Goal: Transaction & Acquisition: Purchase product/service

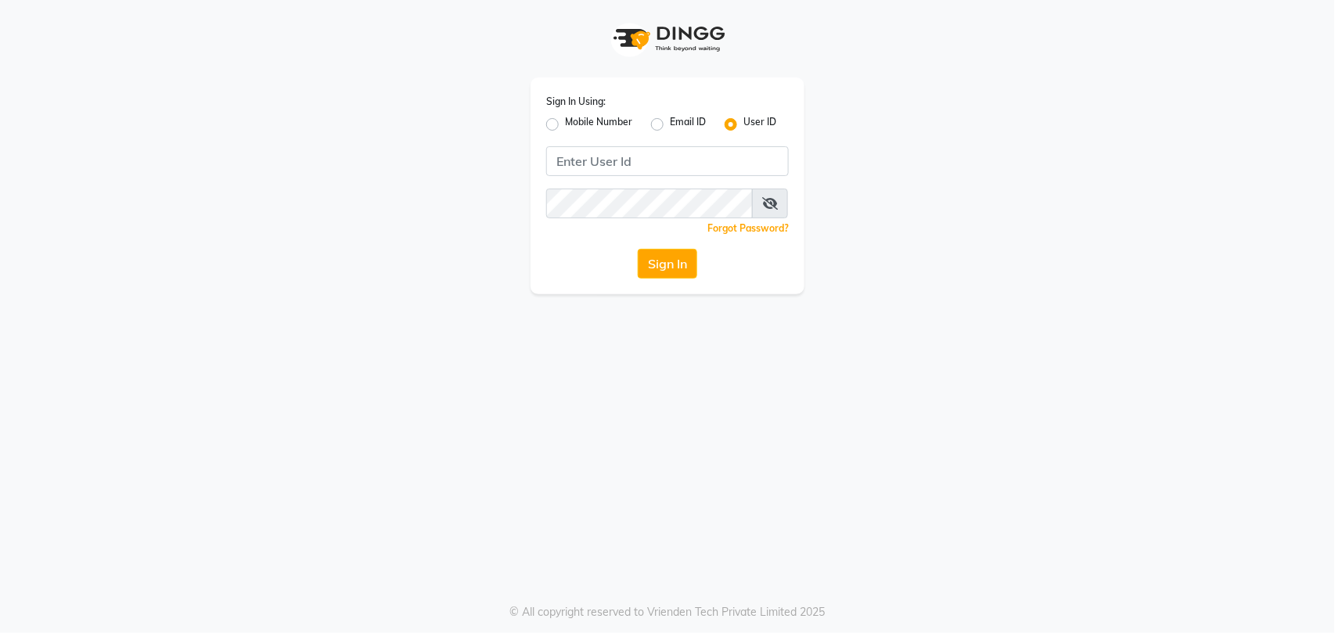
click at [565, 124] on label "Mobile Number" at bounding box center [598, 124] width 67 height 19
click at [565, 124] on input "Mobile Number" at bounding box center [570, 120] width 10 height 10
radio input "true"
radio input "false"
click at [698, 155] on input "Username" at bounding box center [693, 161] width 190 height 30
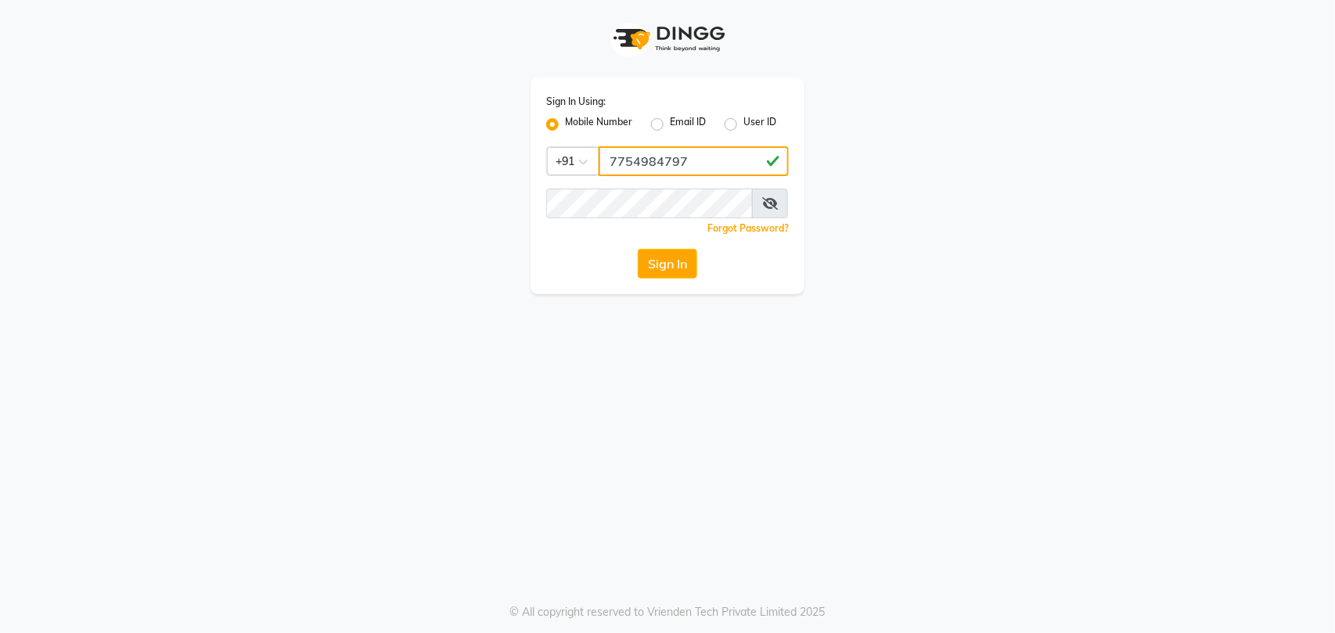
type input "7754984797"
click at [667, 261] on button "Sign In" at bounding box center [667, 264] width 59 height 30
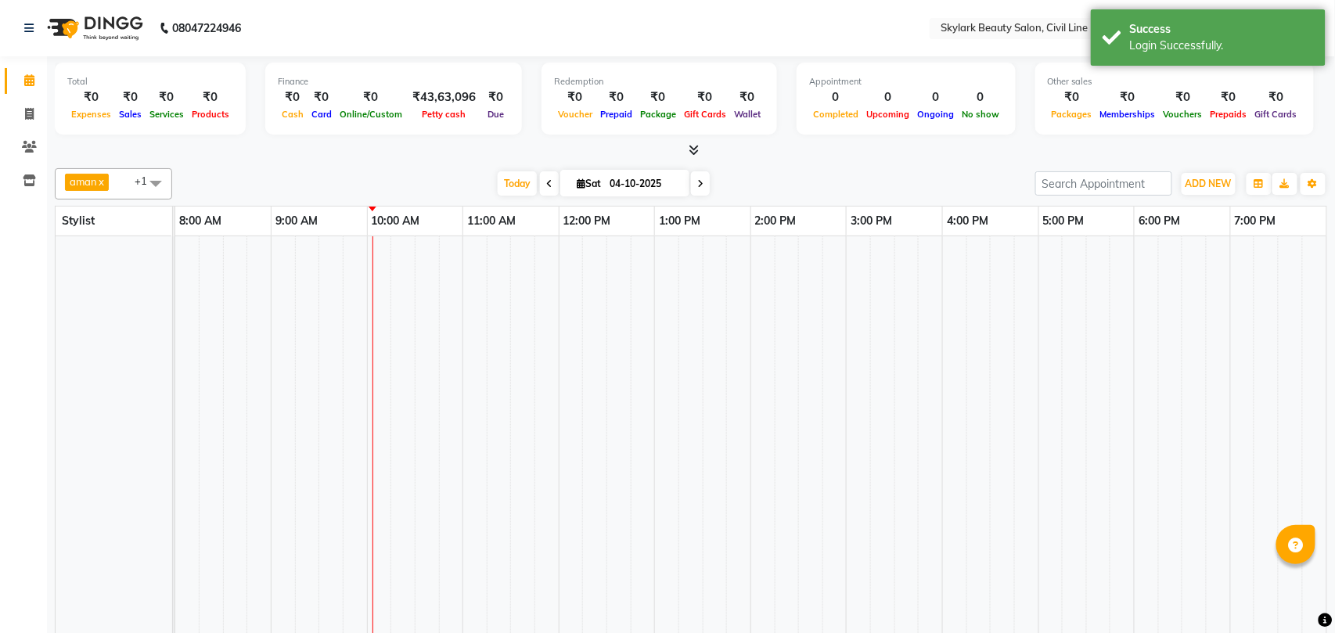
select select "en"
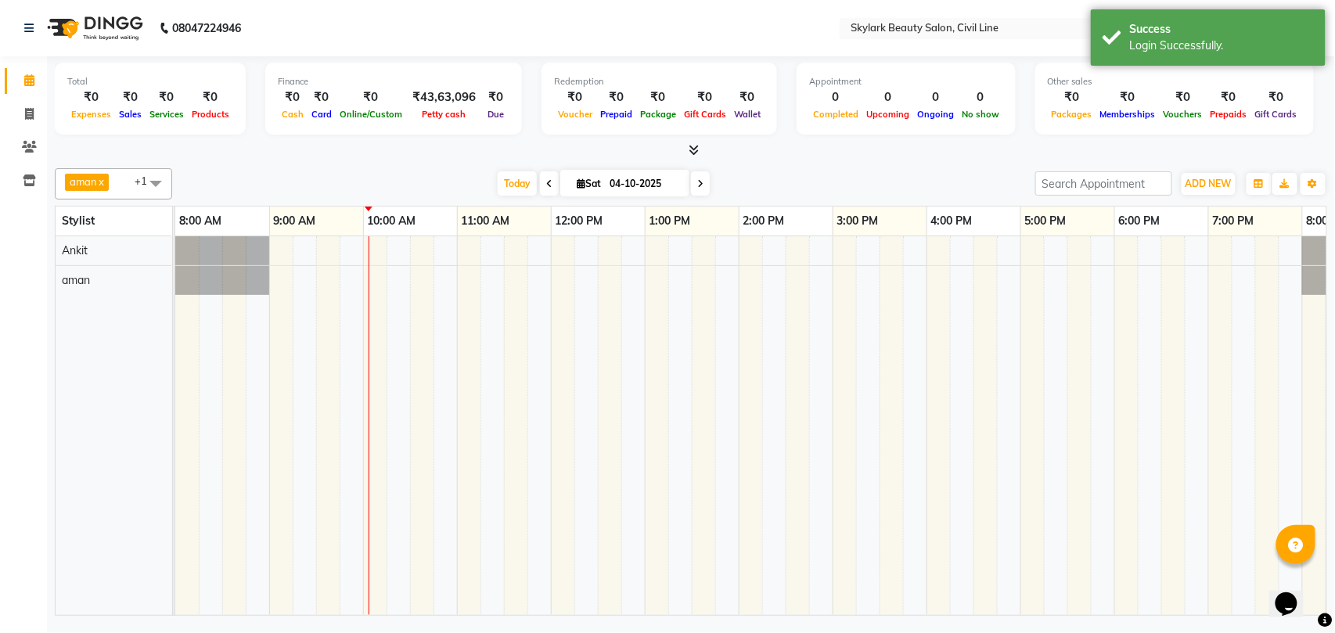
click at [124, 183] on span "aman x Ankit x +1" at bounding box center [113, 183] width 117 height 31
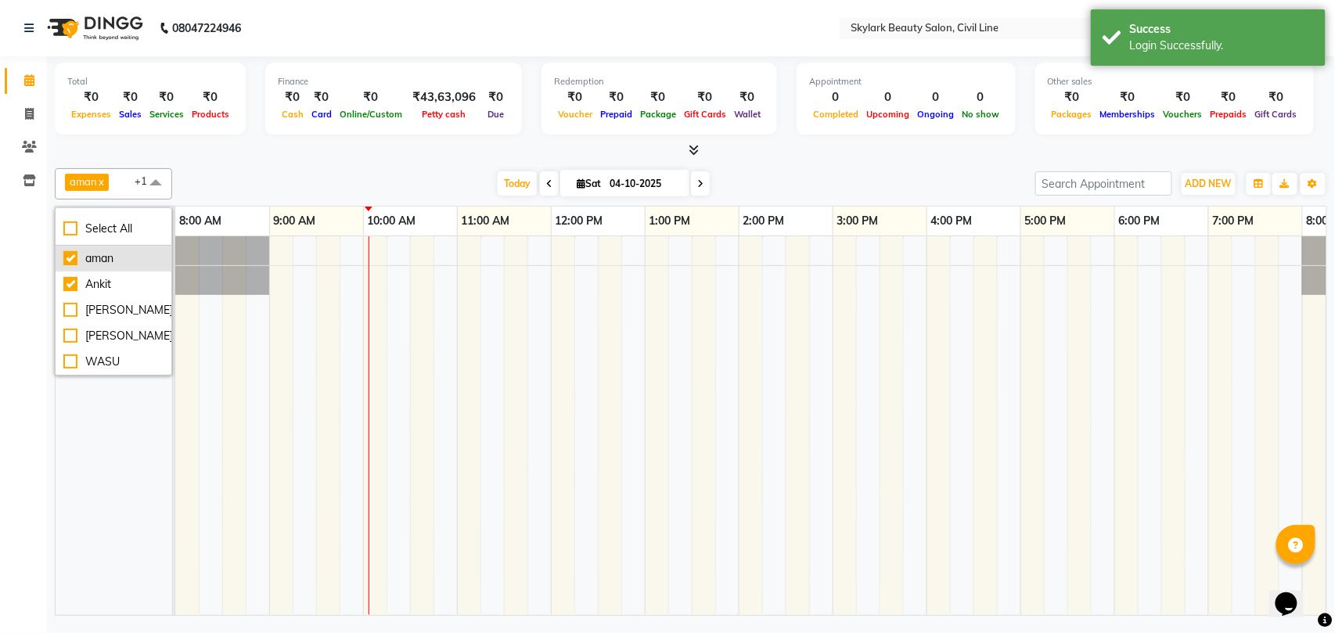
click at [107, 264] on div "aman" at bounding box center [113, 258] width 100 height 16
checkbox input "false"
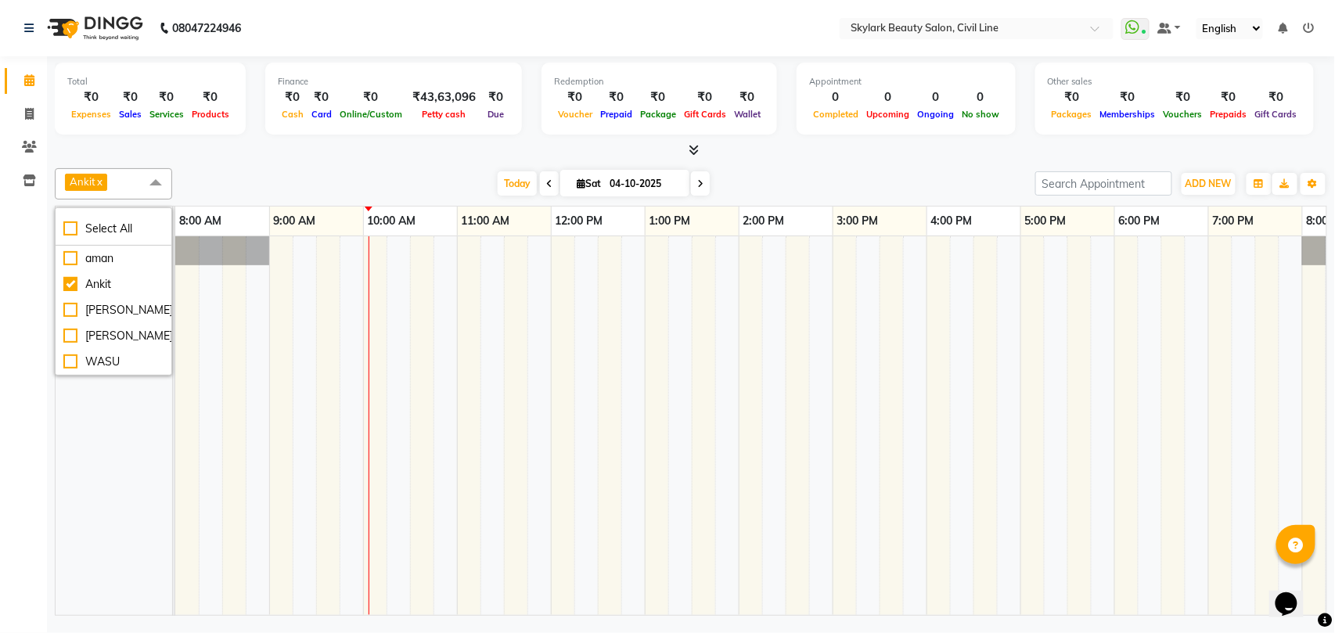
click at [117, 188] on span "Ankit x" at bounding box center [113, 183] width 117 height 31
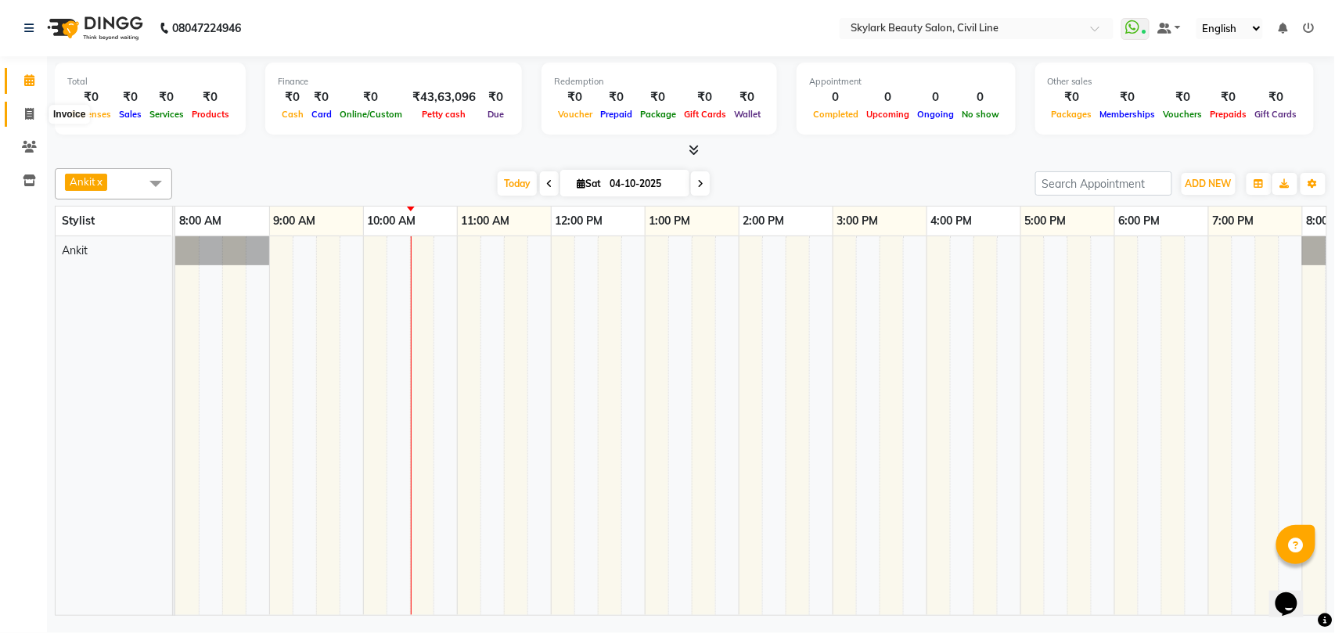
click at [28, 108] on icon at bounding box center [29, 114] width 9 height 12
select select "service"
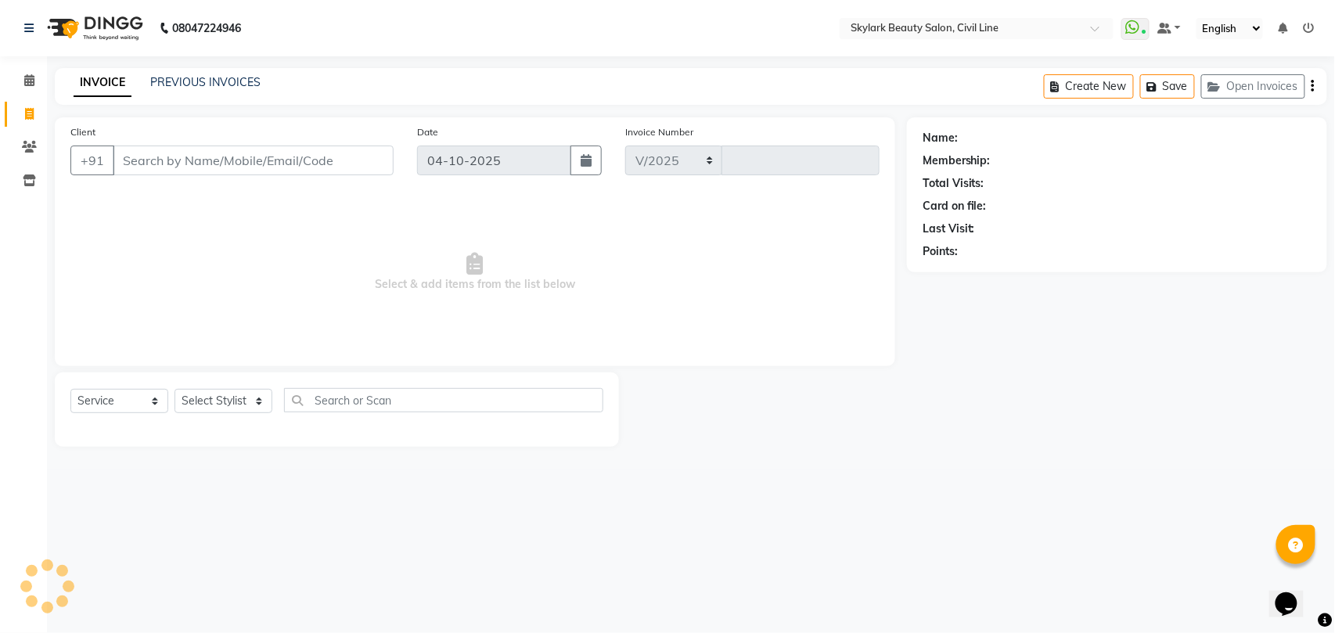
select select "4588"
type input "7147"
click at [233, 396] on select "Select Stylist" at bounding box center [223, 401] width 98 height 24
select select "28120"
click at [174, 389] on select "Select Stylist [PERSON_NAME] [PERSON_NAME] [PERSON_NAME] WASU" at bounding box center [223, 401] width 98 height 24
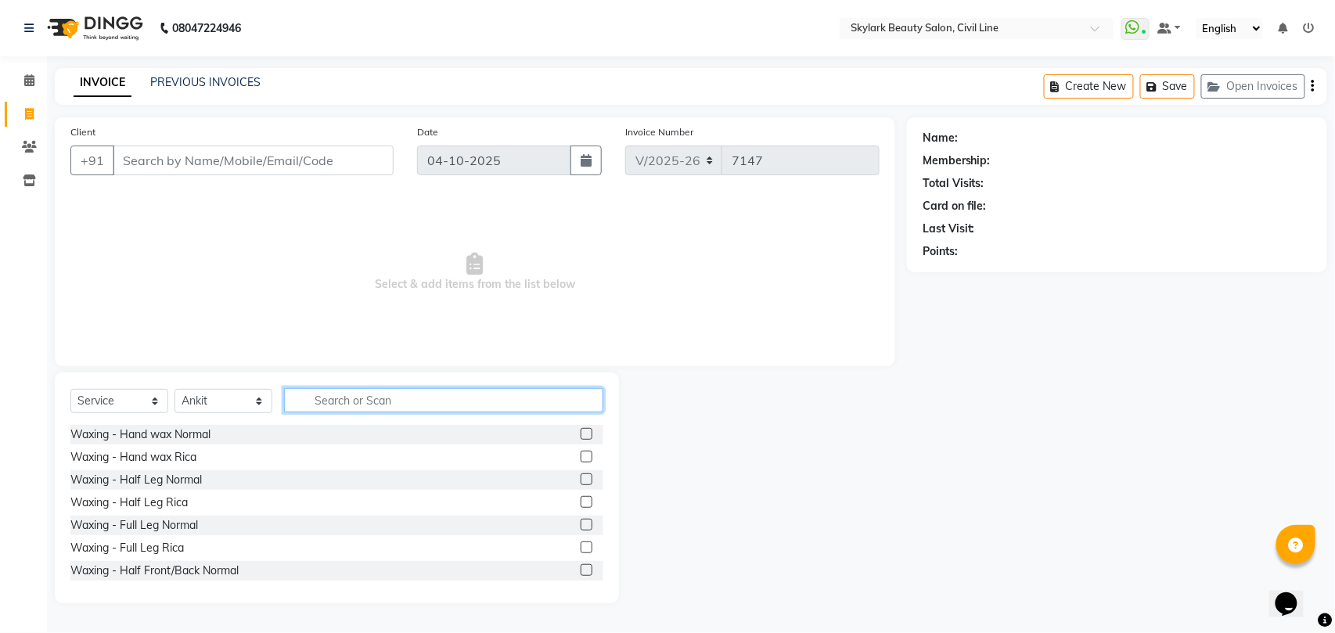
click at [382, 401] on input "text" at bounding box center [443, 400] width 319 height 24
type input "th"
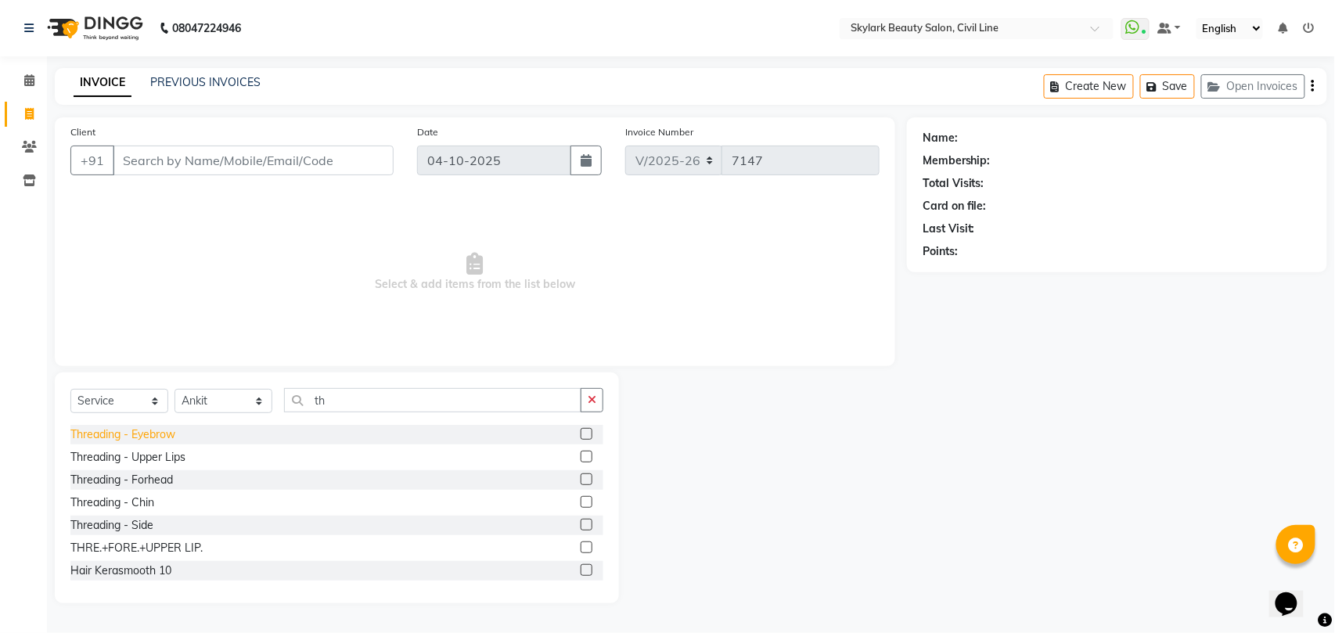
click at [152, 433] on div "Threading - Eyebrow" at bounding box center [122, 434] width 105 height 16
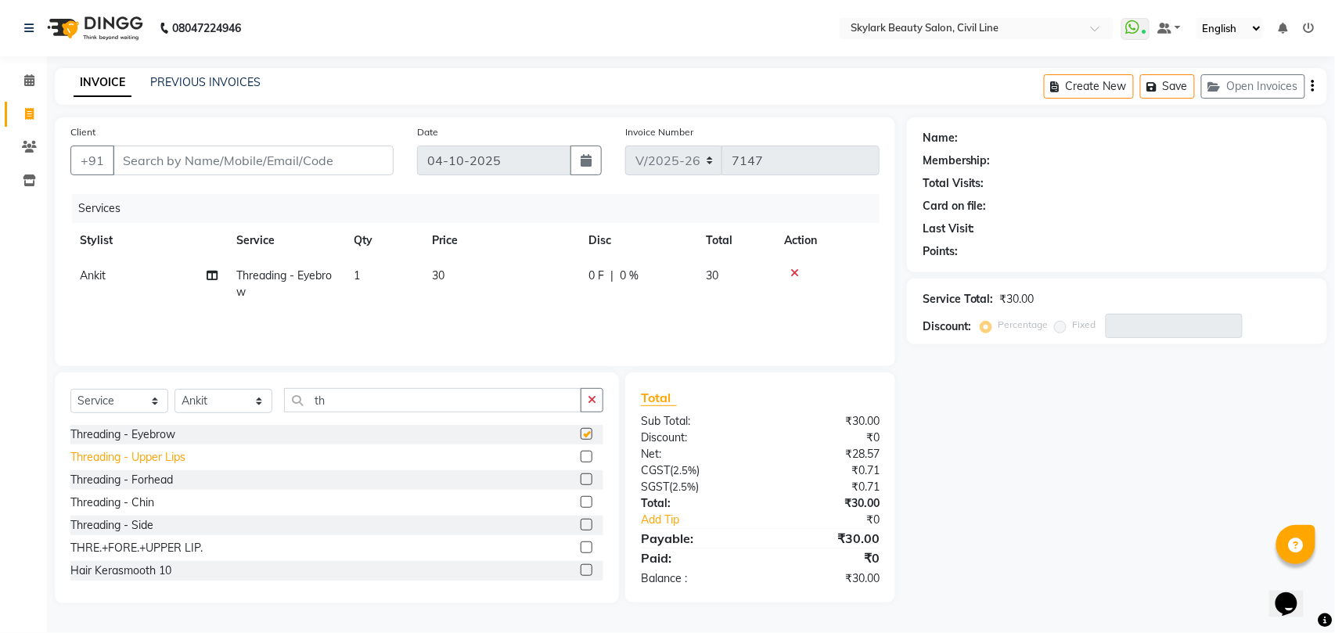
checkbox input "false"
click at [157, 458] on div "Threading - Upper Lips" at bounding box center [127, 457] width 115 height 16
checkbox input "false"
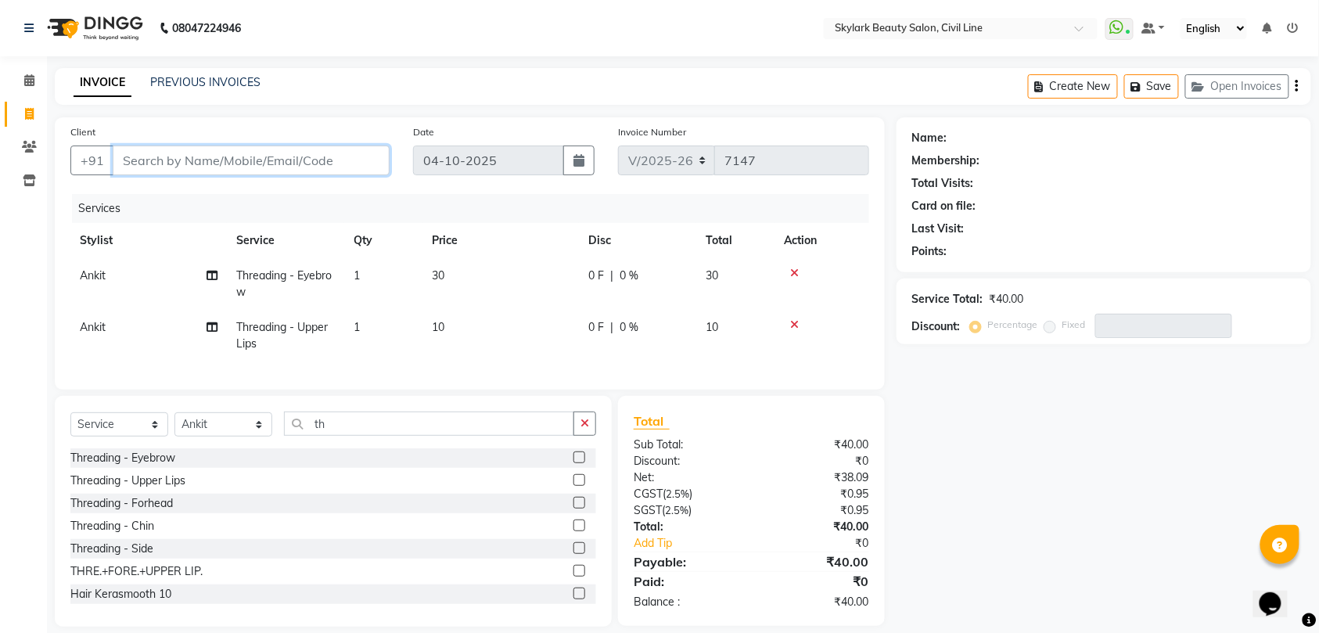
click at [289, 153] on input "Client" at bounding box center [251, 161] width 277 height 30
type input "6"
type input "0"
type input "6394511670"
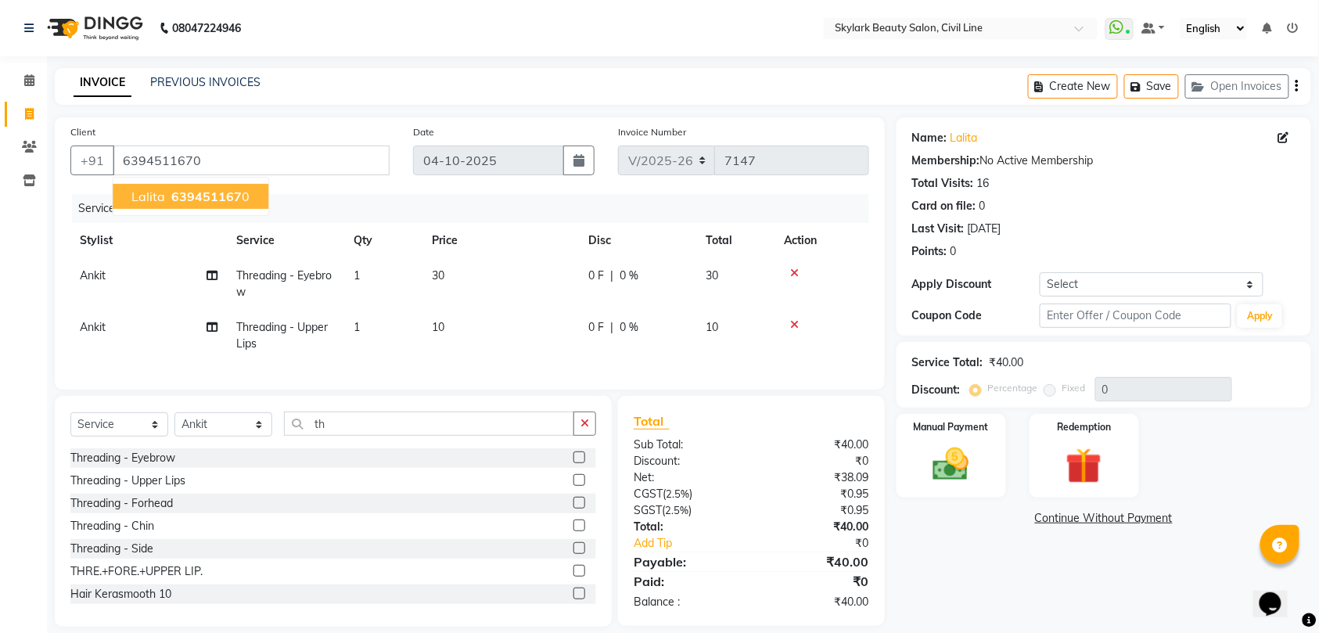
click at [220, 201] on span "639451167" at bounding box center [206, 197] width 70 height 16
click at [962, 458] on img at bounding box center [951, 464] width 61 height 43
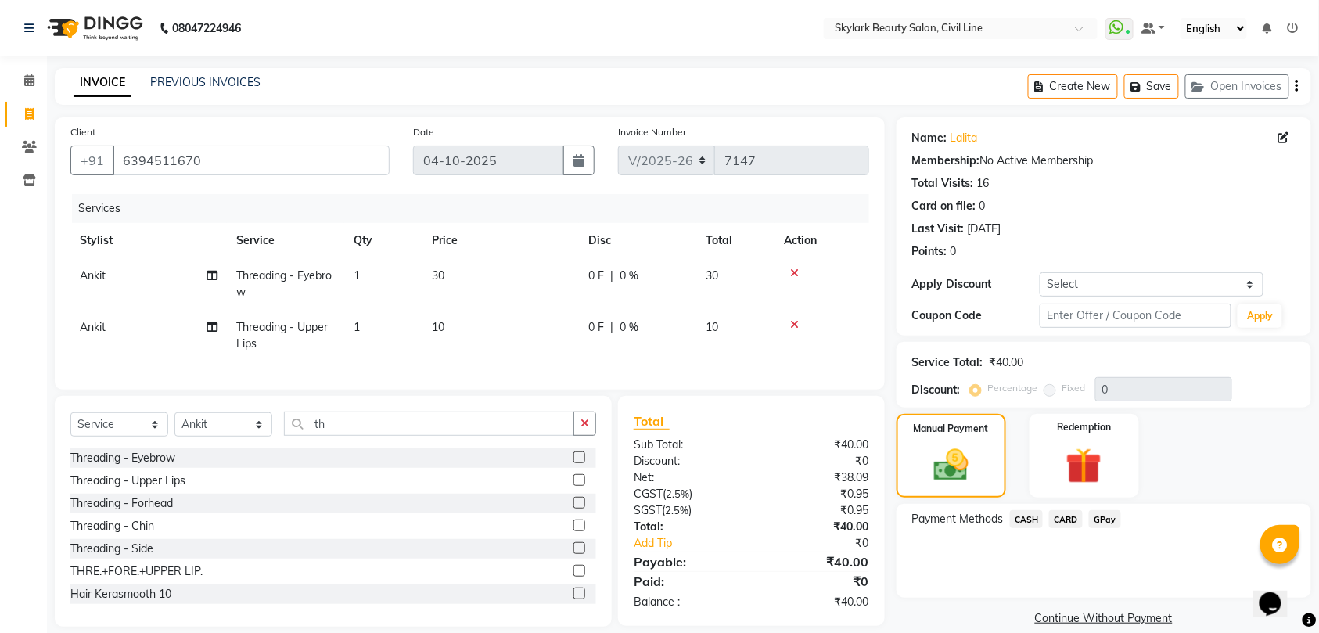
click at [1027, 514] on span "CASH" at bounding box center [1027, 519] width 34 height 18
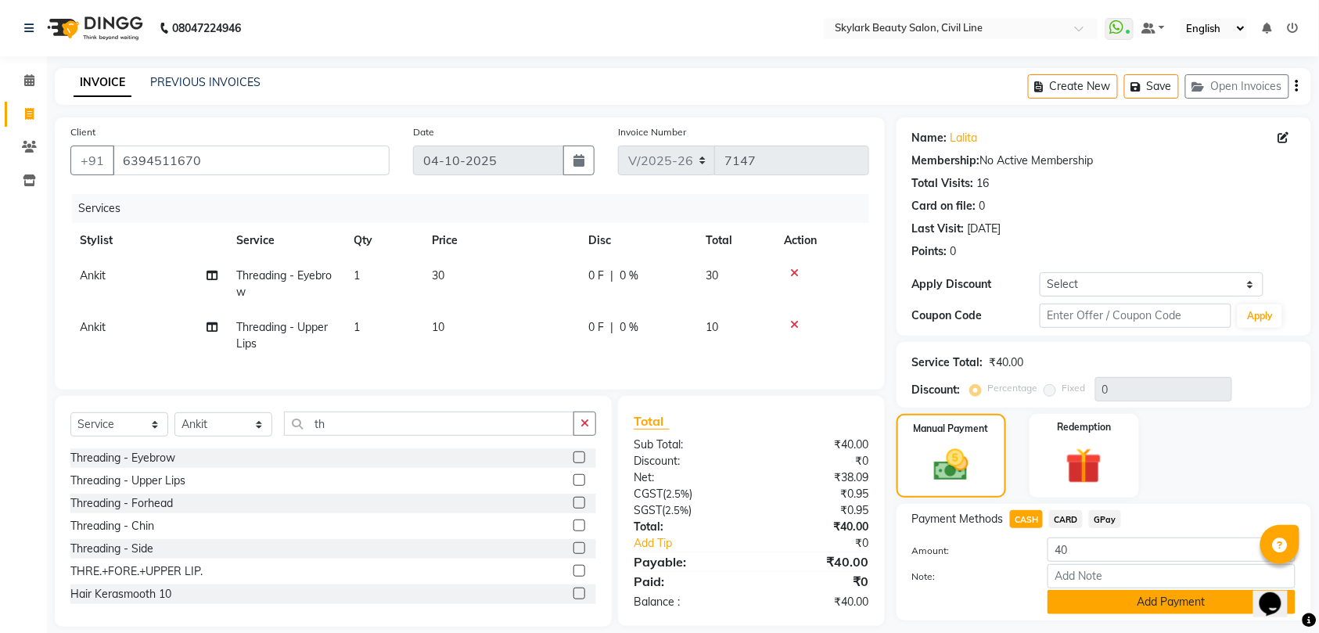
click at [1159, 596] on button "Add Payment" at bounding box center [1172, 602] width 248 height 24
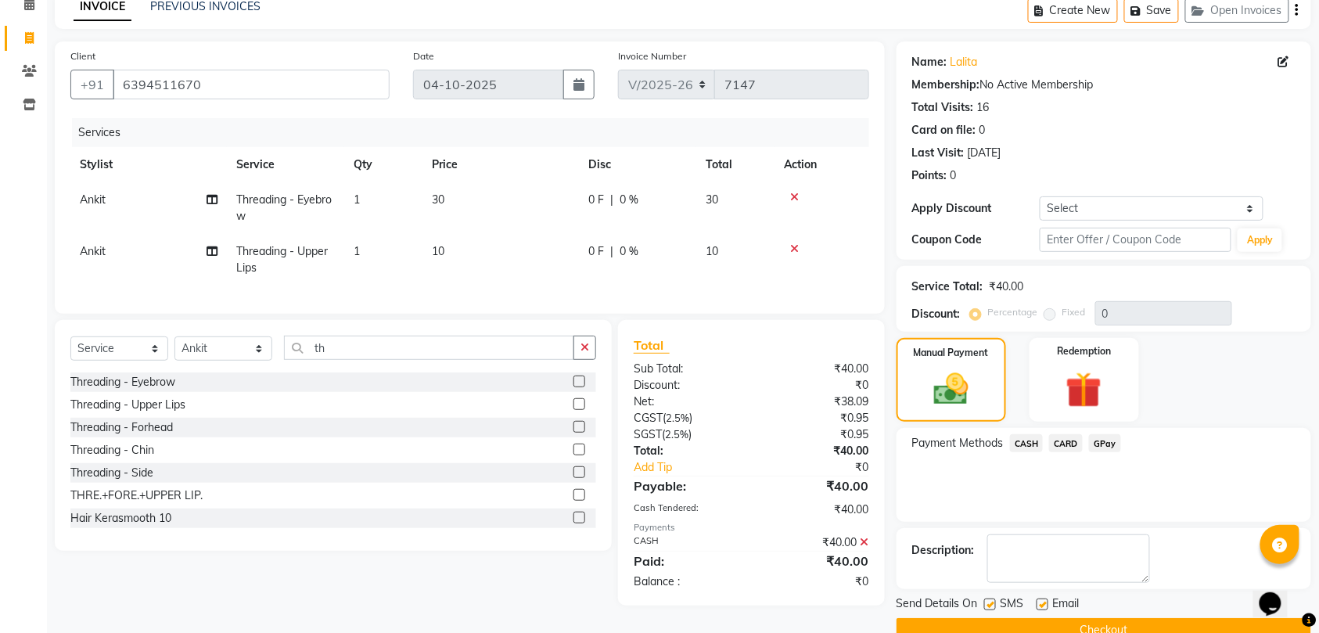
scroll to position [110, 0]
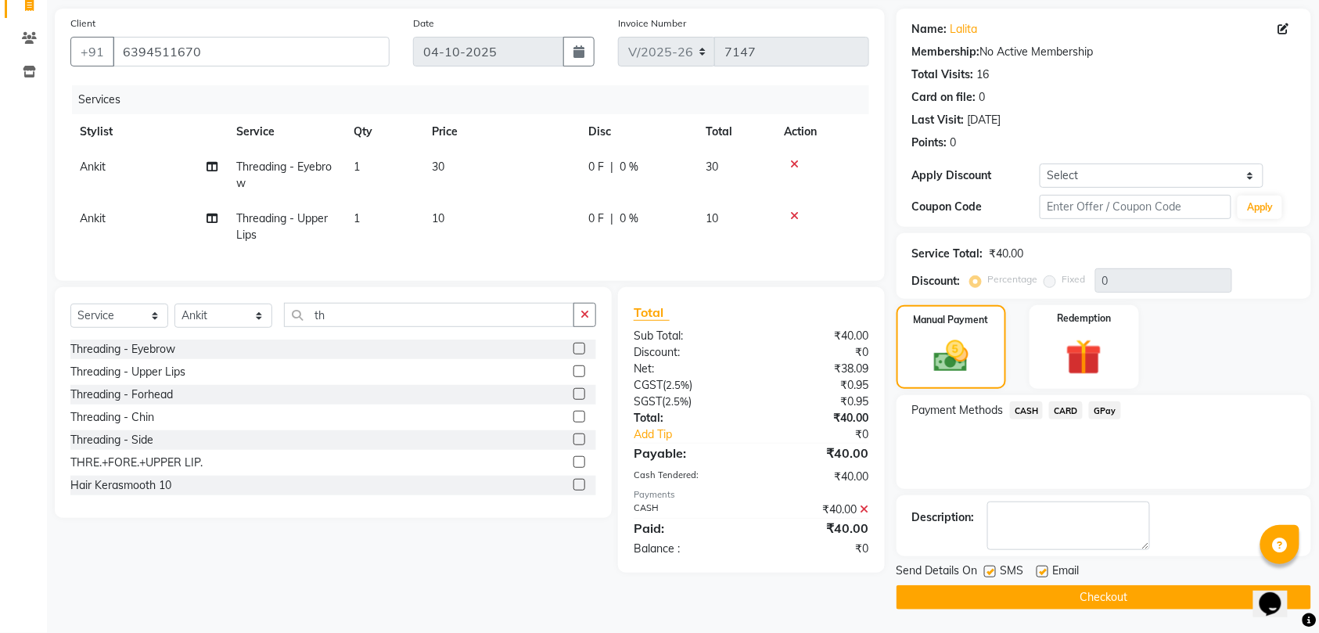
click at [1144, 593] on button "Checkout" at bounding box center [1104, 597] width 415 height 24
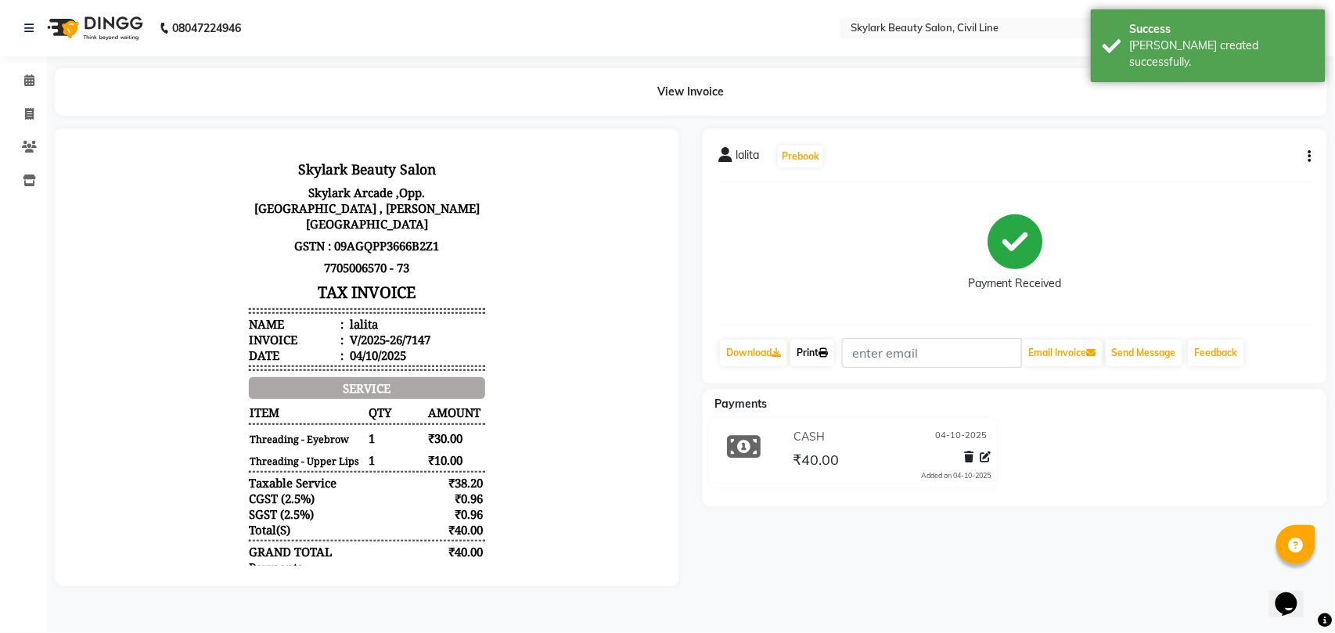
click at [811, 348] on link "Print" at bounding box center [812, 353] width 44 height 27
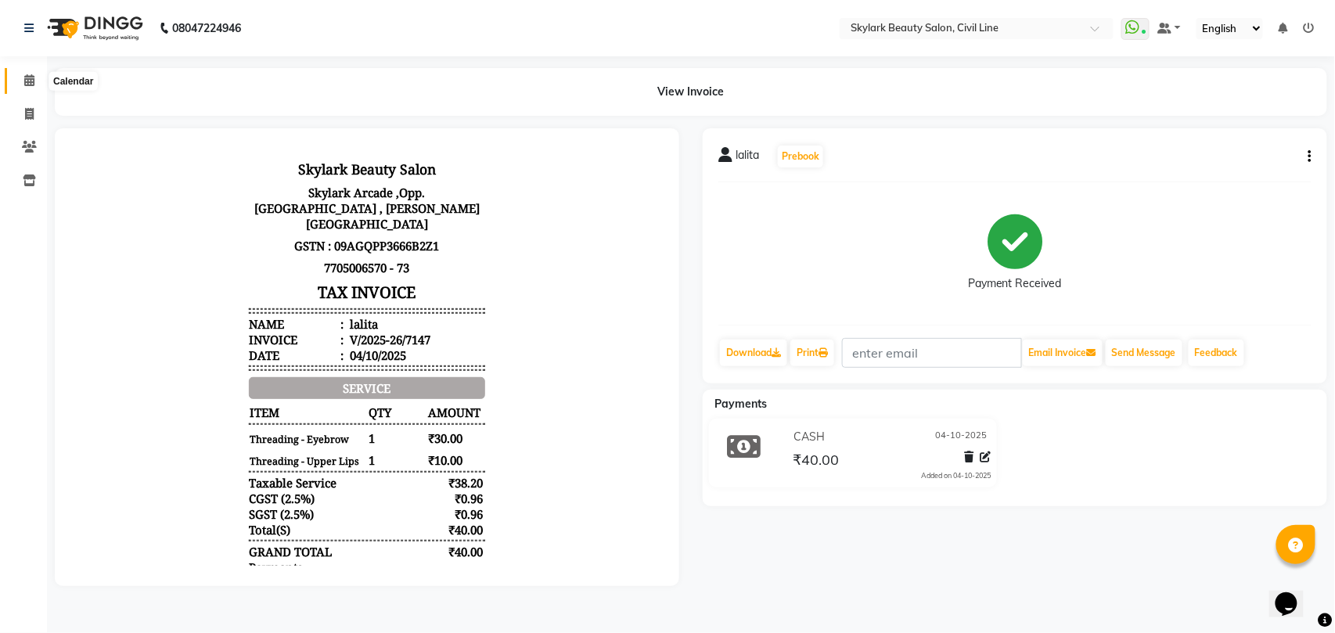
click at [27, 77] on icon at bounding box center [29, 80] width 10 height 12
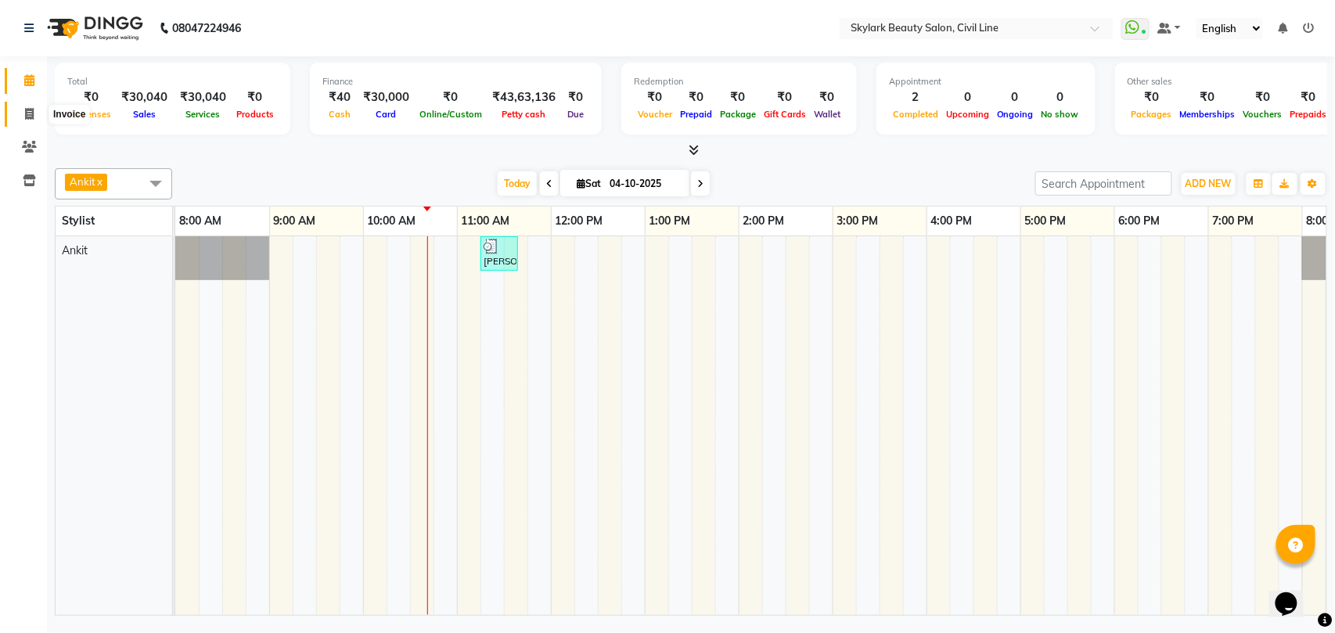
click at [29, 111] on icon at bounding box center [29, 114] width 9 height 12
select select "service"
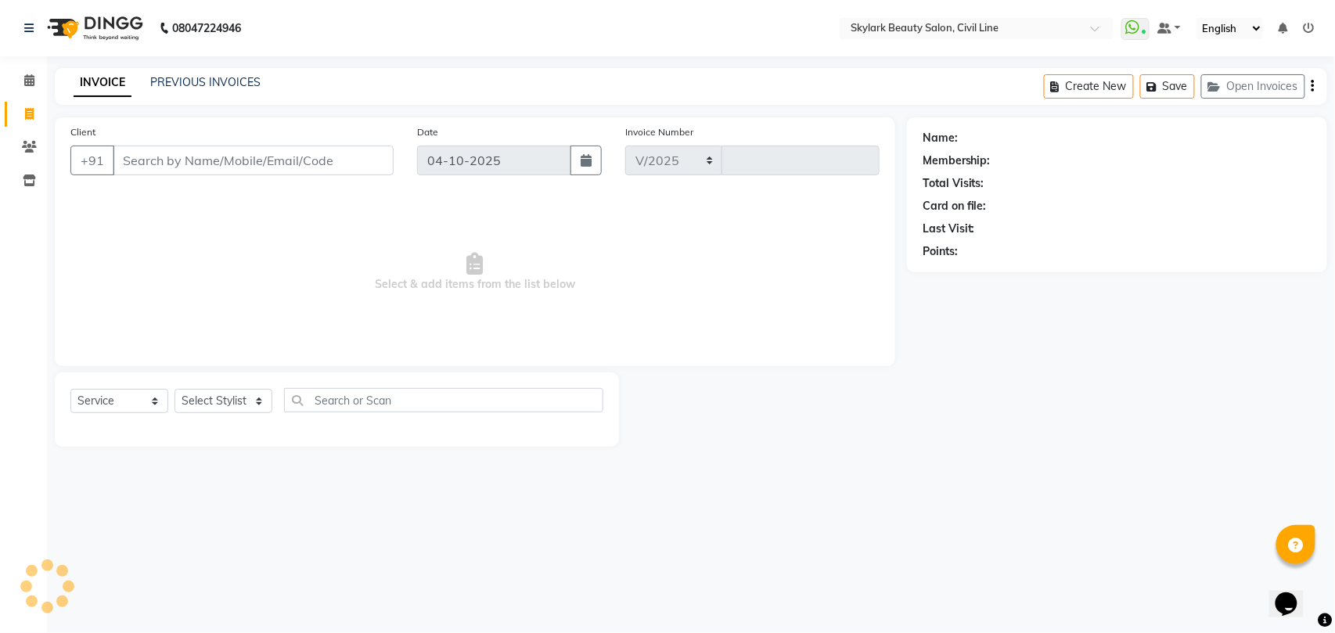
select select "4588"
type input "7148"
click at [210, 397] on select "Select Stylist" at bounding box center [223, 401] width 98 height 24
select select "28120"
click at [174, 389] on select "Select Stylist [PERSON_NAME] [PERSON_NAME] [PERSON_NAME] WASU" at bounding box center [223, 401] width 98 height 24
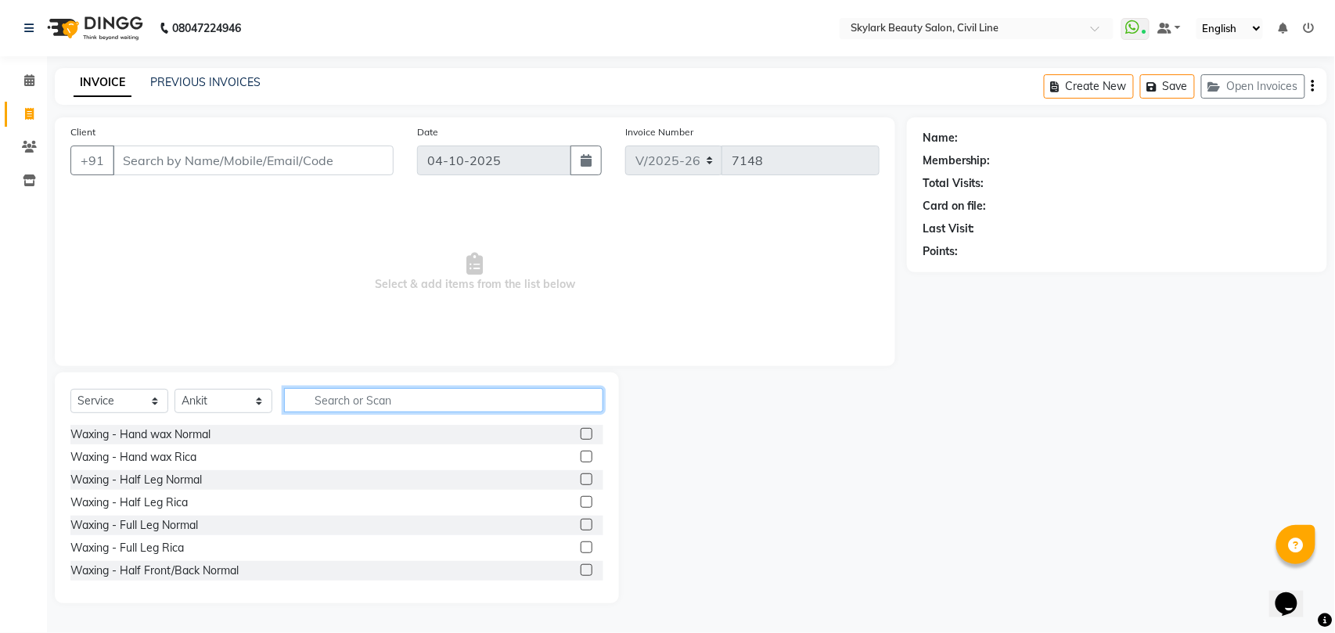
click at [311, 396] on input "text" at bounding box center [443, 400] width 319 height 24
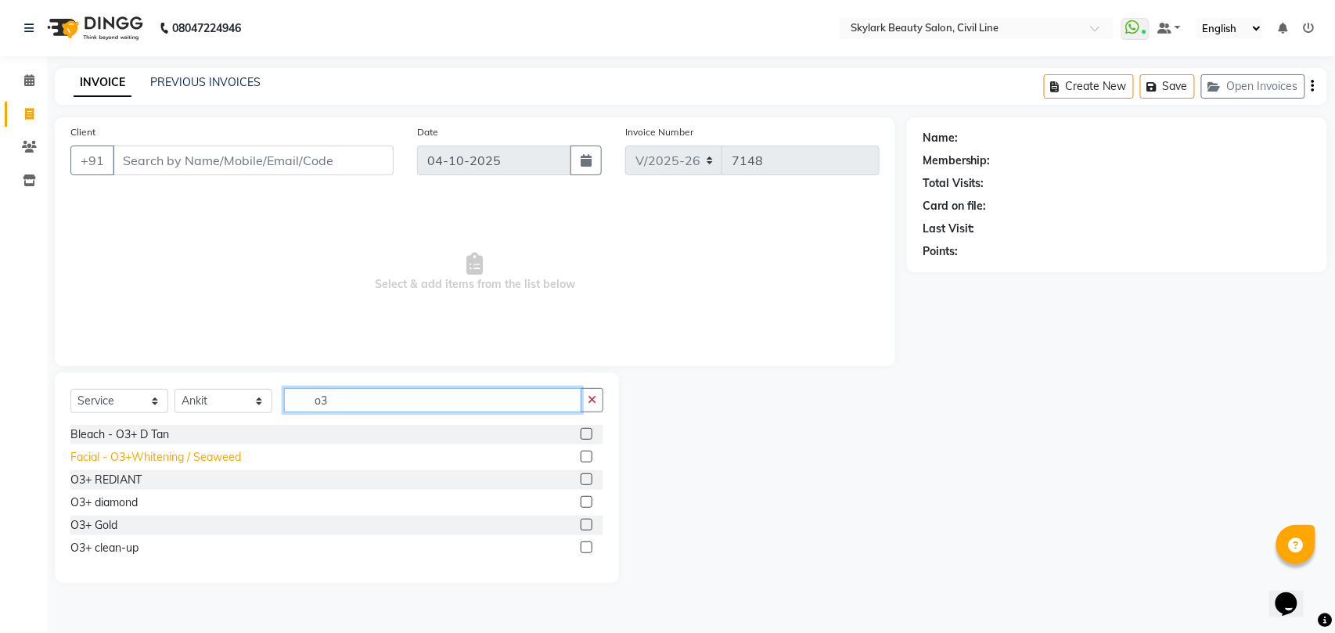
type input "o3"
click at [161, 452] on div "Facial - O3+Whitening / Seaweed" at bounding box center [155, 457] width 171 height 16
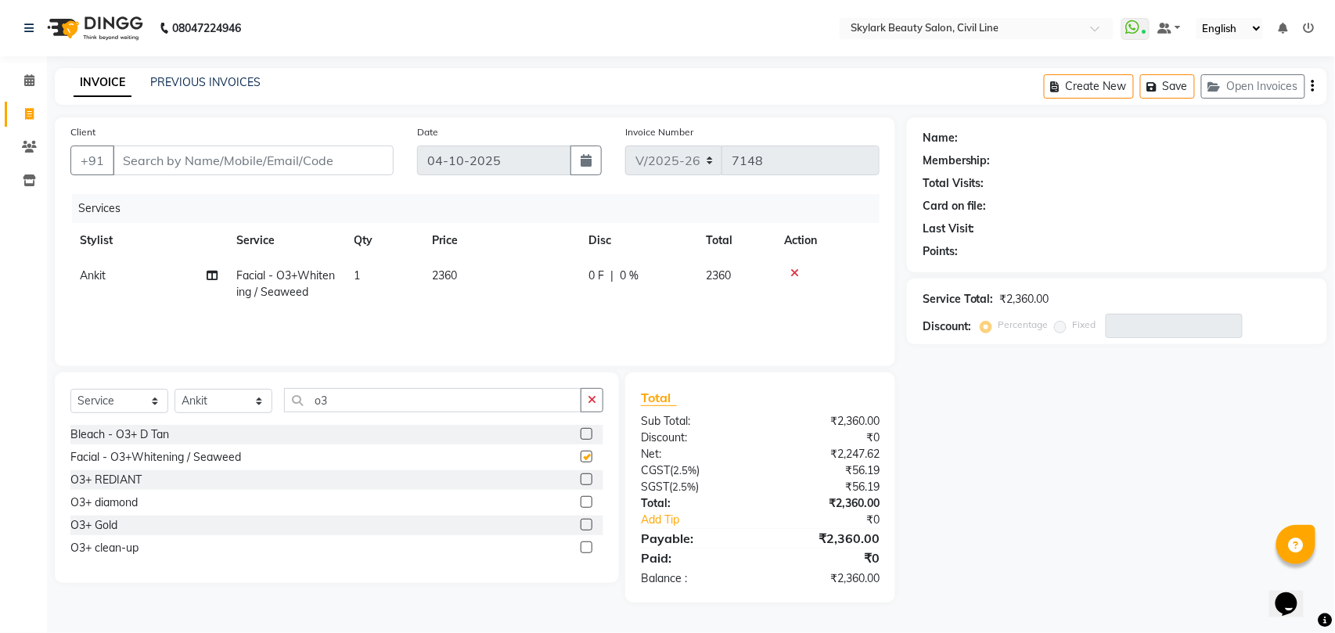
checkbox input "false"
click at [604, 396] on div "Select Service Product Membership Package Voucher Prepaid Gift Card Select Styl…" at bounding box center [337, 477] width 564 height 210
click at [589, 401] on icon "button" at bounding box center [592, 399] width 9 height 11
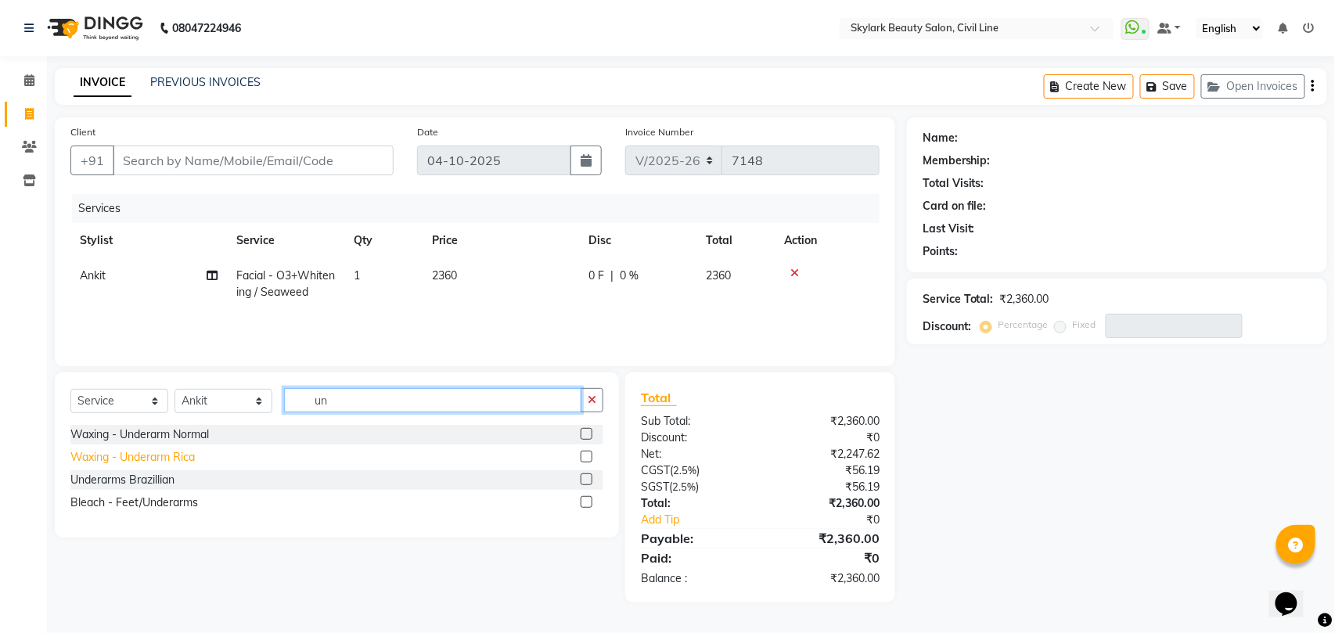
type input "un"
click at [138, 457] on div "Waxing - Underarm Rica" at bounding box center [132, 457] width 124 height 16
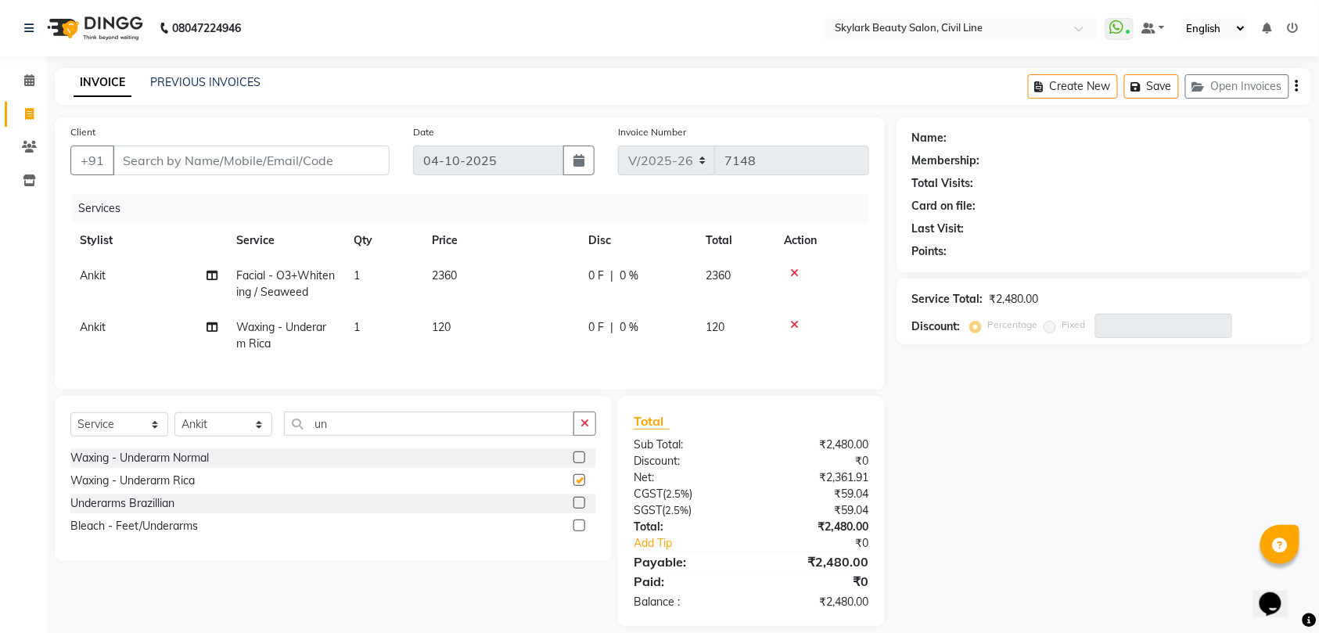
checkbox input "false"
click at [586, 429] on icon "button" at bounding box center [585, 423] width 9 height 11
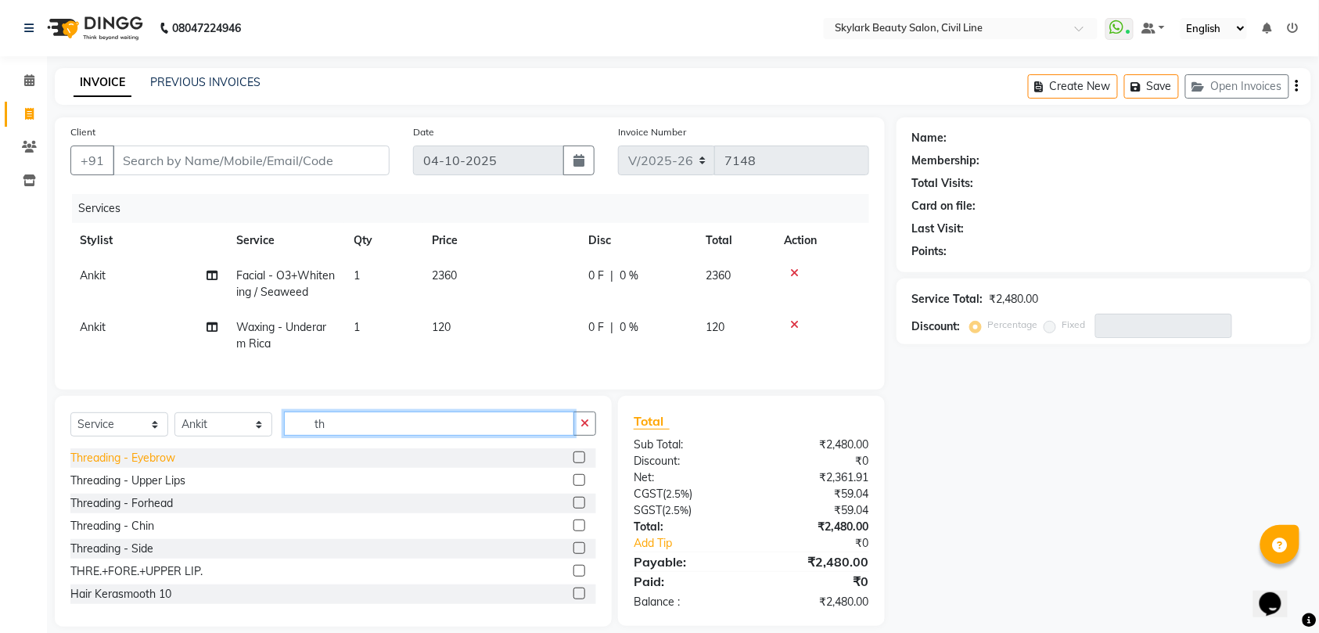
type input "th"
click at [145, 466] on div "Threading - Eyebrow" at bounding box center [122, 458] width 105 height 16
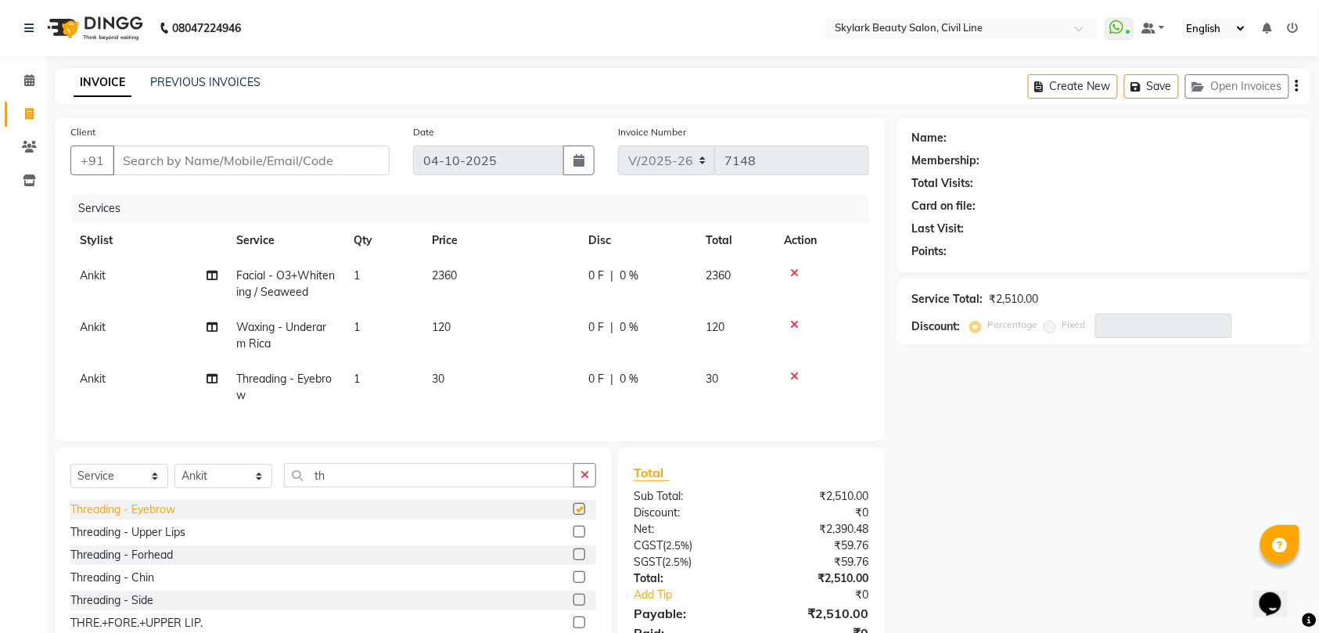
checkbox input "false"
click at [149, 563] on div "Threading - Forhead" at bounding box center [121, 555] width 102 height 16
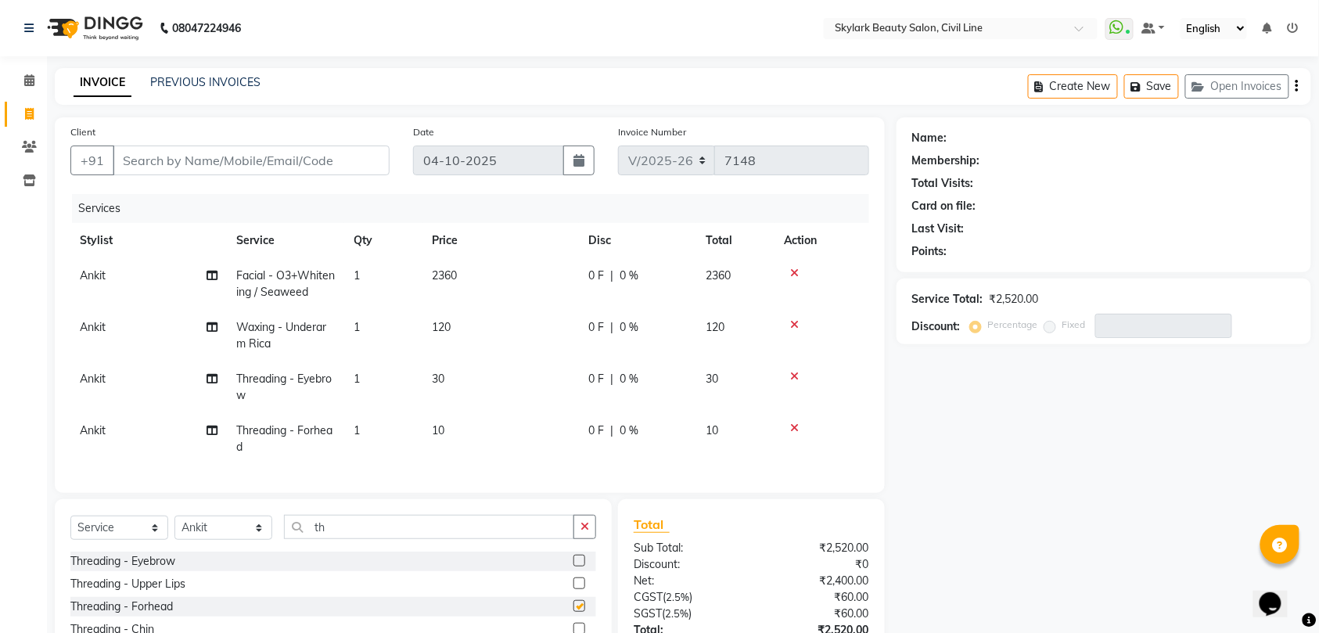
checkbox input "false"
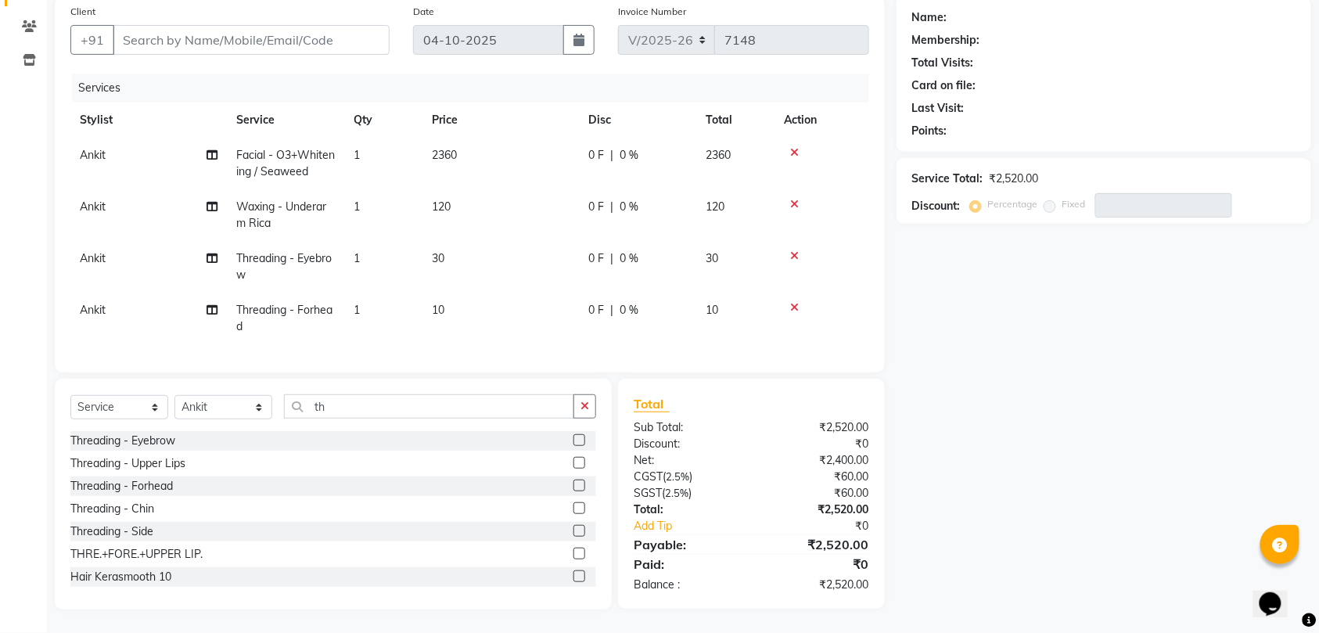
scroll to position [136, 0]
click at [586, 396] on button "button" at bounding box center [584, 406] width 23 height 24
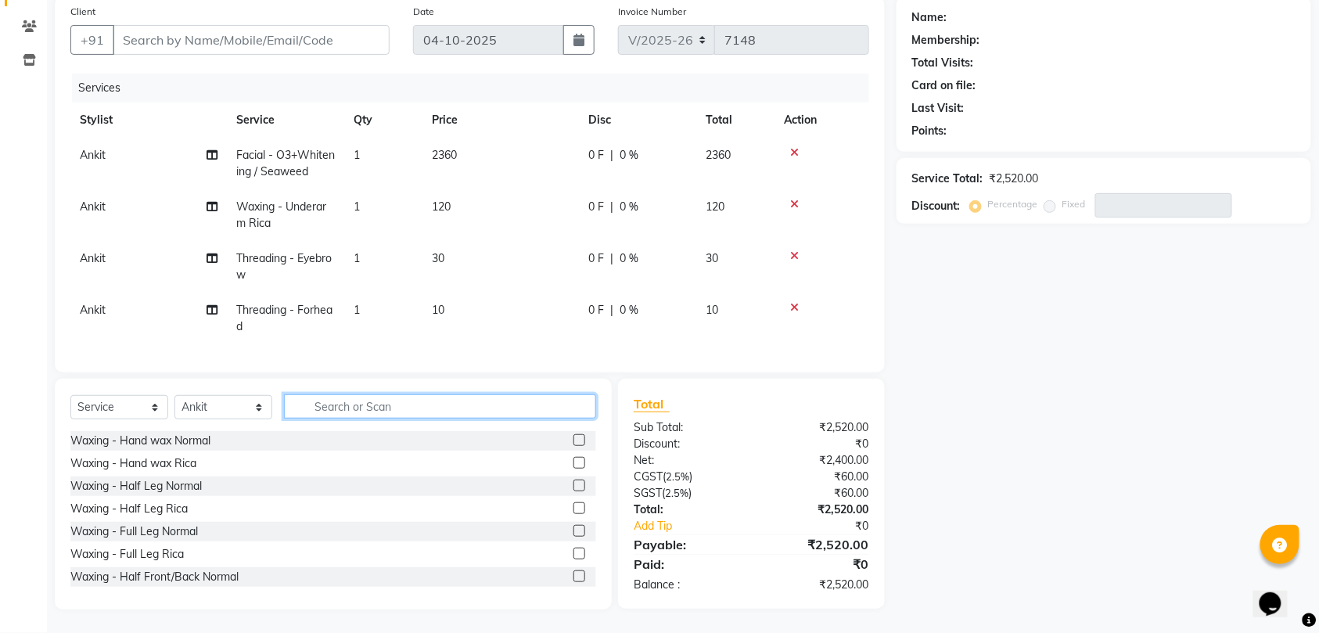
scroll to position [135, 0]
click at [138, 463] on div "Waxing - Hand wax Rica" at bounding box center [133, 463] width 126 height 16
checkbox input "false"
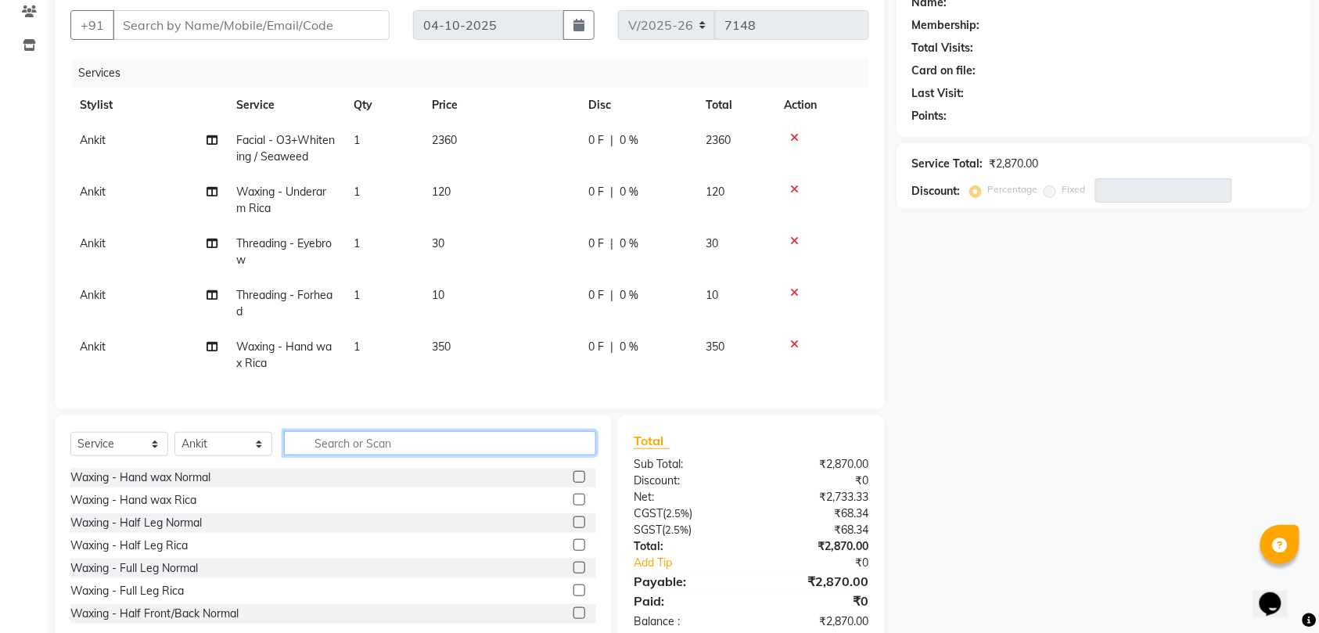
click at [354, 455] on input "text" at bounding box center [440, 443] width 312 height 24
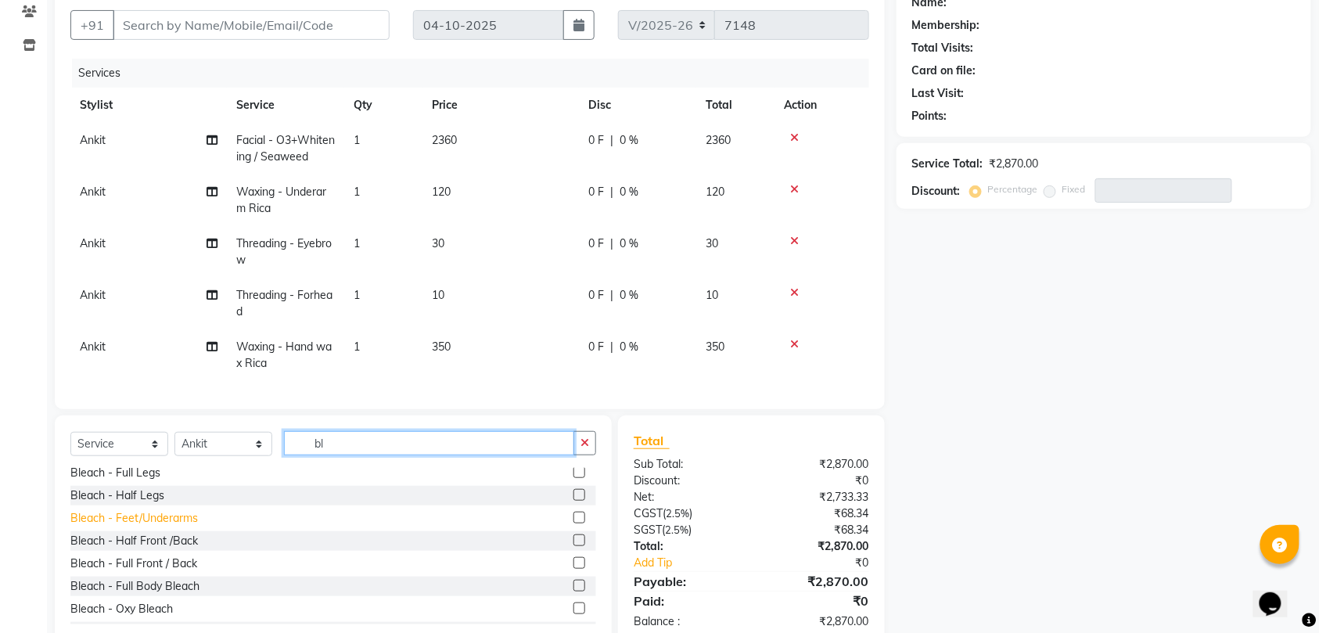
scroll to position [183, 0]
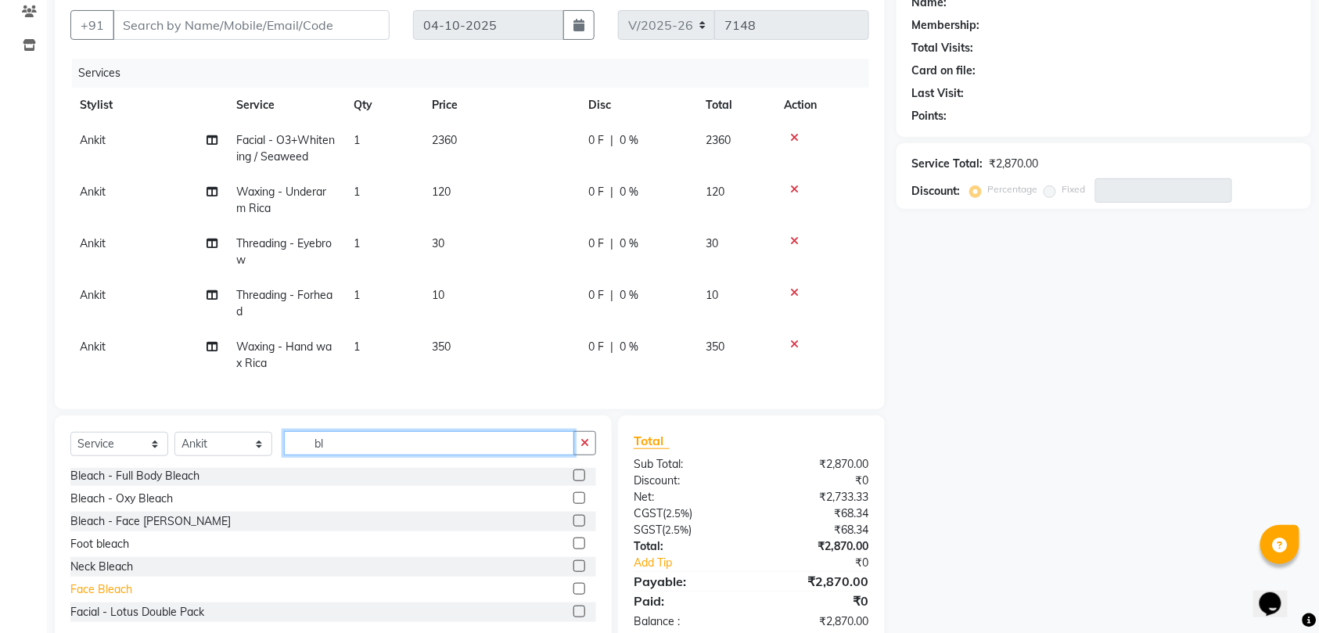
type input "bl"
click at [113, 598] on div "Face Bleach" at bounding box center [101, 589] width 62 height 16
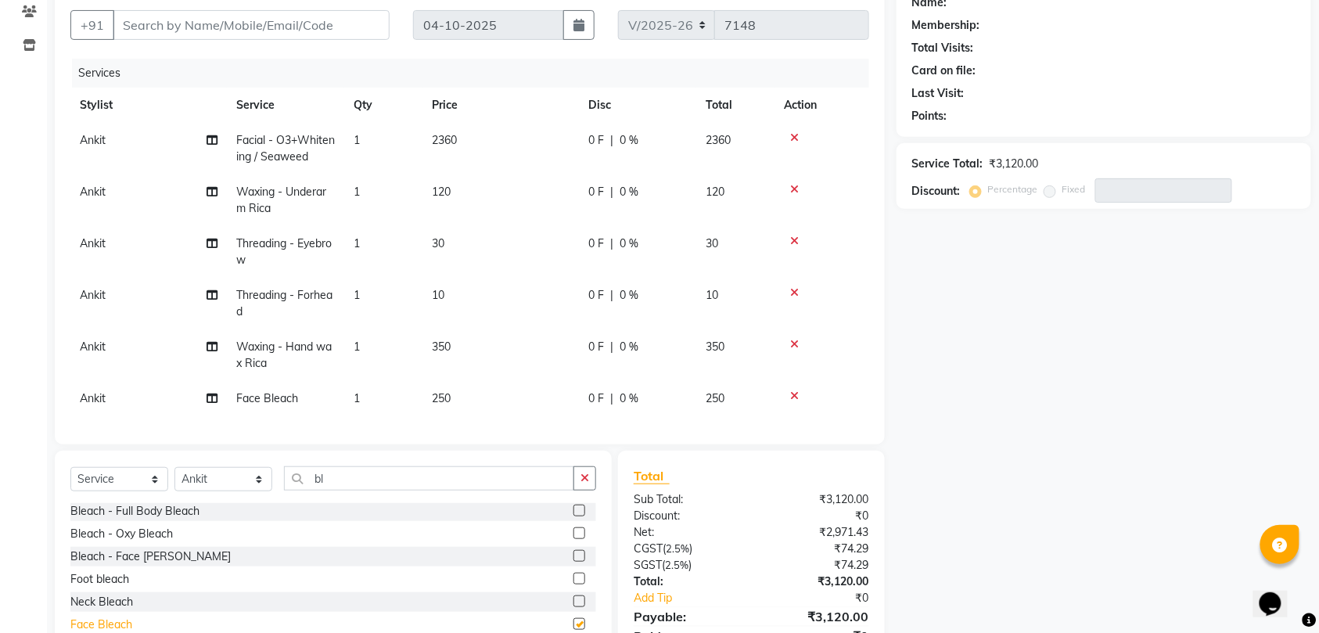
checkbox input "false"
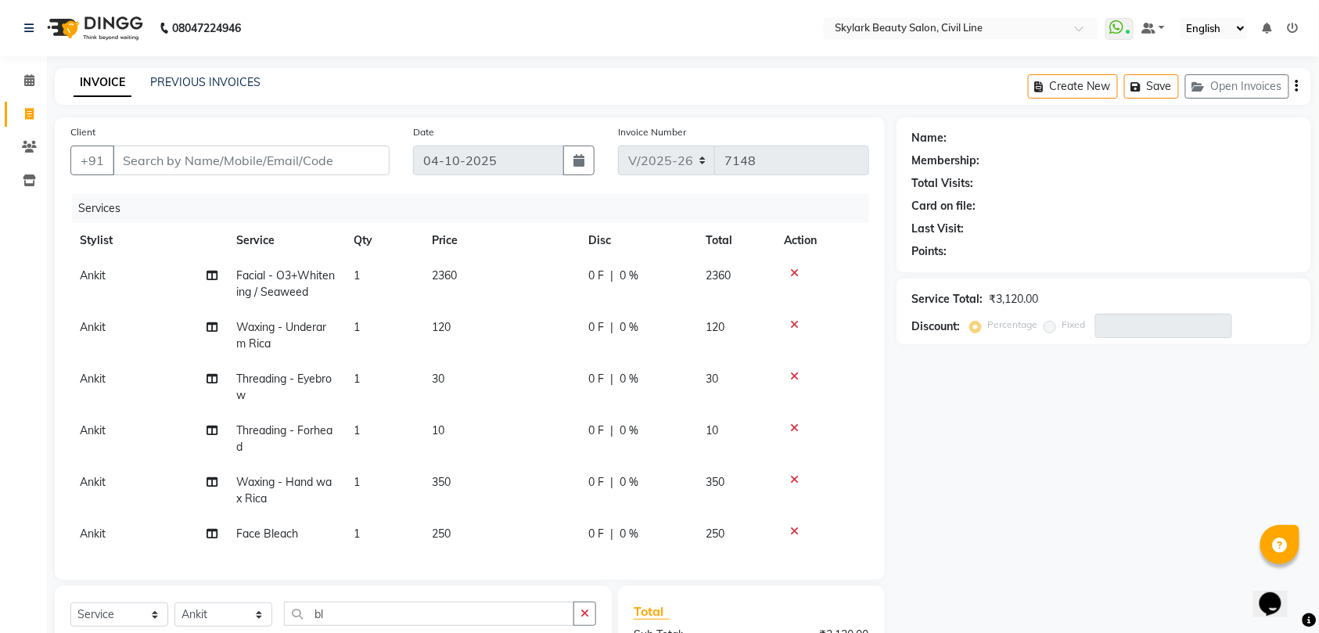
scroll to position [223, 0]
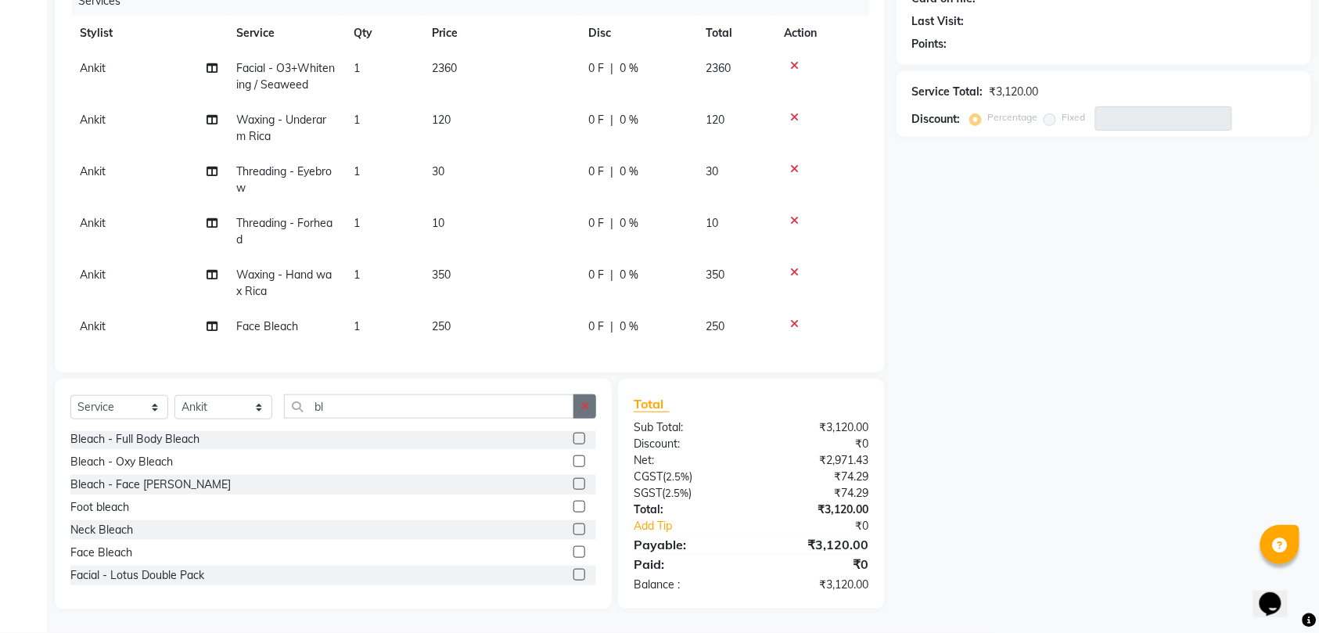
click at [587, 408] on icon "button" at bounding box center [585, 406] width 9 height 11
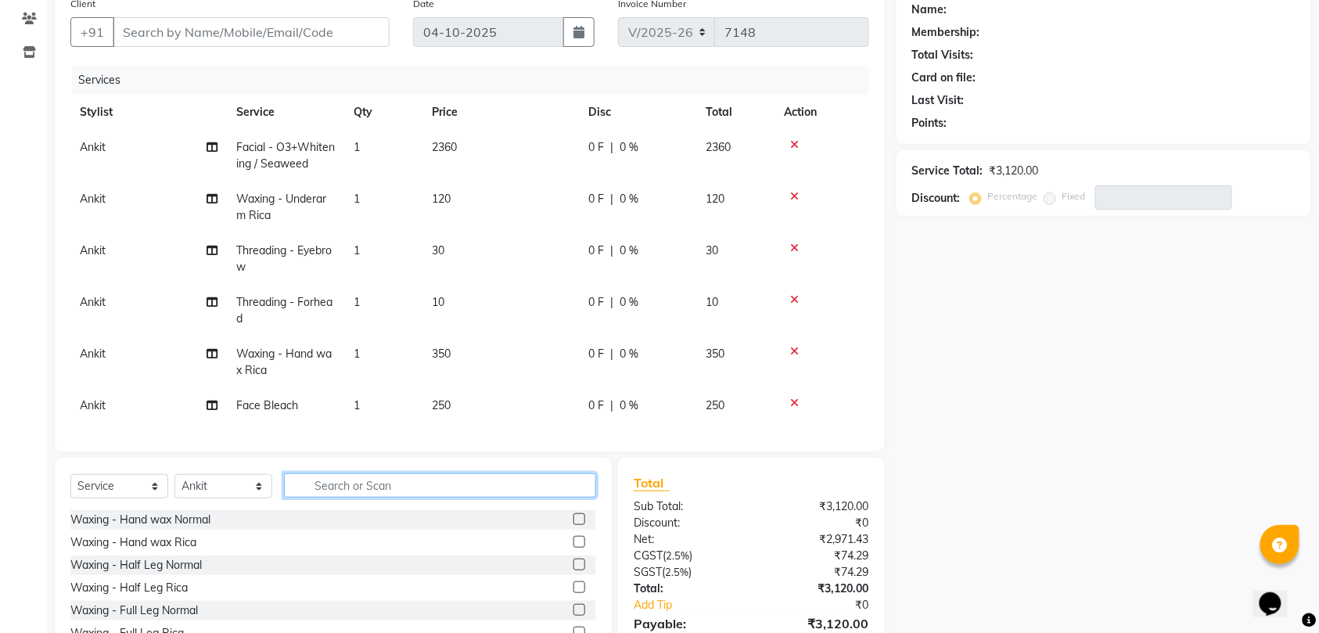
scroll to position [0, 0]
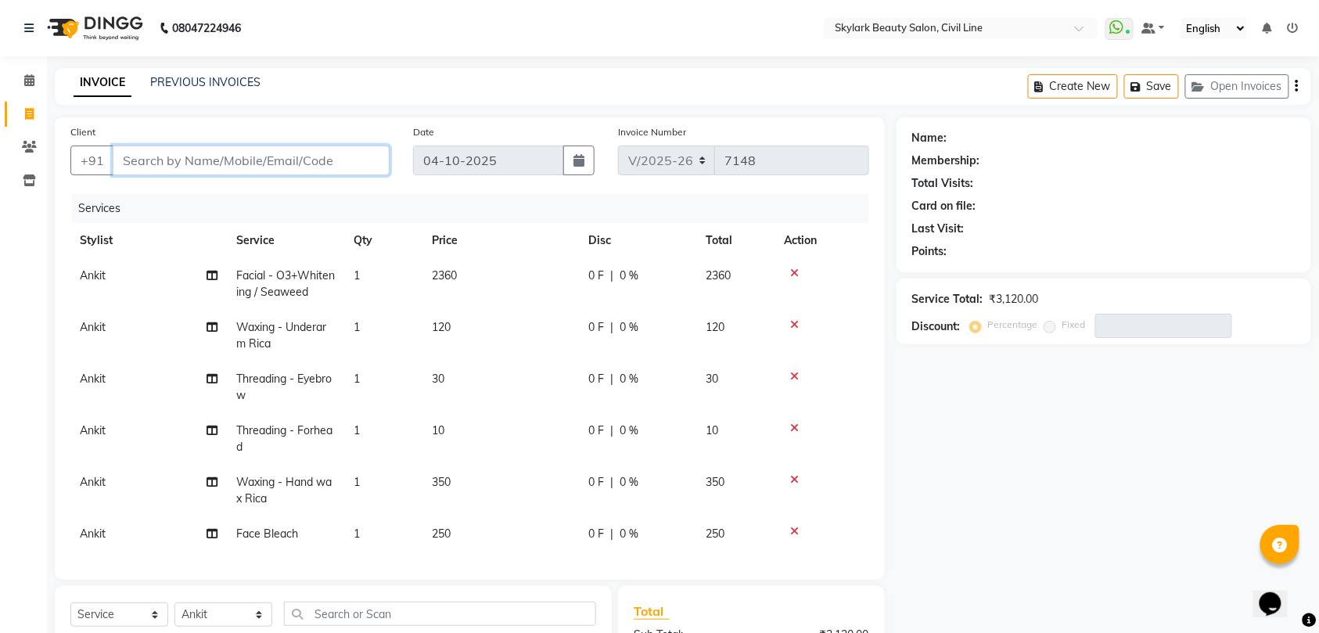
click at [294, 160] on input "Client" at bounding box center [251, 161] width 277 height 30
type input "7"
type input "0"
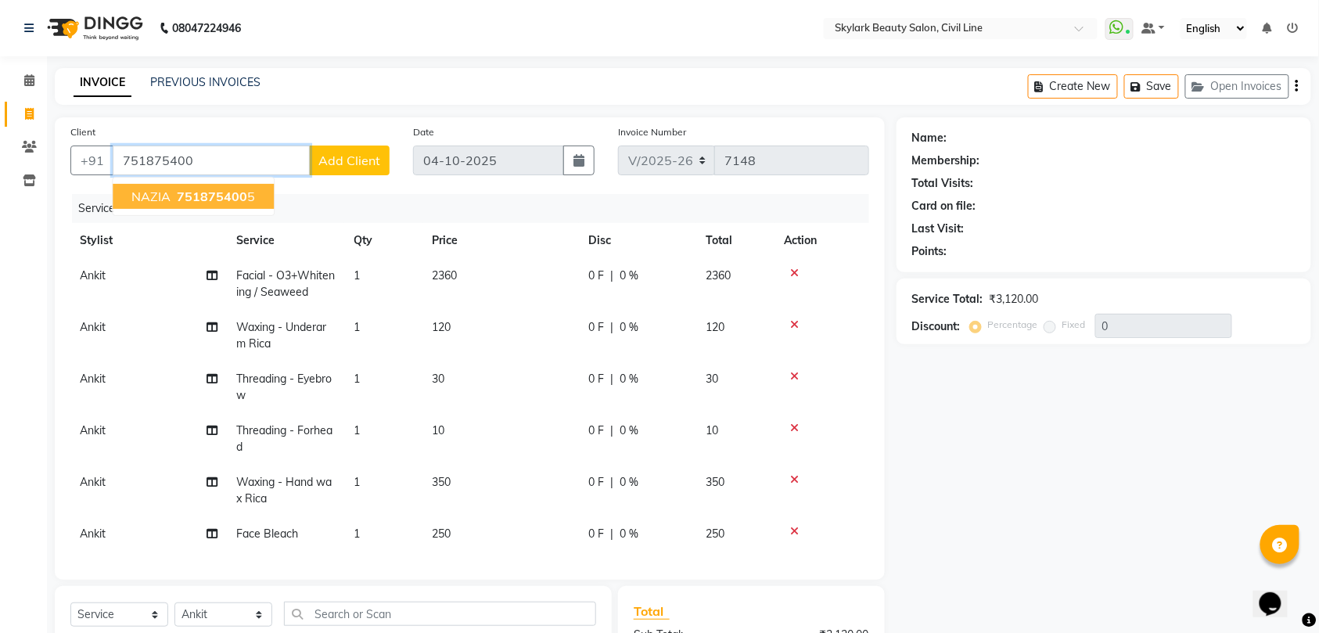
click at [204, 189] on span "751875400" at bounding box center [212, 197] width 70 height 16
type input "7518754005"
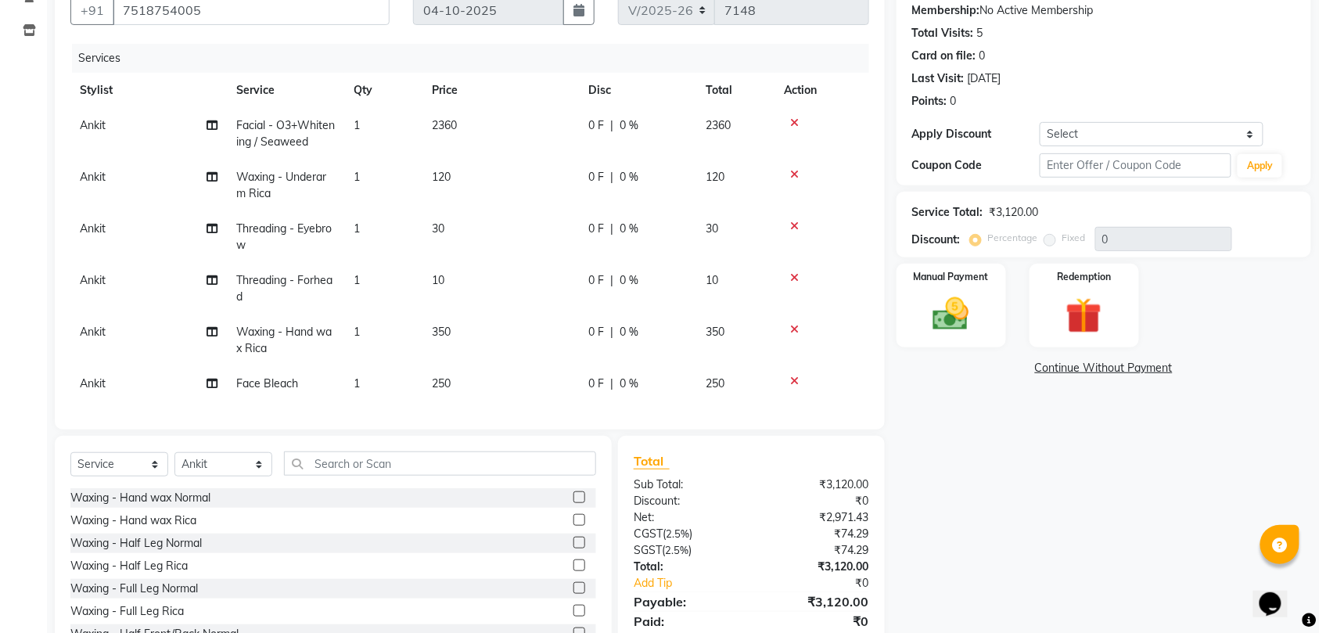
scroll to position [119, 0]
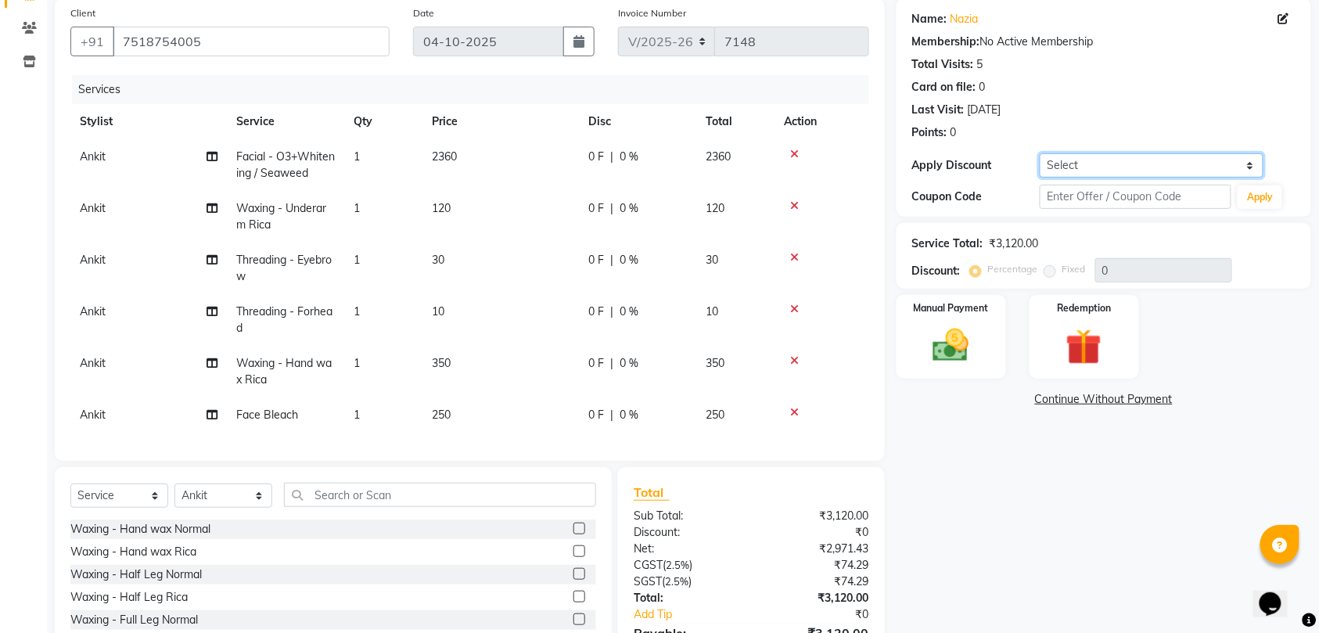
click at [1134, 160] on select "Select Coupon → Karwa 10 Coupon → Karwa 20 Coupon → Karwa 30 Coupon → Package 1…" at bounding box center [1152, 165] width 224 height 24
click at [996, 517] on div "Name: Nazia Membership: No Active Membership Total Visits: 5 Card on file: 0 La…" at bounding box center [1110, 347] width 426 height 699
click at [1119, 161] on select "Select Coupon → Karwa 10 Coupon → Karwa 20 Coupon → Karwa 30 Coupon → Package 1…" at bounding box center [1152, 165] width 224 height 24
click at [983, 535] on div "Name: Nazia Membership: No Active Membership Total Visits: 5 Card on file: 0 La…" at bounding box center [1110, 347] width 426 height 699
click at [1105, 158] on select "Select Coupon → Karwa 10 Coupon → Karwa 20 Coupon → Karwa 30 Coupon → Package 1…" at bounding box center [1152, 165] width 224 height 24
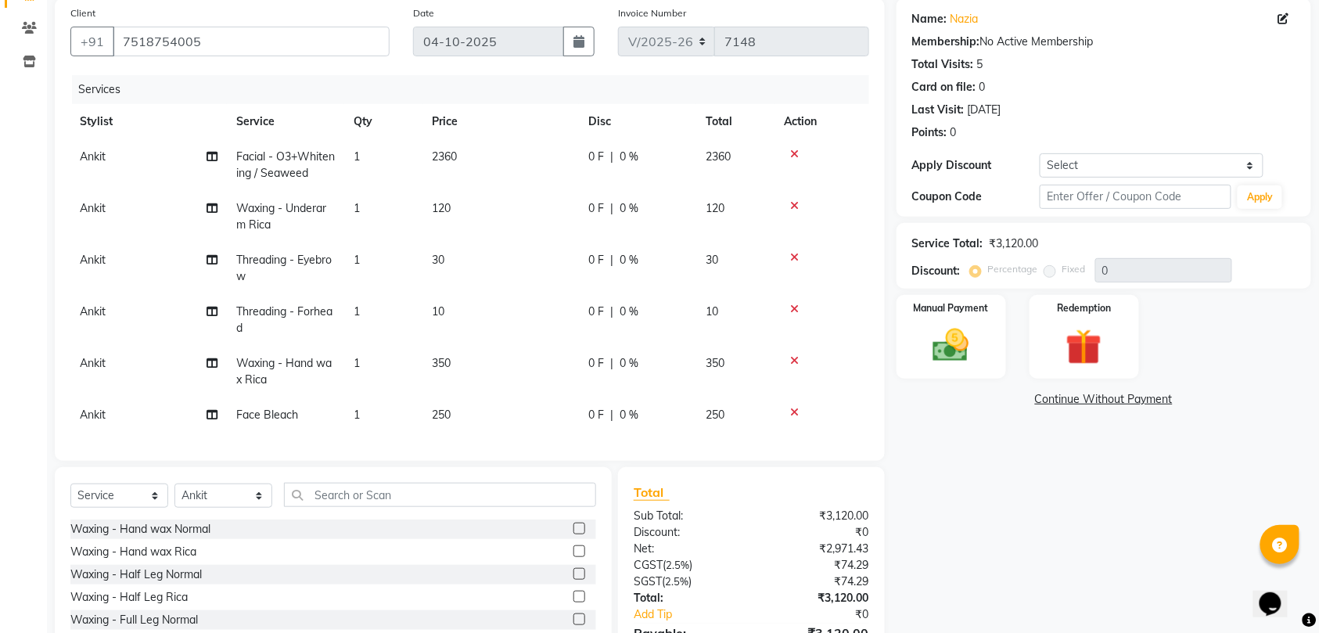
click at [979, 419] on div "Name: Nazia Membership: No Active Membership Total Visits: 5 Card on file: 0 La…" at bounding box center [1110, 347] width 426 height 699
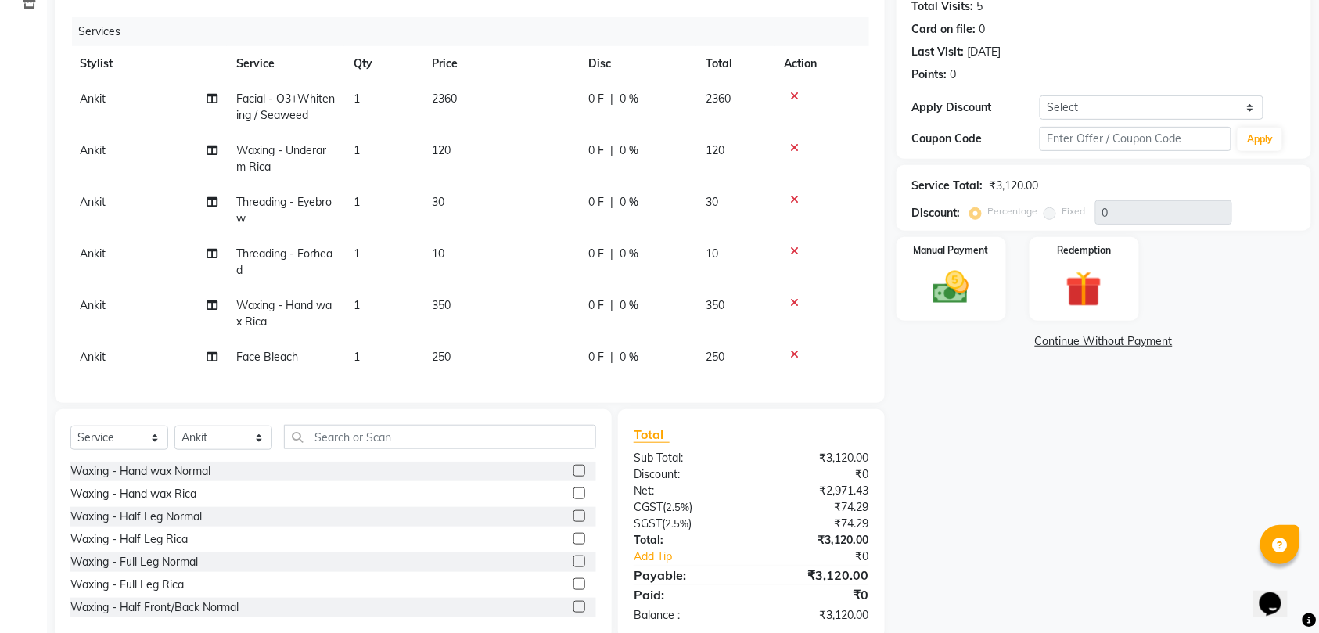
scroll to position [223, 0]
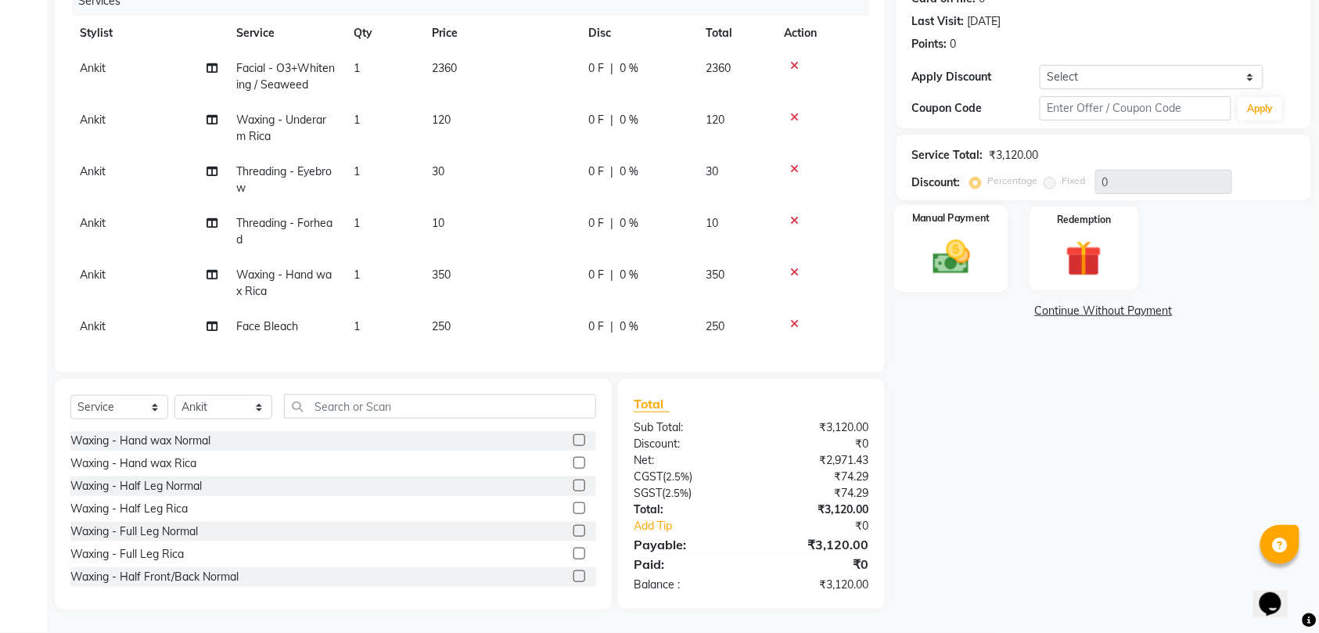
click at [951, 235] on img at bounding box center [951, 256] width 61 height 43
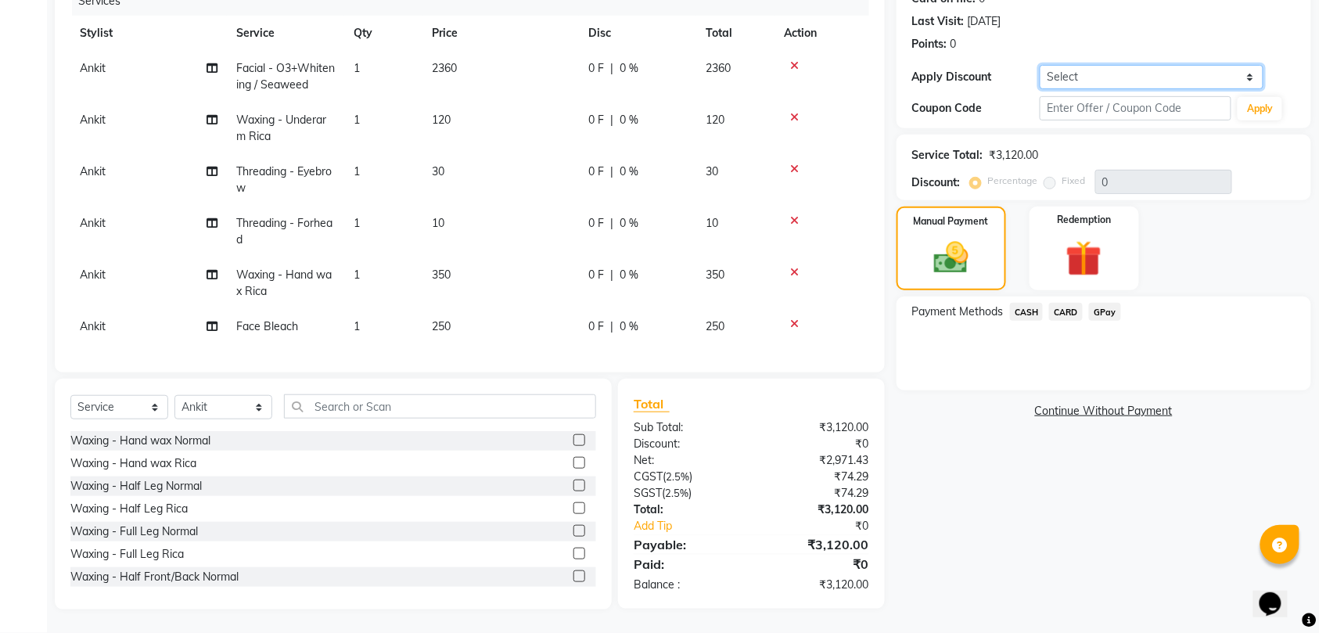
click at [1119, 65] on select "Select Coupon → Karwa 10 Coupon → Karwa 20 Coupon → Karwa 30 Coupon → Package 1…" at bounding box center [1152, 77] width 224 height 24
click at [1111, 65] on select "Select Coupon → Karwa 10 Coupon → Karwa 20 Coupon → Karwa 30 Coupon → Package 1…" at bounding box center [1152, 77] width 224 height 24
click at [1093, 65] on select "Select Coupon → Karwa 10 Coupon → Karwa 20 Coupon → Karwa 30 Coupon → Package 1…" at bounding box center [1152, 77] width 224 height 24
click at [1092, 65] on select "Select Coupon → Karwa 10 Coupon → Karwa 20 Coupon → Karwa 30 Coupon → Package 1…" at bounding box center [1152, 77] width 224 height 24
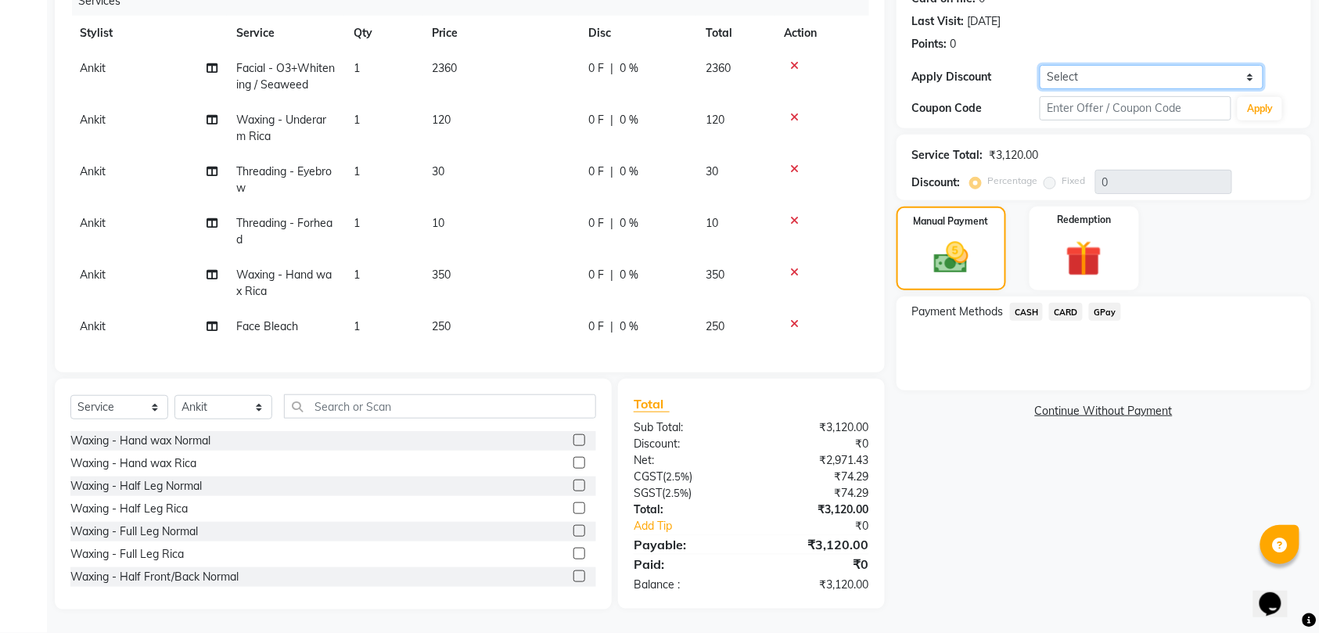
select select "2: Object"
click at [1040, 65] on select "Select Coupon → Karwa 10 Coupon → Karwa 20 Coupon → Karwa 30 Coupon → Package 1…" at bounding box center [1152, 77] width 224 height 24
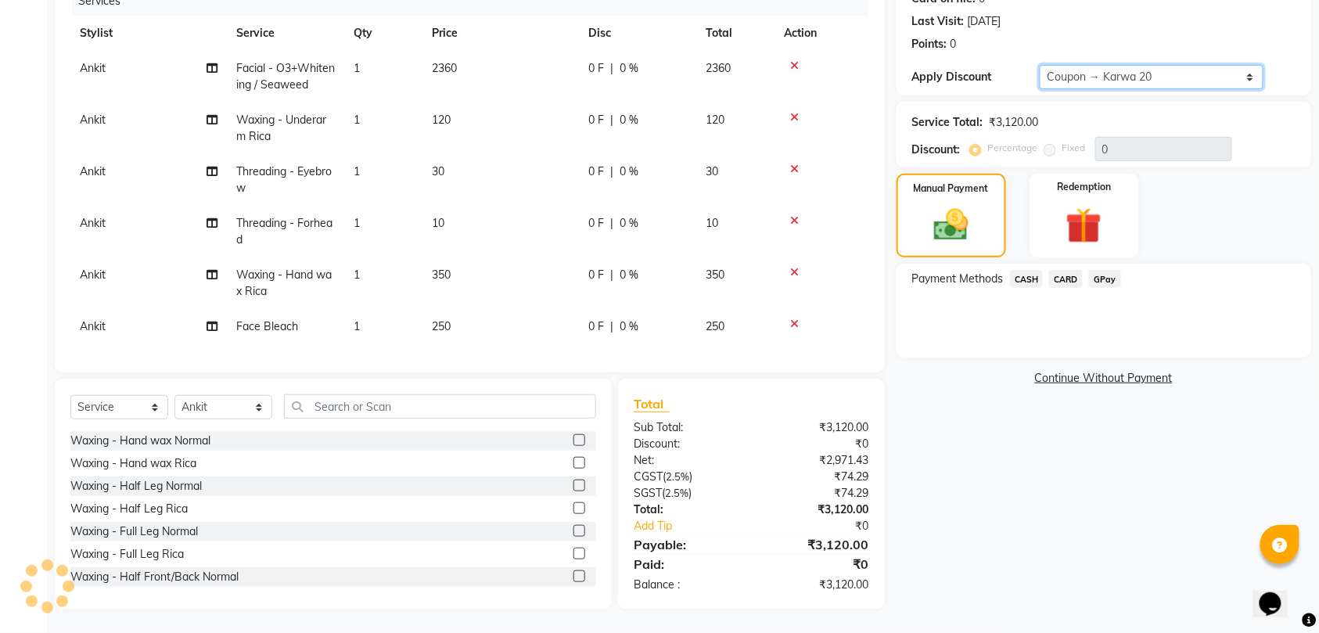
type input "20"
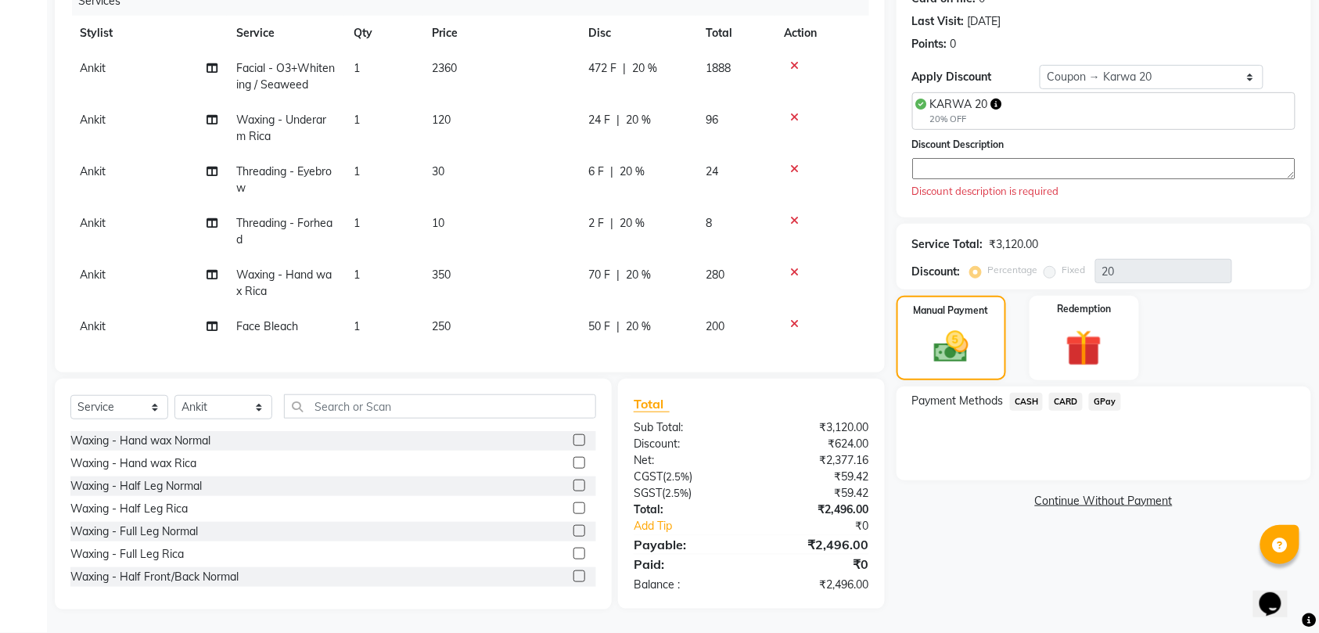
click at [1055, 158] on textarea at bounding box center [1103, 168] width 383 height 21
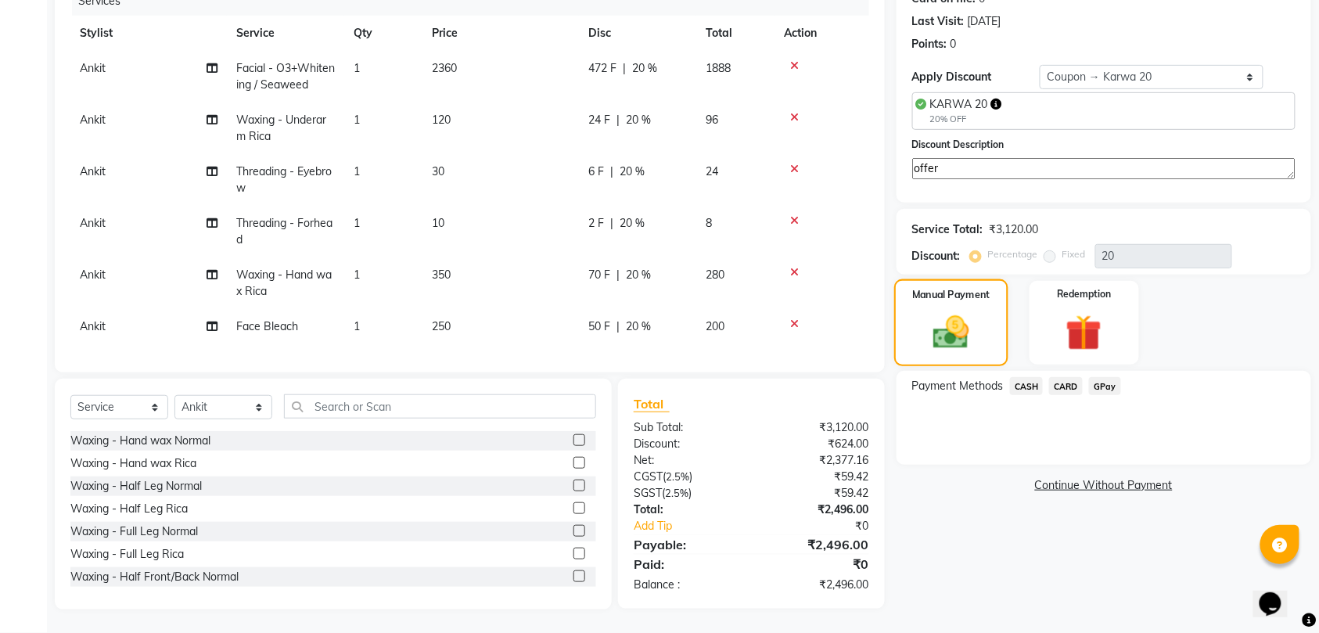
type textarea "offer"
click at [955, 289] on div "Manual Payment" at bounding box center [951, 323] width 114 height 88
click at [1105, 377] on span "GPay" at bounding box center [1105, 386] width 32 height 18
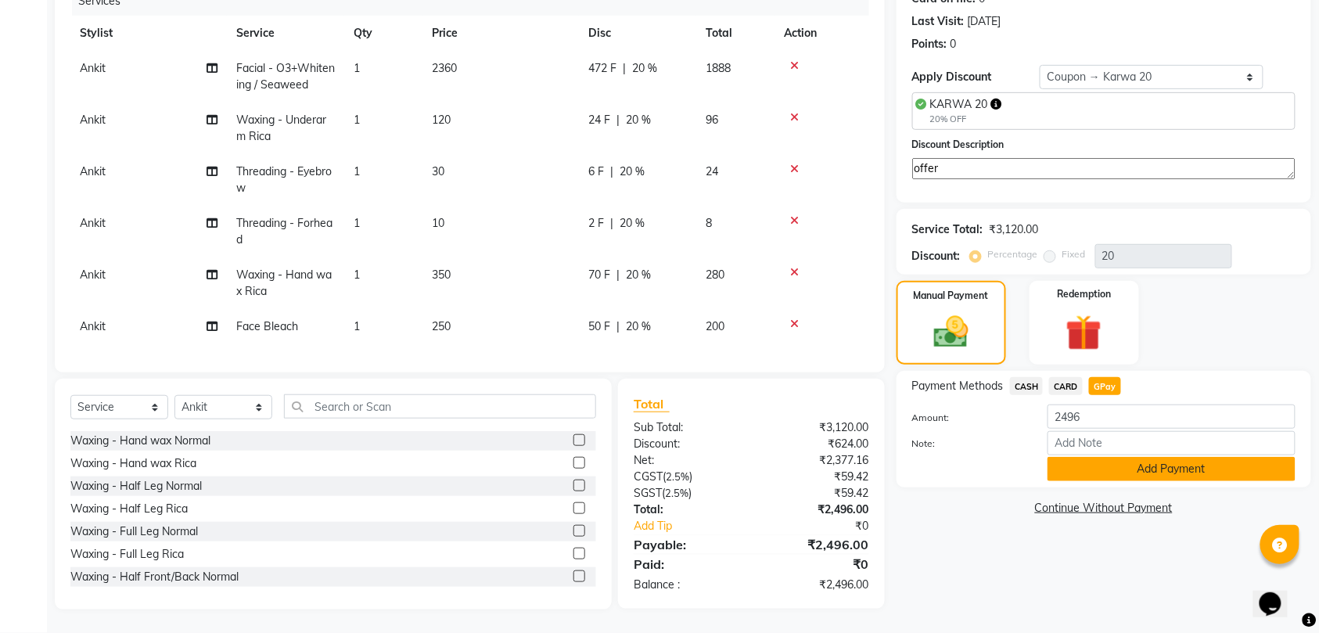
click at [1139, 457] on button "Add Payment" at bounding box center [1172, 469] width 248 height 24
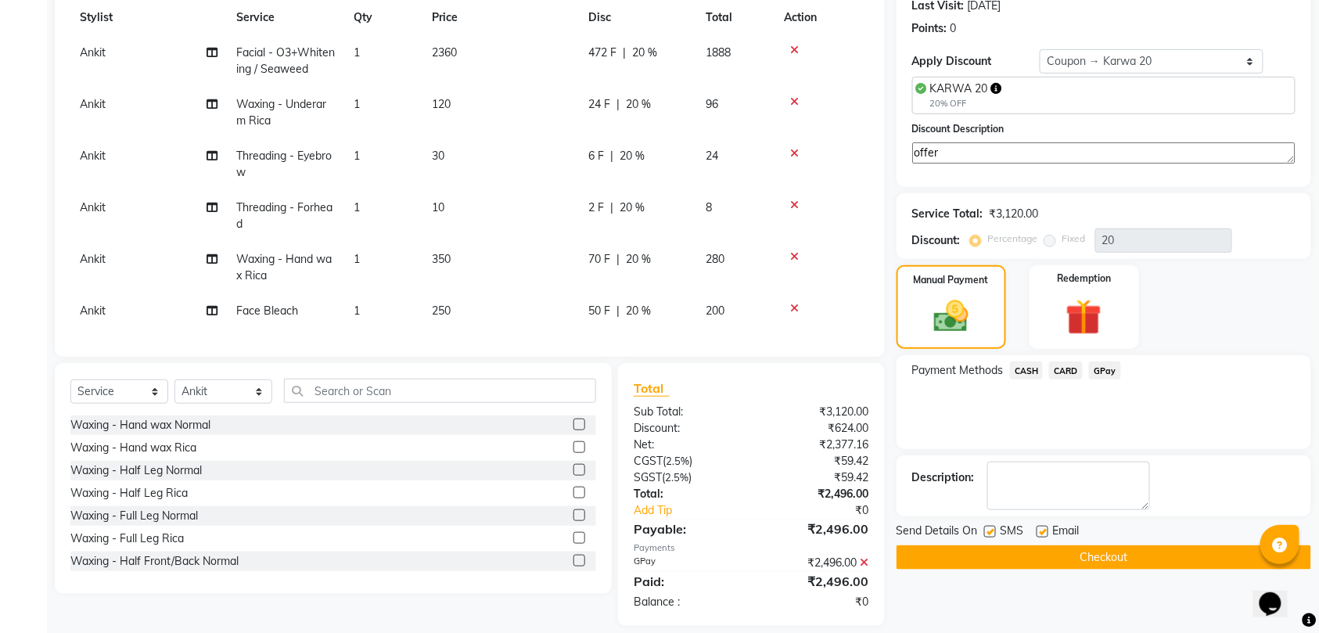
click at [1095, 555] on button "Checkout" at bounding box center [1104, 557] width 415 height 24
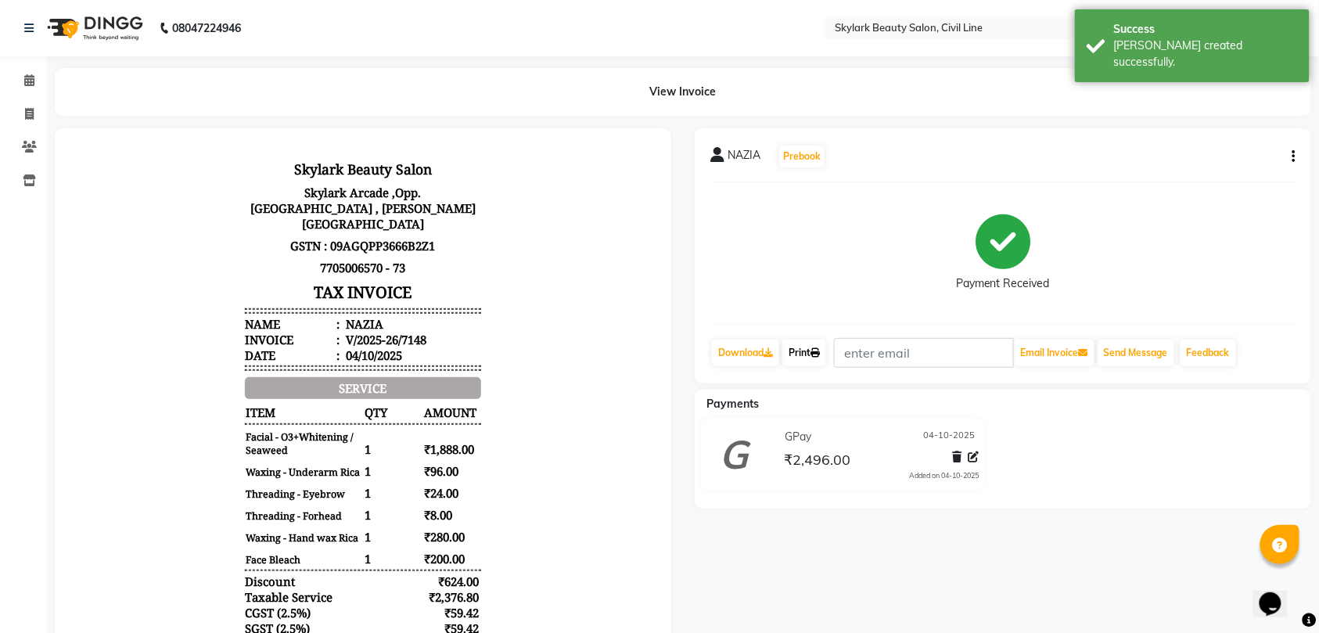
click at [823, 347] on link "Print" at bounding box center [804, 353] width 44 height 27
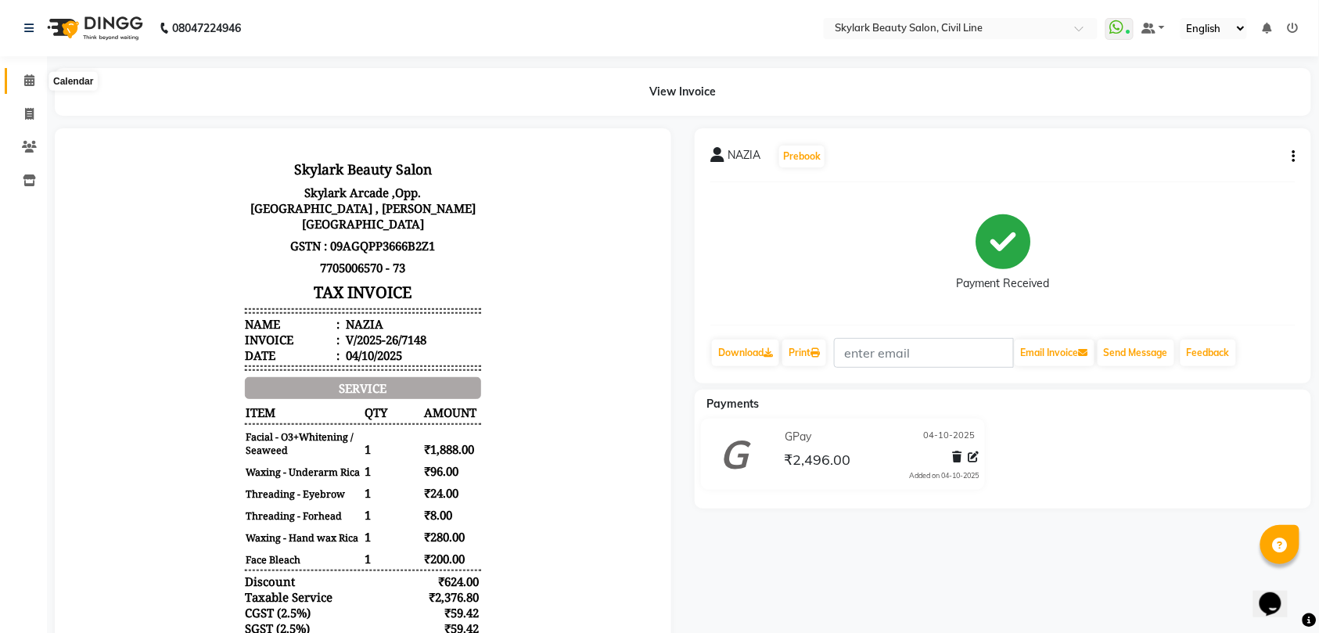
click at [29, 82] on icon at bounding box center [29, 80] width 10 height 12
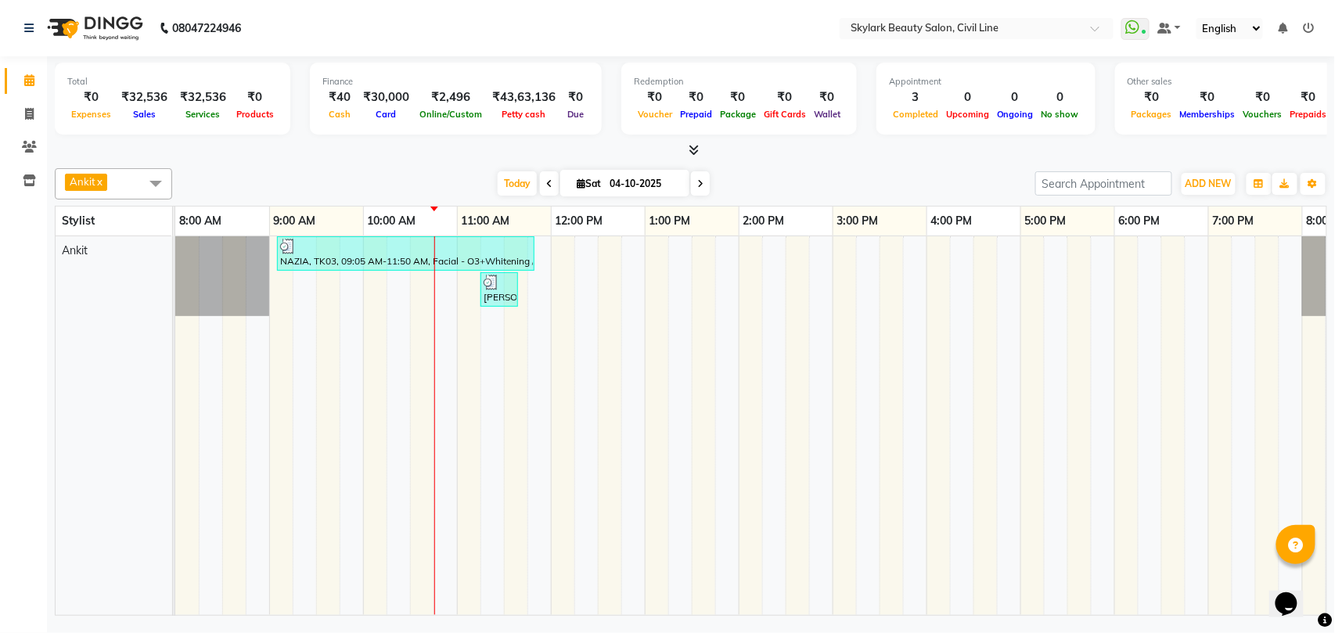
click at [124, 185] on span "Ankit x" at bounding box center [113, 183] width 117 height 31
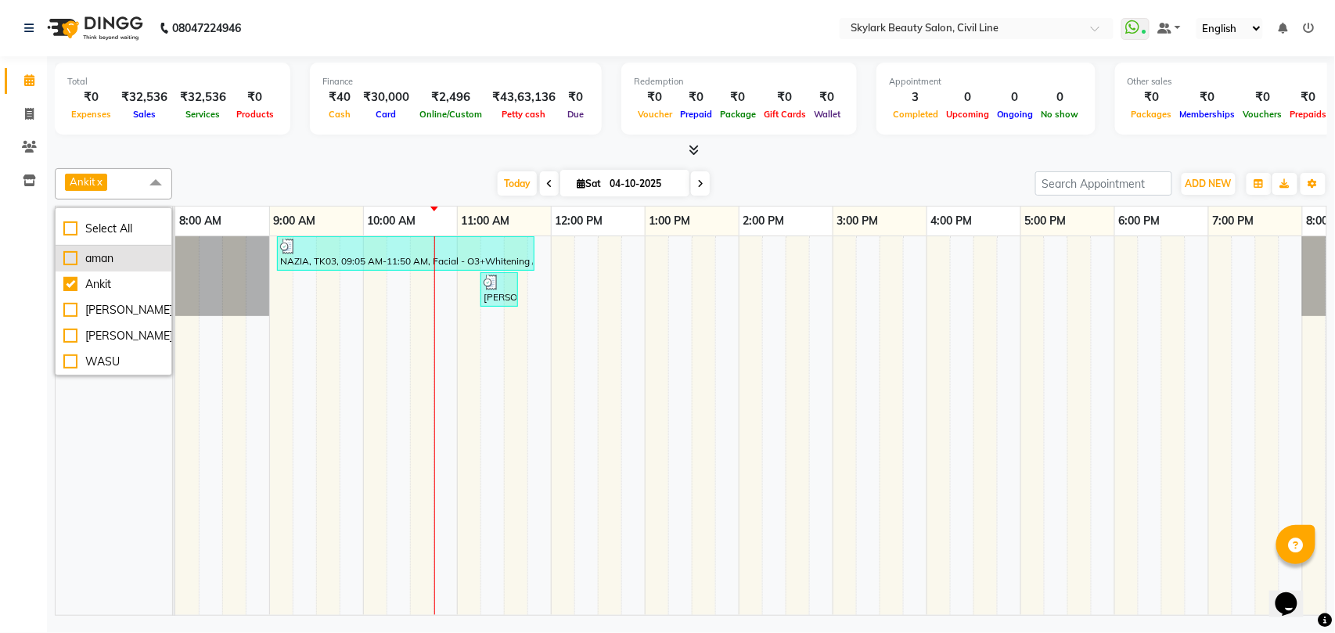
click at [111, 264] on div "aman" at bounding box center [113, 258] width 100 height 16
checkbox input "true"
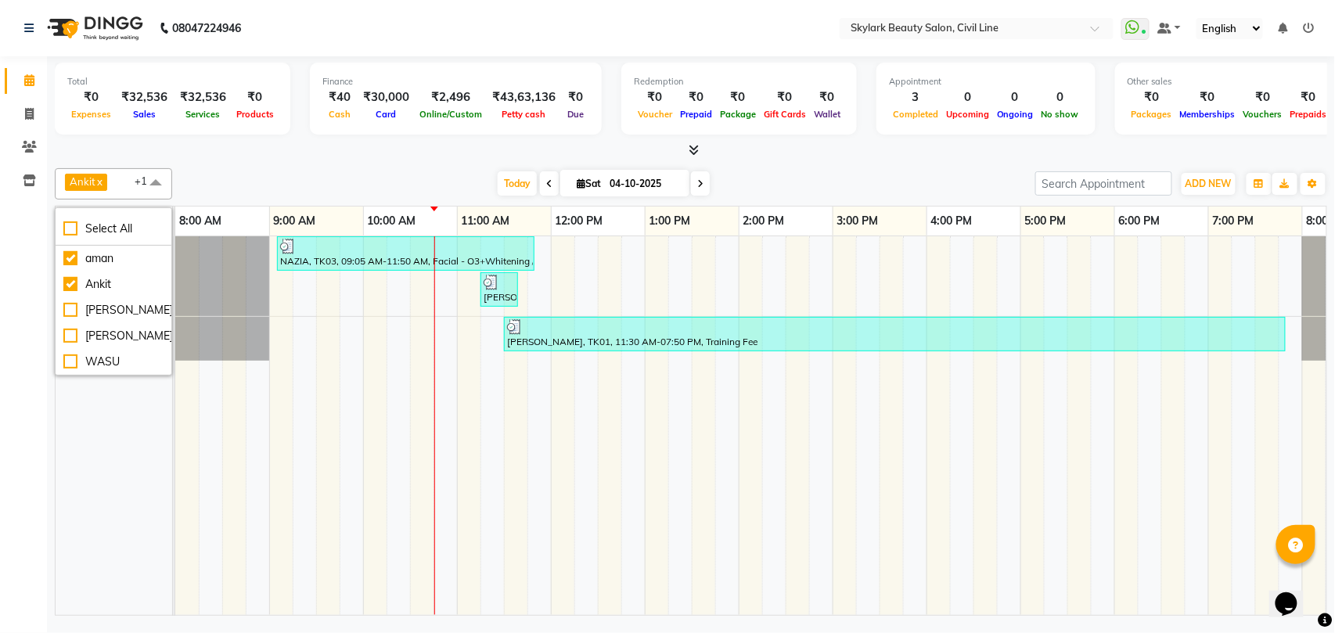
click at [125, 189] on span "Ankit x aman x +1" at bounding box center [113, 183] width 117 height 31
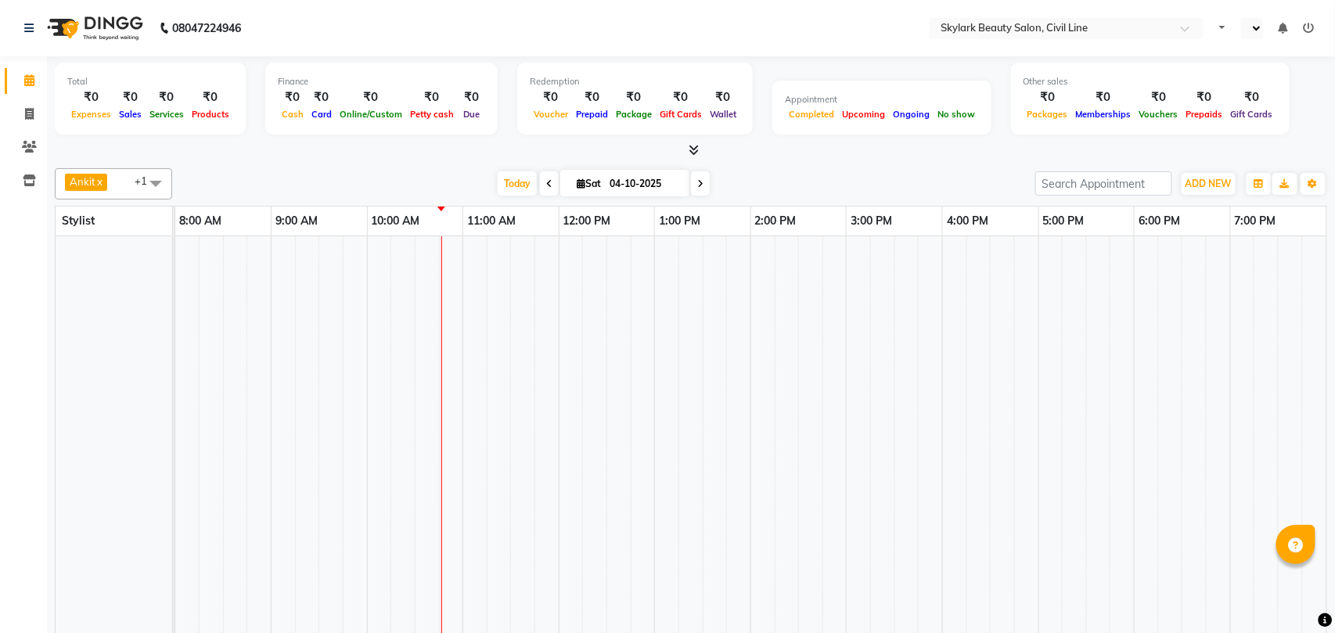
select select "en"
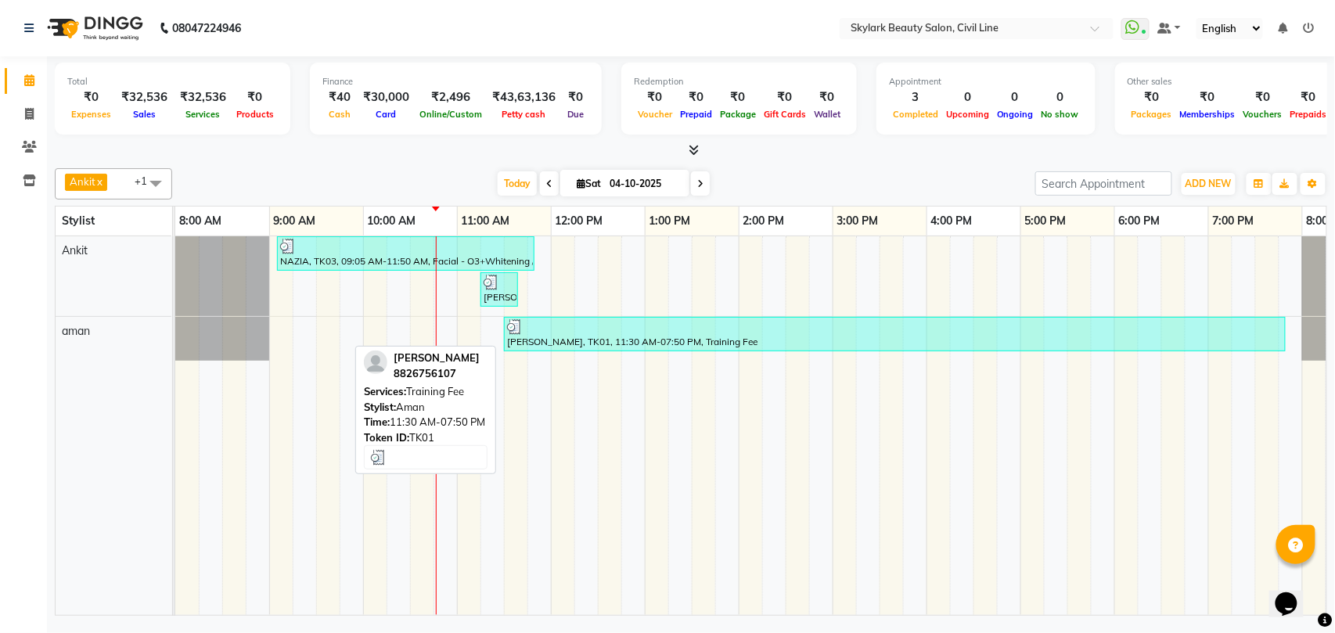
click at [639, 335] on div at bounding box center [894, 327] width 775 height 16
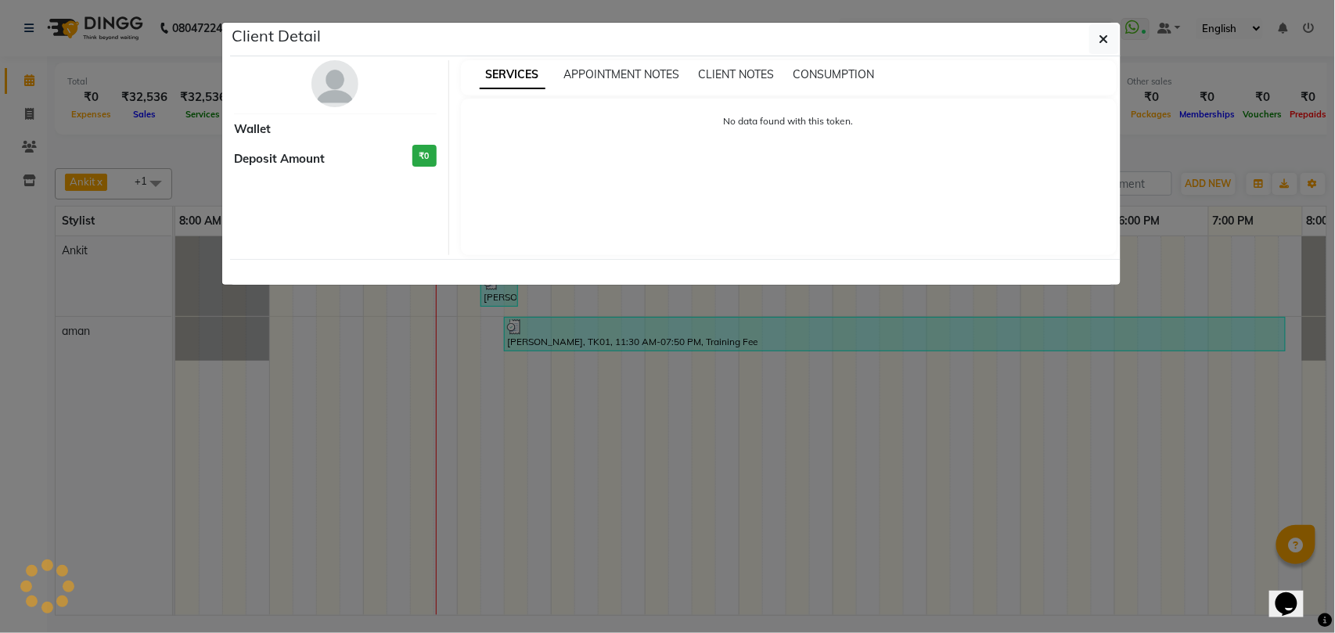
select select "3"
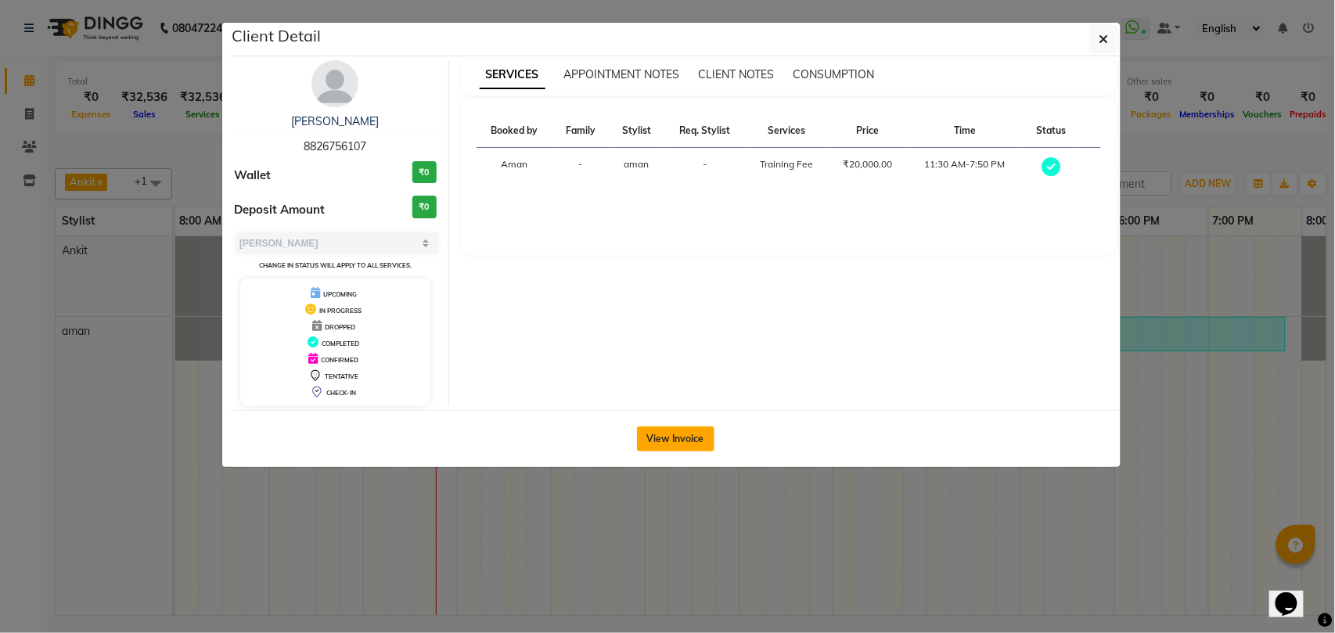
click at [664, 441] on button "View Invoice" at bounding box center [675, 438] width 77 height 25
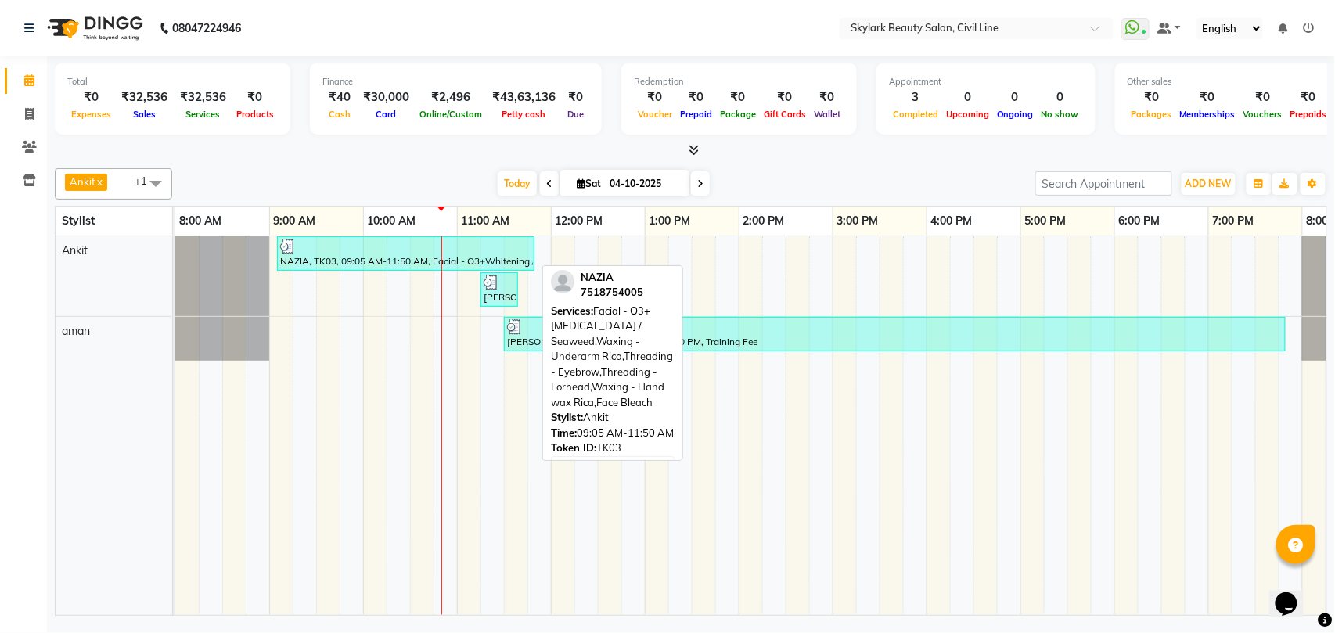
click at [345, 267] on div "NAZIA, TK03, 09:05 AM-11:50 AM, Facial - O3+Whitening / Seaweed,Waxing - Undera…" at bounding box center [406, 254] width 254 height 30
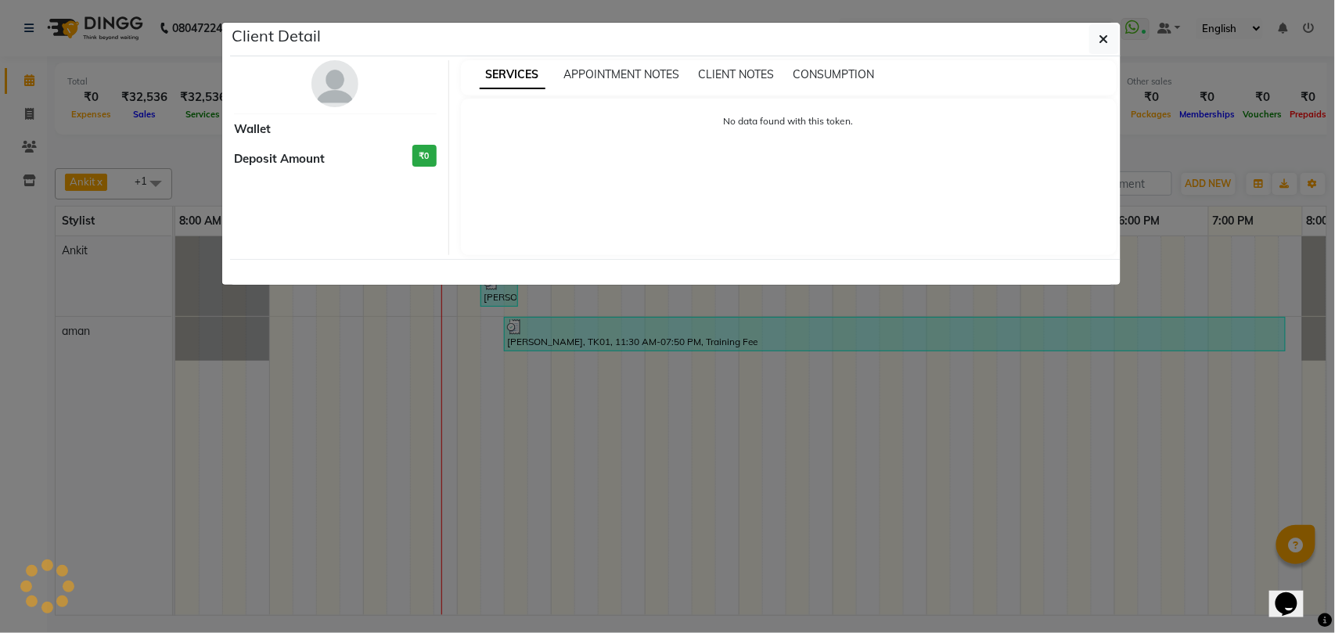
select select "3"
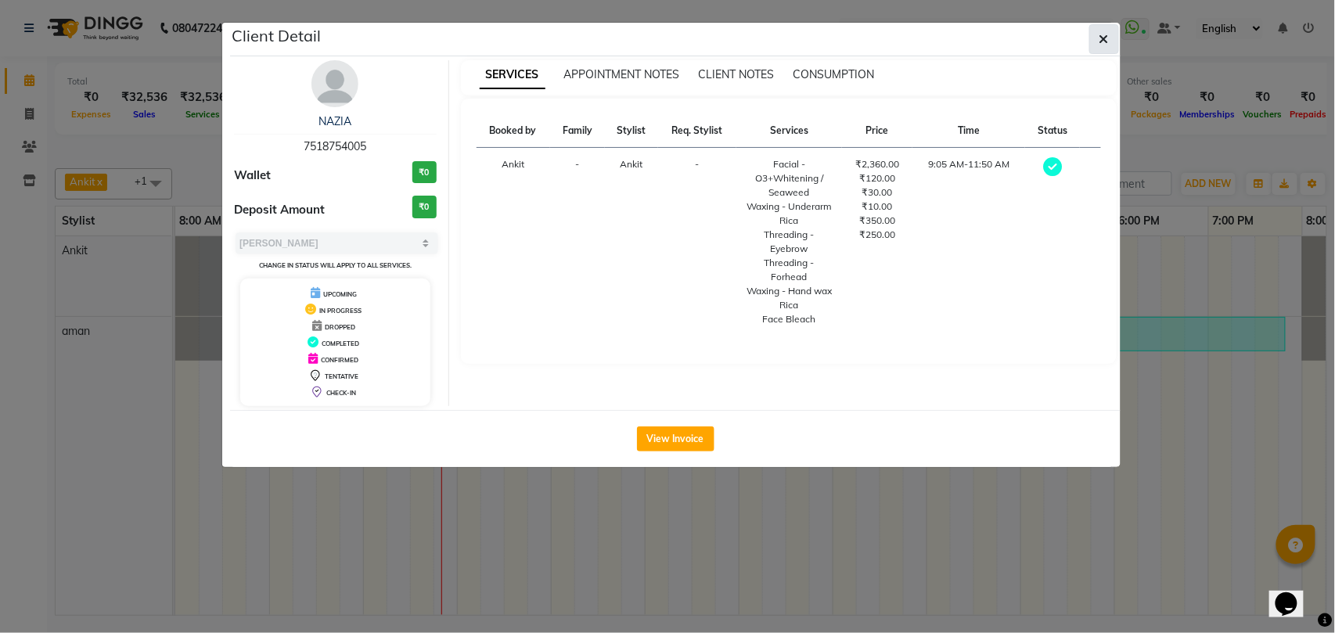
click at [1100, 41] on icon "button" at bounding box center [1103, 39] width 9 height 13
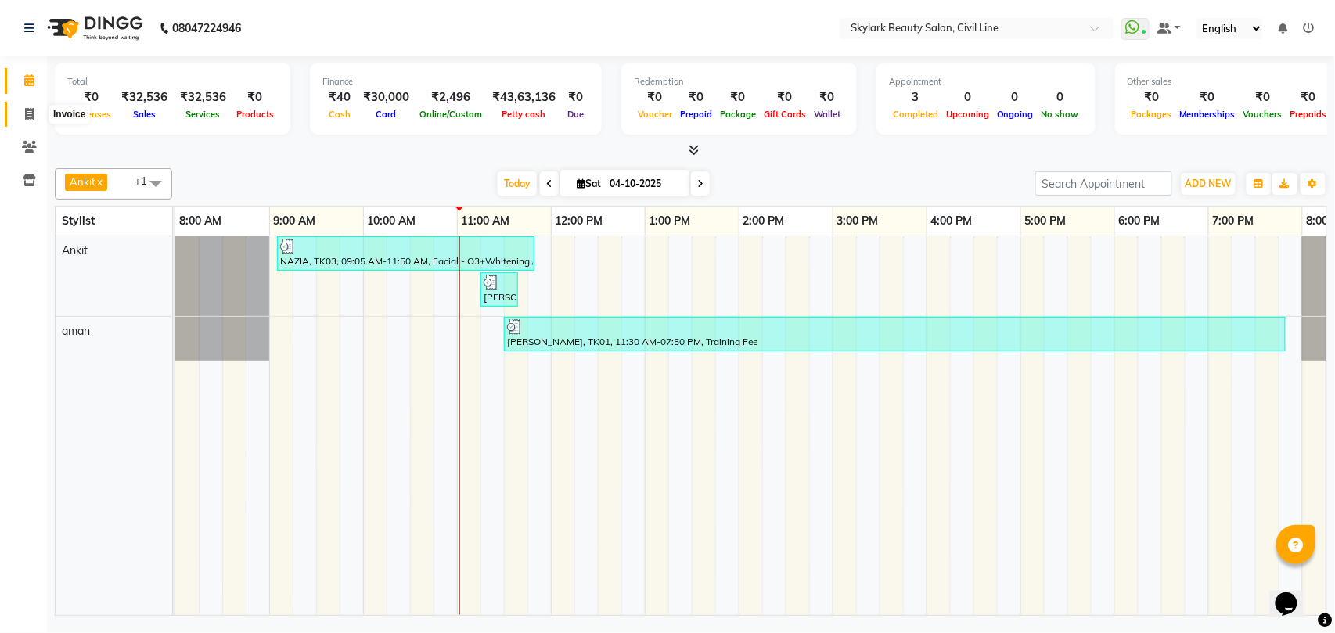
click at [28, 113] on icon at bounding box center [29, 114] width 9 height 12
select select "service"
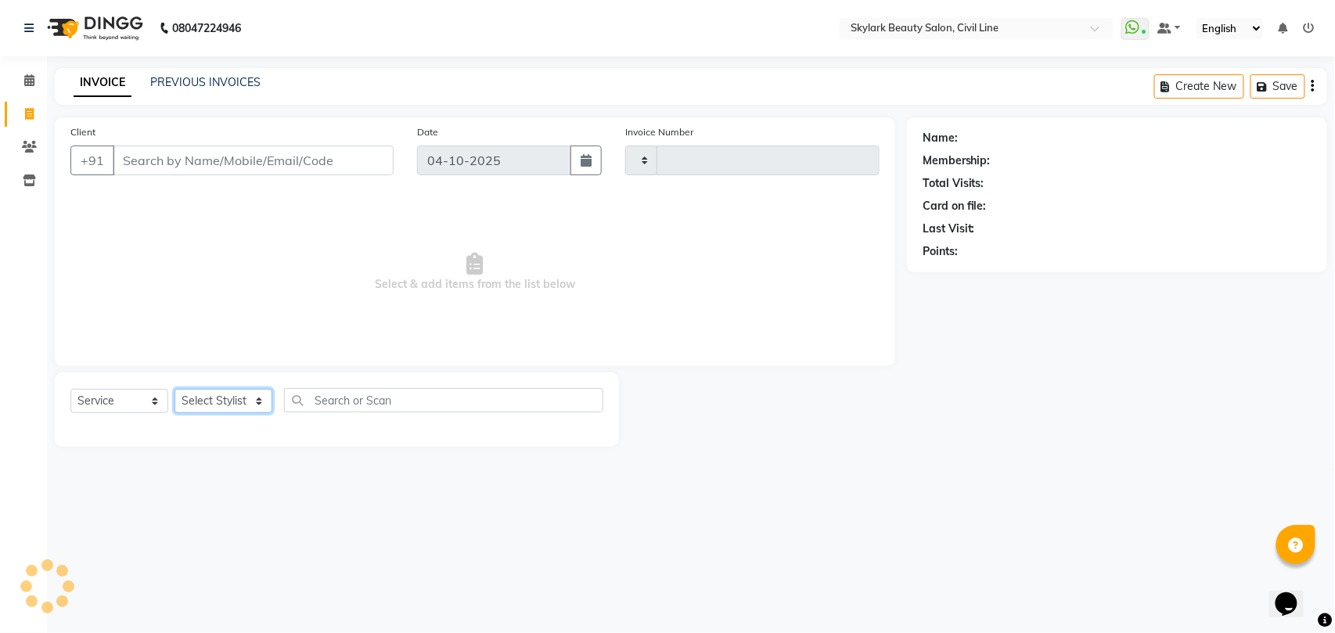
click at [214, 401] on select "Select Stylist" at bounding box center [223, 401] width 98 height 24
select select "4588"
type input "7149"
select select "28120"
click at [174, 389] on select "Select Stylist [PERSON_NAME] [PERSON_NAME] [PERSON_NAME] WASU" at bounding box center [223, 401] width 98 height 24
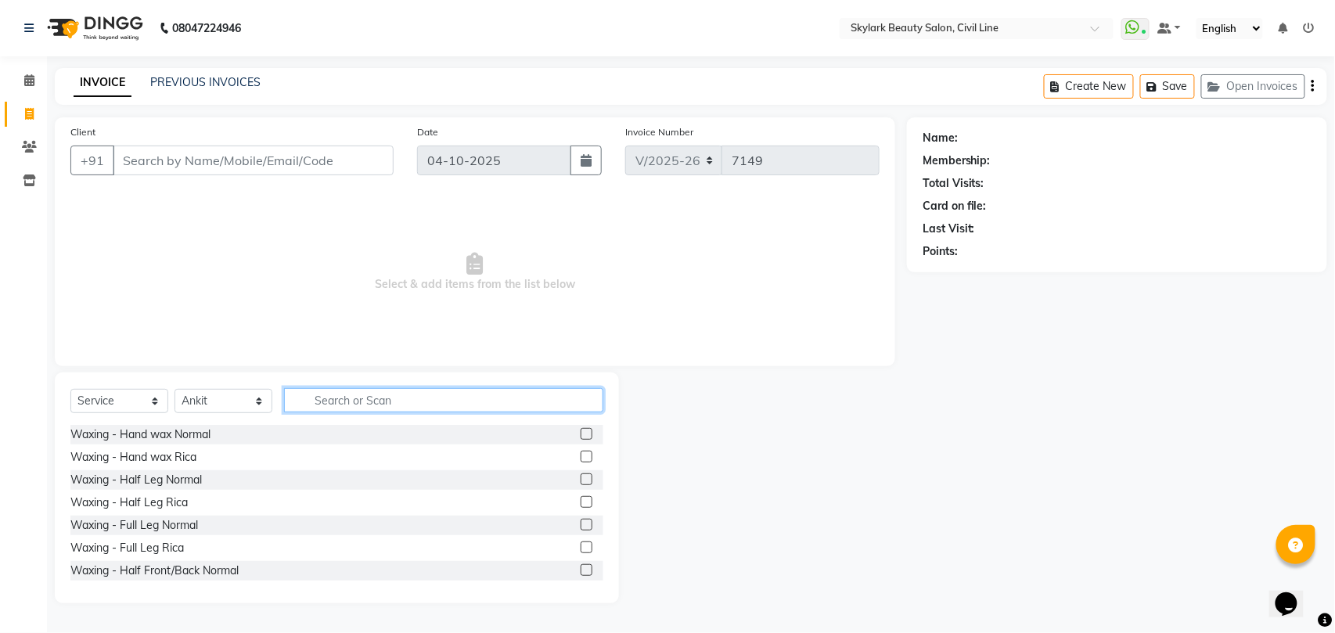
click at [311, 401] on input "text" at bounding box center [443, 400] width 319 height 24
type input "v"
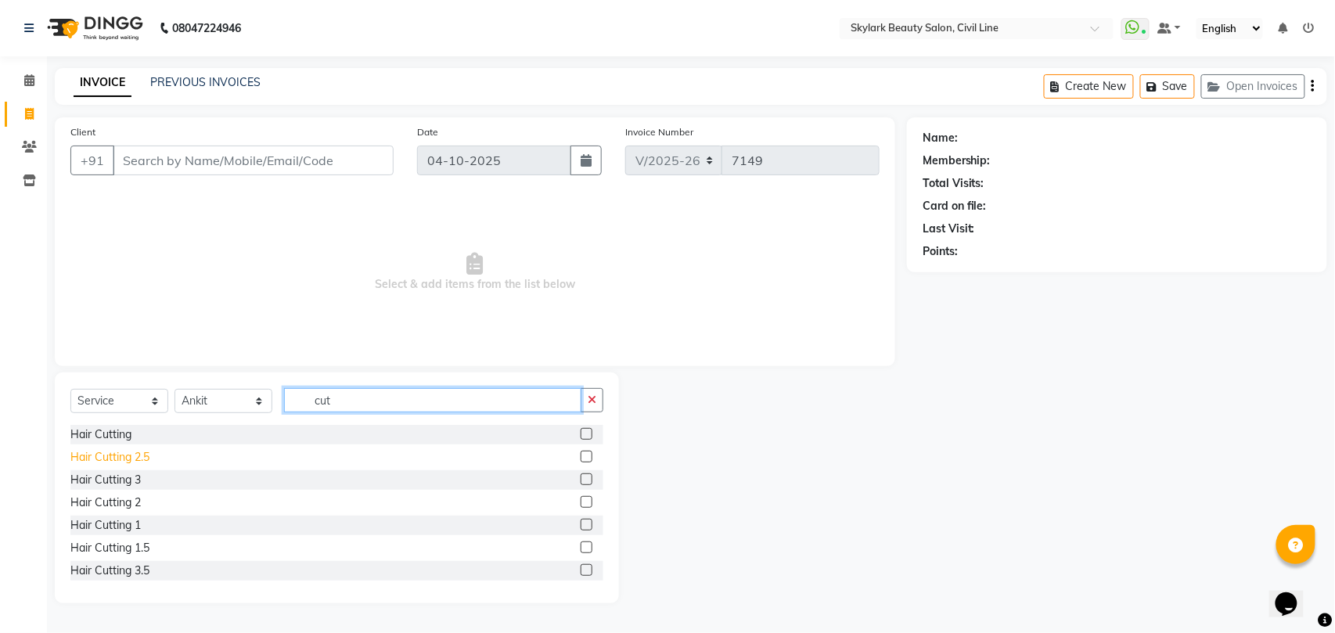
type input "cut"
click at [136, 457] on div "Hair Cutting 2.5" at bounding box center [109, 457] width 79 height 16
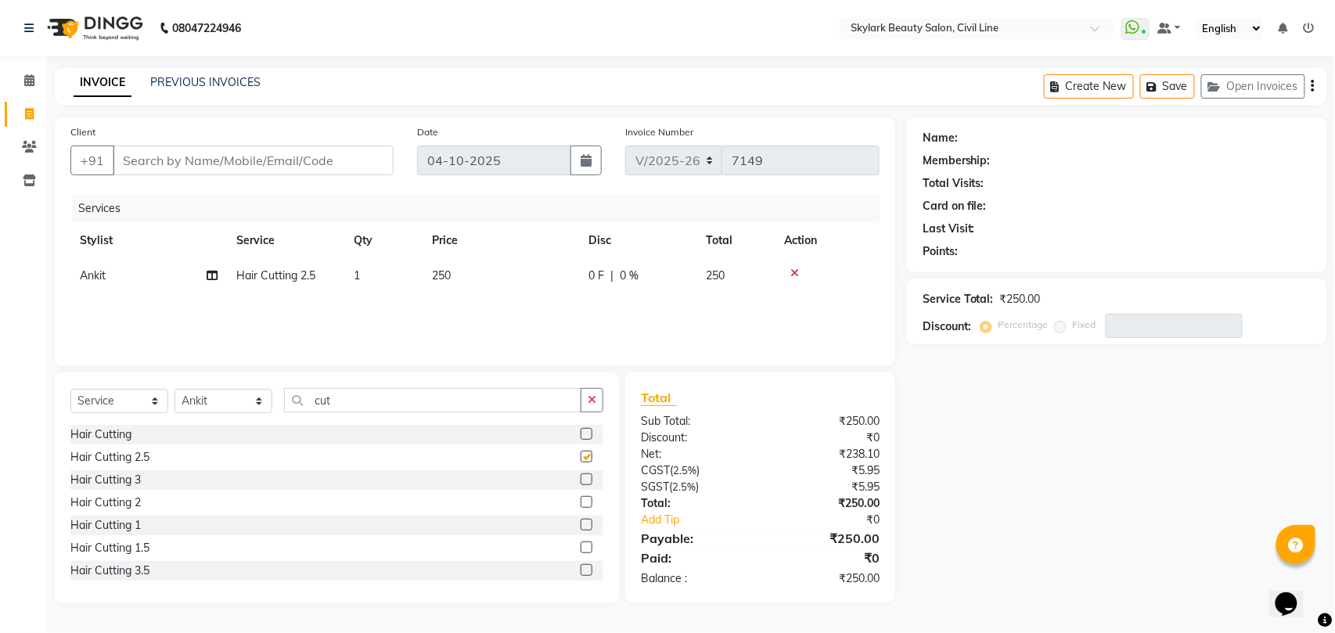
checkbox input "false"
drag, startPoint x: 596, startPoint y: 396, endPoint x: 545, endPoint y: 401, distance: 51.8
click at [593, 396] on button "button" at bounding box center [592, 400] width 23 height 24
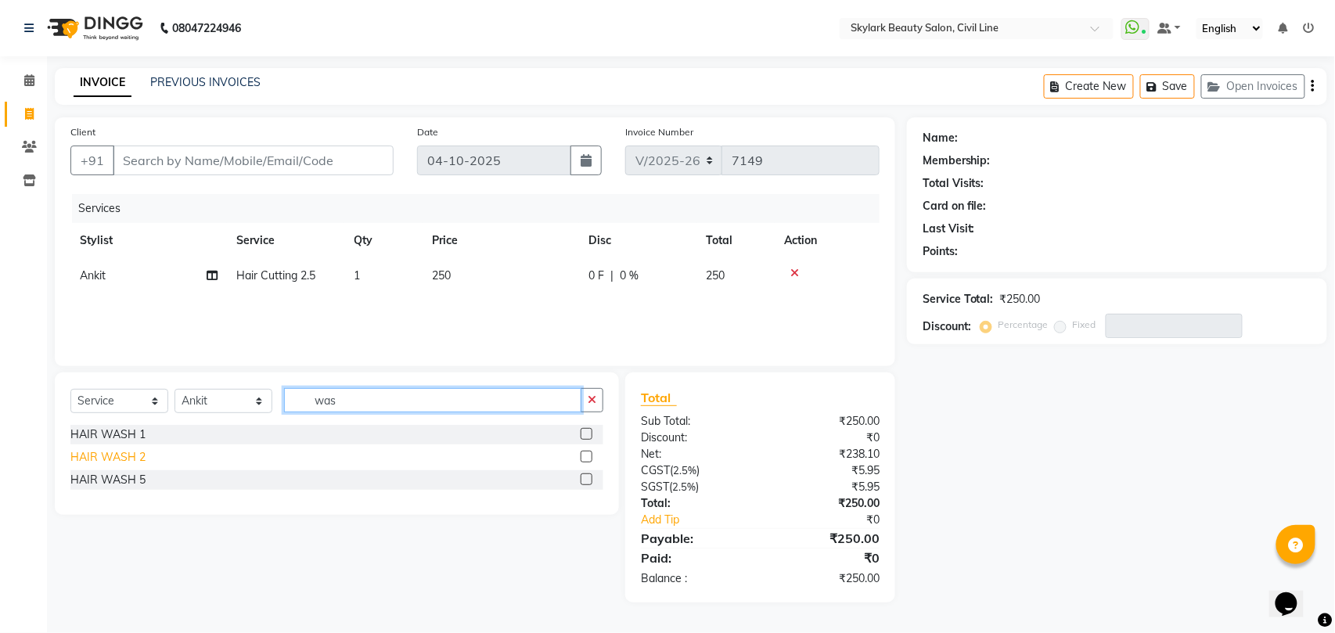
type input "was"
click at [129, 454] on div "HAIR WASH 2" at bounding box center [107, 457] width 75 height 16
checkbox input "false"
drag, startPoint x: 795, startPoint y: 271, endPoint x: 774, endPoint y: 282, distance: 24.2
click at [796, 270] on icon at bounding box center [794, 273] width 9 height 11
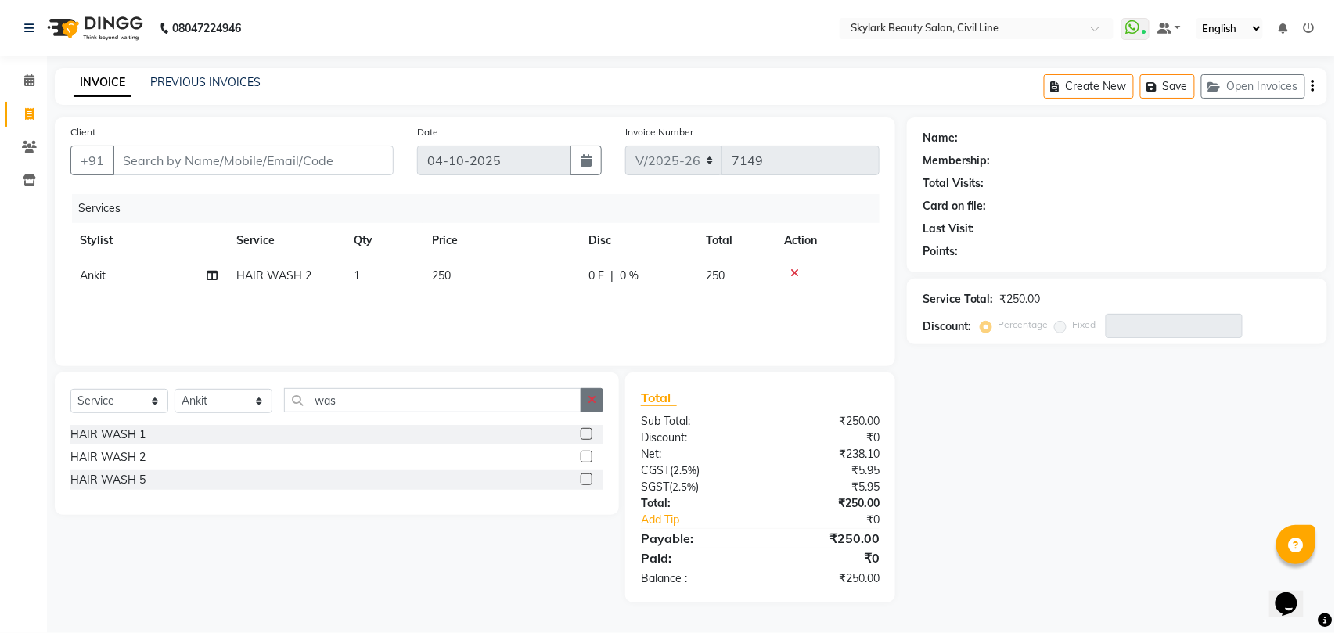
click at [595, 398] on icon "button" at bounding box center [592, 399] width 9 height 11
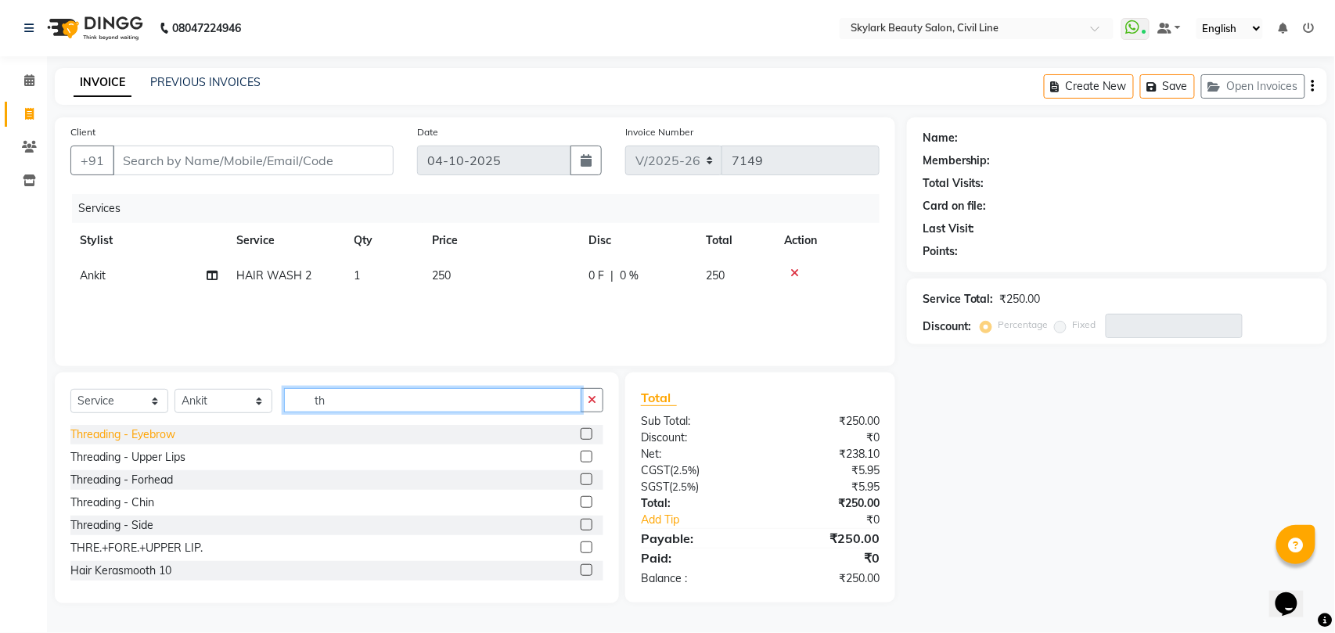
type input "th"
drag, startPoint x: 153, startPoint y: 433, endPoint x: 151, endPoint y: 448, distance: 15.0
click at [154, 433] on div "Threading - Eyebrow" at bounding box center [122, 434] width 105 height 16
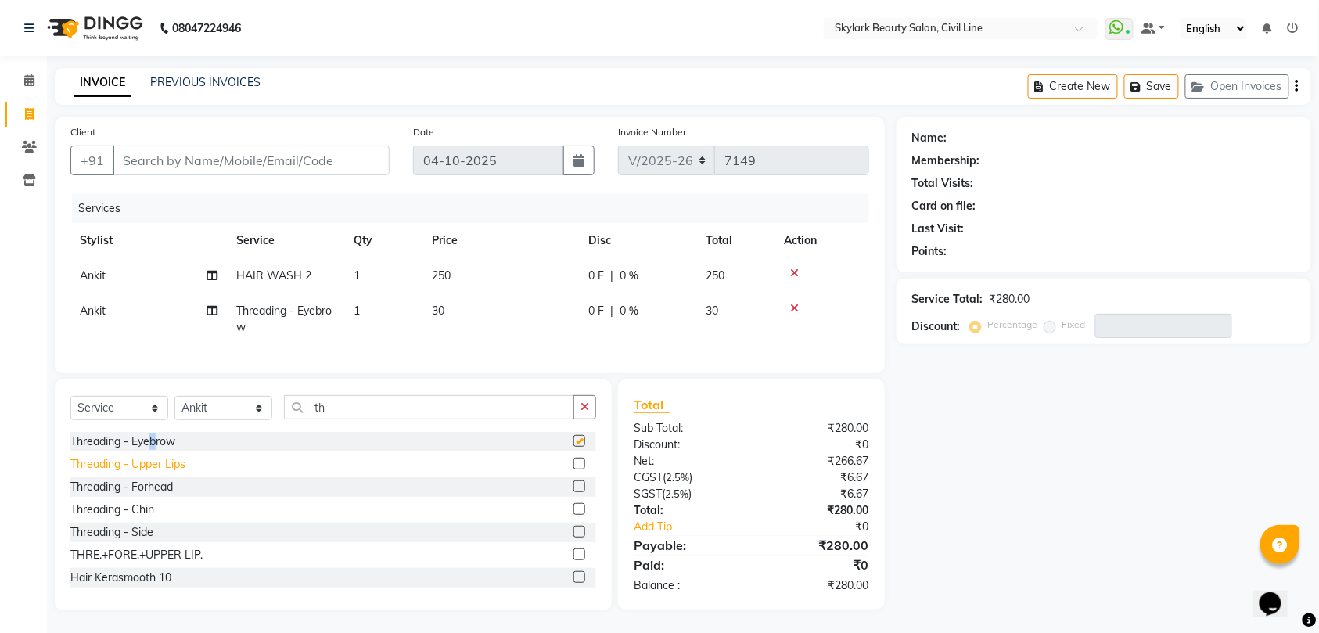
checkbox input "false"
click at [156, 495] on div "Threading - Forhead" at bounding box center [121, 487] width 102 height 16
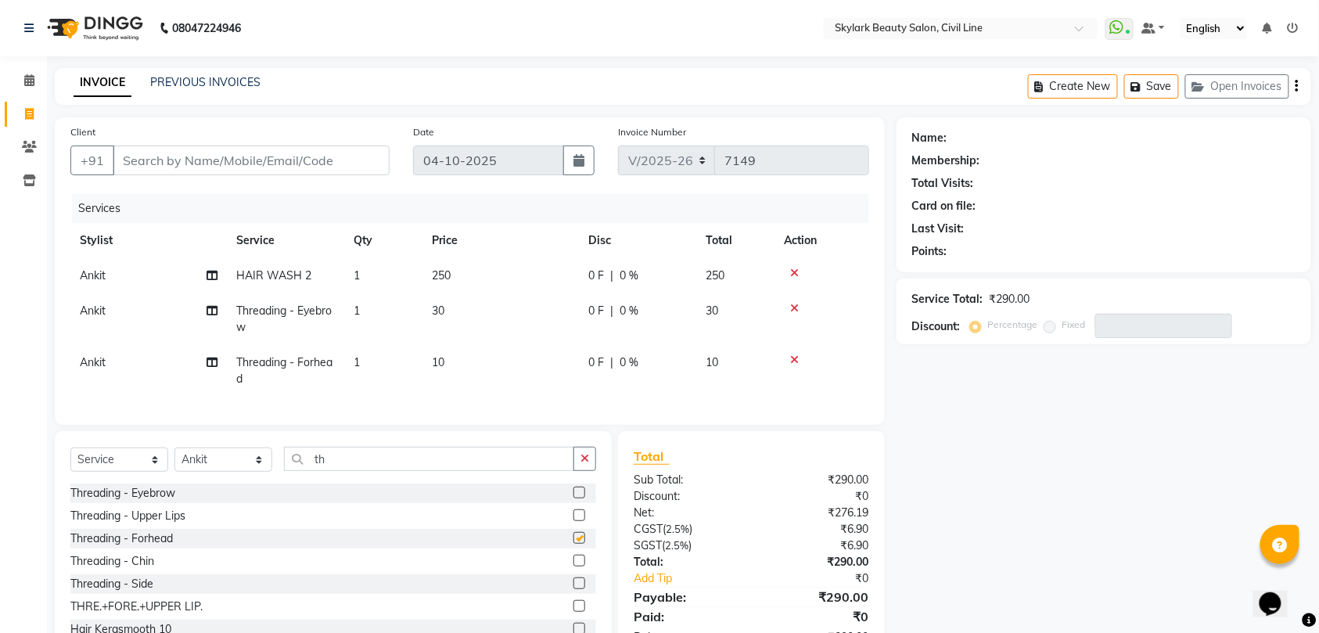
checkbox input "false"
click at [258, 164] on input "Client" at bounding box center [251, 161] width 277 height 30
type input "7"
type input "0"
type input "7052094015"
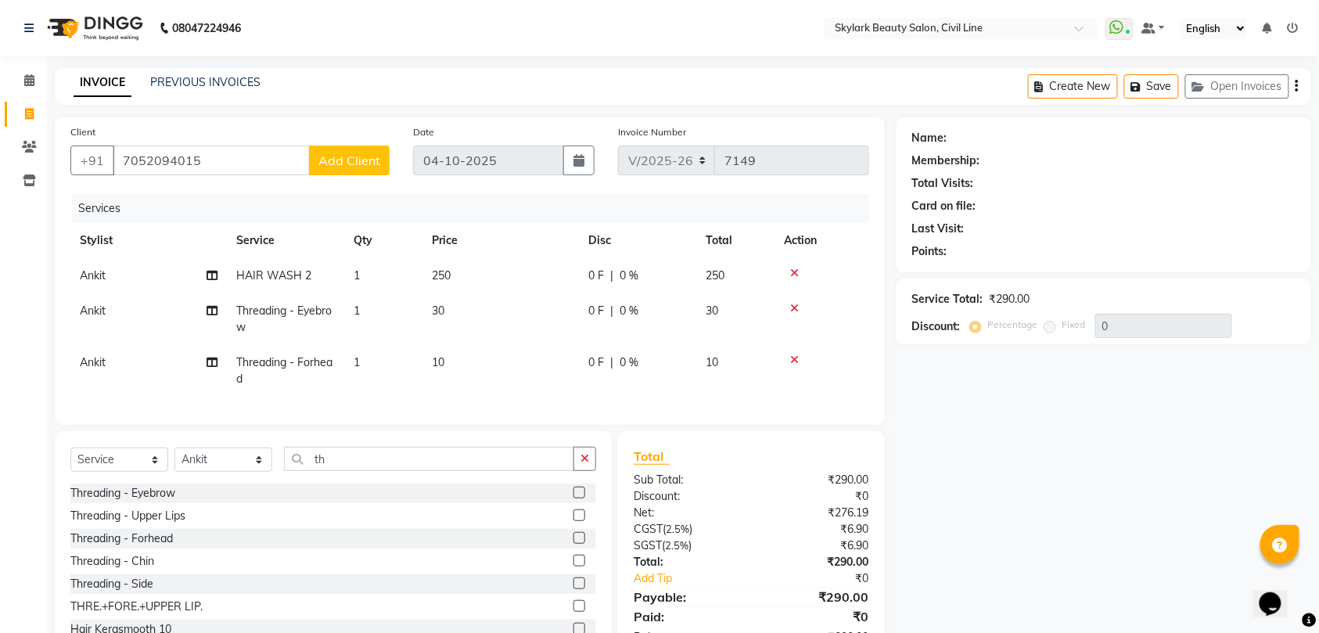
click at [354, 149] on button "Add Client" at bounding box center [349, 161] width 81 height 30
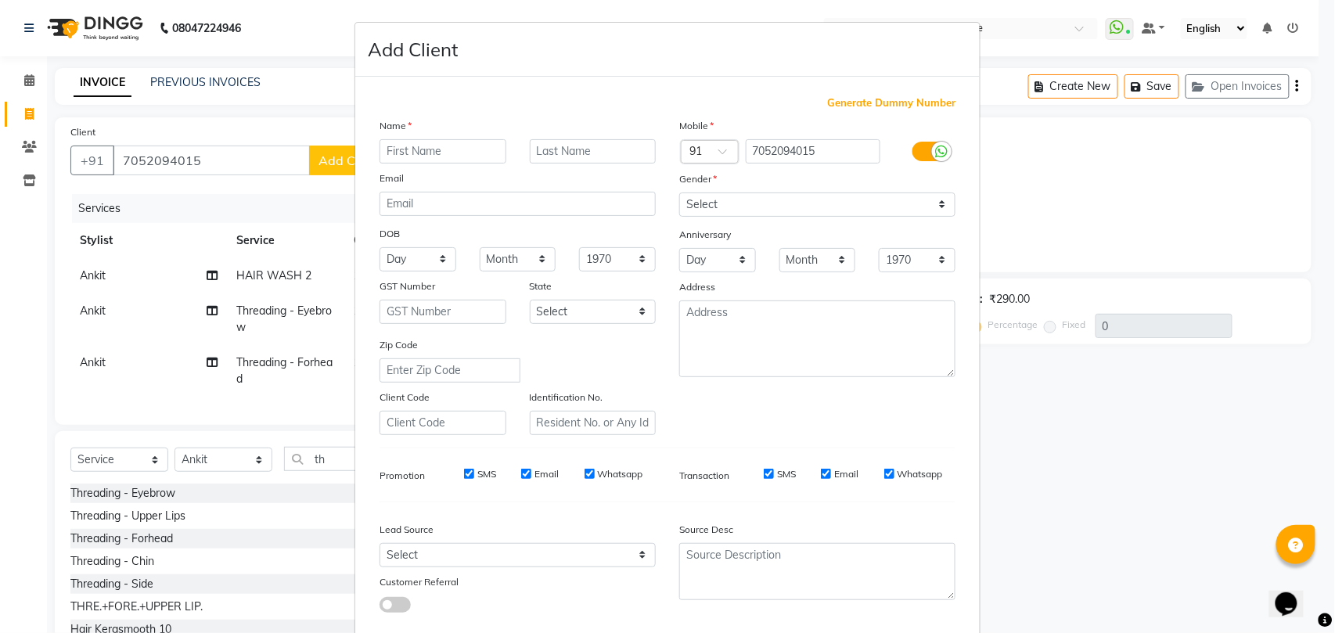
click at [440, 156] on input "text" at bounding box center [442, 151] width 127 height 24
type input "khushi"
click at [710, 207] on select "Select [DEMOGRAPHIC_DATA] [DEMOGRAPHIC_DATA] Other Prefer Not To Say" at bounding box center [817, 204] width 276 height 24
select select "[DEMOGRAPHIC_DATA]"
click at [679, 192] on select "Select [DEMOGRAPHIC_DATA] [DEMOGRAPHIC_DATA] Other Prefer Not To Say" at bounding box center [817, 204] width 276 height 24
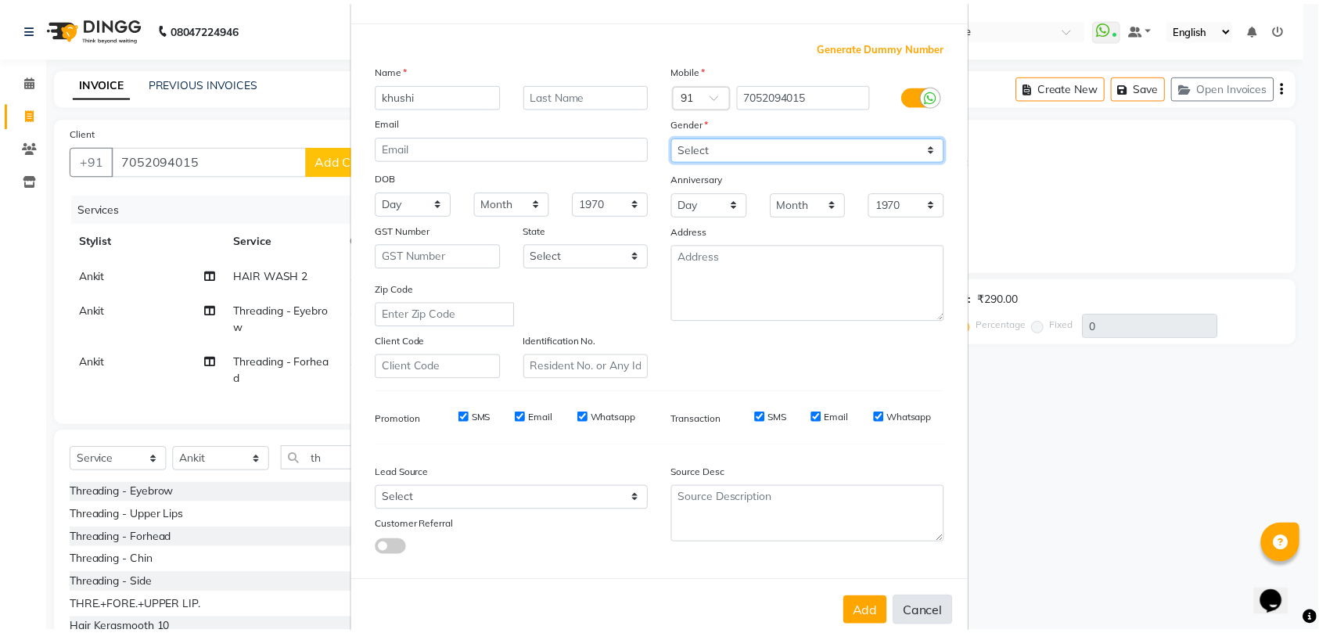
scroll to position [85, 0]
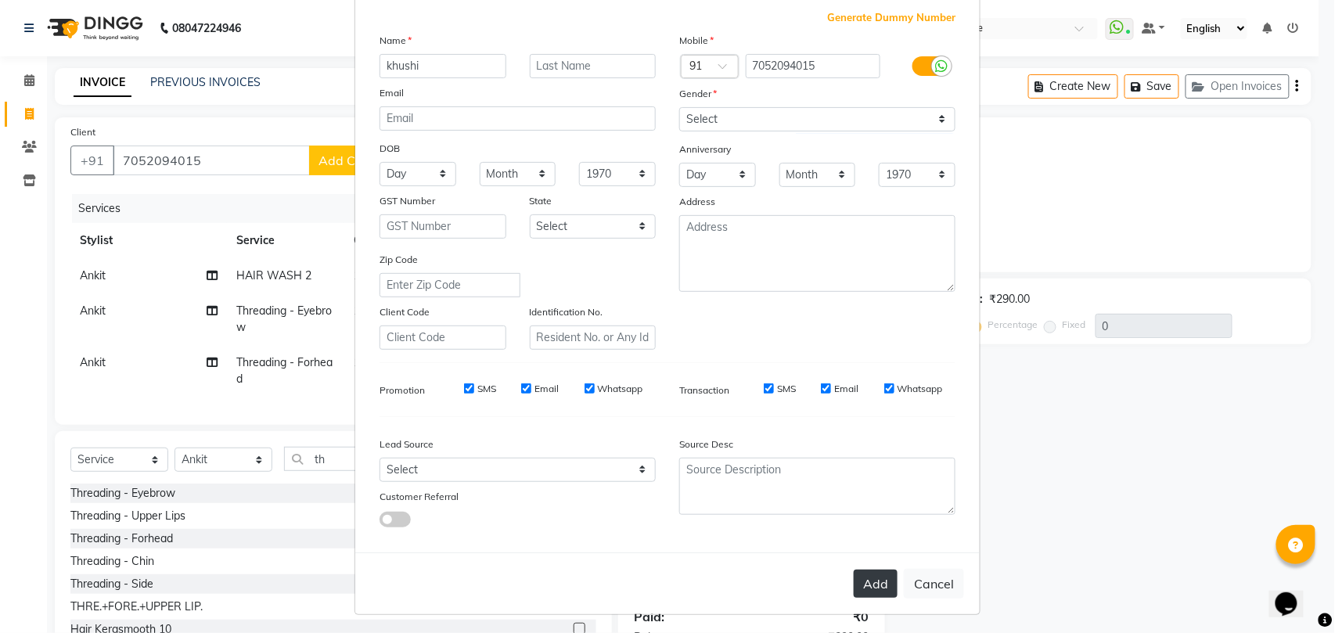
click at [868, 573] on button "Add" at bounding box center [876, 584] width 44 height 28
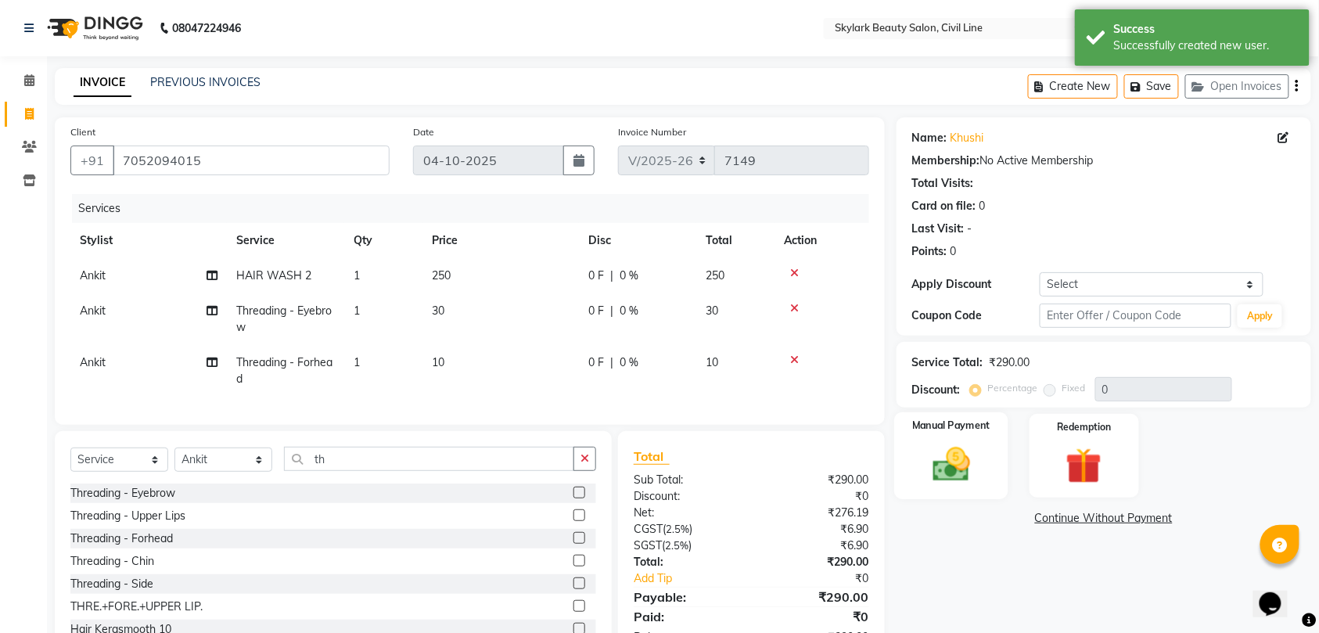
click at [961, 470] on img at bounding box center [951, 464] width 61 height 43
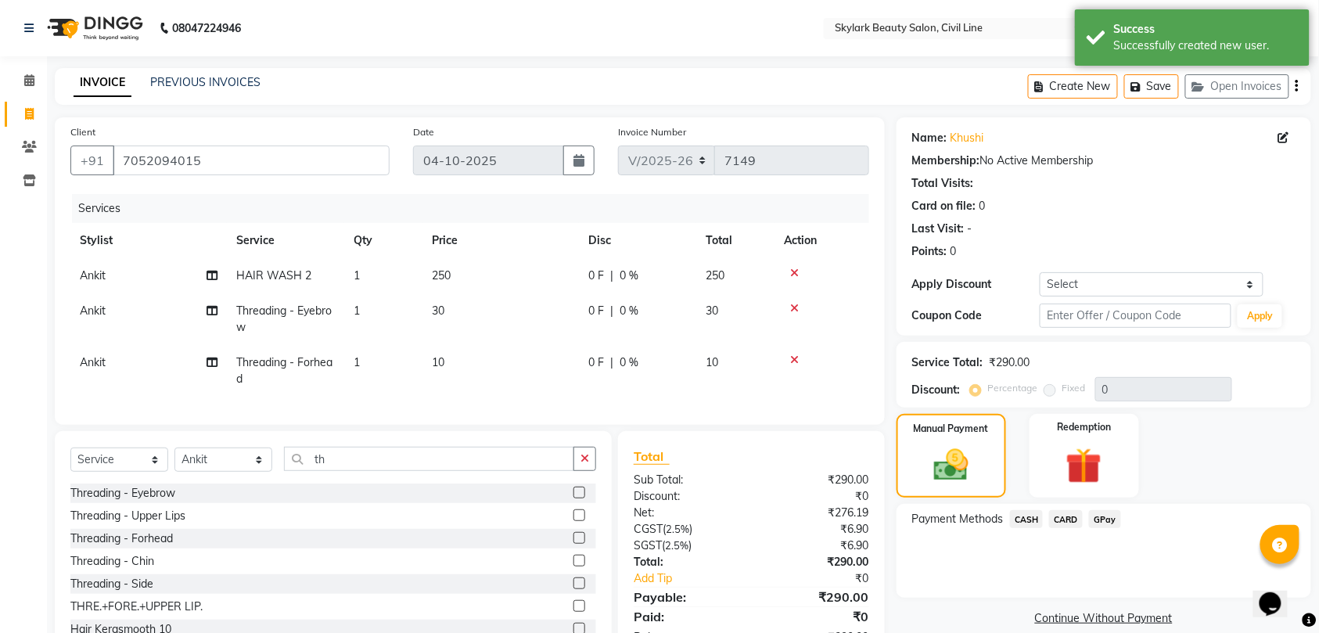
click at [1018, 514] on span "CASH" at bounding box center [1027, 519] width 34 height 18
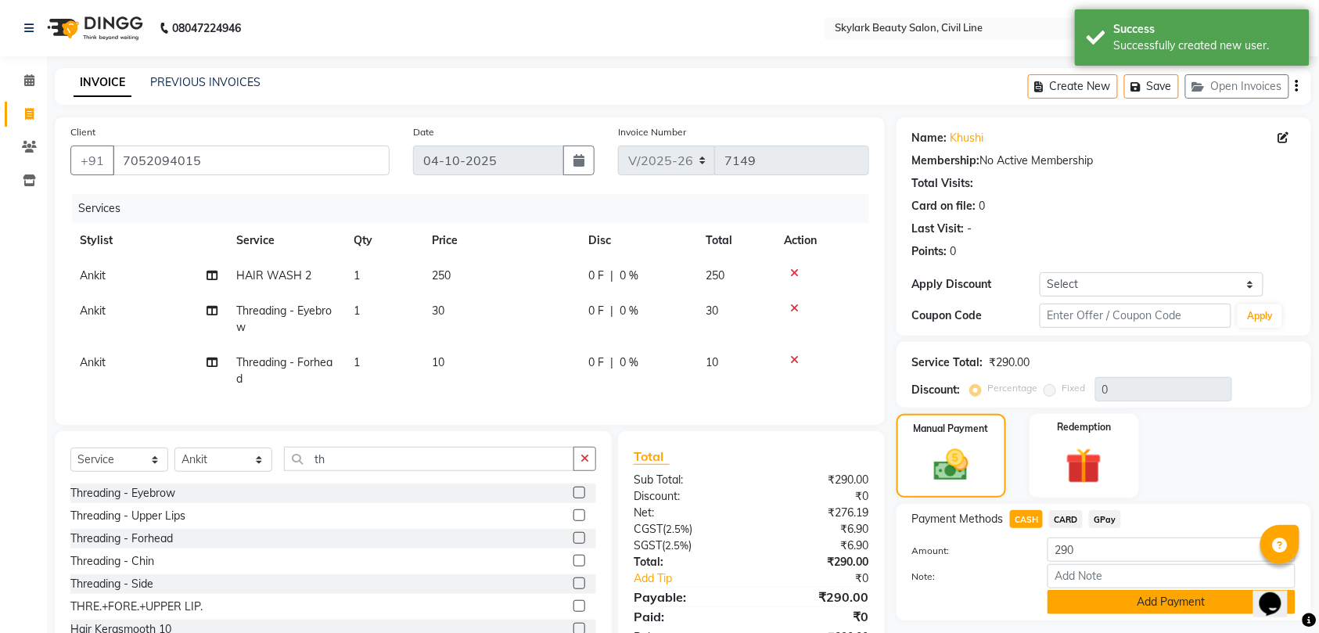
click at [1163, 605] on button "Add Payment" at bounding box center [1172, 602] width 248 height 24
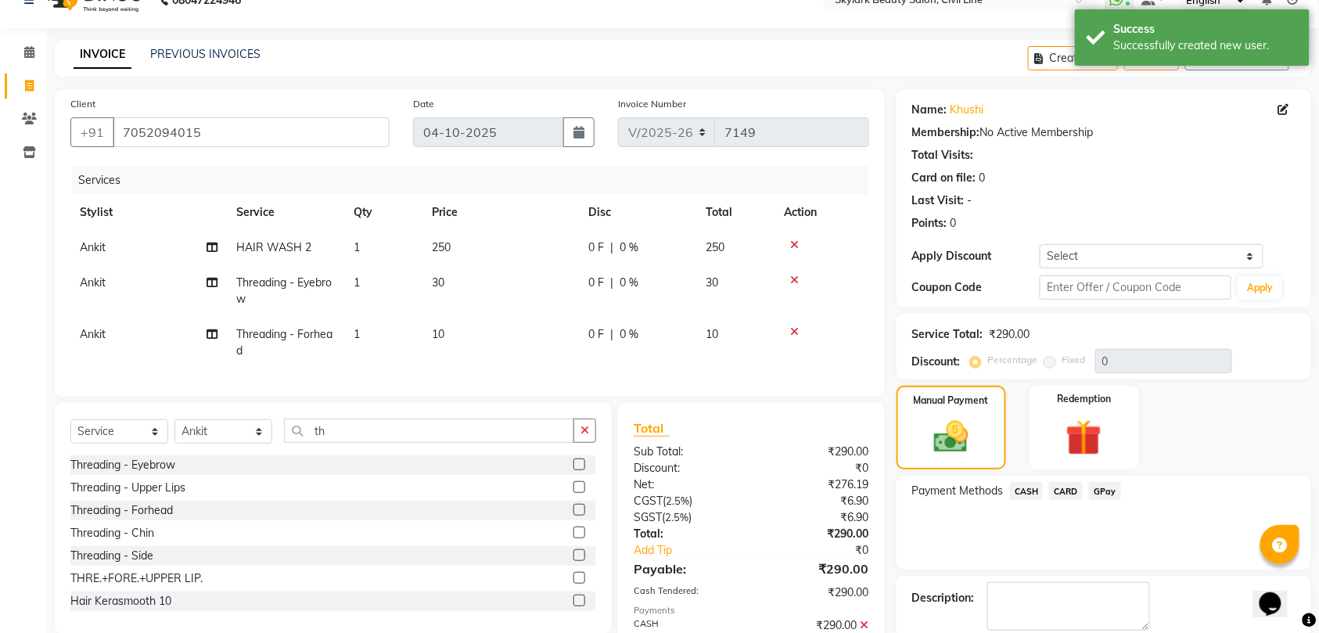
scroll to position [123, 0]
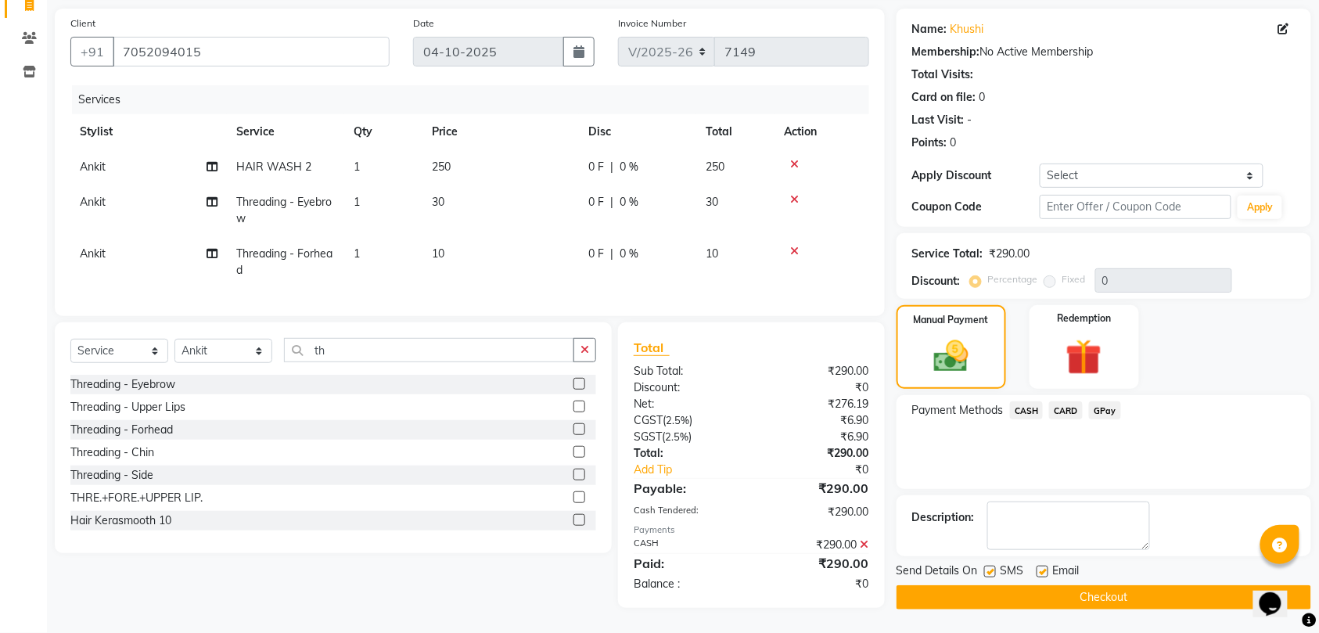
click at [1093, 585] on button "Checkout" at bounding box center [1104, 597] width 415 height 24
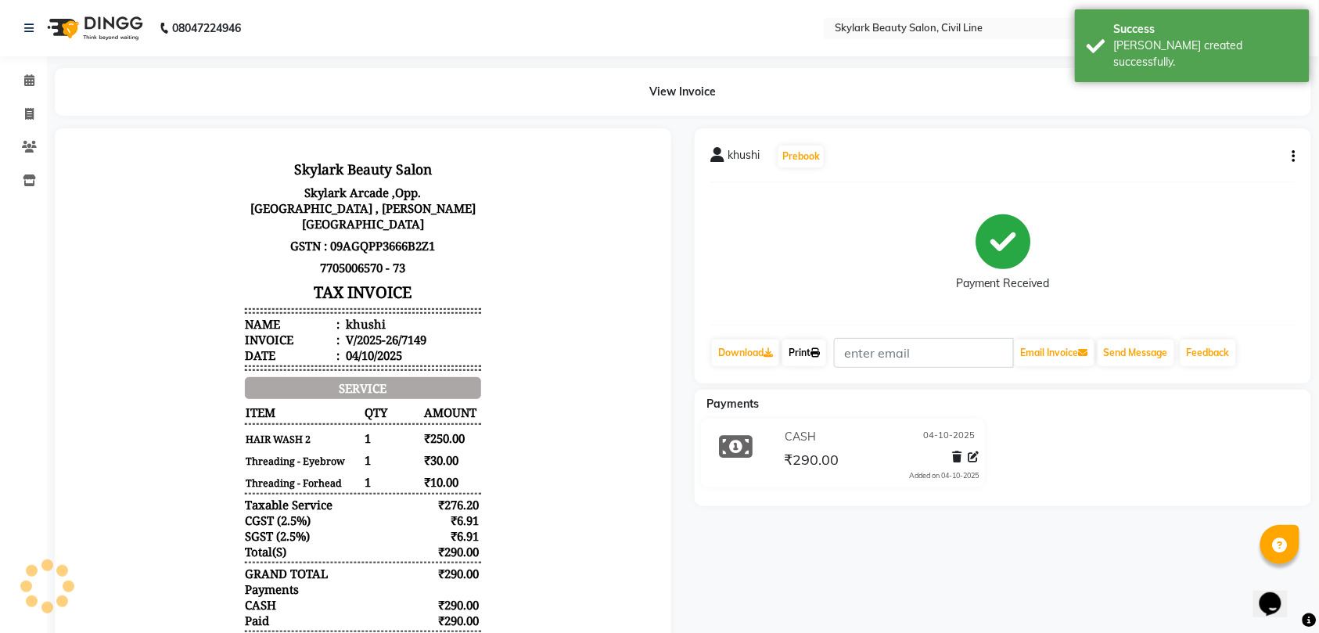
click at [812, 351] on link "Print" at bounding box center [804, 353] width 44 height 27
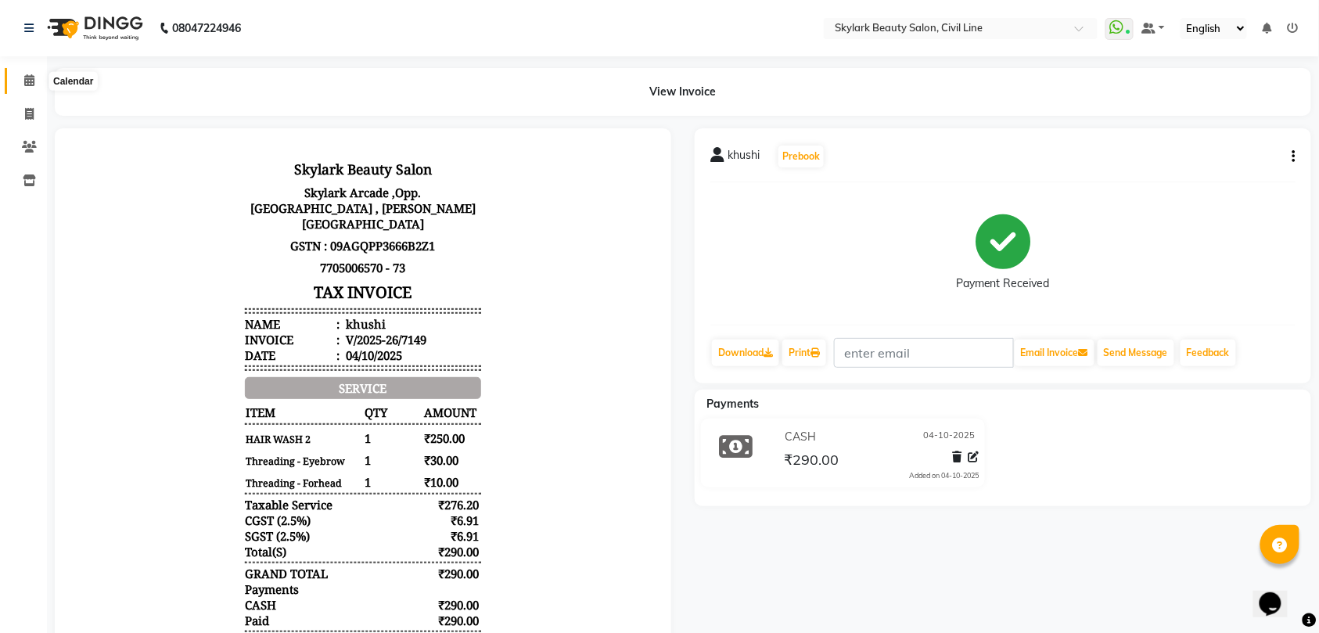
click at [26, 78] on icon at bounding box center [29, 80] width 10 height 12
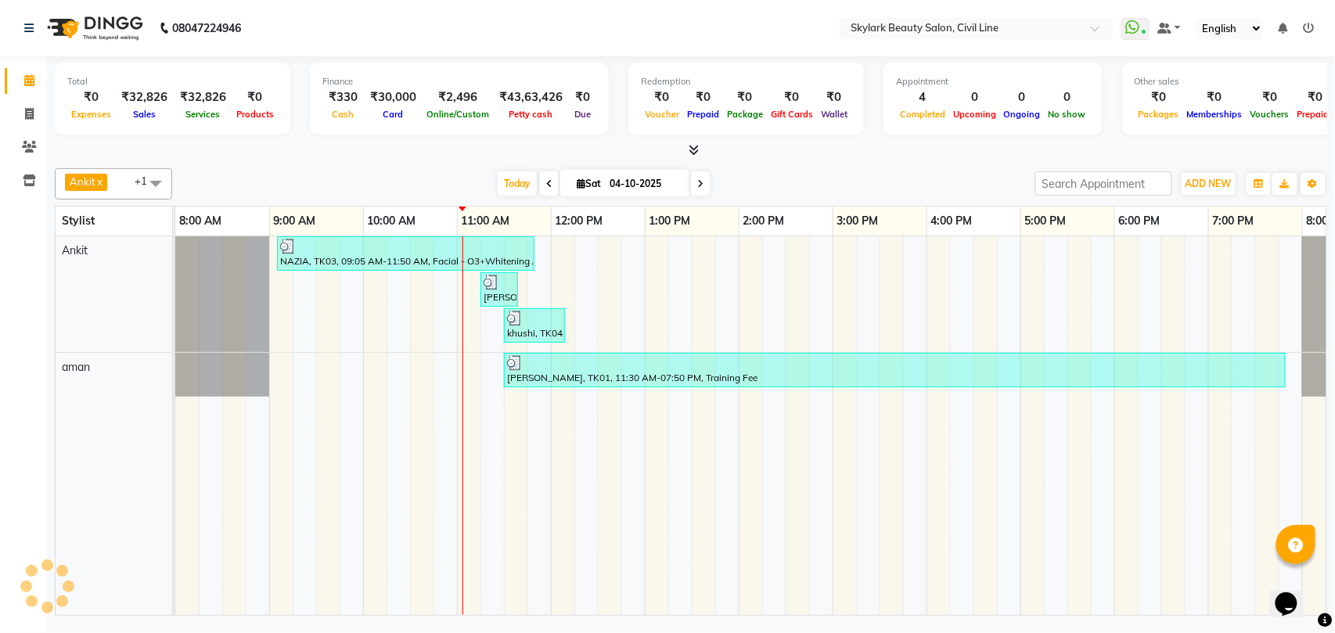
scroll to position [0, 70]
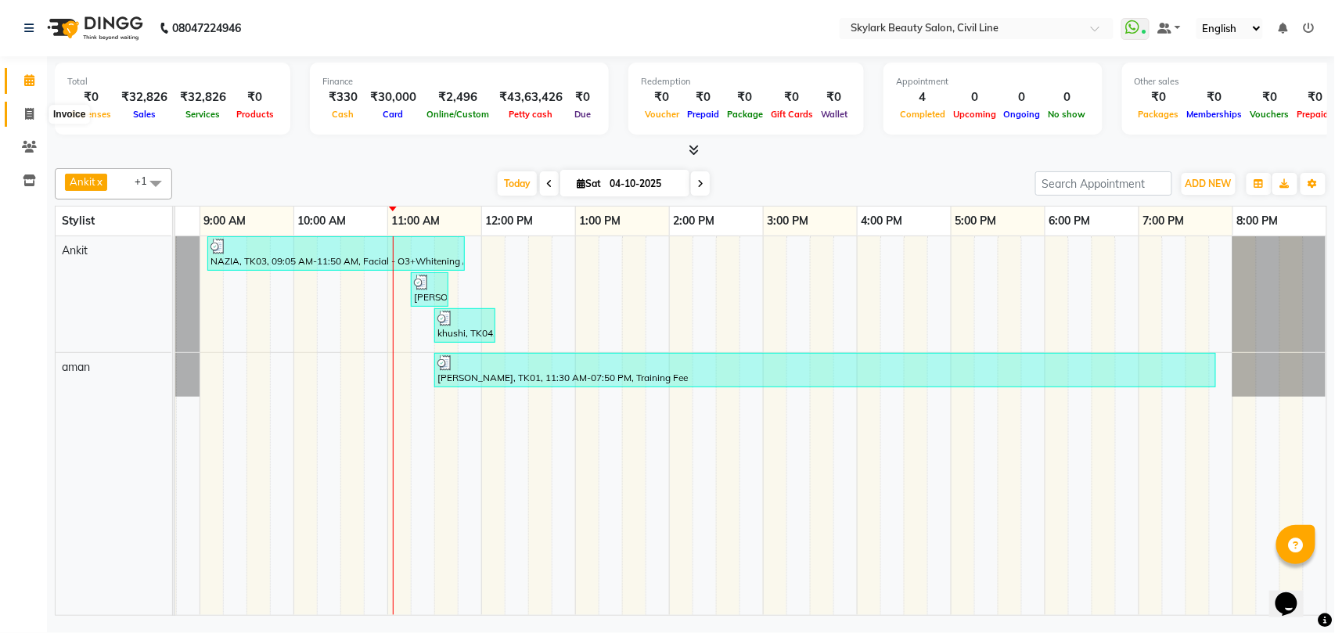
click at [31, 111] on icon at bounding box center [29, 114] width 9 height 12
select select "service"
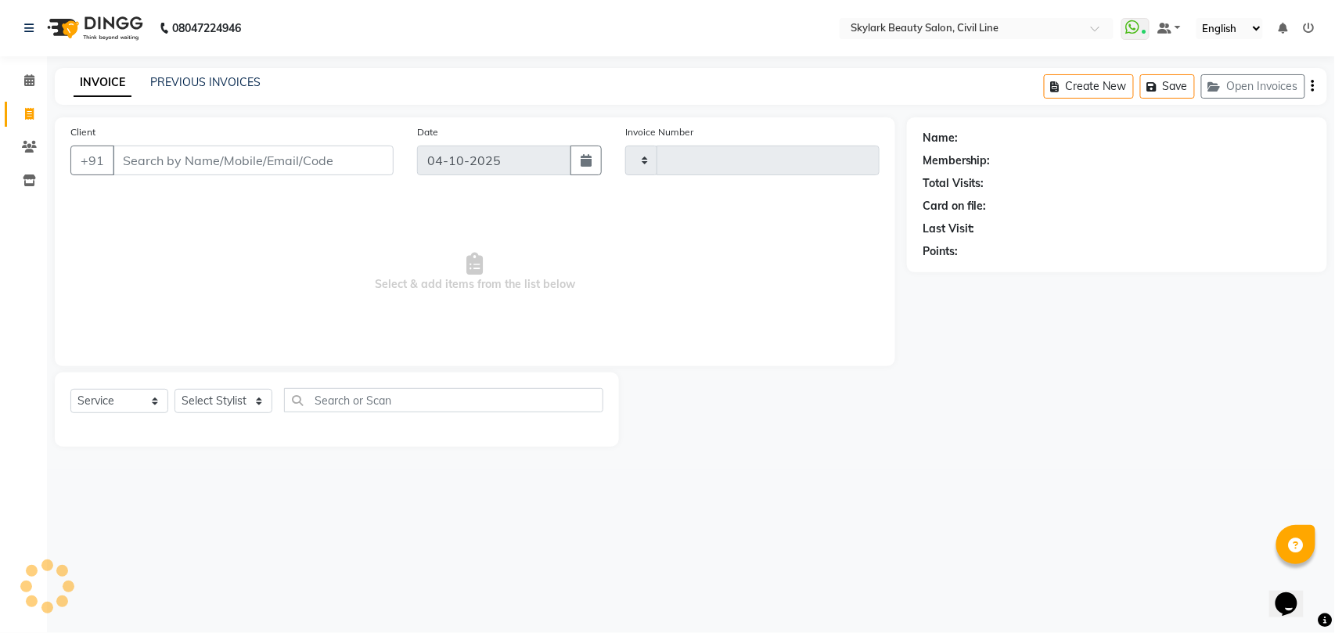
type input "7150"
select select "4588"
click at [224, 404] on select "Select Stylist" at bounding box center [223, 401] width 98 height 24
select select "28120"
click at [174, 389] on select "Select Stylist [PERSON_NAME] [PERSON_NAME] [PERSON_NAME] WASU" at bounding box center [223, 401] width 98 height 24
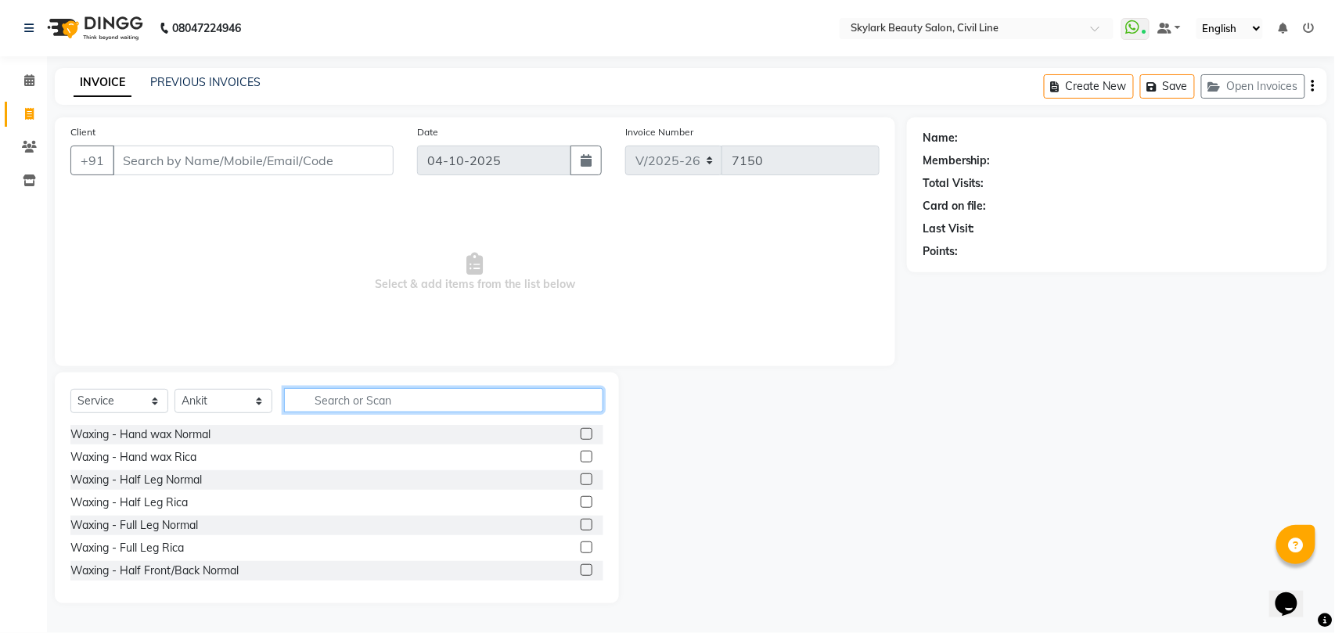
click at [360, 398] on input "text" at bounding box center [443, 400] width 319 height 24
type input "pack"
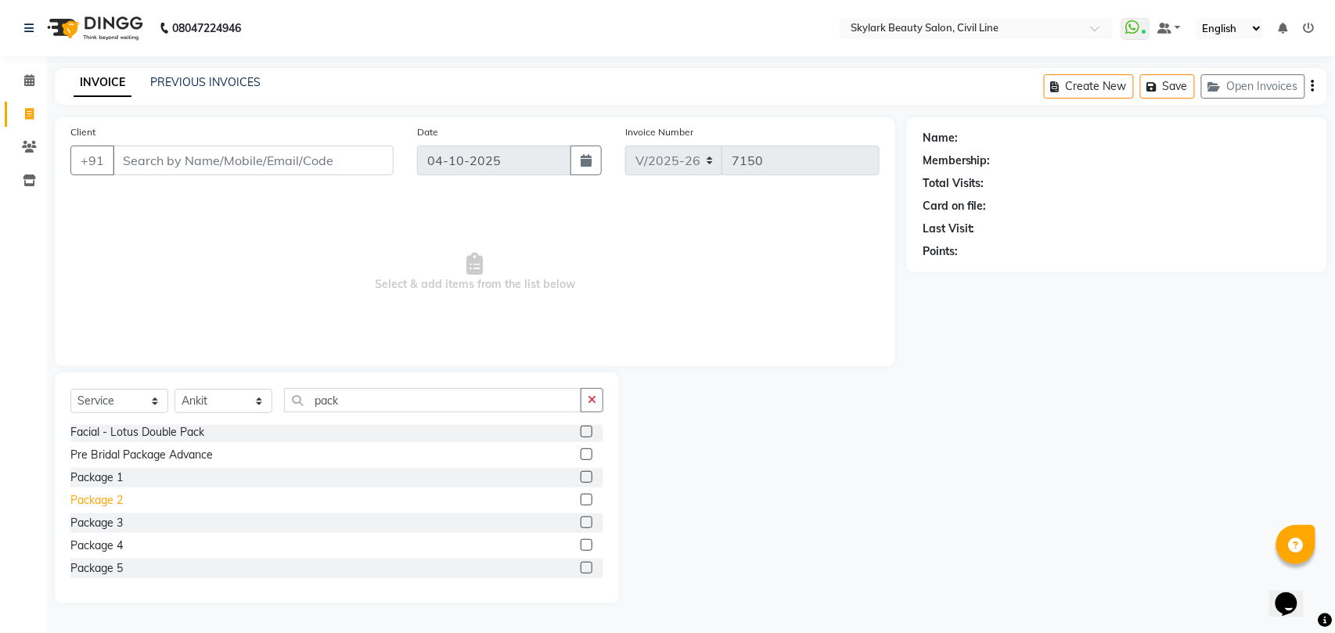
click at [98, 498] on div "Package 2" at bounding box center [96, 500] width 52 height 16
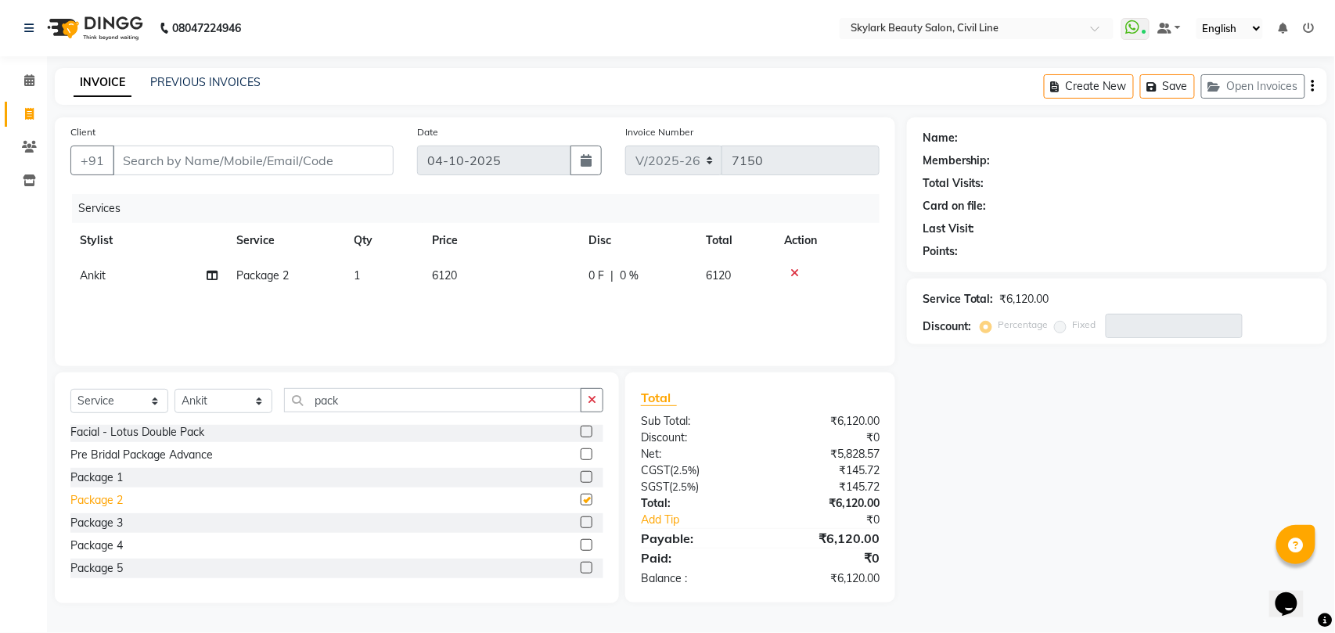
checkbox input "false"
click at [103, 476] on div "Package 1" at bounding box center [96, 477] width 52 height 16
checkbox input "false"
click at [97, 546] on div "Package 4" at bounding box center [96, 545] width 52 height 16
checkbox input "false"
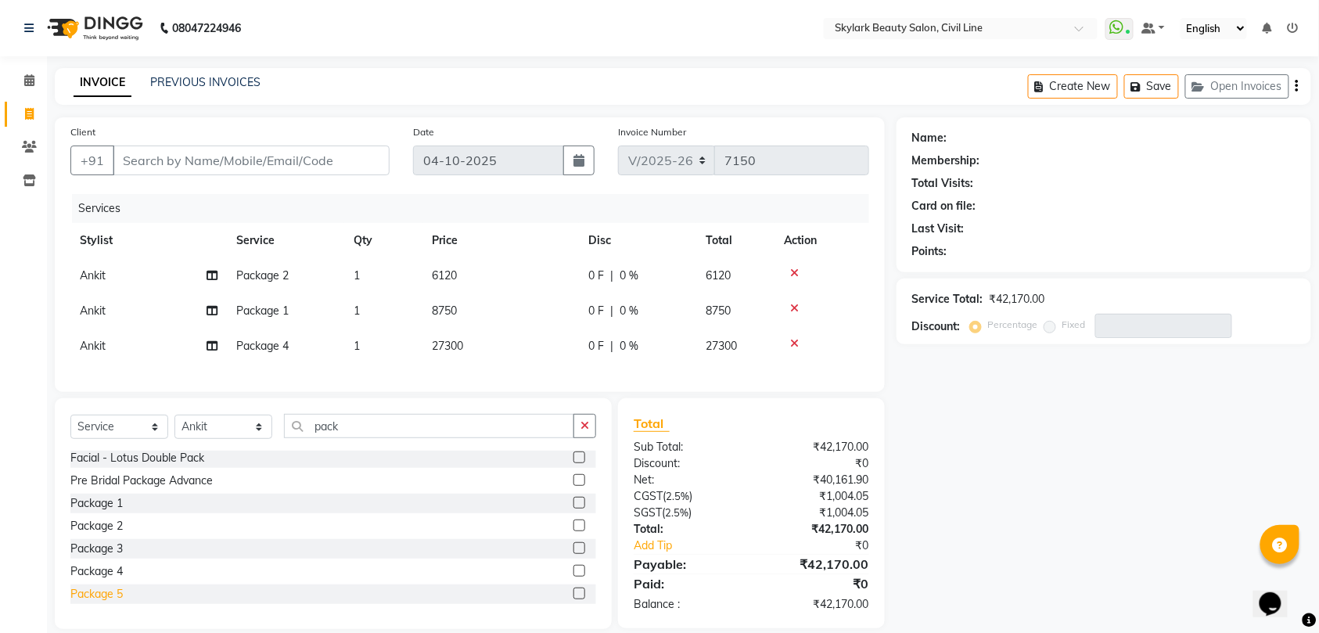
click at [108, 602] on div "Package 5" at bounding box center [96, 594] width 52 height 16
checkbox input "false"
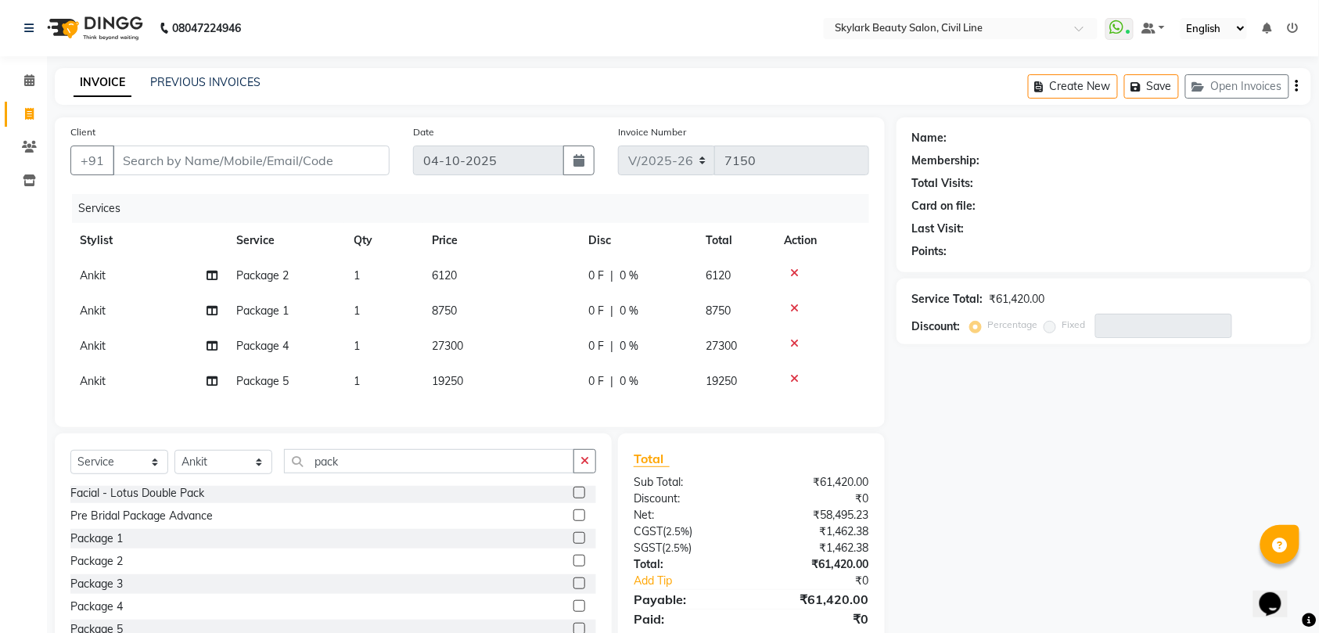
click at [795, 373] on icon at bounding box center [794, 378] width 9 height 11
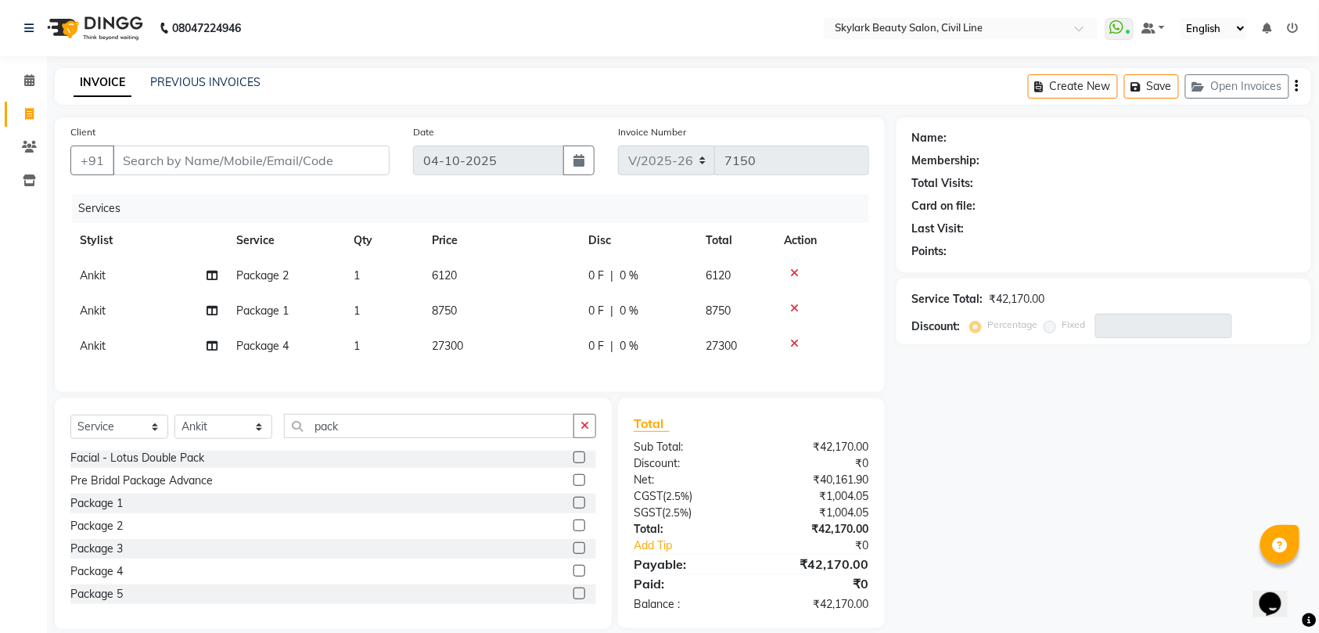
click at [793, 340] on icon at bounding box center [794, 343] width 9 height 11
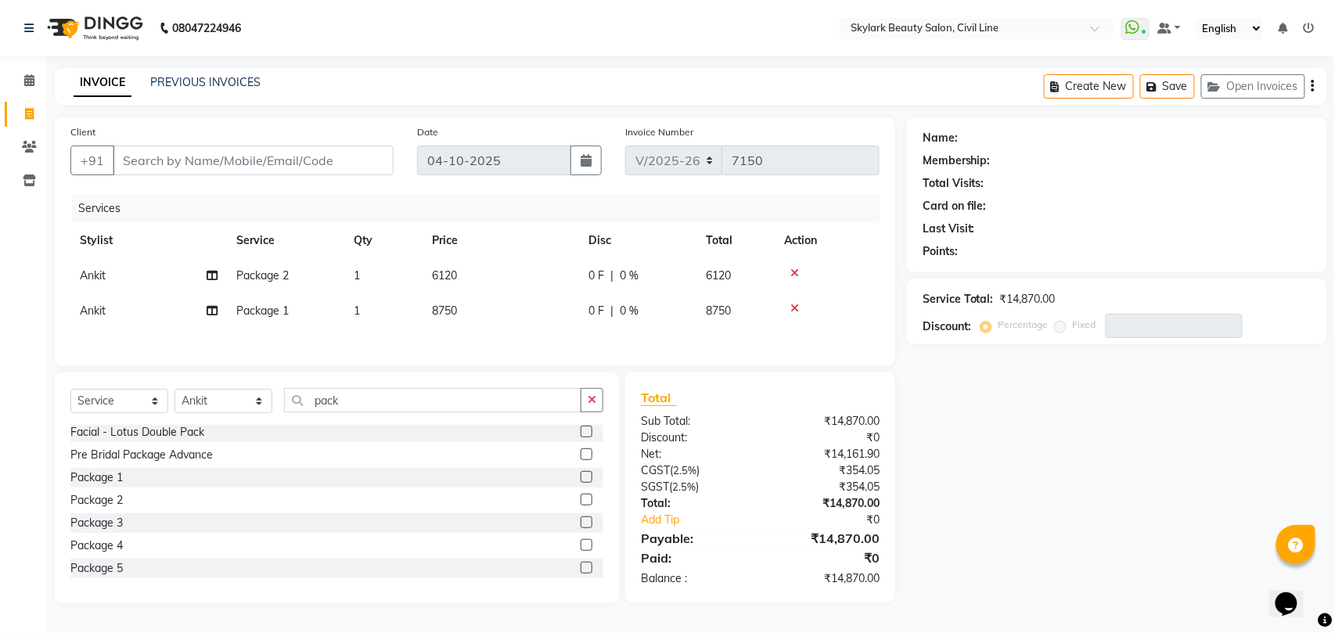
click at [796, 305] on icon at bounding box center [794, 308] width 9 height 11
click at [793, 270] on icon at bounding box center [794, 273] width 9 height 11
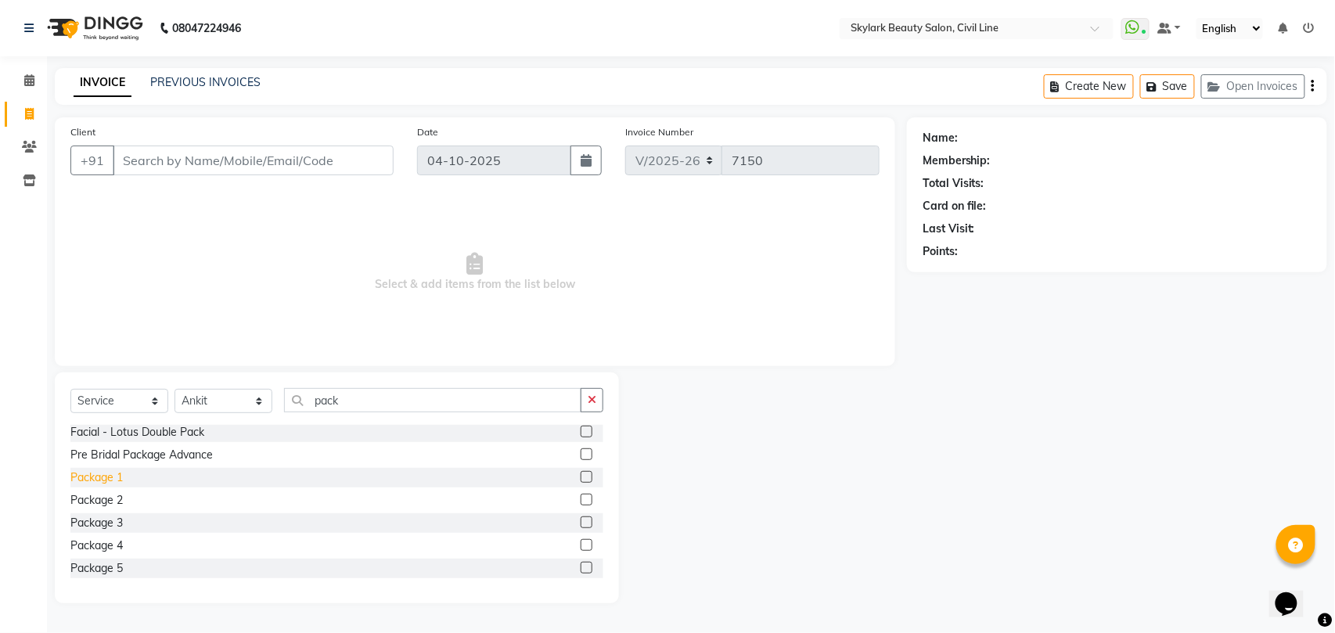
click at [110, 476] on div "Package 1" at bounding box center [96, 477] width 52 height 16
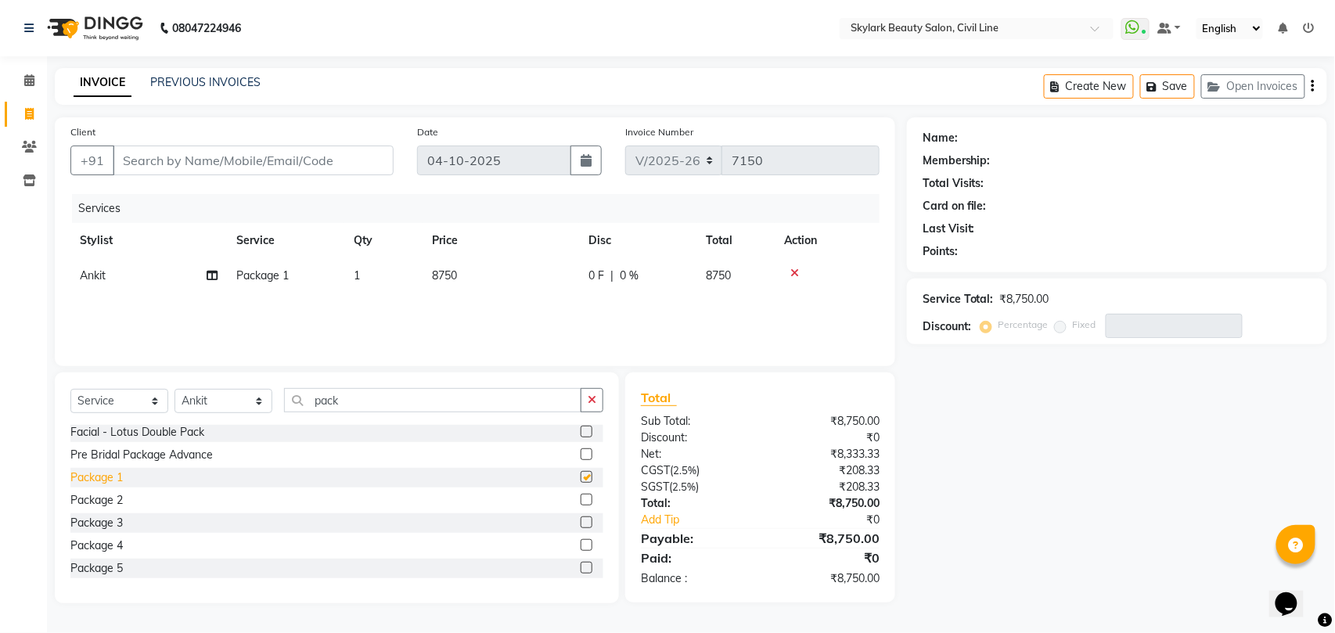
checkbox input "false"
click at [792, 270] on icon at bounding box center [794, 273] width 9 height 11
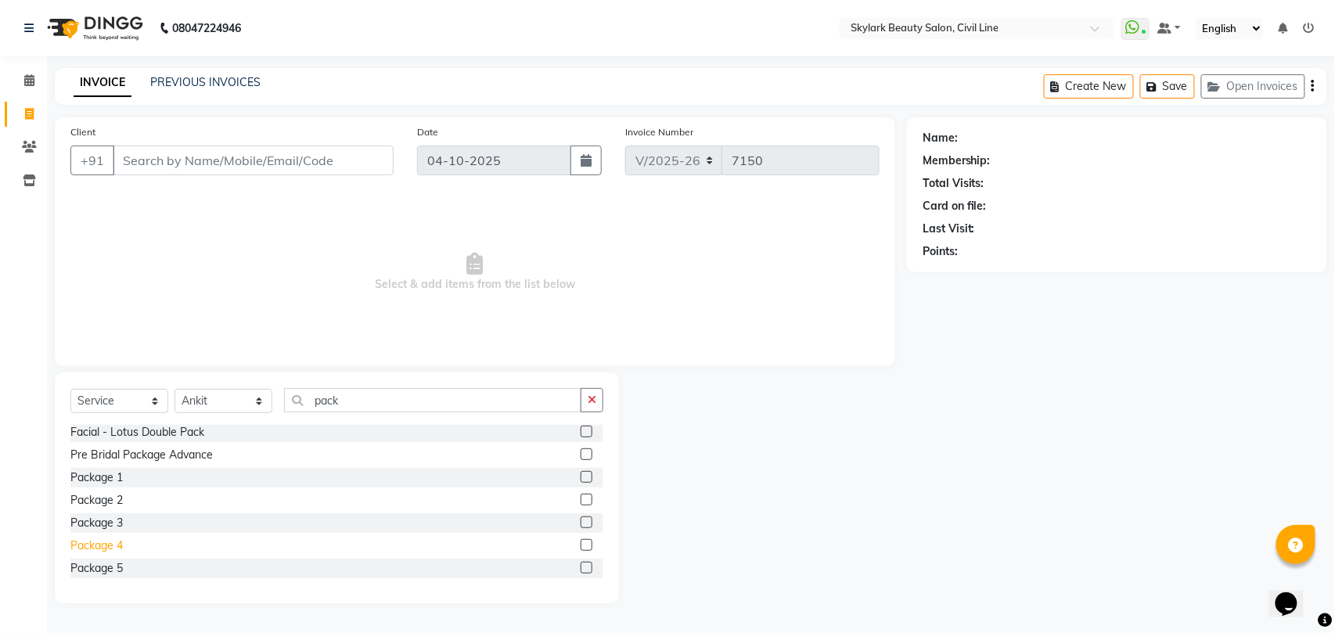
click at [82, 546] on div "Package 4" at bounding box center [96, 545] width 52 height 16
checkbox input "false"
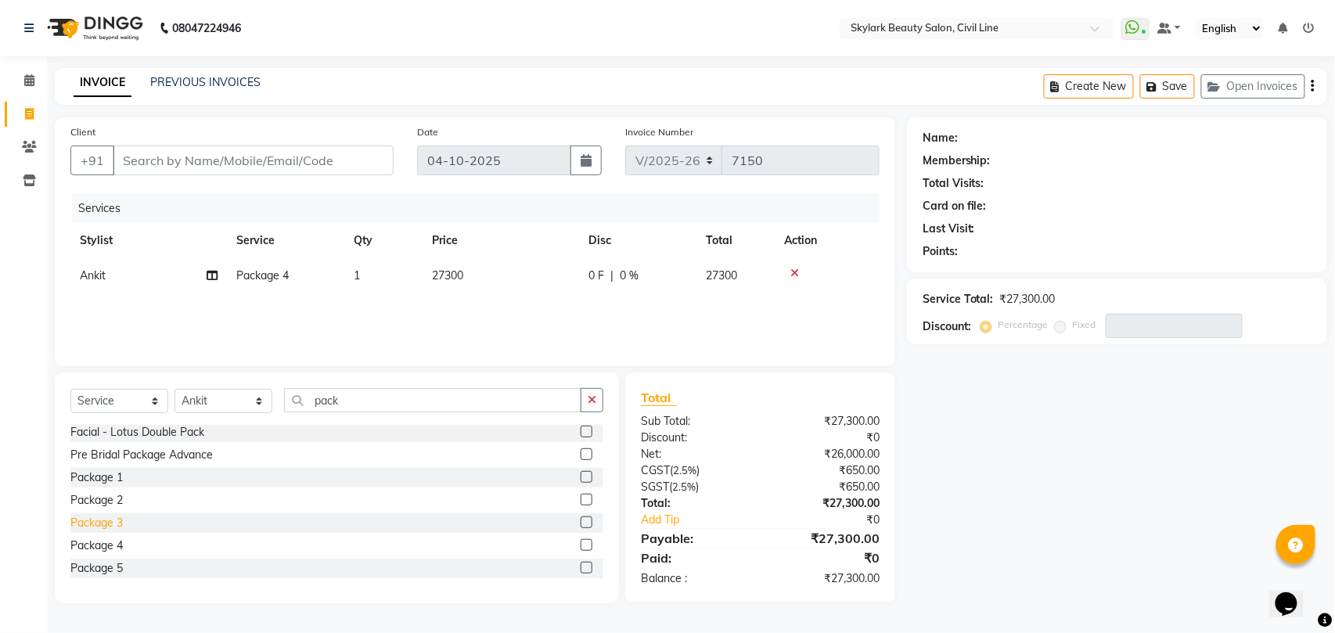
click at [102, 521] on div "Package 3" at bounding box center [96, 523] width 52 height 16
checkbox input "false"
click at [796, 307] on icon at bounding box center [794, 308] width 9 height 11
click at [793, 269] on icon at bounding box center [794, 273] width 9 height 11
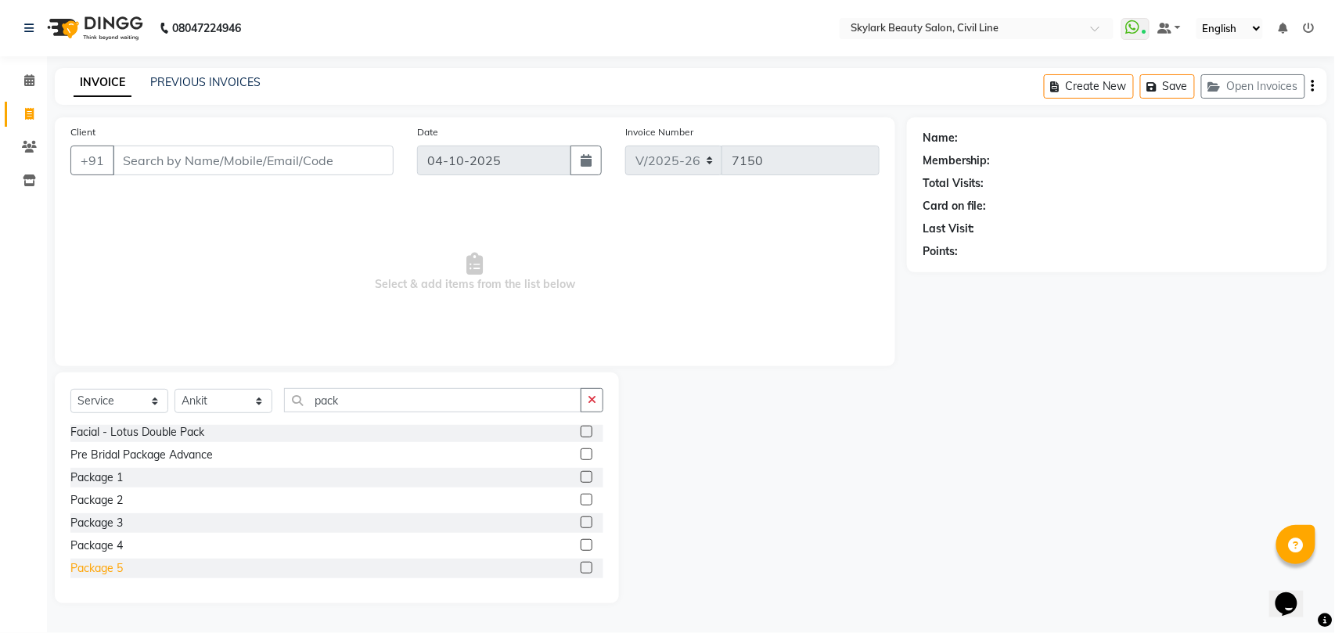
click at [111, 566] on div "Package 5" at bounding box center [96, 568] width 52 height 16
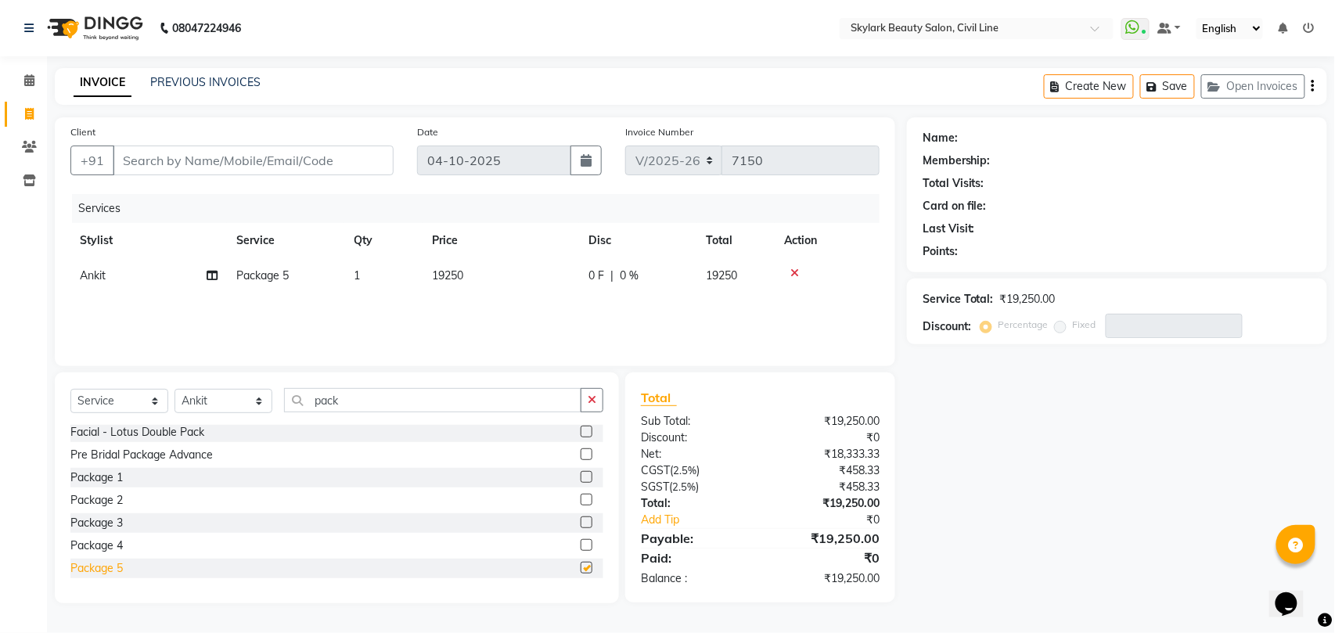
checkbox input "false"
click at [793, 272] on icon at bounding box center [794, 273] width 9 height 11
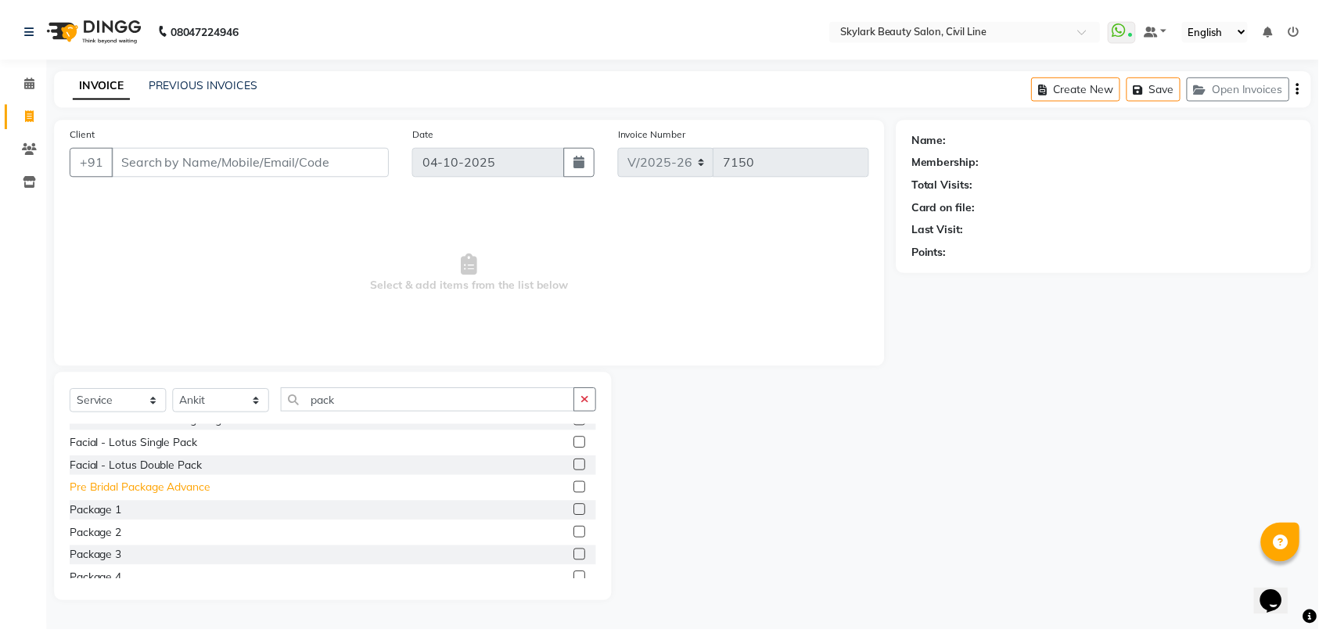
scroll to position [0, 0]
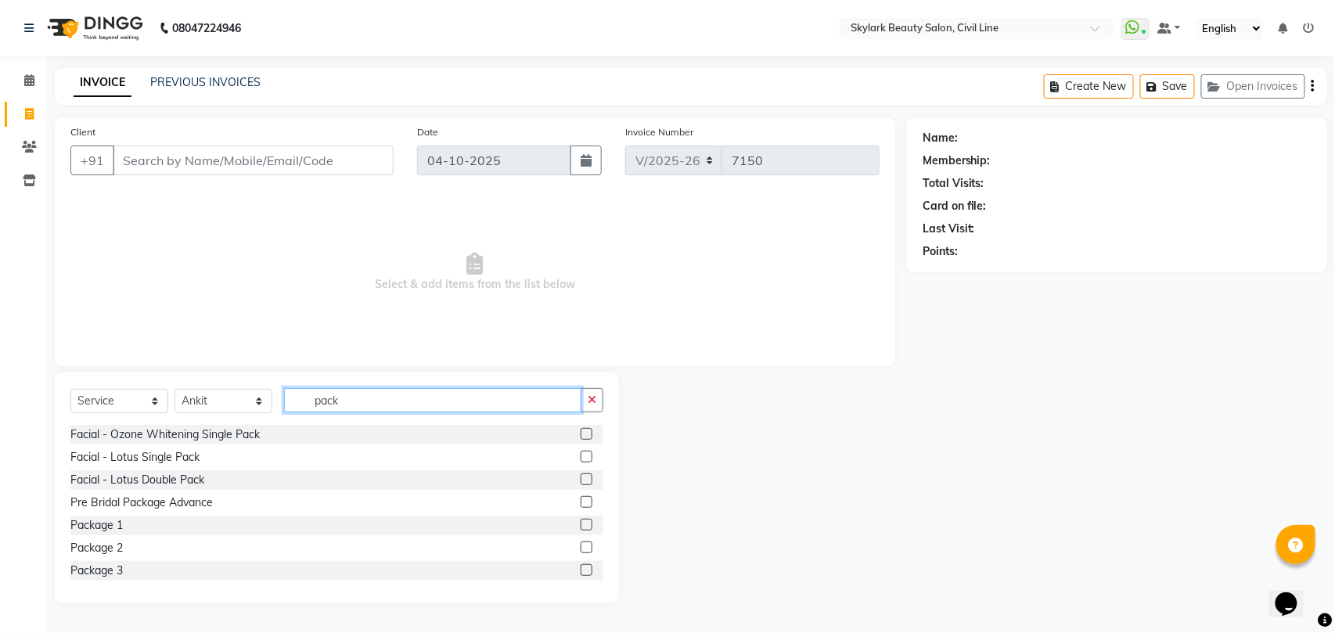
click at [351, 402] on input "pack" at bounding box center [432, 400] width 297 height 24
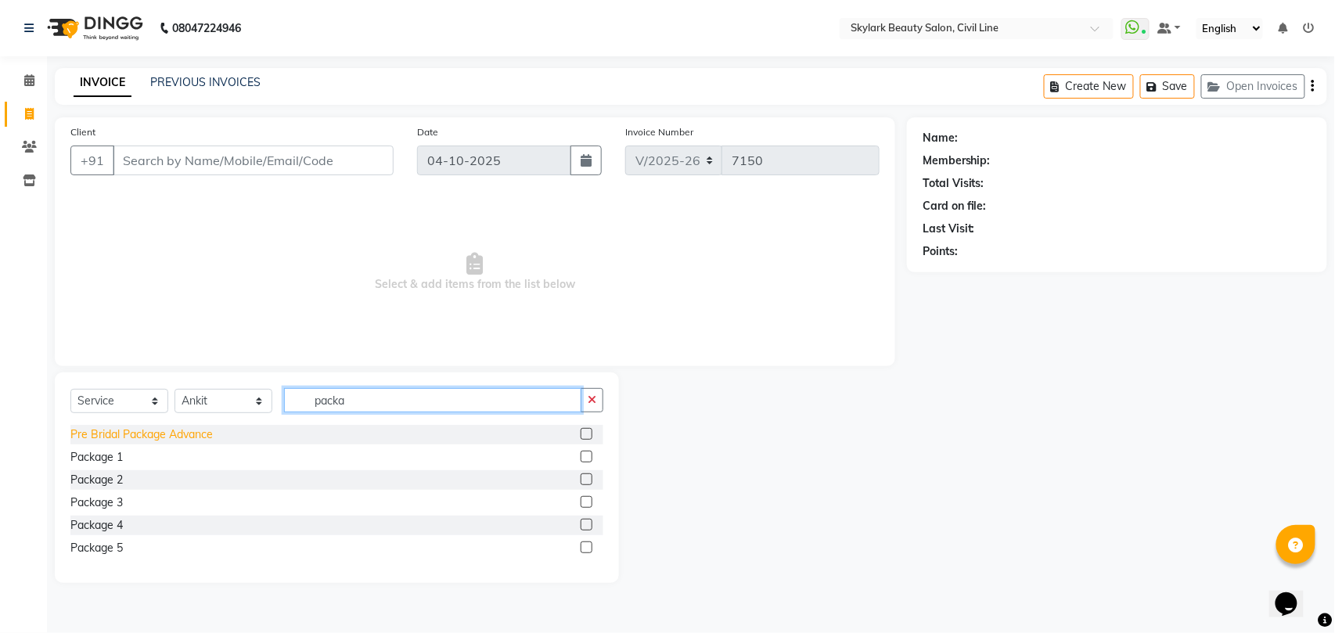
type input "packa"
click at [185, 435] on div "Pre Bridal Package Advance" at bounding box center [141, 434] width 142 height 16
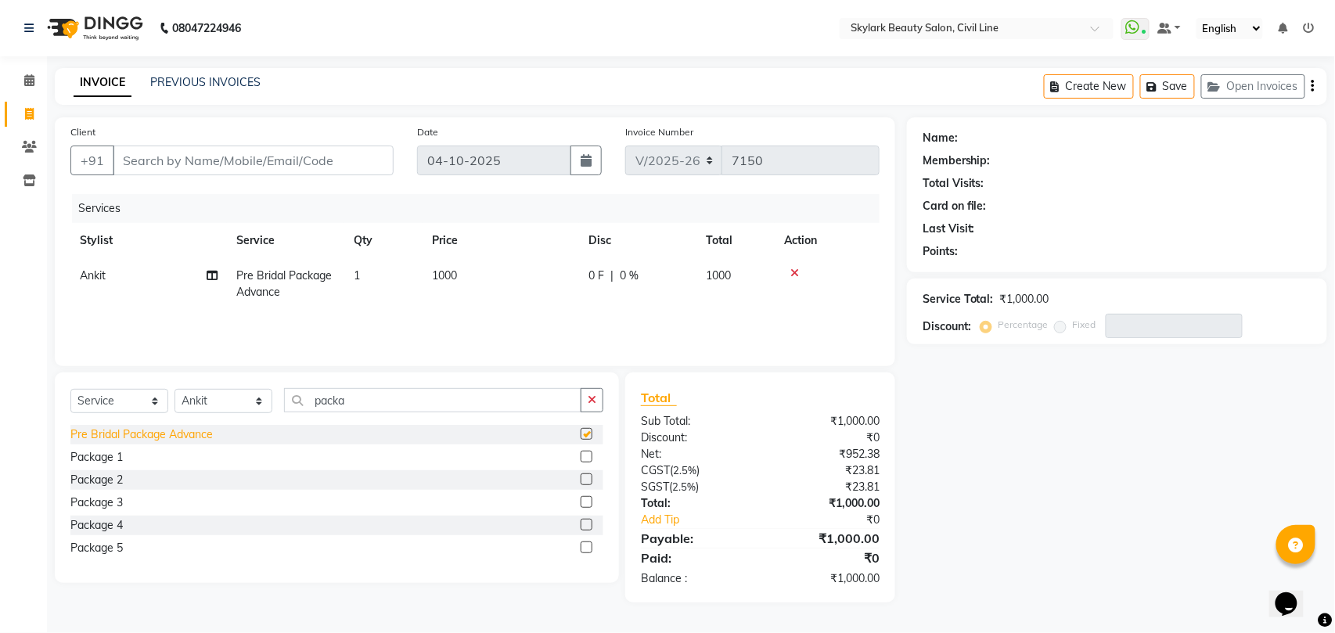
checkbox input "false"
click at [793, 271] on icon at bounding box center [794, 273] width 9 height 11
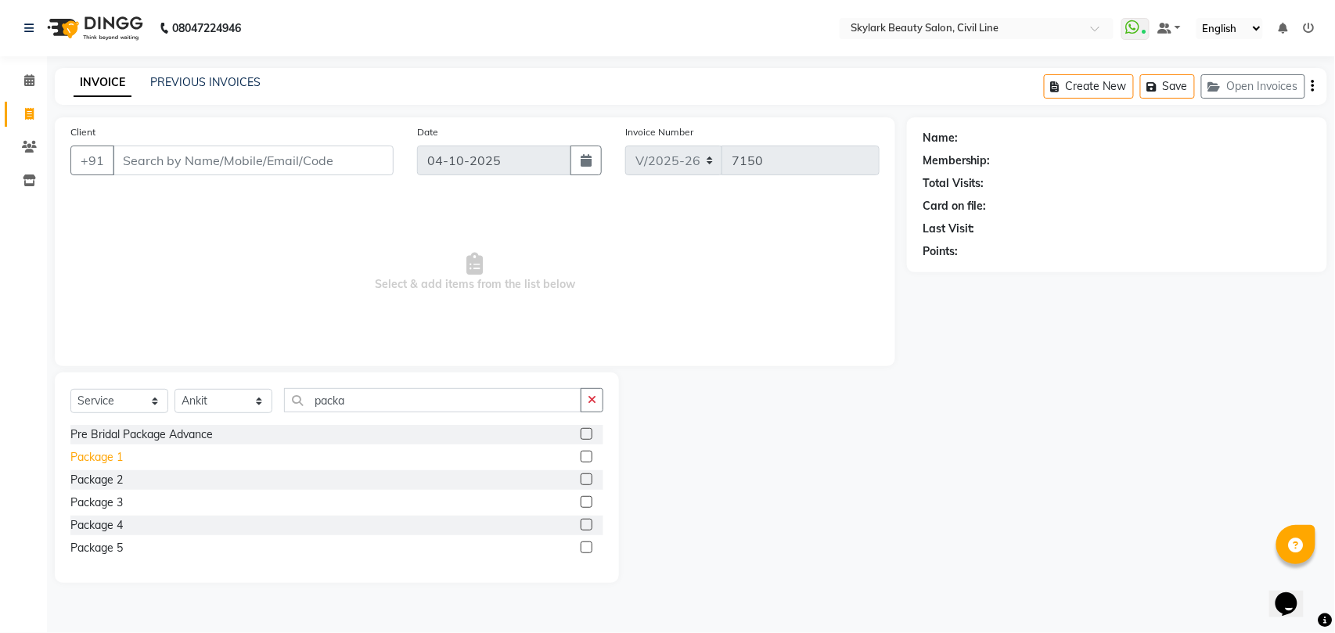
click at [88, 458] on div "Package 1" at bounding box center [96, 457] width 52 height 16
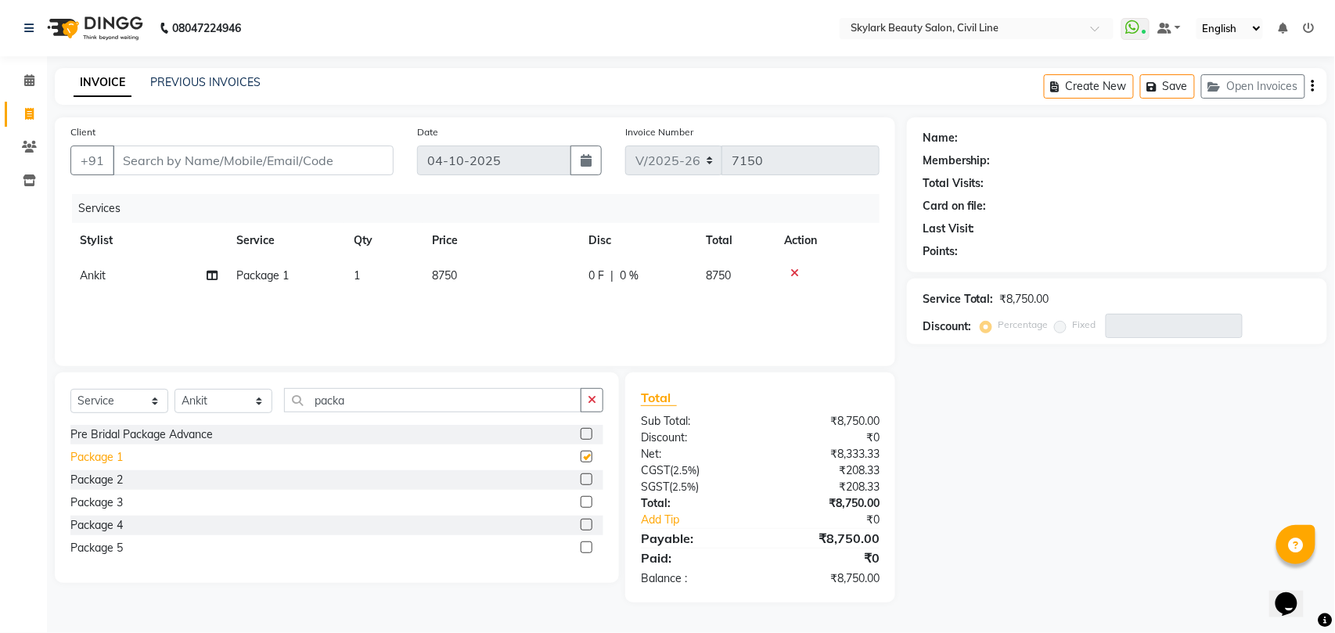
checkbox input "false"
click at [793, 270] on icon at bounding box center [794, 273] width 9 height 11
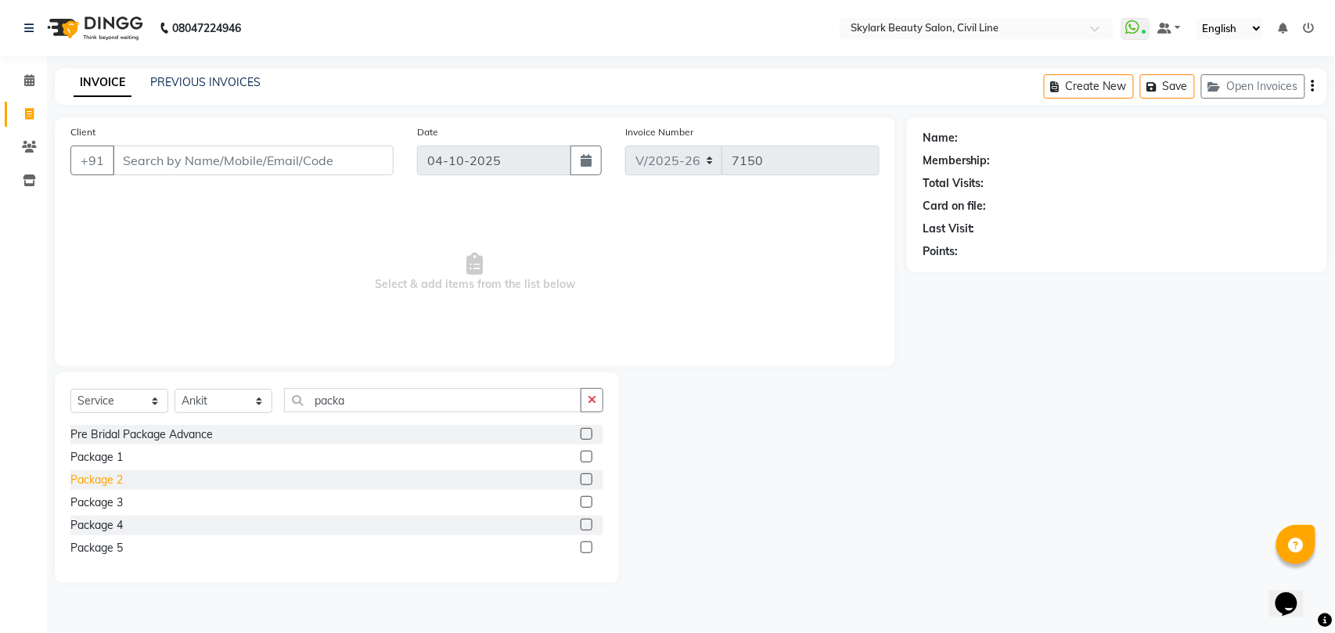
click at [113, 480] on div "Package 2" at bounding box center [96, 480] width 52 height 16
checkbox input "false"
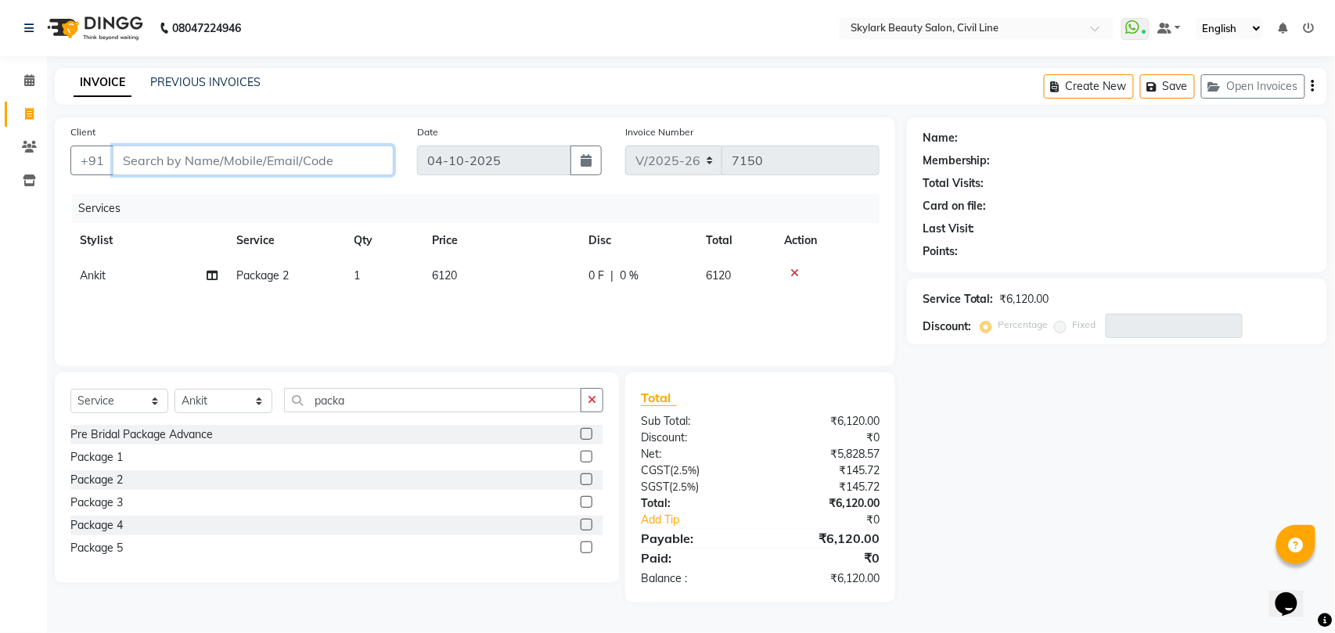
click at [345, 156] on input "Client" at bounding box center [253, 161] width 281 height 30
click at [795, 270] on icon at bounding box center [794, 273] width 9 height 11
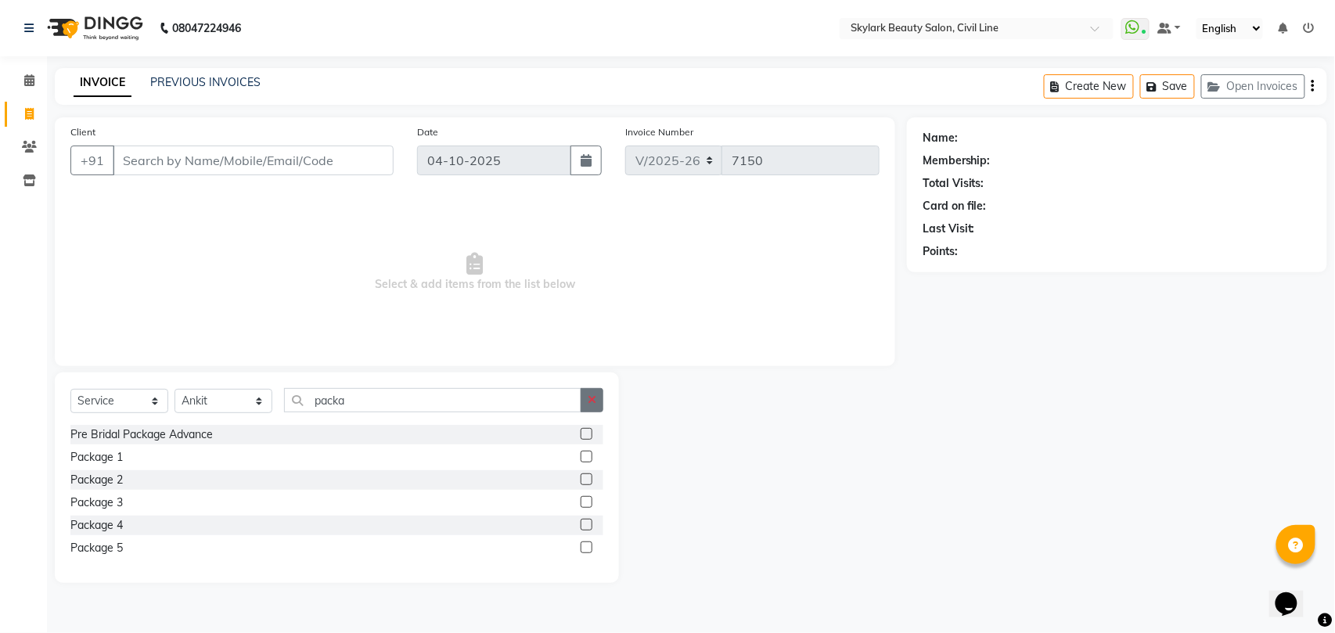
click at [595, 401] on icon "button" at bounding box center [592, 399] width 9 height 11
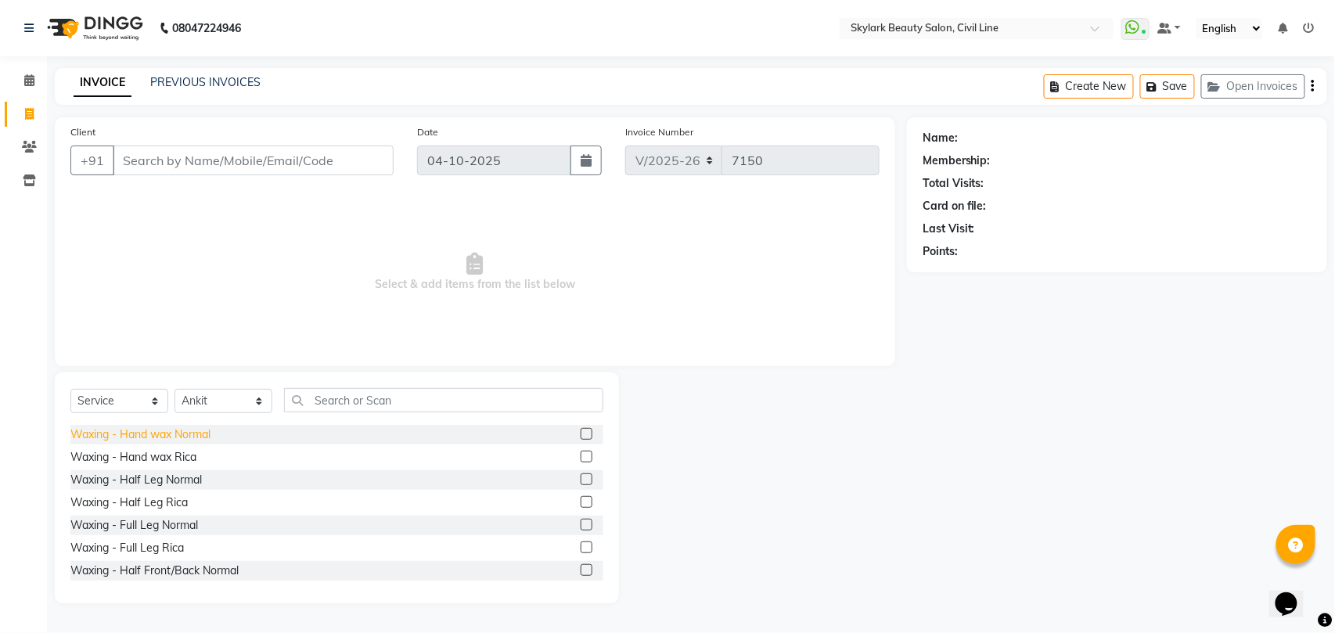
click at [207, 438] on div "Waxing - Hand wax Normal" at bounding box center [140, 434] width 140 height 16
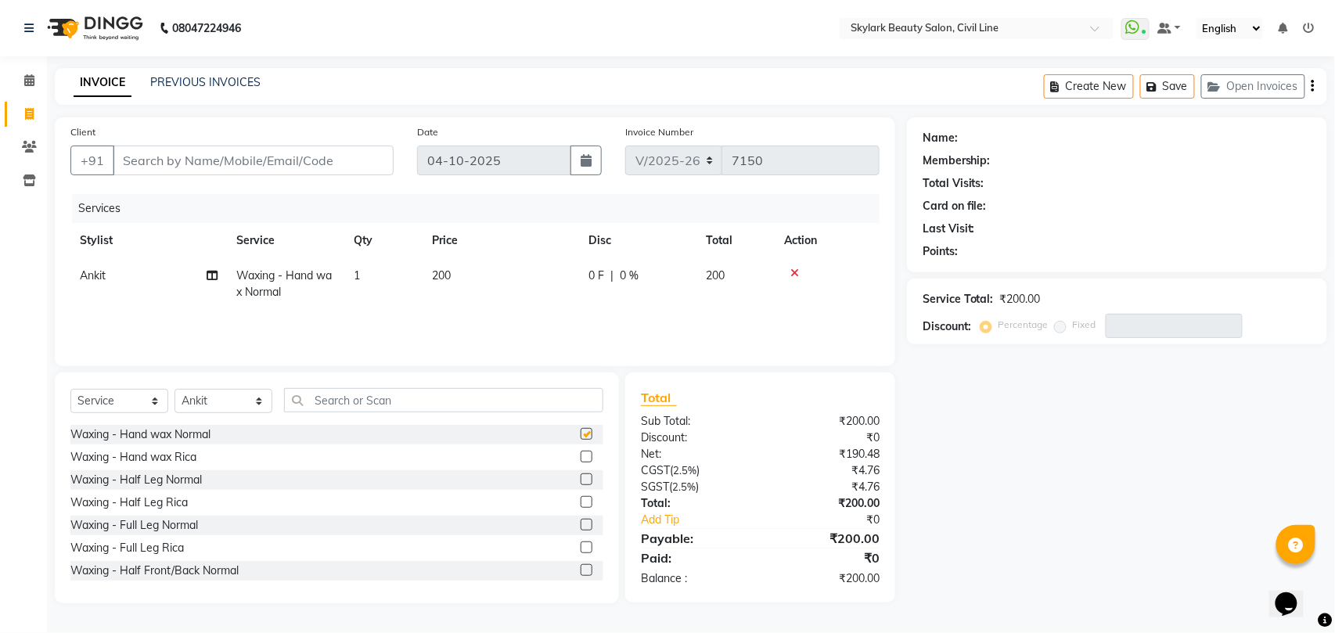
checkbox input "false"
click at [354, 404] on input "text" at bounding box center [443, 400] width 319 height 24
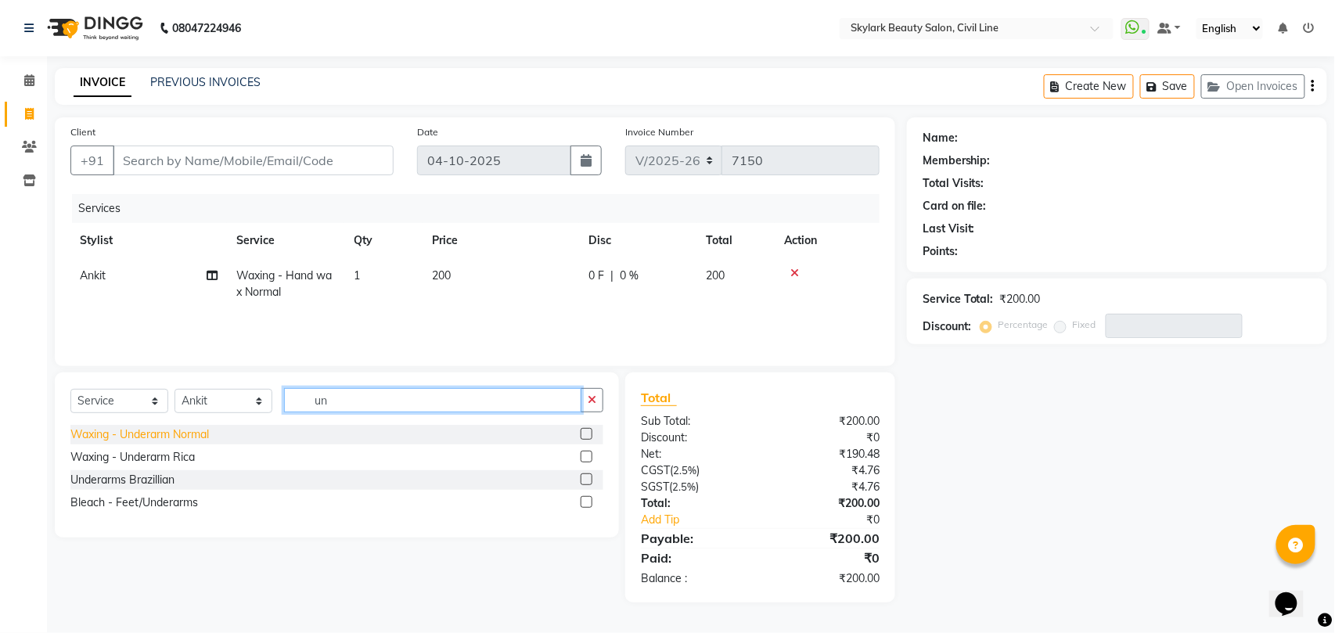
type input "un"
click at [198, 436] on div "Waxing - Underarm Normal" at bounding box center [139, 434] width 138 height 16
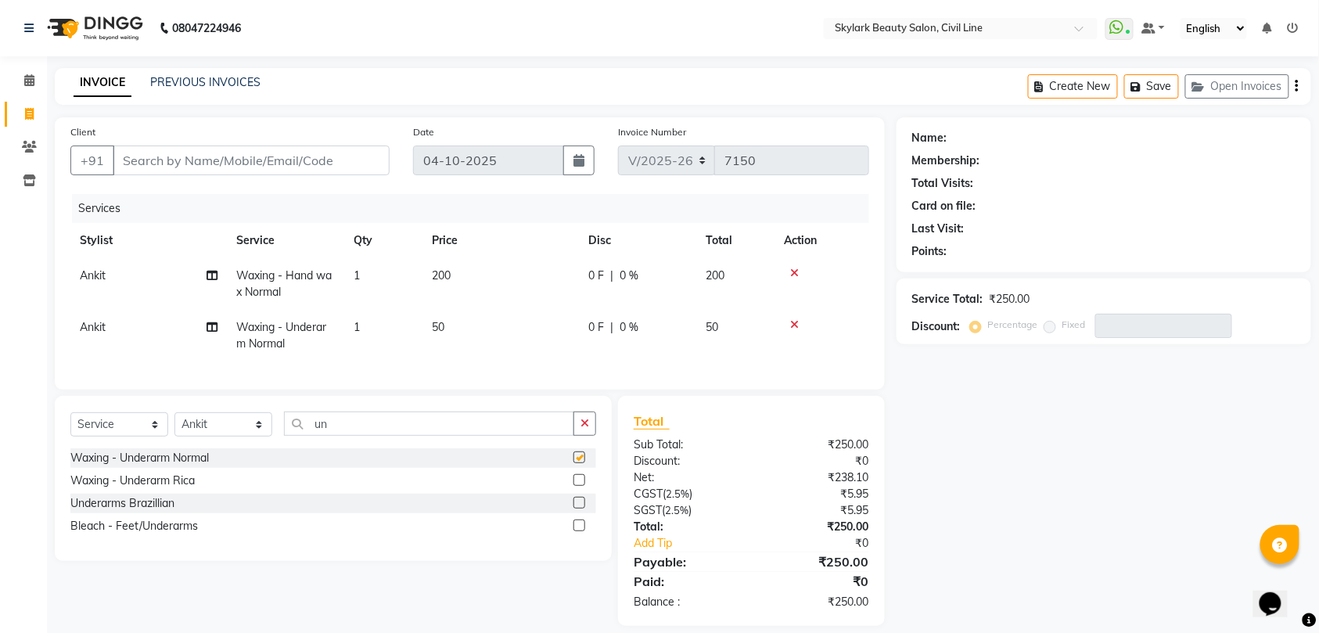
checkbox input "false"
click at [286, 157] on input "Client" at bounding box center [251, 161] width 277 height 30
click at [591, 436] on button "button" at bounding box center [584, 424] width 23 height 24
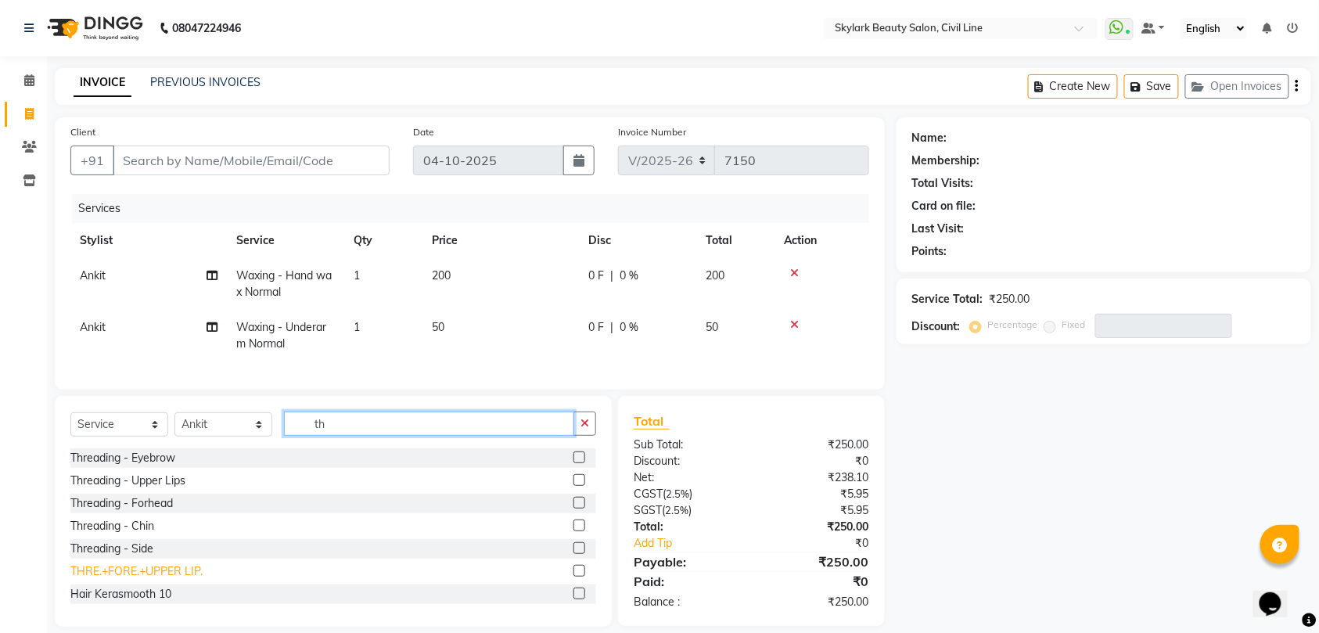
type input "th"
click at [175, 580] on div "THRE.+FORE.+UPPER LIP." at bounding box center [136, 571] width 132 height 16
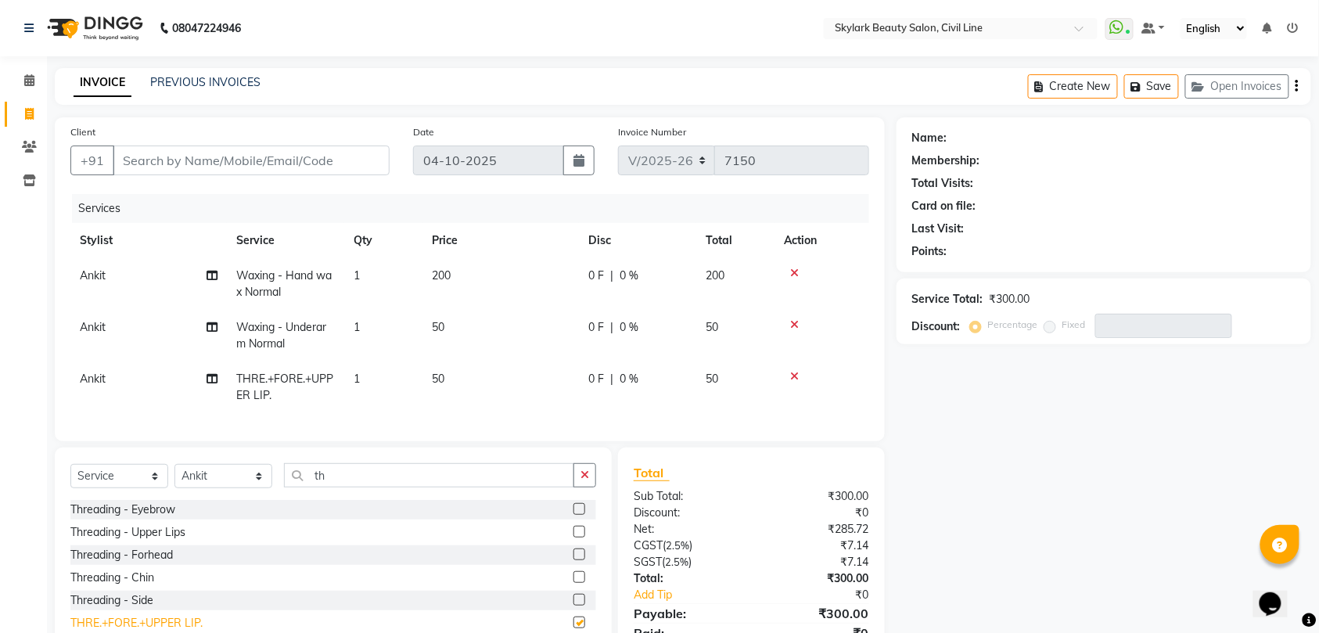
checkbox input "false"
click at [275, 164] on input "Client" at bounding box center [251, 161] width 277 height 30
type input "6"
type input "0"
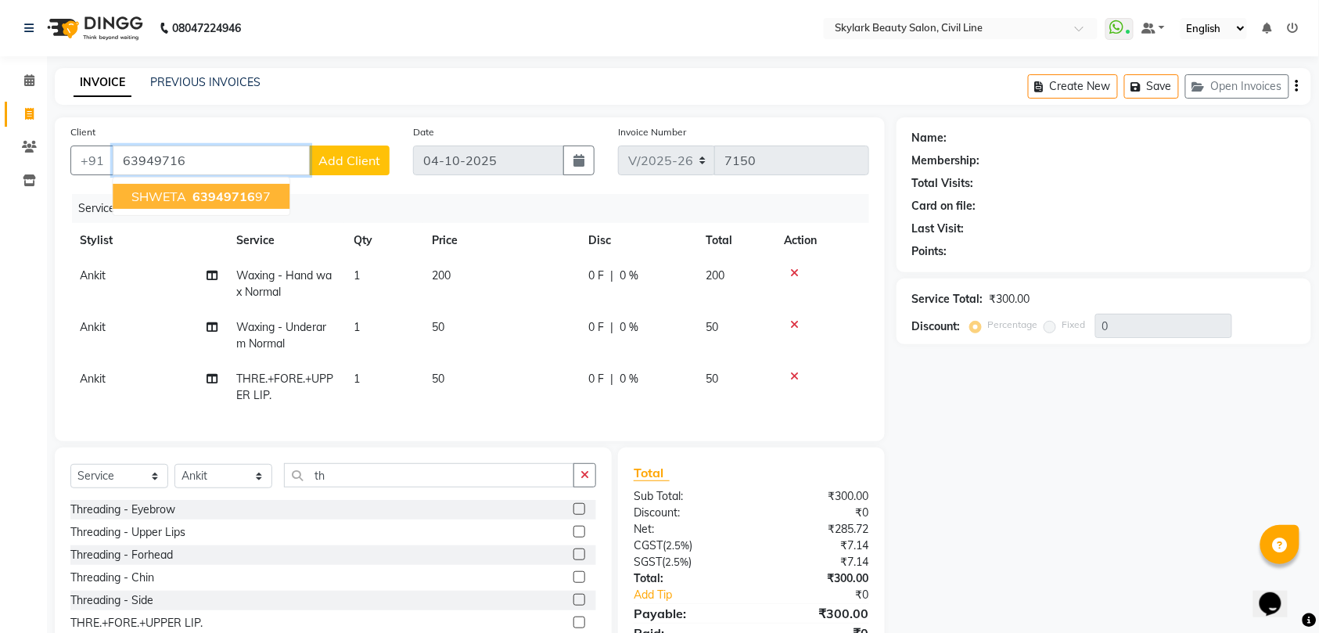
click at [208, 197] on span "63949716" at bounding box center [223, 197] width 63 height 16
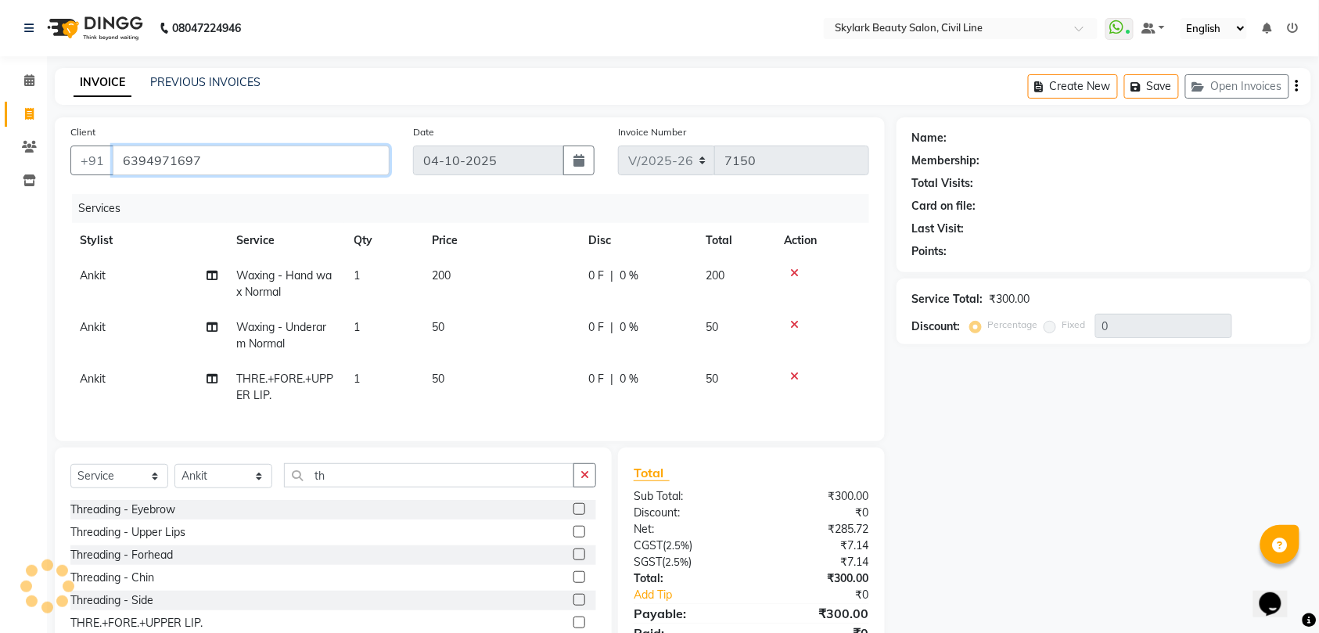
type input "6394971697"
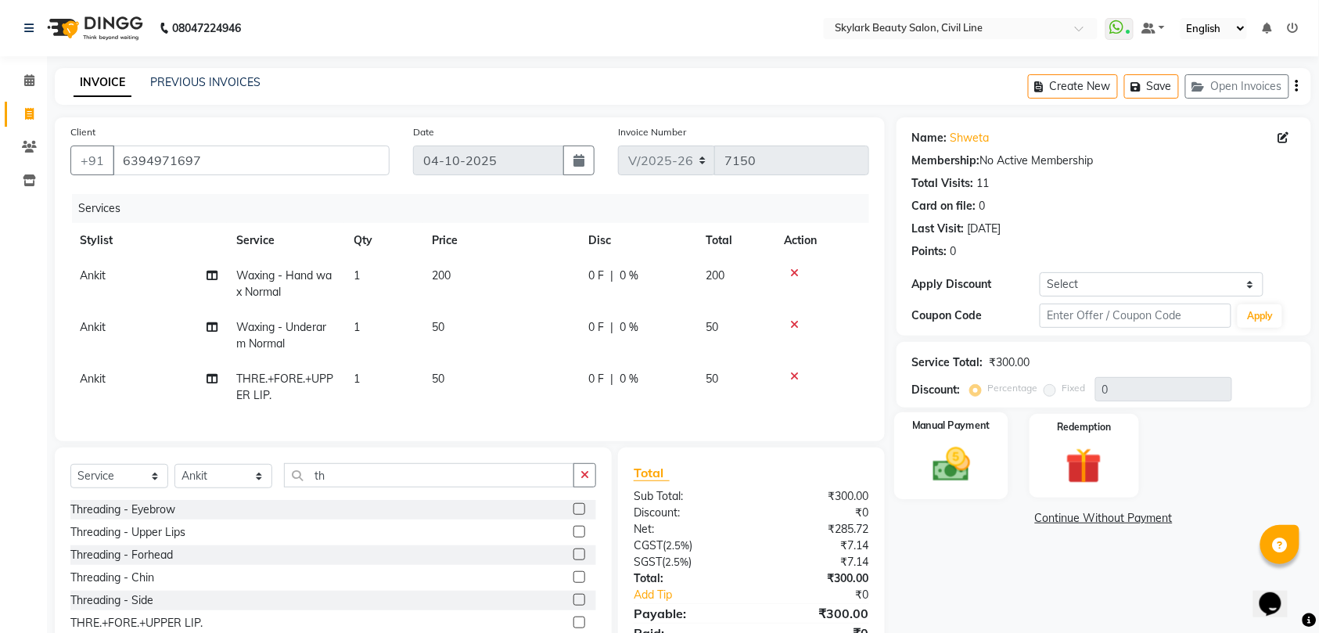
scroll to position [84, 0]
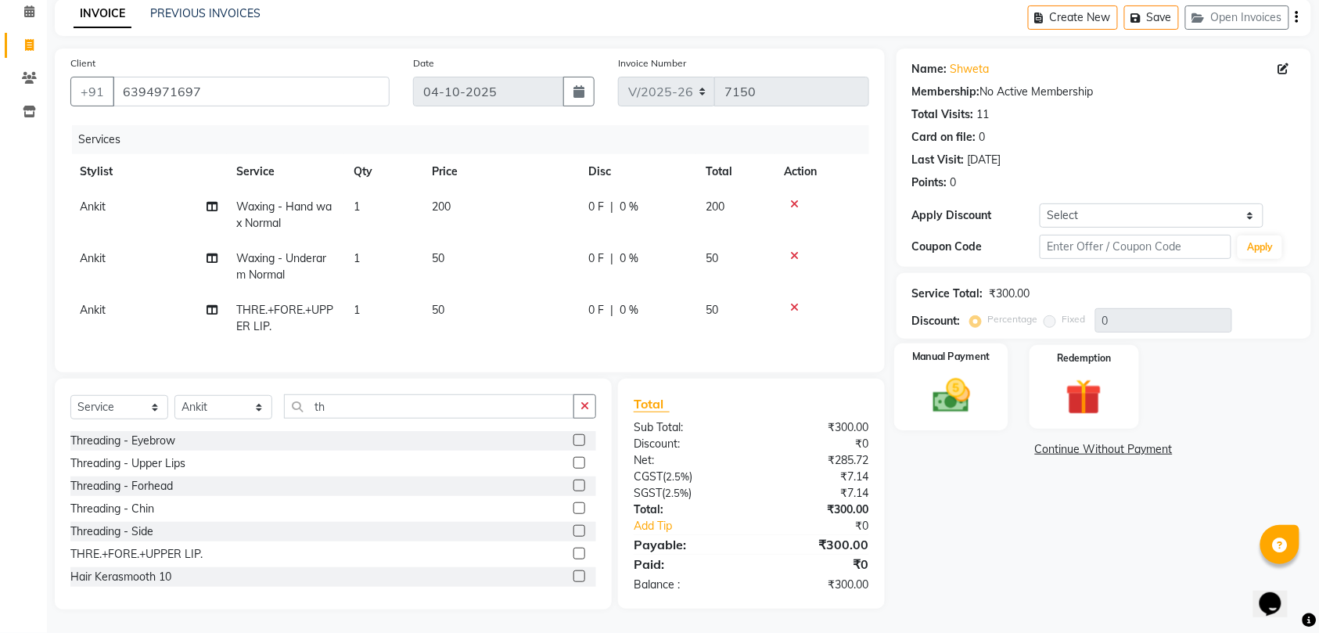
click at [954, 354] on div "Manual Payment" at bounding box center [951, 387] width 114 height 88
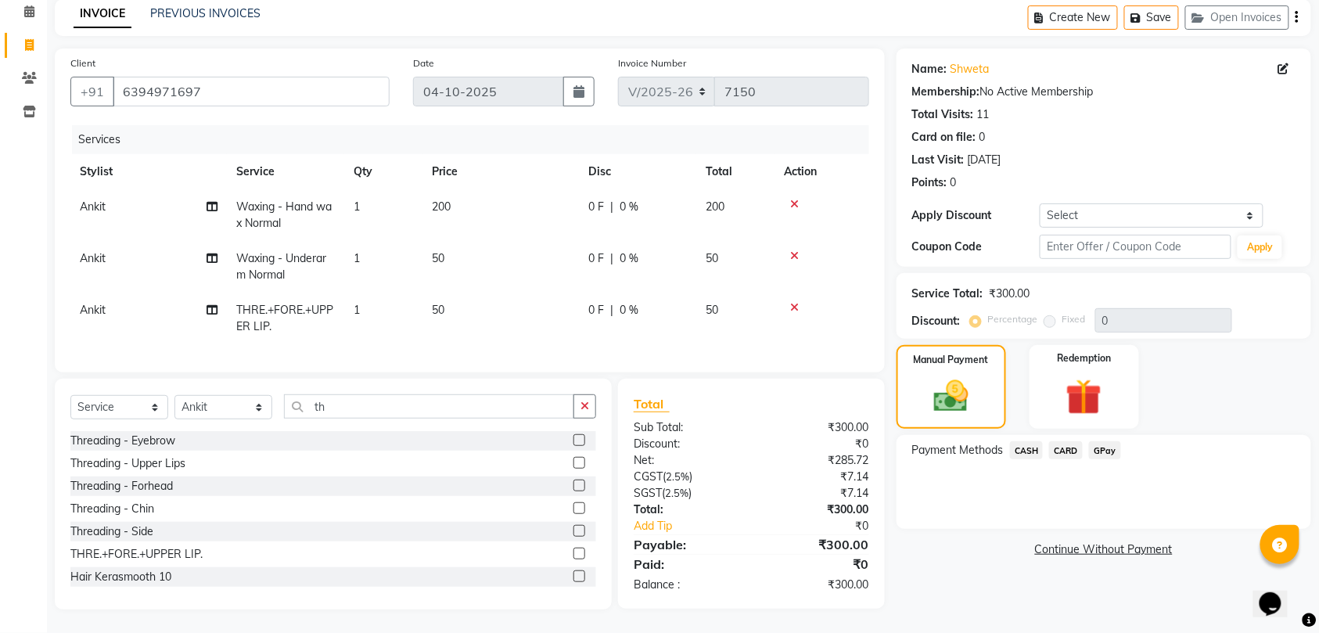
click at [1024, 441] on span "CASH" at bounding box center [1027, 450] width 34 height 18
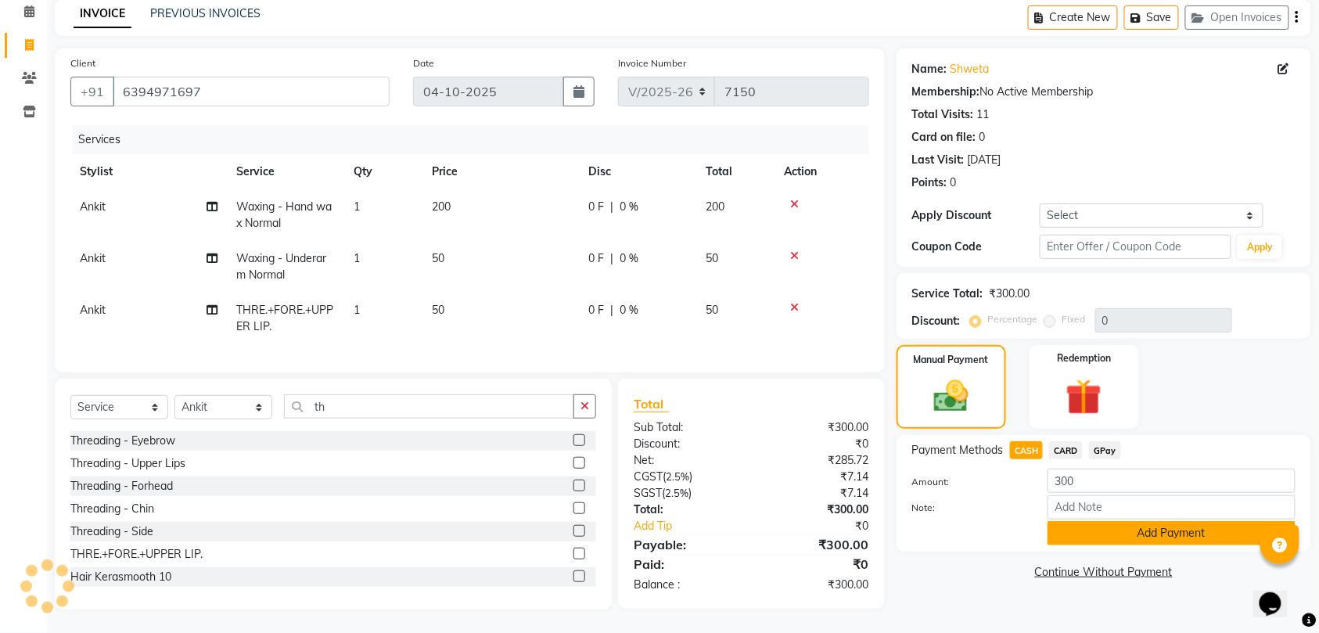
click at [1117, 521] on button "Add Payment" at bounding box center [1172, 533] width 248 height 24
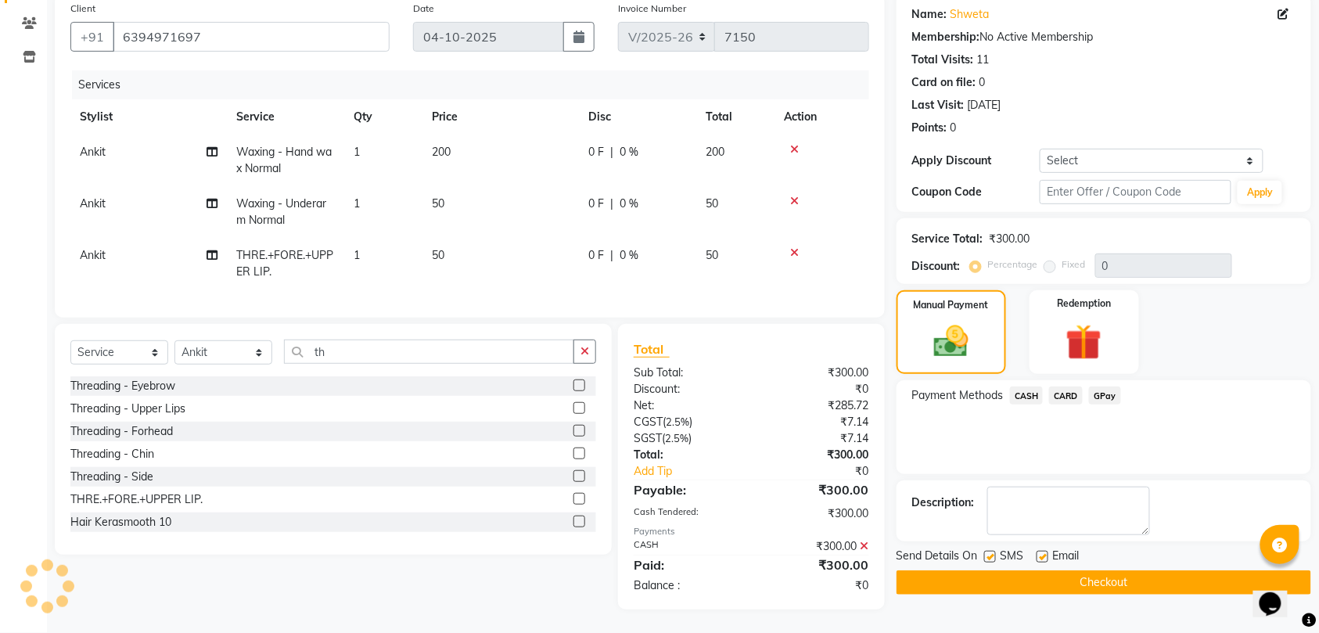
scroll to position [139, 0]
click at [1118, 570] on button "Checkout" at bounding box center [1104, 582] width 415 height 24
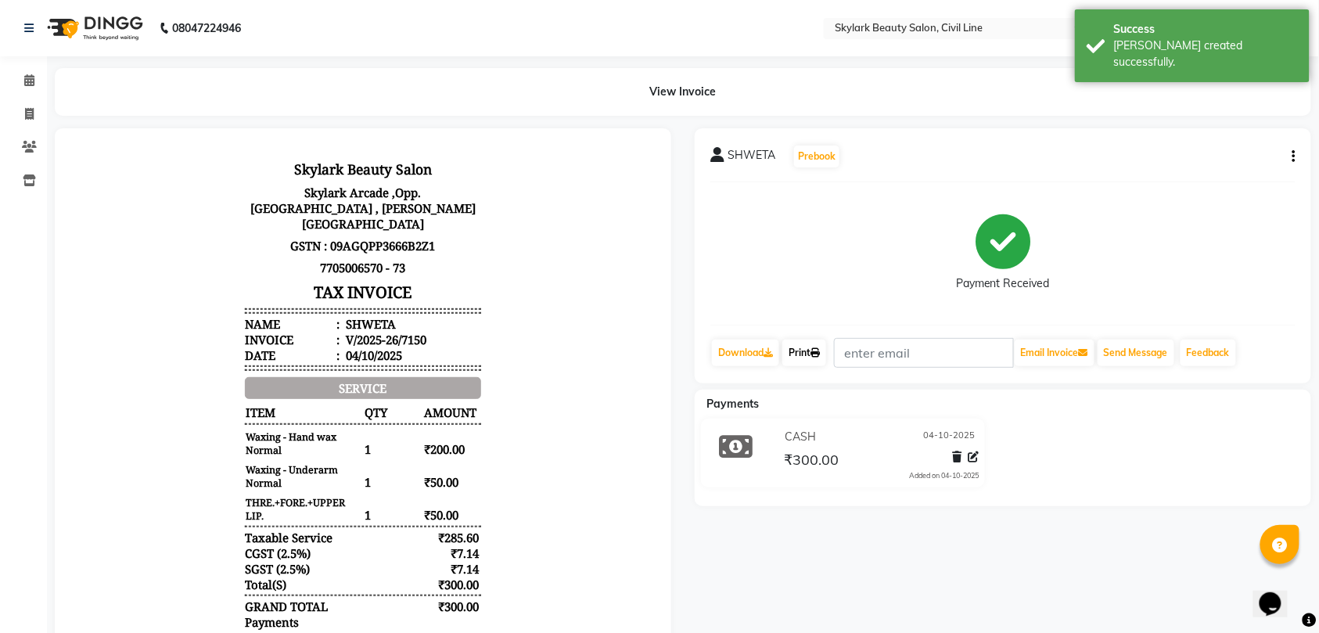
click at [808, 352] on link "Print" at bounding box center [804, 353] width 44 height 27
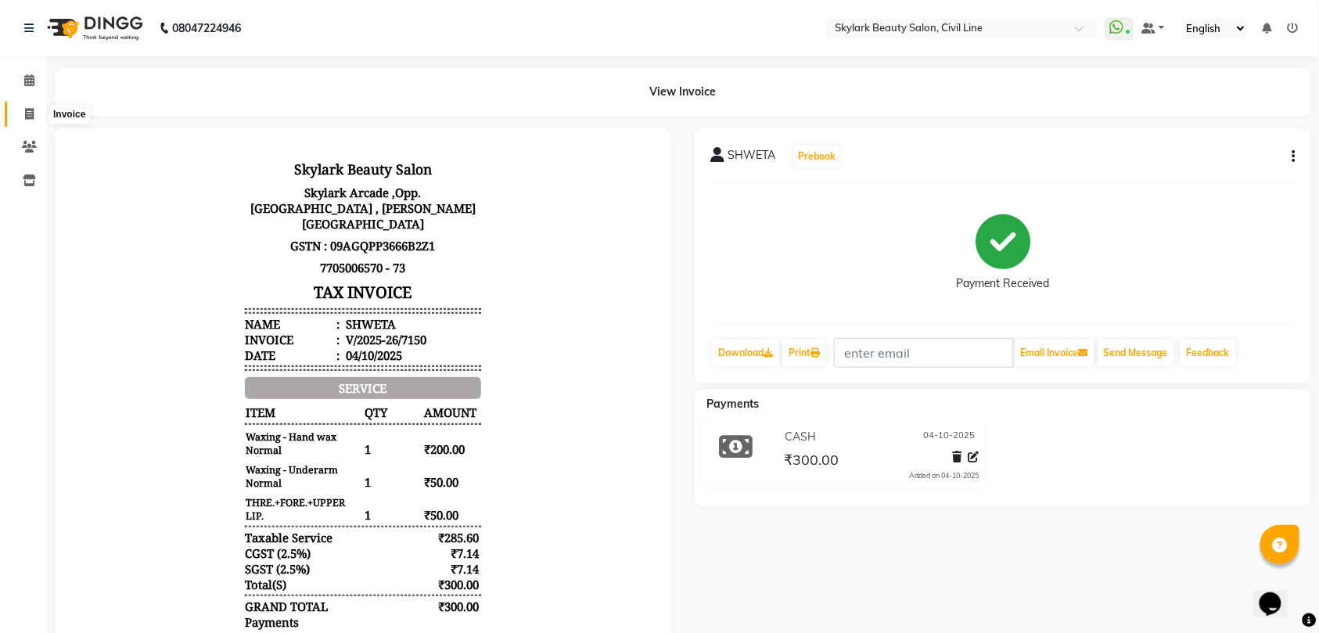
click at [28, 113] on icon at bounding box center [29, 114] width 9 height 12
select select "service"
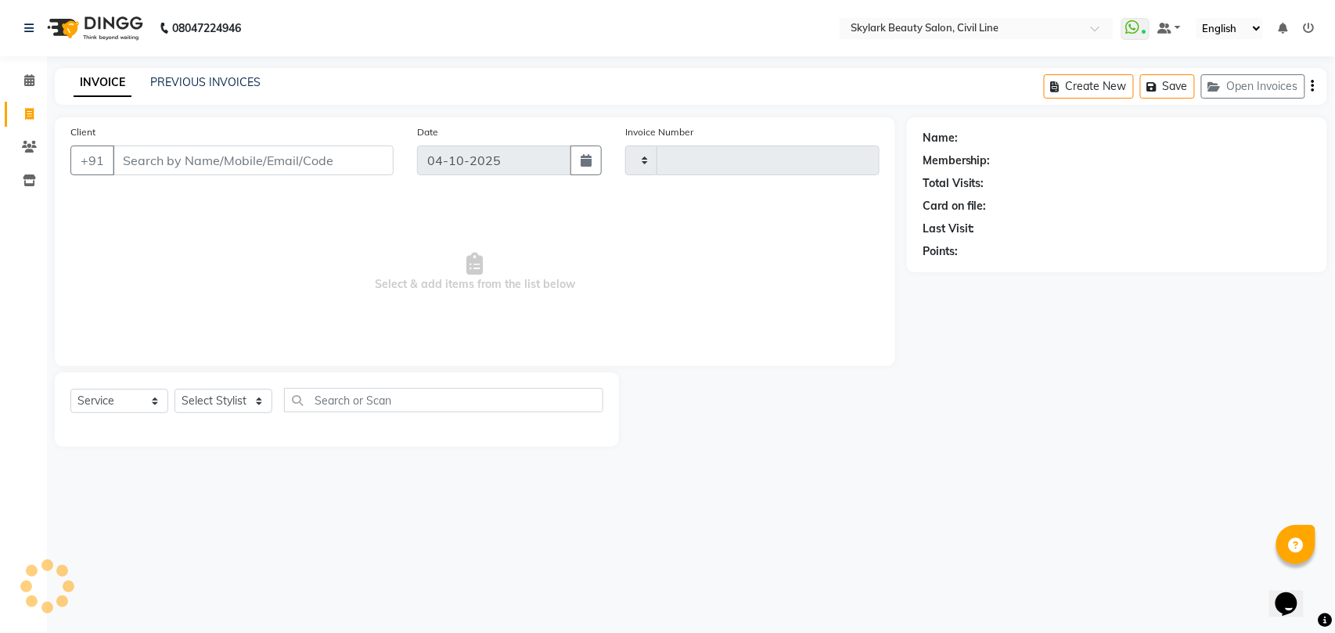
type input "7151"
select select "4588"
click at [216, 396] on select "Select Stylist" at bounding box center [223, 401] width 98 height 24
select select "28120"
click at [174, 389] on select "Select Stylist [PERSON_NAME] [PERSON_NAME] [PERSON_NAME] WASU" at bounding box center [223, 401] width 98 height 24
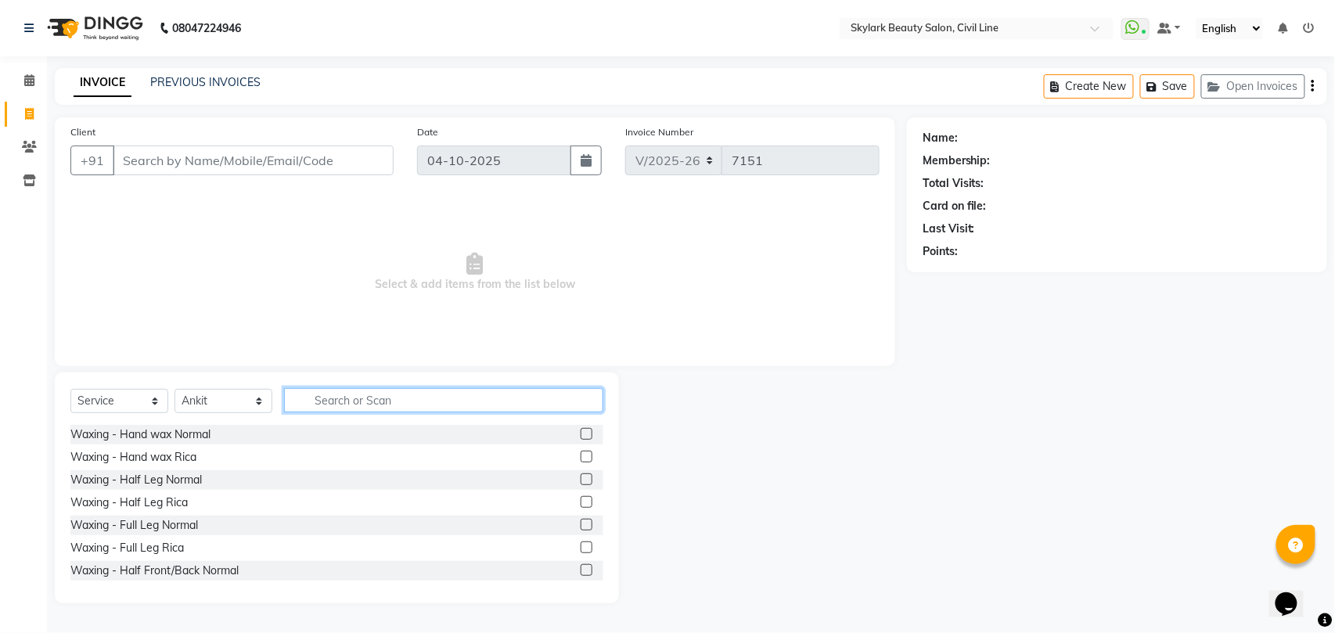
click at [390, 395] on input "text" at bounding box center [443, 400] width 319 height 24
type input "pack"
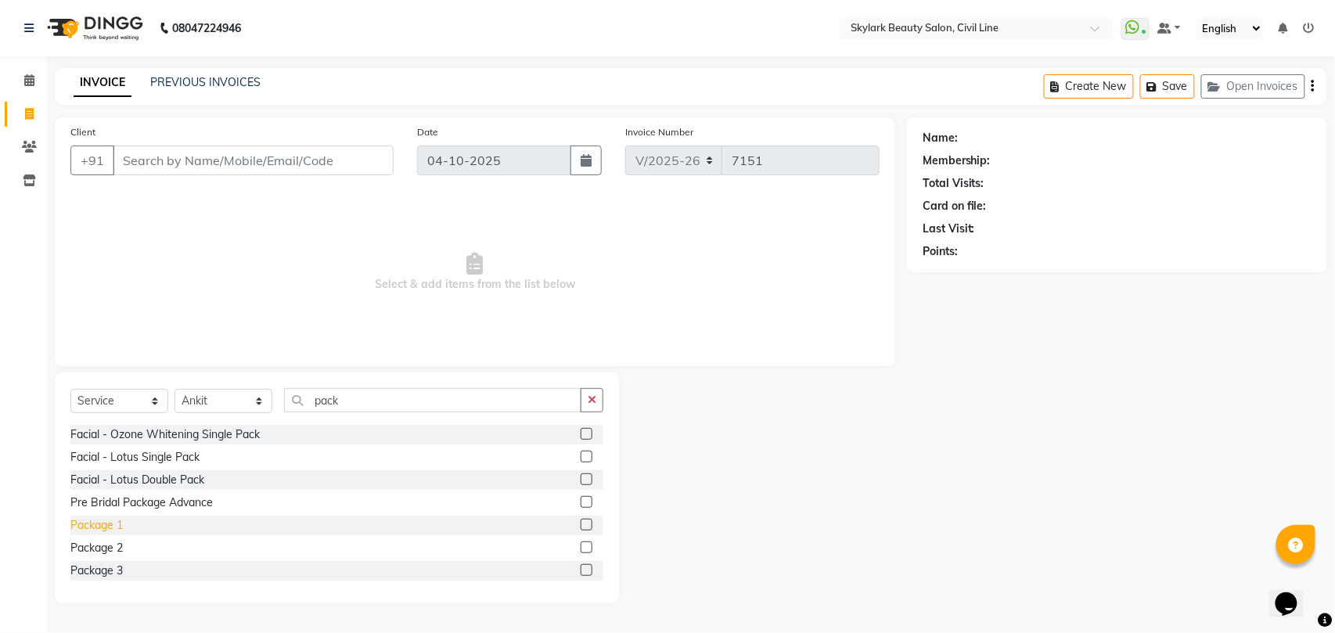
click at [106, 526] on div "Package 1" at bounding box center [96, 525] width 52 height 16
checkbox input "false"
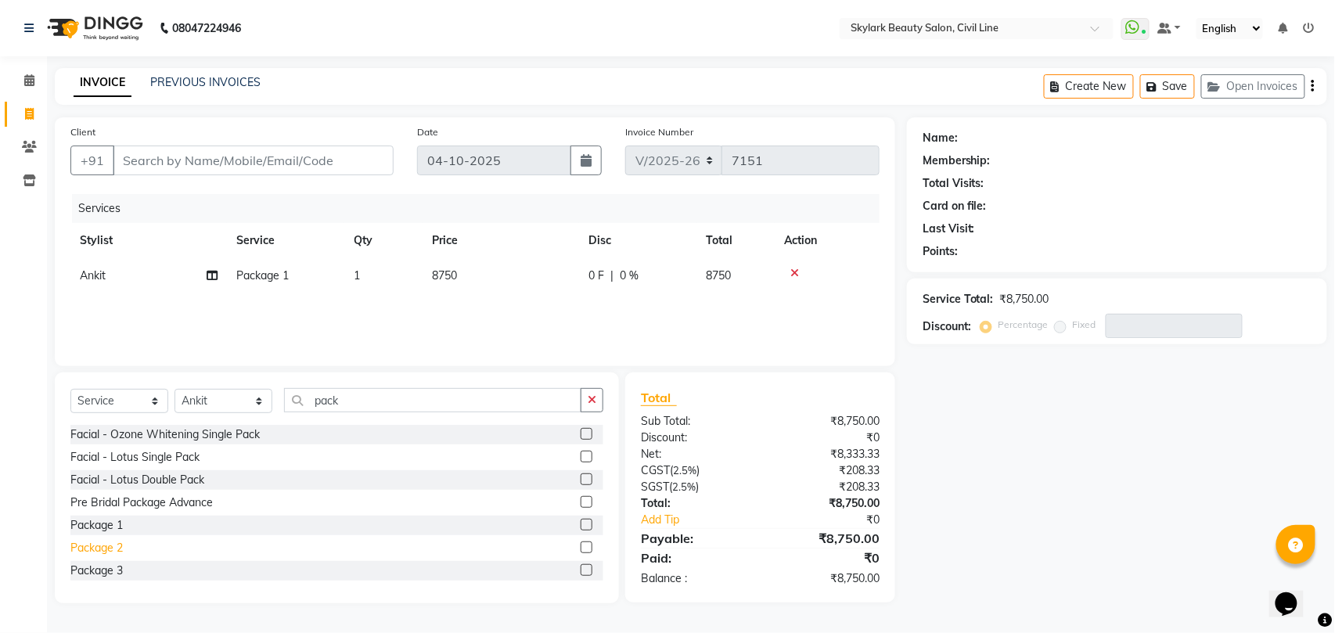
click at [110, 545] on div "Package 2" at bounding box center [96, 548] width 52 height 16
checkbox input "false"
click at [796, 270] on icon at bounding box center [794, 273] width 9 height 11
click at [279, 166] on input "Client" at bounding box center [253, 161] width 281 height 30
type input "s"
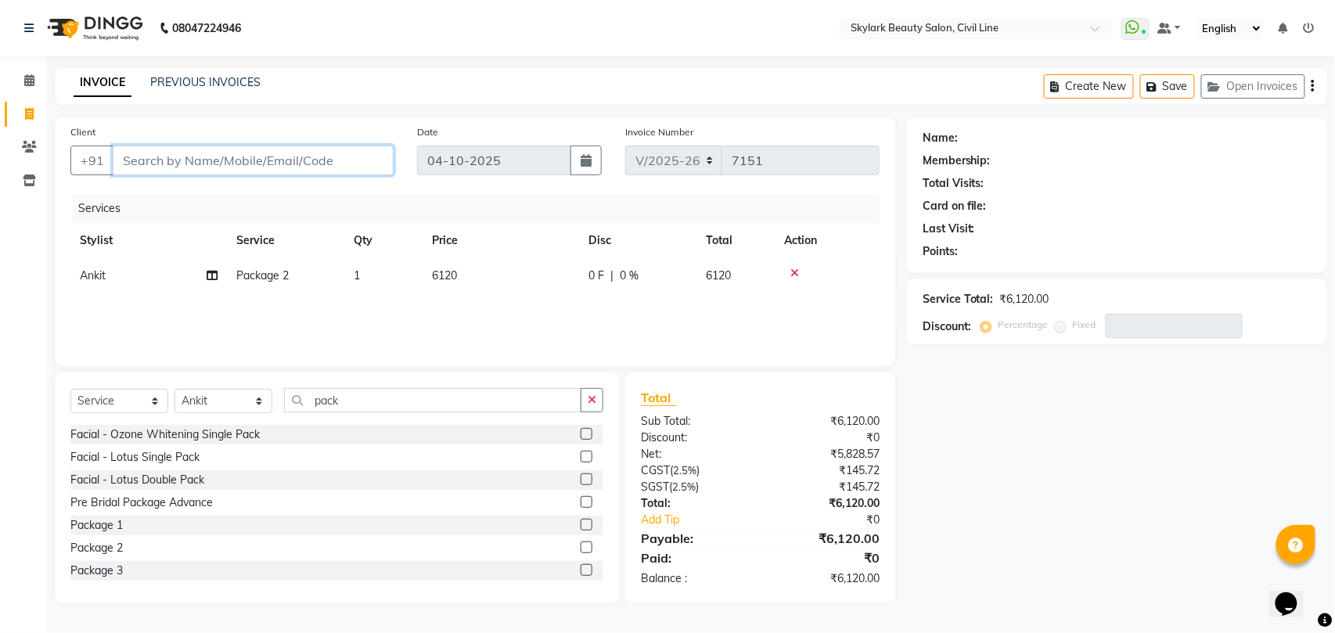
type input "0"
click at [153, 158] on input "76951922942" at bounding box center [213, 161] width 201 height 30
click at [142, 157] on input "76951922942" at bounding box center [213, 161] width 201 height 30
type input "7651922942"
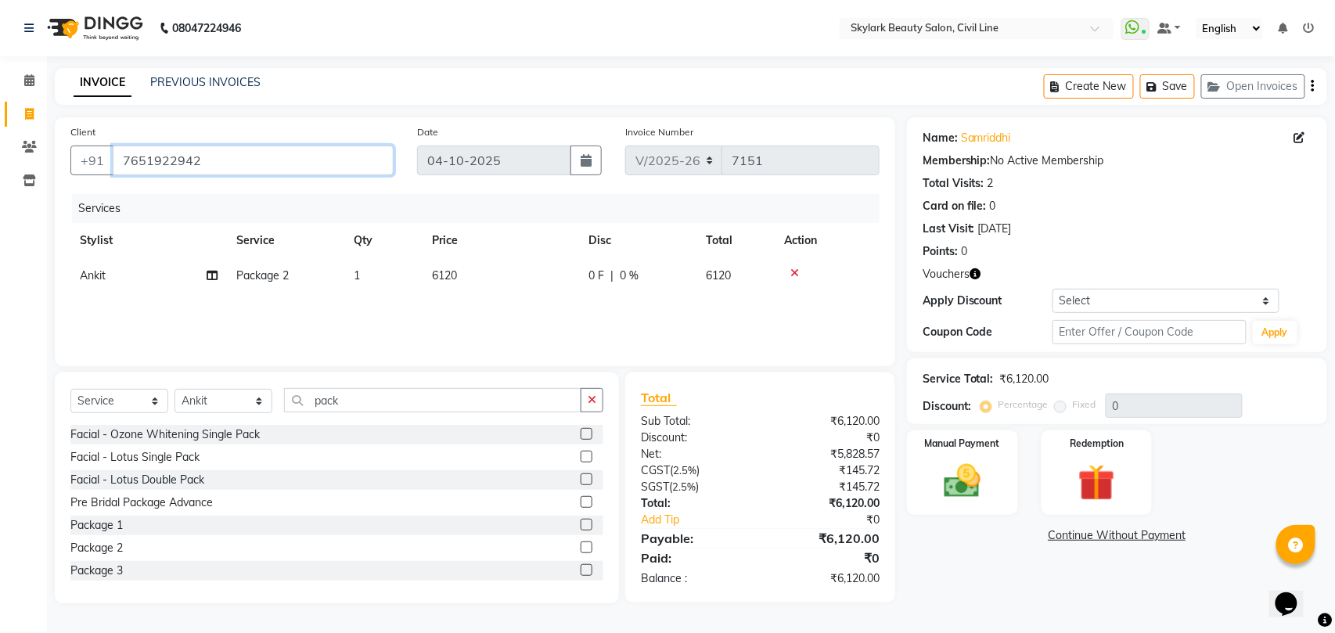
click at [197, 160] on input "7651922942" at bounding box center [253, 161] width 281 height 30
click at [954, 469] on img at bounding box center [962, 481] width 62 height 44
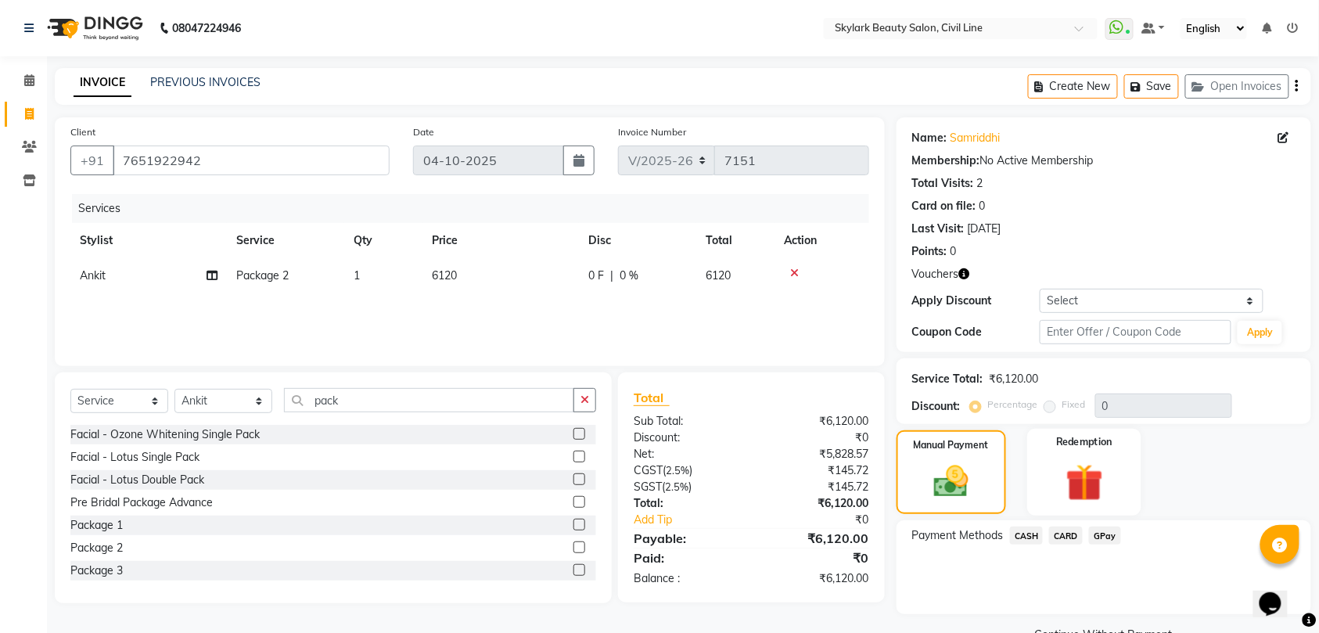
click at [1109, 476] on img at bounding box center [1084, 482] width 61 height 47
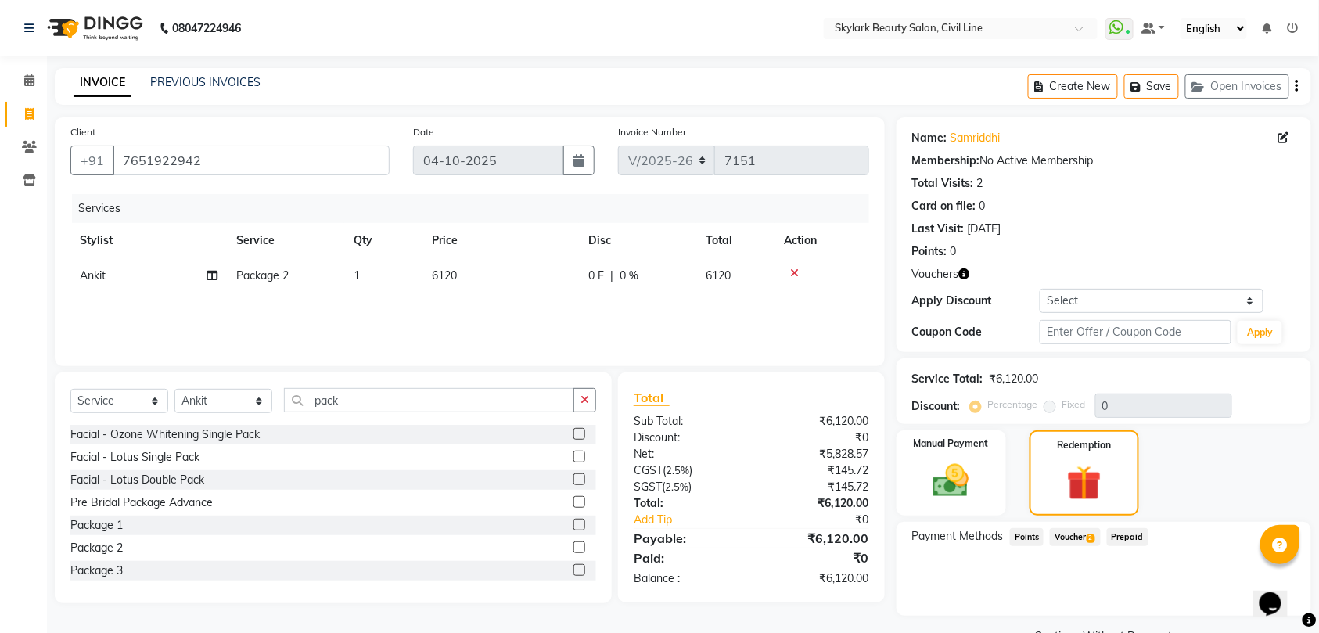
click at [1078, 536] on span "Voucher 2" at bounding box center [1075, 537] width 50 height 18
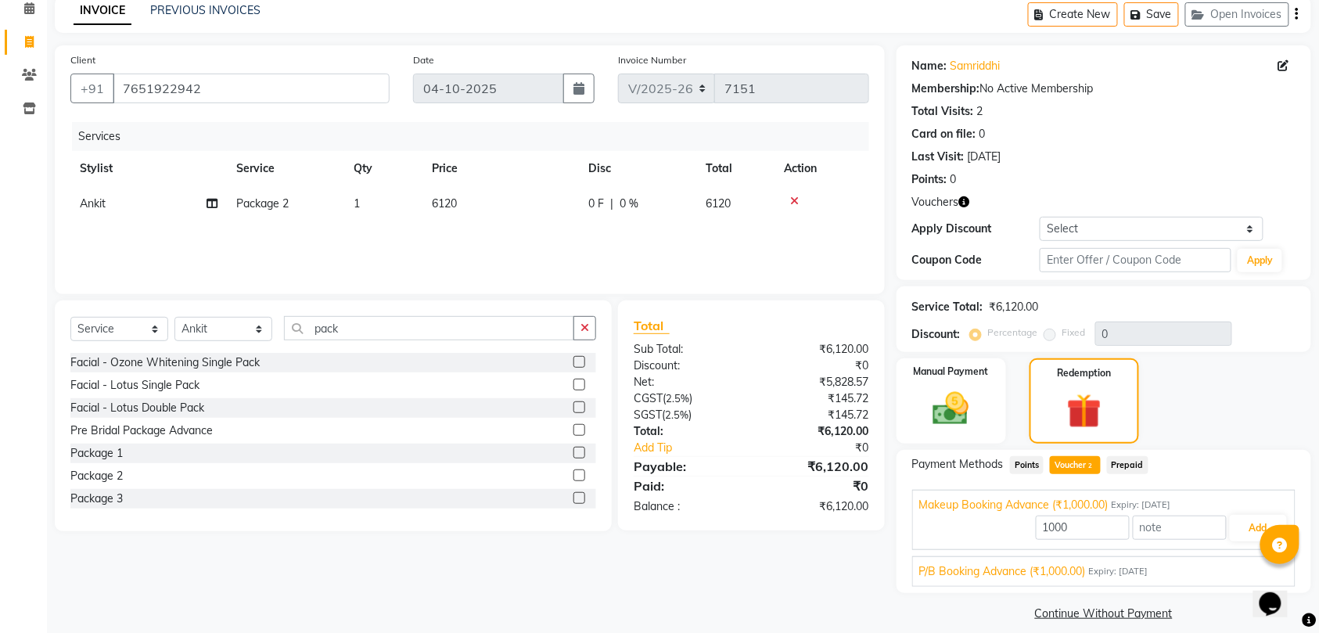
scroll to position [88, 0]
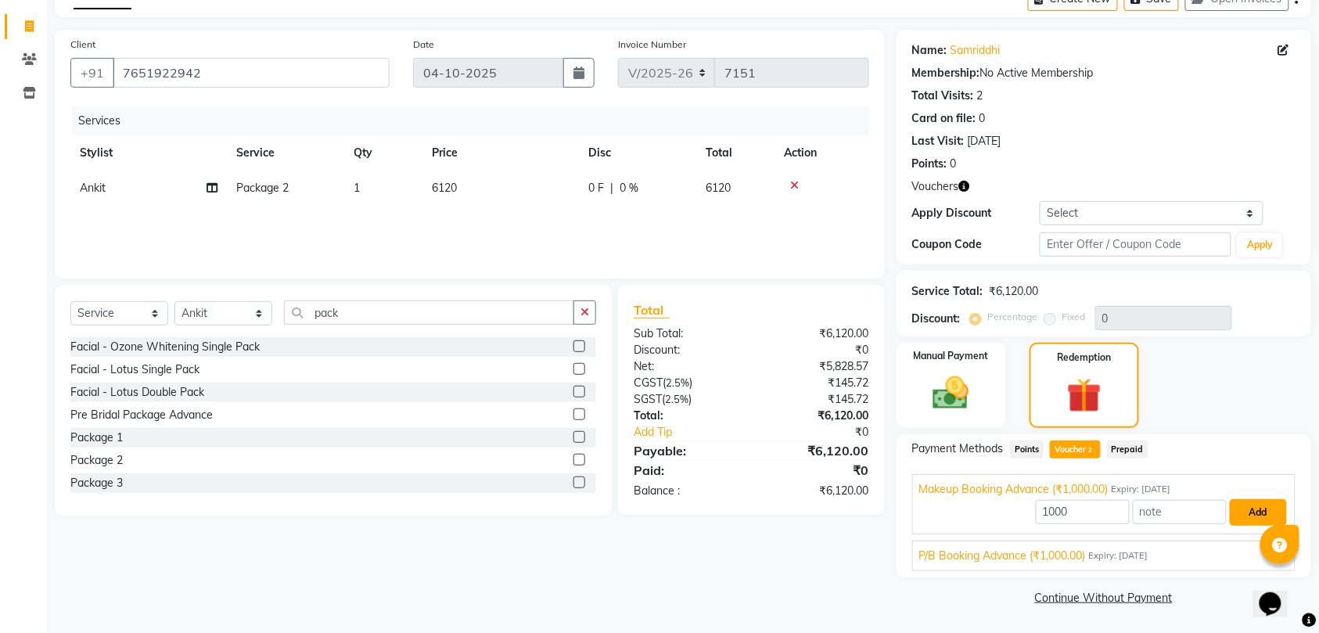
click at [1267, 510] on button "Add" at bounding box center [1258, 512] width 57 height 27
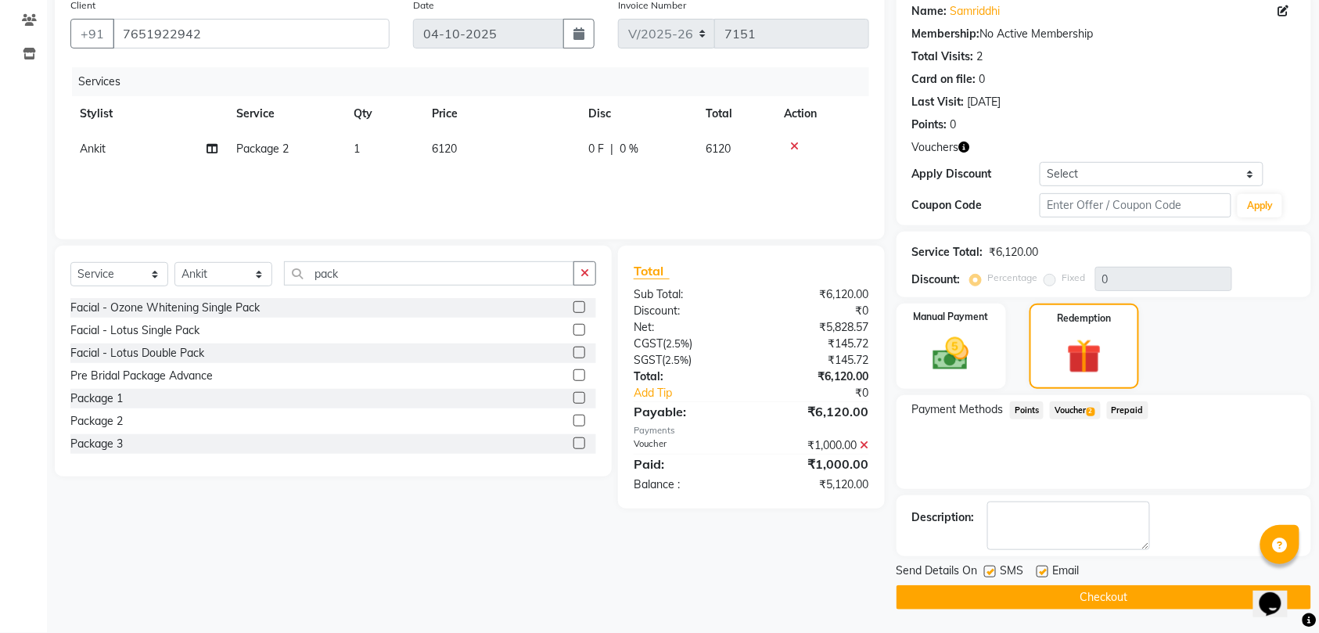
scroll to position [0, 0]
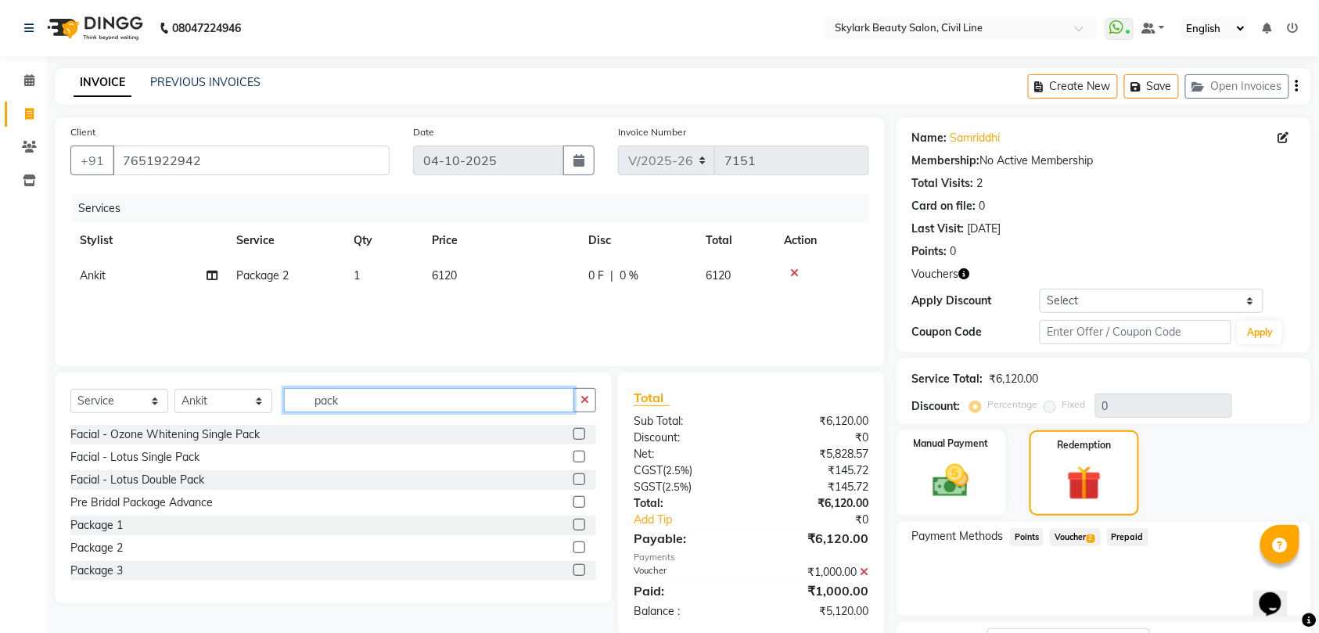
click at [349, 411] on input "pack" at bounding box center [429, 400] width 290 height 24
type input "p"
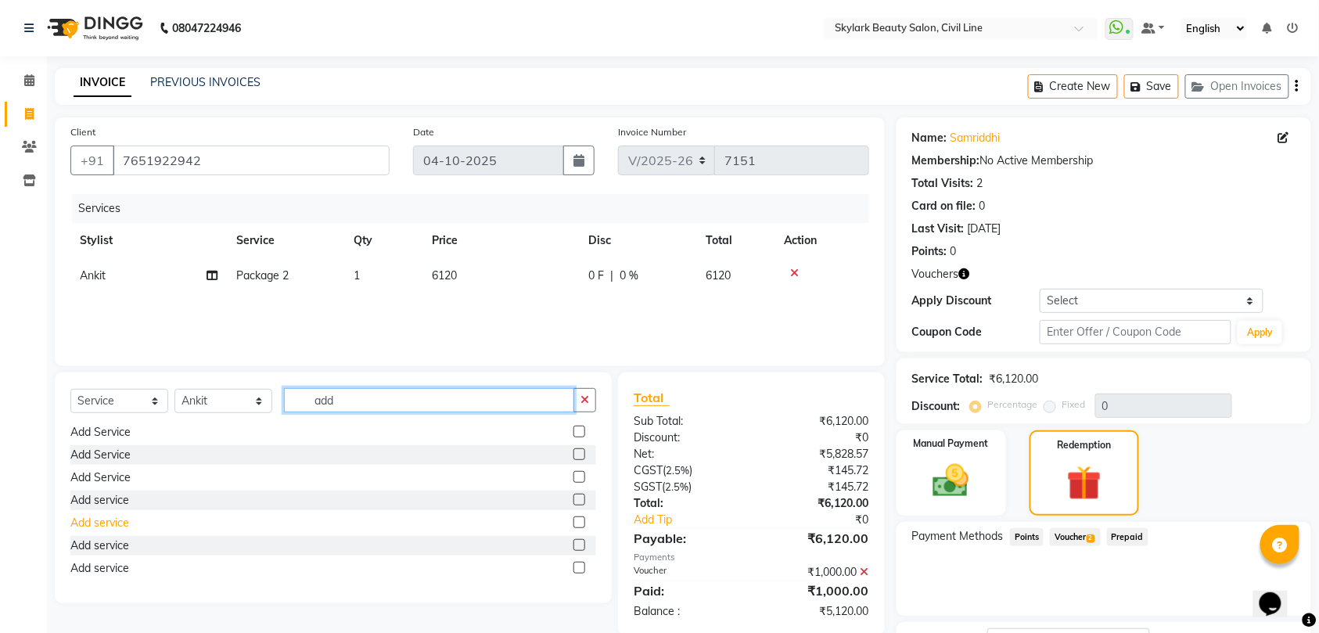
type input "add"
click at [113, 521] on div "Add service" at bounding box center [99, 523] width 59 height 16
checkbox input "false"
click at [460, 307] on td "500" at bounding box center [500, 310] width 156 height 35
select select "28120"
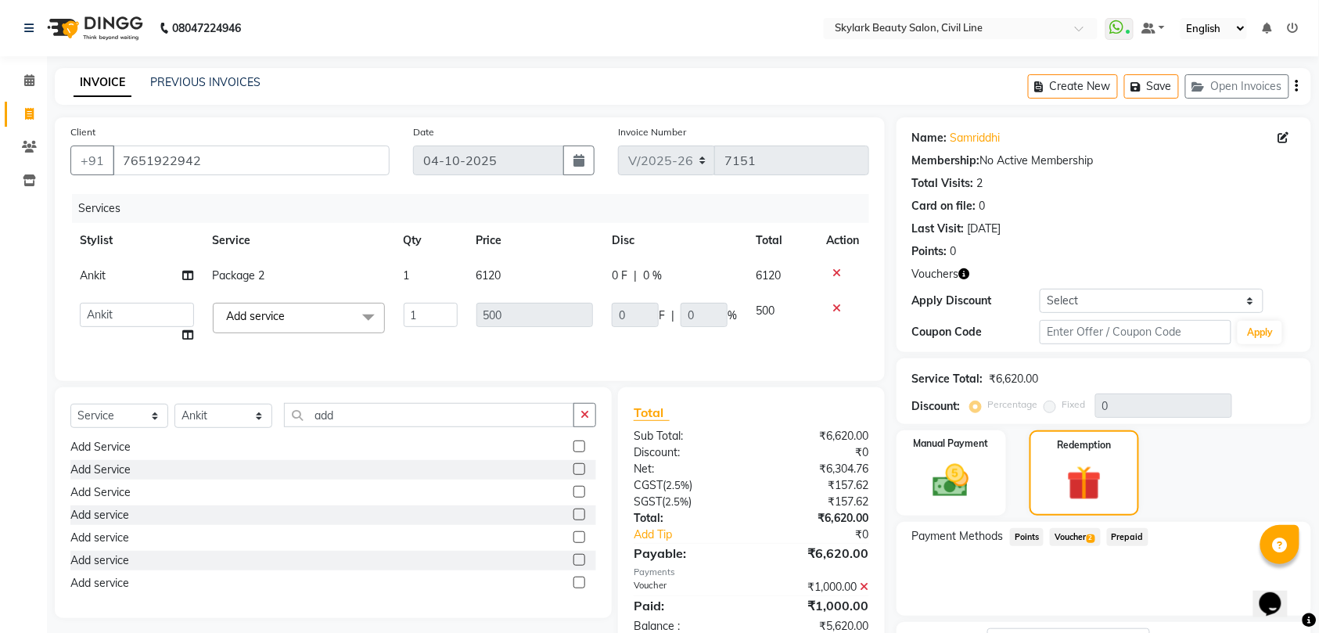
click at [837, 304] on icon at bounding box center [837, 308] width 9 height 11
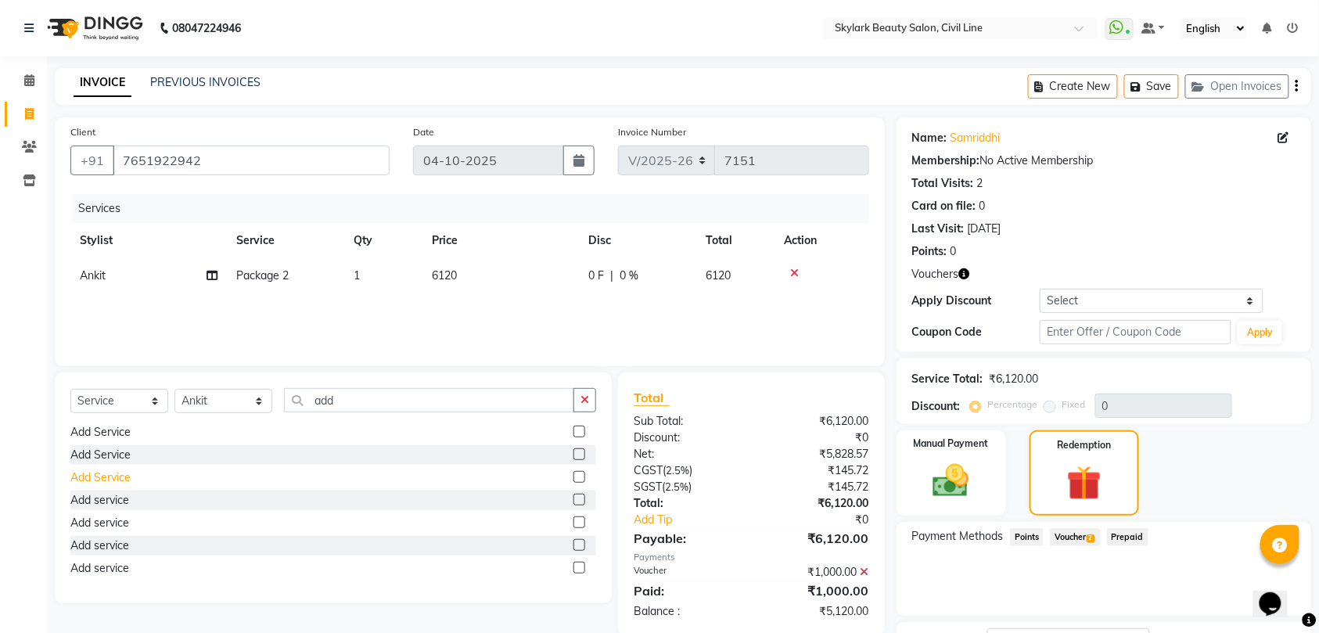
click at [116, 473] on div "Add Service" at bounding box center [100, 477] width 60 height 16
checkbox input "false"
click at [467, 296] on td "200" at bounding box center [500, 310] width 156 height 35
select select "28120"
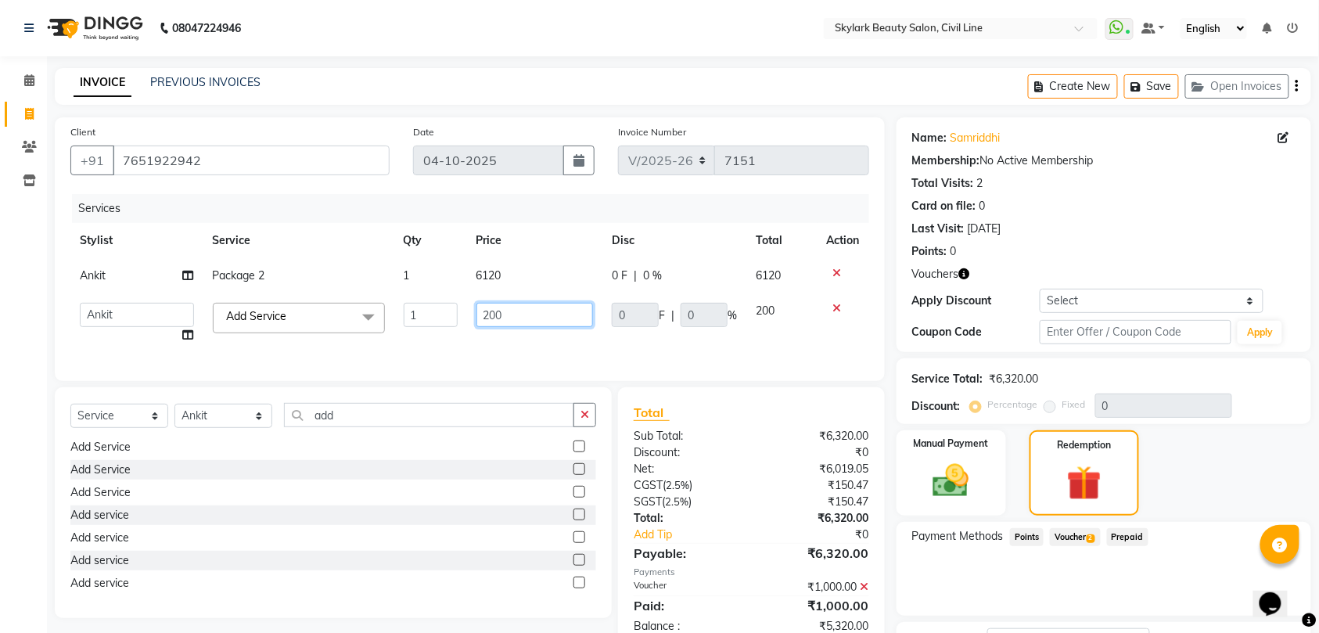
click at [527, 314] on input "200" at bounding box center [534, 315] width 117 height 24
type input "2"
type input "340"
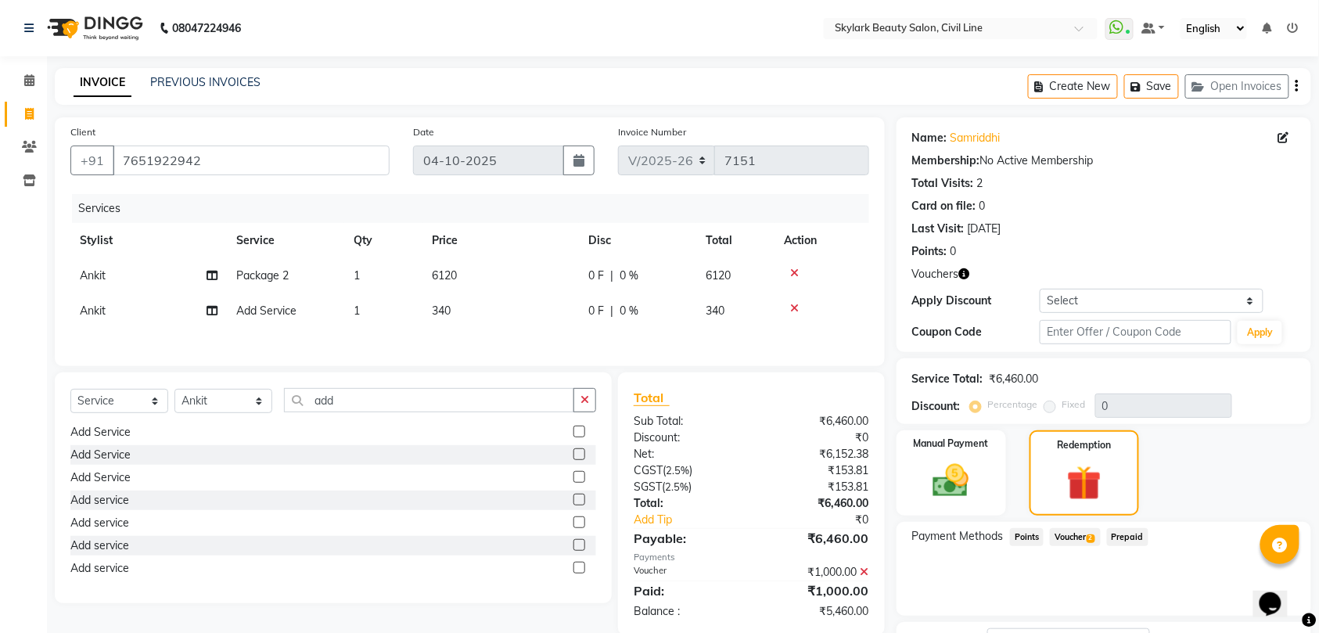
click at [532, 338] on div "Services Stylist Service Qty Price Disc Total Action Ankit Package 2 1 6120 0 F…" at bounding box center [469, 272] width 799 height 156
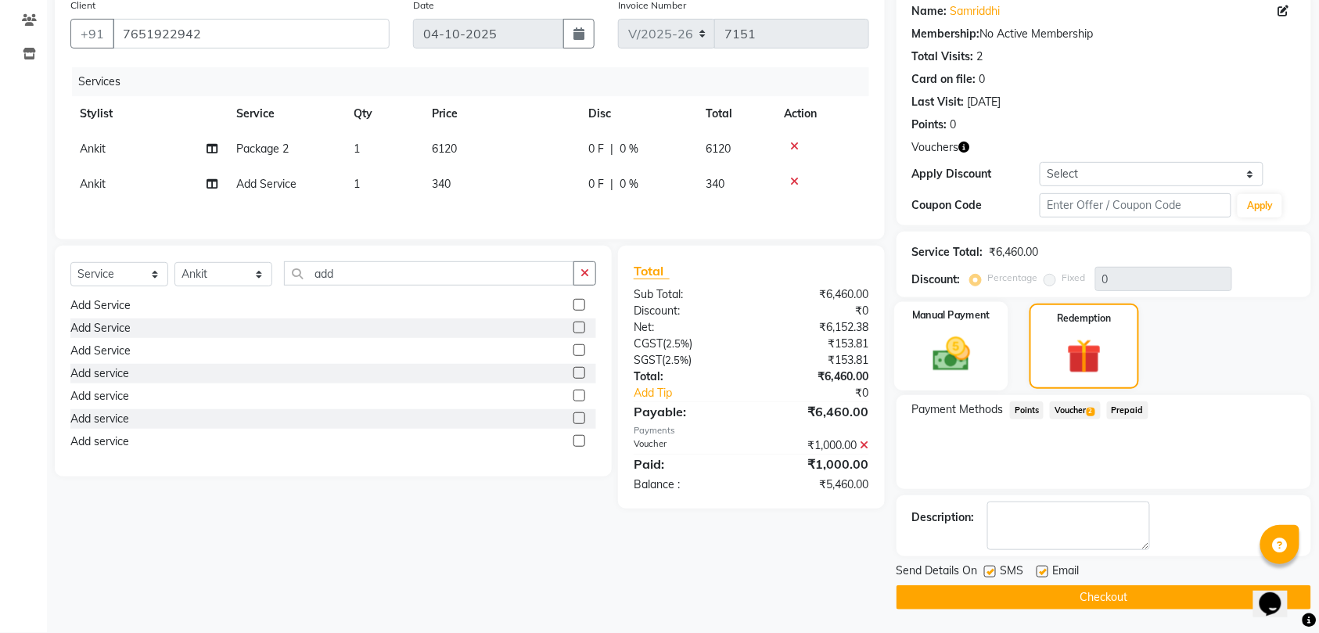
click at [949, 360] on img at bounding box center [951, 353] width 61 height 43
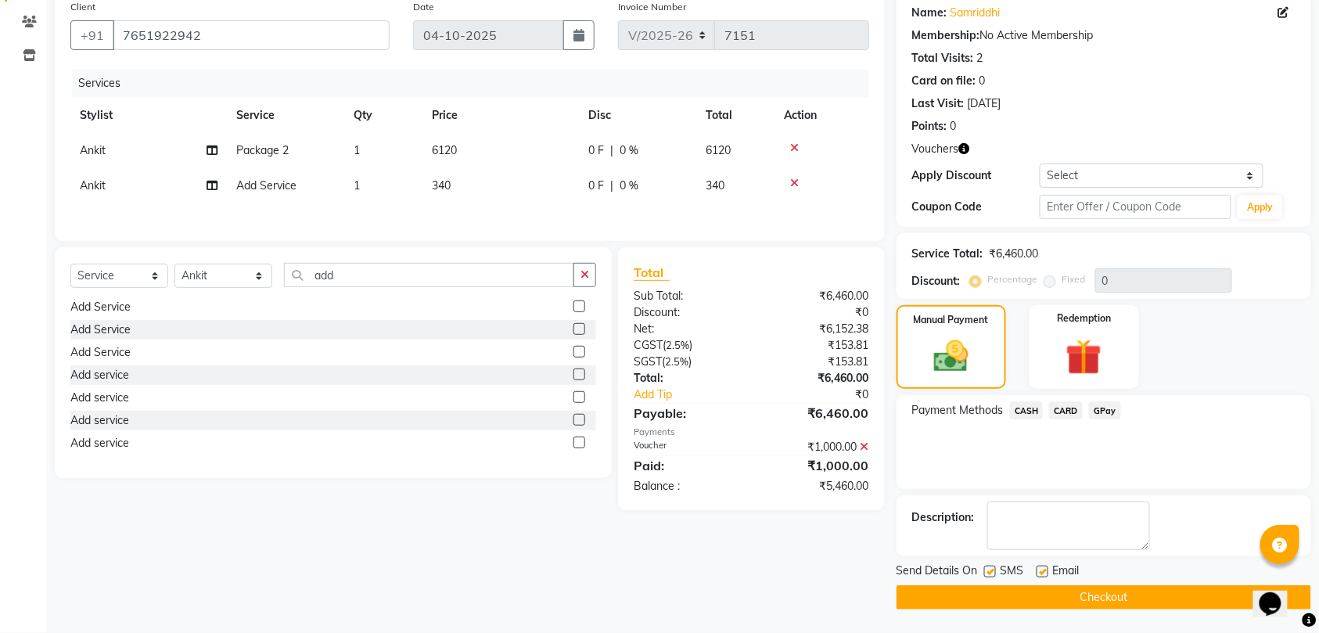
click at [1098, 404] on span "GPay" at bounding box center [1105, 410] width 32 height 18
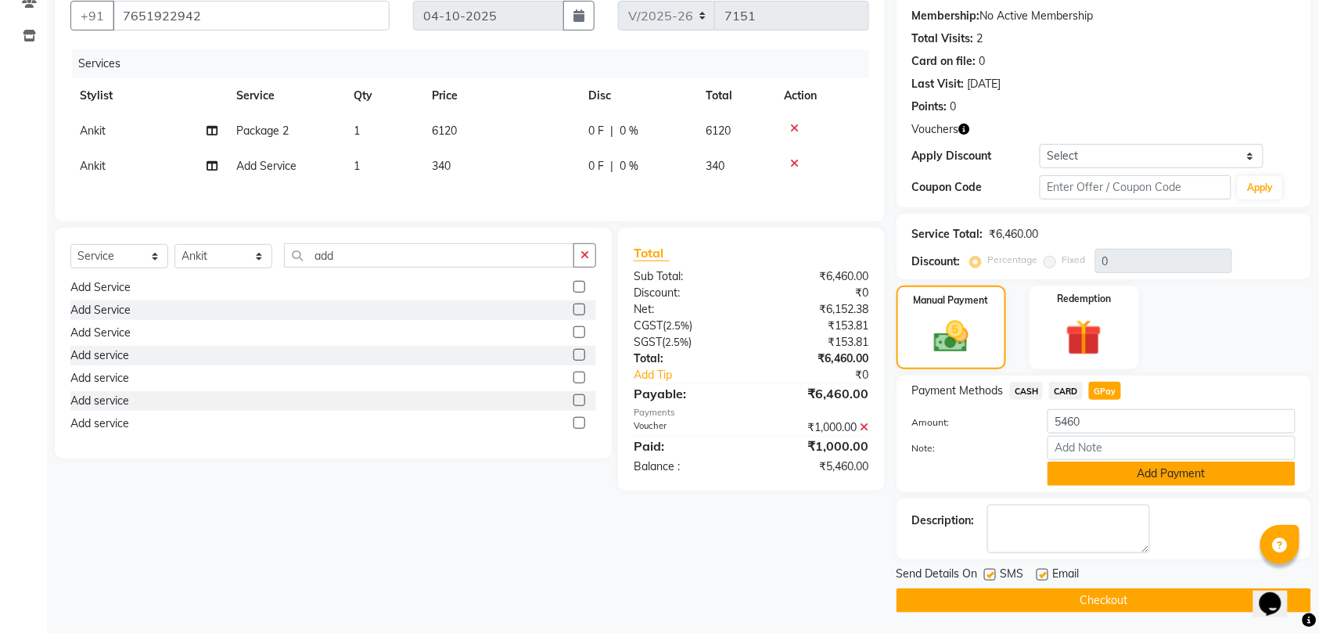
scroll to position [150, 0]
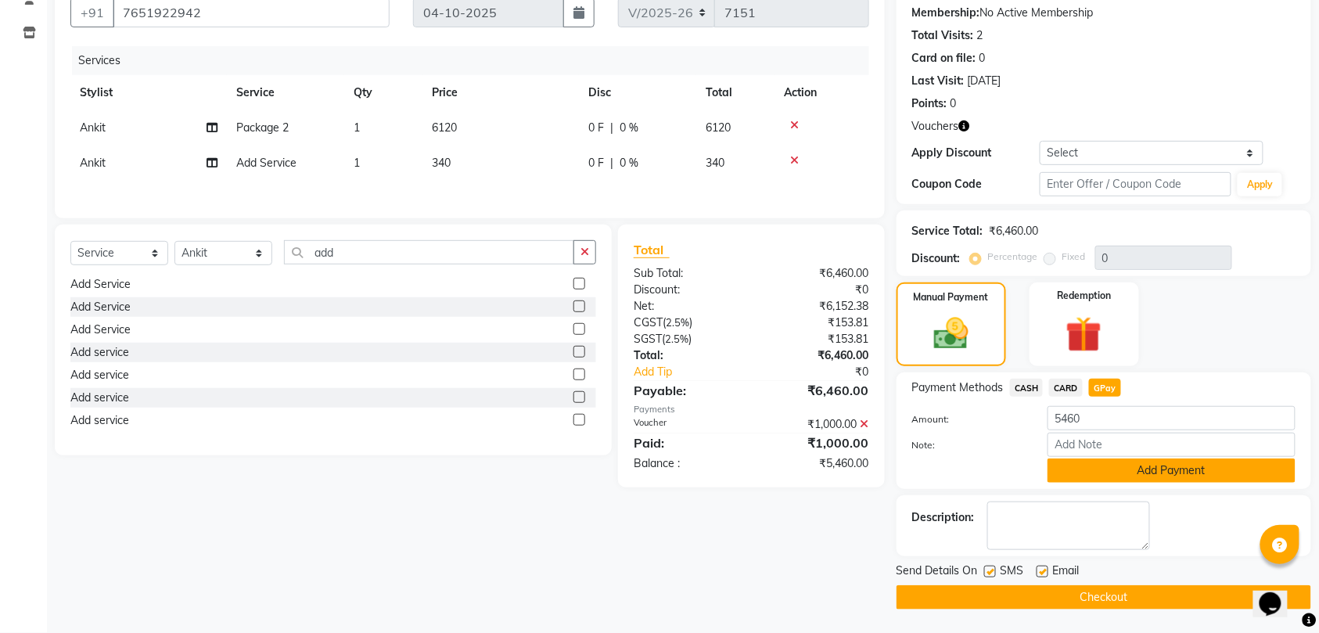
click at [1187, 469] on button "Add Payment" at bounding box center [1172, 470] width 248 height 24
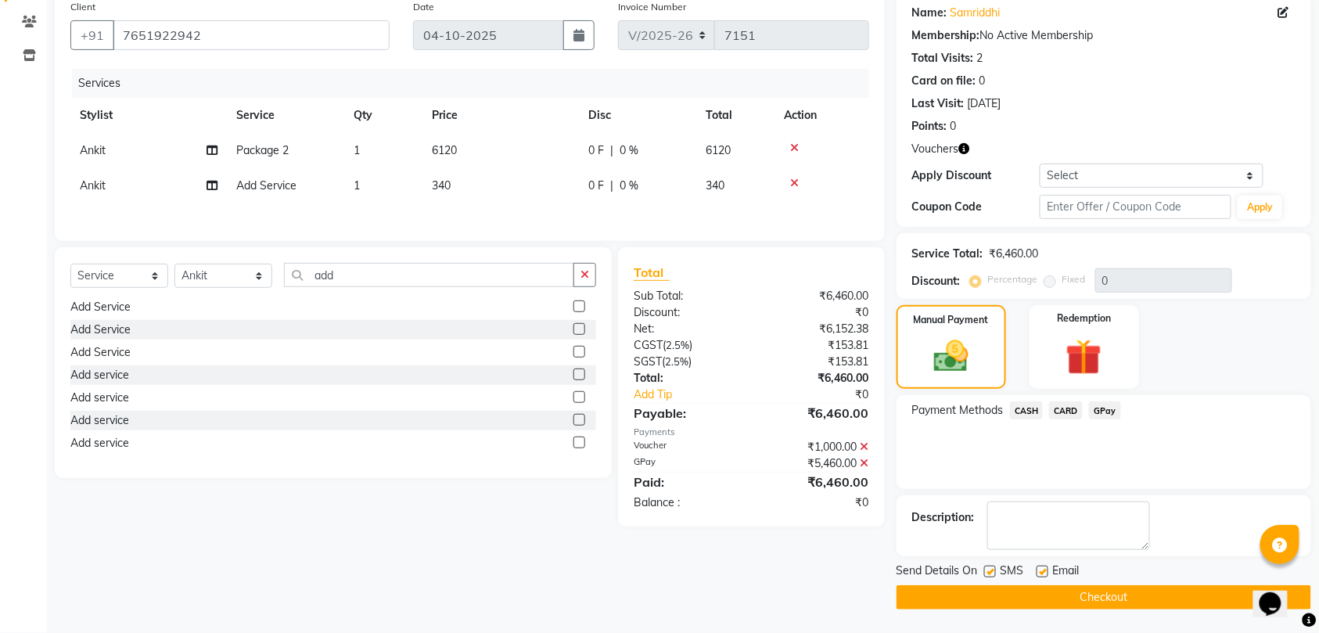
click at [1114, 595] on button "Checkout" at bounding box center [1104, 597] width 415 height 24
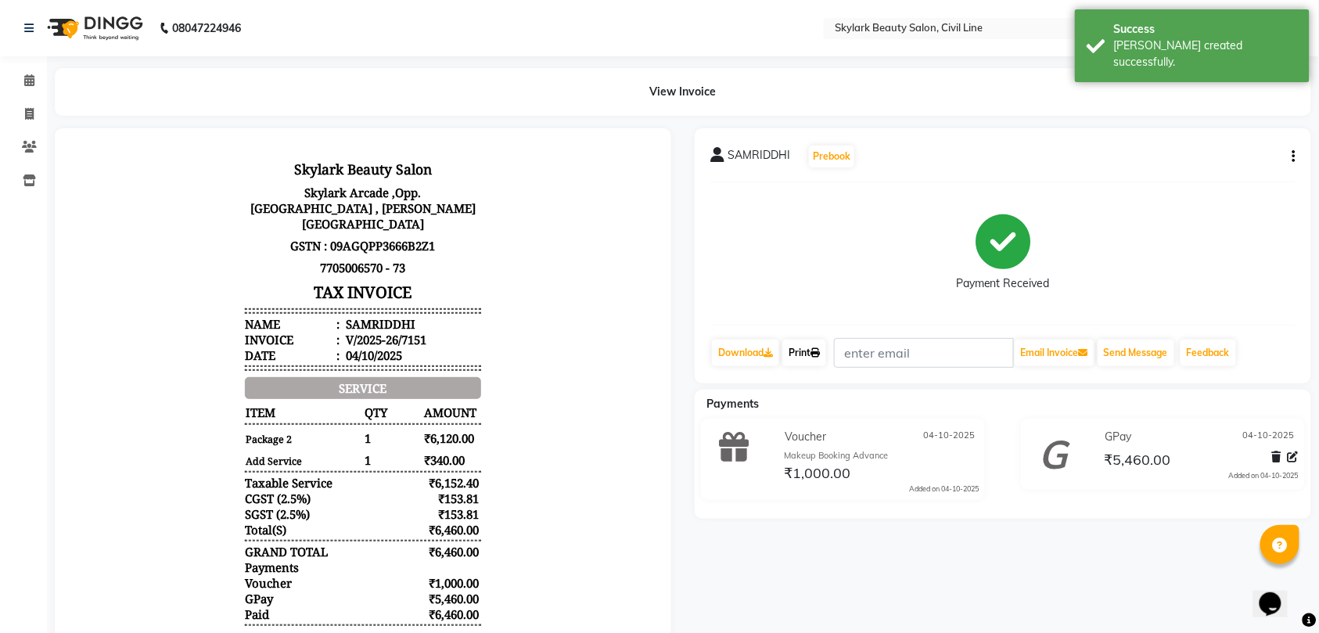
click at [817, 351] on icon at bounding box center [815, 352] width 9 height 9
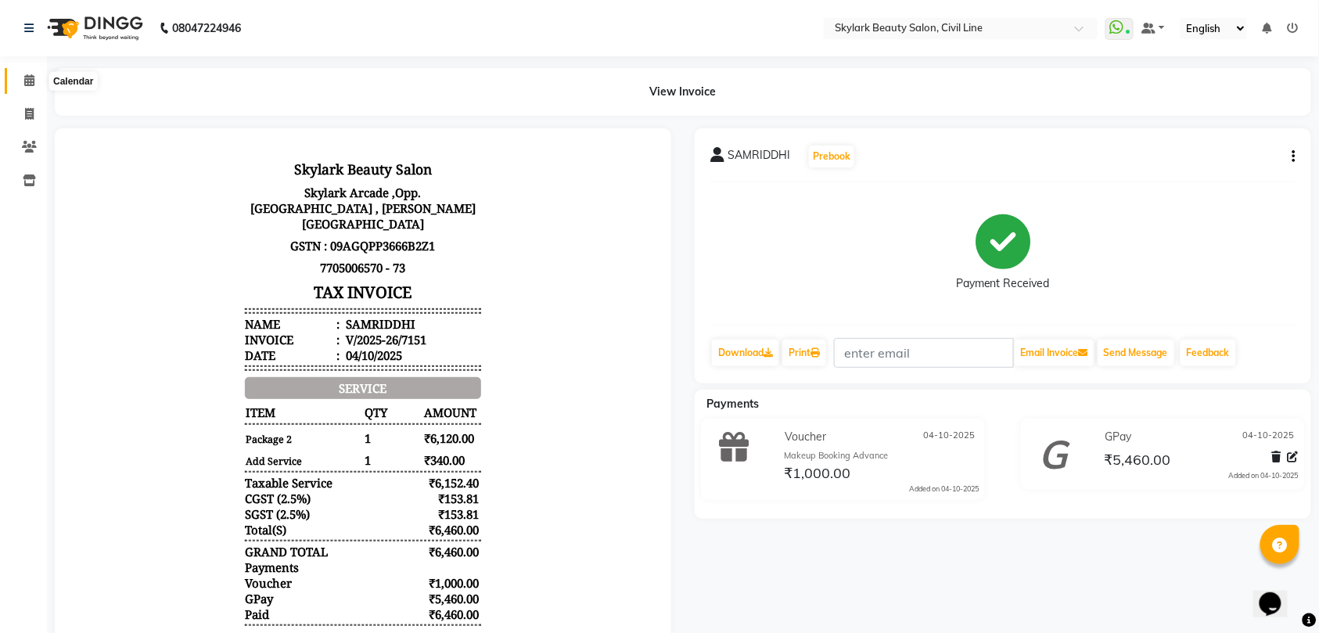
click at [32, 80] on icon at bounding box center [29, 80] width 10 height 12
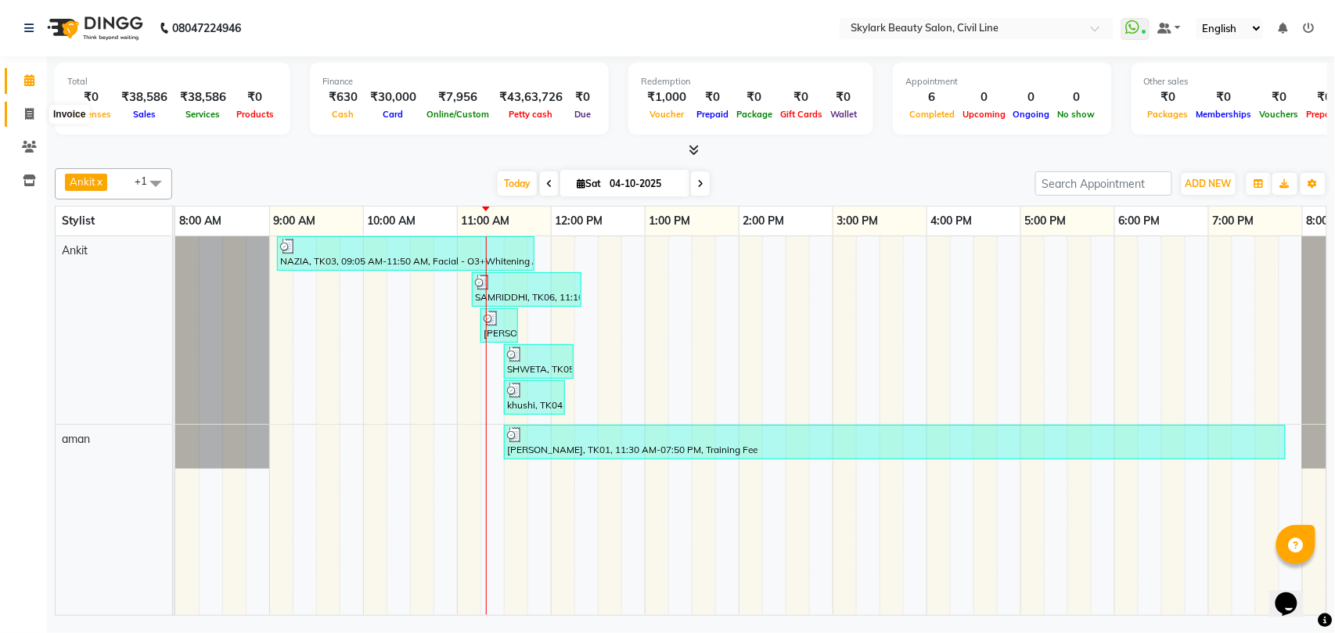
click at [29, 111] on icon at bounding box center [29, 114] width 9 height 12
select select "service"
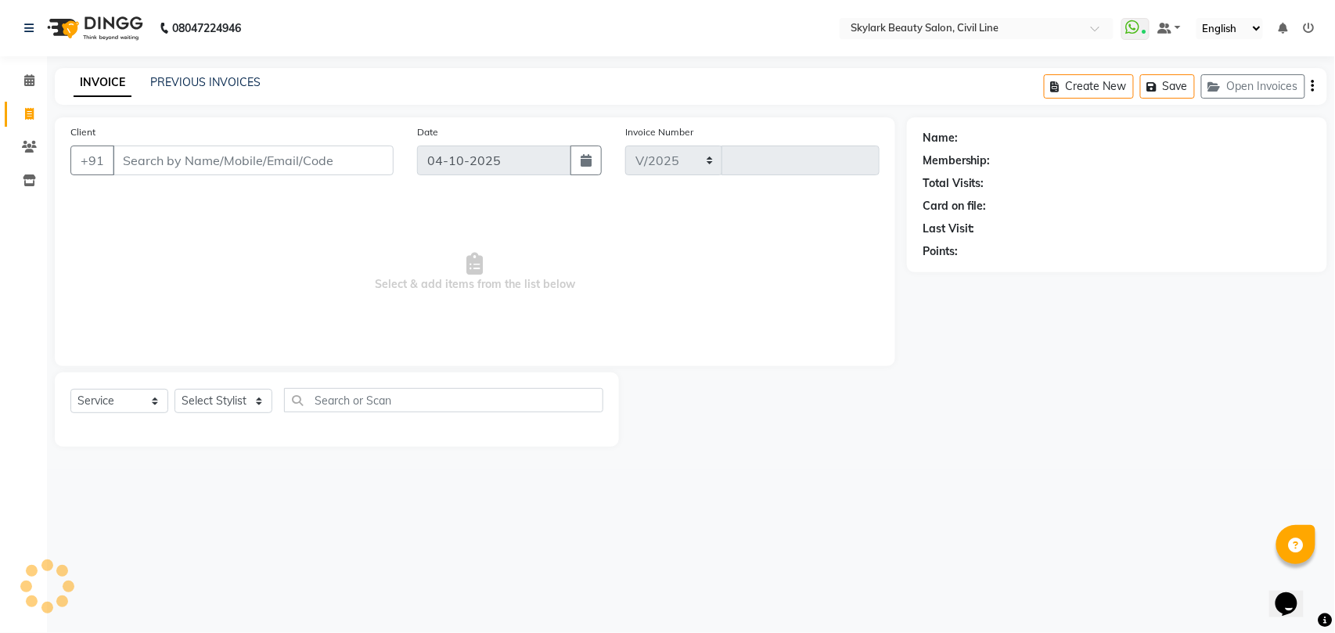
select select "4588"
type input "7153"
click at [207, 401] on select "Select Stylist" at bounding box center [223, 401] width 98 height 24
select select "28120"
click at [174, 389] on select "Select Stylist [PERSON_NAME] [PERSON_NAME] [PERSON_NAME] WASU" at bounding box center [223, 401] width 98 height 24
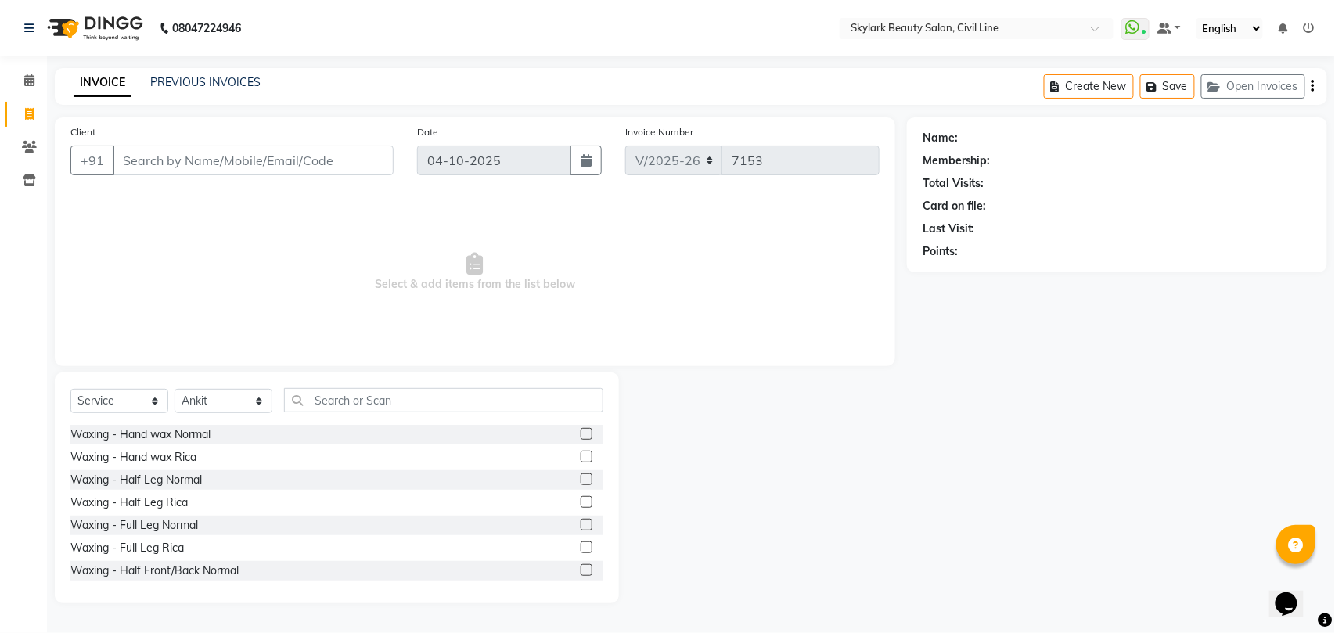
click at [397, 386] on div "Select Service Product Membership Package Voucher Prepaid Gift Card Select Styl…" at bounding box center [337, 487] width 564 height 231
click at [397, 393] on input "text" at bounding box center [443, 400] width 319 height 24
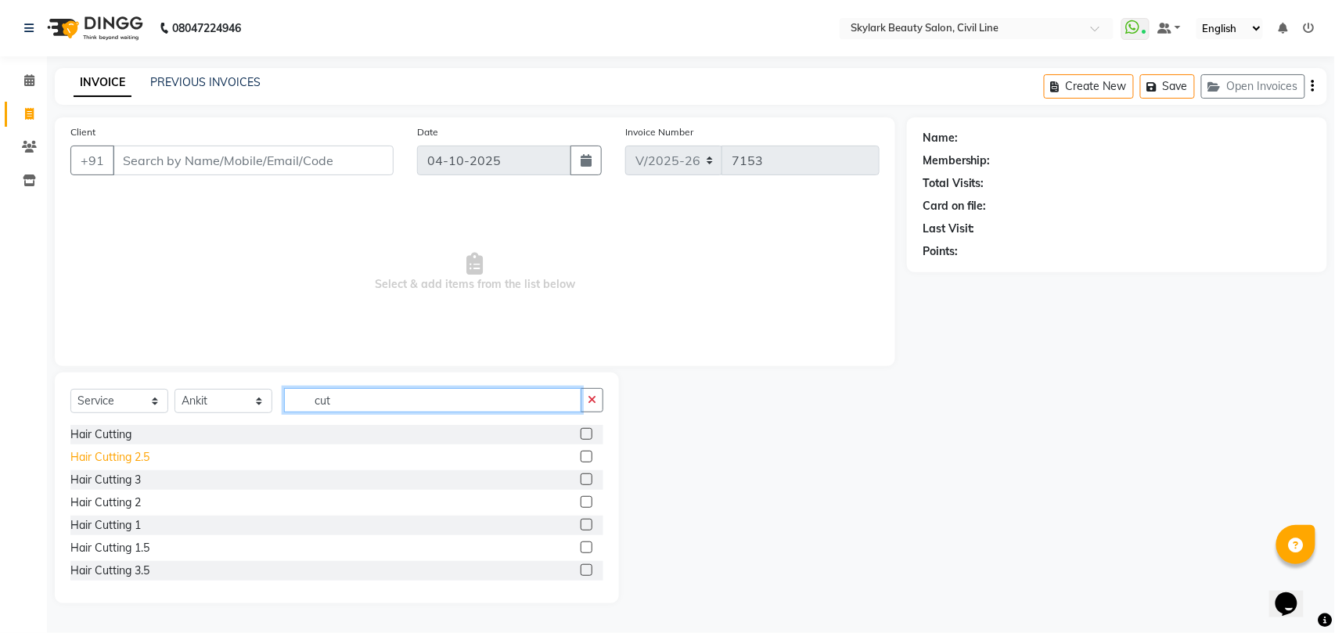
type input "cut"
click at [126, 454] on div "Hair Cutting 2.5" at bounding box center [109, 457] width 79 height 16
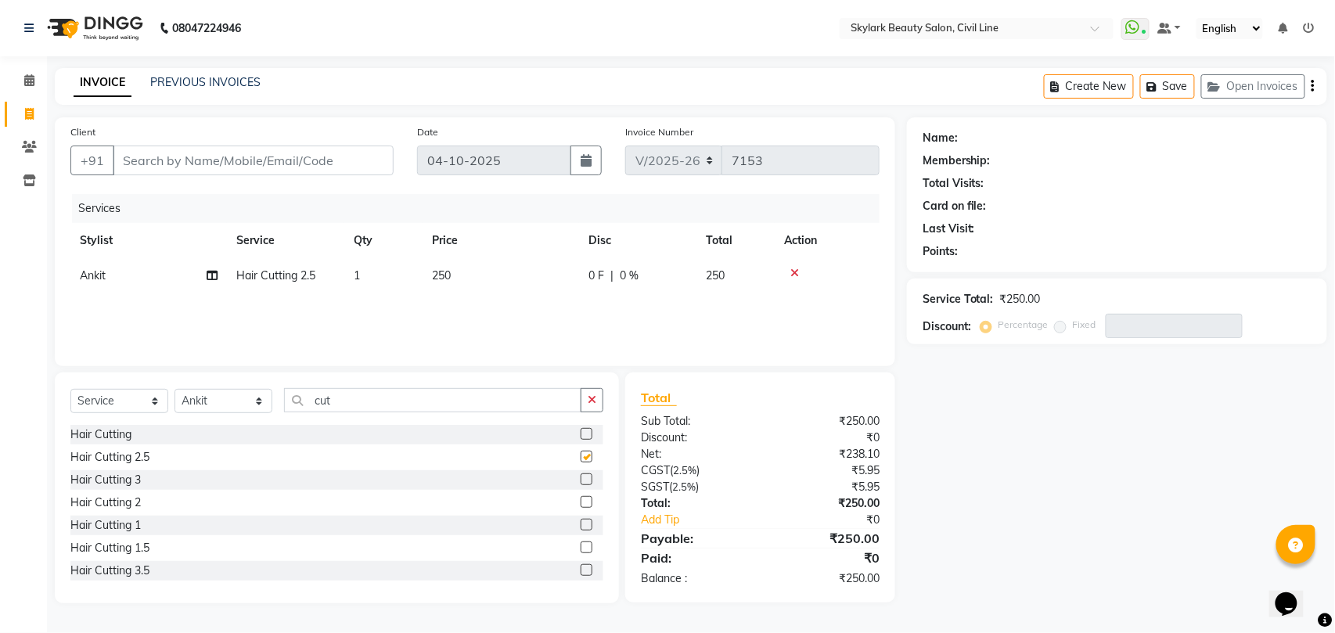
checkbox input "false"
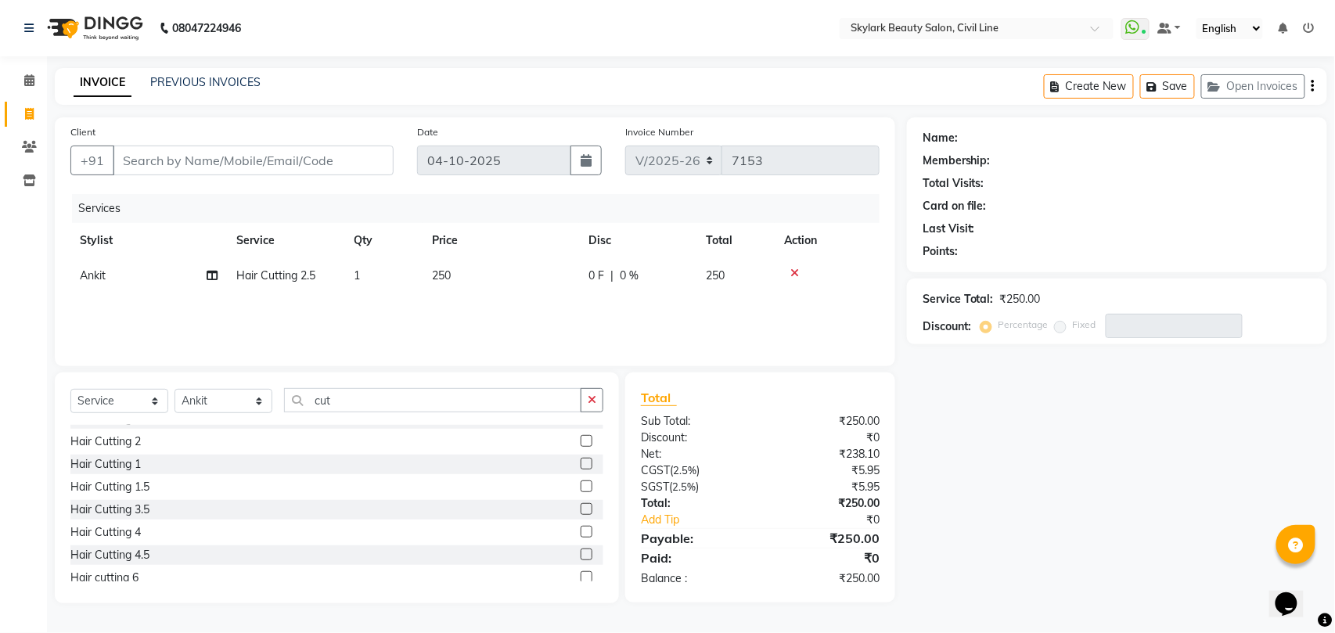
scroll to position [92, 0]
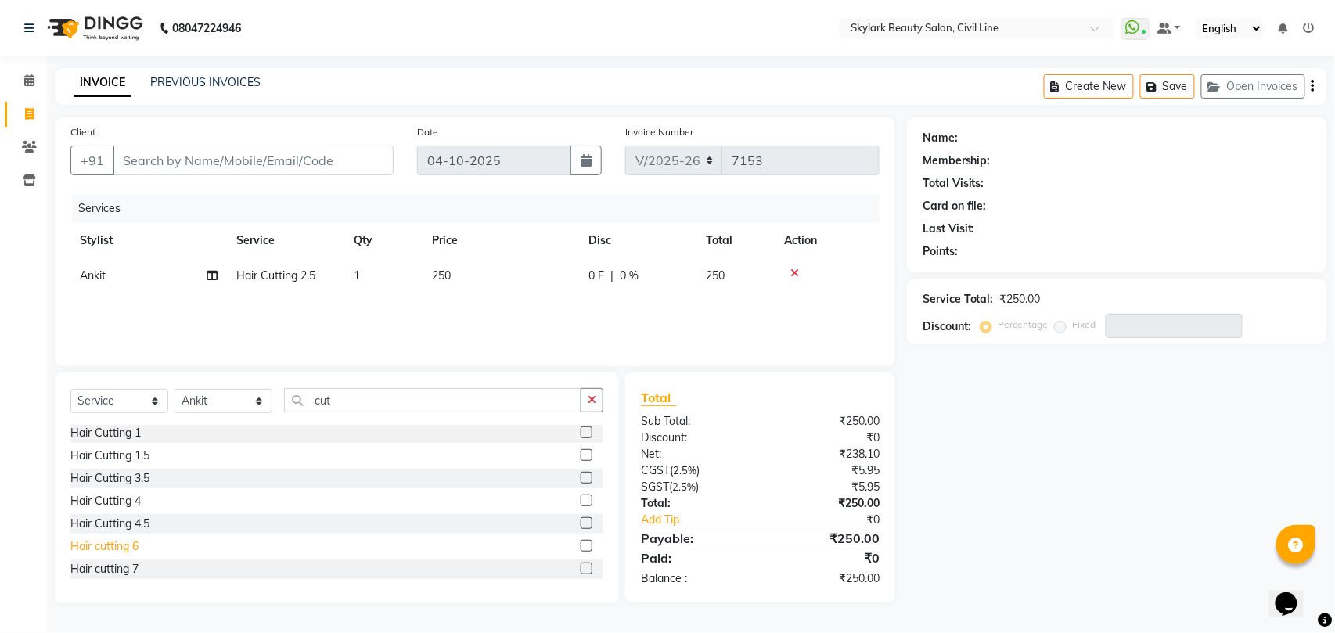
click at [103, 548] on div "Hair cutting 6" at bounding box center [104, 546] width 68 height 16
checkbox input "false"
click at [386, 408] on input "cut" at bounding box center [432, 400] width 297 height 24
type input "c"
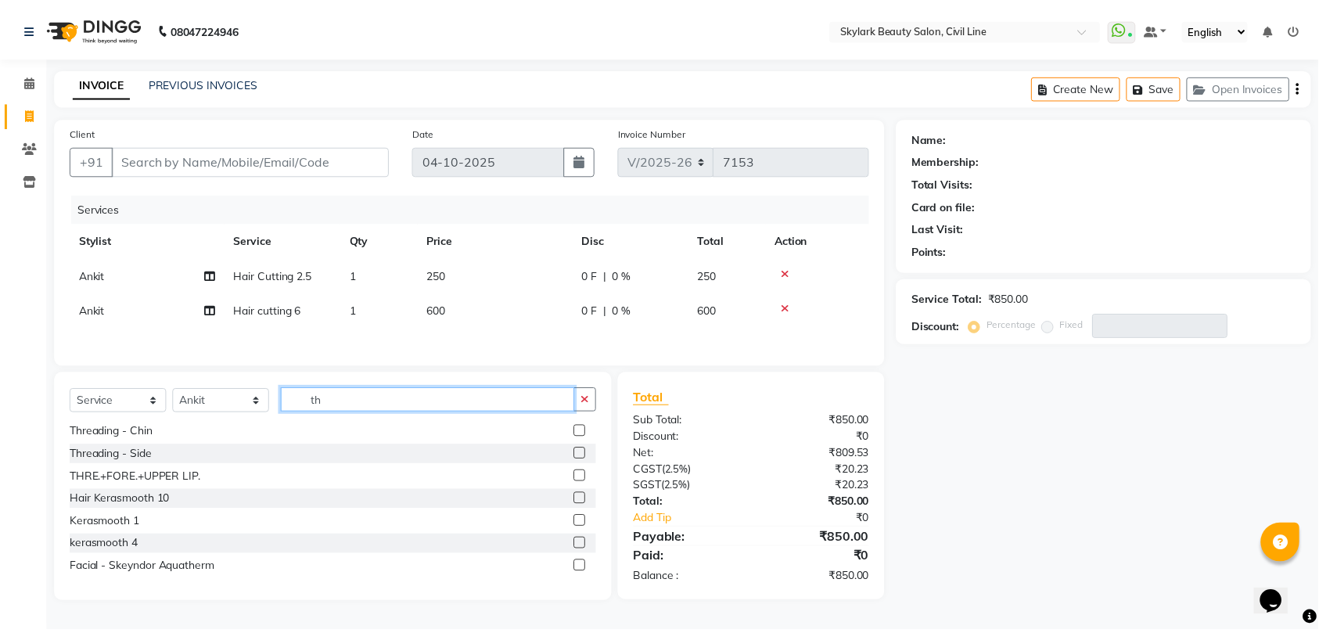
scroll to position [0, 0]
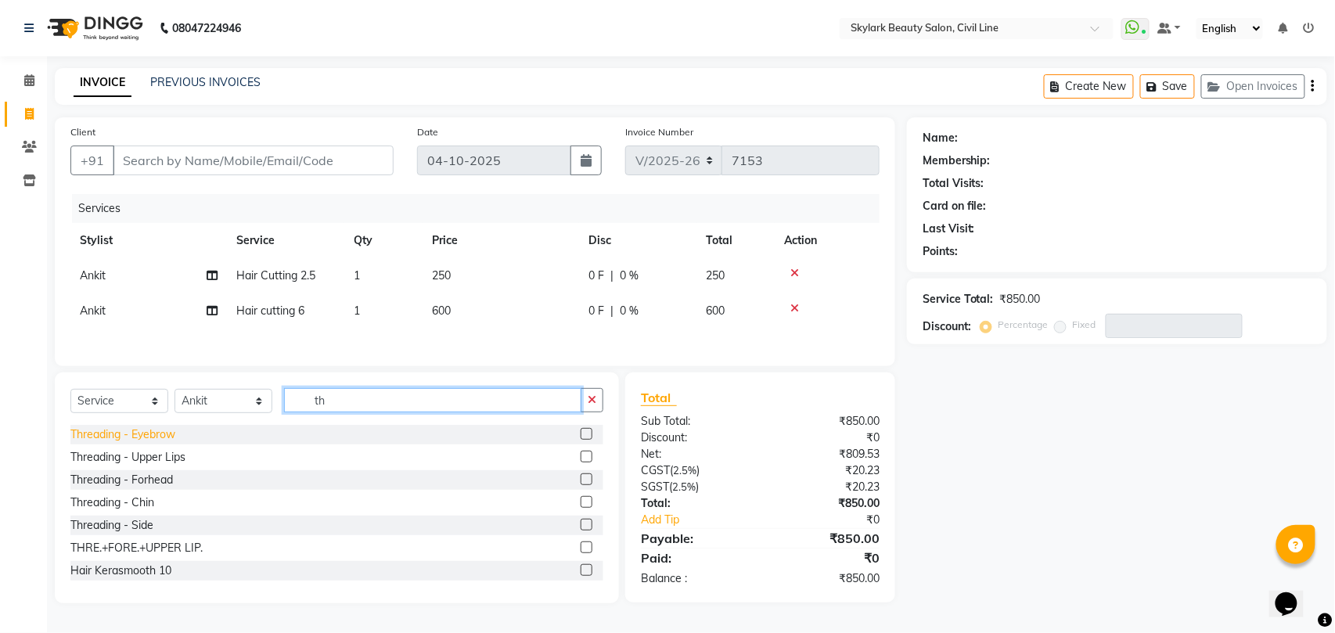
type input "th"
click at [132, 441] on div "Threading - Eyebrow" at bounding box center [122, 434] width 105 height 16
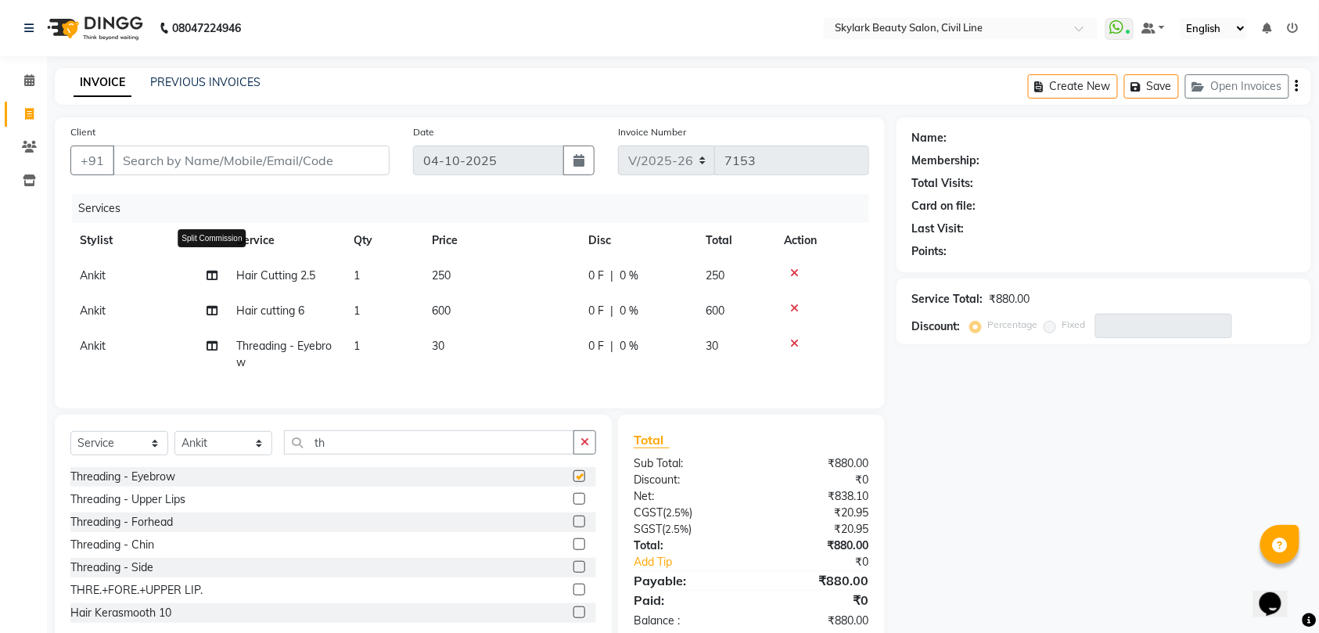
checkbox input "false"
click at [308, 164] on input "Client" at bounding box center [251, 161] width 277 height 30
type input "9"
type input "0"
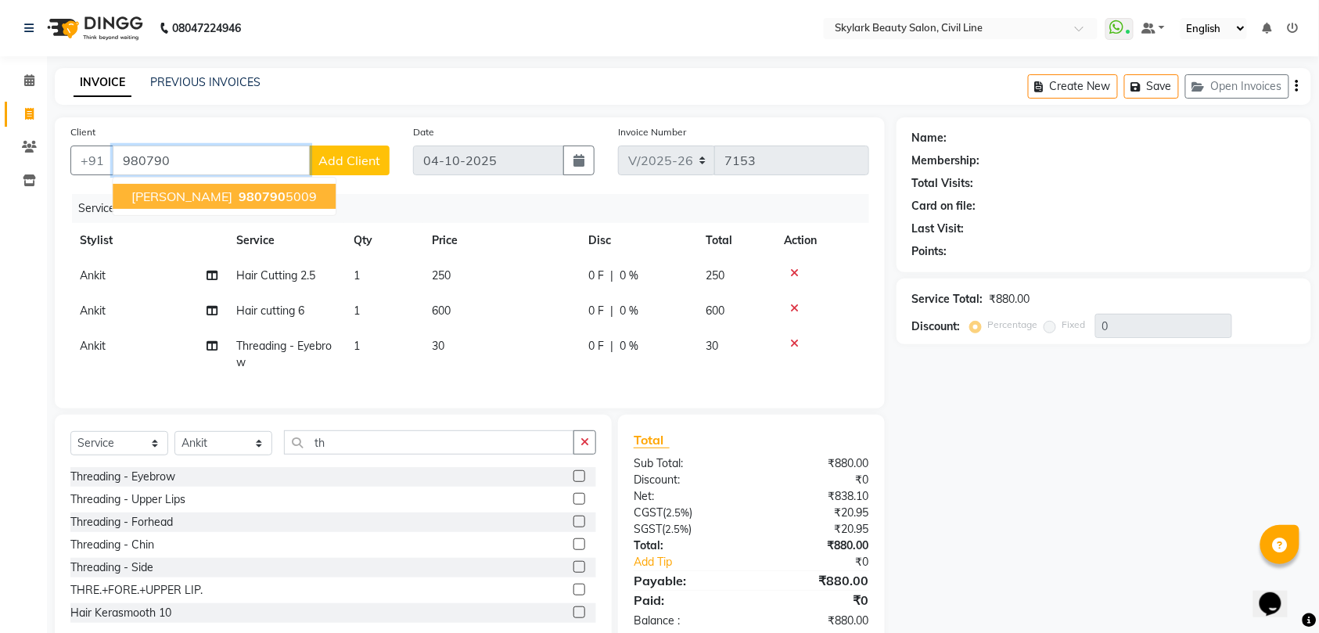
click at [235, 194] on ngb-highlight "980790 5009" at bounding box center [275, 197] width 81 height 16
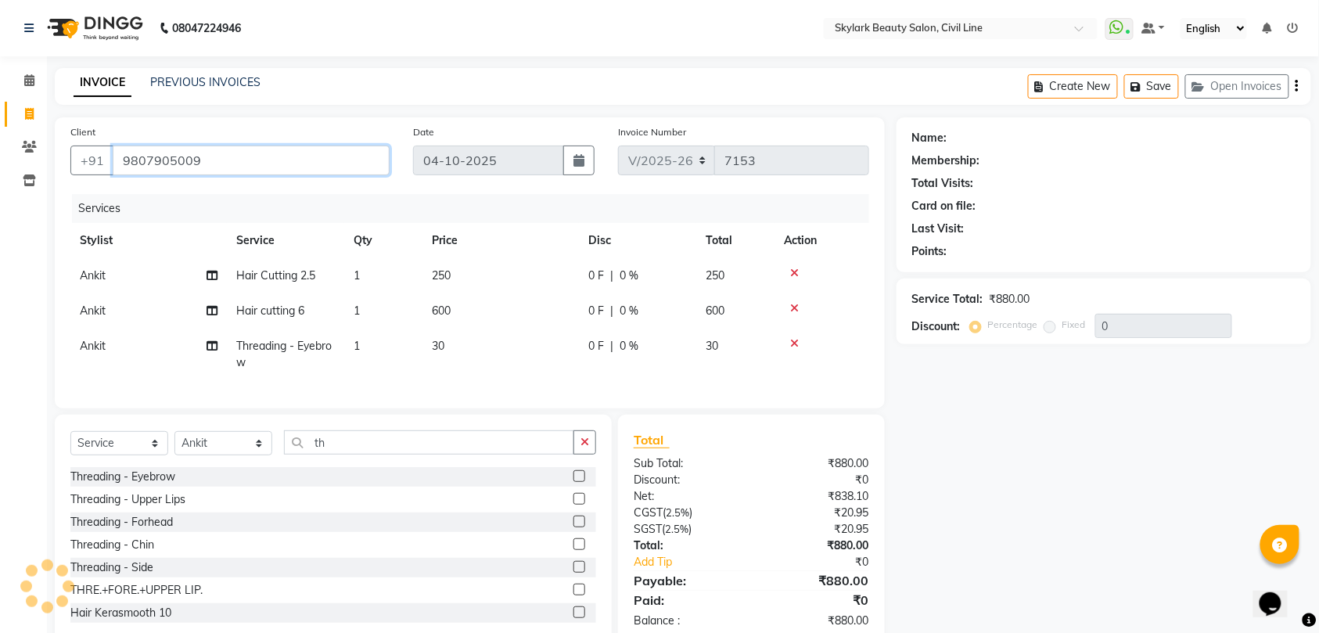
type input "9807905009"
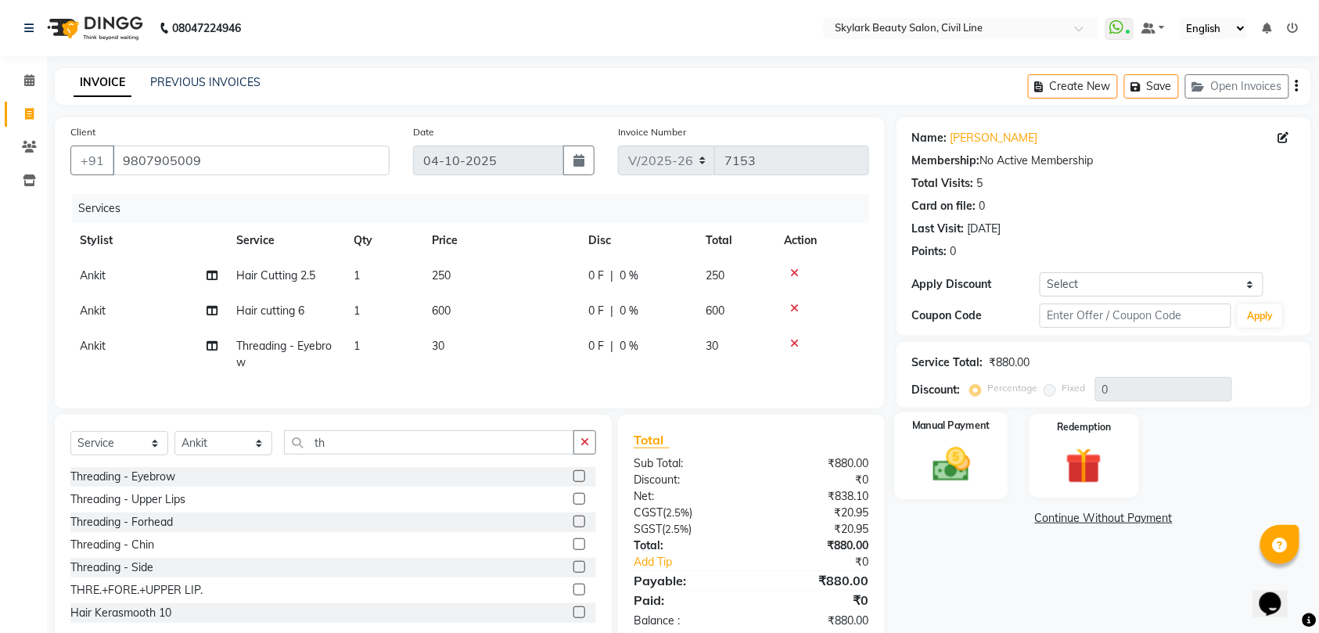
click at [980, 467] on img at bounding box center [951, 464] width 61 height 43
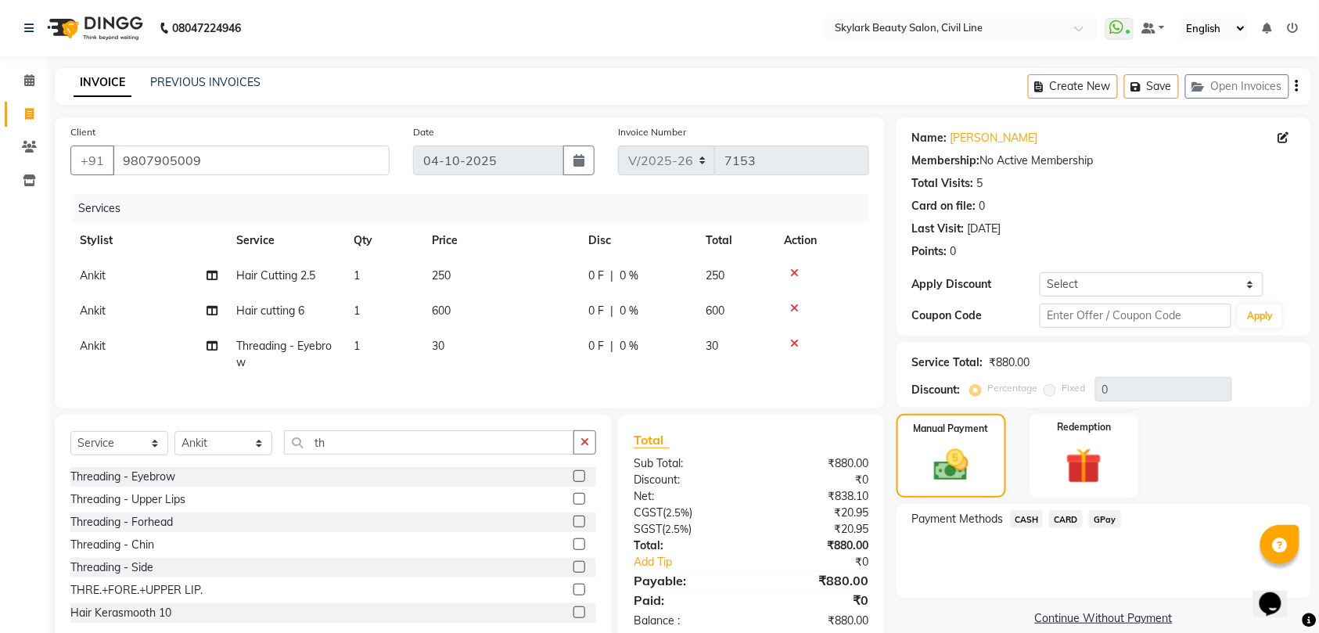
scroll to position [52, 0]
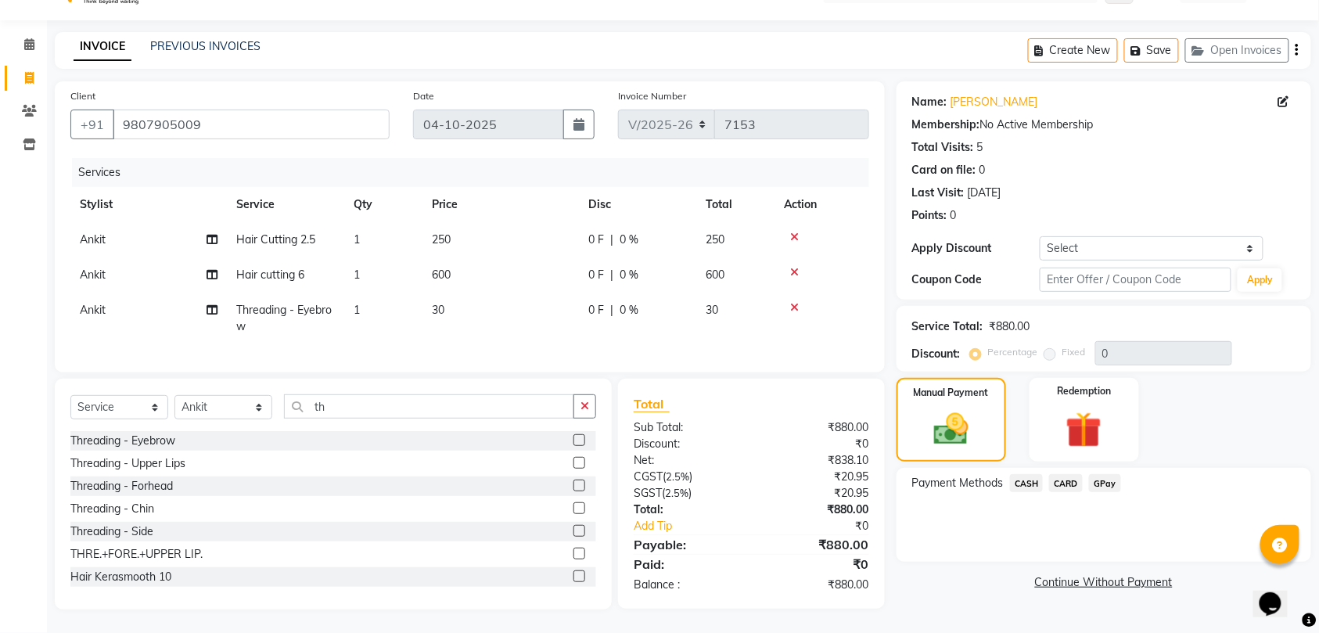
click at [1105, 474] on span "GPay" at bounding box center [1105, 483] width 32 height 18
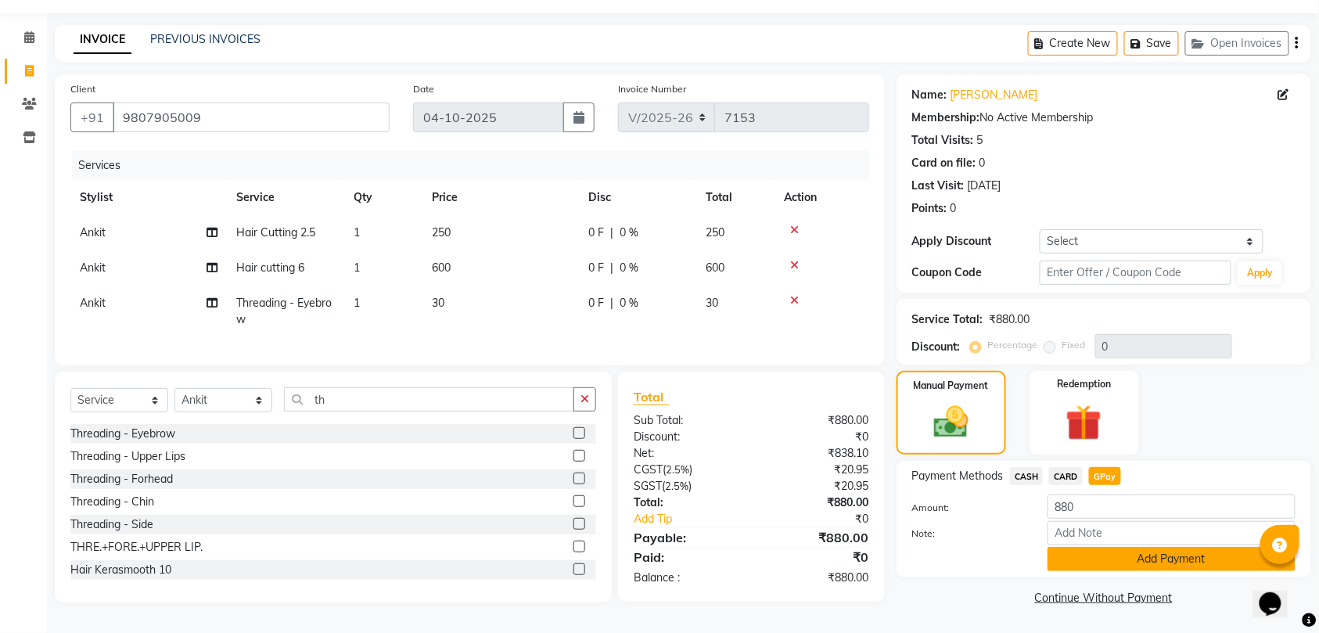
click at [1161, 548] on button "Add Payment" at bounding box center [1172, 559] width 248 height 24
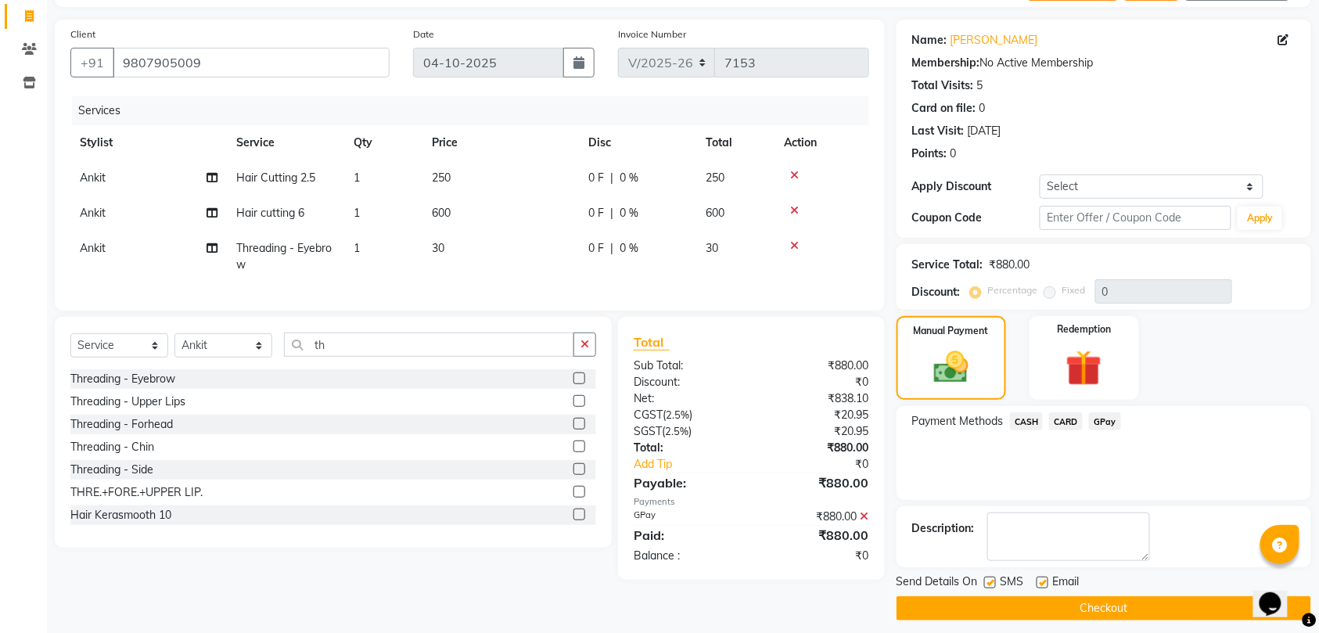
scroll to position [110, 0]
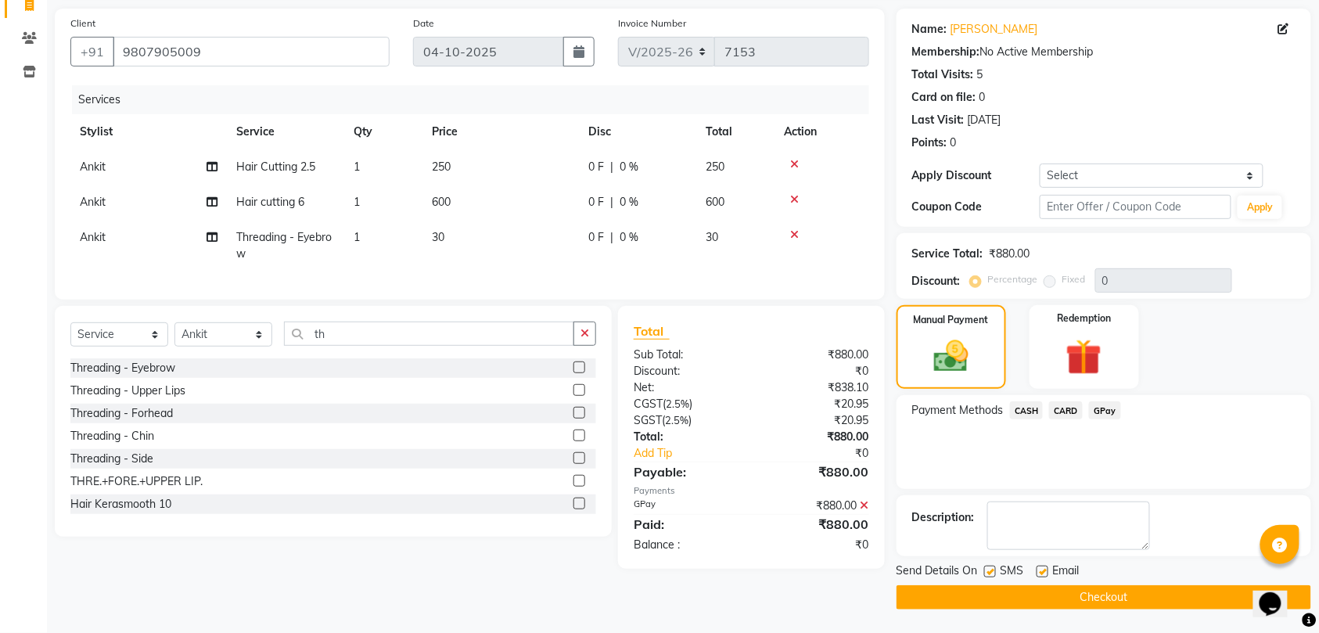
click at [1112, 595] on button "Checkout" at bounding box center [1104, 597] width 415 height 24
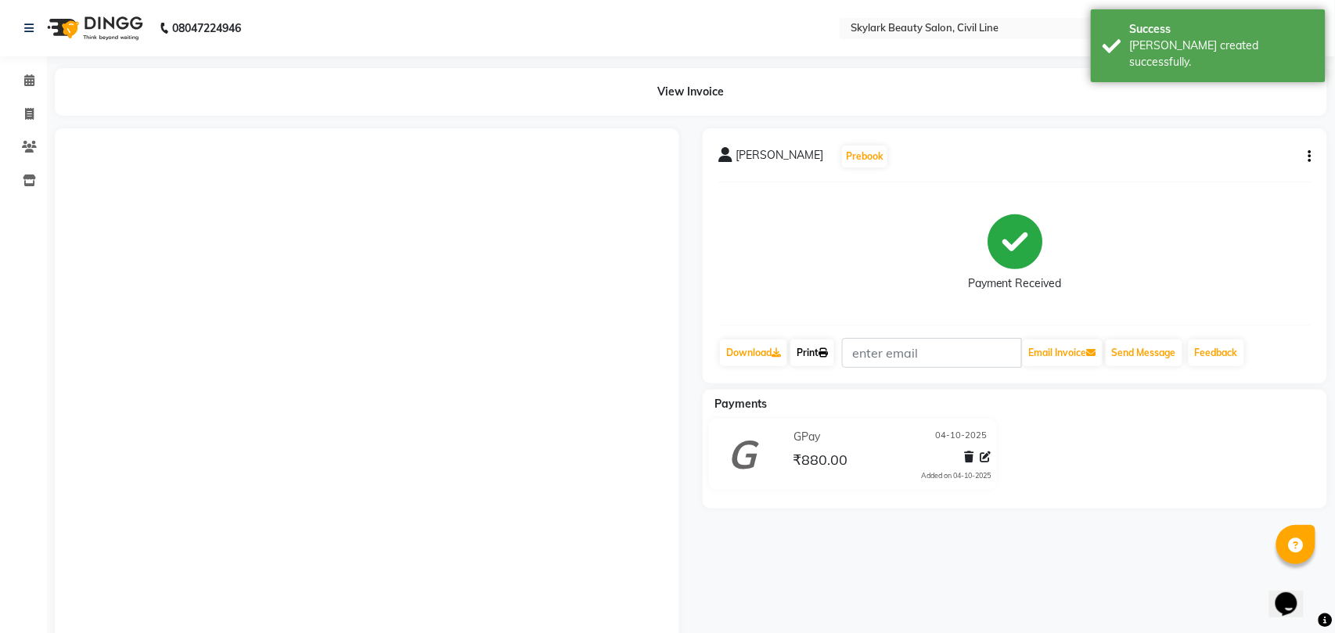
click at [814, 354] on link "Print" at bounding box center [812, 353] width 44 height 27
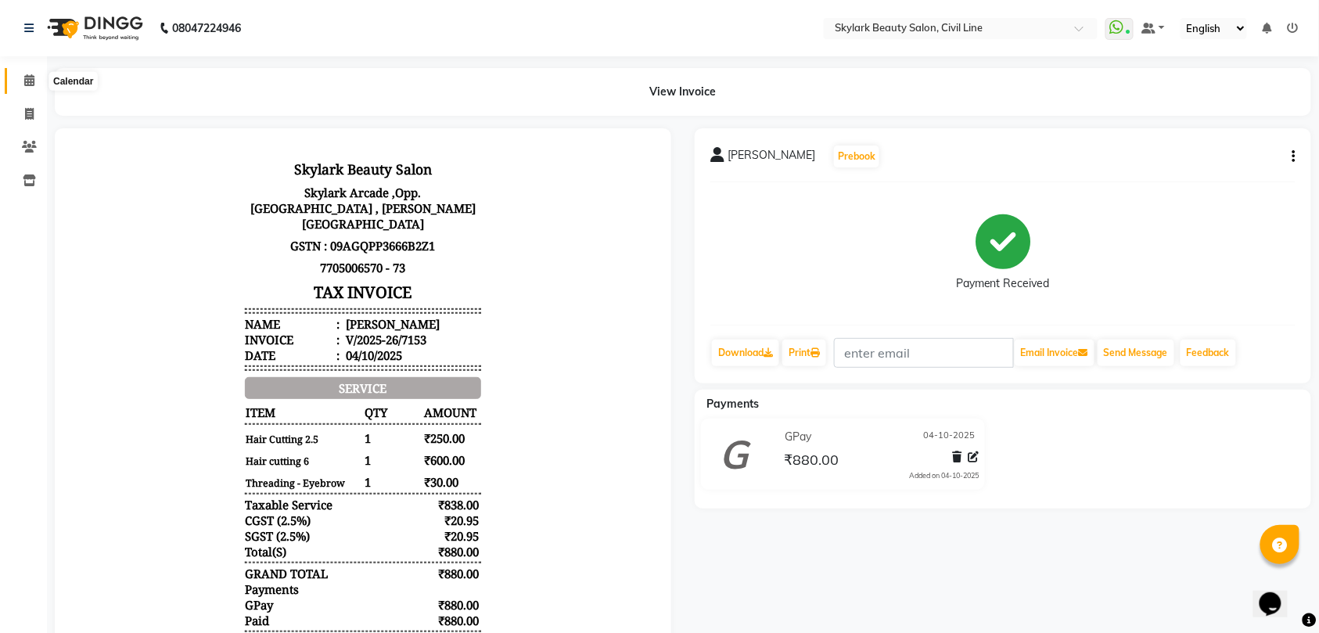
click at [27, 81] on icon at bounding box center [29, 80] width 10 height 12
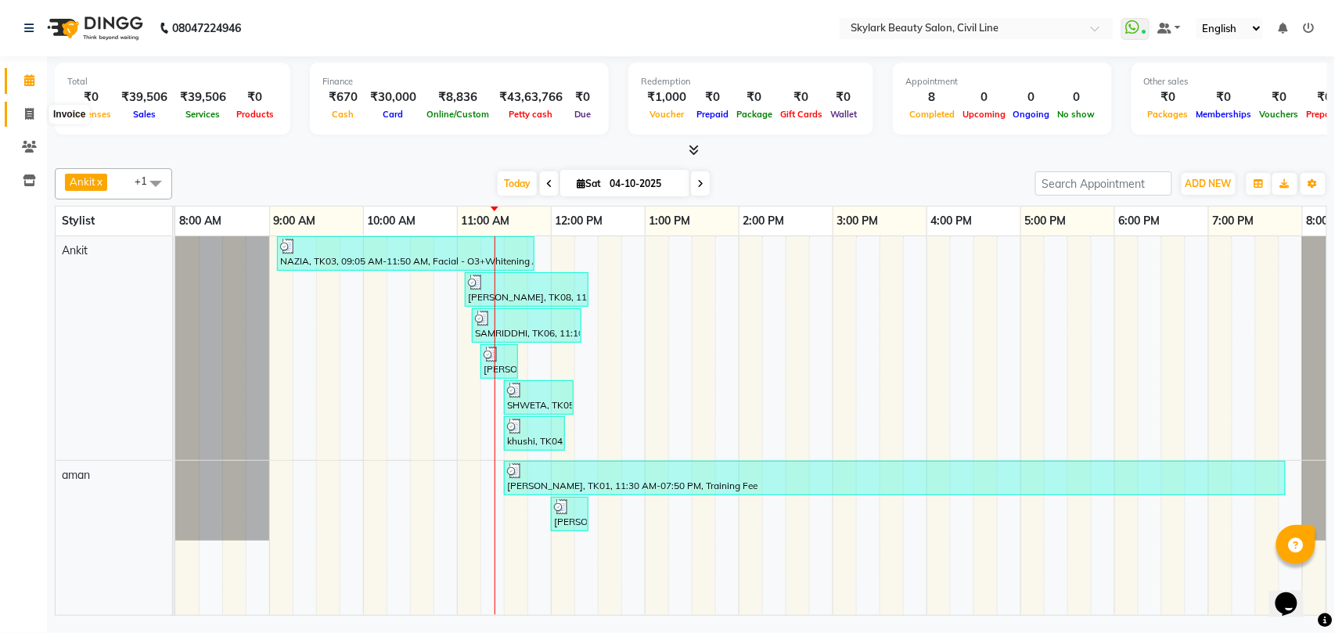
click at [30, 114] on icon at bounding box center [29, 114] width 9 height 12
select select "service"
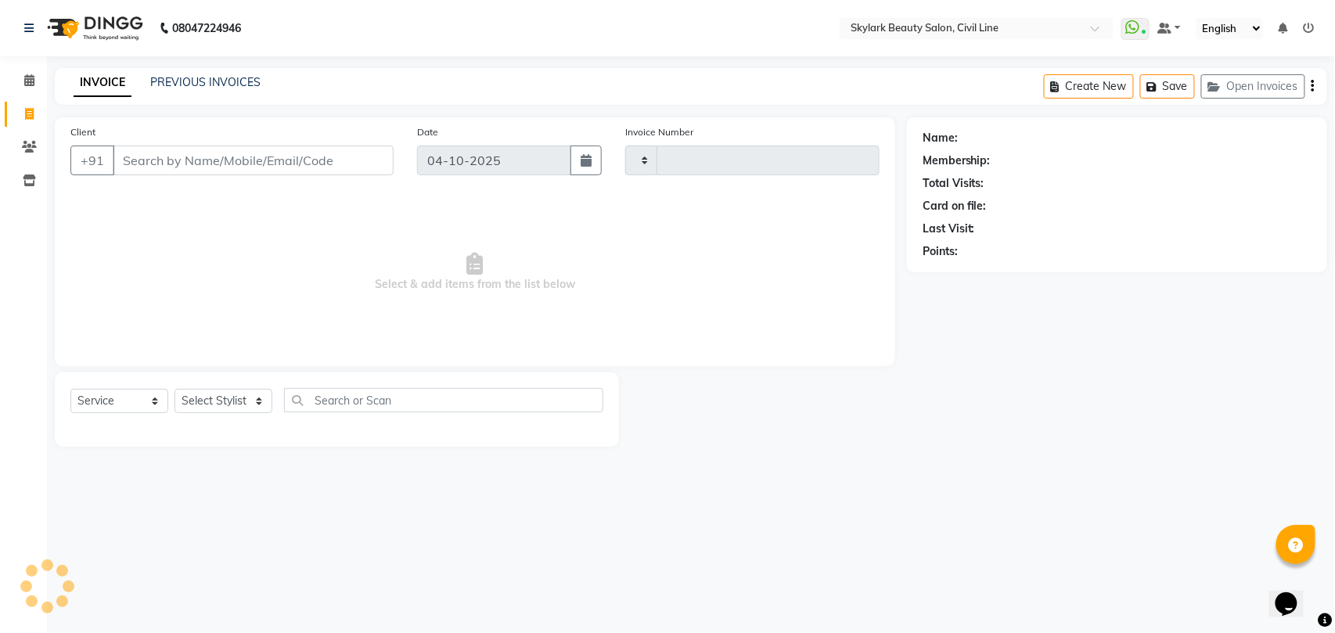
type input "7154"
select select "4588"
click at [20, 76] on span at bounding box center [29, 81] width 27 height 18
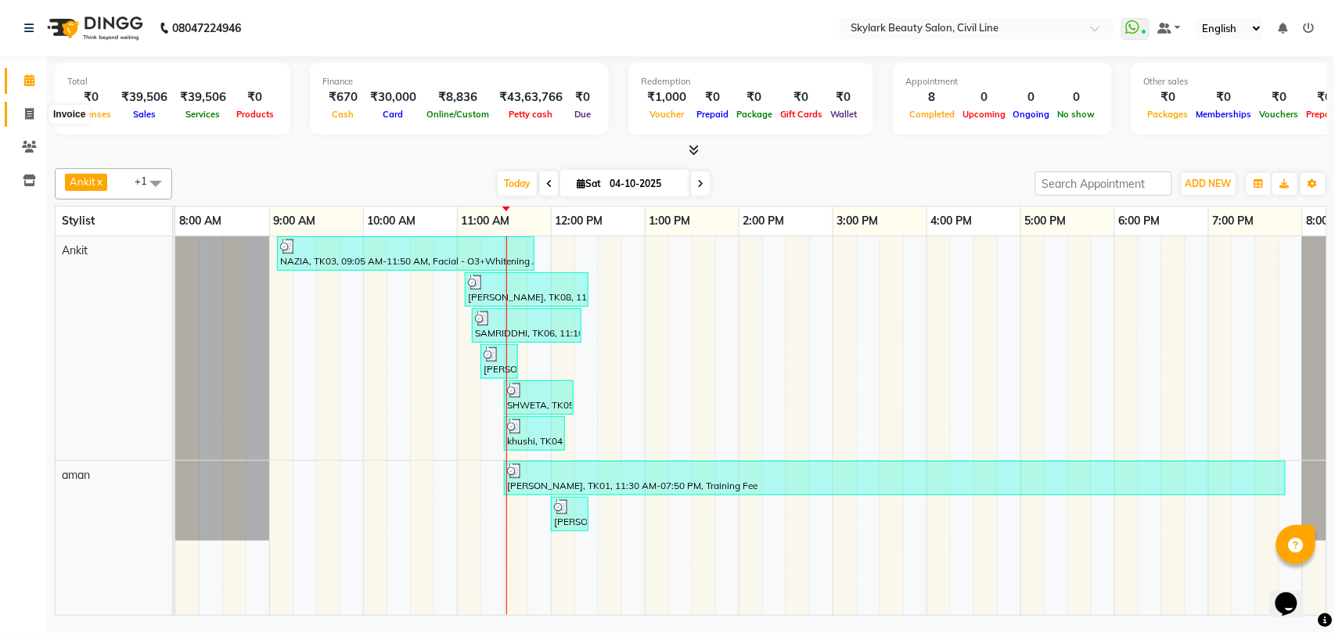
click at [27, 111] on icon at bounding box center [29, 114] width 9 height 12
select select "service"
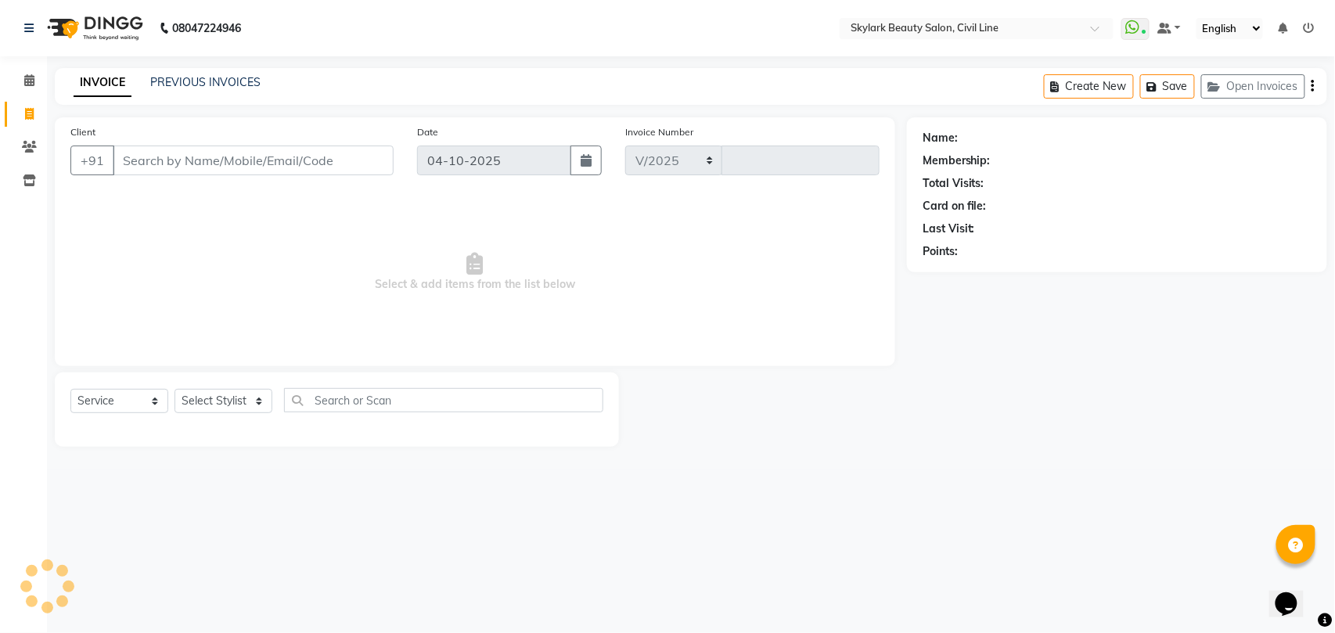
select select "4588"
type input "7155"
click at [213, 402] on select "Select Stylist" at bounding box center [223, 401] width 98 height 24
select select "85071"
click at [174, 389] on select "Select Stylist [PERSON_NAME] [PERSON_NAME] [PERSON_NAME] WASU" at bounding box center [223, 401] width 98 height 24
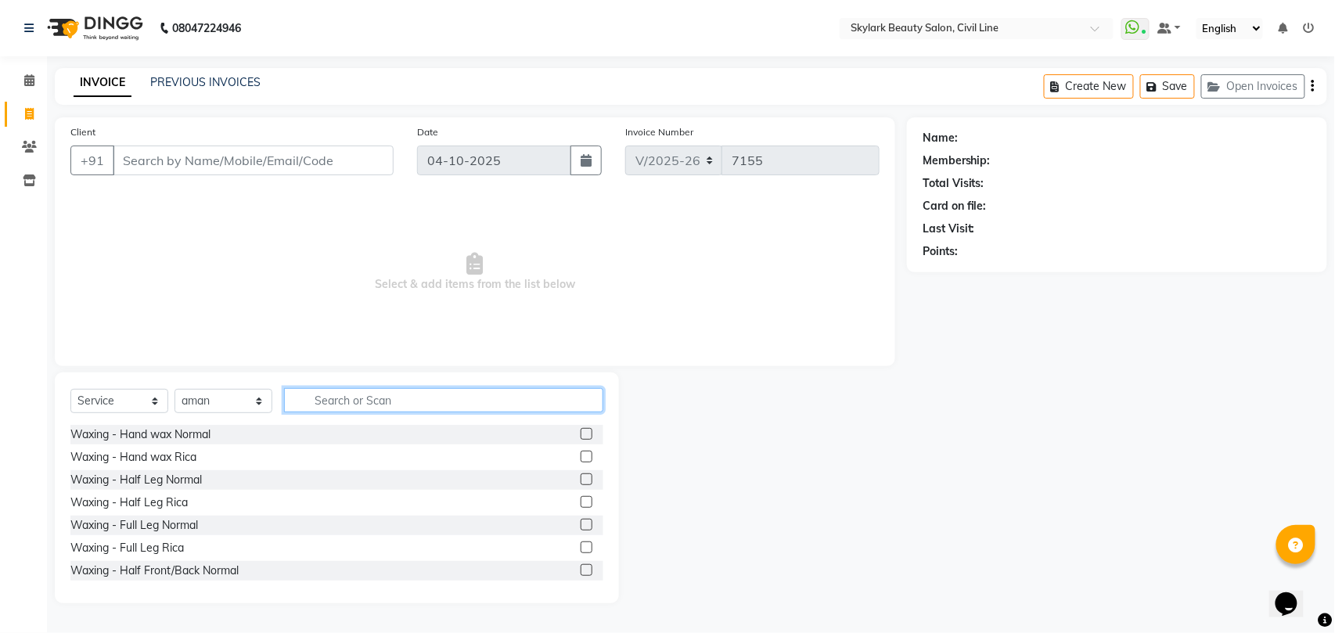
click at [466, 405] on input "text" at bounding box center [443, 400] width 319 height 24
type input "th"
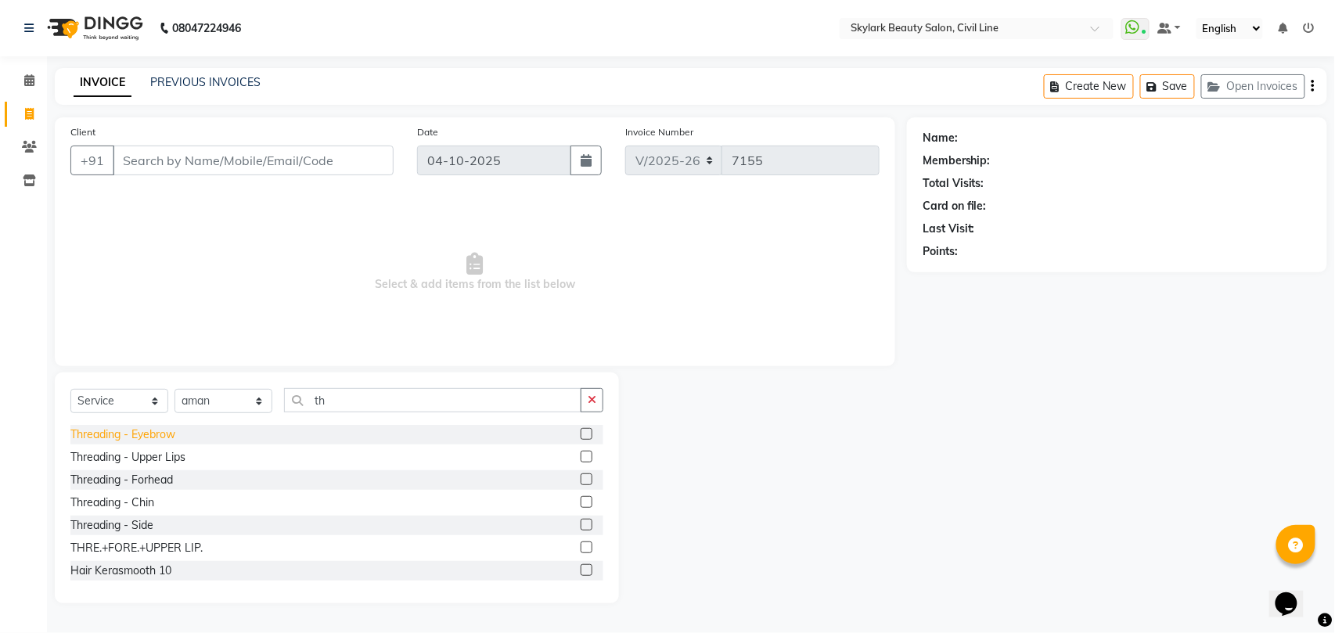
click at [127, 438] on div "Threading - Eyebrow" at bounding box center [122, 434] width 105 height 16
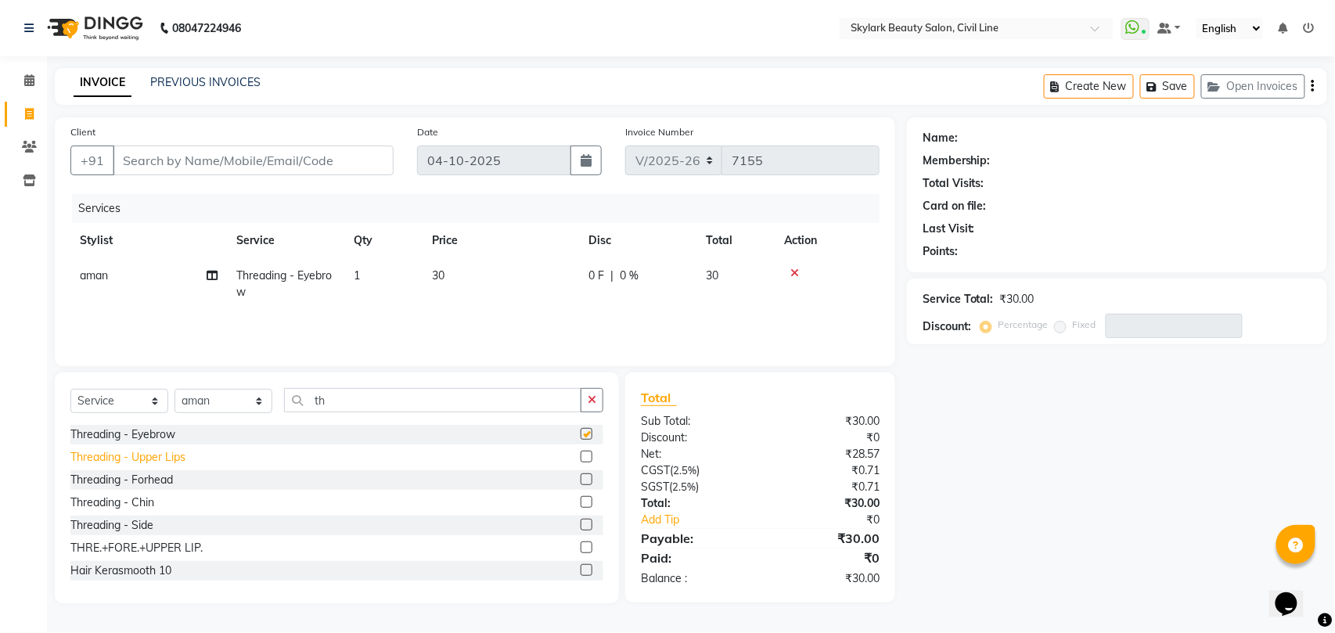
checkbox input "false"
click at [138, 457] on div "Threading - Upper Lips" at bounding box center [127, 457] width 115 height 16
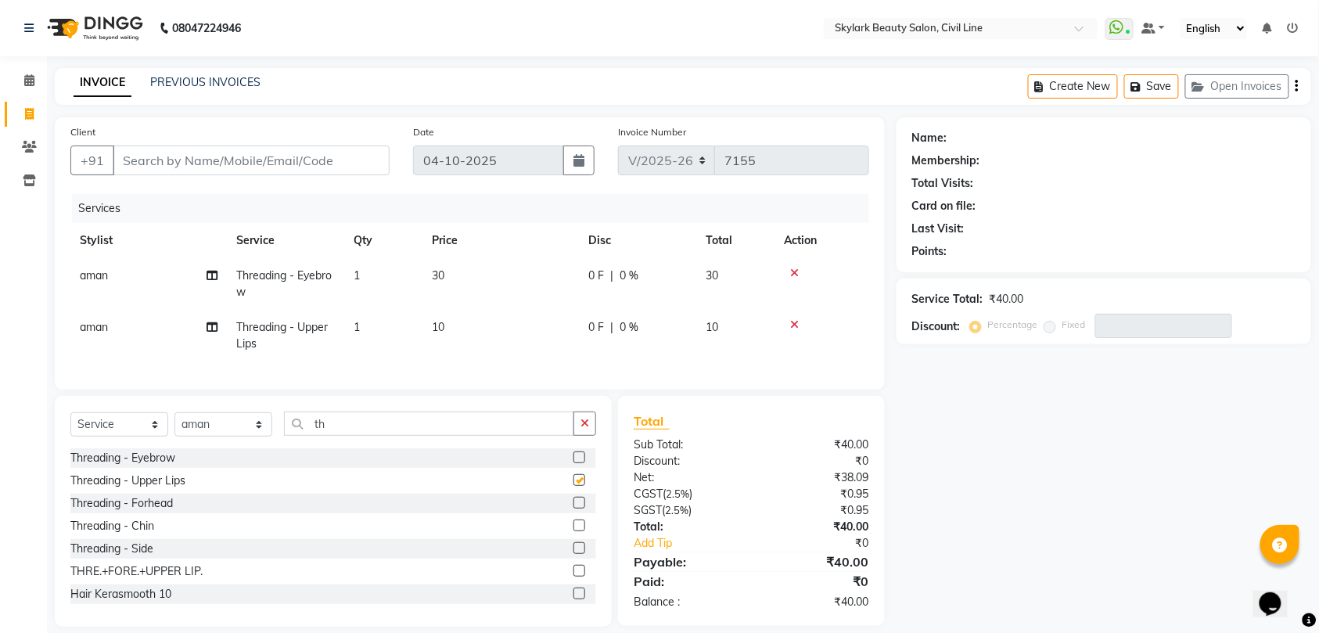
checkbox input "false"
click at [210, 164] on input "Client" at bounding box center [251, 161] width 277 height 30
type input "9"
type input "0"
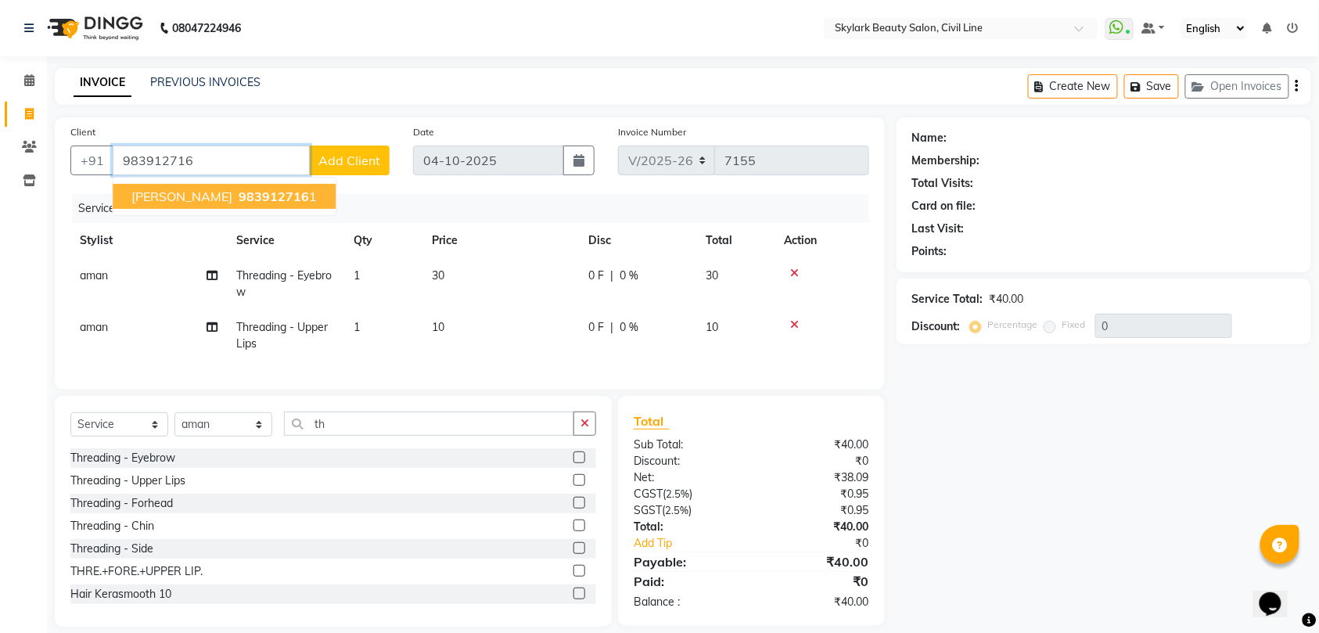
click at [239, 191] on span "983912716" at bounding box center [274, 197] width 70 height 16
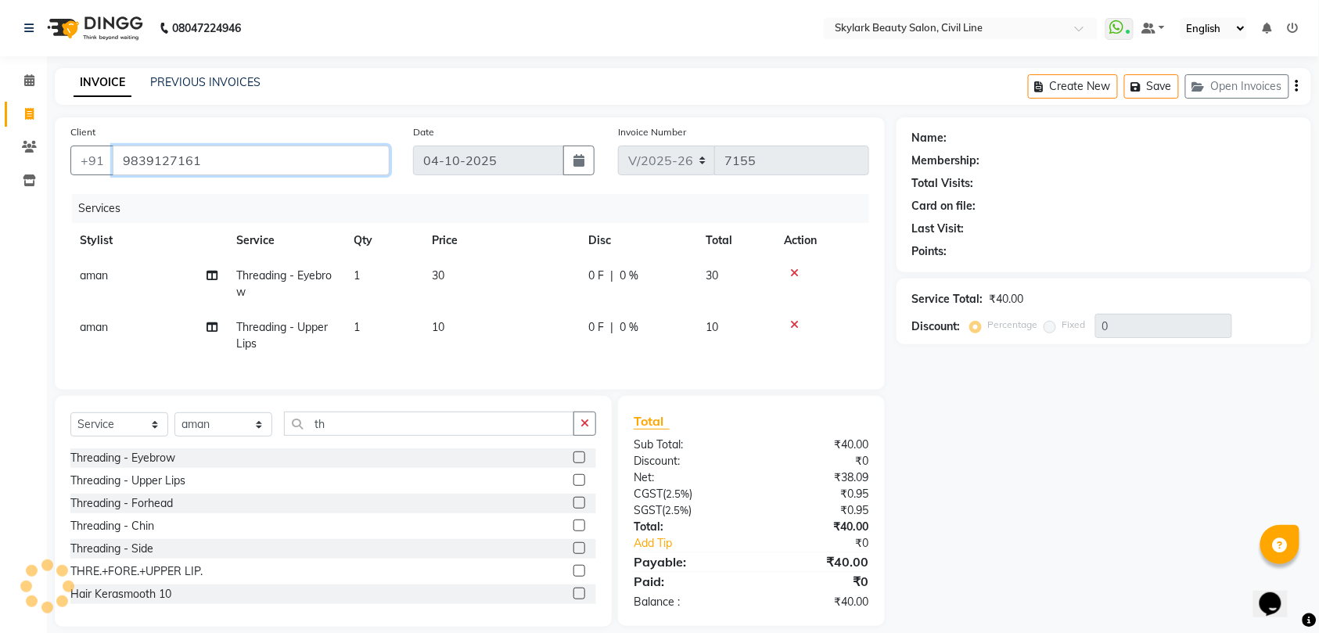
type input "9839127161"
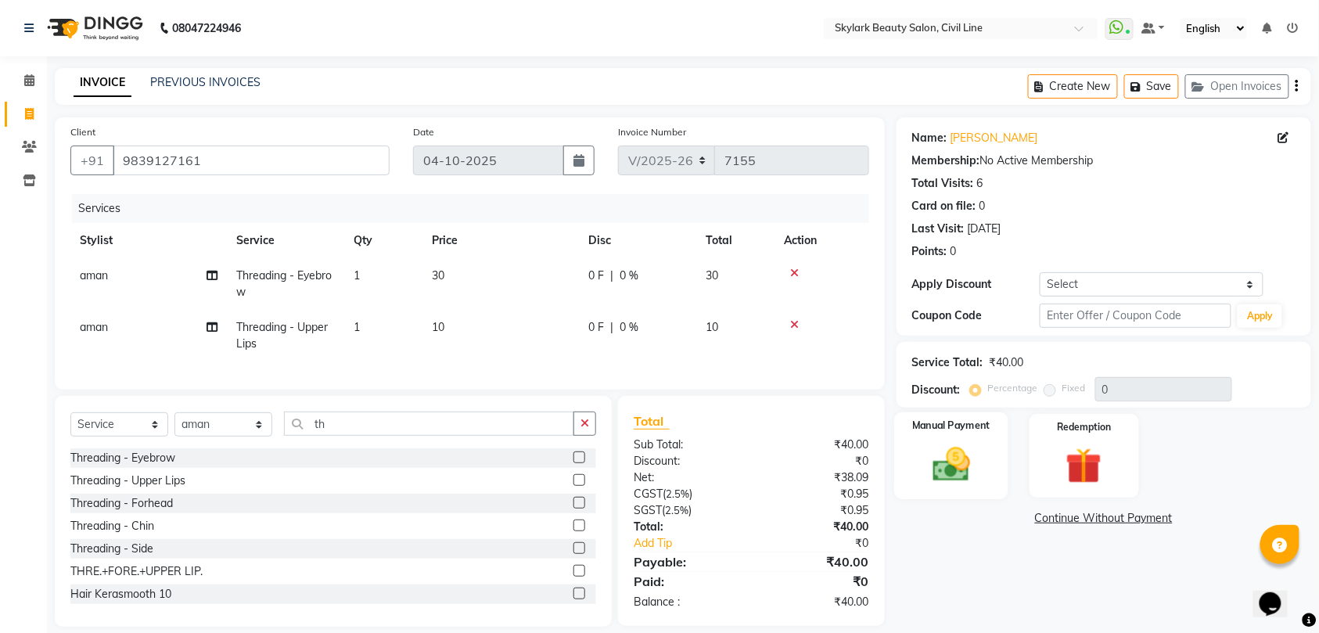
drag, startPoint x: 922, startPoint y: 451, endPoint x: 955, endPoint y: 483, distance: 45.9
click at [923, 452] on img at bounding box center [951, 464] width 61 height 43
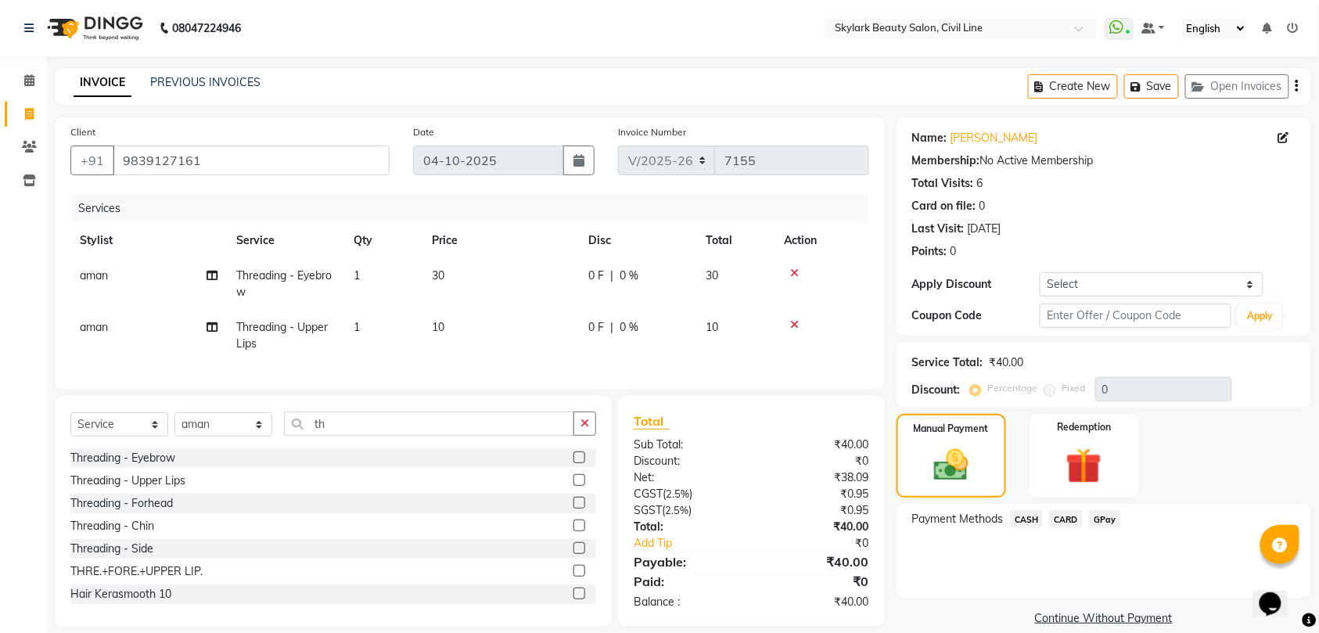
drag, startPoint x: 1027, startPoint y: 514, endPoint x: 1059, endPoint y: 523, distance: 33.2
click at [1030, 521] on span "CASH" at bounding box center [1027, 519] width 34 height 18
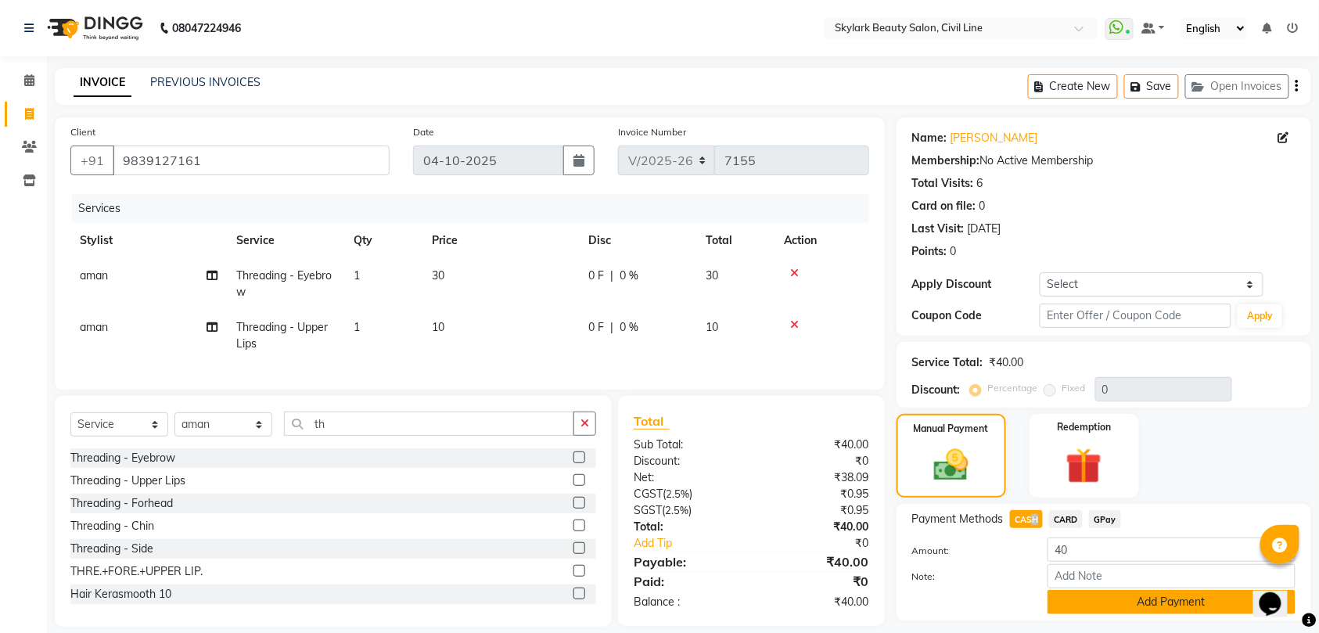
click at [1128, 595] on button "Add Payment" at bounding box center [1172, 602] width 248 height 24
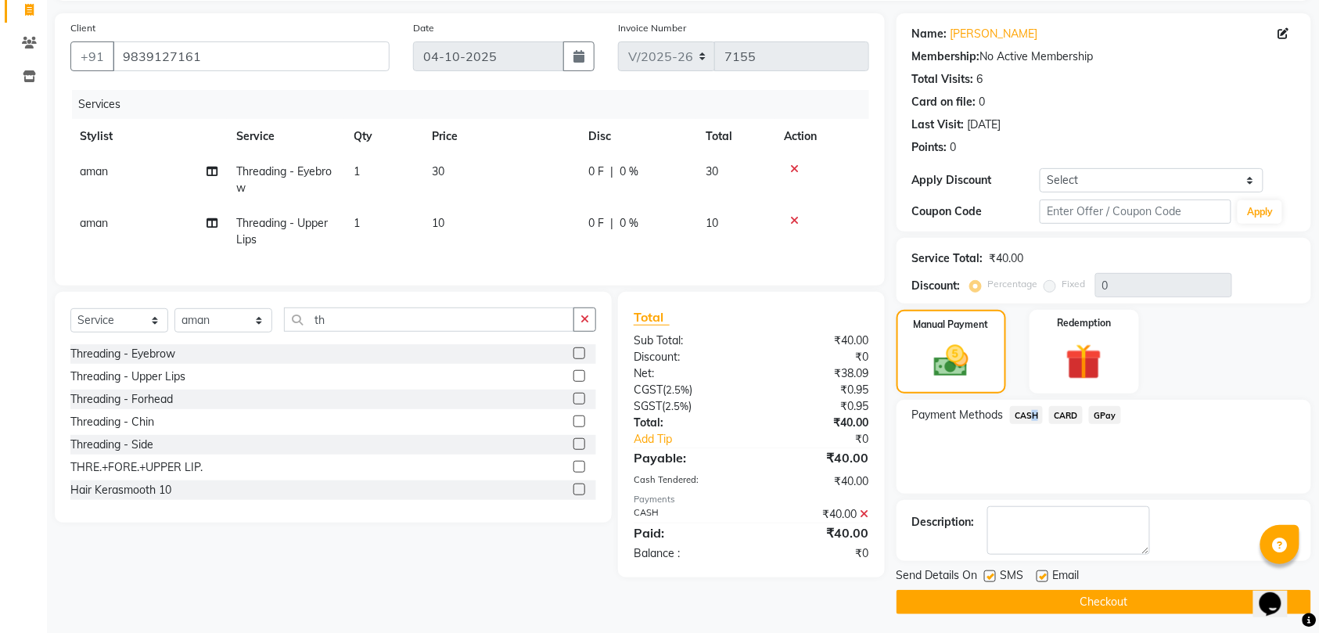
scroll to position [110, 0]
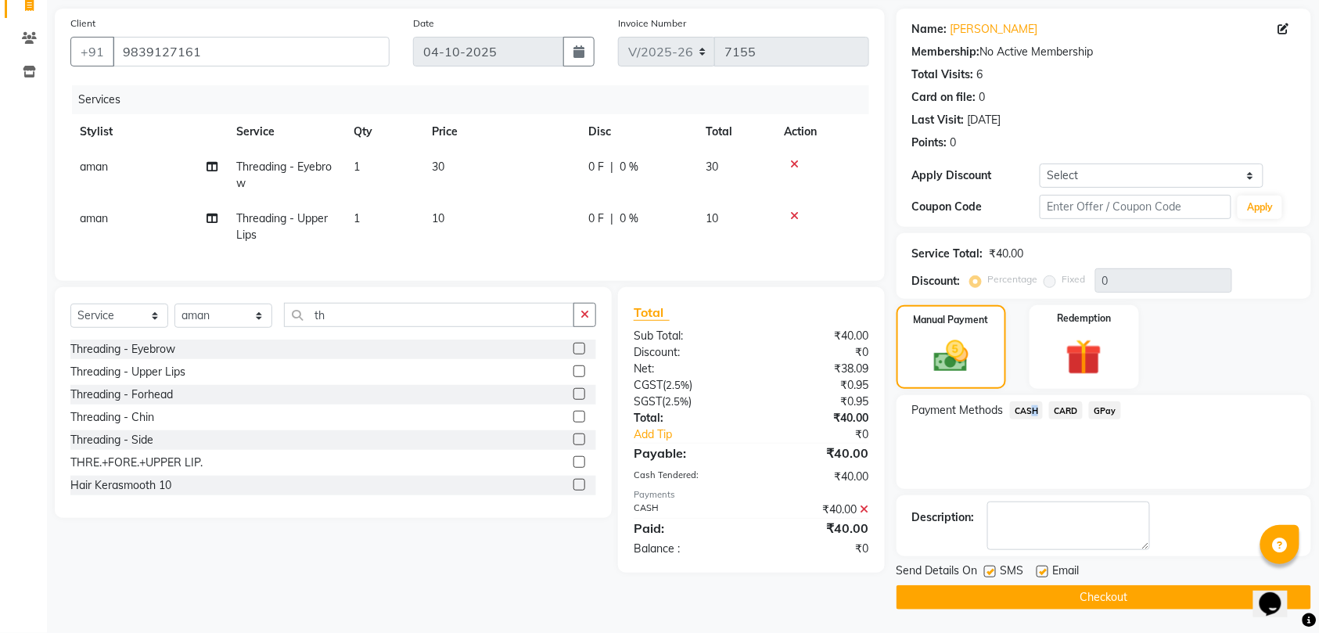
click at [1092, 595] on button "Checkout" at bounding box center [1104, 597] width 415 height 24
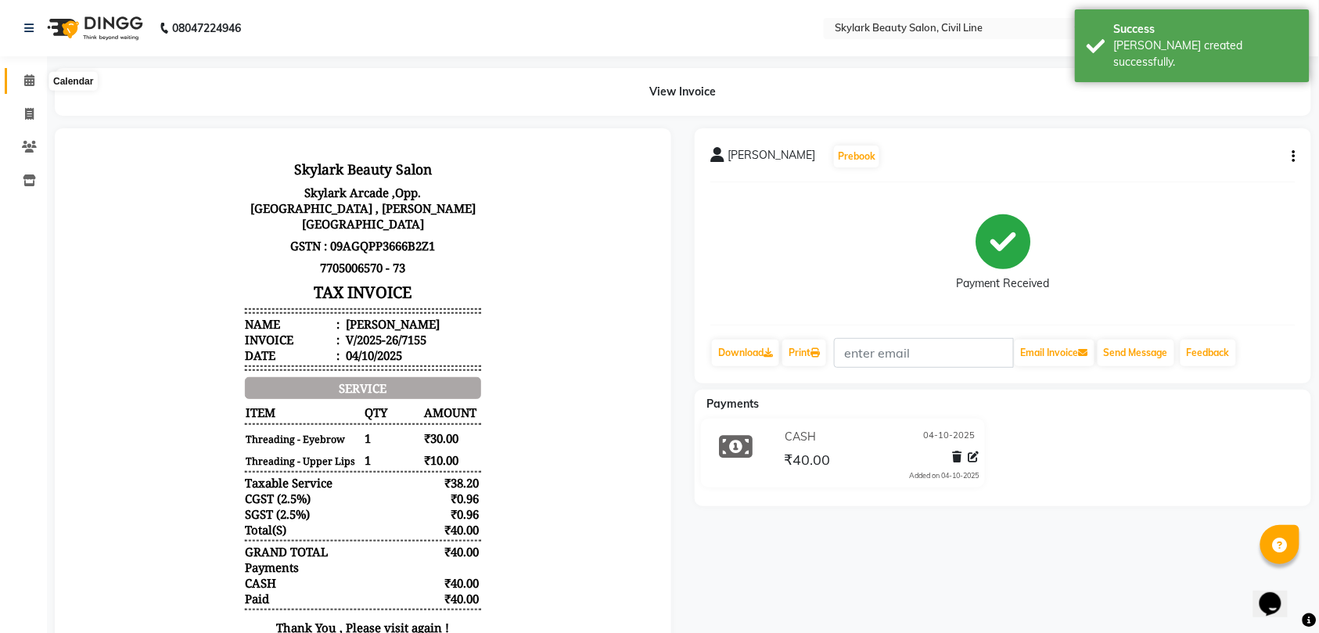
click at [28, 82] on icon at bounding box center [29, 80] width 10 height 12
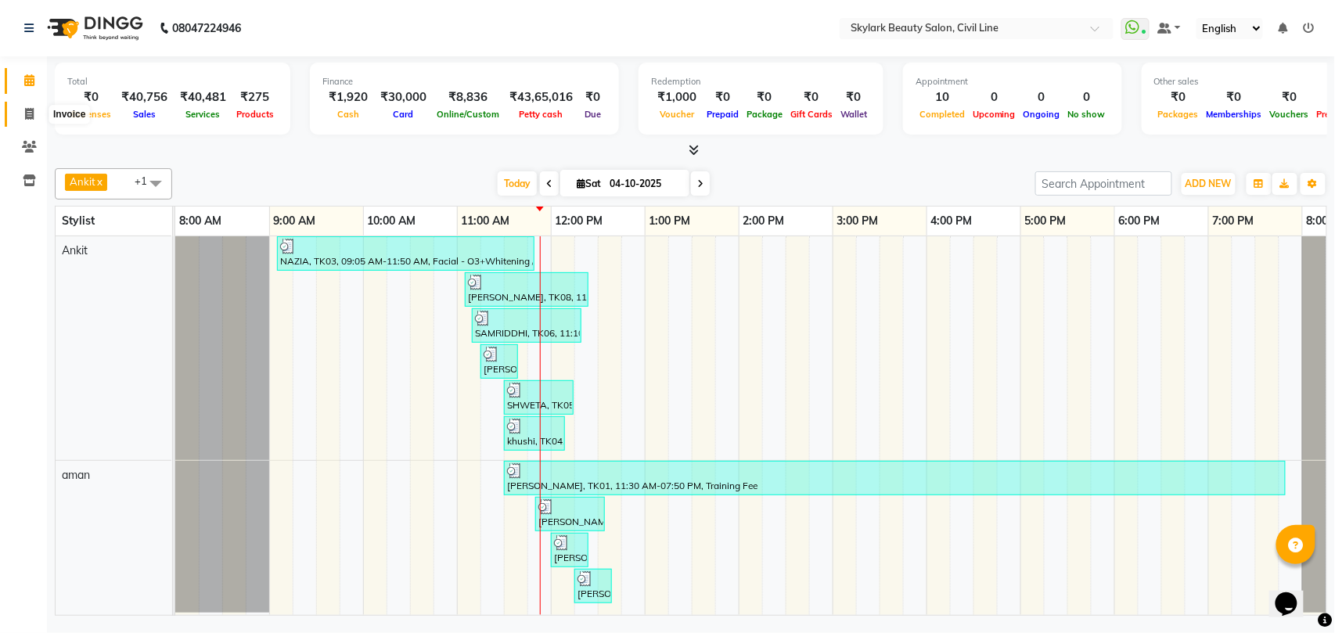
click at [28, 113] on icon at bounding box center [29, 114] width 9 height 12
select select "service"
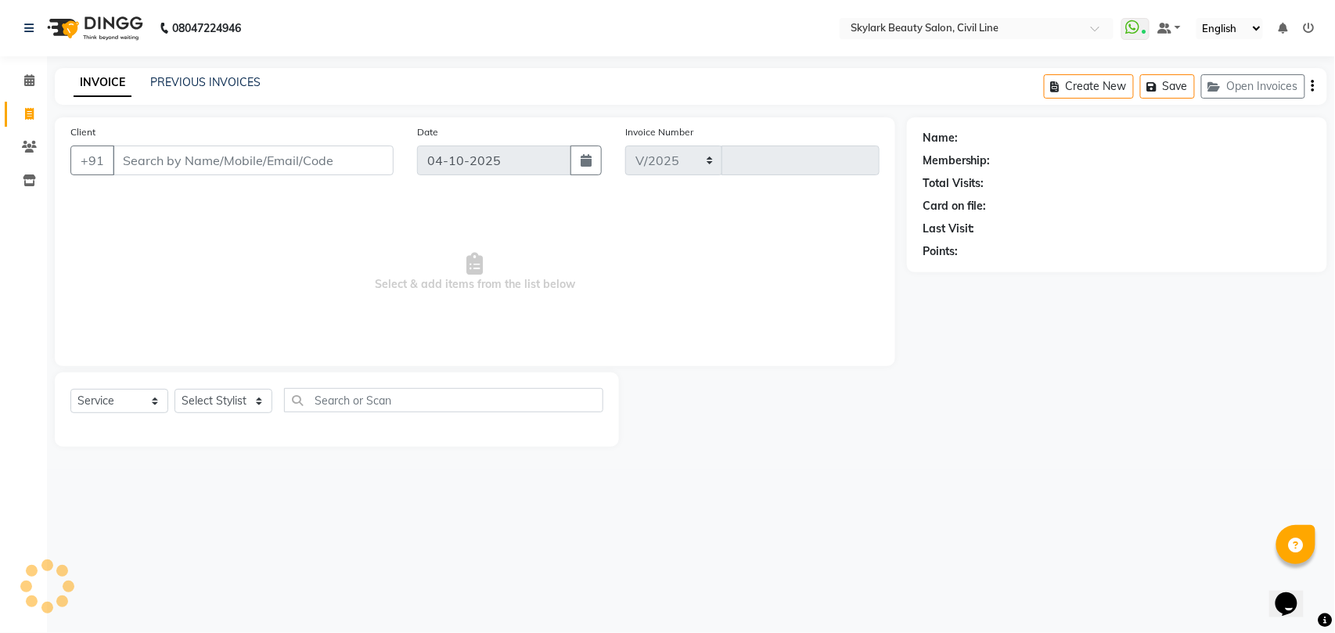
select select "4588"
type input "7157"
click at [229, 394] on select "Select Stylist" at bounding box center [223, 401] width 98 height 24
select select "28120"
click at [174, 389] on select "Select Stylist [PERSON_NAME] [PERSON_NAME] [PERSON_NAME] WASU" at bounding box center [223, 401] width 98 height 24
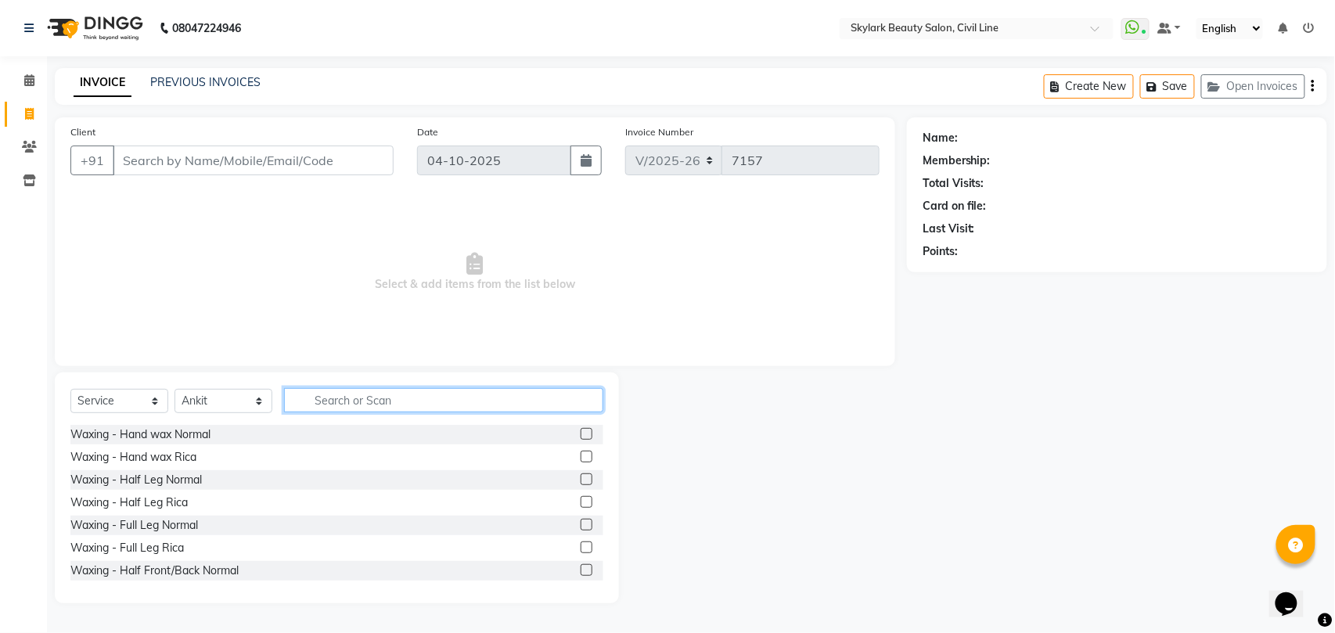
click at [433, 399] on input "text" at bounding box center [443, 400] width 319 height 24
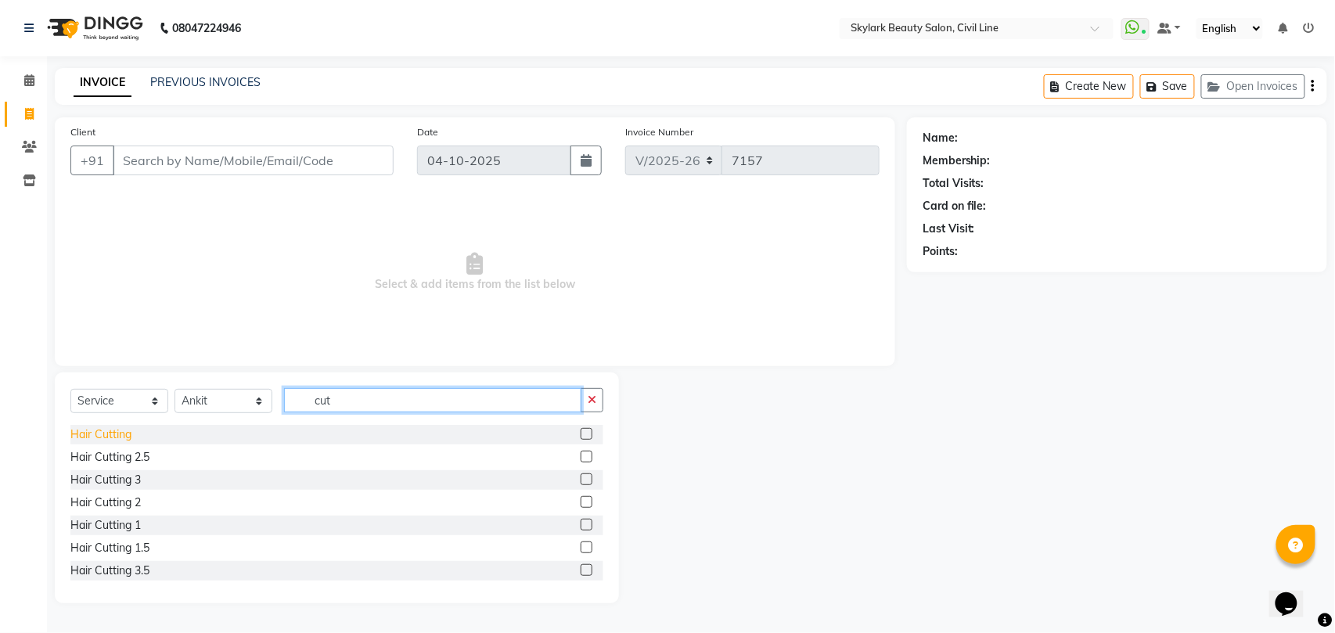
type input "cut"
click at [122, 432] on div "Hair Cutting" at bounding box center [100, 434] width 61 height 16
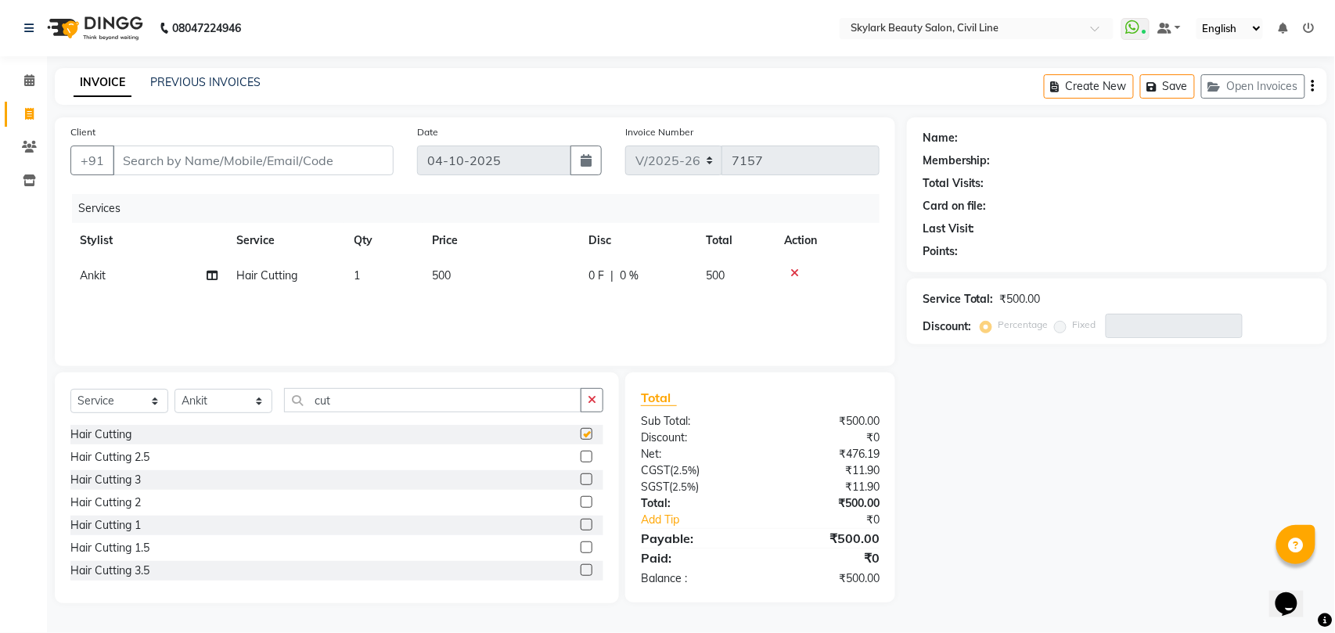
checkbox input "false"
click at [136, 458] on div "Hair Cutting 2.5" at bounding box center [109, 457] width 79 height 16
checkbox input "false"
click at [335, 161] on input "Client" at bounding box center [253, 161] width 281 height 30
click at [27, 81] on icon at bounding box center [29, 80] width 10 height 12
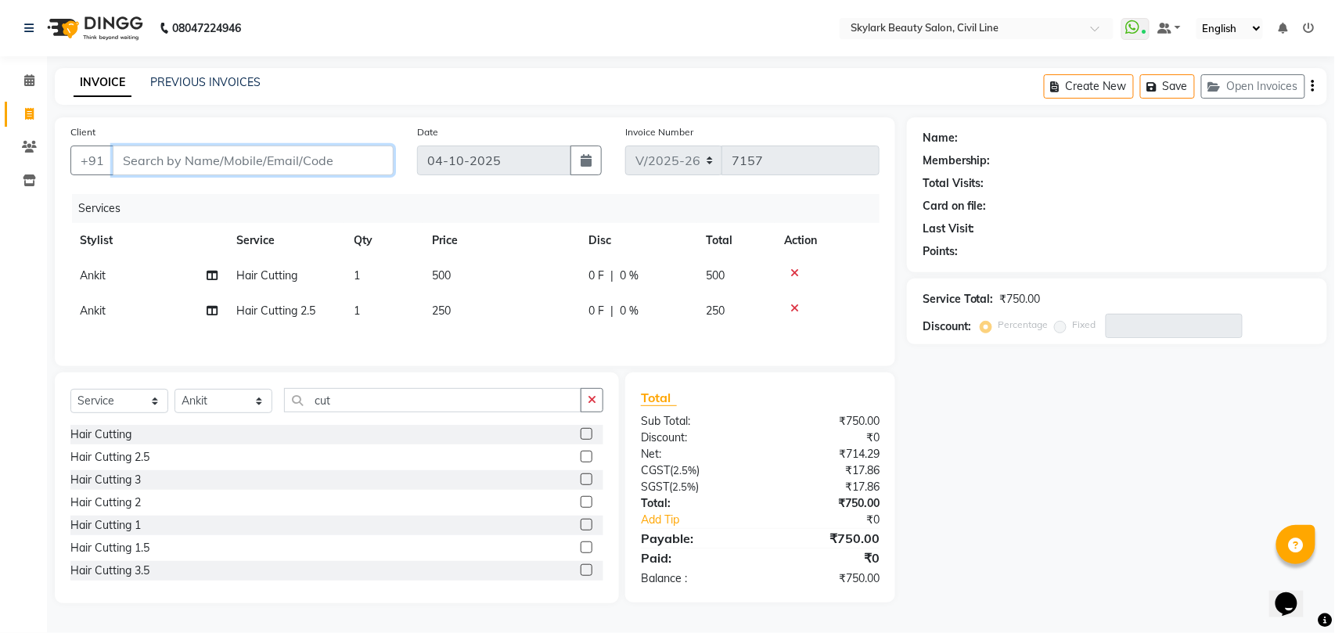
click at [341, 163] on input "Client" at bounding box center [253, 161] width 281 height 30
type input "7"
type input "0"
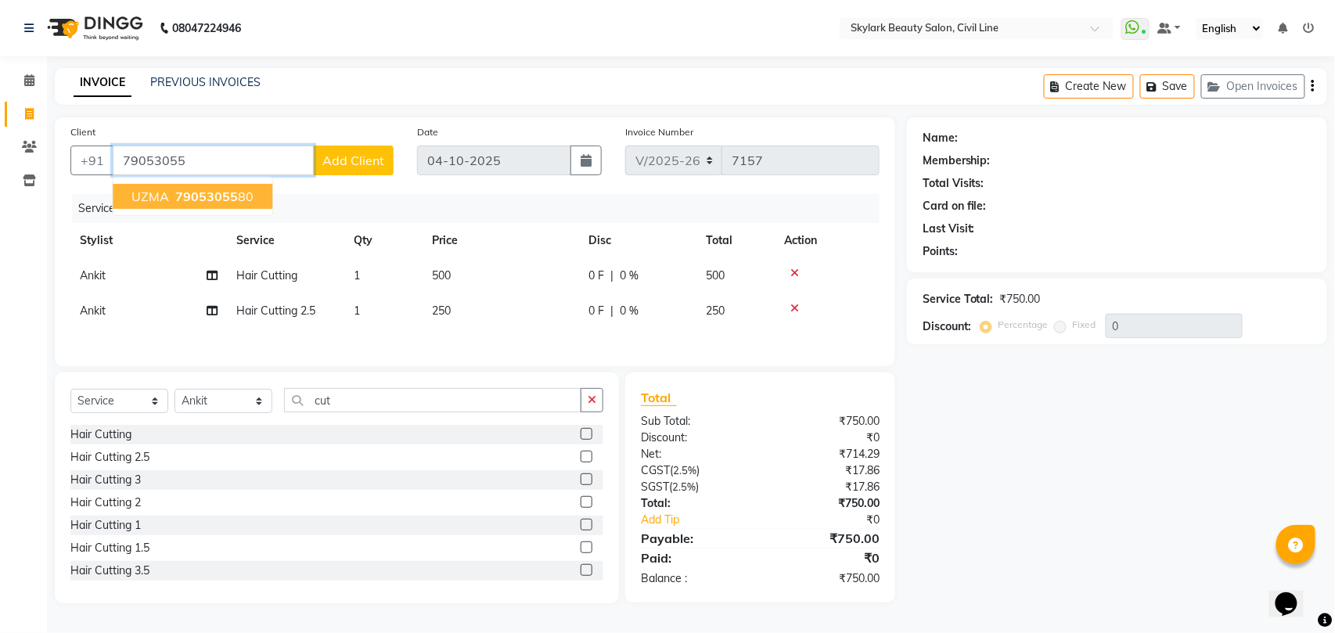
click at [214, 202] on button "UZMA 79053055 80" at bounding box center [193, 196] width 160 height 25
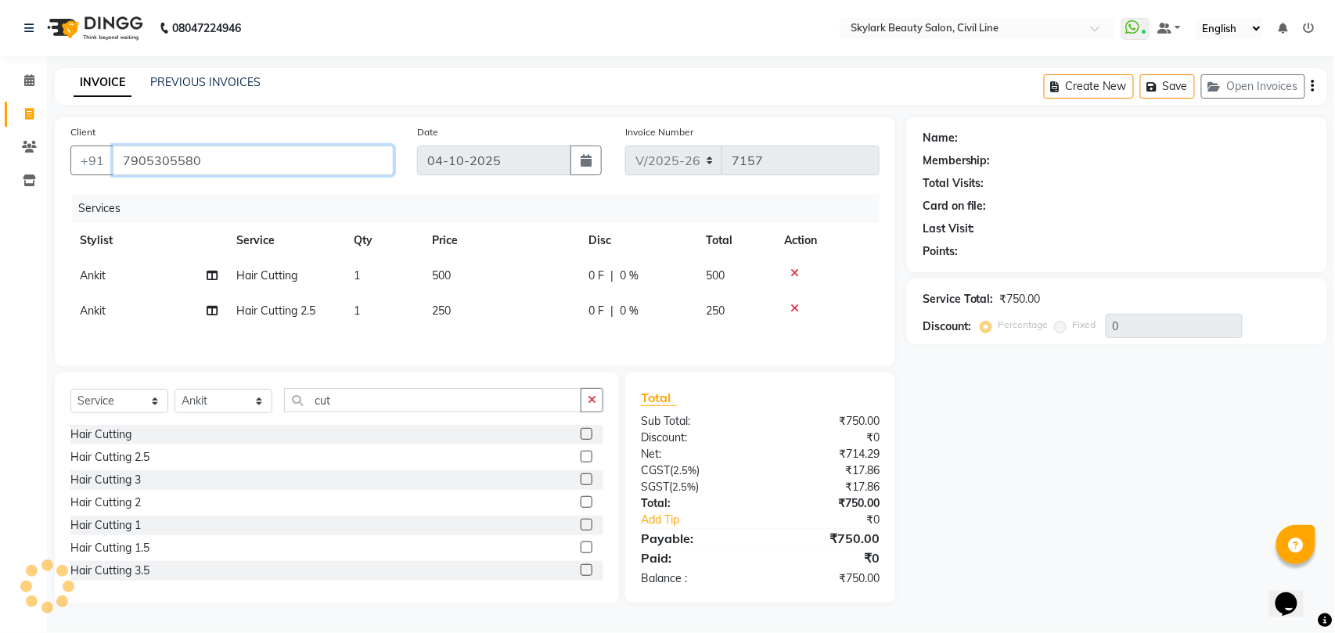
type input "7905305580"
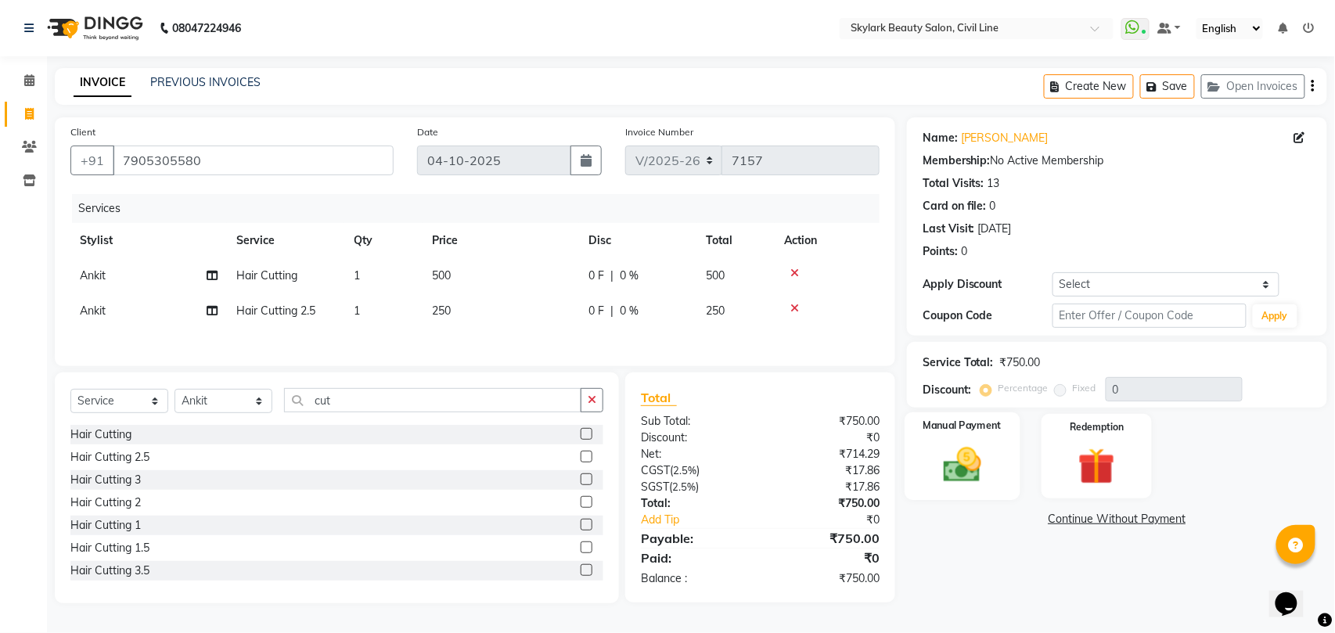
click at [967, 473] on img at bounding box center [962, 465] width 62 height 44
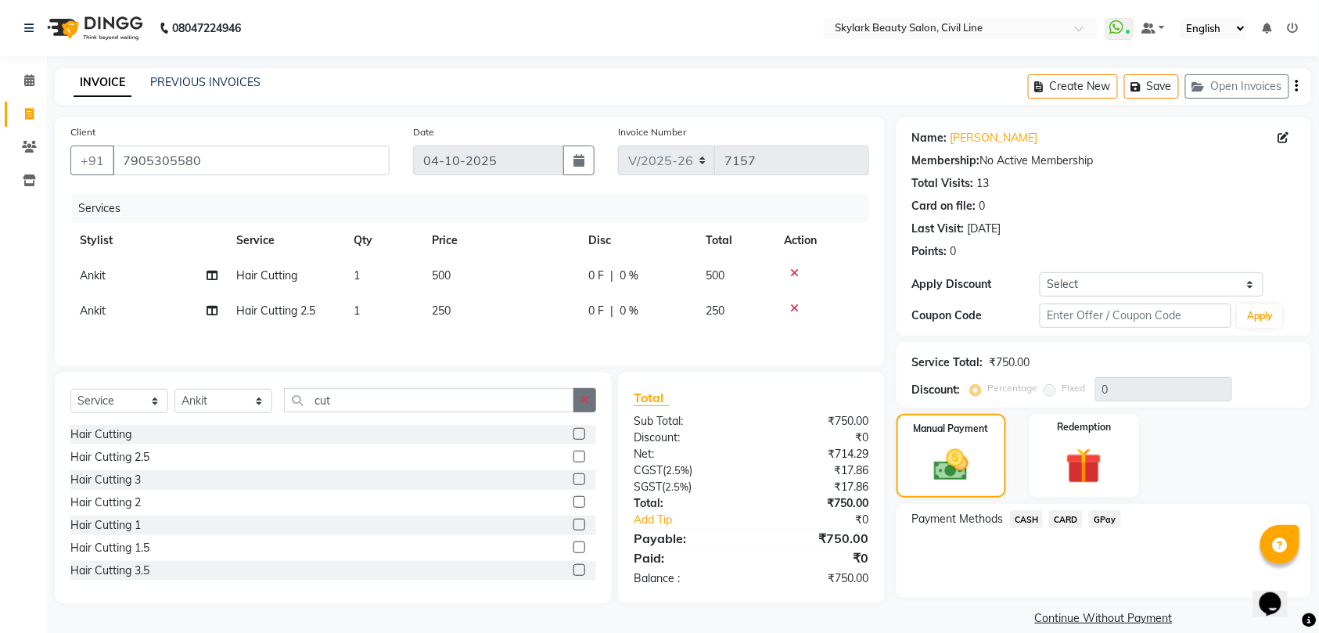
click at [586, 405] on icon "button" at bounding box center [585, 399] width 9 height 11
type input "th"
click at [156, 440] on div "Threading - Eyebrow" at bounding box center [122, 434] width 105 height 16
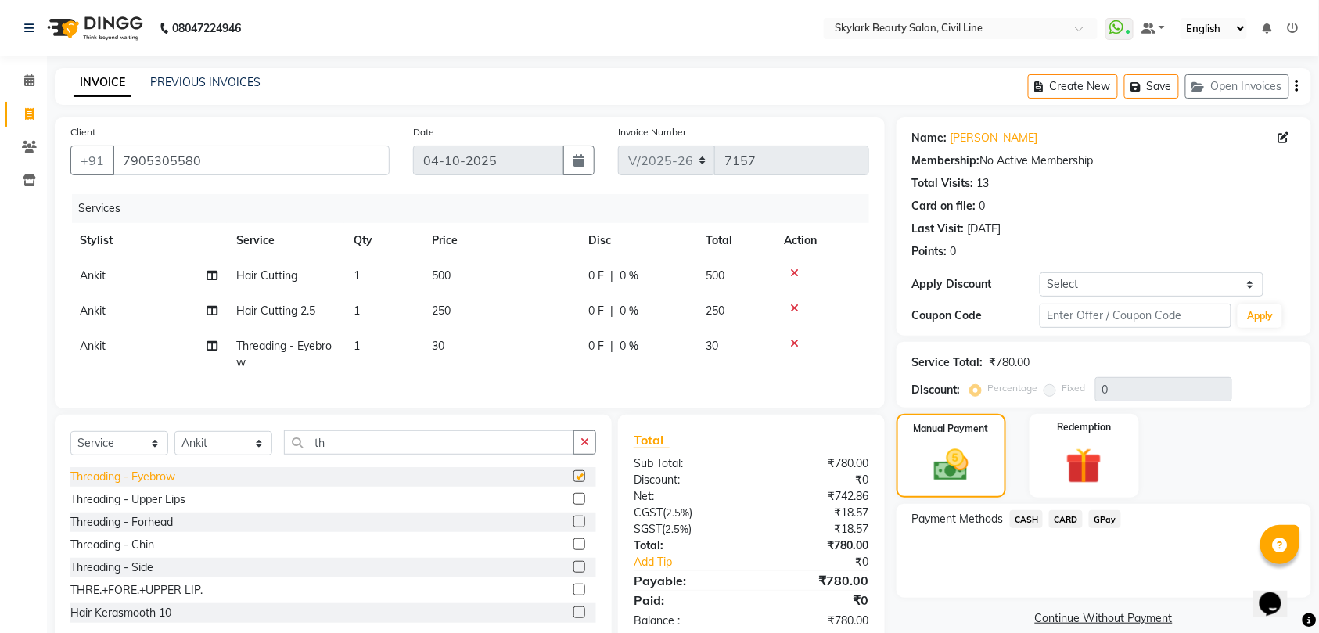
checkbox input "false"
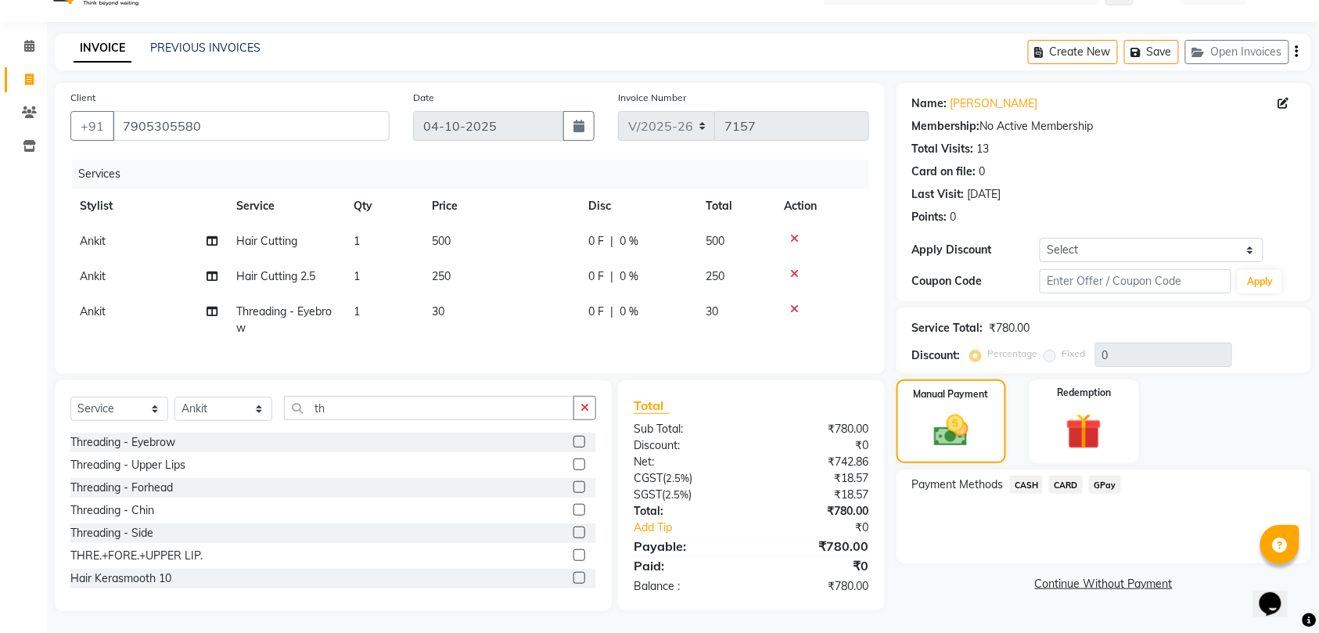
scroll to position [52, 0]
click at [1030, 474] on span "CASH" at bounding box center [1027, 483] width 34 height 18
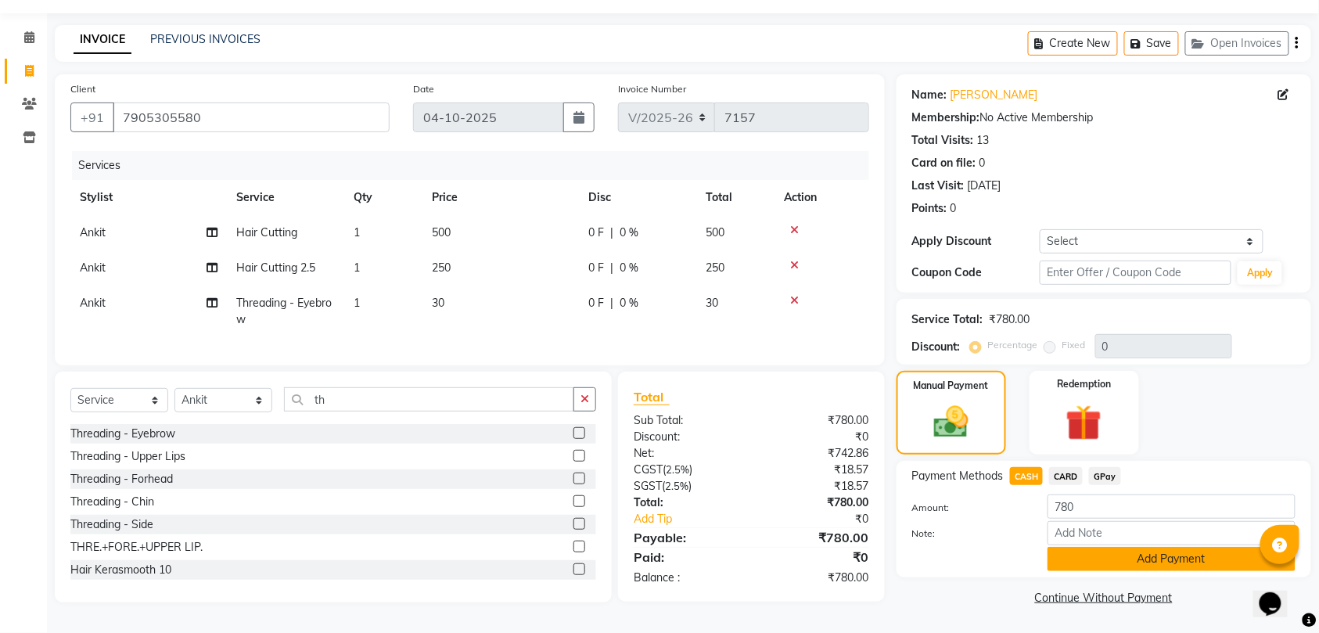
click at [1171, 554] on button "Add Payment" at bounding box center [1172, 559] width 248 height 24
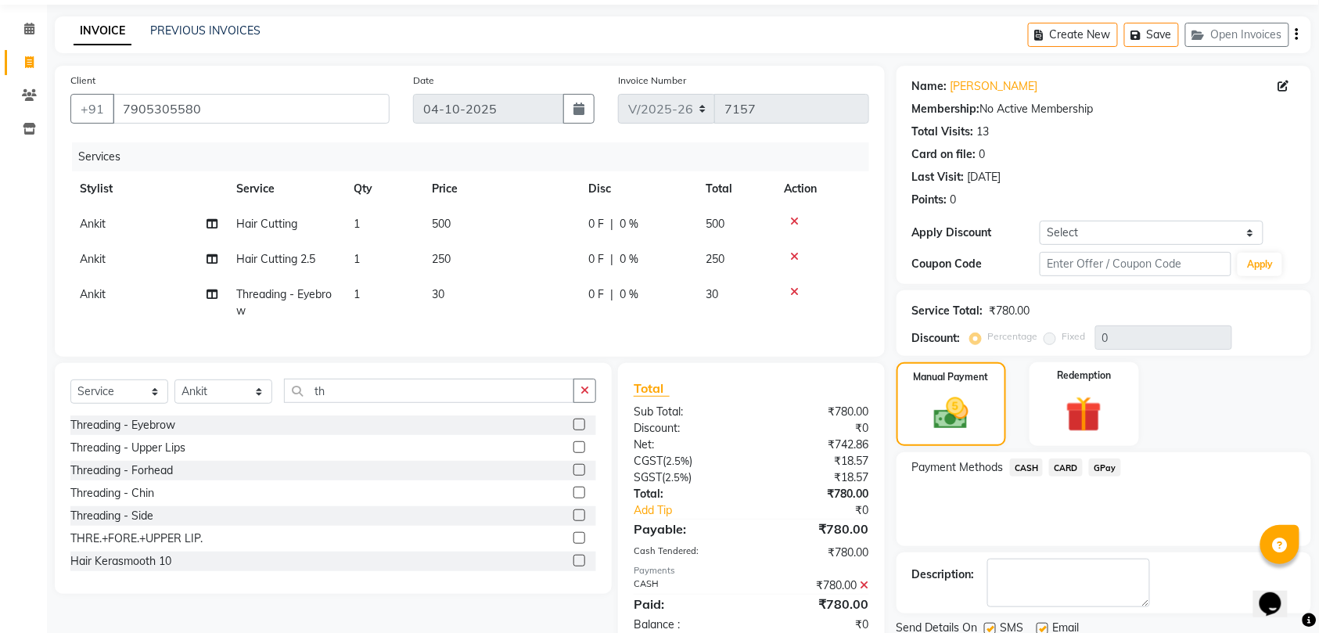
scroll to position [110, 0]
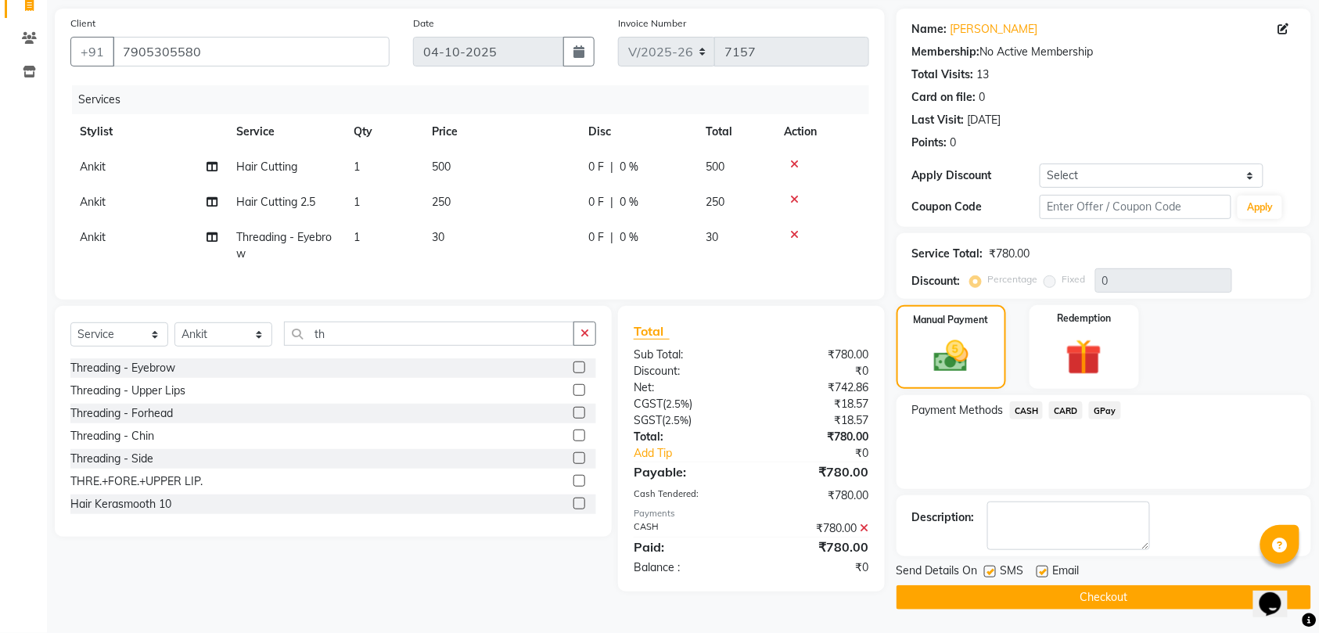
click at [1109, 595] on button "Checkout" at bounding box center [1104, 597] width 415 height 24
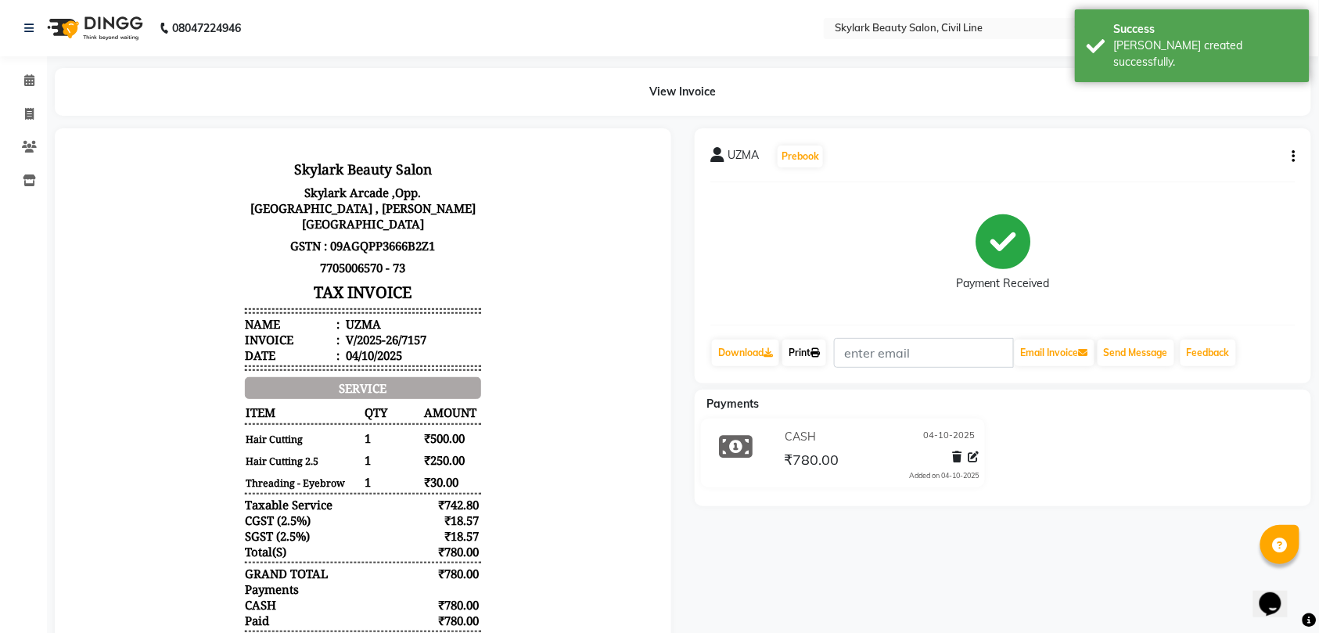
click at [807, 345] on link "Print" at bounding box center [804, 353] width 44 height 27
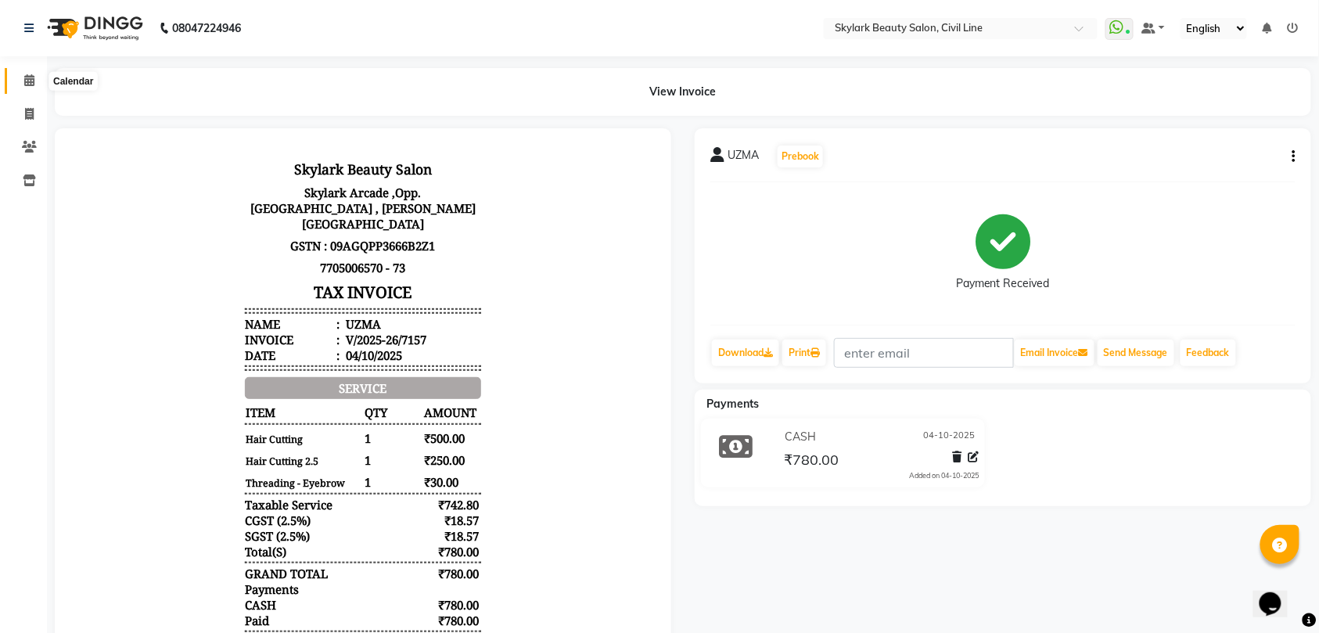
click at [30, 82] on icon at bounding box center [29, 80] width 10 height 12
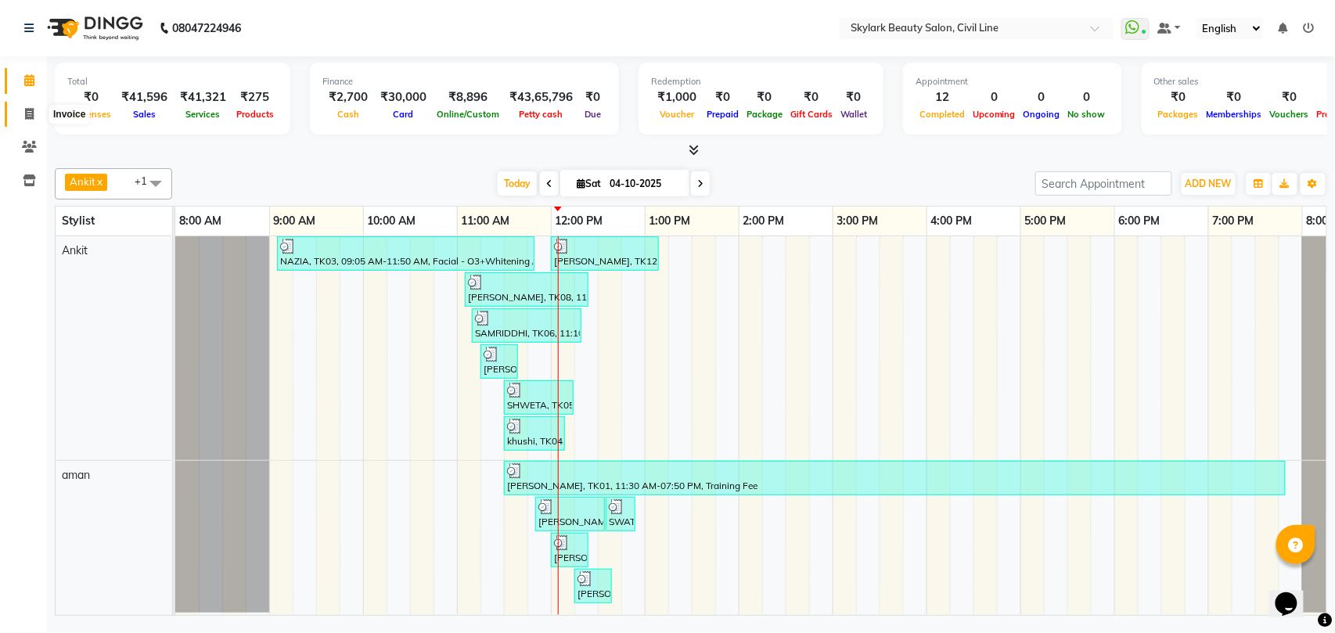
click at [31, 111] on icon at bounding box center [29, 114] width 9 height 12
select select "service"
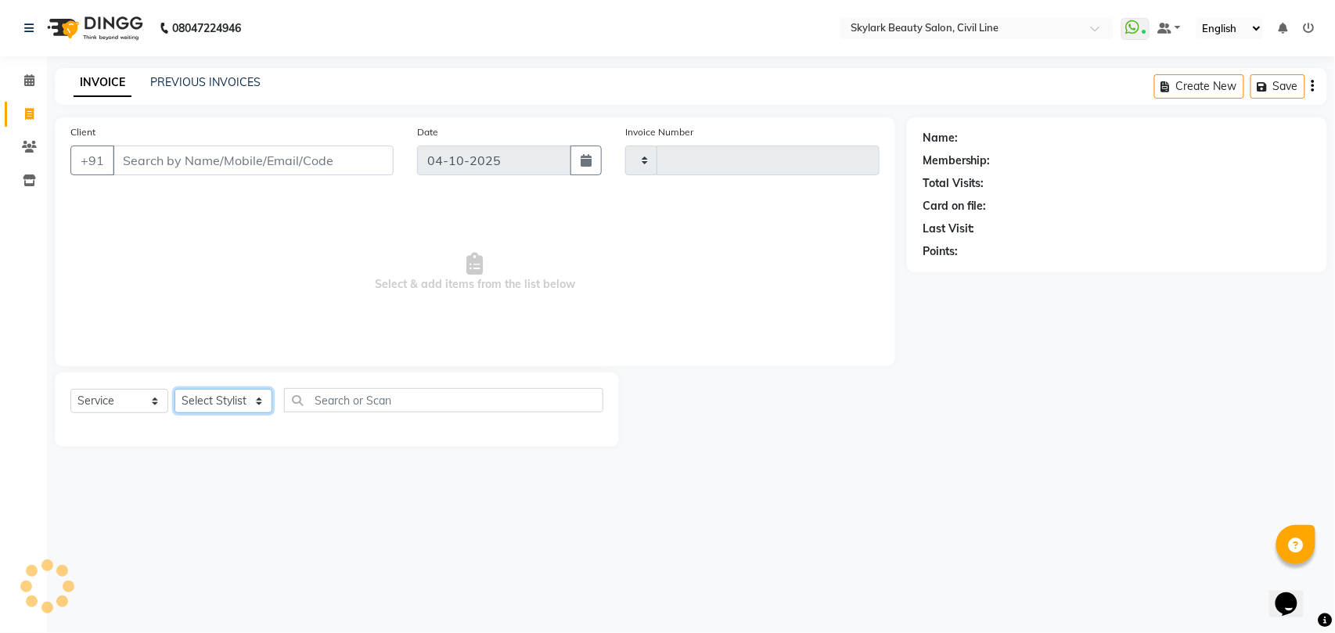
click at [207, 402] on select "Select Stylist" at bounding box center [223, 401] width 98 height 24
type input "7158"
select select "4588"
select select "28120"
click at [174, 389] on select "Select Stylist [PERSON_NAME] [PERSON_NAME] [PERSON_NAME] WASU" at bounding box center [223, 401] width 98 height 24
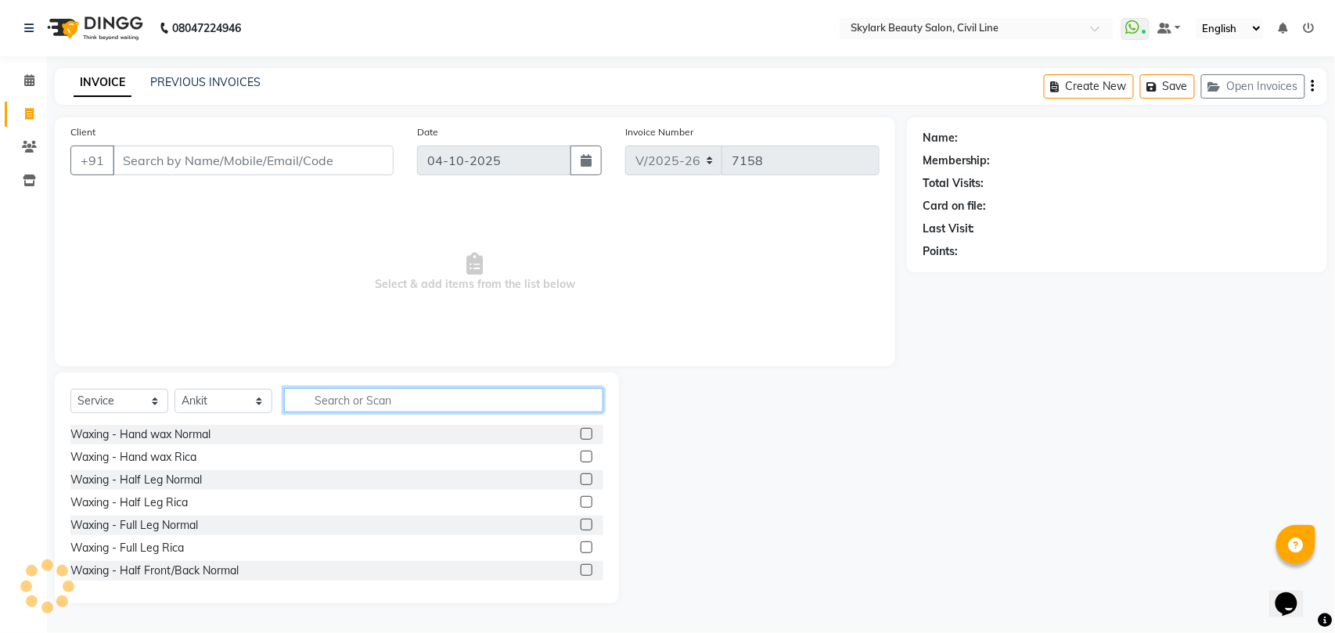
click at [352, 396] on input "text" at bounding box center [443, 400] width 319 height 24
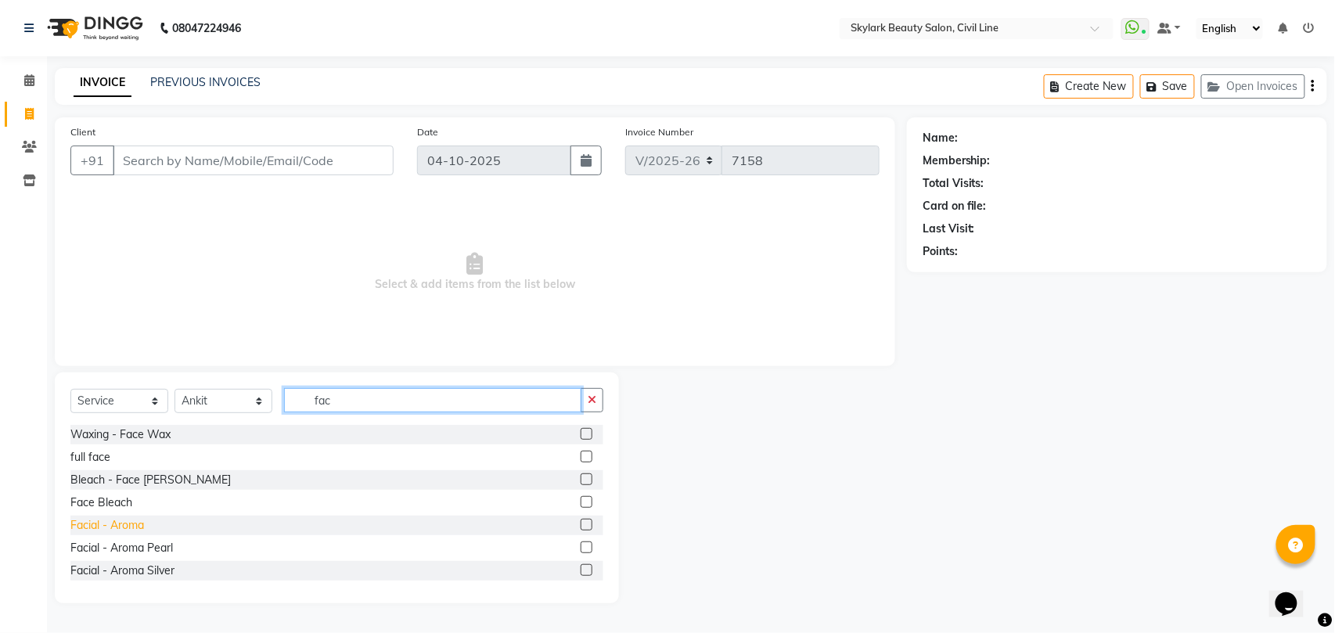
type input "fac"
click at [138, 524] on div "Facial - Aroma" at bounding box center [107, 525] width 74 height 16
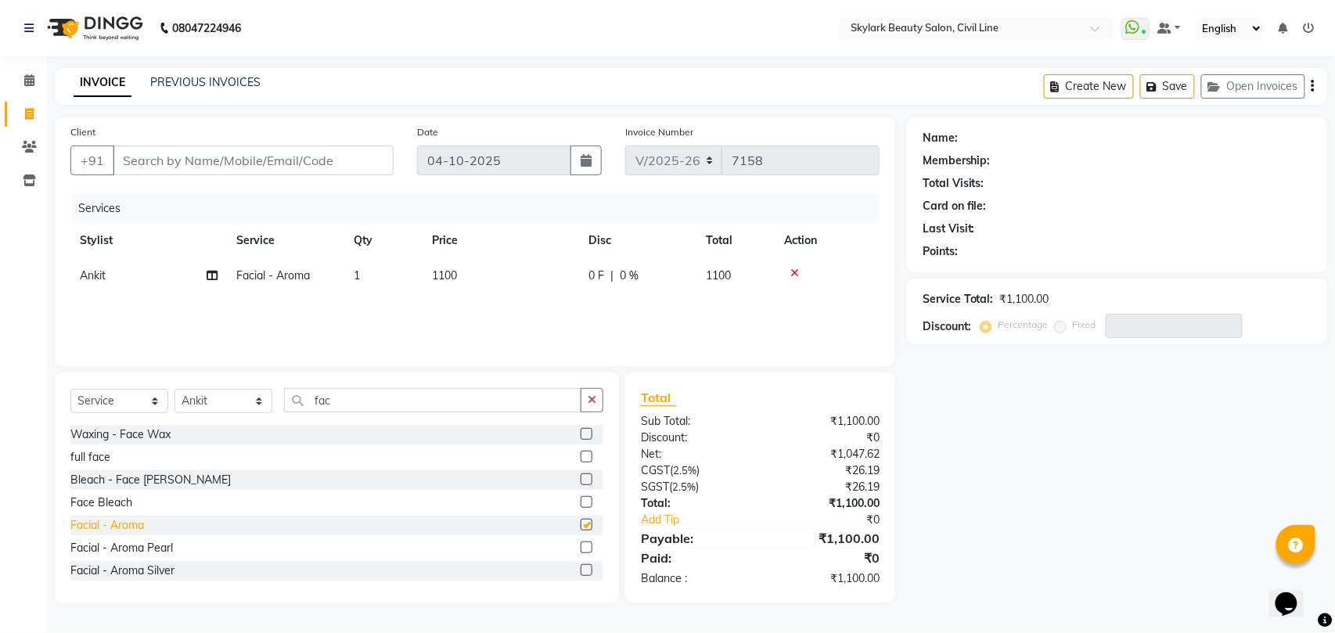
checkbox input "false"
click at [593, 395] on button "button" at bounding box center [592, 400] width 23 height 24
click at [795, 273] on icon at bounding box center [794, 273] width 9 height 11
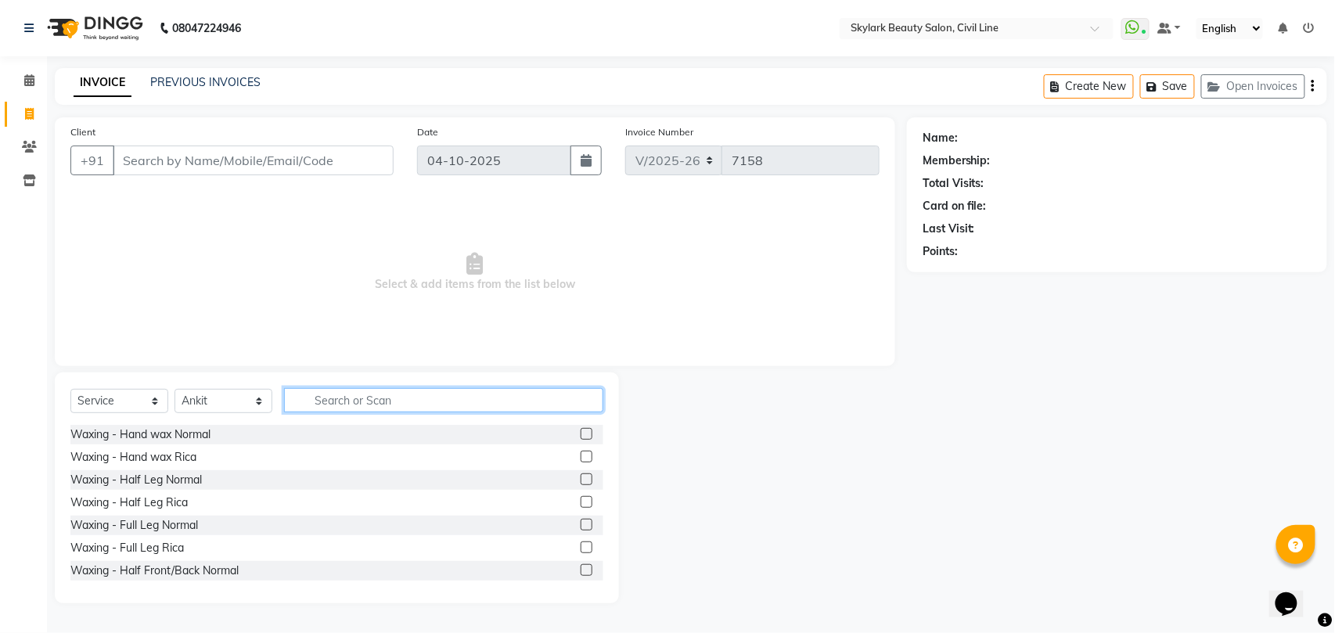
click at [540, 405] on input "text" at bounding box center [443, 400] width 319 height 24
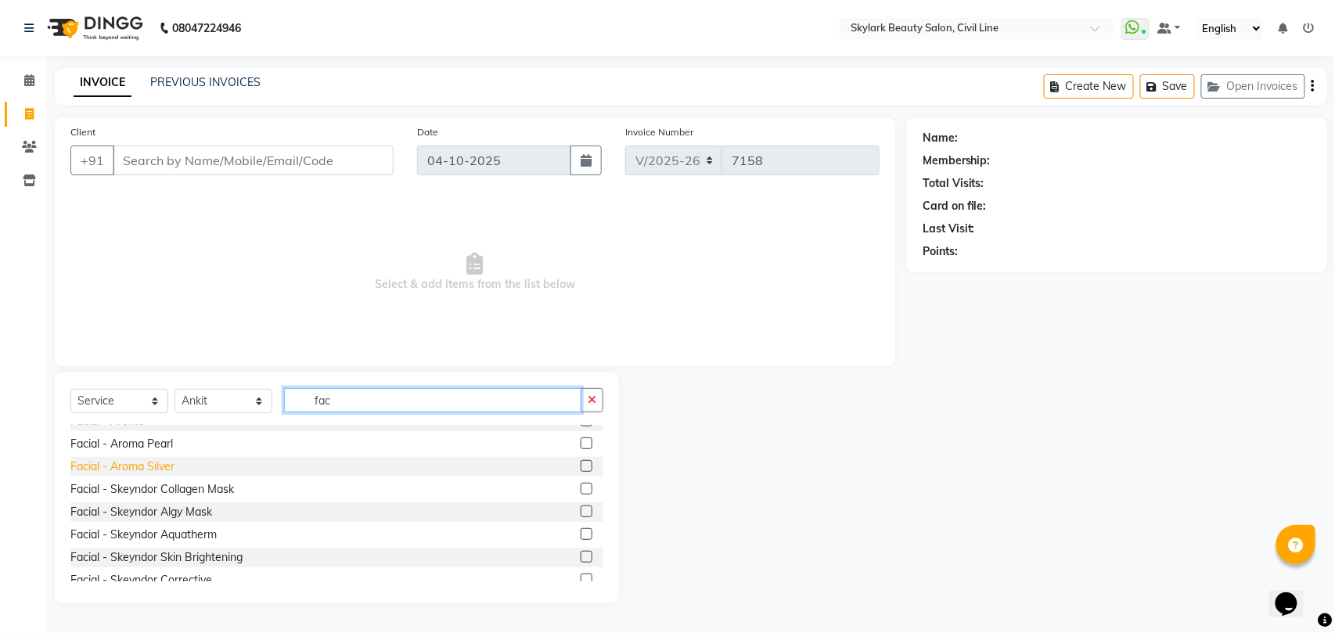
type input "fac"
click at [142, 464] on div "Facial - Aroma Silver" at bounding box center [122, 466] width 104 height 16
checkbox input "false"
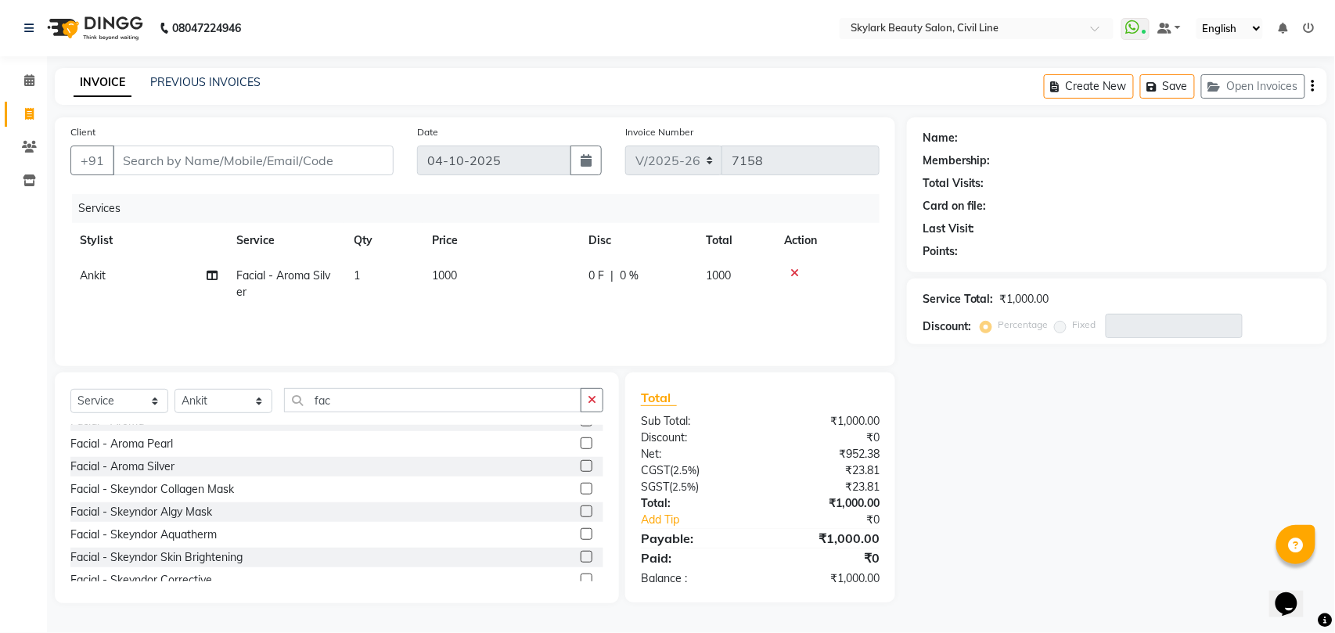
click at [798, 271] on icon at bounding box center [794, 273] width 9 height 11
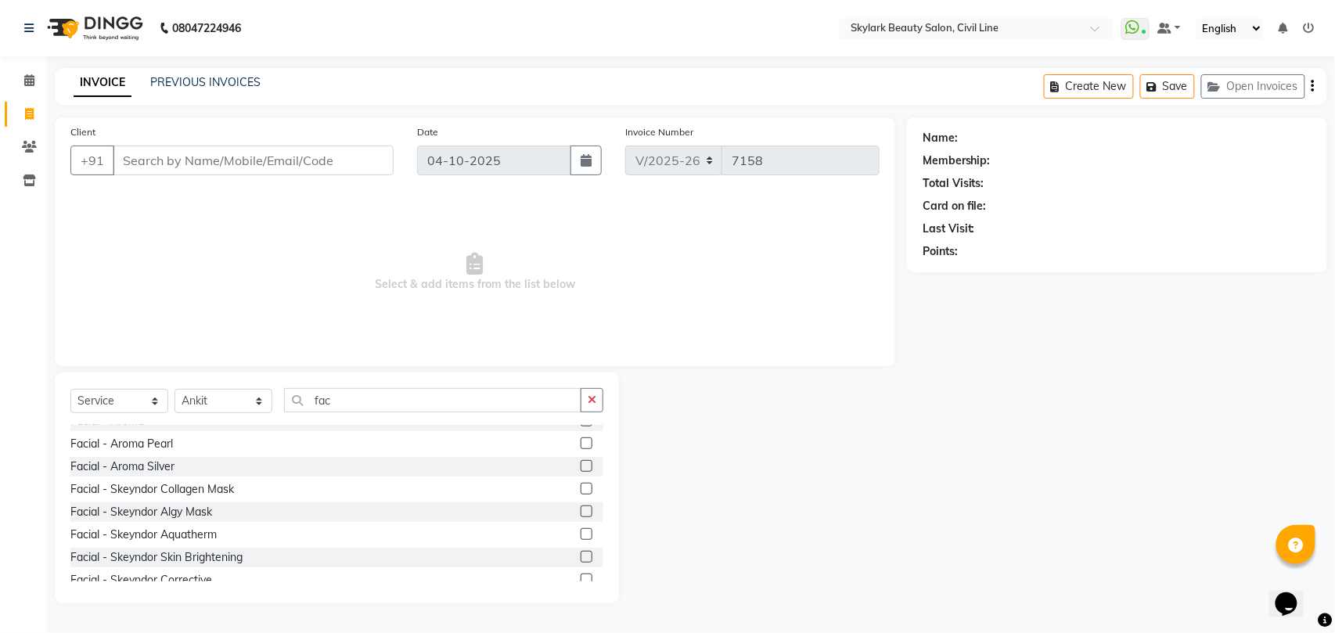
scroll to position [433, 0]
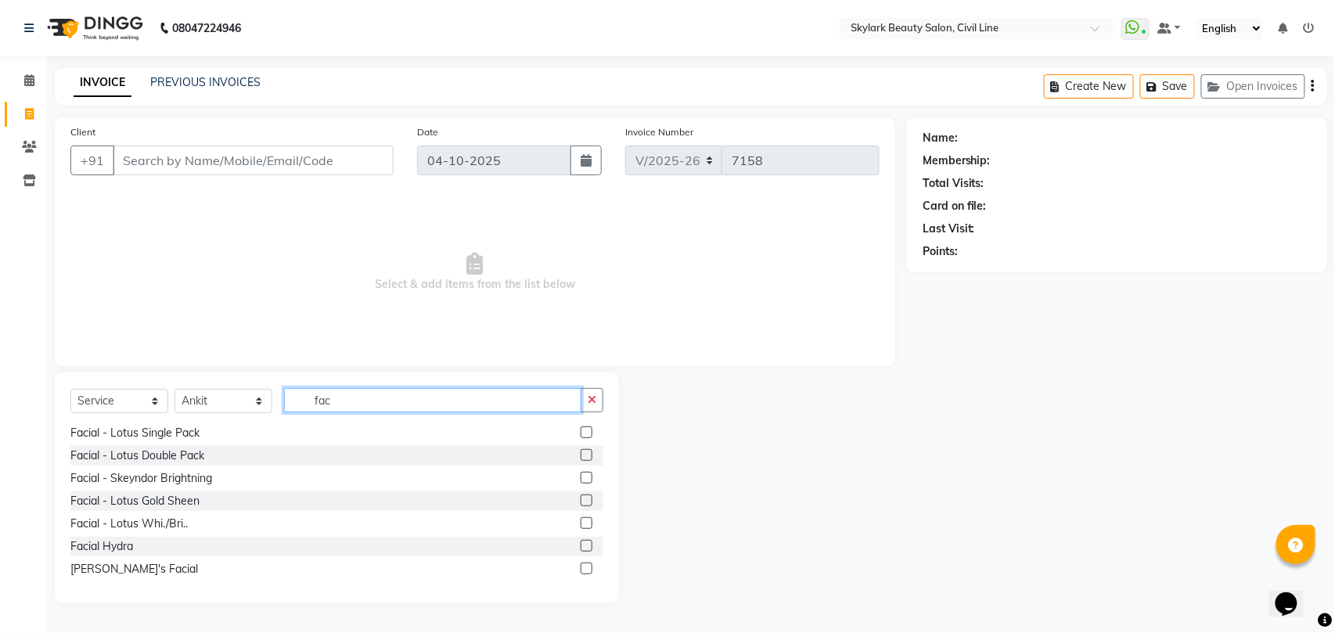
click at [417, 399] on input "fac" at bounding box center [432, 400] width 297 height 24
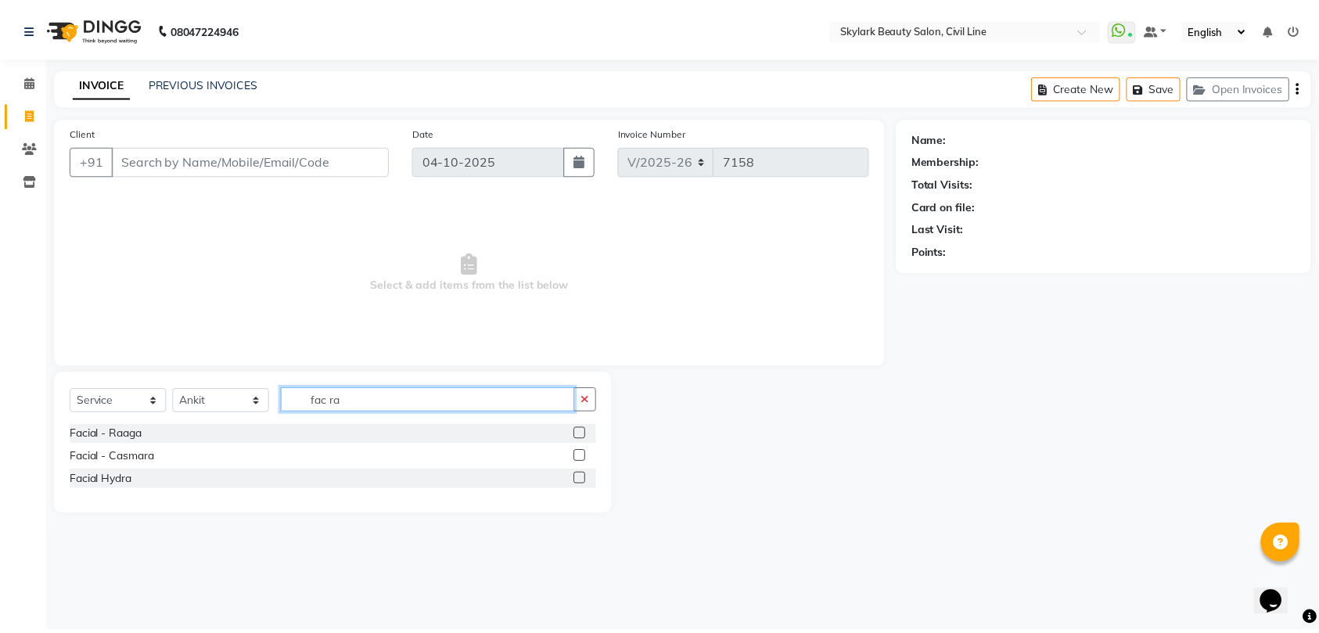
scroll to position [0, 0]
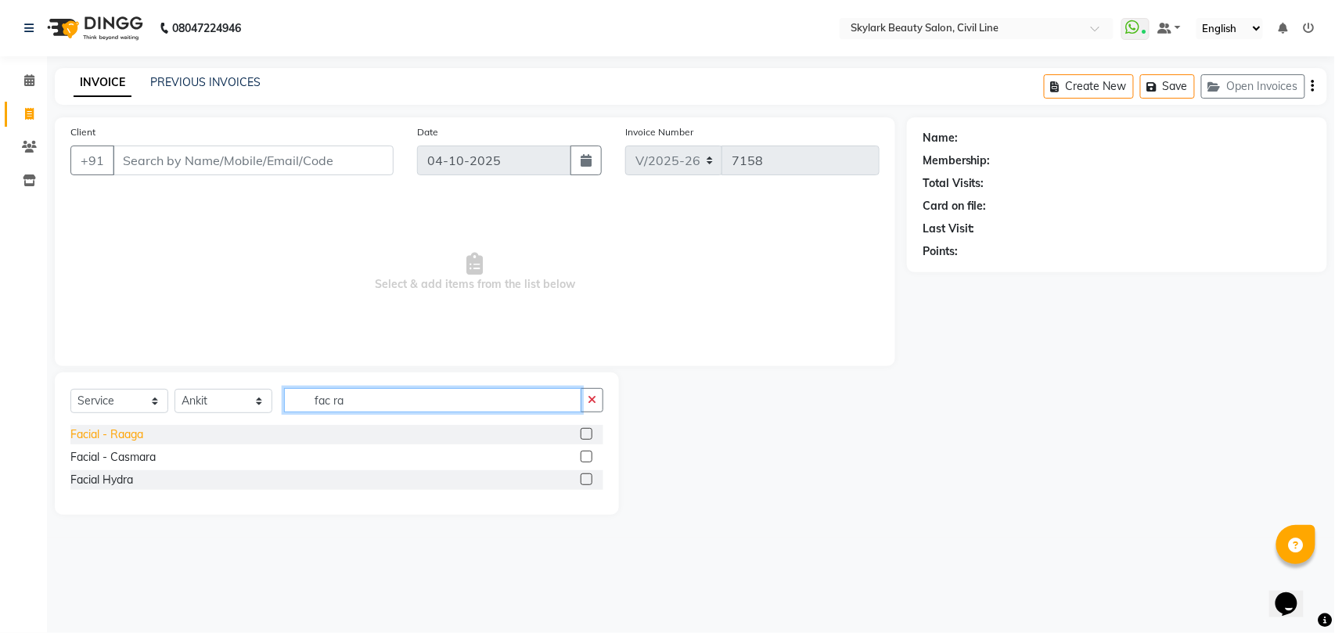
type input "fac ra"
click at [139, 437] on div "Facial - Raaga" at bounding box center [106, 434] width 73 height 16
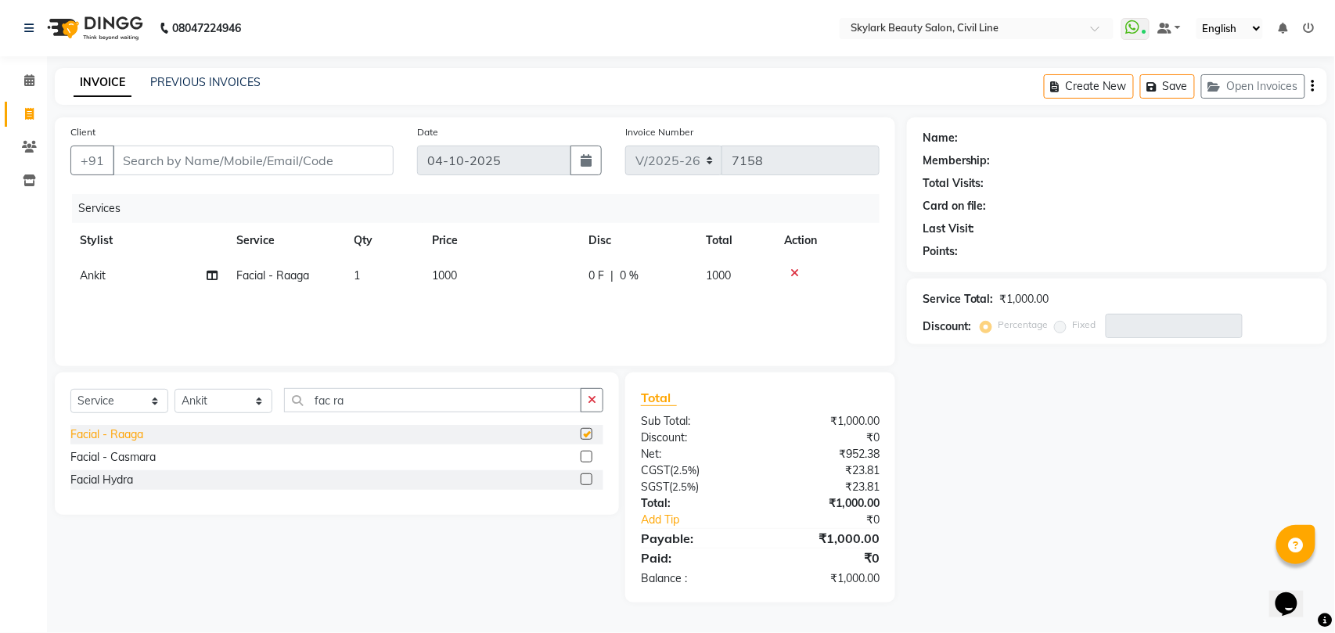
checkbox input "false"
click at [588, 404] on icon "button" at bounding box center [592, 399] width 9 height 11
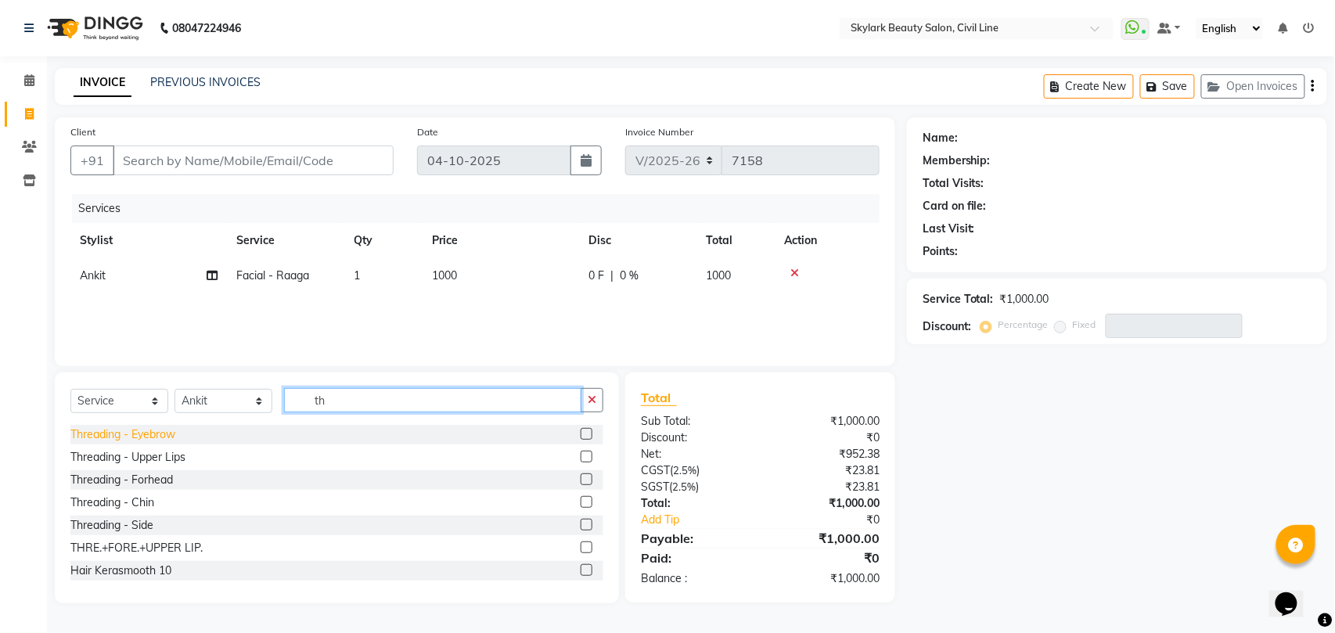
type input "th"
click at [138, 433] on div "Threading - Eyebrow" at bounding box center [122, 434] width 105 height 16
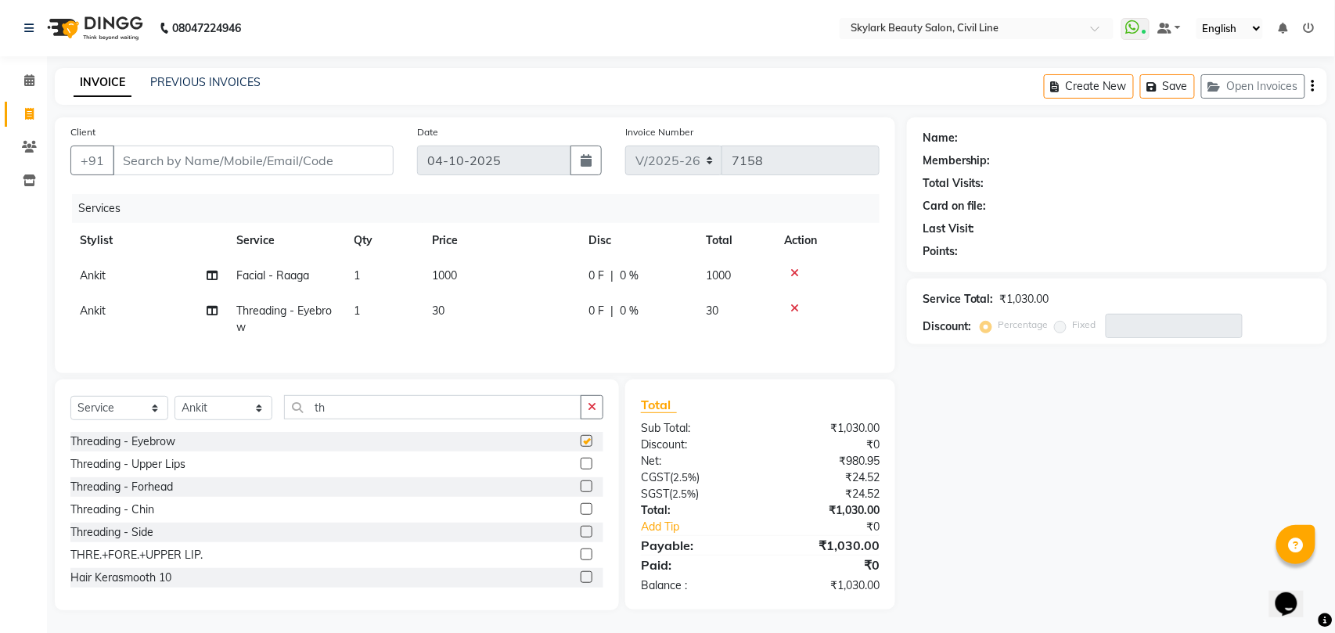
checkbox input "false"
click at [582, 412] on icon "button" at bounding box center [585, 406] width 9 height 11
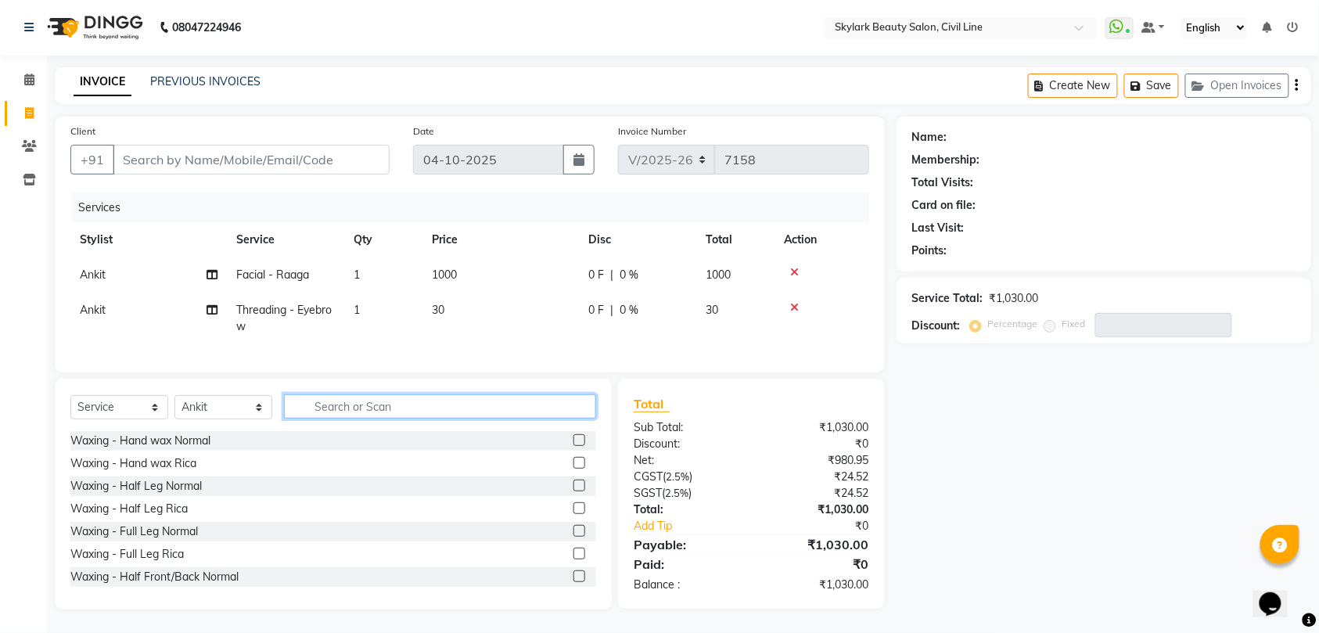
scroll to position [16, 0]
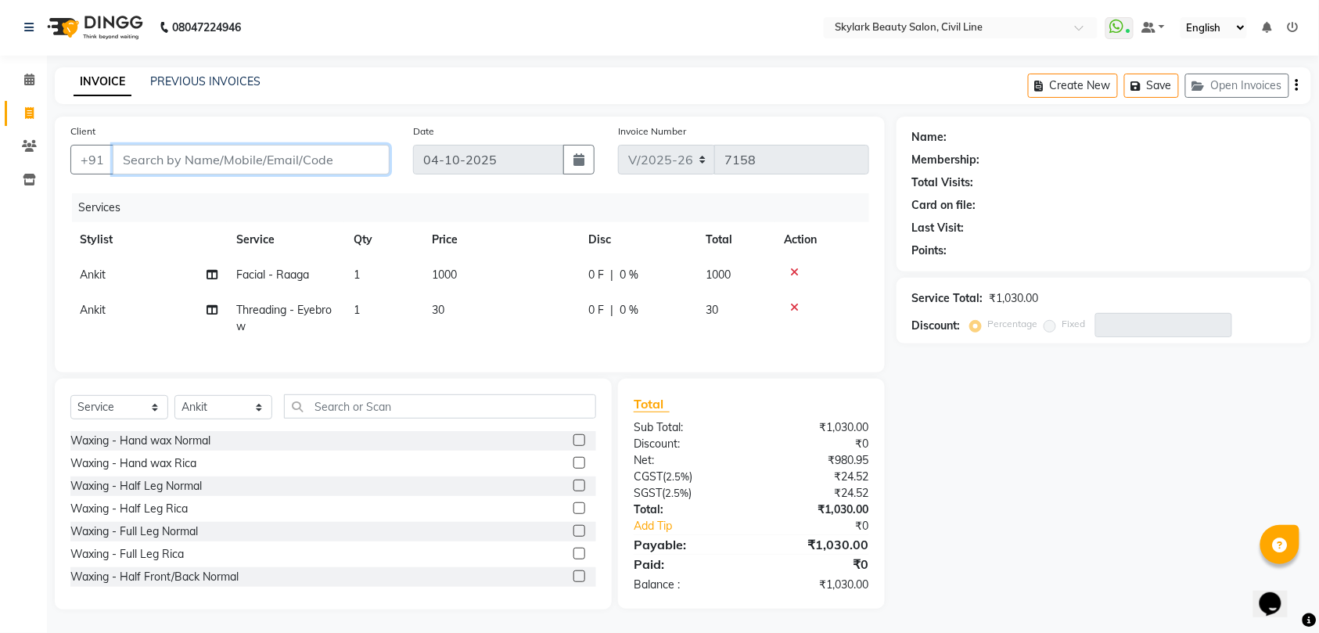
click at [307, 145] on input "Client" at bounding box center [251, 160] width 277 height 30
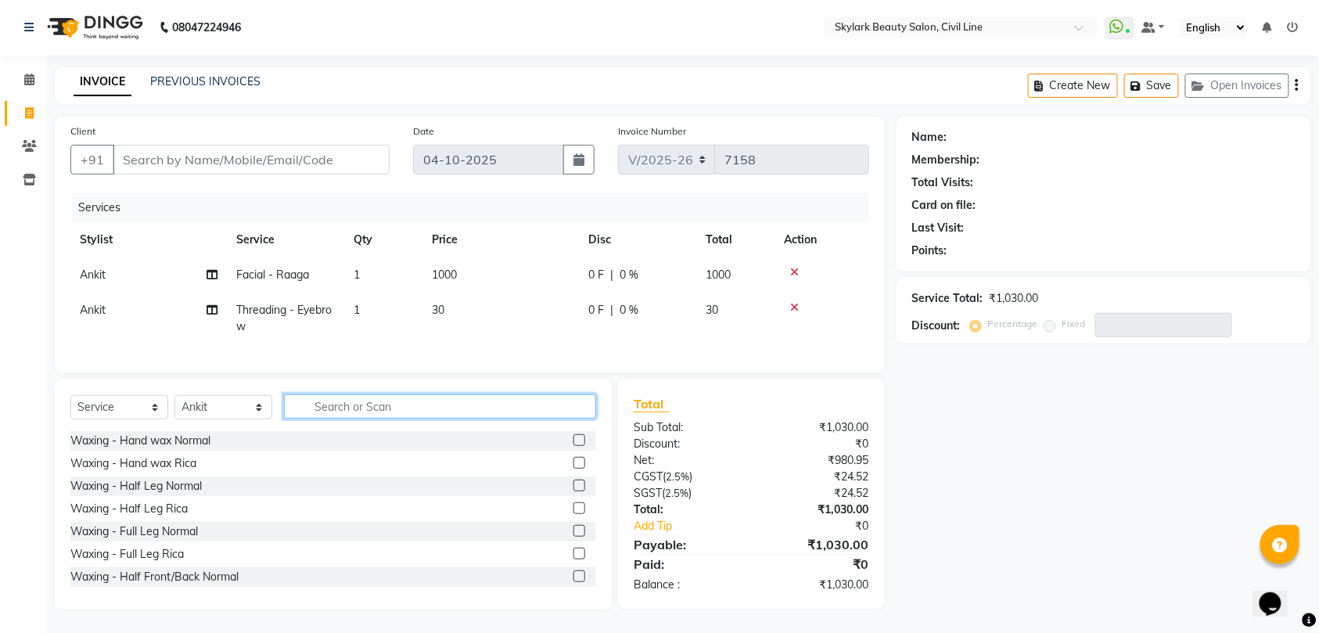
click at [385, 398] on input "text" at bounding box center [440, 406] width 312 height 24
type input "th"
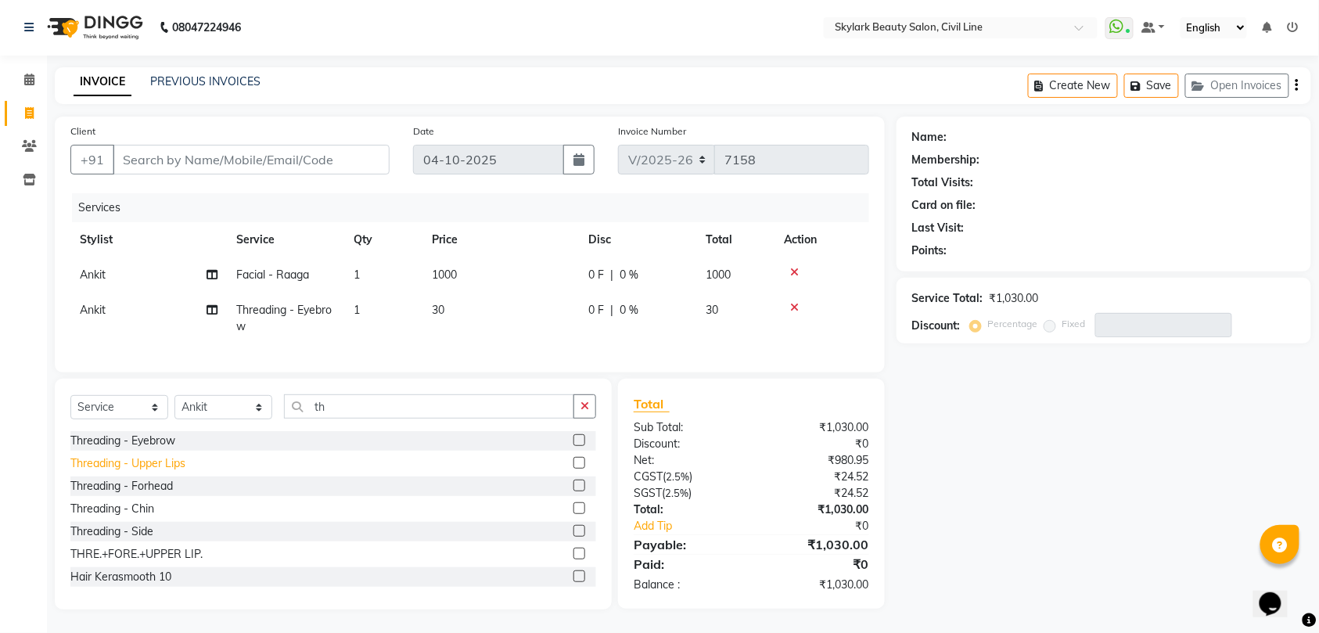
click at [160, 465] on div "Threading - Upper Lips" at bounding box center [127, 463] width 115 height 16
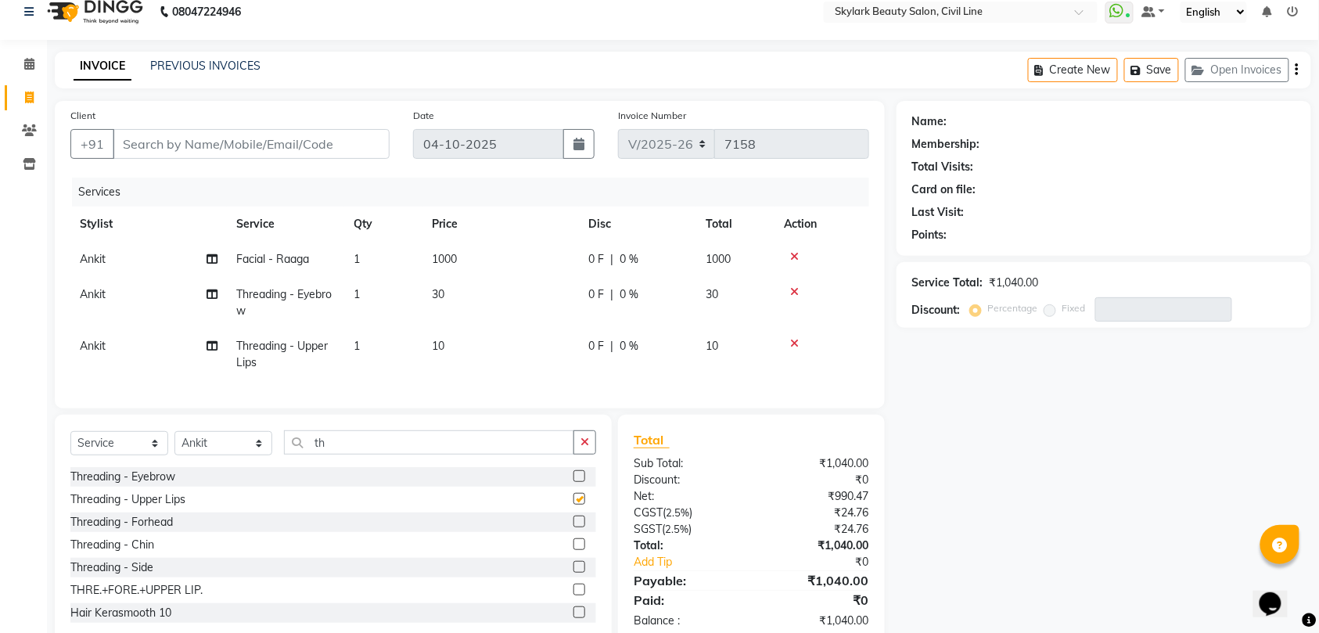
checkbox input "false"
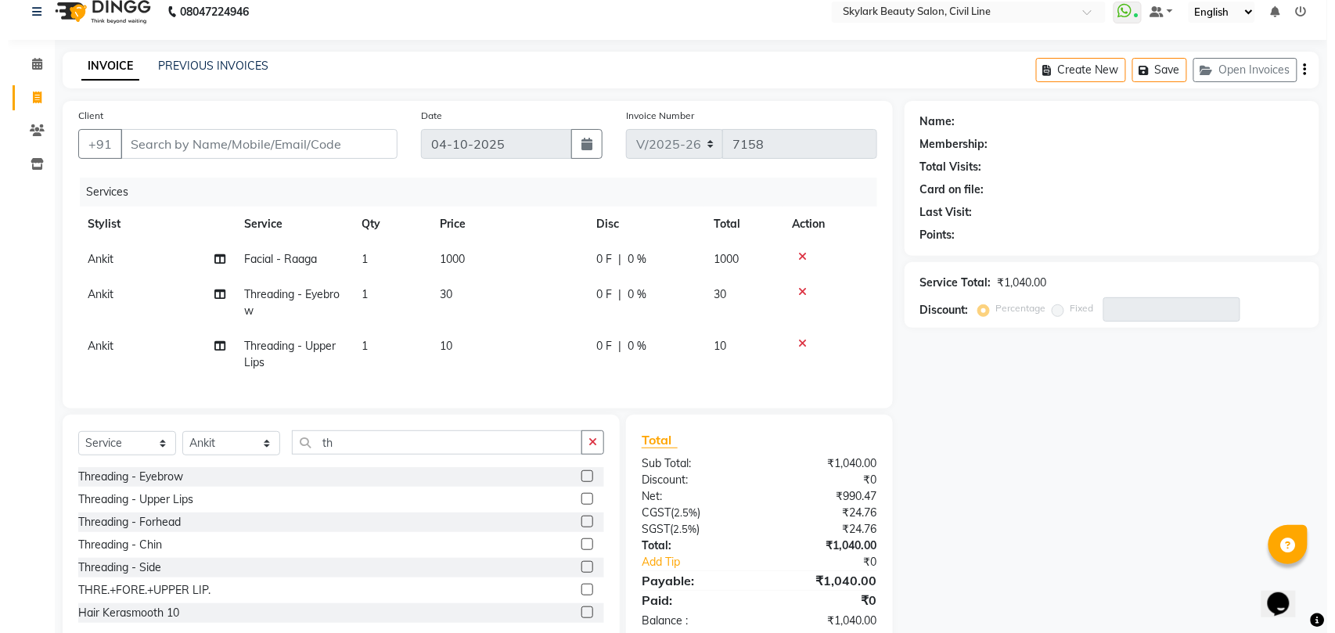
scroll to position [69, 0]
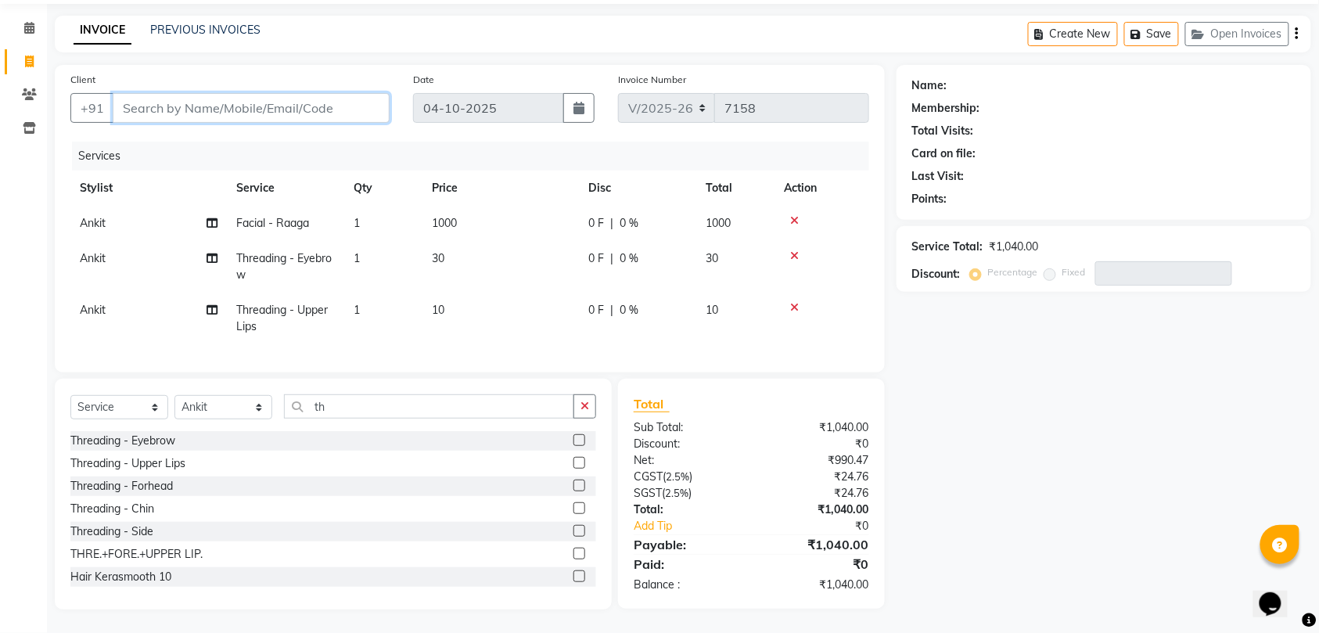
click at [285, 93] on input "Client" at bounding box center [251, 108] width 277 height 30
type input "9"
type input "0"
type input "9721079744"
click at [344, 100] on span "Add Client" at bounding box center [349, 108] width 62 height 16
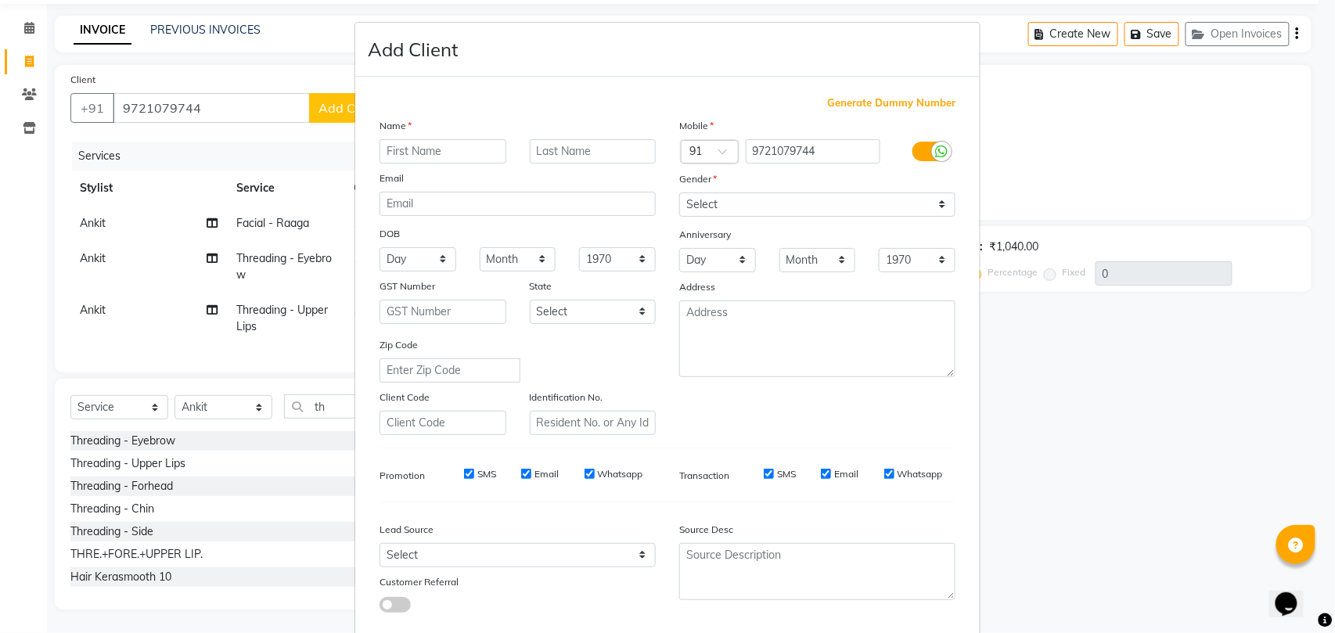
click at [448, 150] on input "text" at bounding box center [442, 151] width 127 height 24
type input "[PERSON_NAME]"
click at [739, 203] on select "Select [DEMOGRAPHIC_DATA] [DEMOGRAPHIC_DATA] Other Prefer Not To Say" at bounding box center [817, 204] width 276 height 24
select select "[DEMOGRAPHIC_DATA]"
click at [679, 192] on select "Select [DEMOGRAPHIC_DATA] [DEMOGRAPHIC_DATA] Other Prefer Not To Say" at bounding box center [817, 204] width 276 height 24
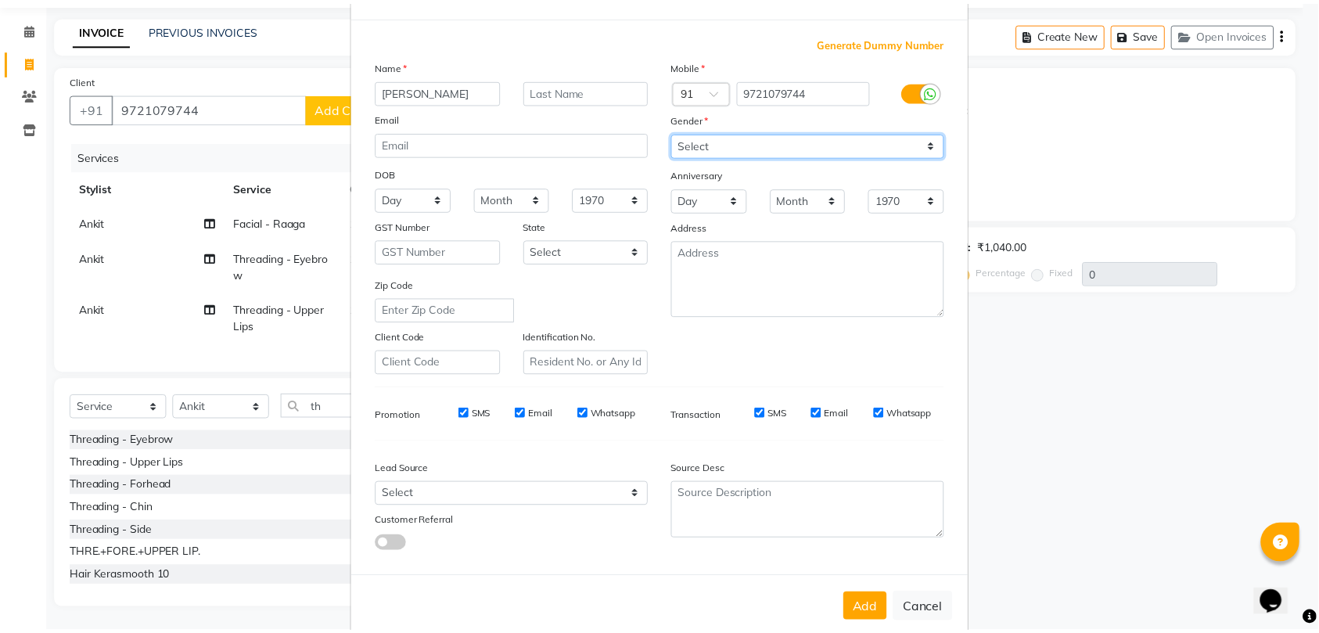
scroll to position [85, 0]
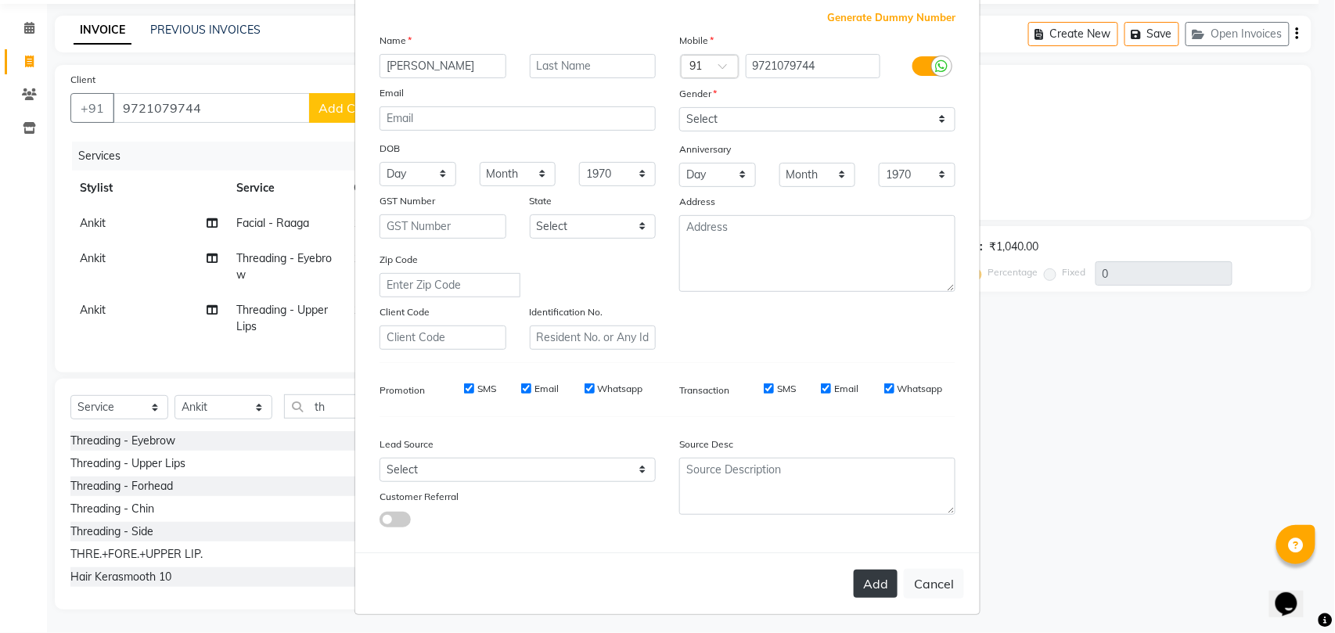
click at [867, 574] on button "Add" at bounding box center [876, 584] width 44 height 28
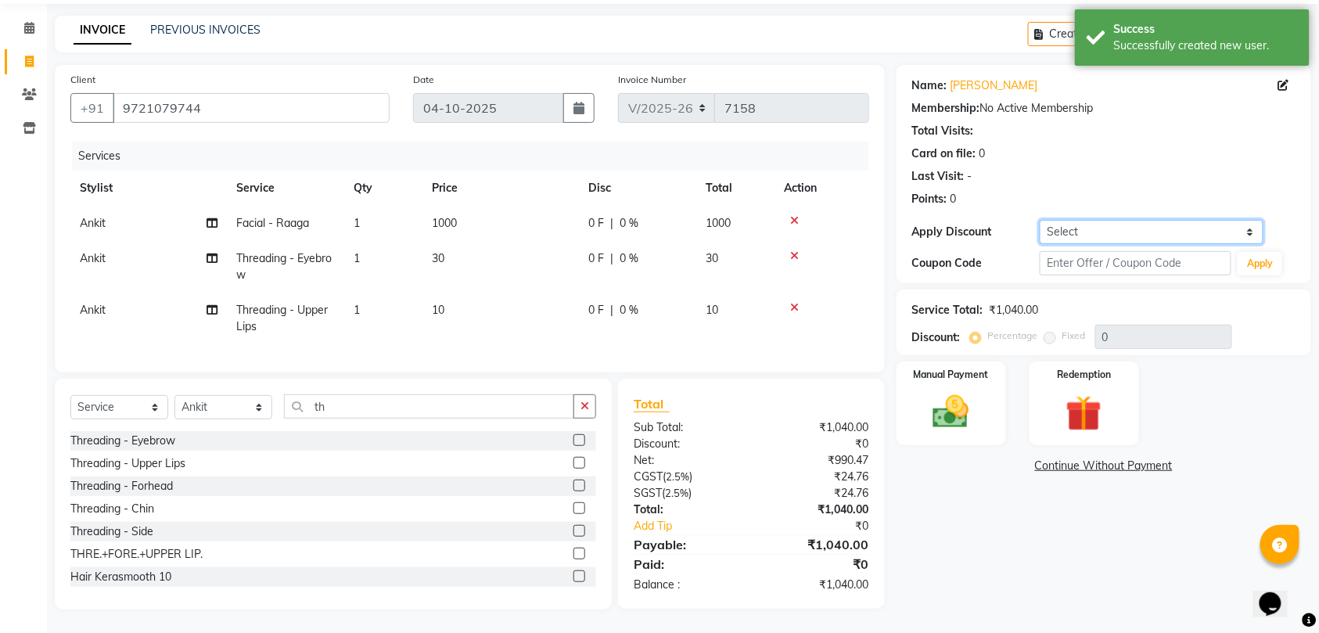
click at [1148, 220] on select "Select Coupon → Karwa 10 Coupon → Karwa 20 Coupon → Karwa 30 Coupon → Package 1…" at bounding box center [1152, 232] width 224 height 24
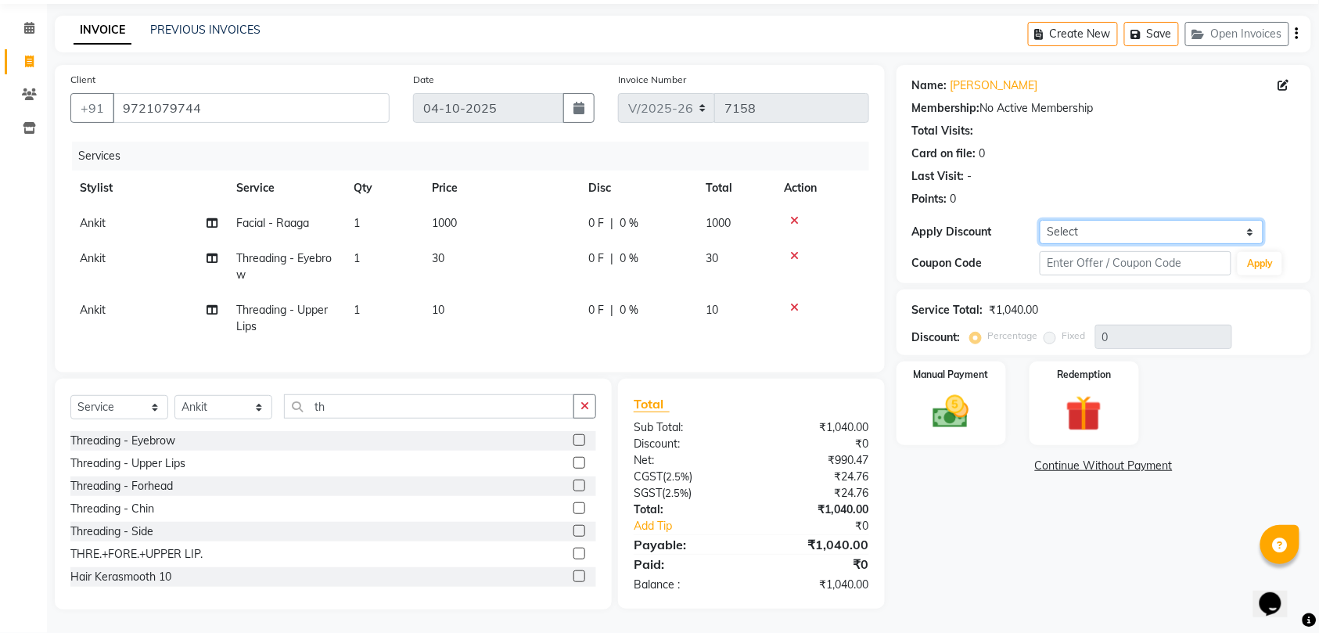
select select "1: Object"
click at [1040, 220] on select "Select Coupon → Karwa 10 Coupon → Karwa 20 Coupon → Karwa 30 Coupon → Package 1…" at bounding box center [1152, 232] width 224 height 24
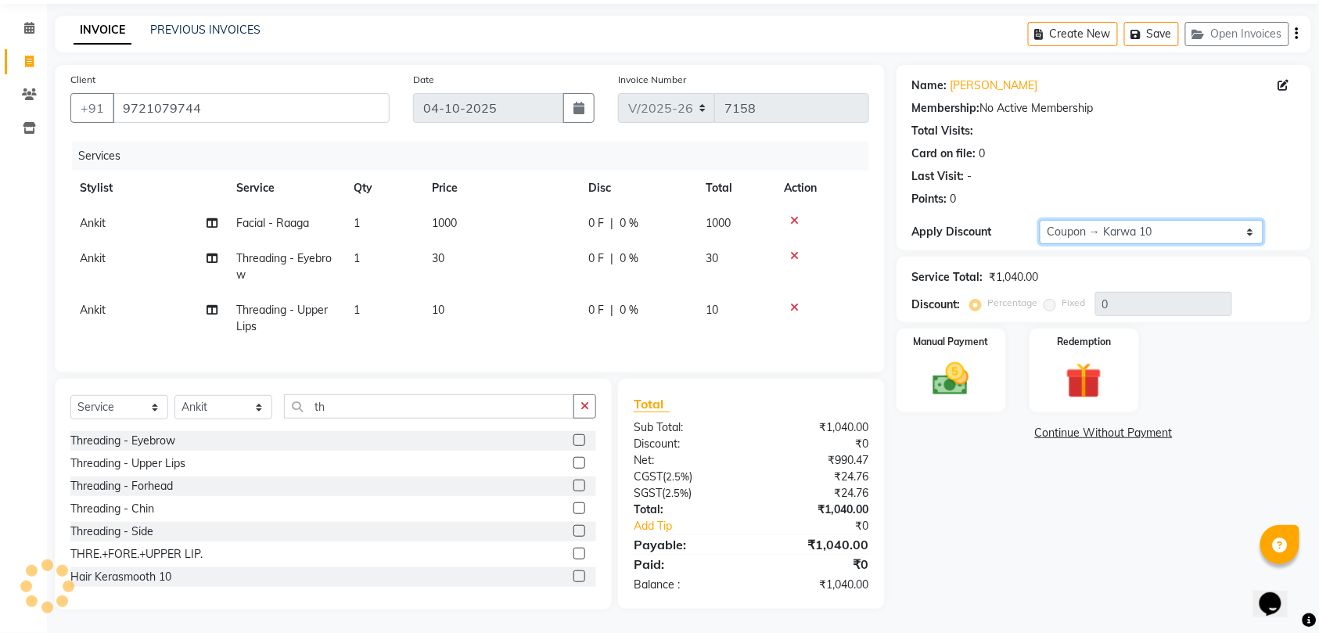
type input "10"
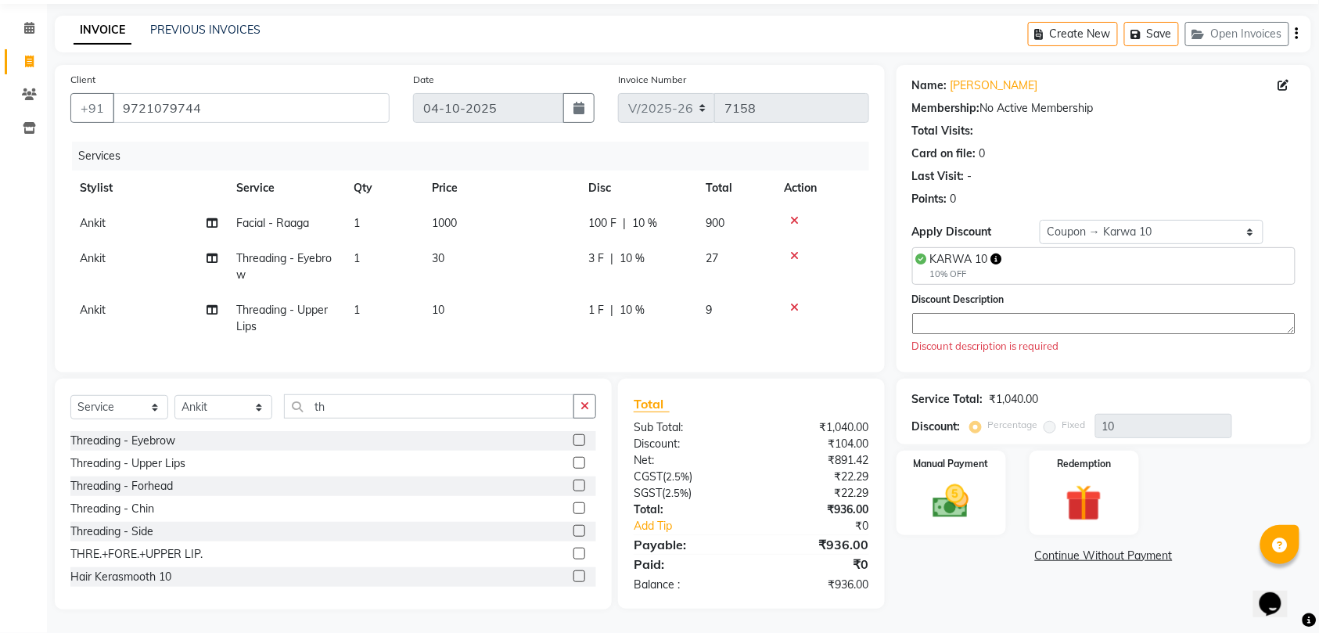
click at [1030, 313] on textarea at bounding box center [1103, 323] width 383 height 21
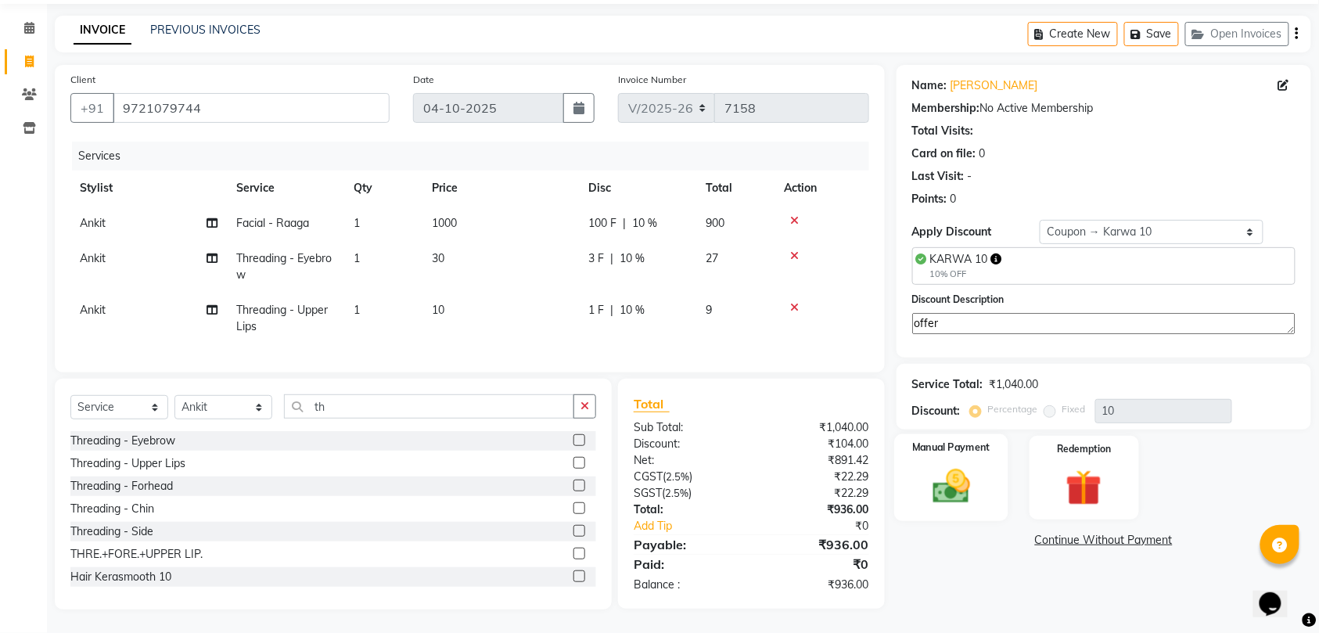
type textarea "offer"
click at [959, 469] on img at bounding box center [951, 486] width 61 height 43
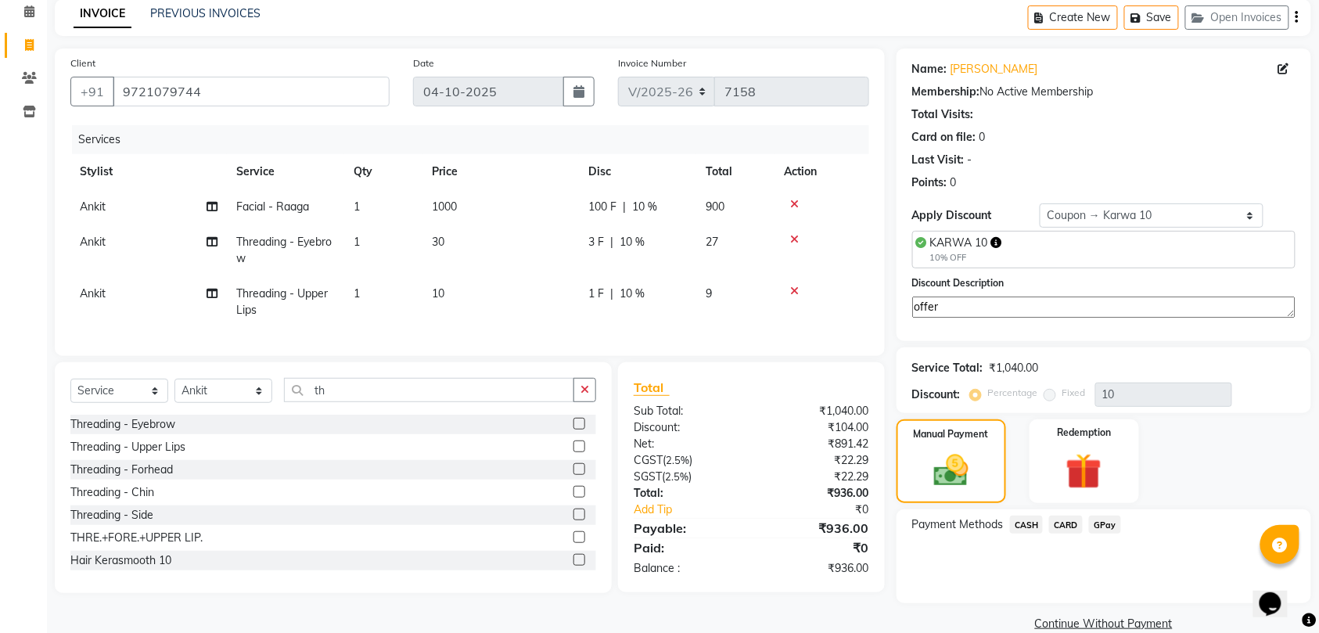
click at [1028, 523] on span "CASH" at bounding box center [1027, 525] width 34 height 18
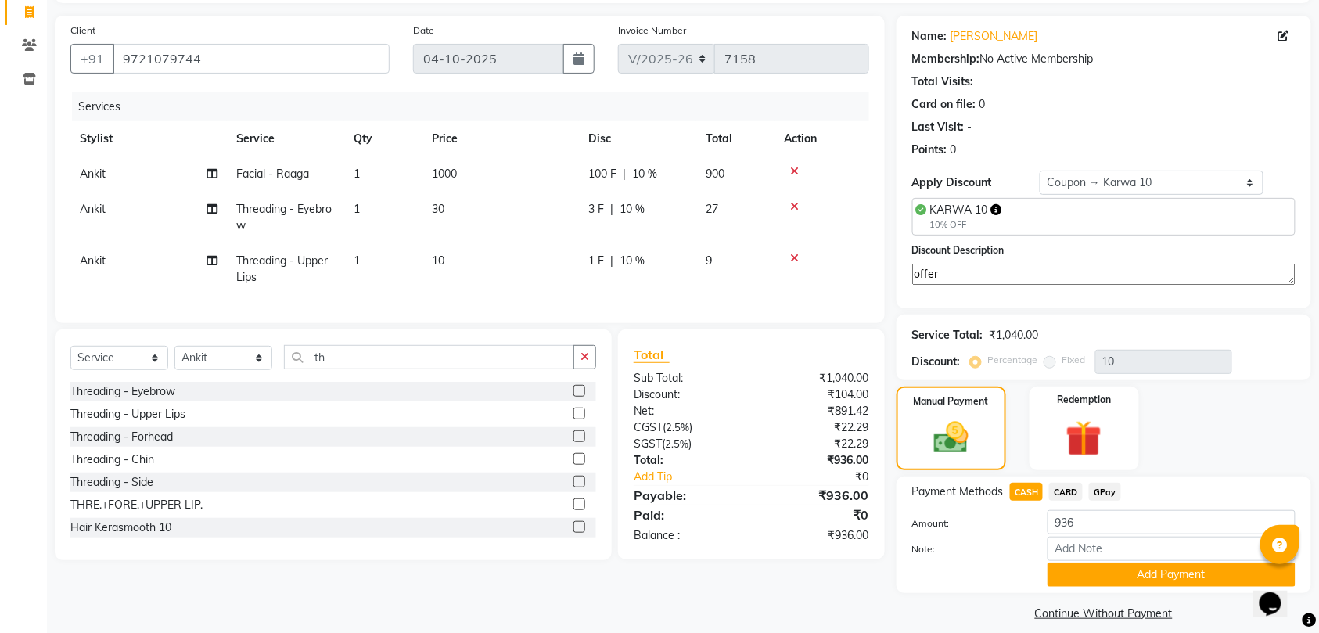
scroll to position [119, 0]
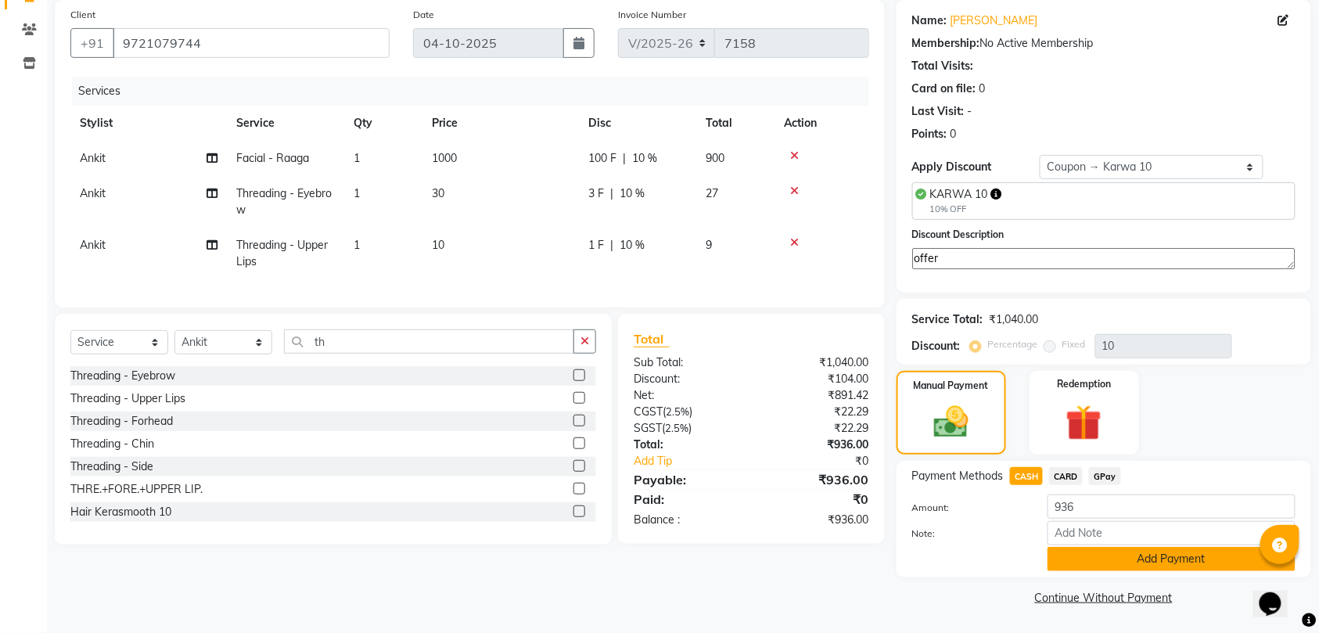
click at [1125, 560] on button "Add Payment" at bounding box center [1172, 559] width 248 height 24
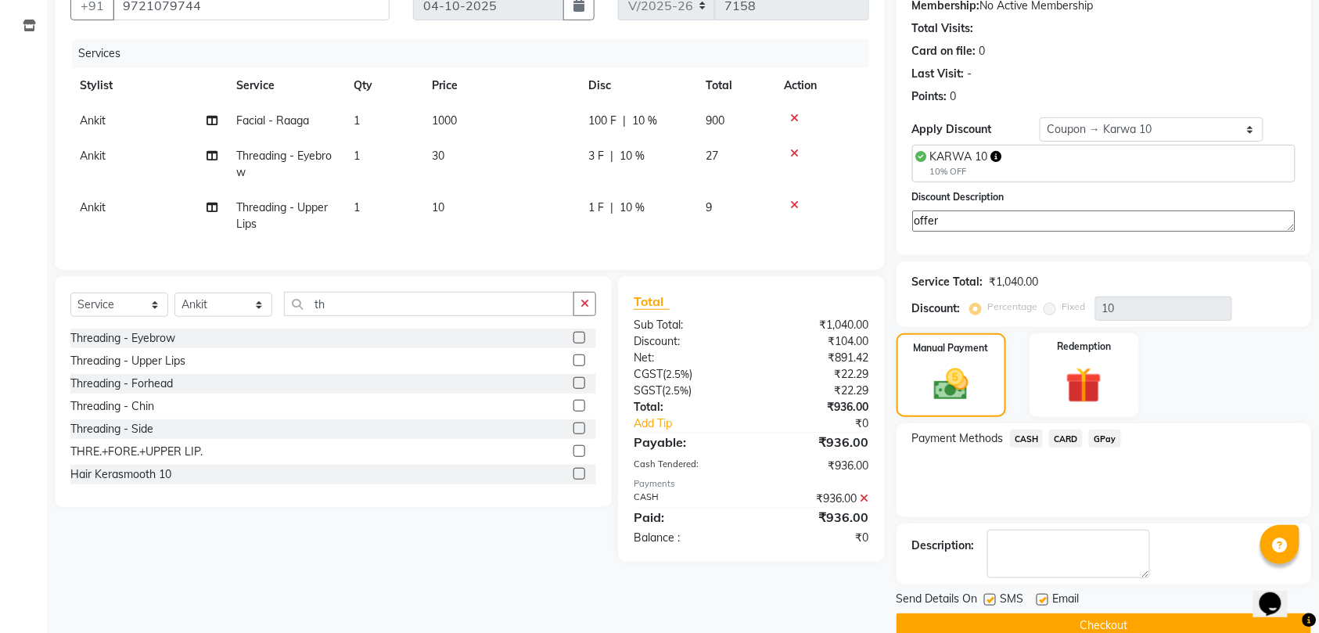
scroll to position [185, 0]
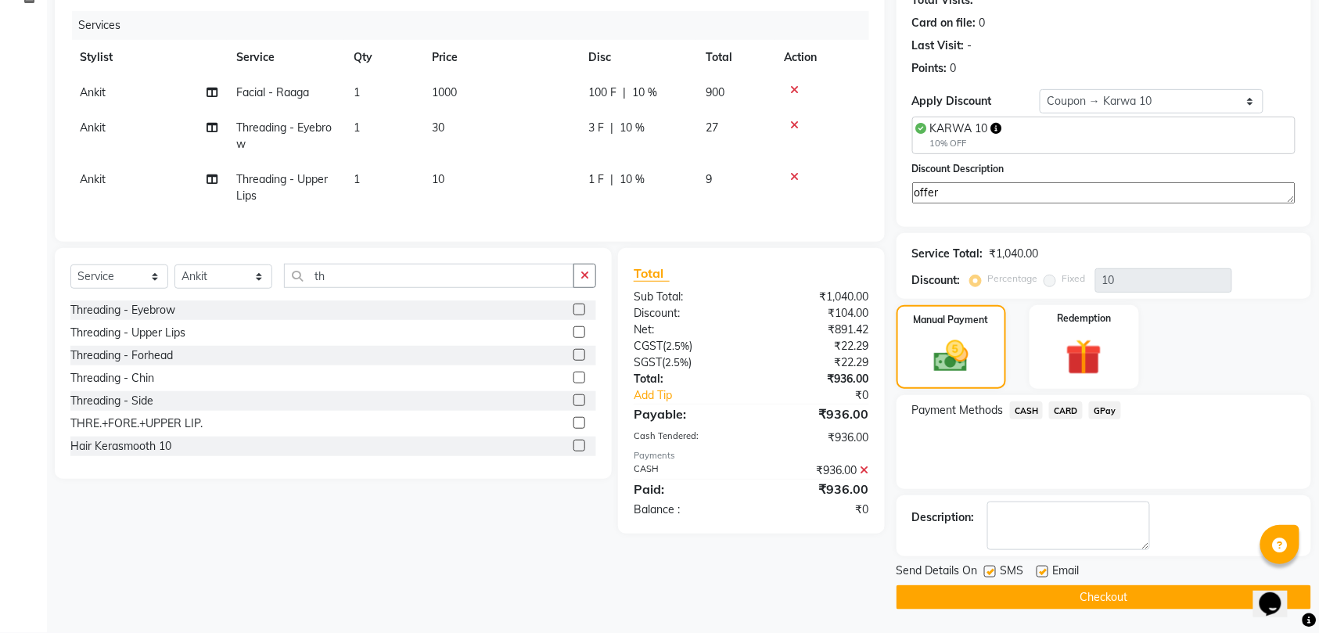
click at [1119, 591] on button "Checkout" at bounding box center [1104, 597] width 415 height 24
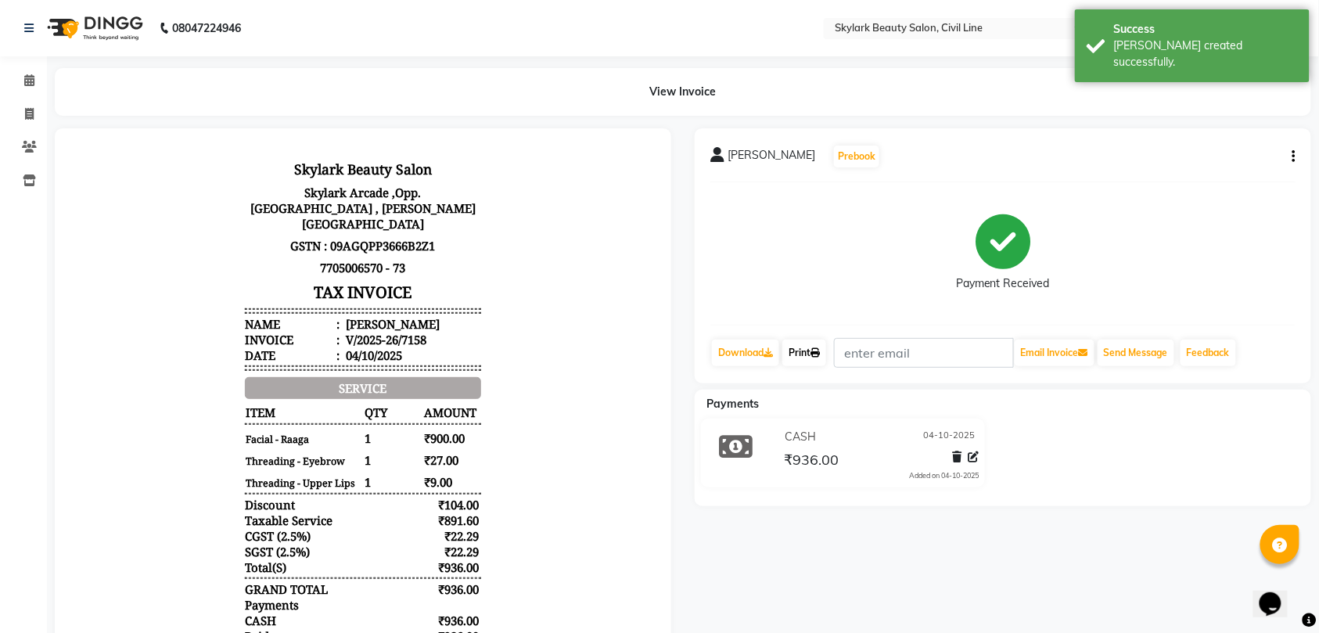
click at [812, 352] on link "Print" at bounding box center [804, 353] width 44 height 27
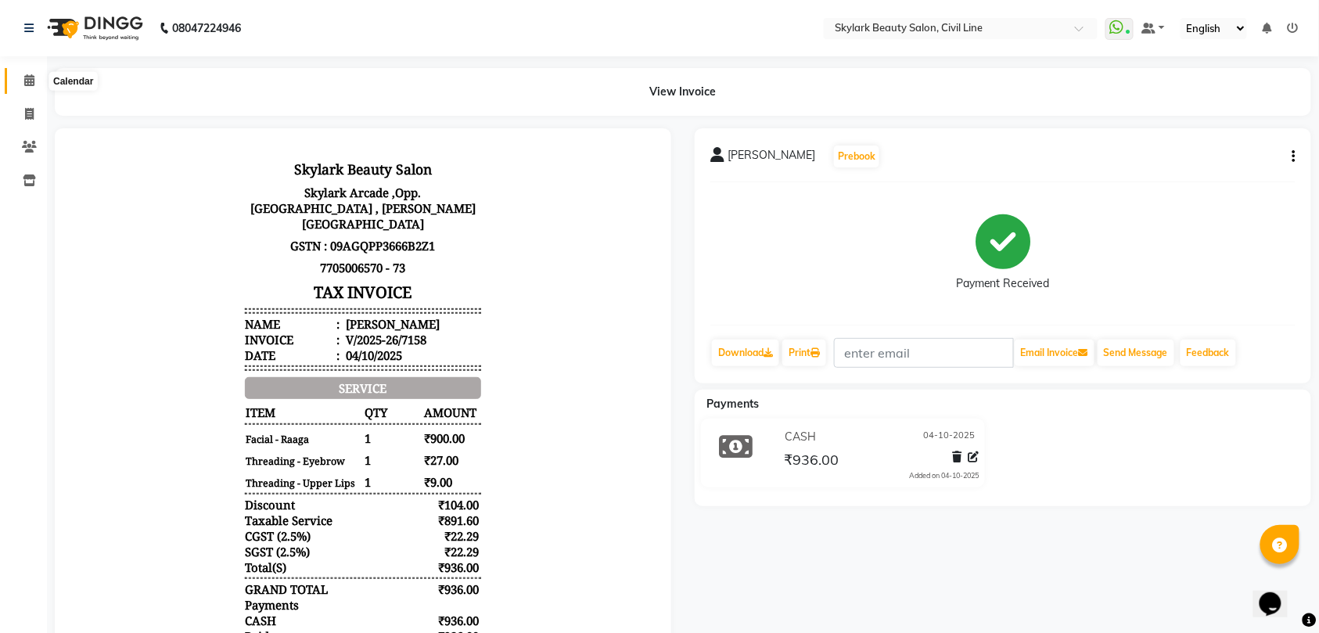
click at [30, 79] on icon at bounding box center [29, 80] width 10 height 12
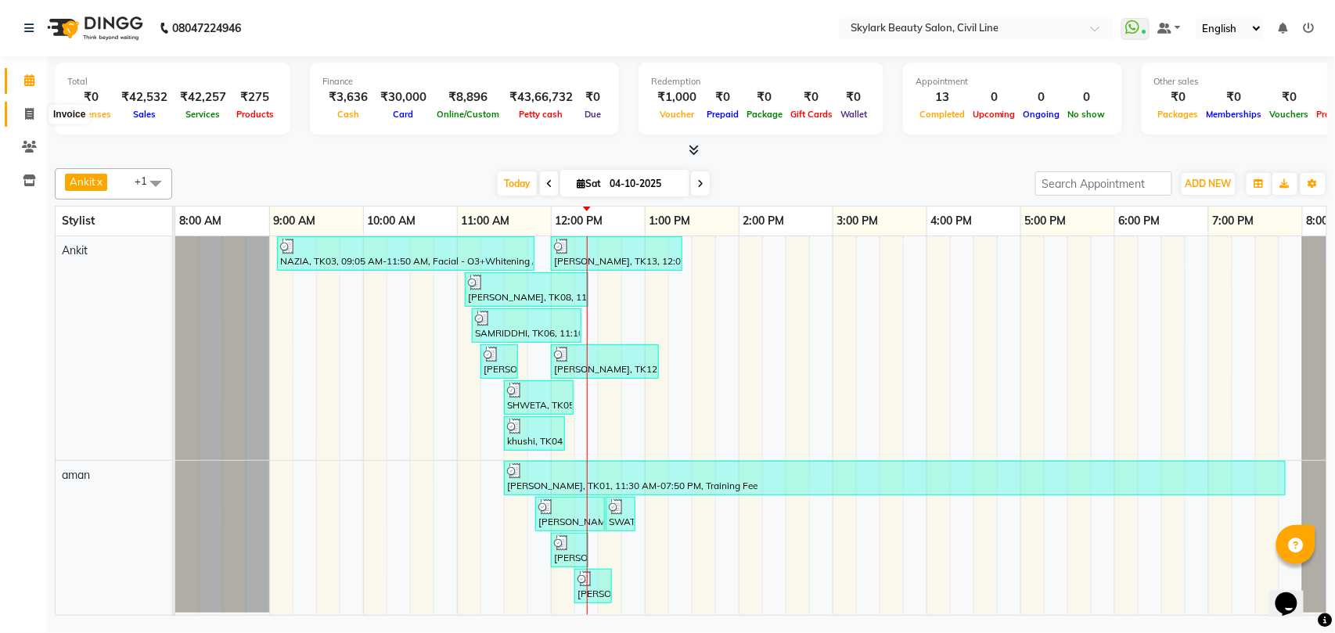
click at [26, 111] on icon at bounding box center [29, 114] width 9 height 12
select select "service"
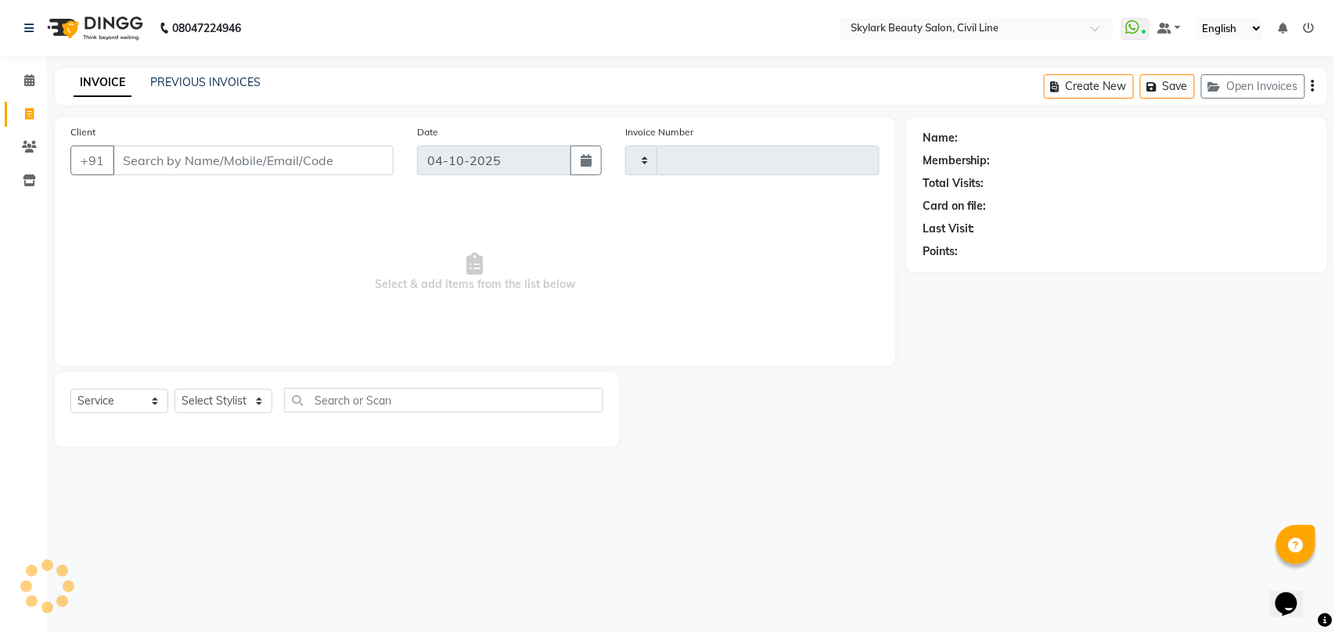
type input "7159"
select select "4588"
click at [222, 393] on select "Select Stylist" at bounding box center [223, 401] width 98 height 24
click at [224, 401] on select "Select Stylist" at bounding box center [223, 401] width 98 height 24
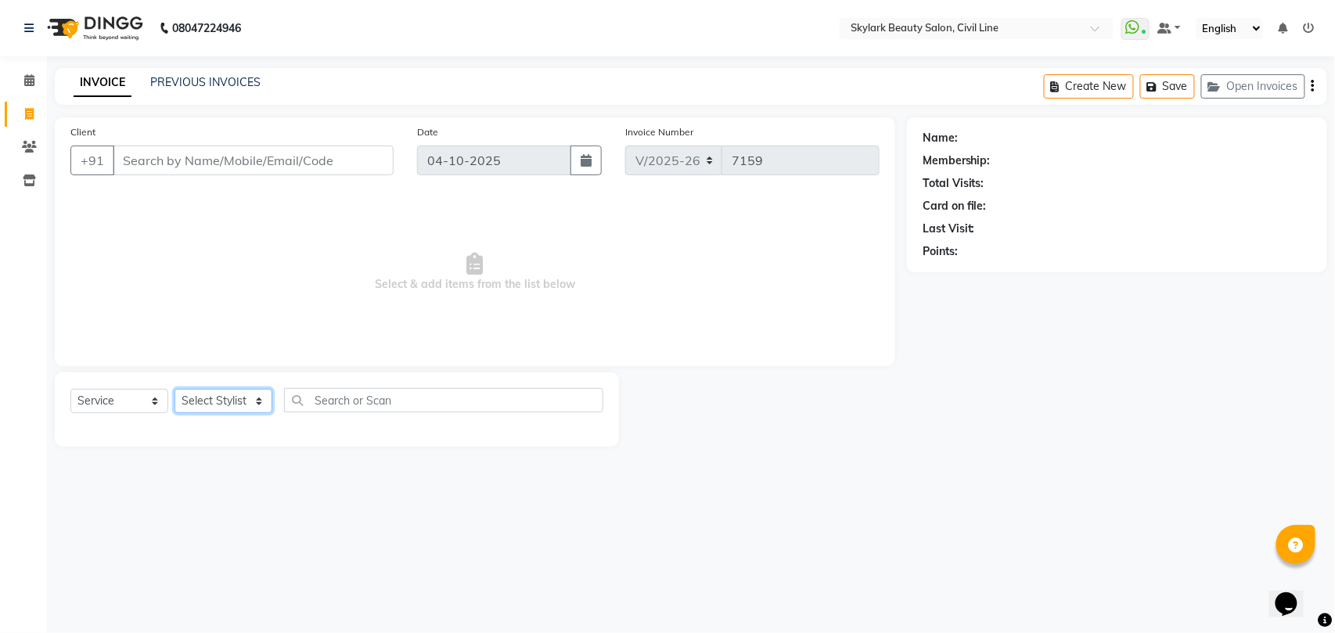
select select "28120"
click at [174, 389] on select "Select Stylist [PERSON_NAME] [PERSON_NAME] [PERSON_NAME] WASU" at bounding box center [223, 401] width 98 height 24
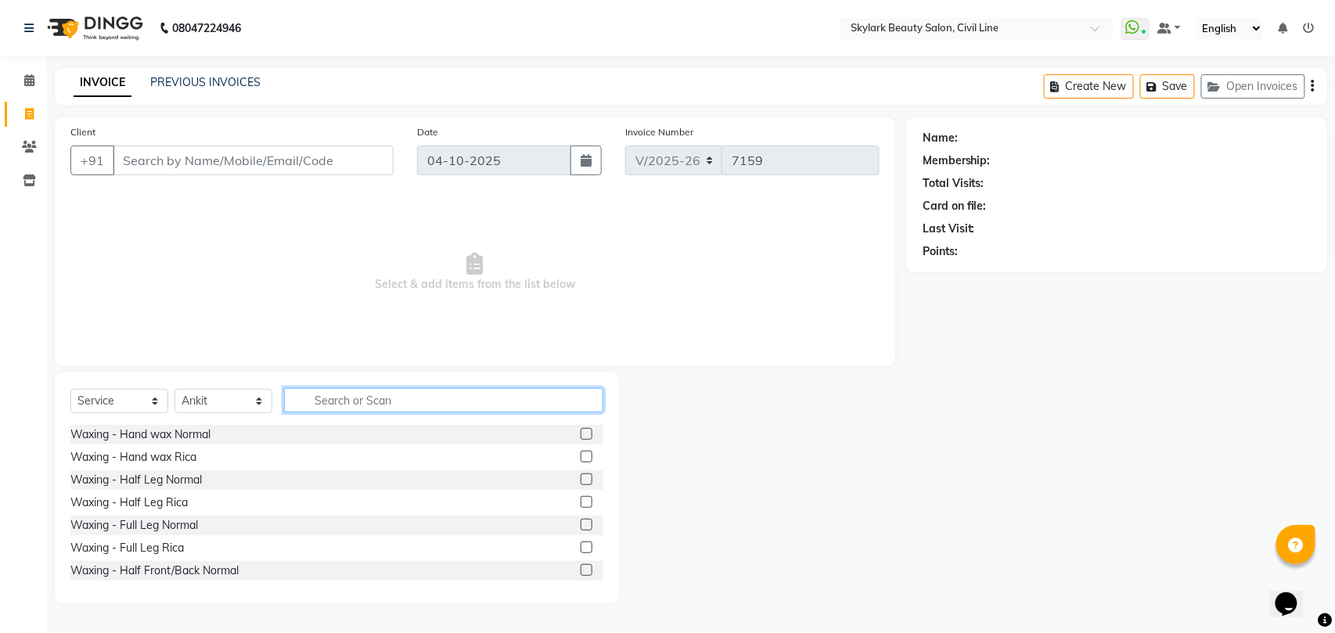
click at [366, 401] on input "text" at bounding box center [443, 400] width 319 height 24
click at [210, 79] on link "PREVIOUS INVOICES" at bounding box center [205, 82] width 110 height 14
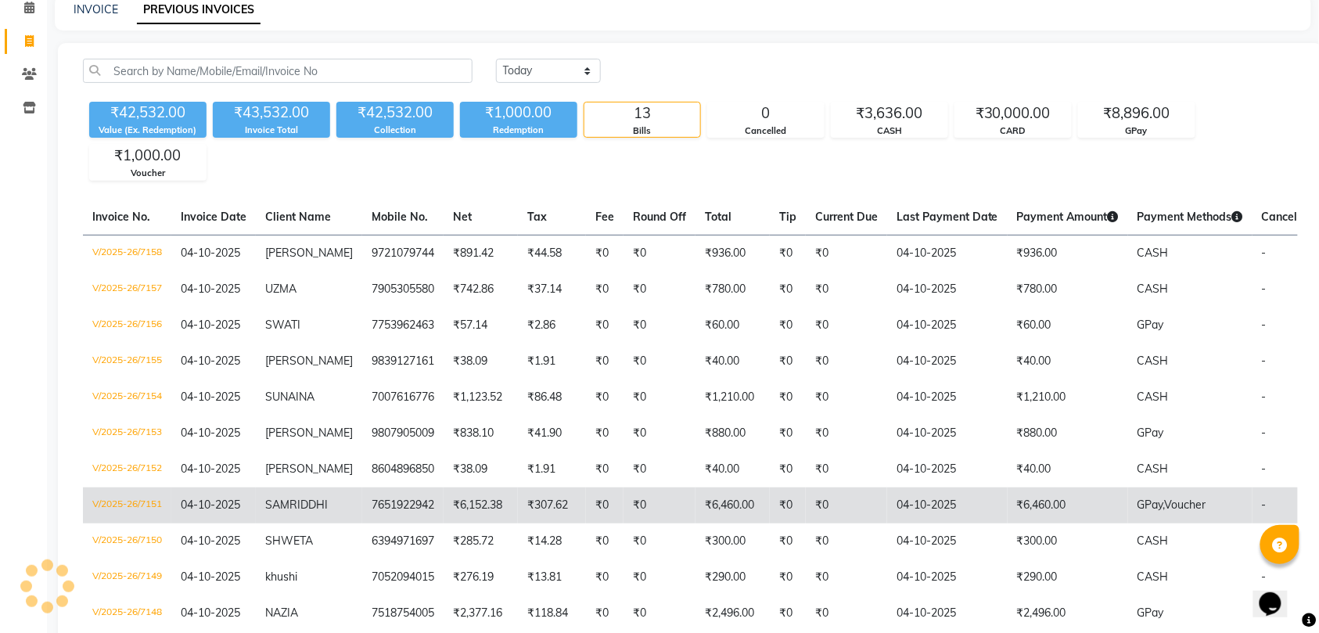
scroll to position [104, 0]
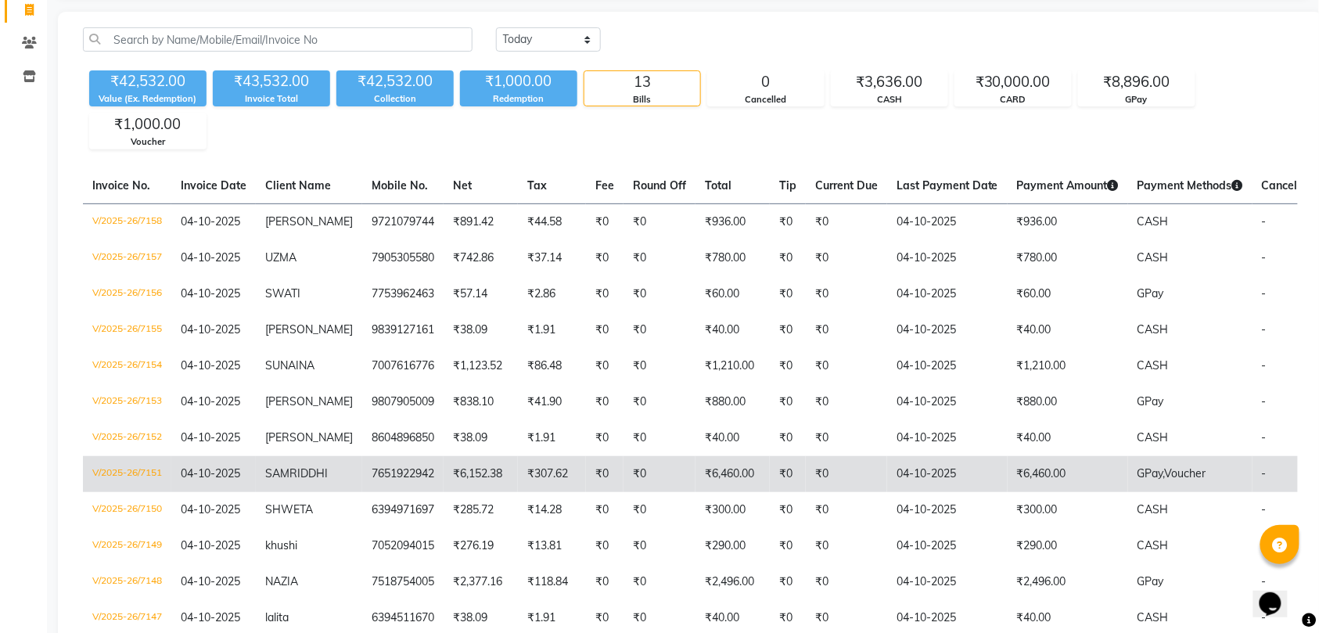
click at [468, 492] on td "₹6,152.38" at bounding box center [481, 474] width 74 height 36
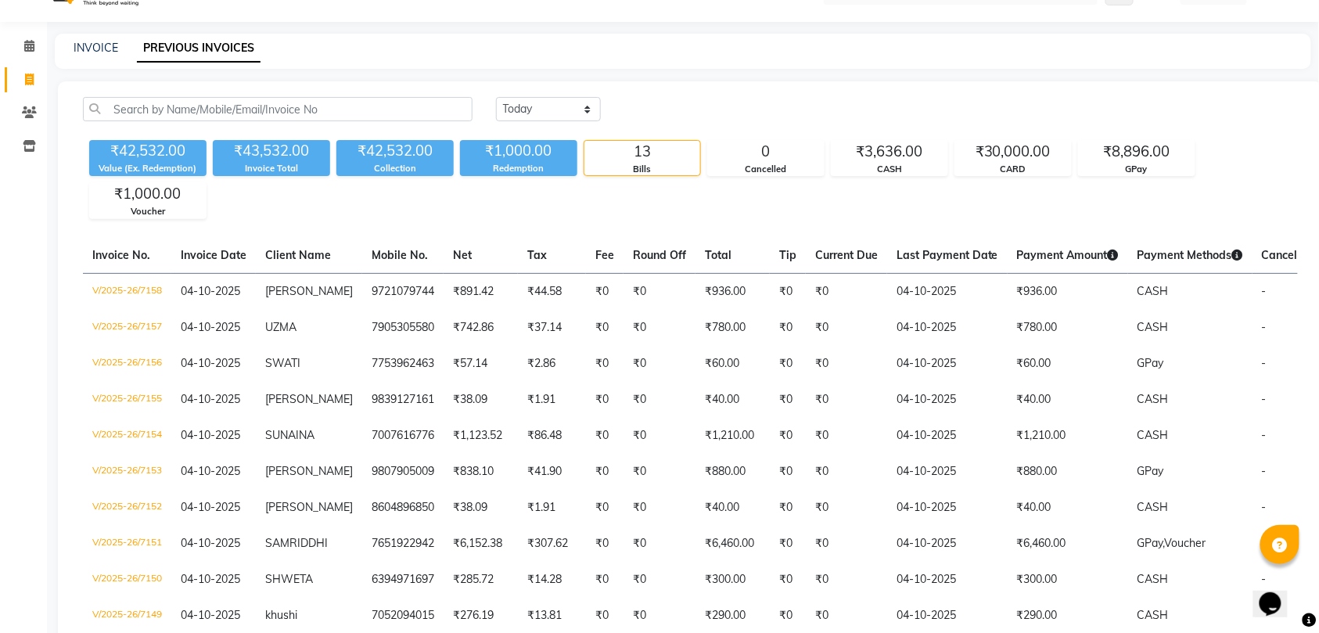
scroll to position [0, 0]
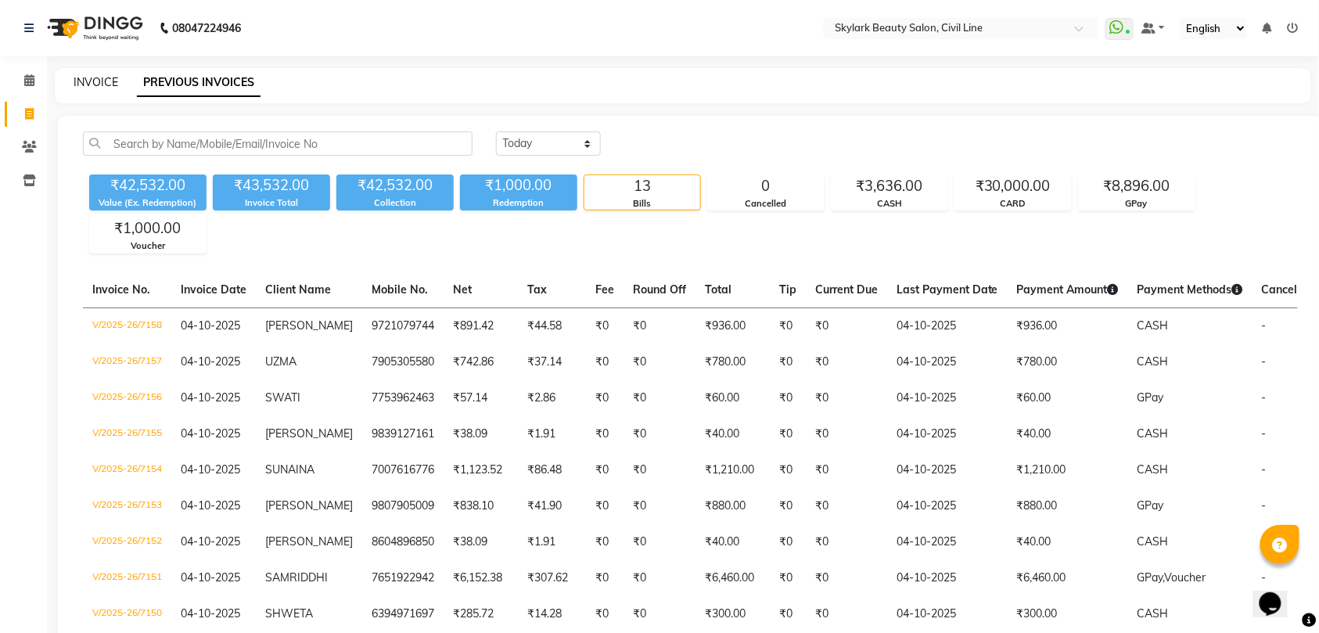
click at [104, 75] on link "INVOICE" at bounding box center [96, 82] width 45 height 14
select select "service"
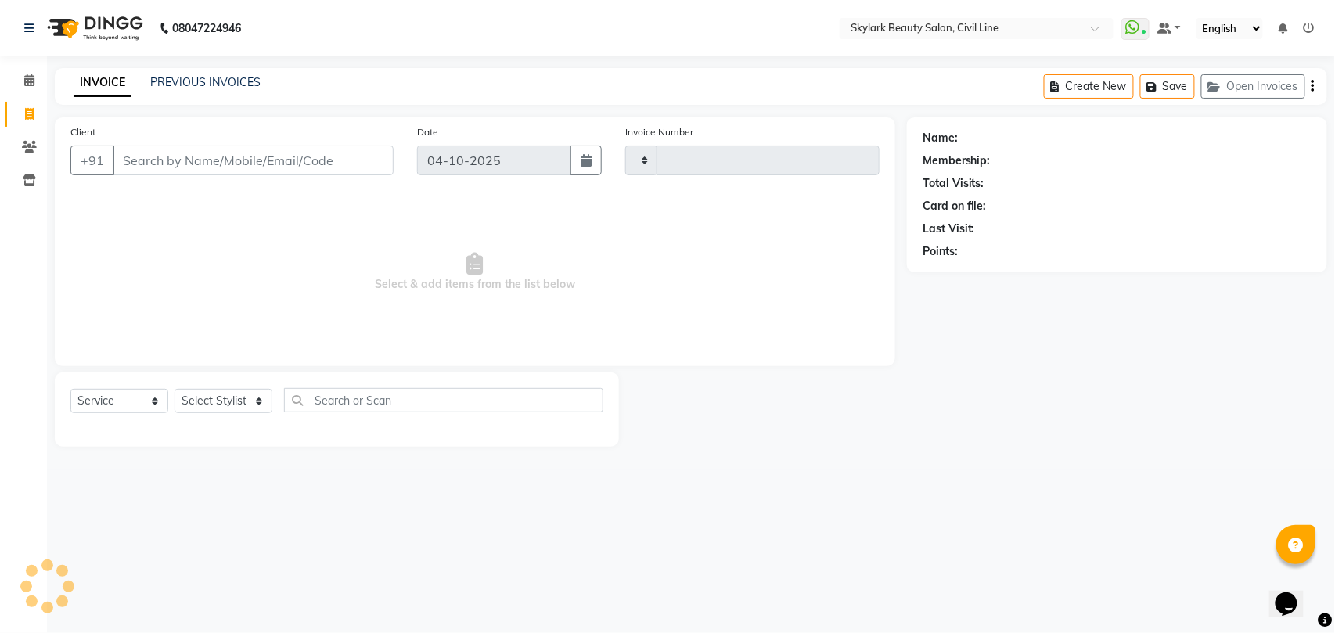
type input "7159"
click at [225, 401] on select "Select Stylist" at bounding box center [223, 401] width 98 height 24
select select "4588"
select select "28120"
click at [174, 389] on select "Select Stylist [PERSON_NAME] [PERSON_NAME] [PERSON_NAME] WASU" at bounding box center [223, 401] width 98 height 24
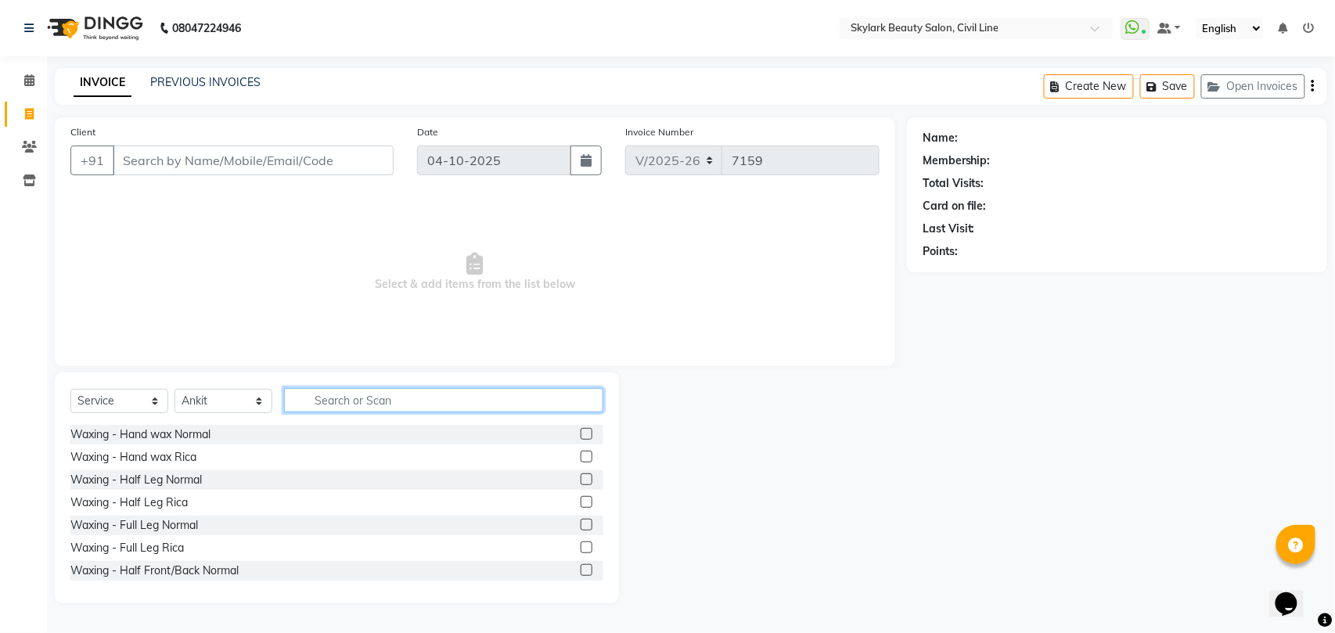
click at [352, 404] on input "text" at bounding box center [443, 400] width 319 height 24
type input "th"
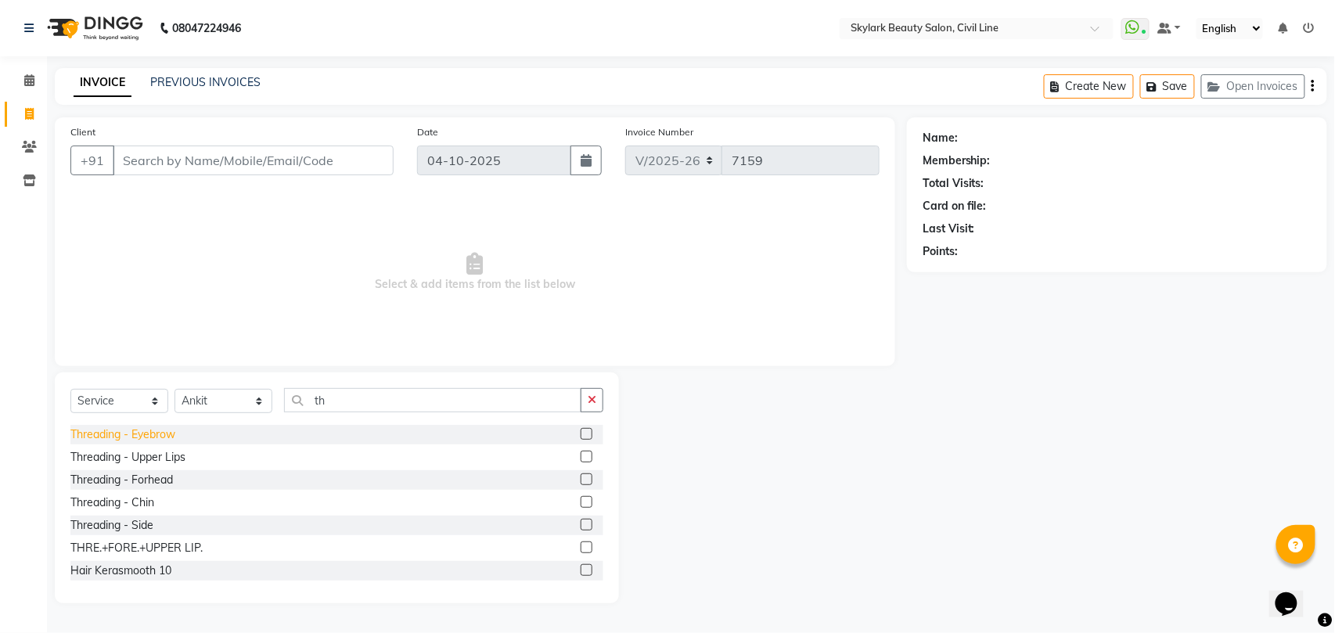
click at [160, 433] on div "Threading - Eyebrow" at bounding box center [122, 434] width 105 height 16
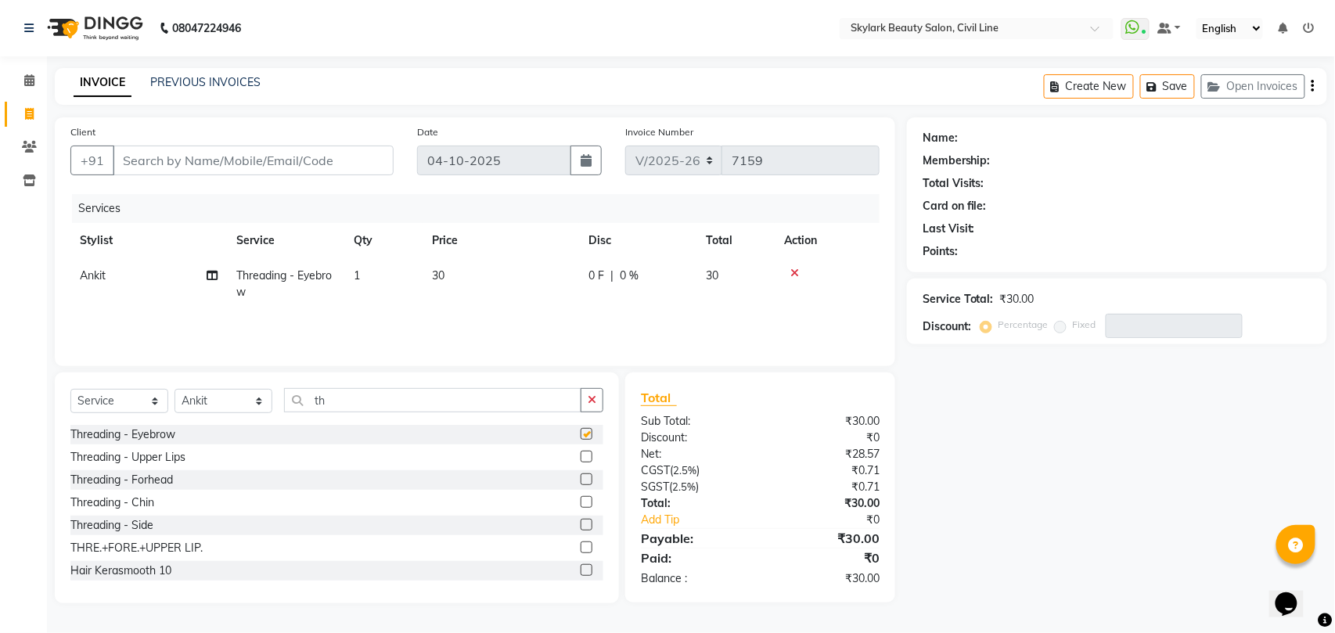
checkbox input "false"
click at [308, 151] on input "Client" at bounding box center [253, 161] width 281 height 30
type input "6"
type input "0"
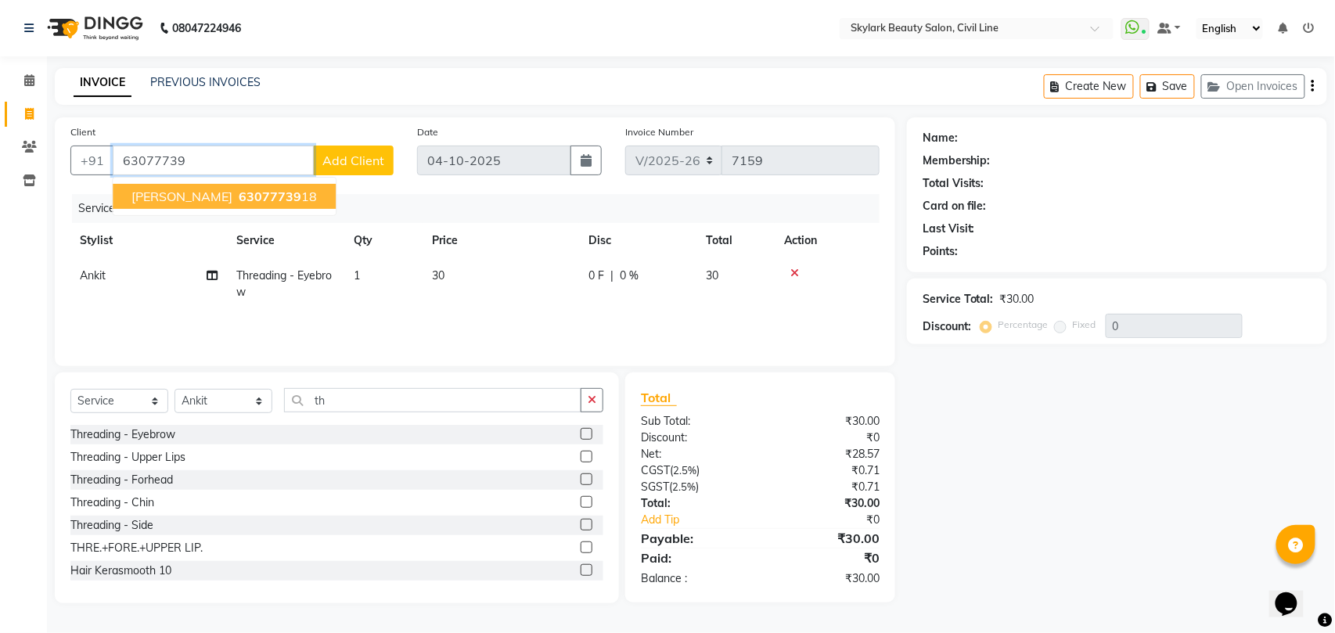
click at [232, 201] on span "[PERSON_NAME]" at bounding box center [181, 197] width 101 height 16
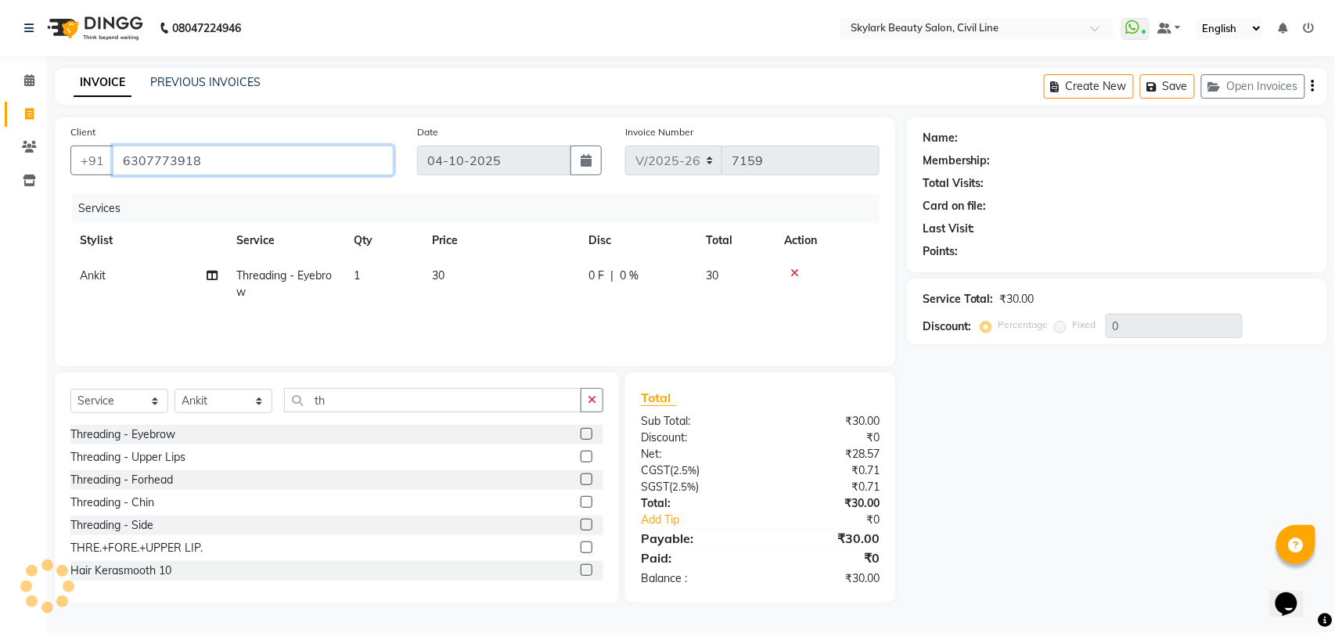
type input "6307773918"
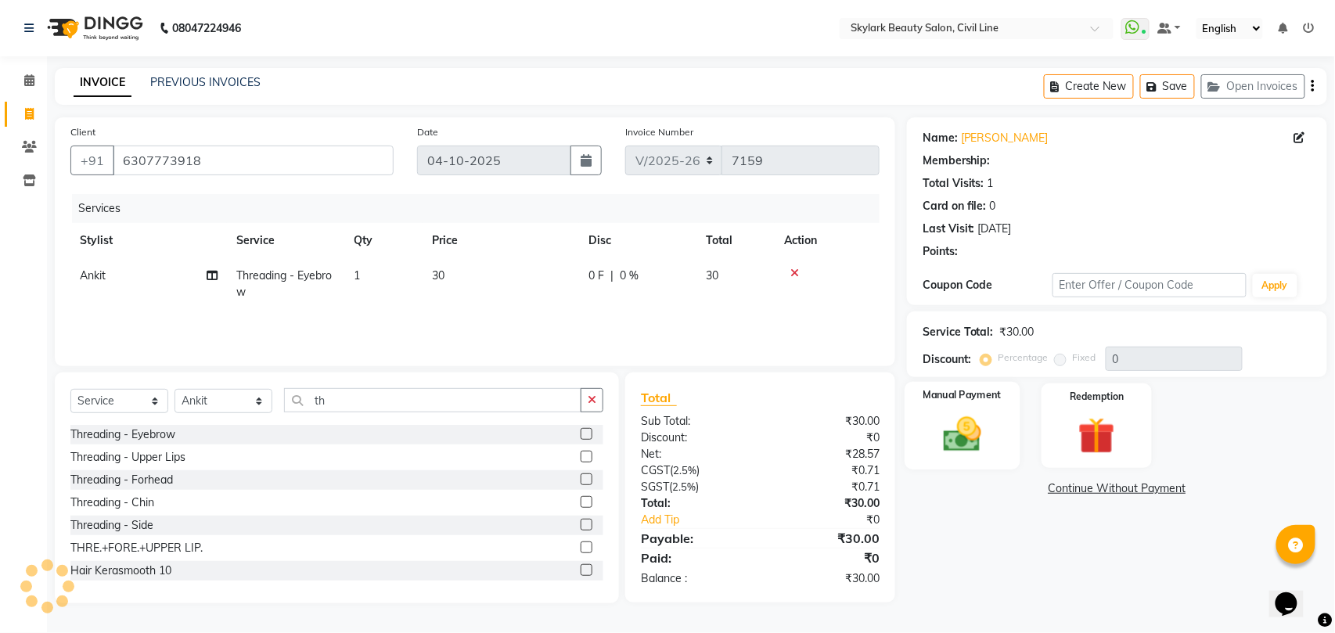
click at [953, 451] on img at bounding box center [962, 434] width 62 height 44
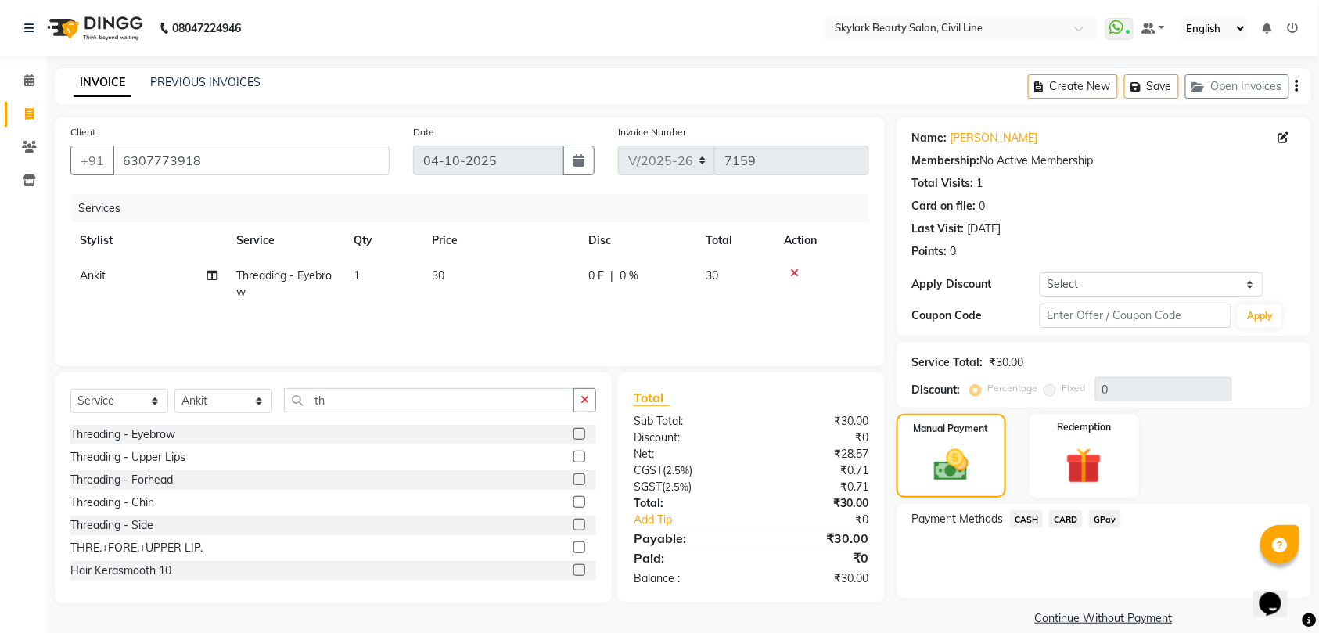
click at [1098, 517] on span "GPay" at bounding box center [1105, 519] width 32 height 18
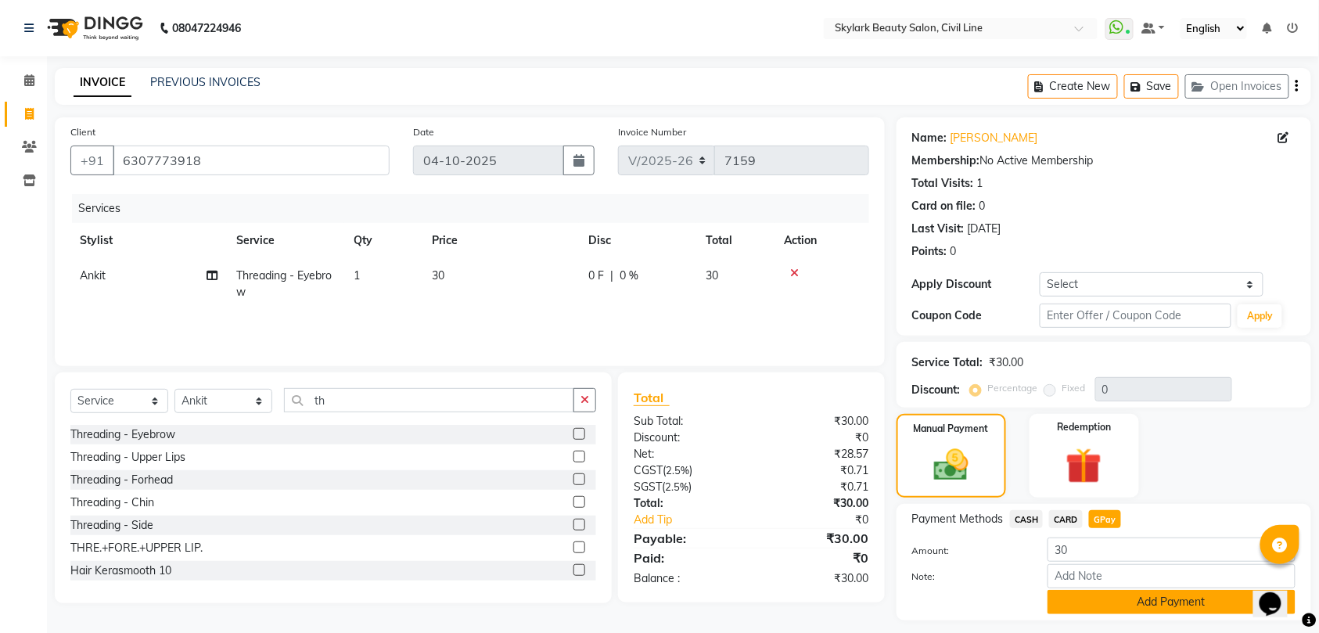
click at [1141, 601] on button "Add Payment" at bounding box center [1172, 602] width 248 height 24
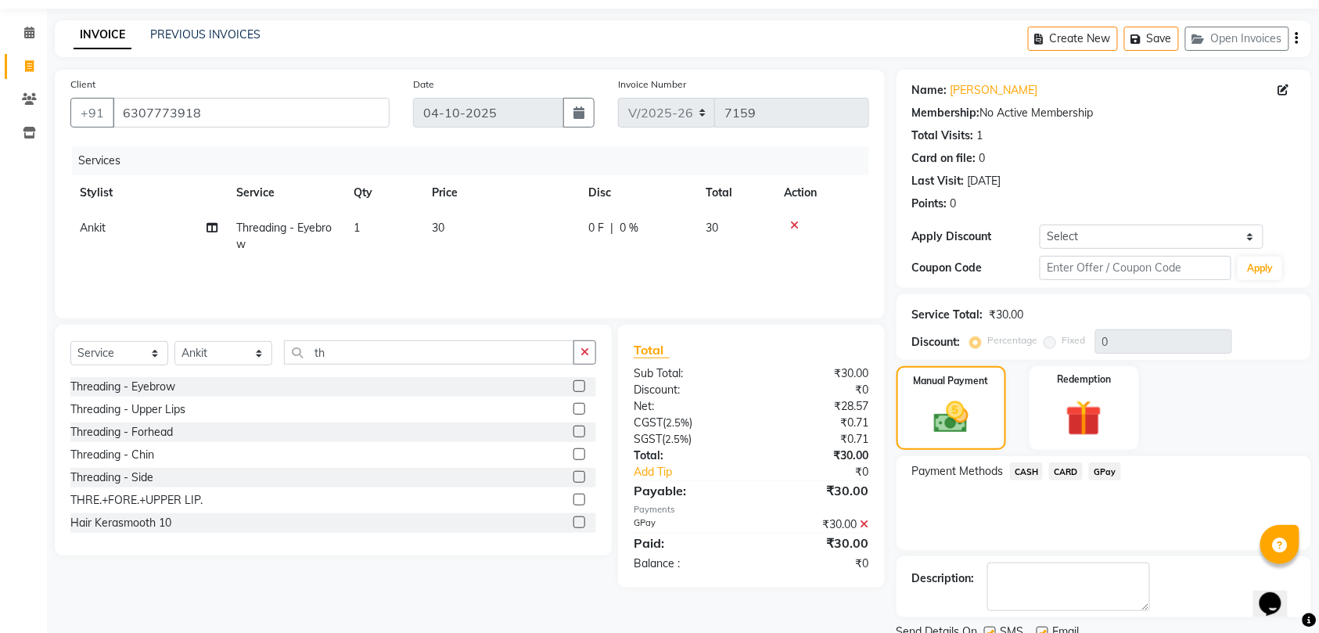
scroll to position [110, 0]
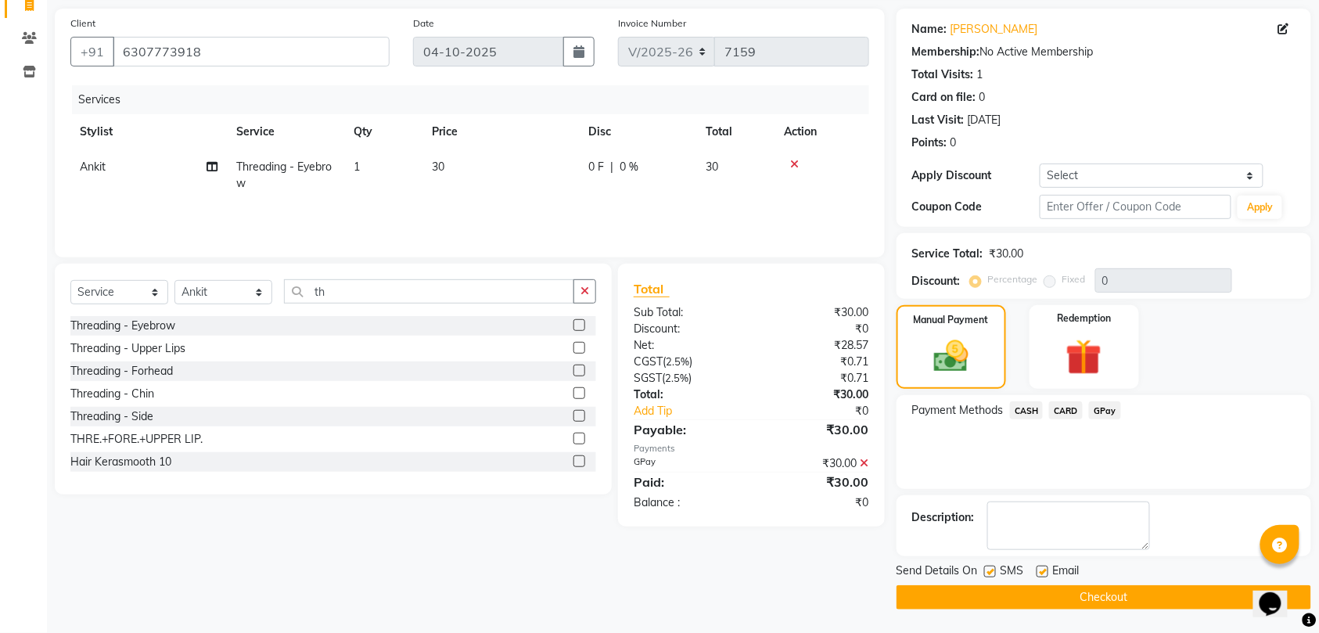
click at [1121, 602] on button "Checkout" at bounding box center [1104, 597] width 415 height 24
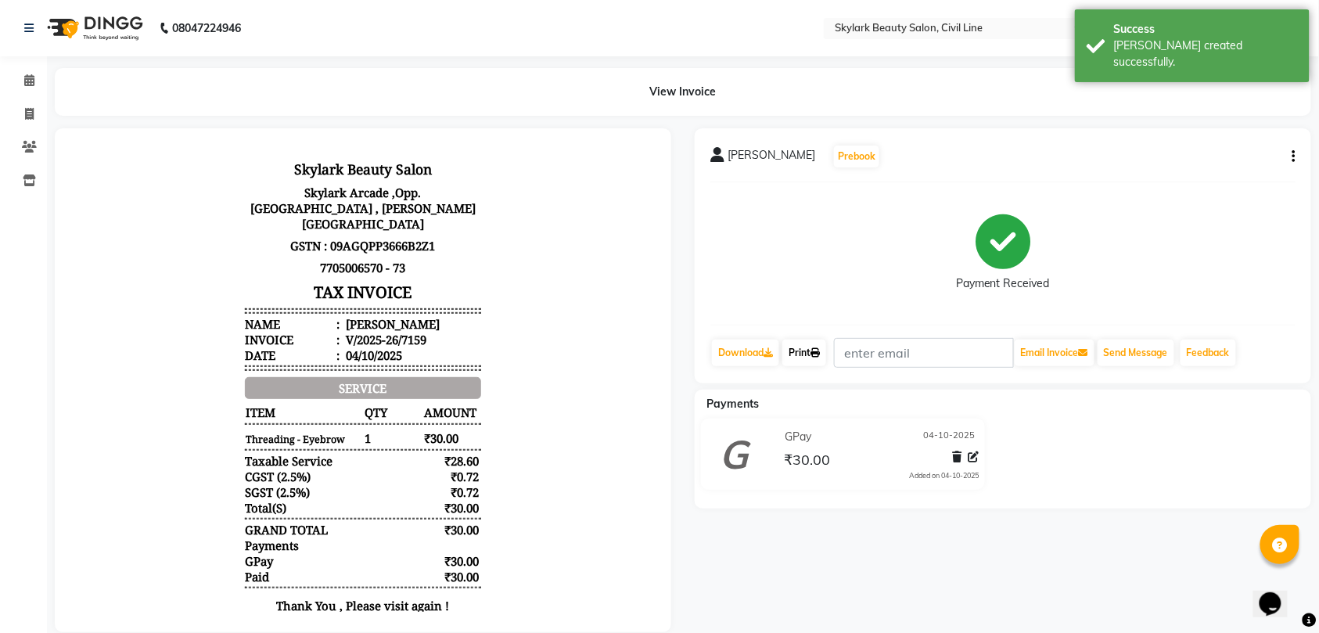
click at [811, 352] on link "Print" at bounding box center [804, 353] width 44 height 27
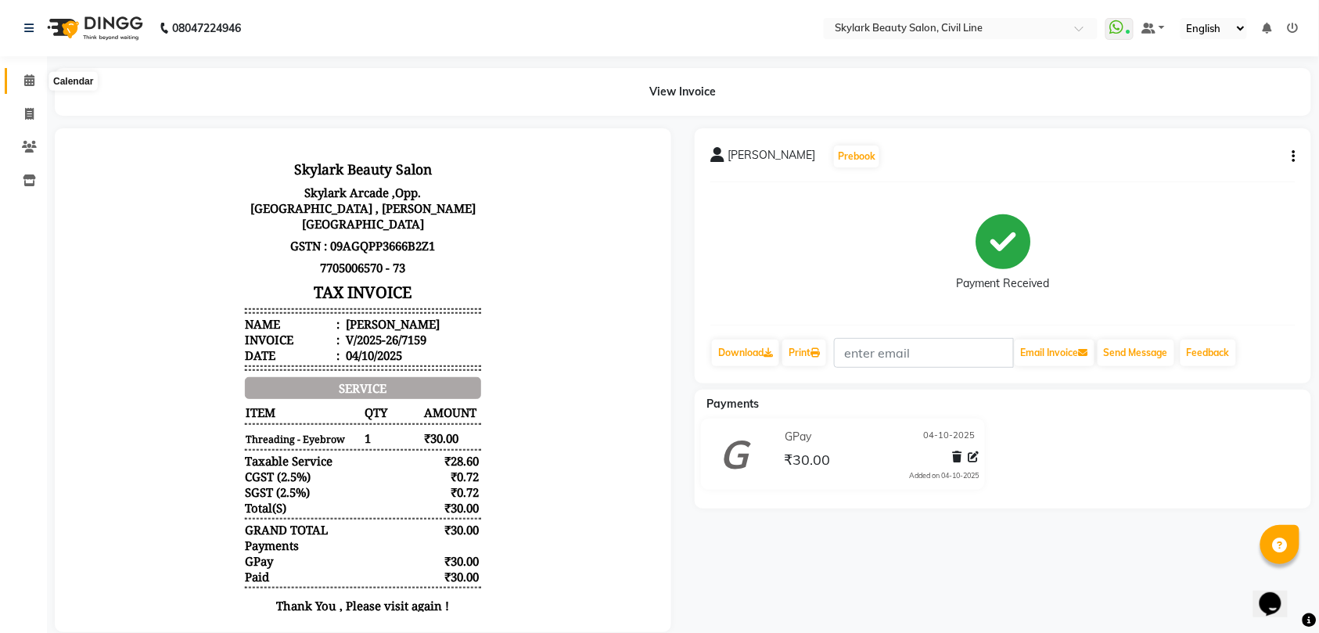
click at [28, 83] on icon at bounding box center [29, 80] width 10 height 12
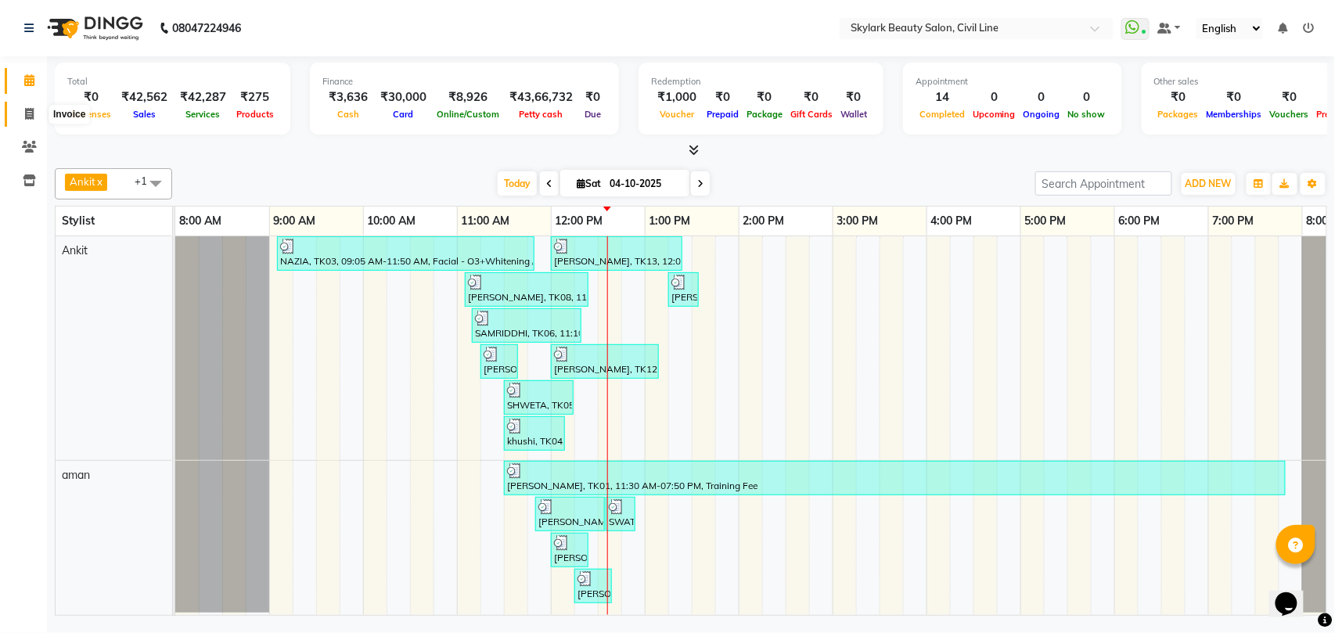
click at [29, 114] on icon at bounding box center [29, 114] width 9 height 12
select select "service"
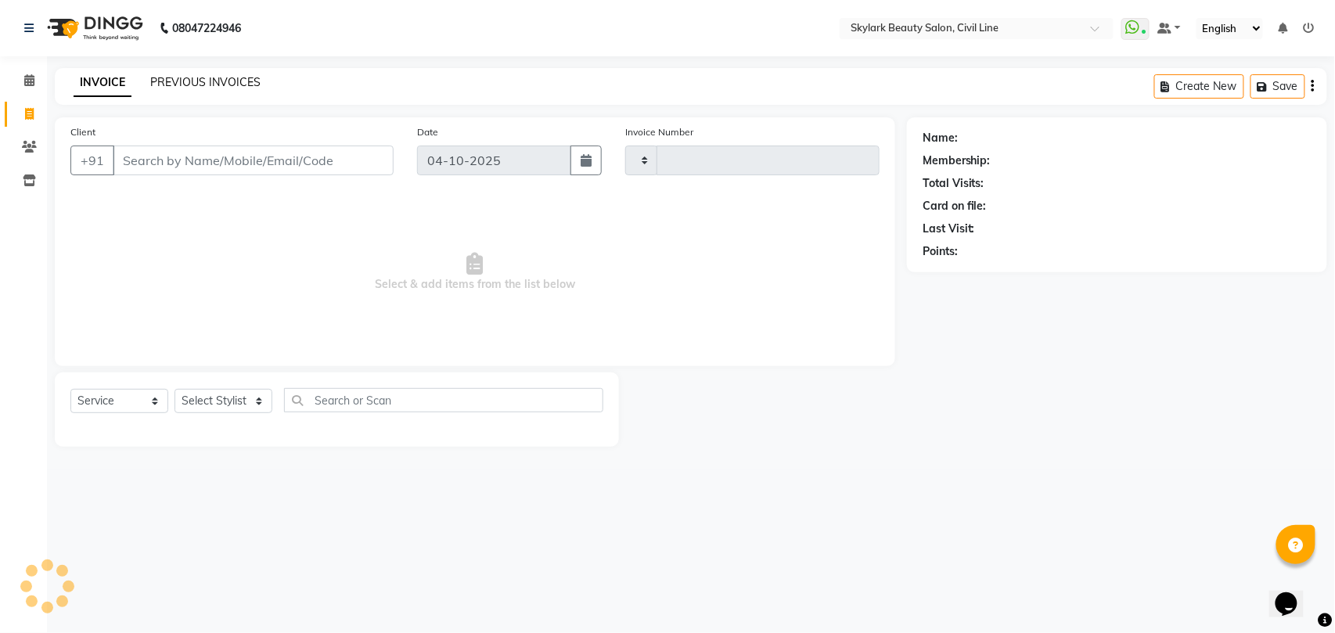
type input "7160"
select select "4588"
click at [239, 75] on link "PREVIOUS INVOICES" at bounding box center [205, 82] width 110 height 14
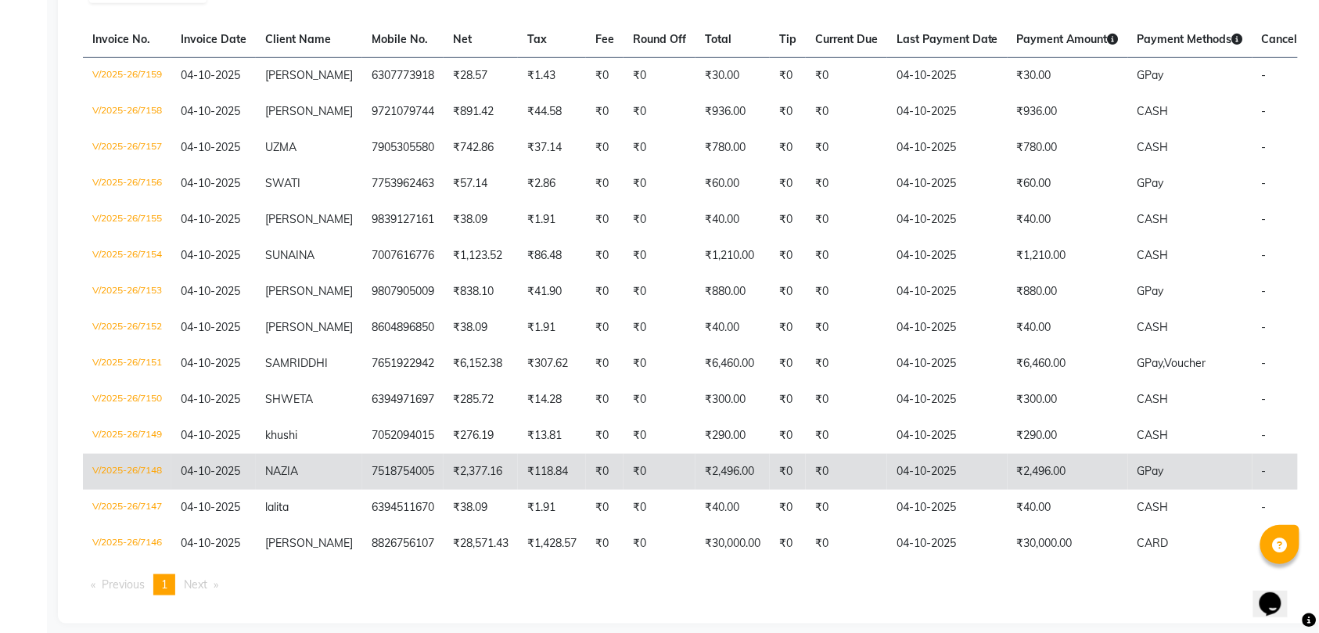
scroll to position [313, 0]
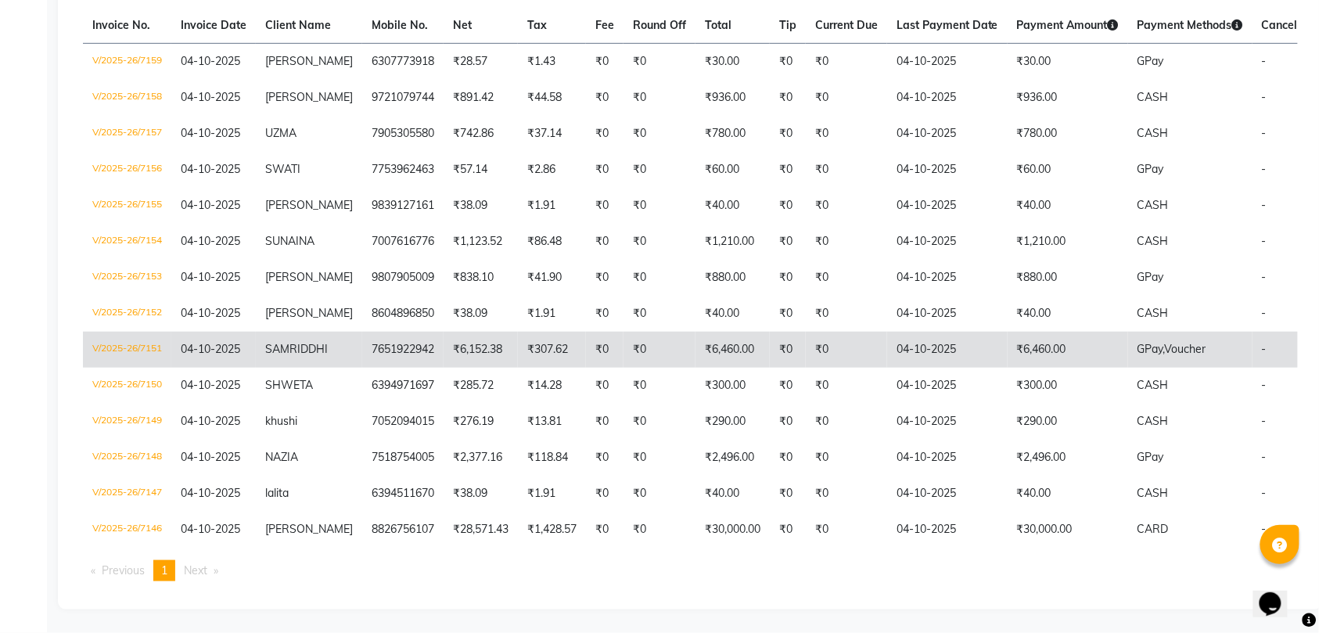
click at [305, 342] on span "SAMRIDDHI" at bounding box center [296, 349] width 63 height 14
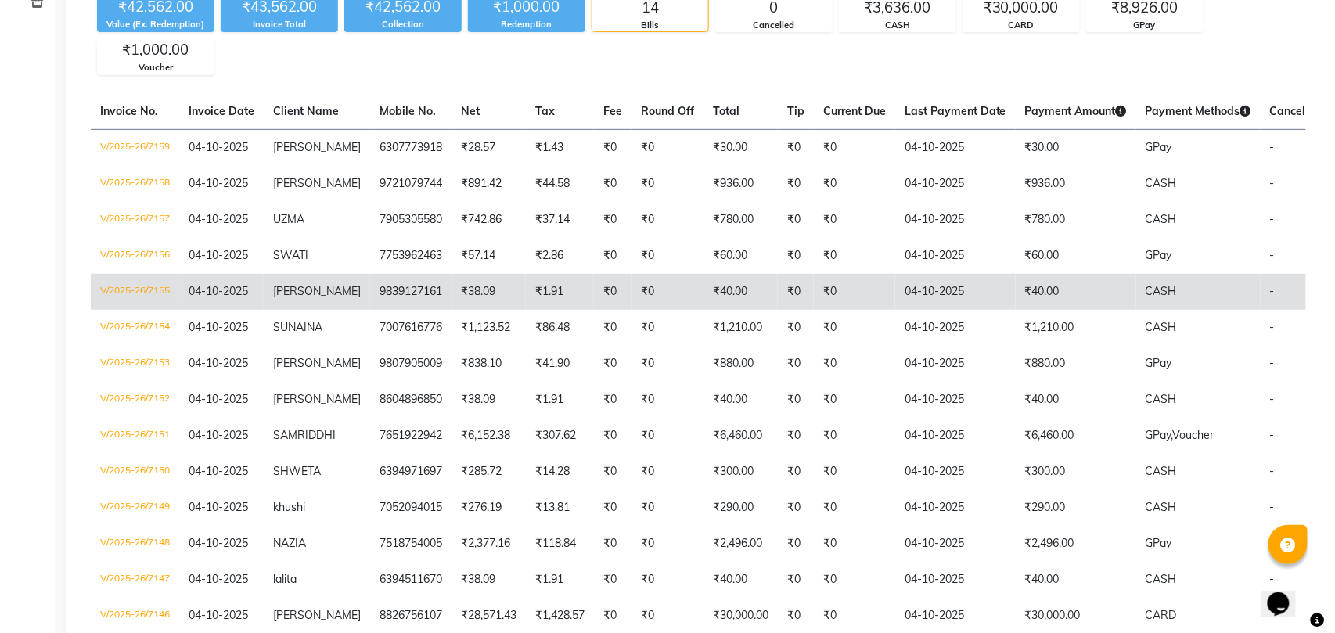
scroll to position [0, 0]
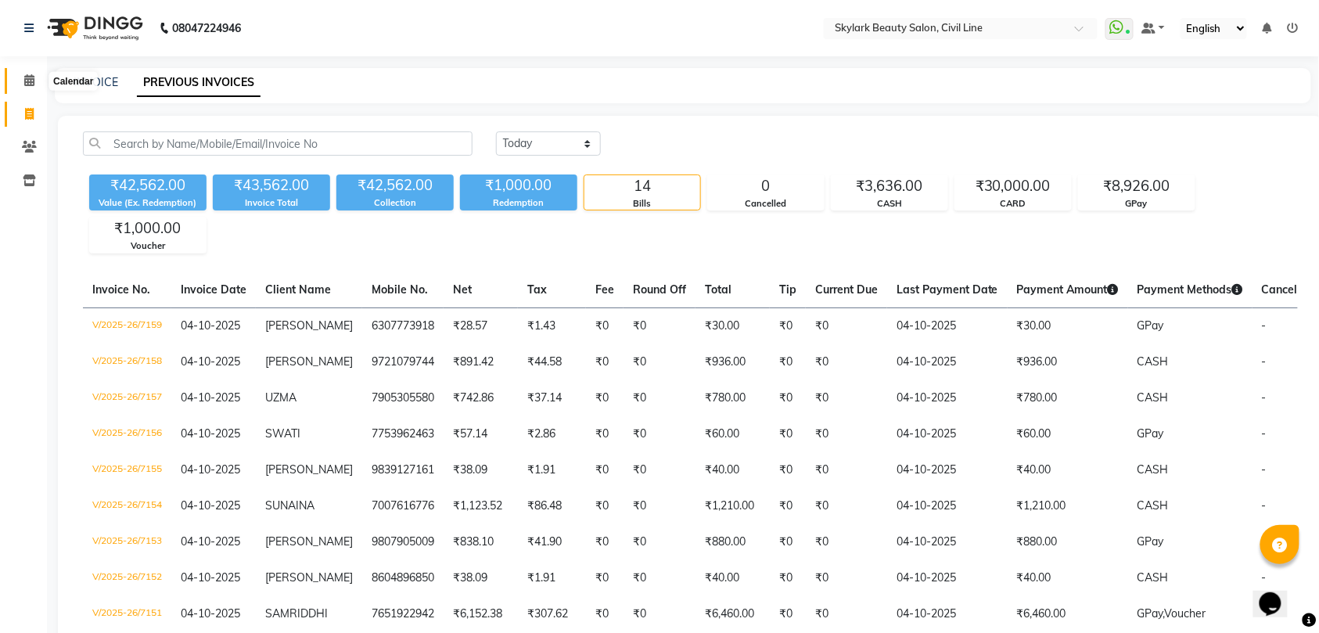
click at [27, 85] on icon at bounding box center [29, 80] width 10 height 12
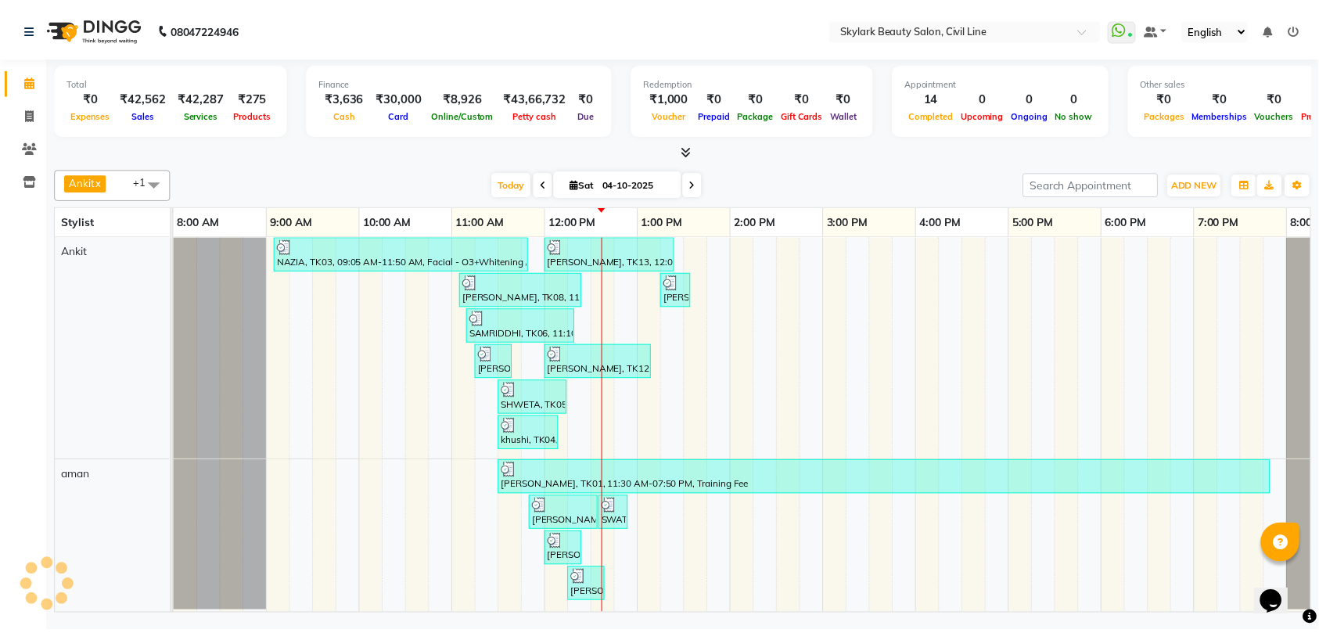
scroll to position [0, 70]
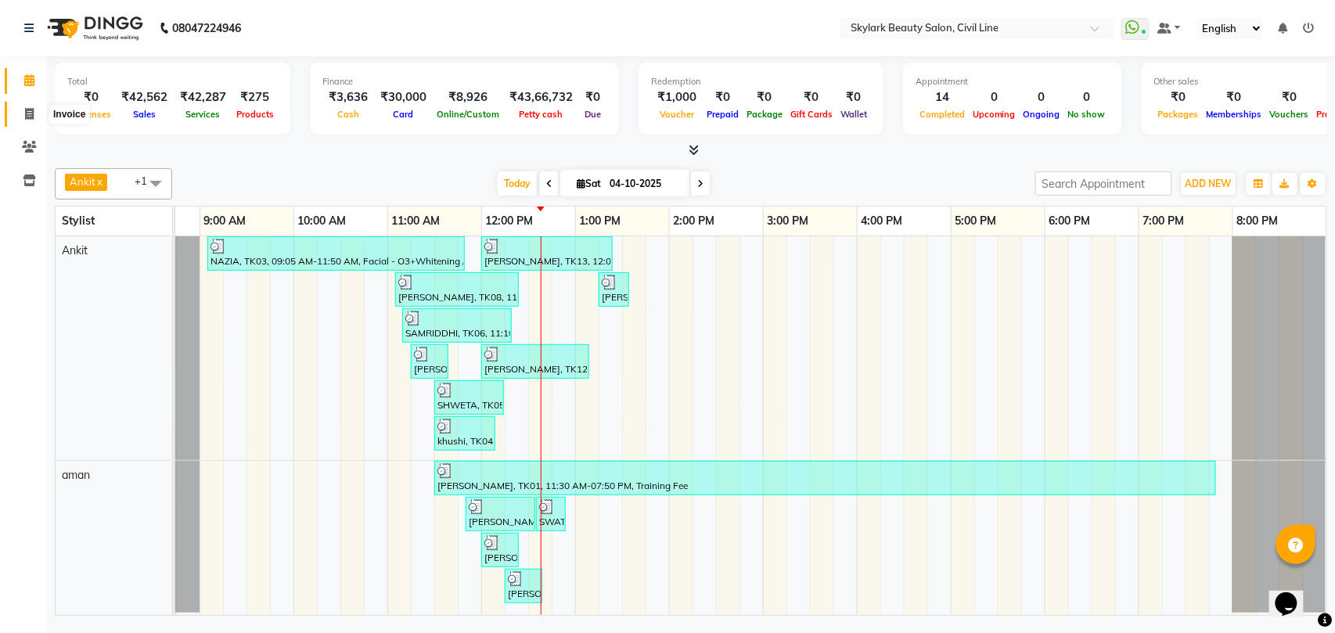
click at [26, 113] on icon at bounding box center [29, 114] width 9 height 12
select select "service"
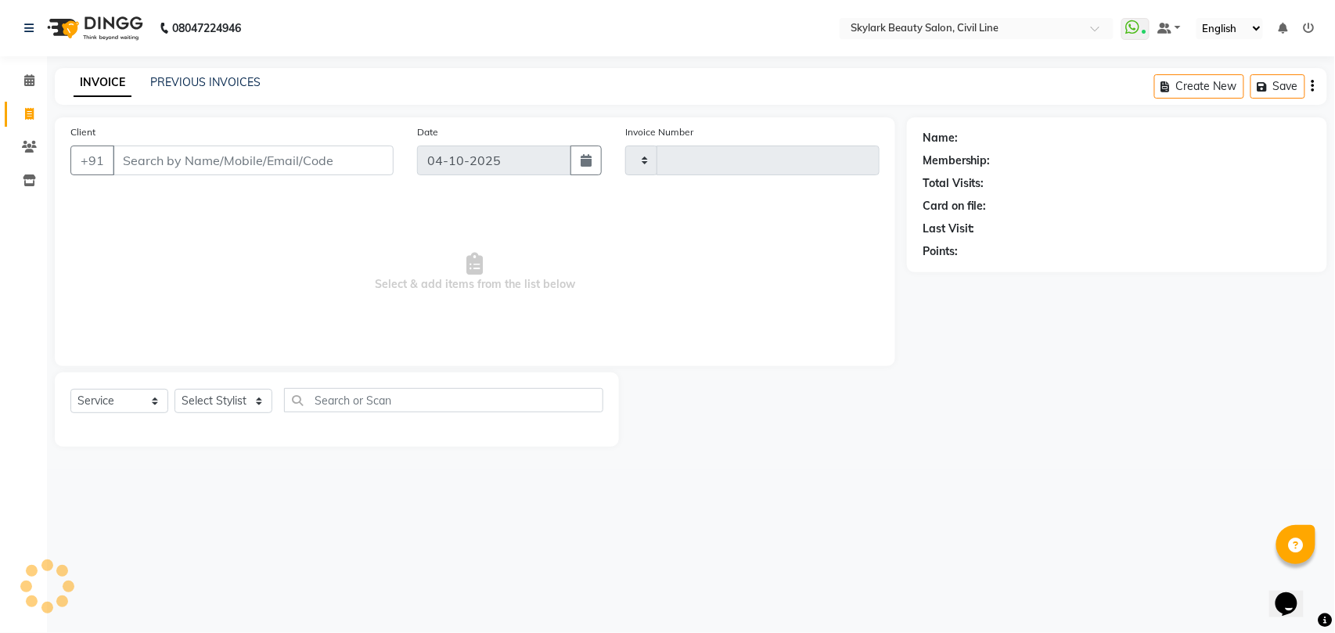
type input "7160"
select select "4588"
click at [246, 391] on select "Select Stylist" at bounding box center [223, 401] width 98 height 24
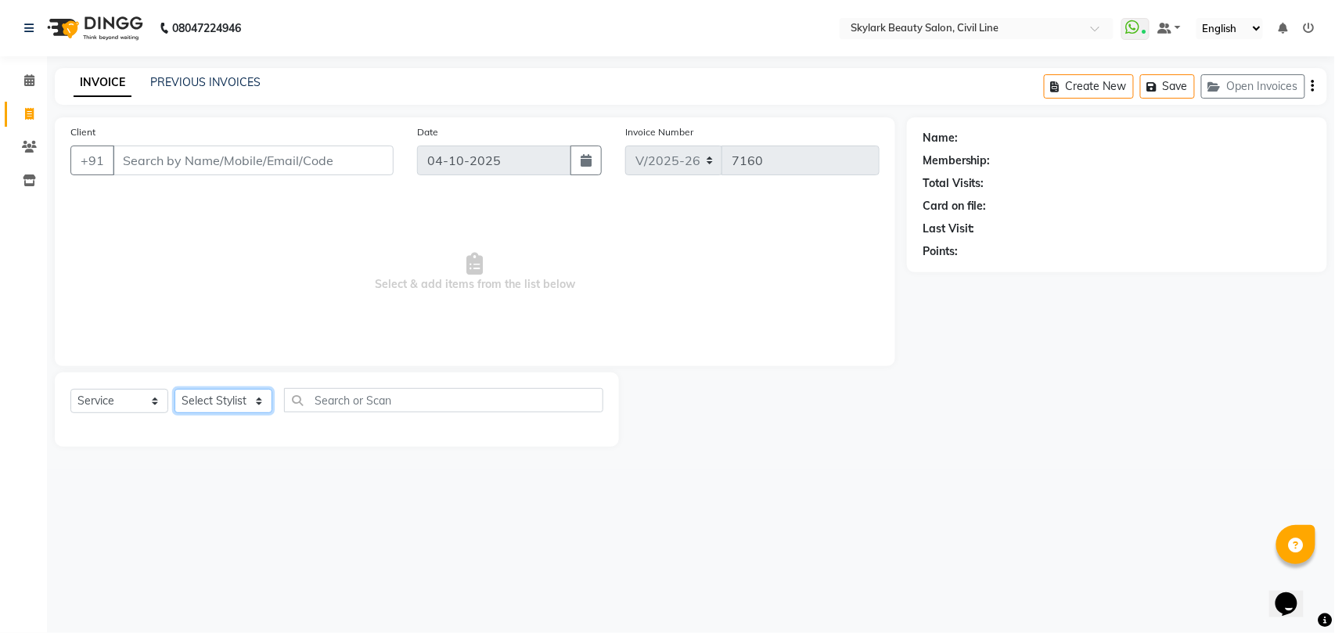
select select "28120"
click at [174, 389] on select "Select Stylist [PERSON_NAME] [PERSON_NAME] [PERSON_NAME] WASU" at bounding box center [223, 401] width 98 height 24
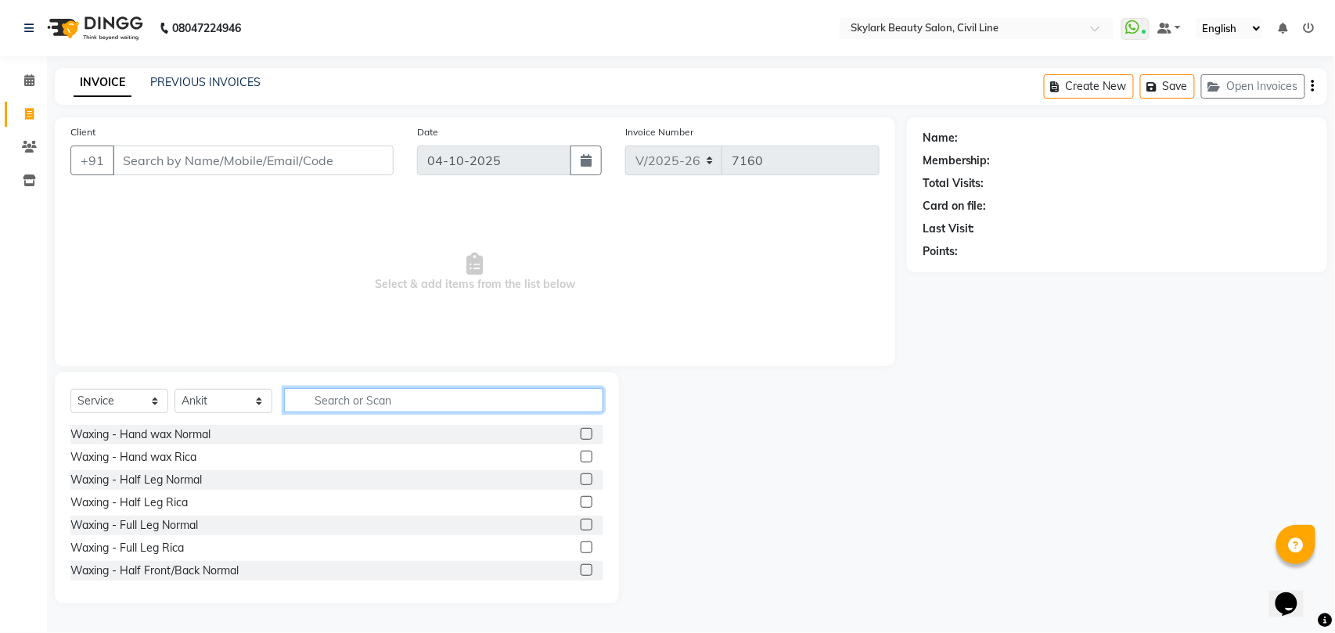
click at [344, 393] on input "text" at bounding box center [443, 400] width 319 height 24
type input "th"
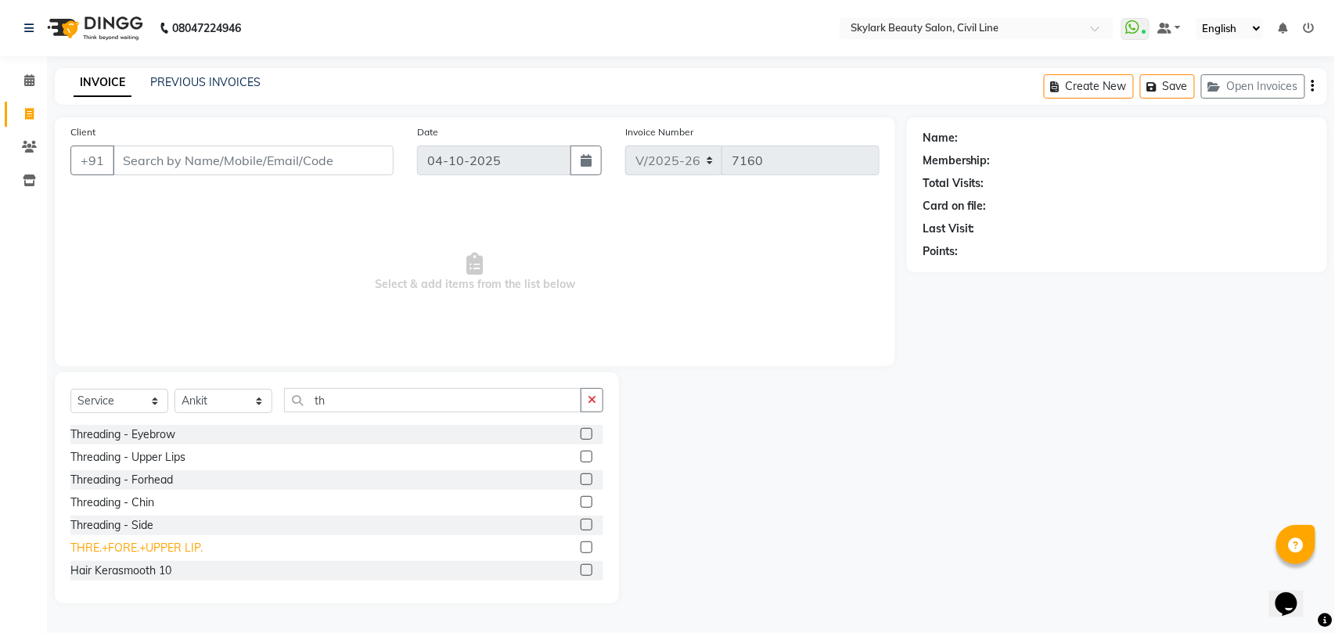
click at [155, 545] on div "THRE.+FORE.+UPPER LIP." at bounding box center [136, 548] width 132 height 16
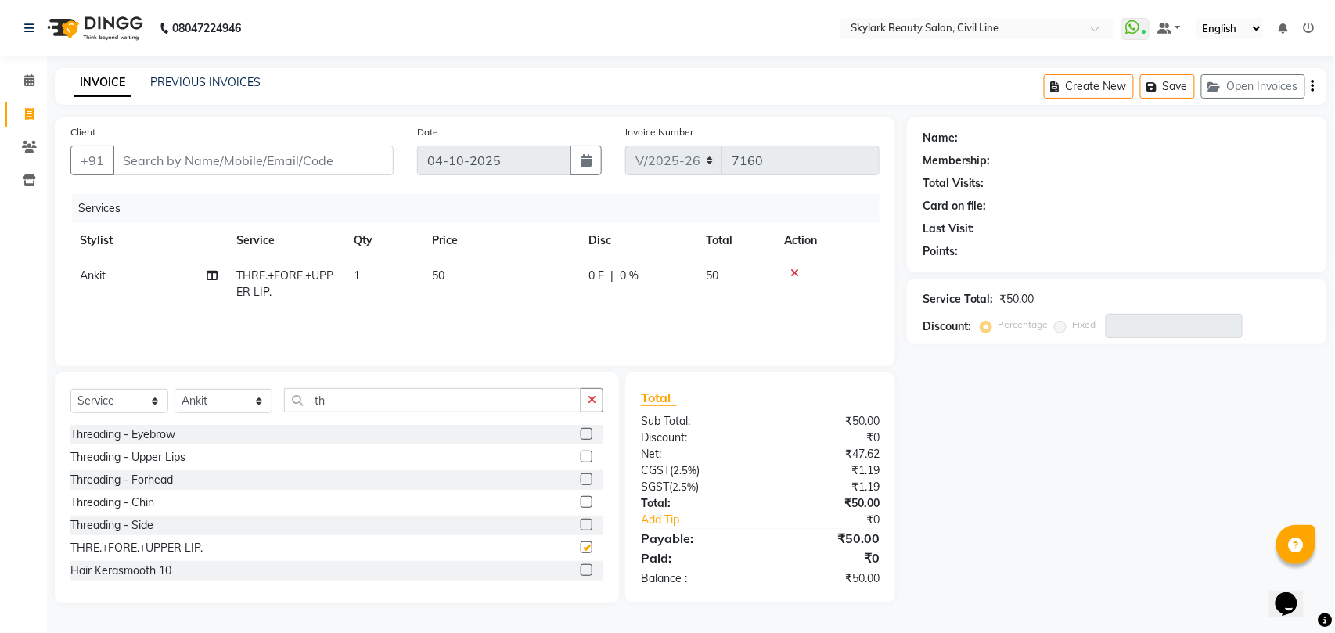
checkbox input "false"
click at [288, 163] on input "Client" at bounding box center [253, 161] width 281 height 30
type input "9"
type input "0"
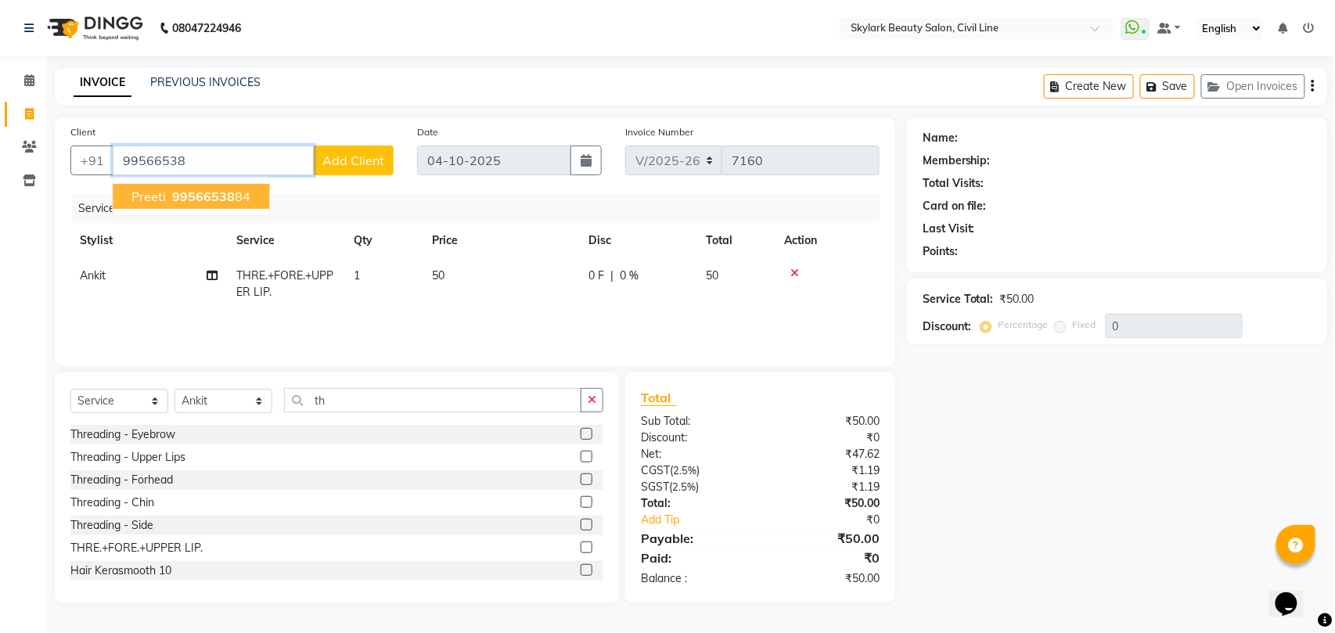
click at [191, 192] on span "99566538" at bounding box center [203, 197] width 63 height 16
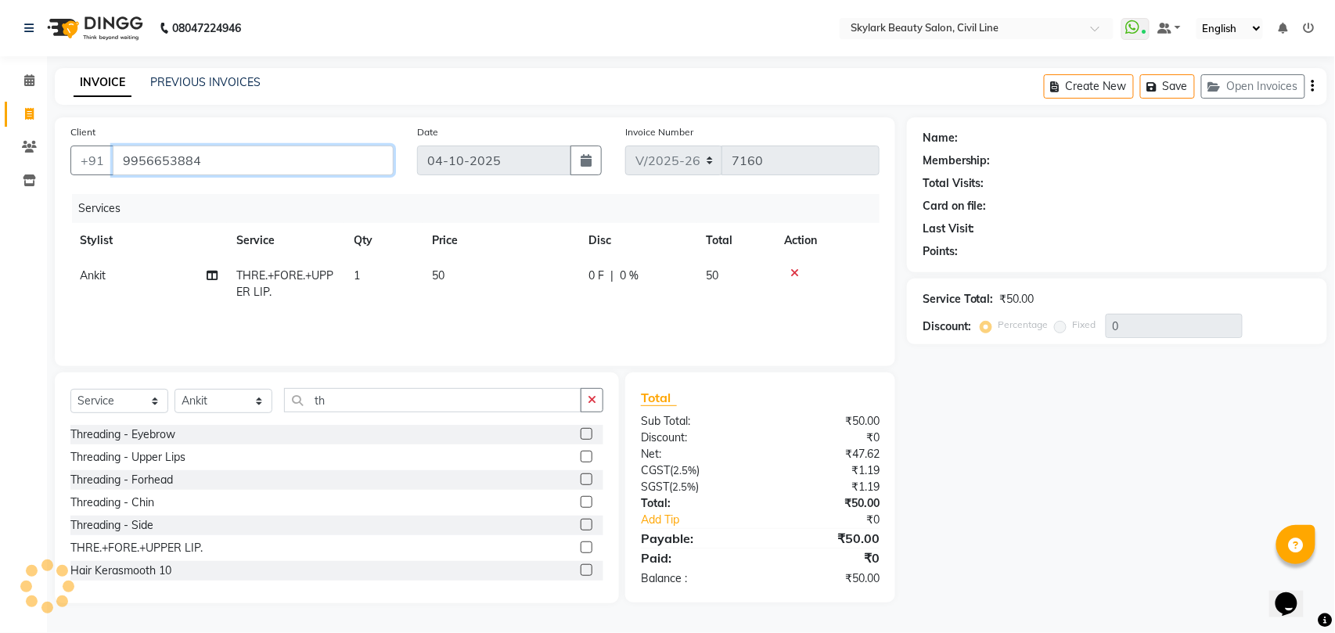
type input "9956653884"
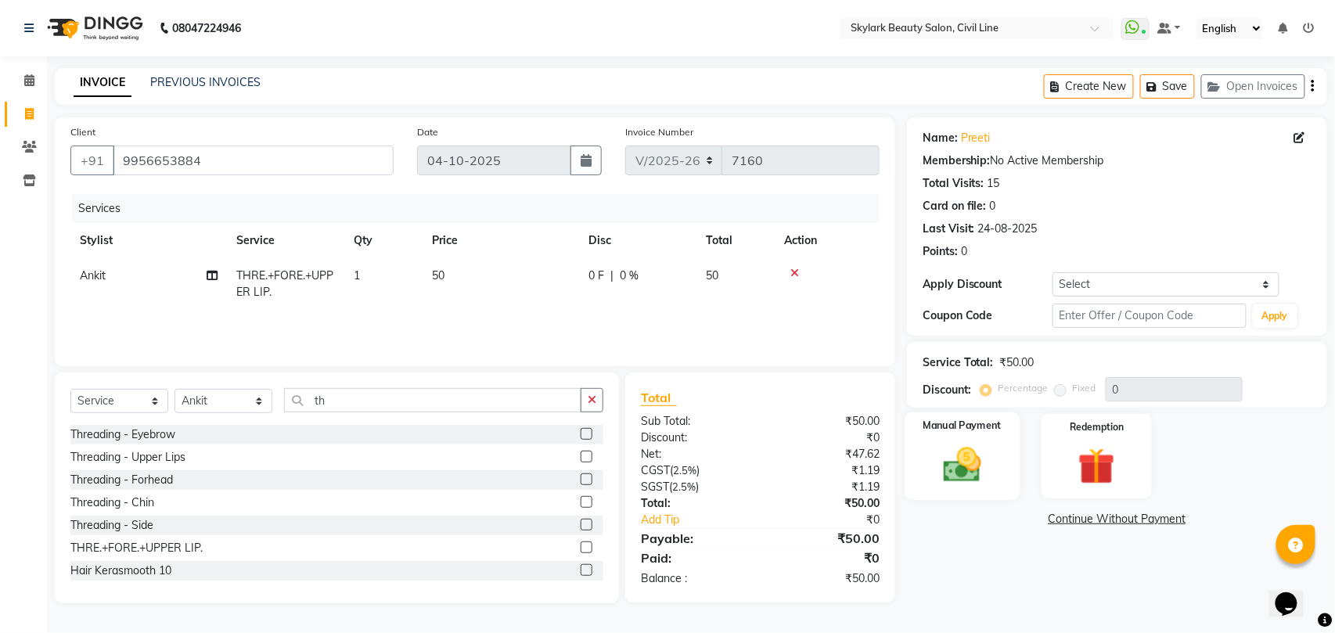
click at [967, 463] on img at bounding box center [962, 465] width 62 height 44
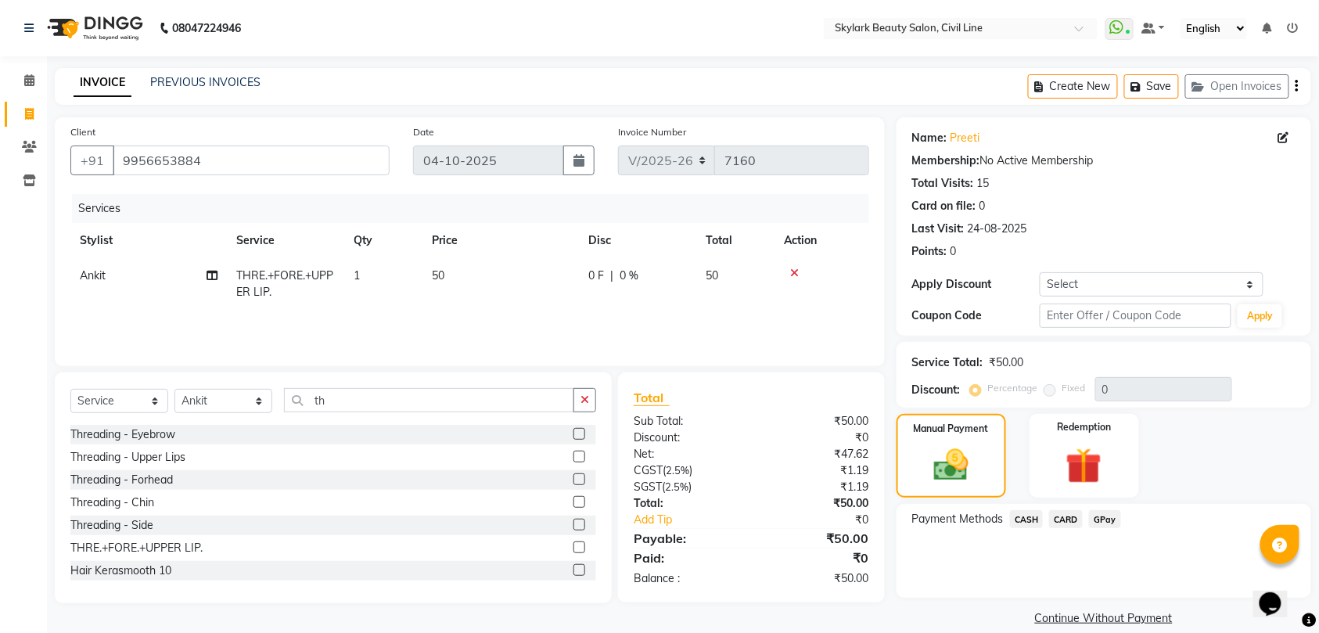
click at [1026, 518] on span "CASH" at bounding box center [1027, 519] width 34 height 18
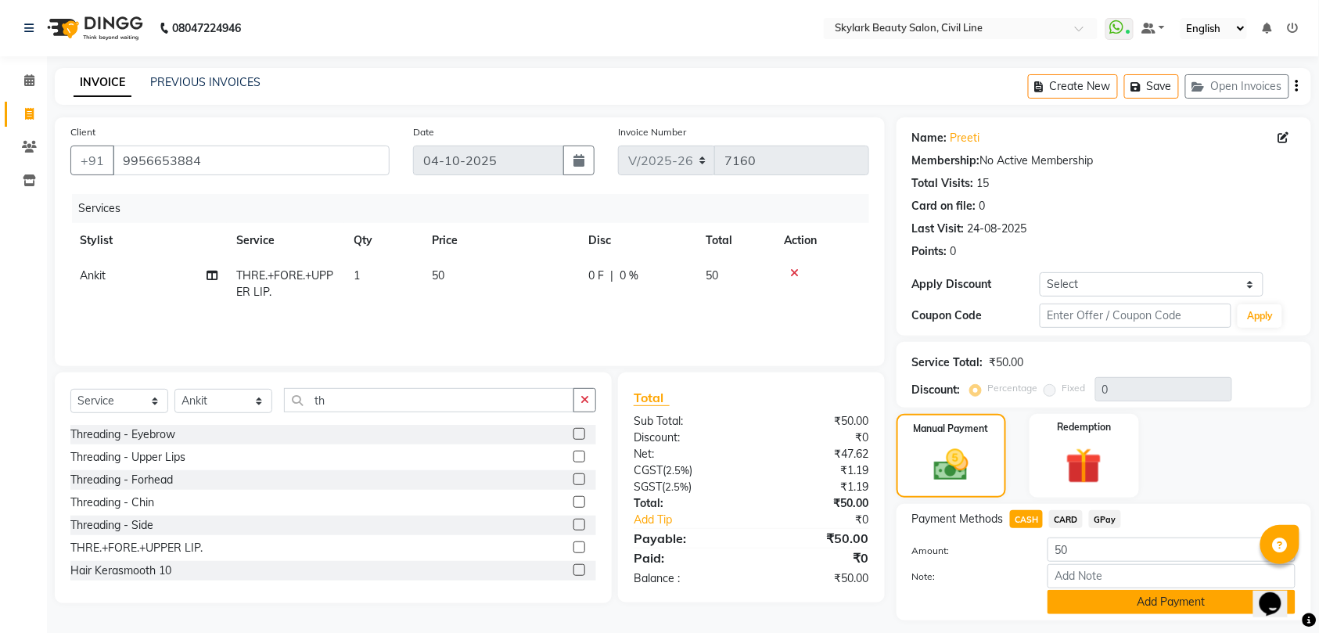
click at [1169, 599] on button "Add Payment" at bounding box center [1172, 602] width 248 height 24
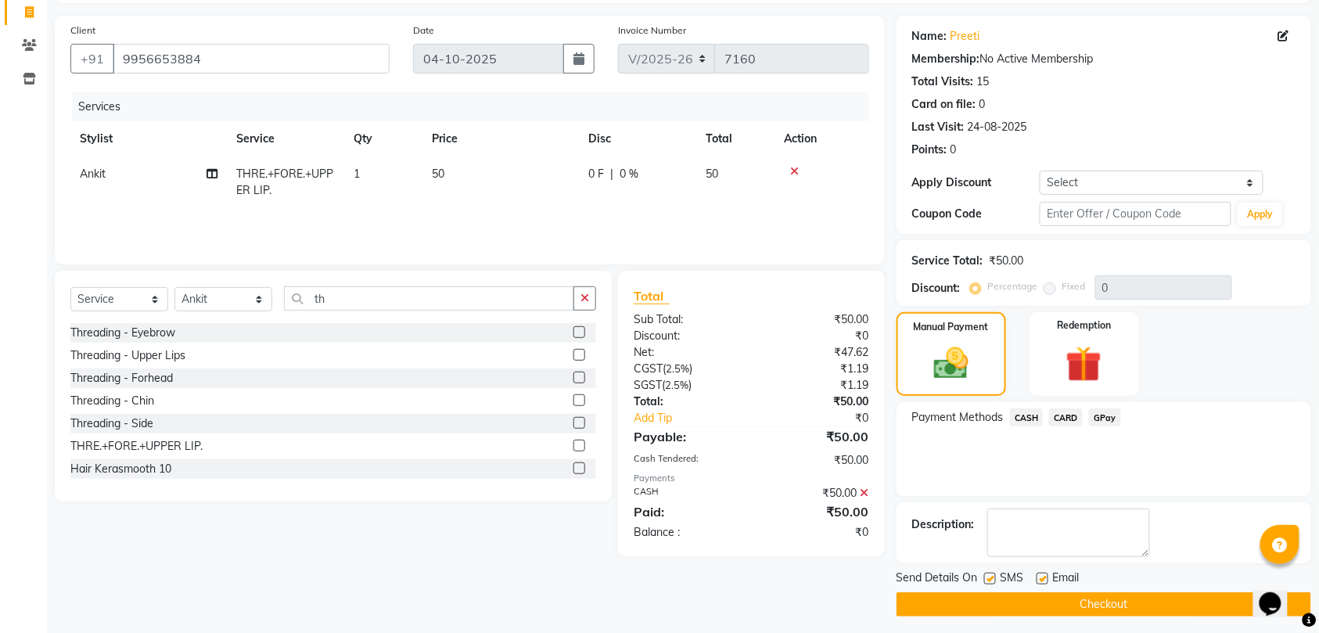
scroll to position [110, 0]
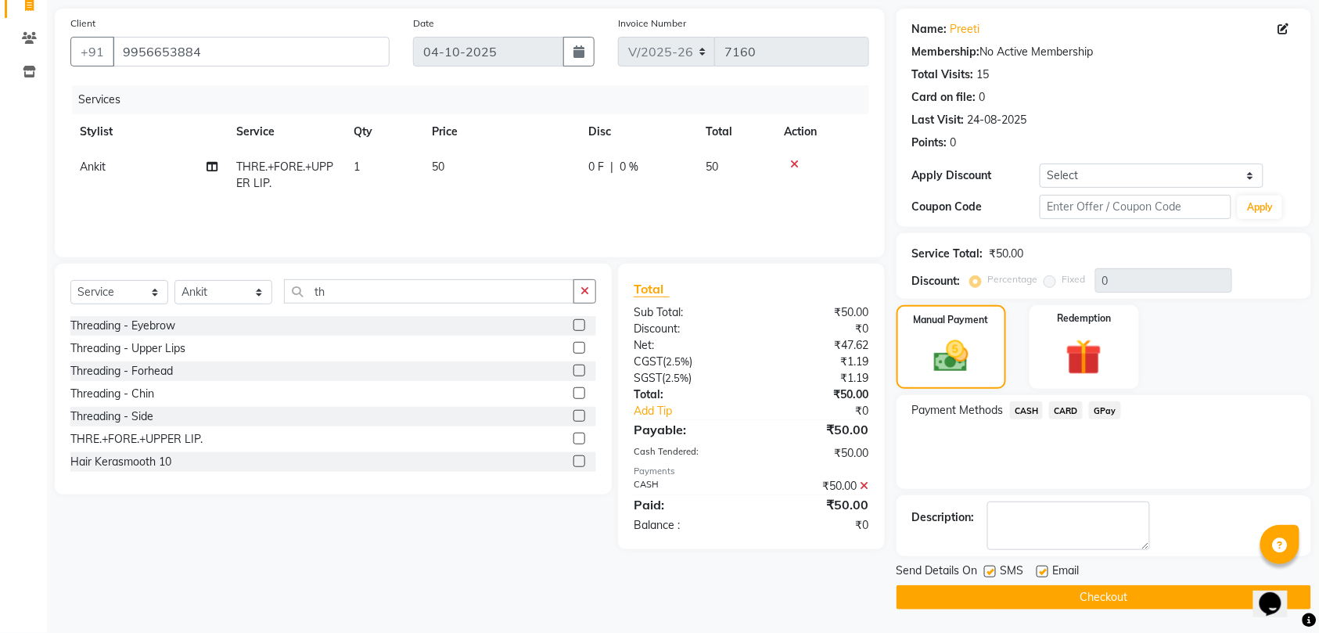
click at [1146, 593] on button "Checkout" at bounding box center [1104, 597] width 415 height 24
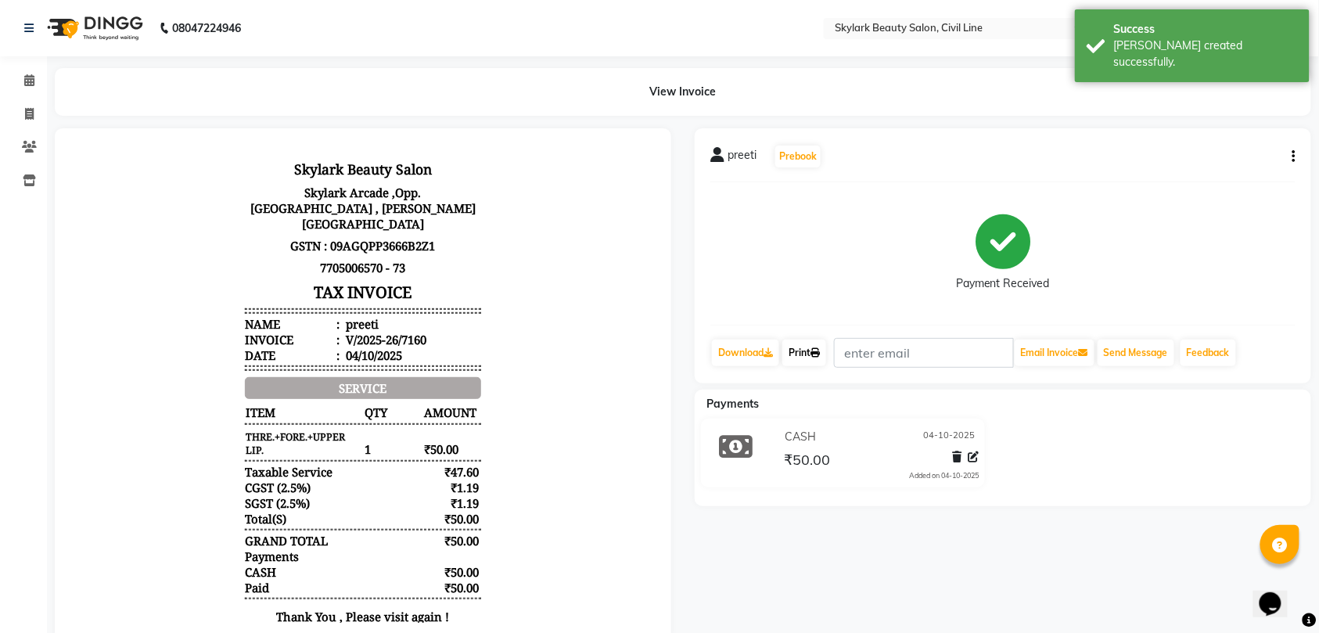
click at [812, 349] on link "Print" at bounding box center [804, 353] width 44 height 27
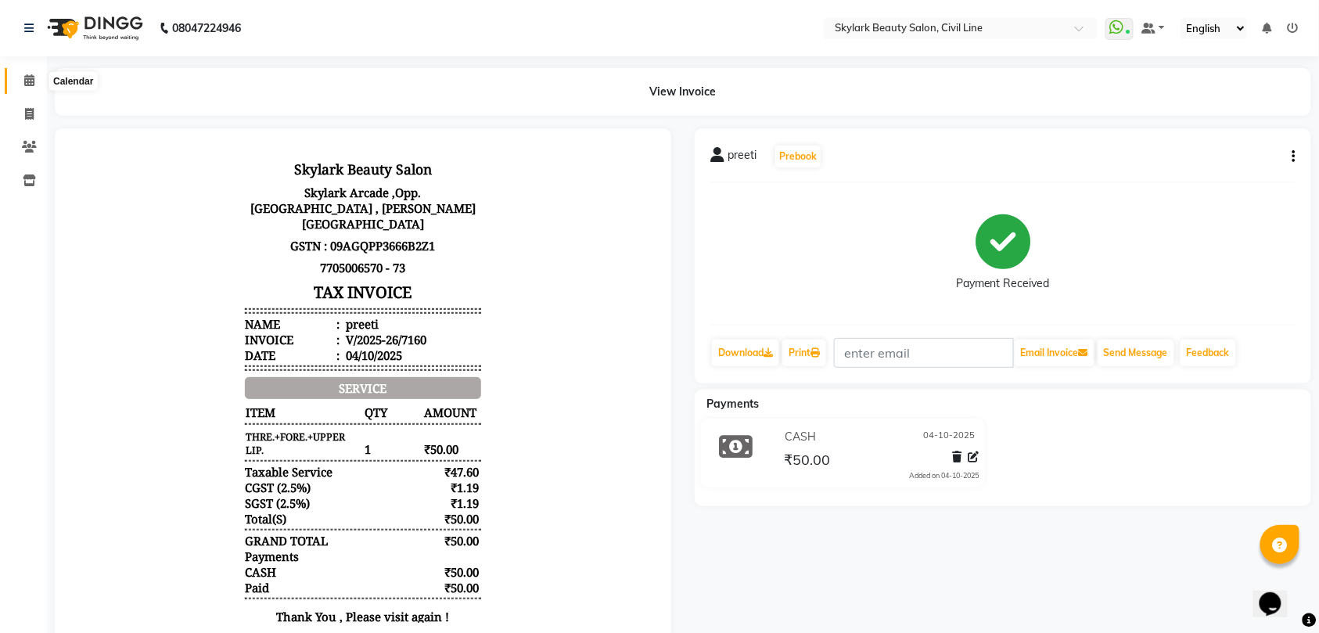
click at [29, 81] on icon at bounding box center [29, 80] width 10 height 12
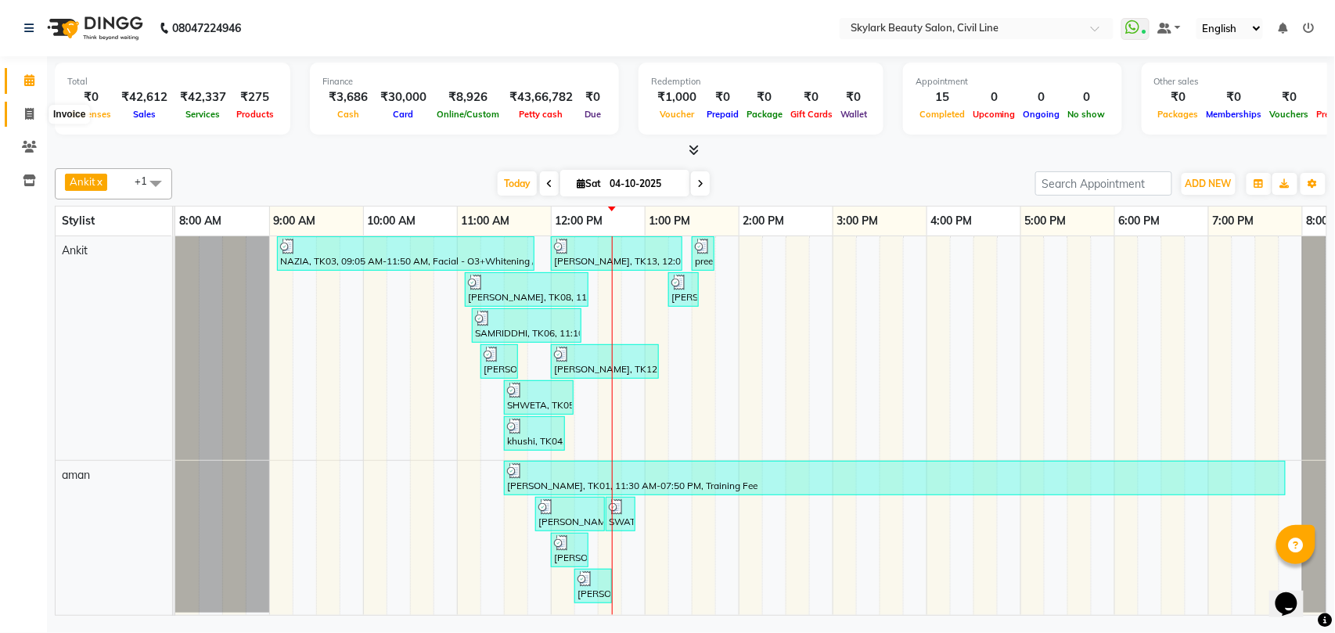
click at [31, 110] on icon at bounding box center [29, 114] width 9 height 12
select select "service"
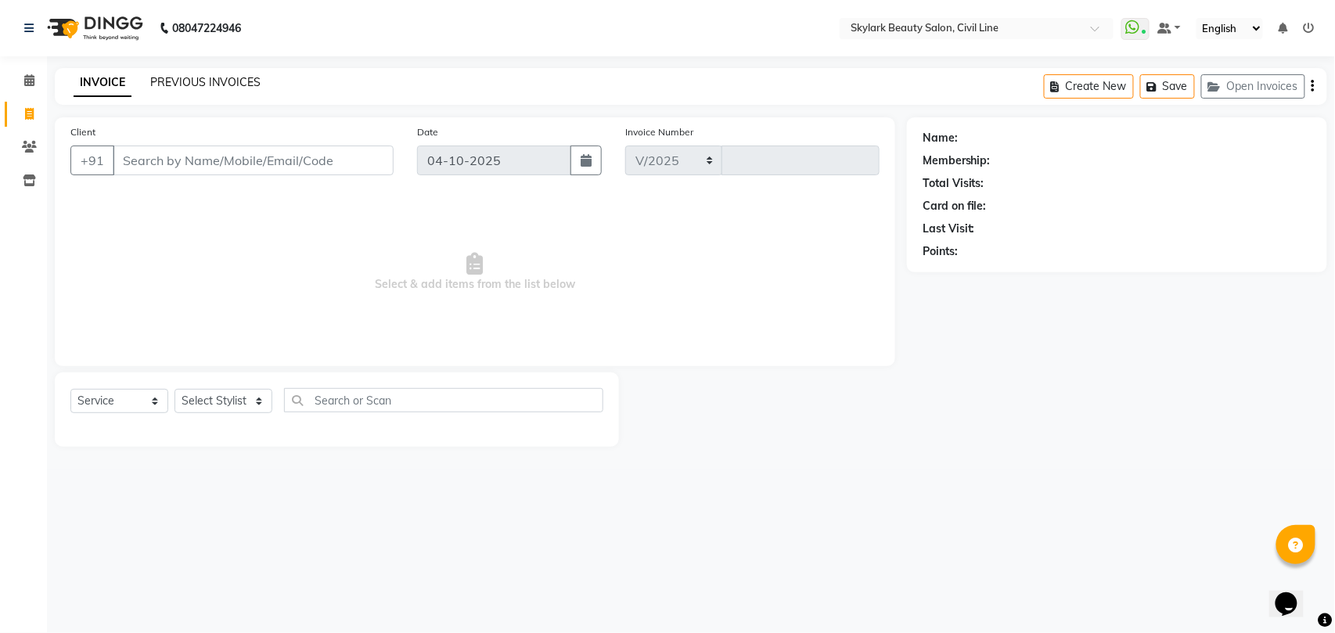
select select "4588"
type input "7161"
click at [242, 84] on link "PREVIOUS INVOICES" at bounding box center [205, 82] width 110 height 14
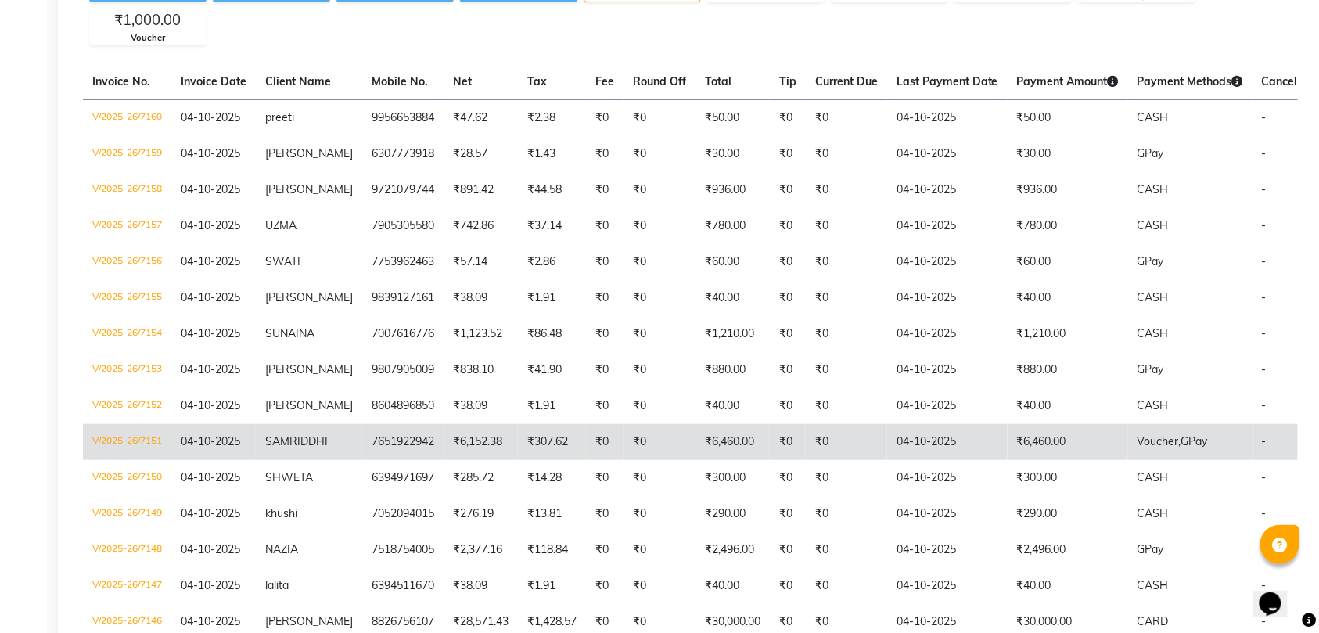
scroll to position [313, 0]
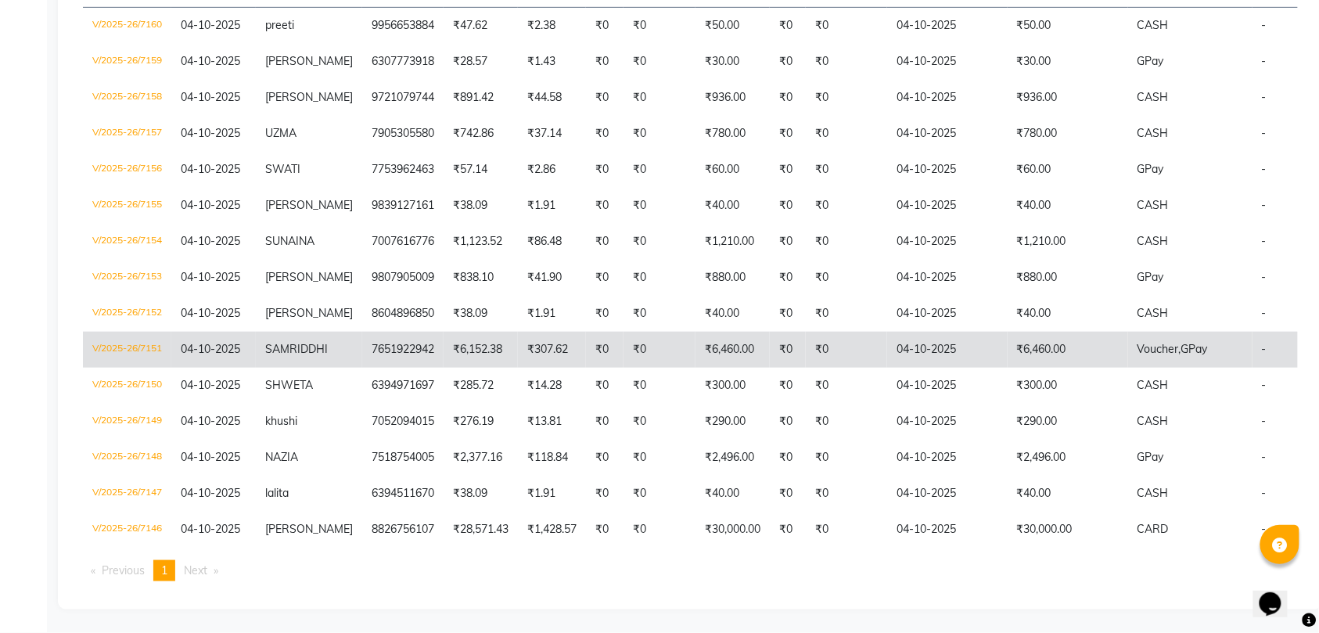
click at [645, 368] on td "₹0" at bounding box center [660, 350] width 72 height 36
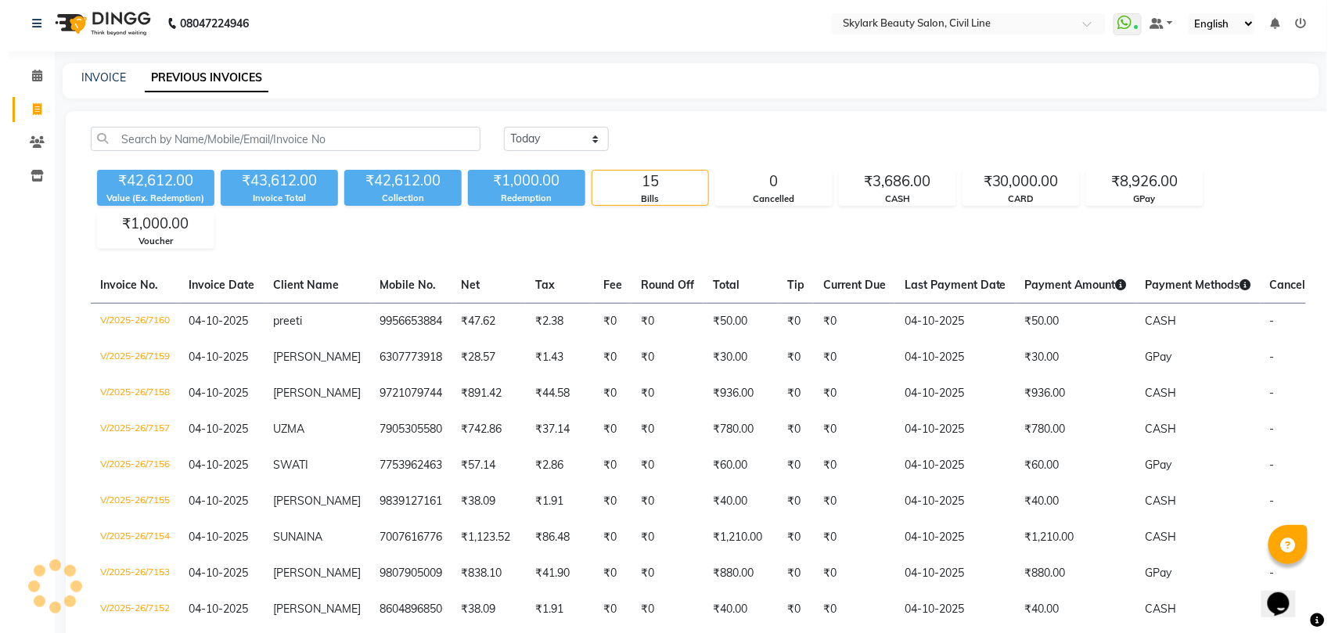
scroll to position [0, 0]
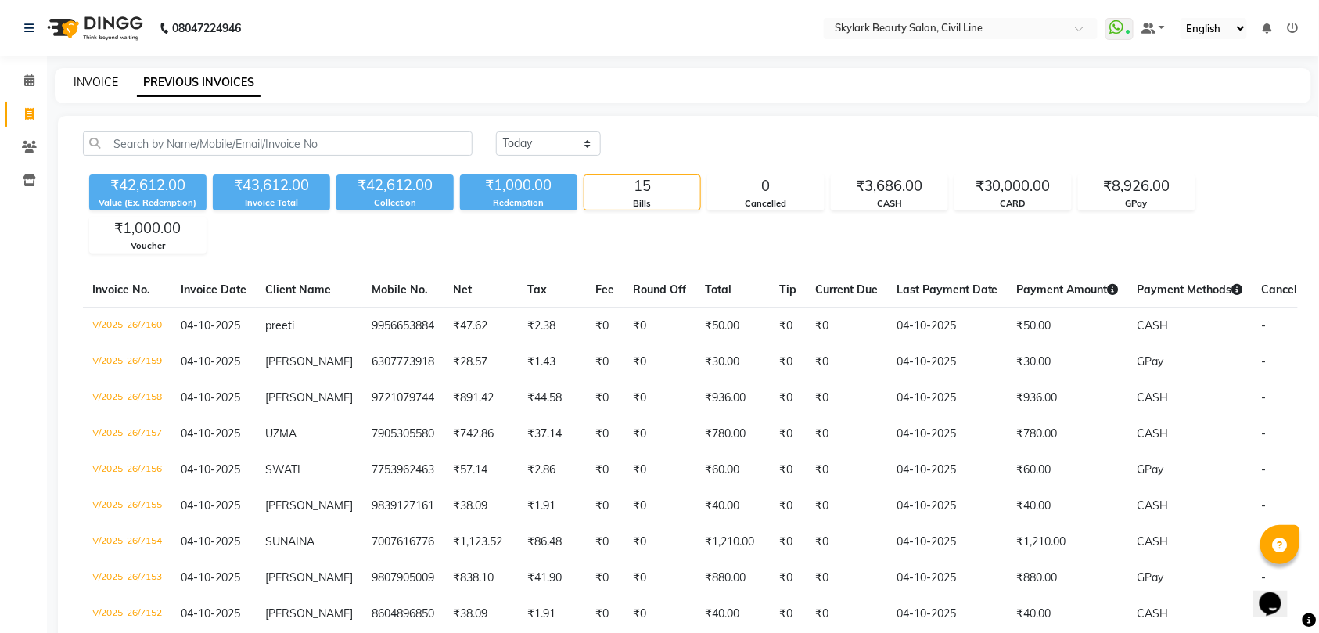
click at [83, 79] on link "INVOICE" at bounding box center [96, 82] width 45 height 14
select select "service"
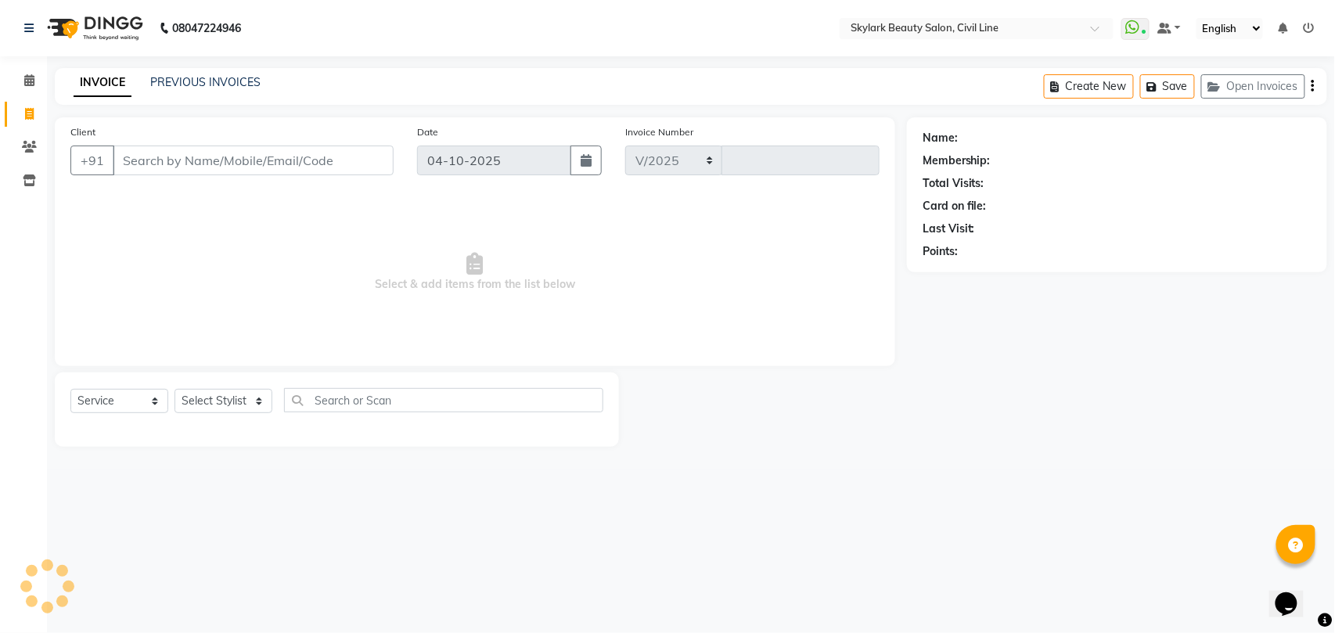
select select "4588"
type input "7161"
click at [213, 404] on select "Select Stylist [PERSON_NAME] [PERSON_NAME] [PERSON_NAME] WASU" at bounding box center [223, 401] width 98 height 24
select select "28120"
click at [174, 389] on select "Select Stylist [PERSON_NAME] [PERSON_NAME] [PERSON_NAME] WASU" at bounding box center [223, 401] width 98 height 24
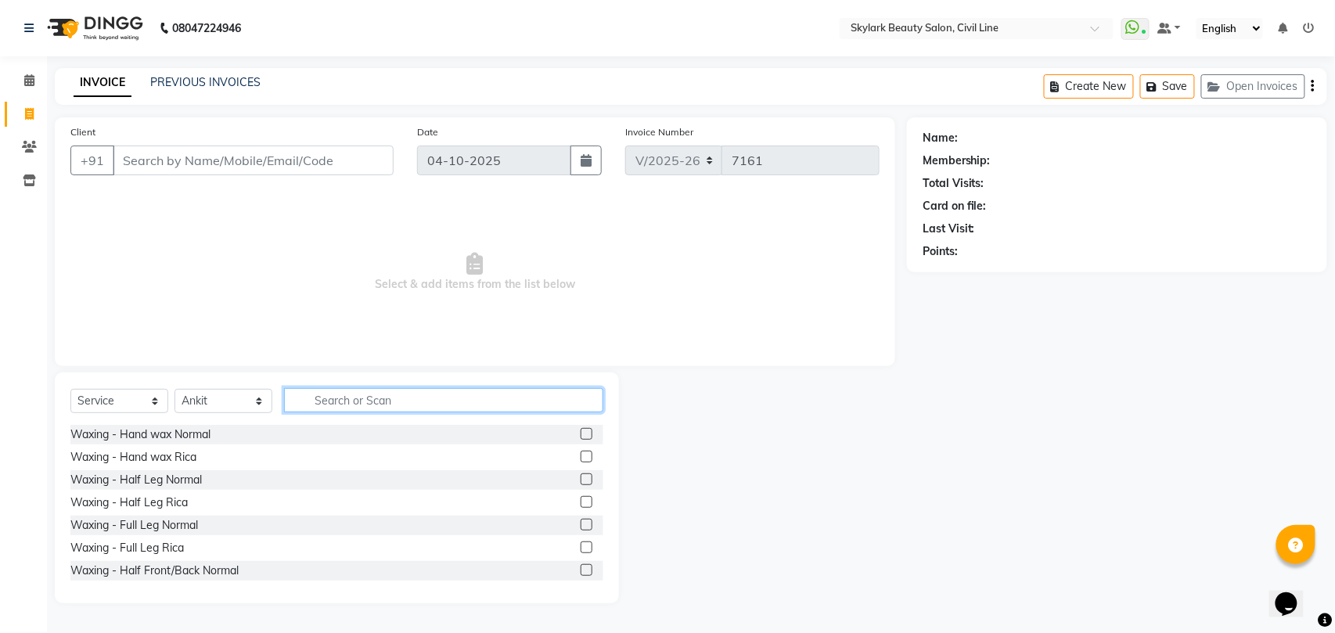
click at [383, 394] on input "text" at bounding box center [443, 400] width 319 height 24
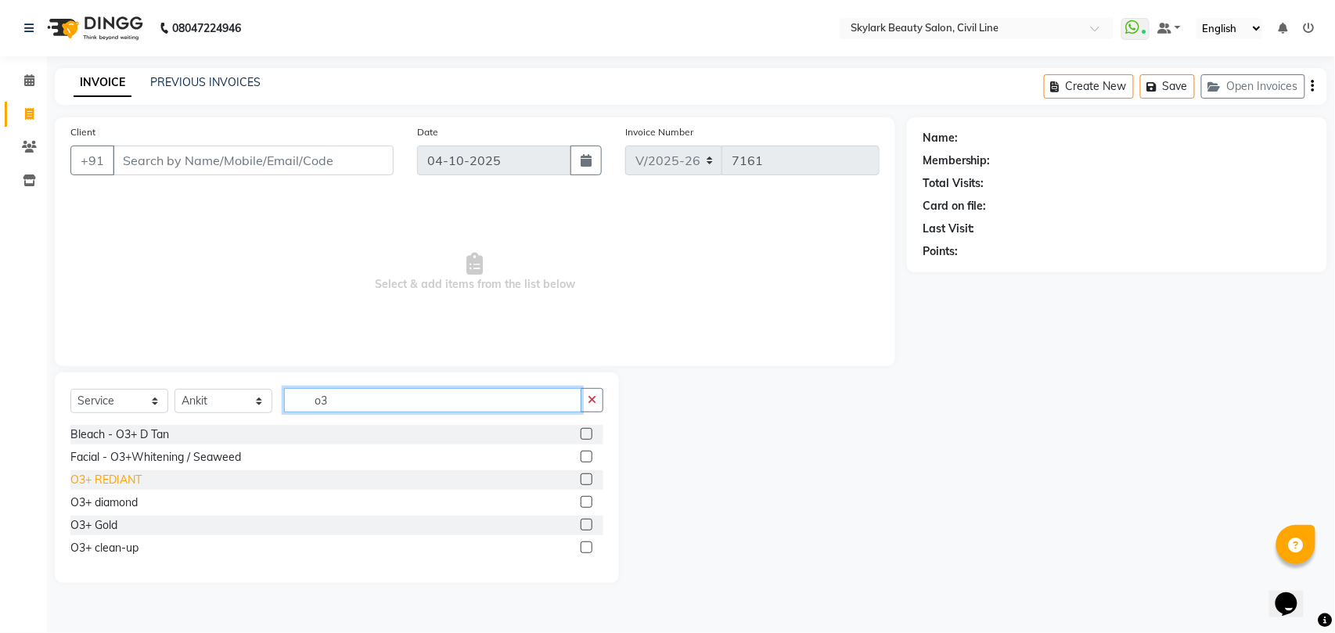
type input "o3"
click at [100, 479] on div "O3+ REDIANT" at bounding box center [105, 480] width 71 height 16
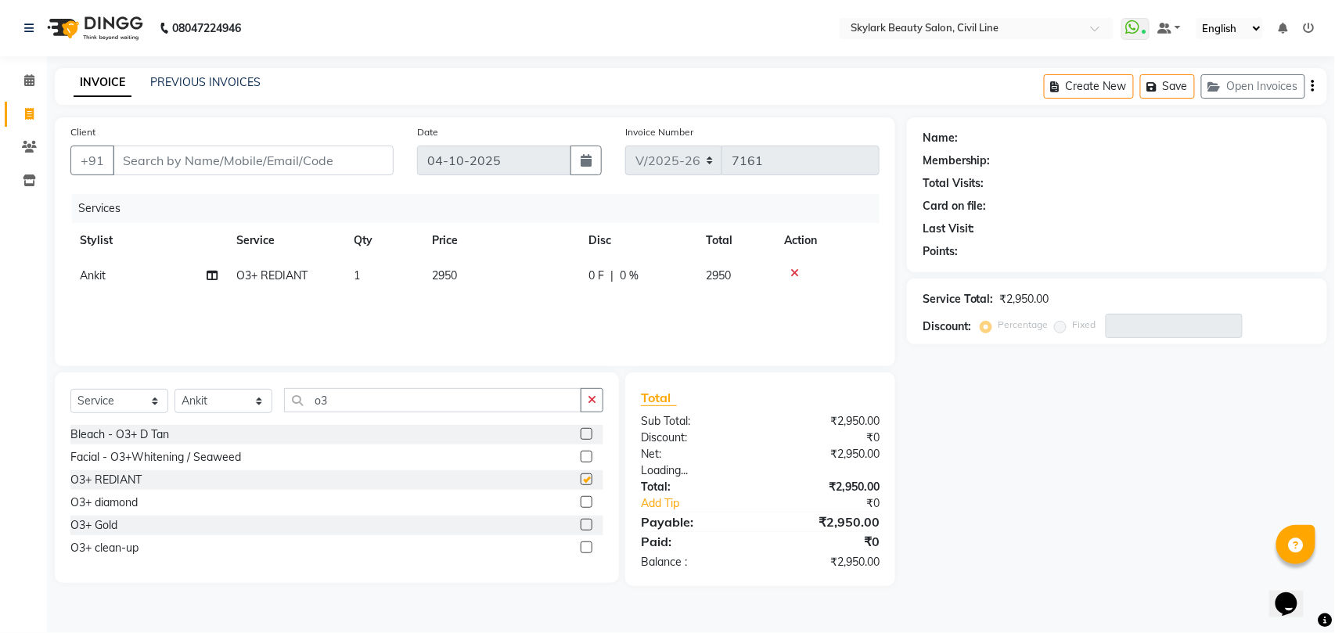
checkbox input "false"
click at [433, 404] on input "o3" at bounding box center [432, 400] width 297 height 24
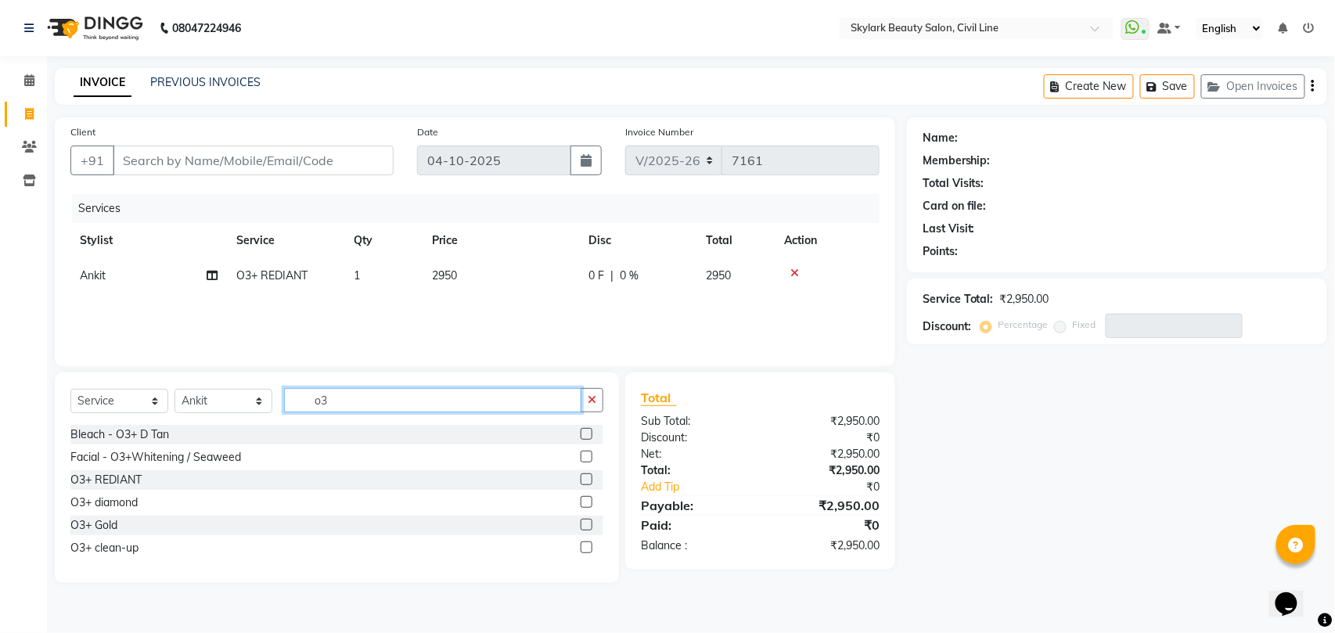
type input "o"
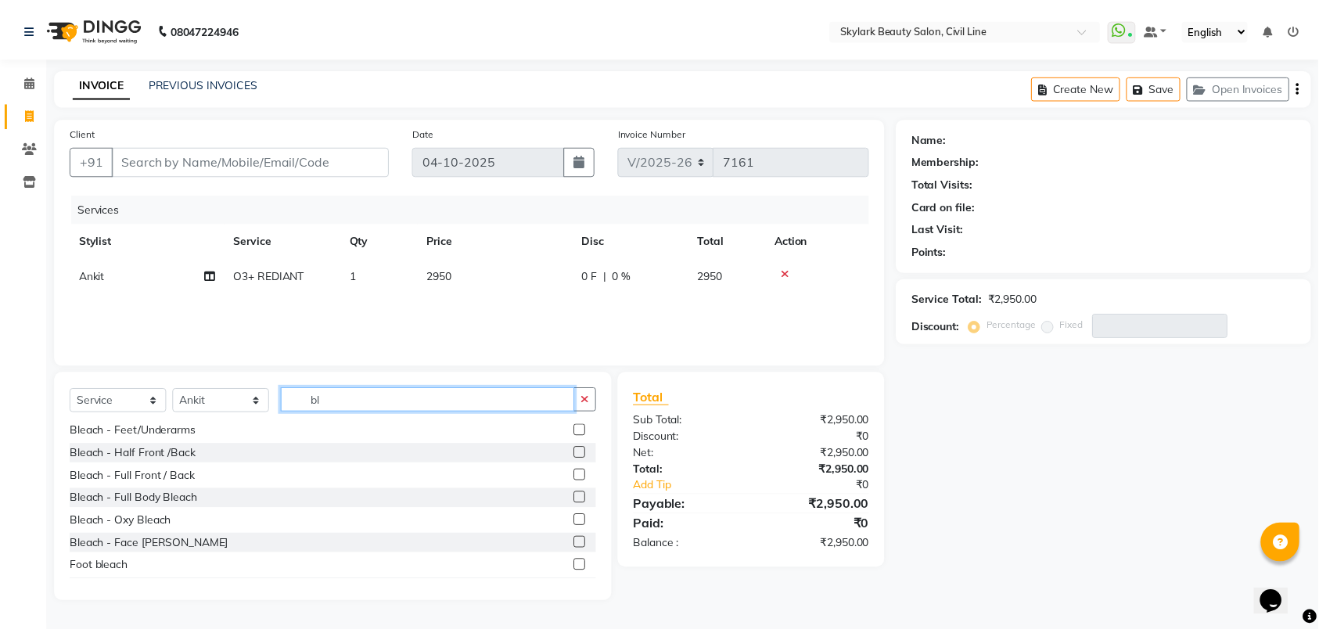
scroll to position [183, 0]
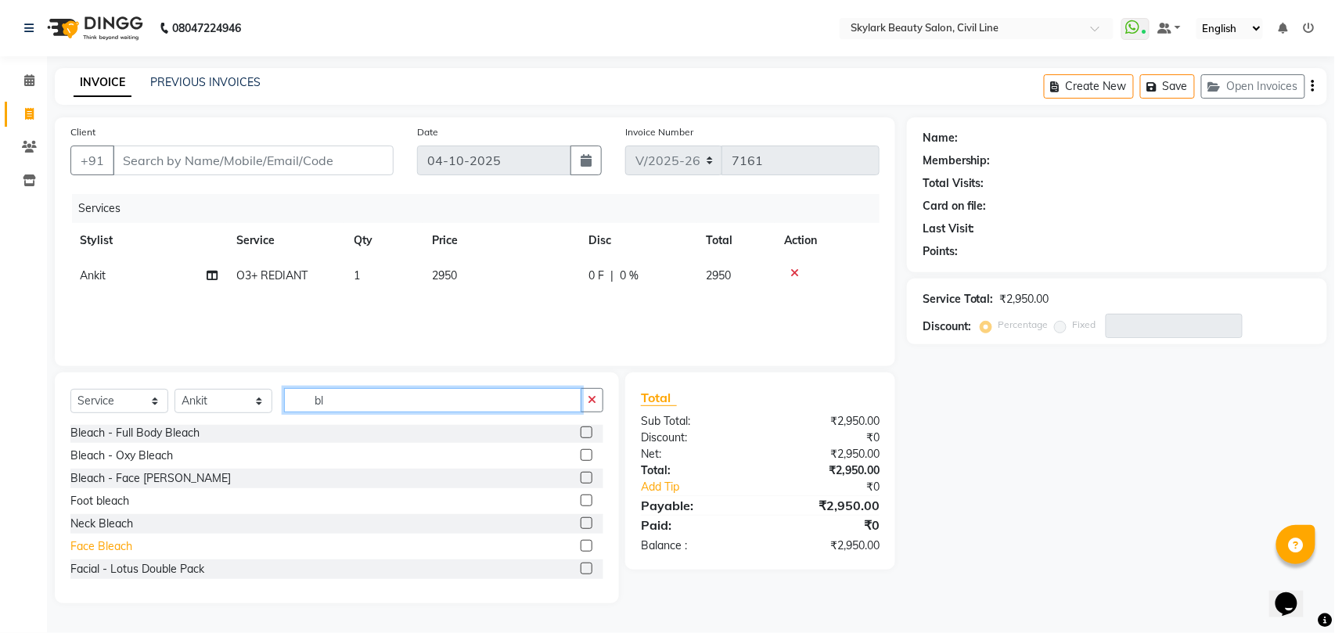
type input "bl"
click at [110, 548] on div "Face Bleach" at bounding box center [101, 546] width 62 height 16
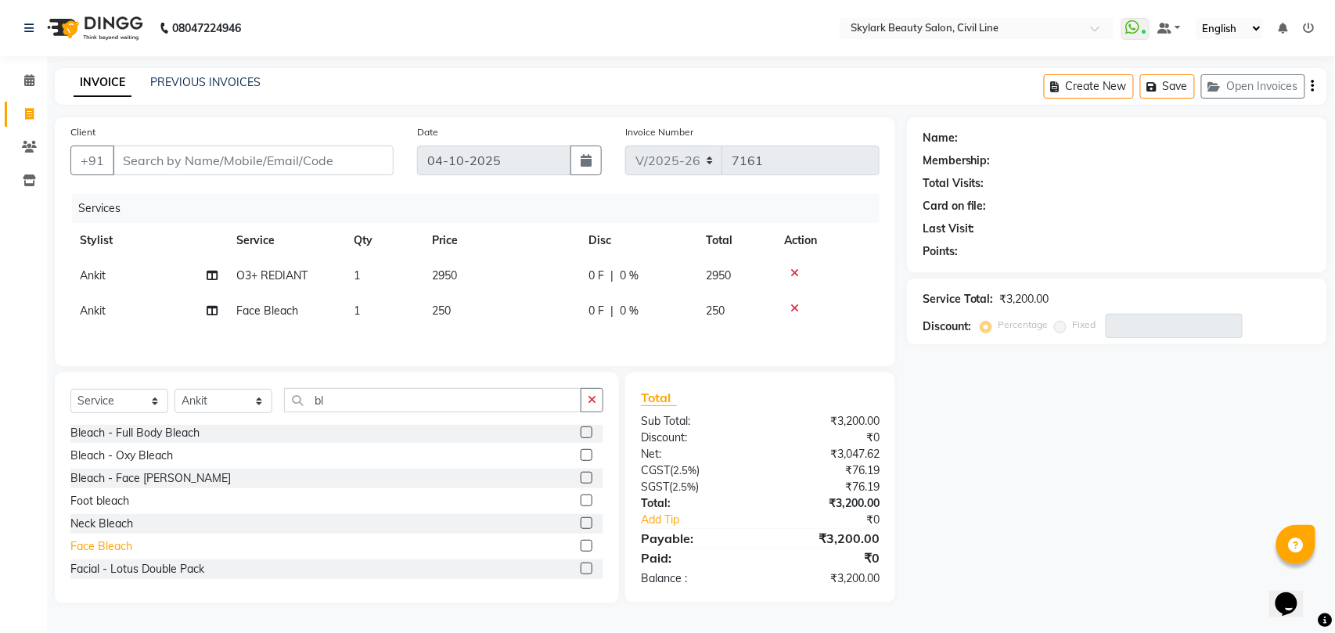
click at [110, 548] on div "Face Bleach" at bounding box center [101, 546] width 62 height 16
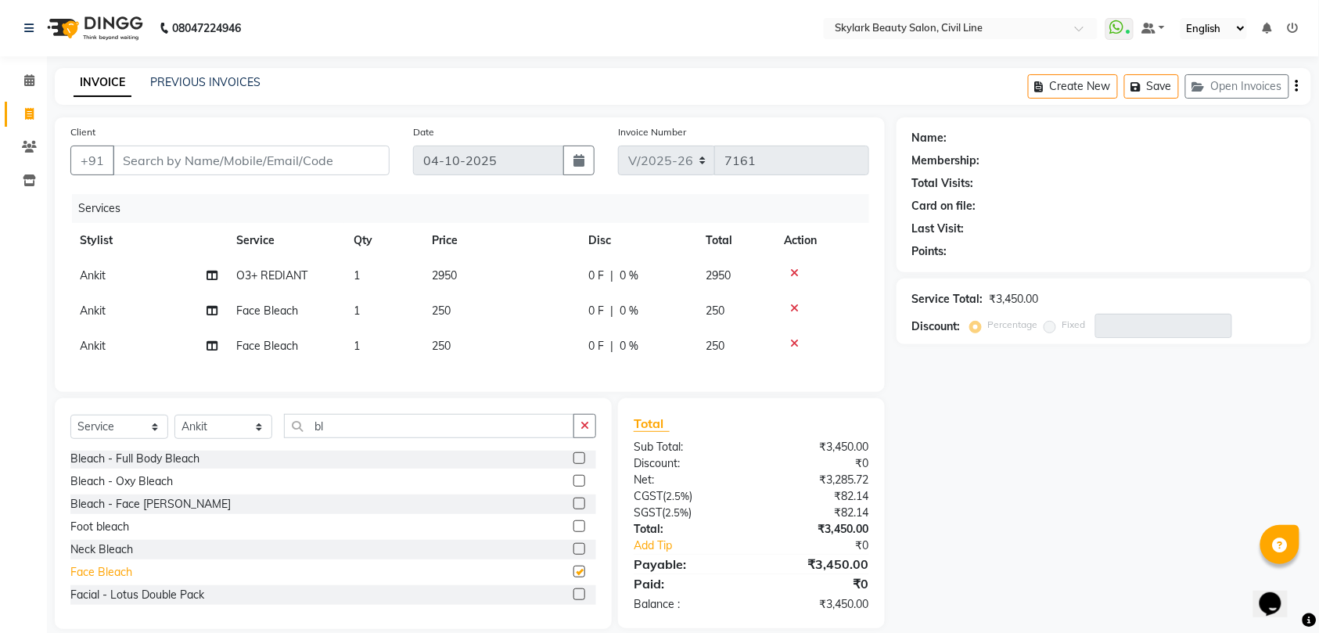
checkbox input "false"
click at [796, 345] on icon at bounding box center [794, 343] width 9 height 11
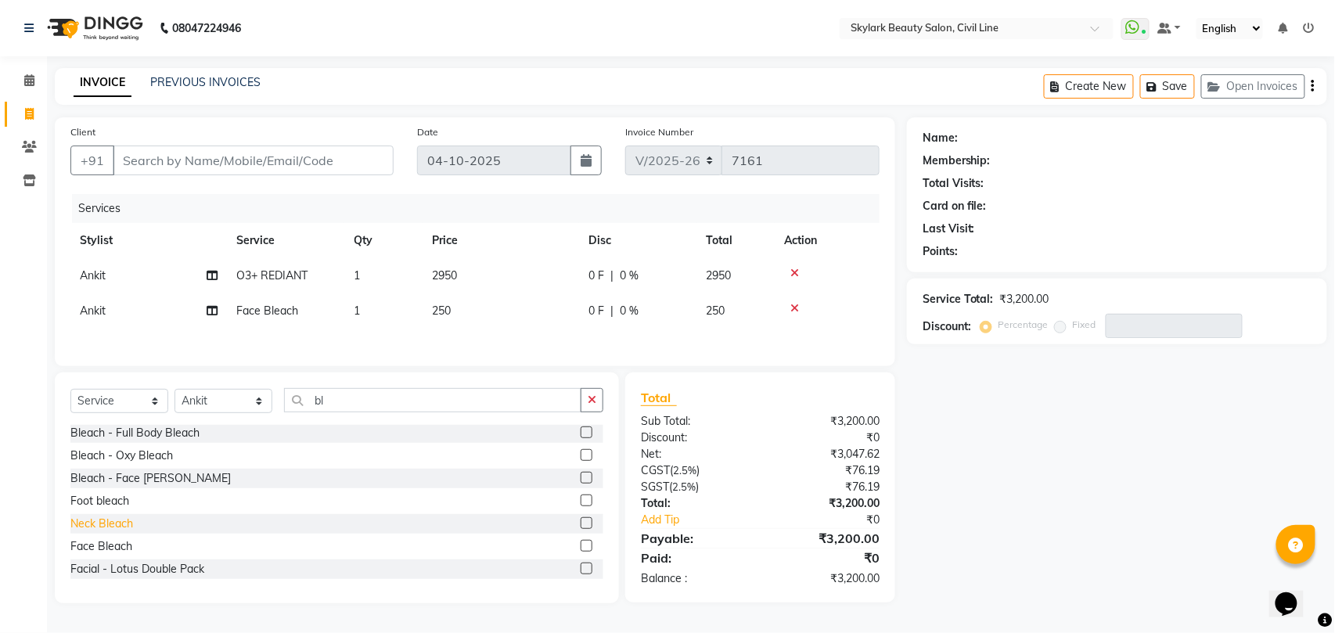
click at [113, 529] on div "Neck Bleach" at bounding box center [101, 524] width 63 height 16
checkbox input "false"
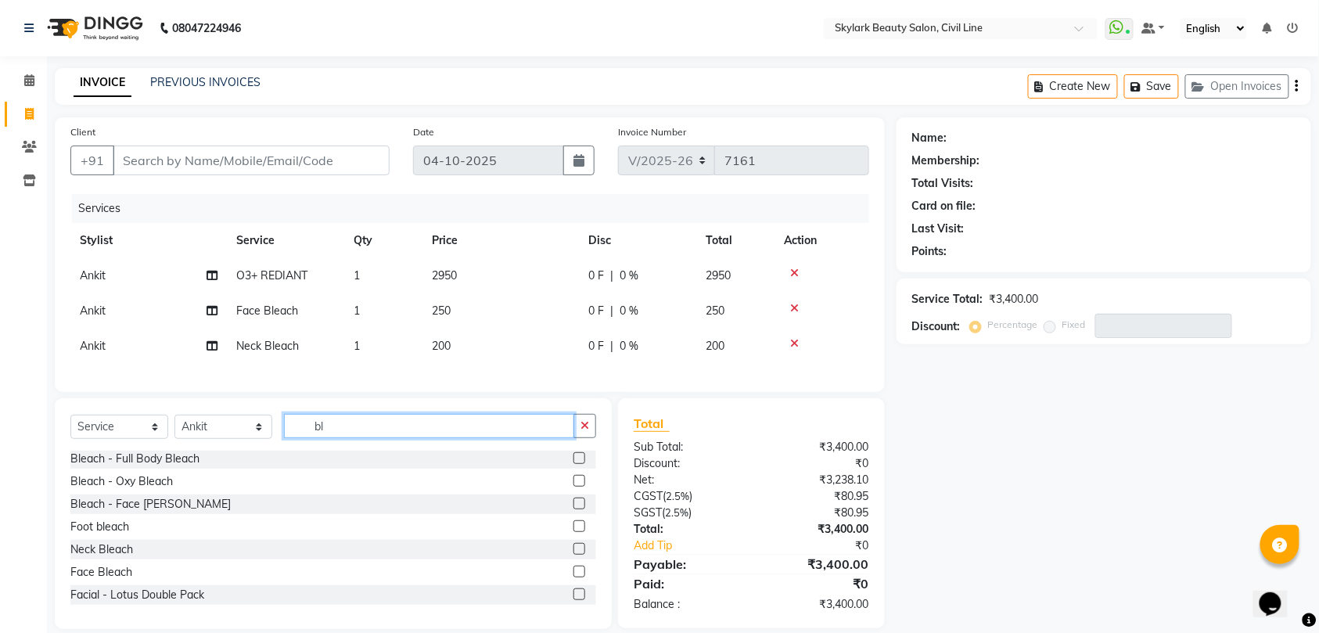
click at [408, 438] on input "bl" at bounding box center [429, 426] width 290 height 24
type input "b"
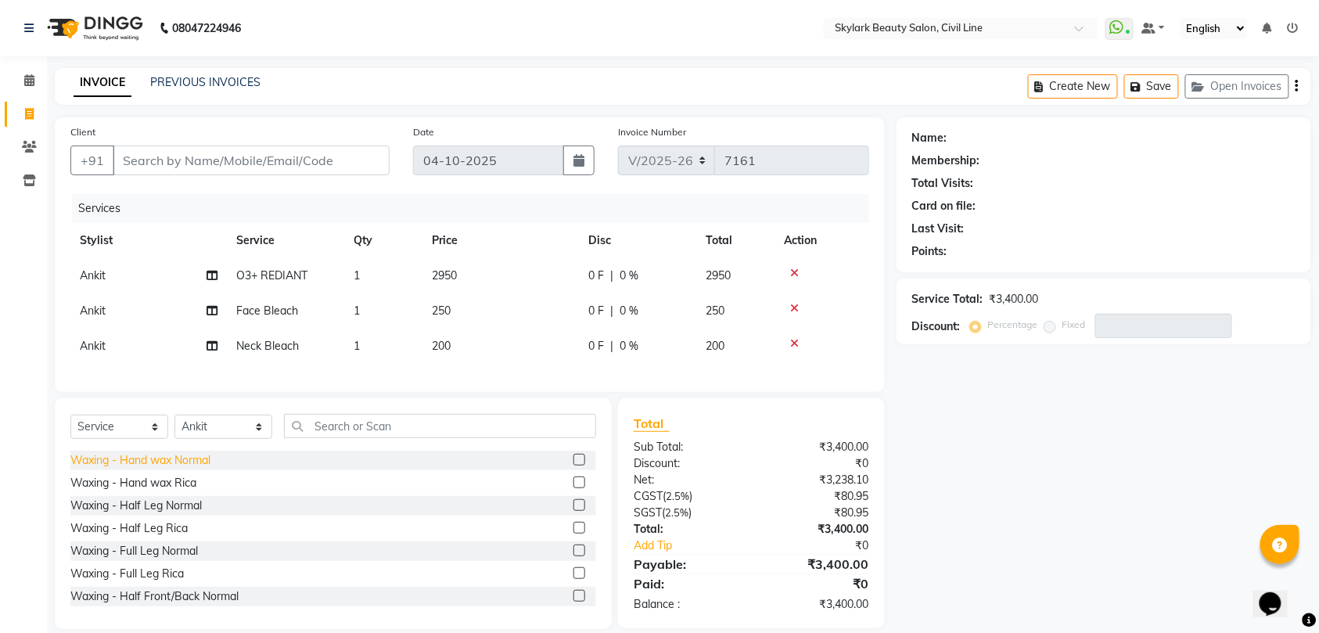
click at [164, 469] on div "Waxing - Hand wax Normal" at bounding box center [140, 460] width 140 height 16
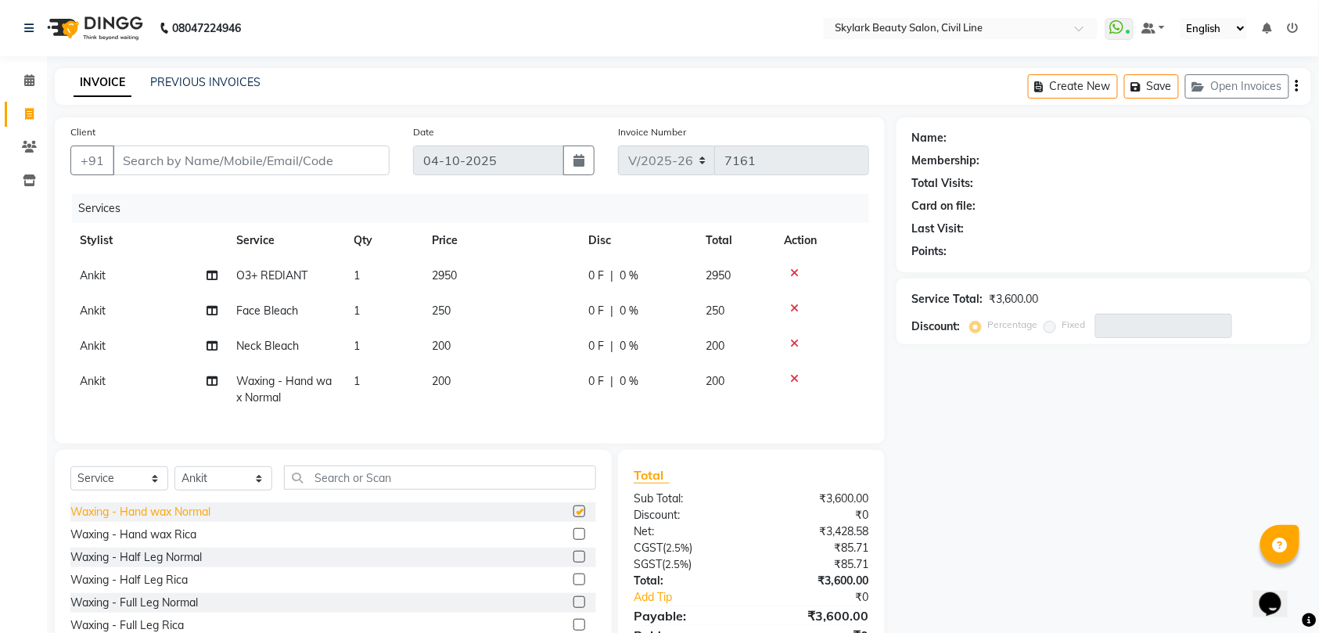
checkbox input "false"
click at [793, 379] on icon at bounding box center [794, 378] width 9 height 11
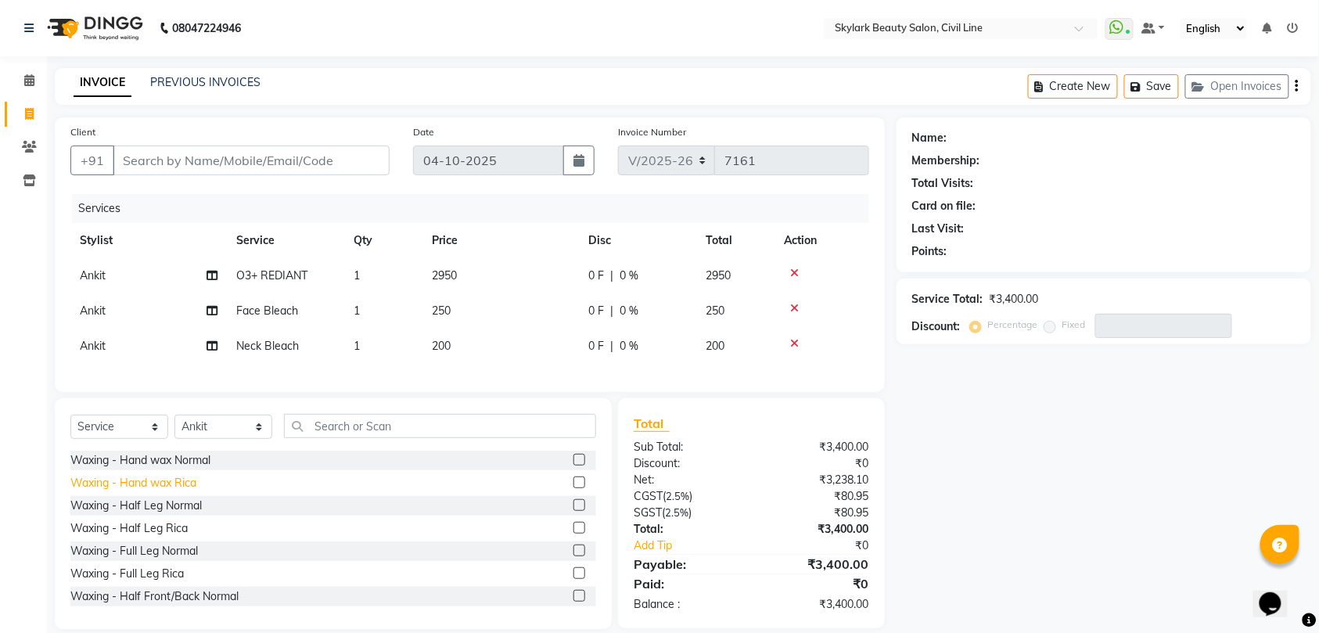
click at [156, 491] on div "Waxing - Hand wax Rica" at bounding box center [133, 483] width 126 height 16
checkbox input "false"
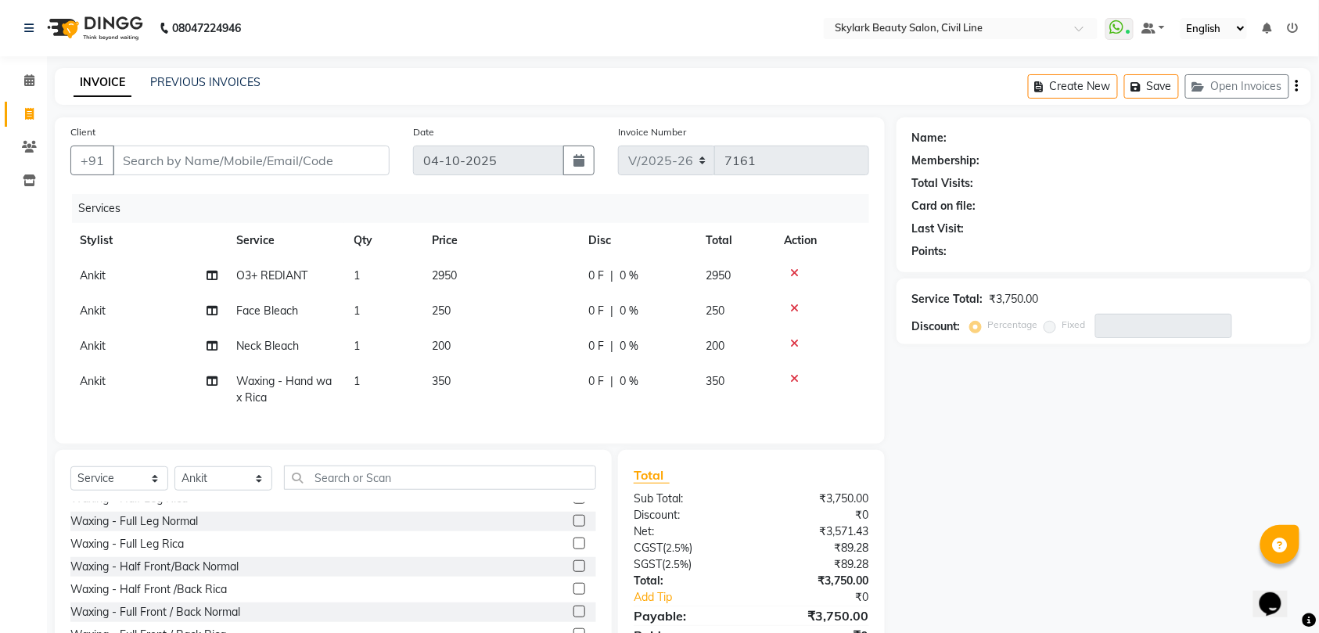
scroll to position [104, 0]
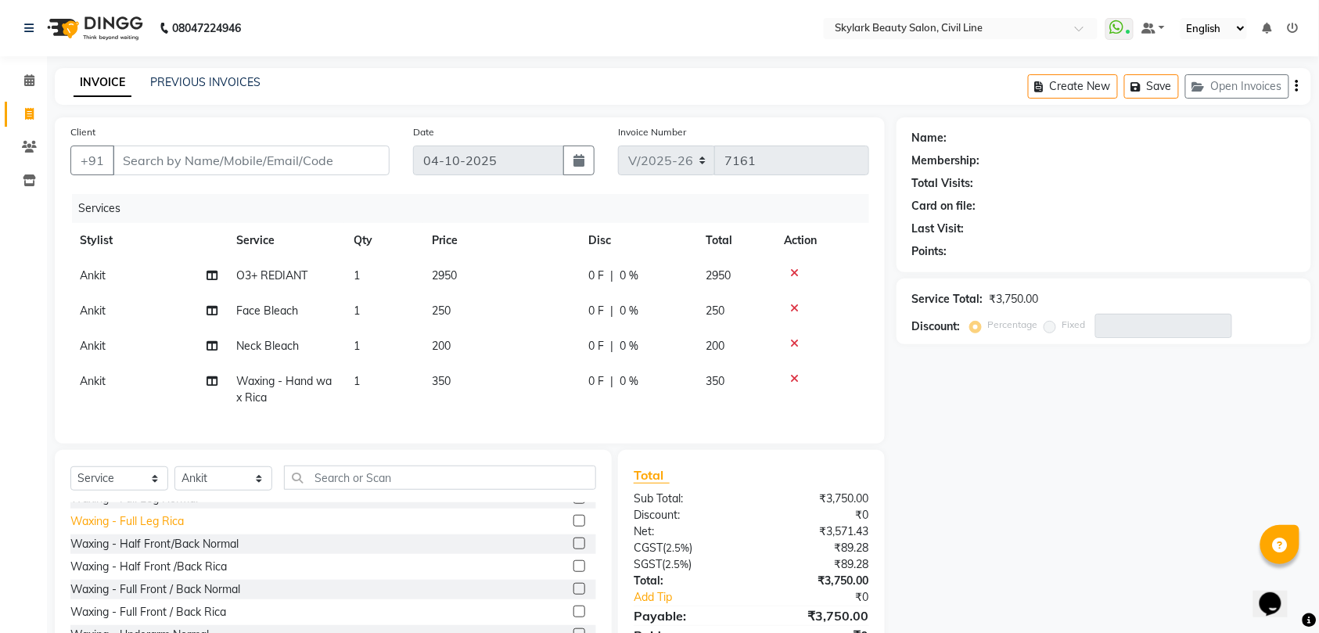
click at [167, 530] on div "Waxing - Full Leg Rica" at bounding box center [126, 521] width 113 height 16
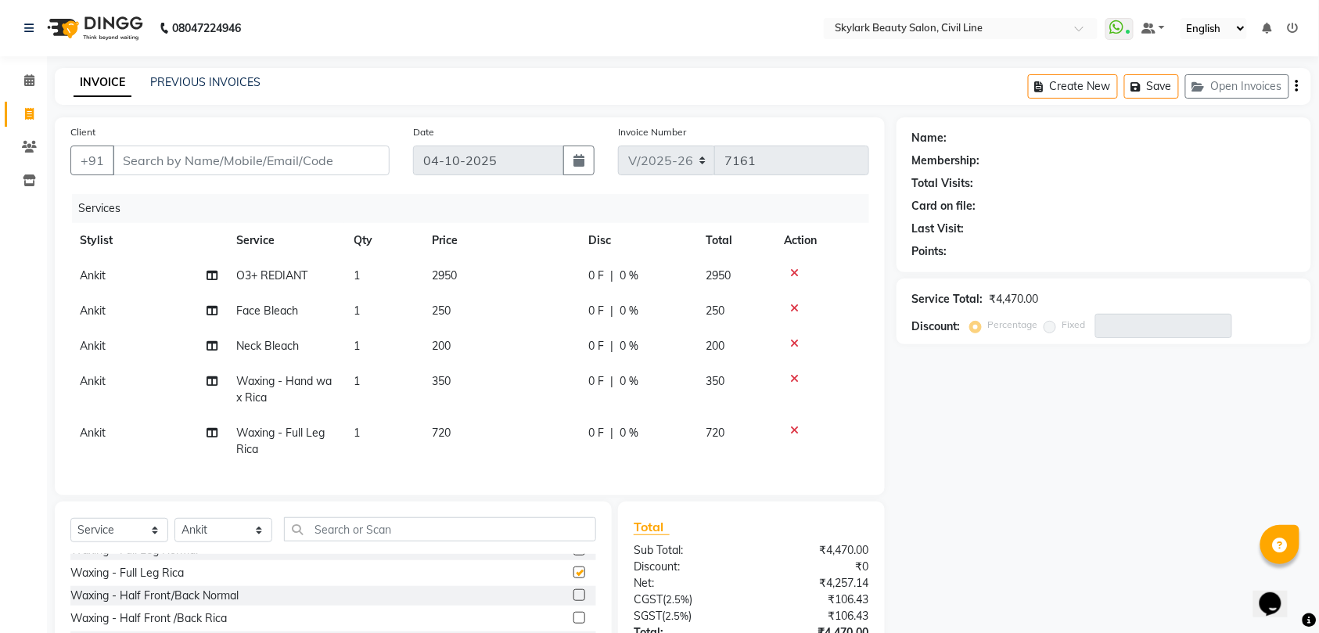
checkbox input "false"
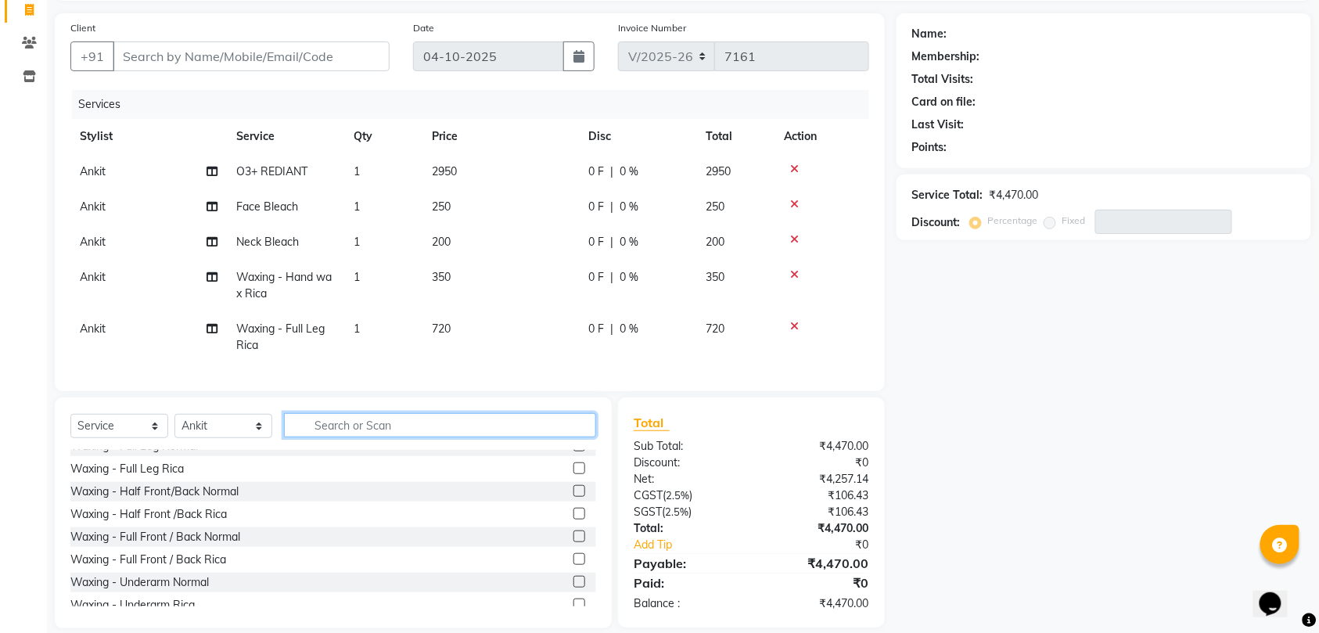
click at [414, 433] on input "text" at bounding box center [440, 425] width 312 height 24
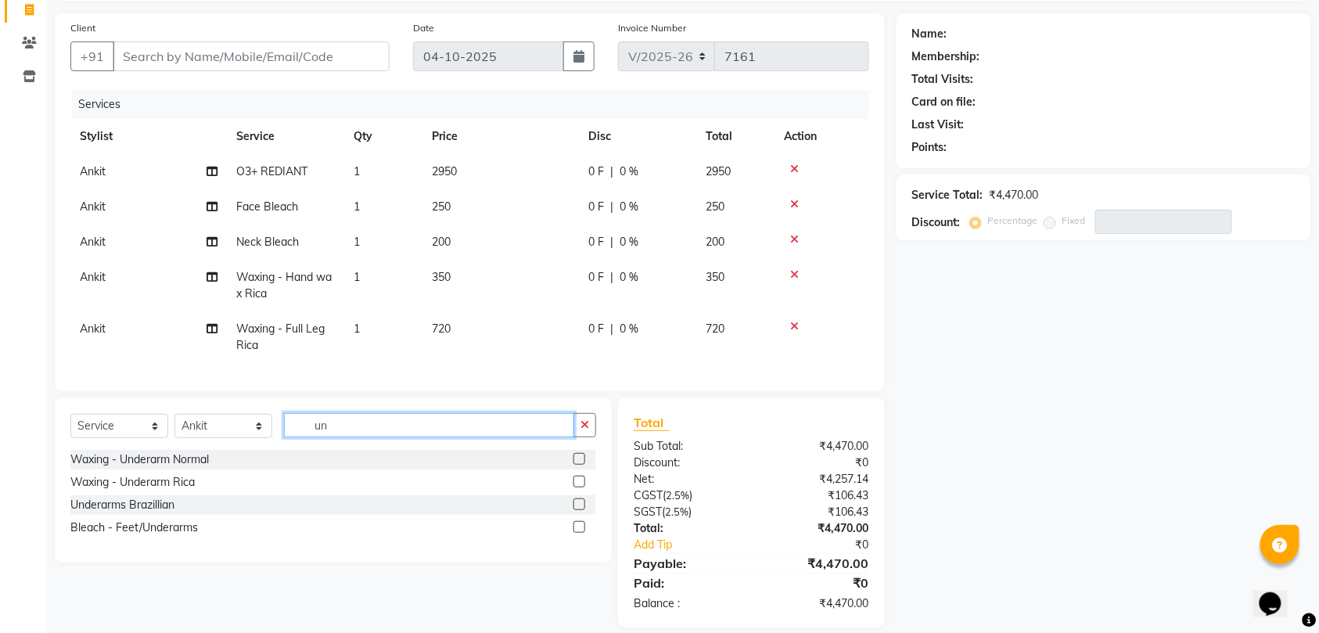
scroll to position [0, 0]
type input "un"
click at [188, 491] on div "Waxing - Underarm Rica" at bounding box center [132, 482] width 124 height 16
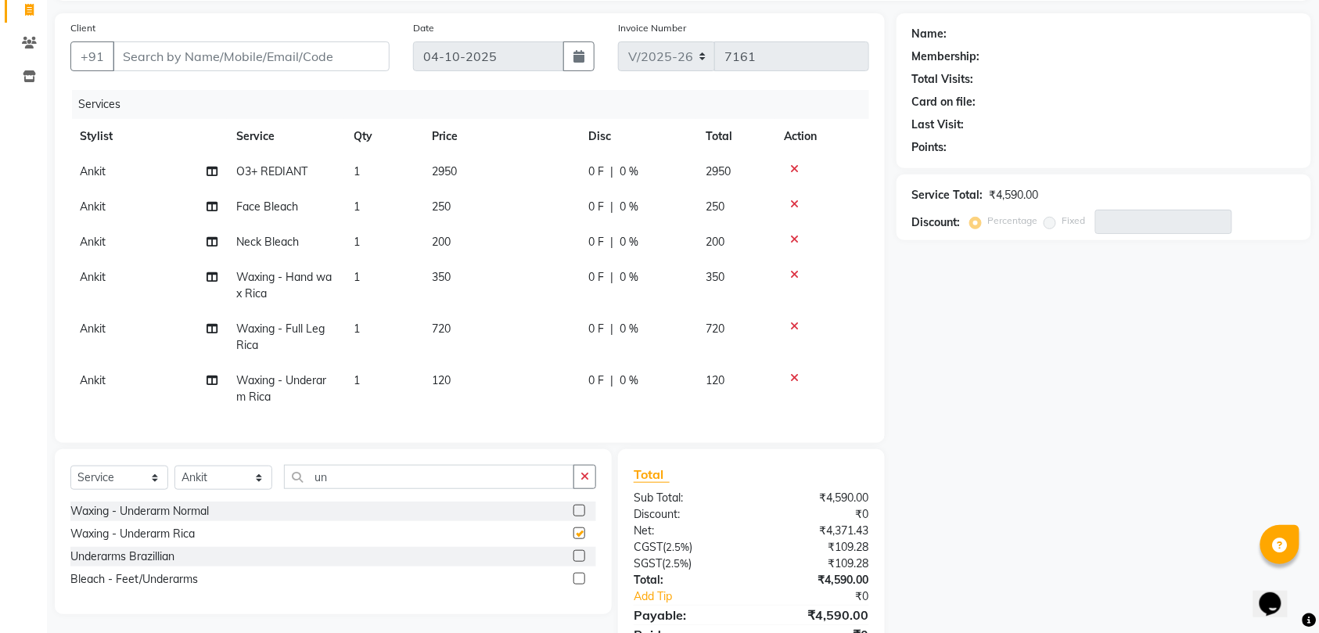
checkbox input "false"
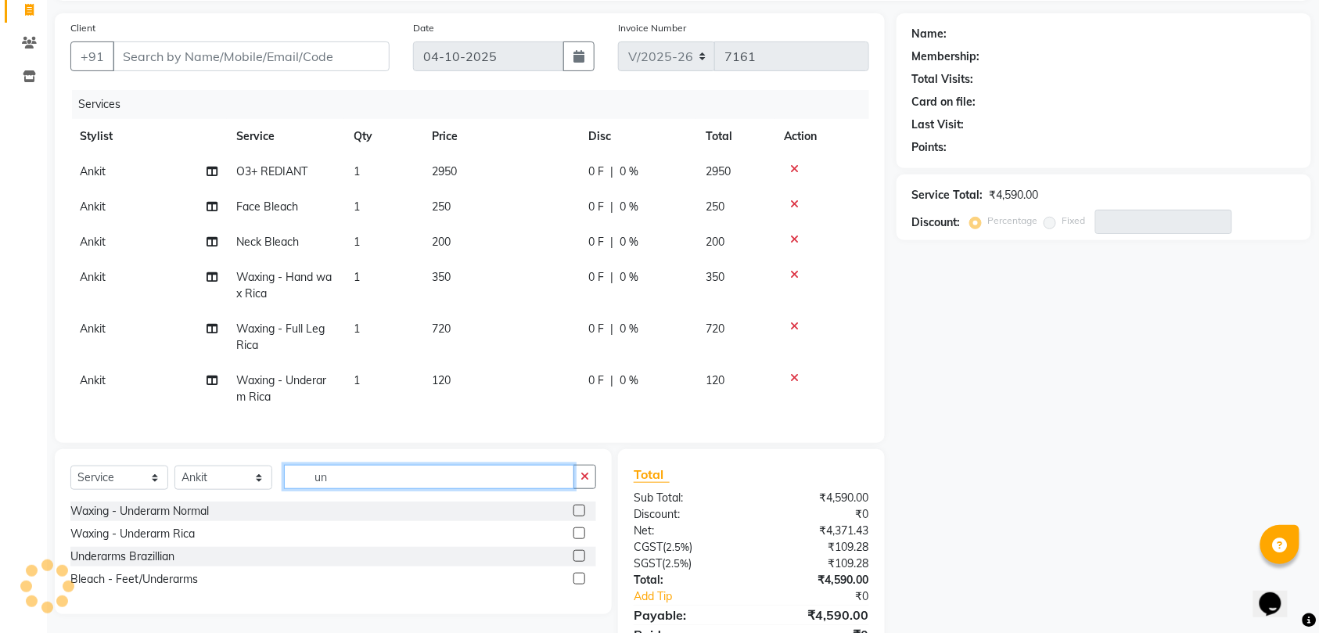
click at [505, 489] on input "un" at bounding box center [429, 477] width 290 height 24
type input "u"
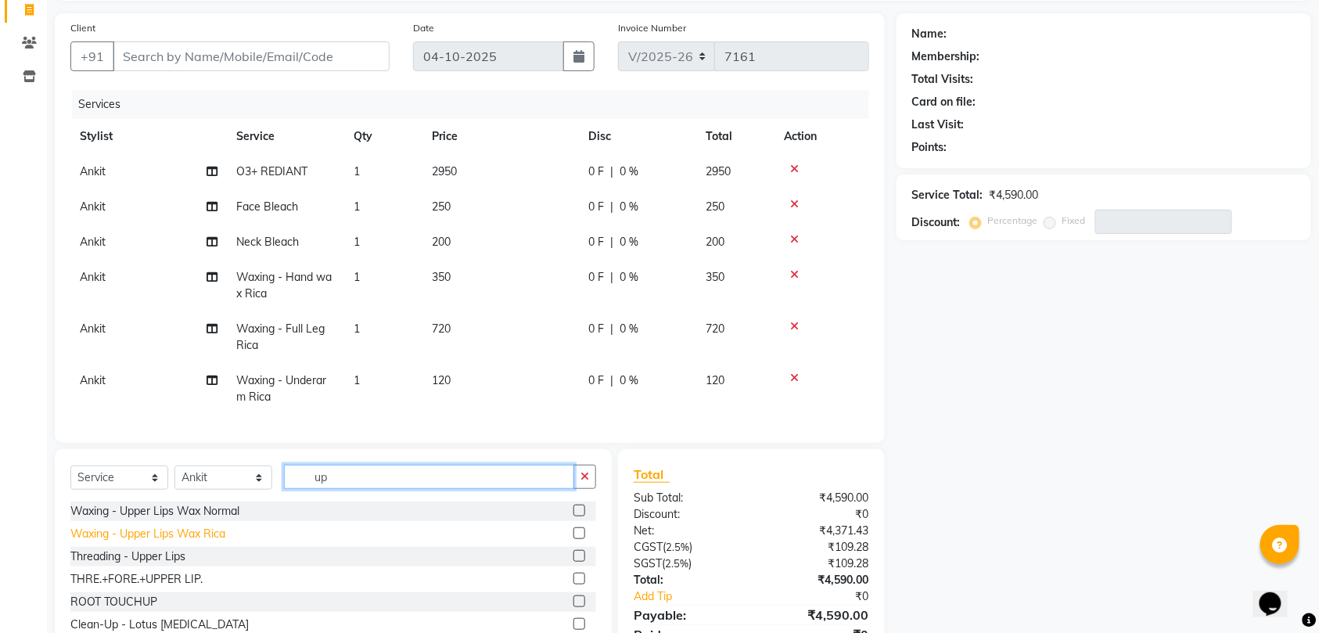
type input "up"
click at [205, 542] on div "Waxing - Upper Lips Wax Rica" at bounding box center [147, 534] width 155 height 16
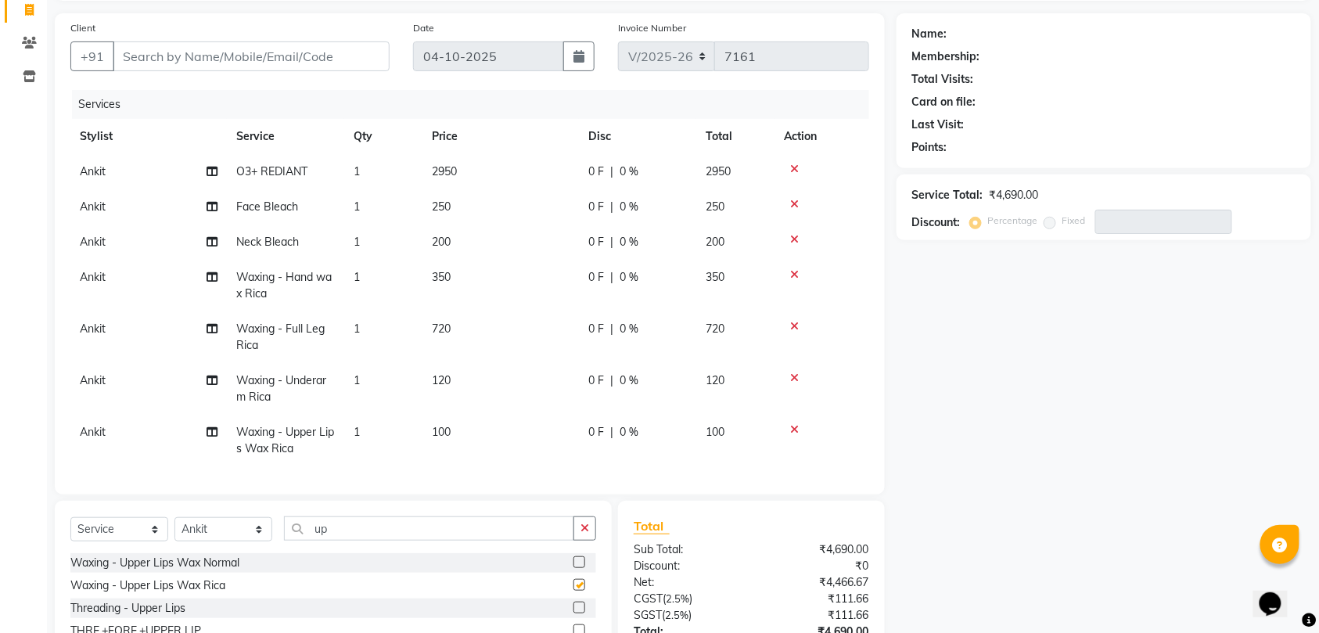
checkbox input "false"
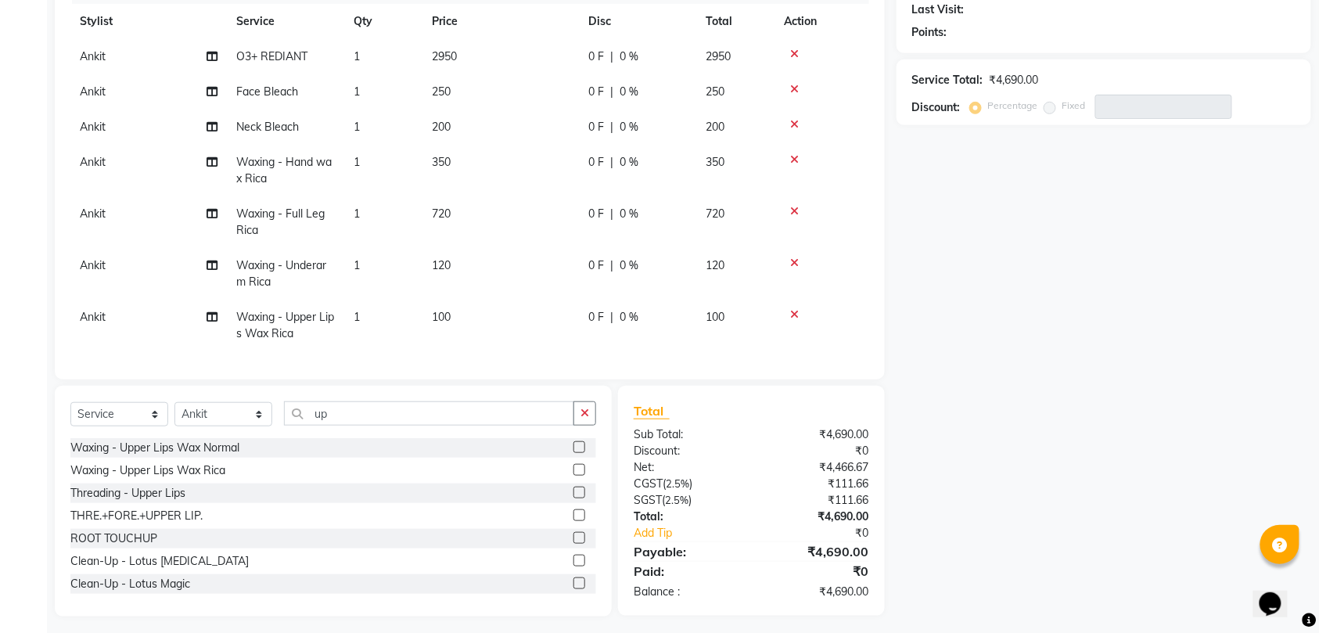
scroll to position [228, 0]
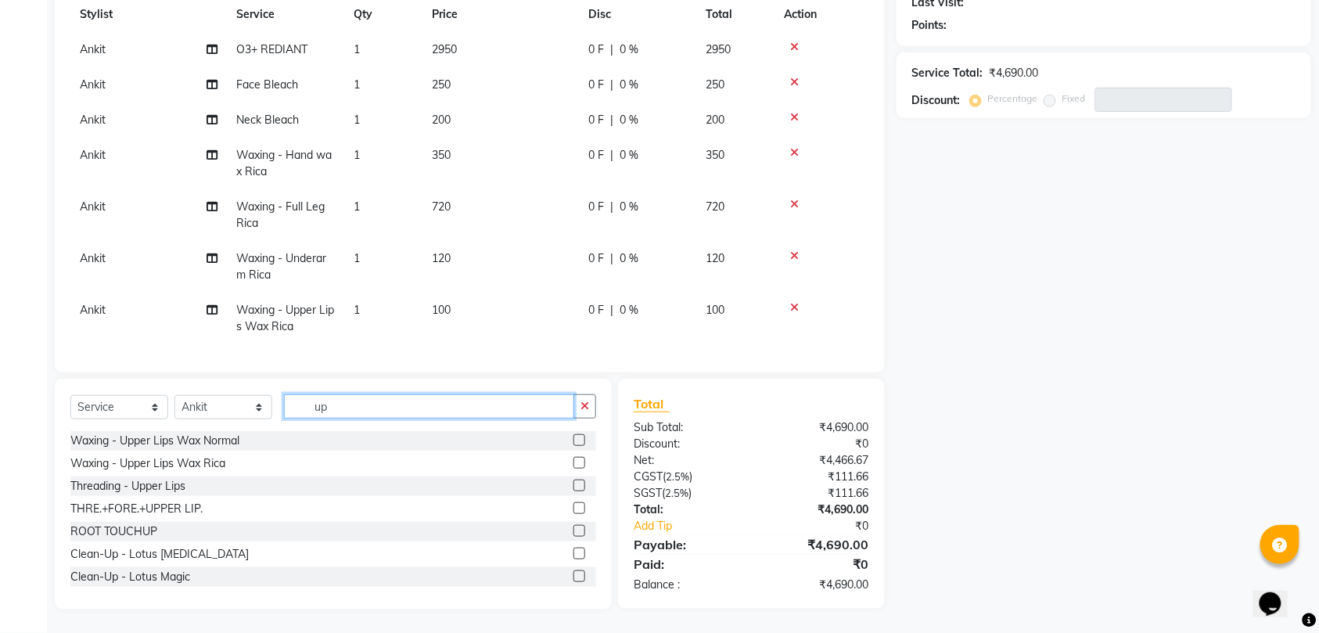
click at [507, 414] on input "up" at bounding box center [429, 406] width 290 height 24
type input "u"
type input "th"
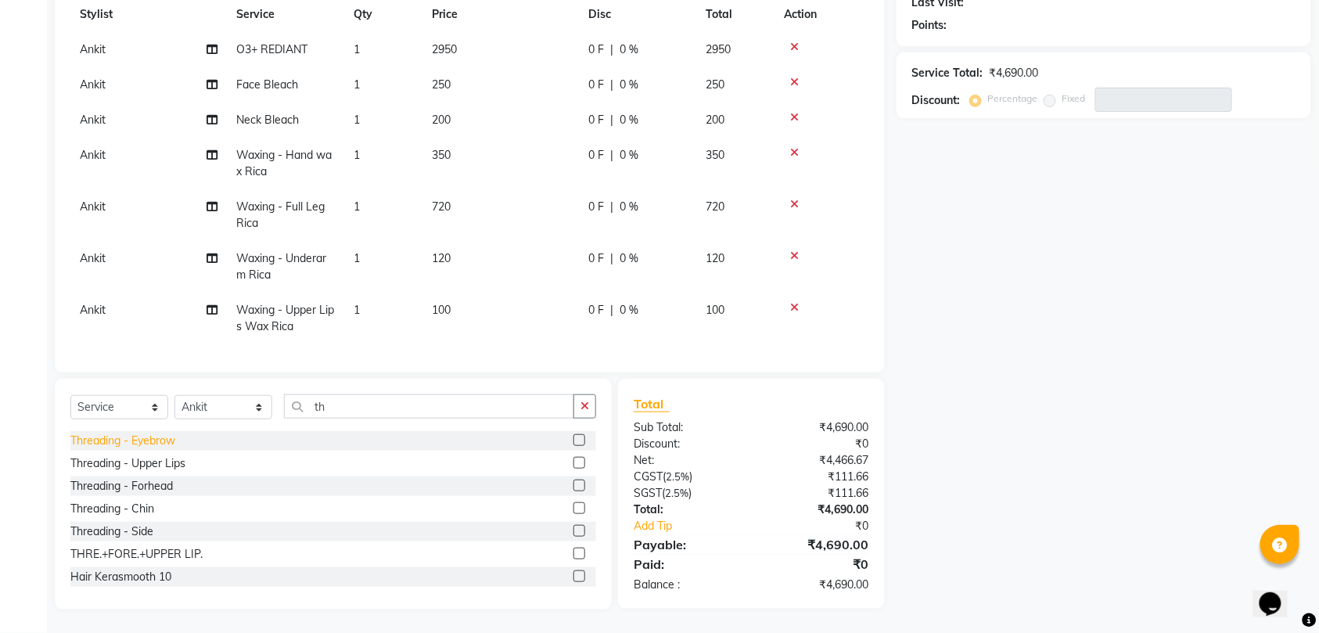
click at [135, 443] on div "Threading - Eyebrow" at bounding box center [122, 441] width 105 height 16
checkbox input "false"
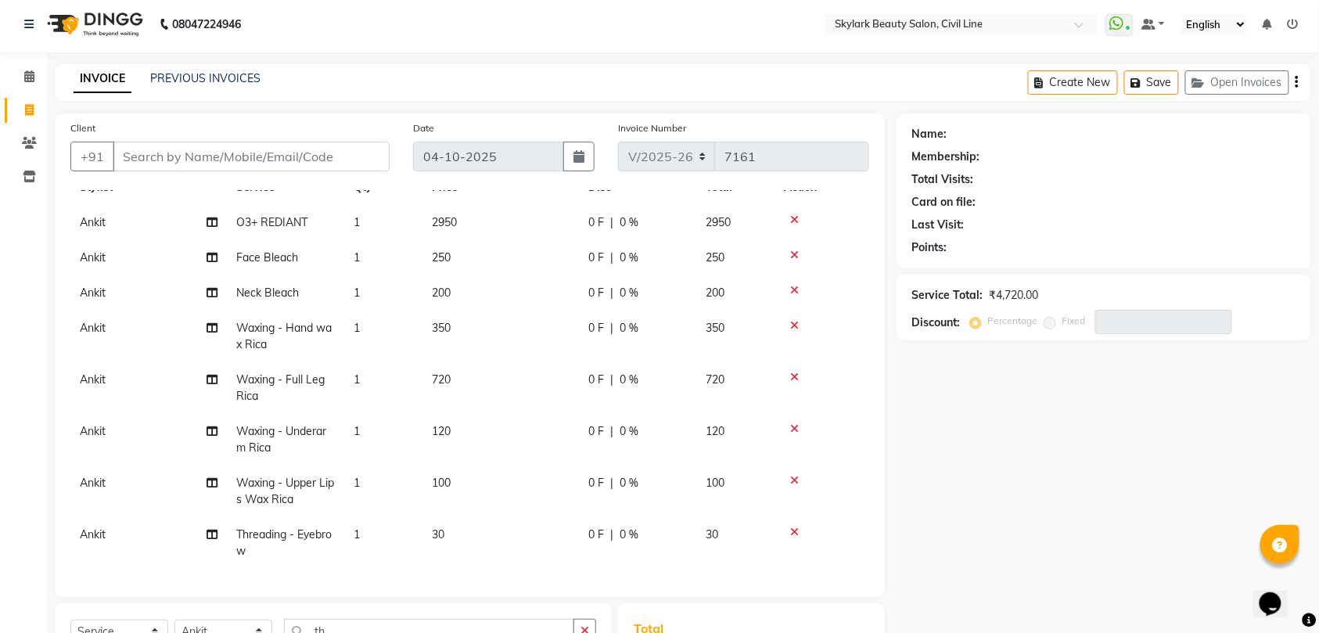
scroll to position [0, 0]
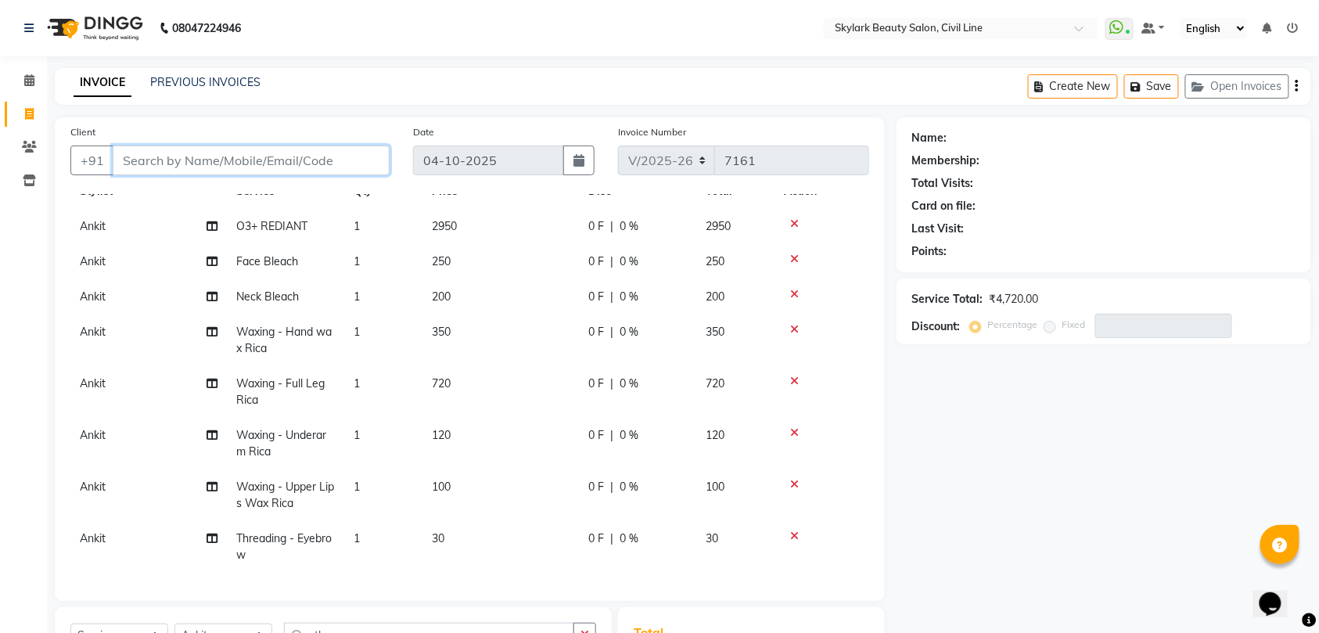
click at [332, 170] on input "Client" at bounding box center [251, 161] width 277 height 30
type input "8"
type input "0"
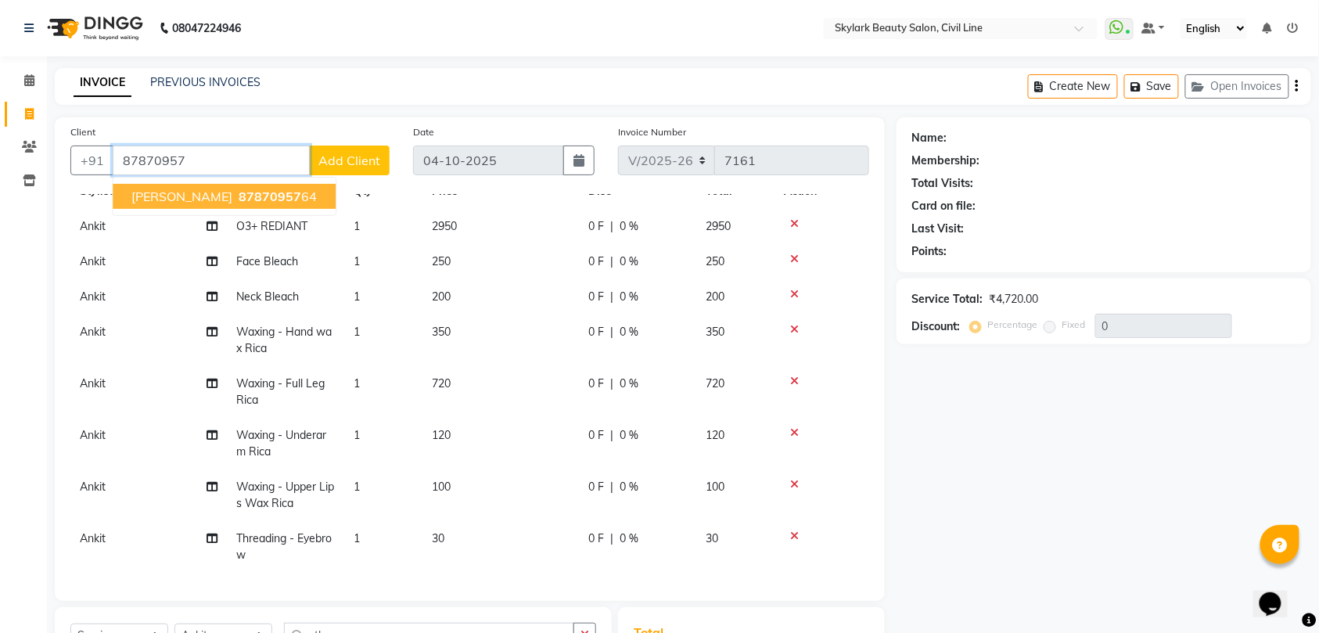
click at [258, 195] on span "87870957" at bounding box center [270, 197] width 63 height 16
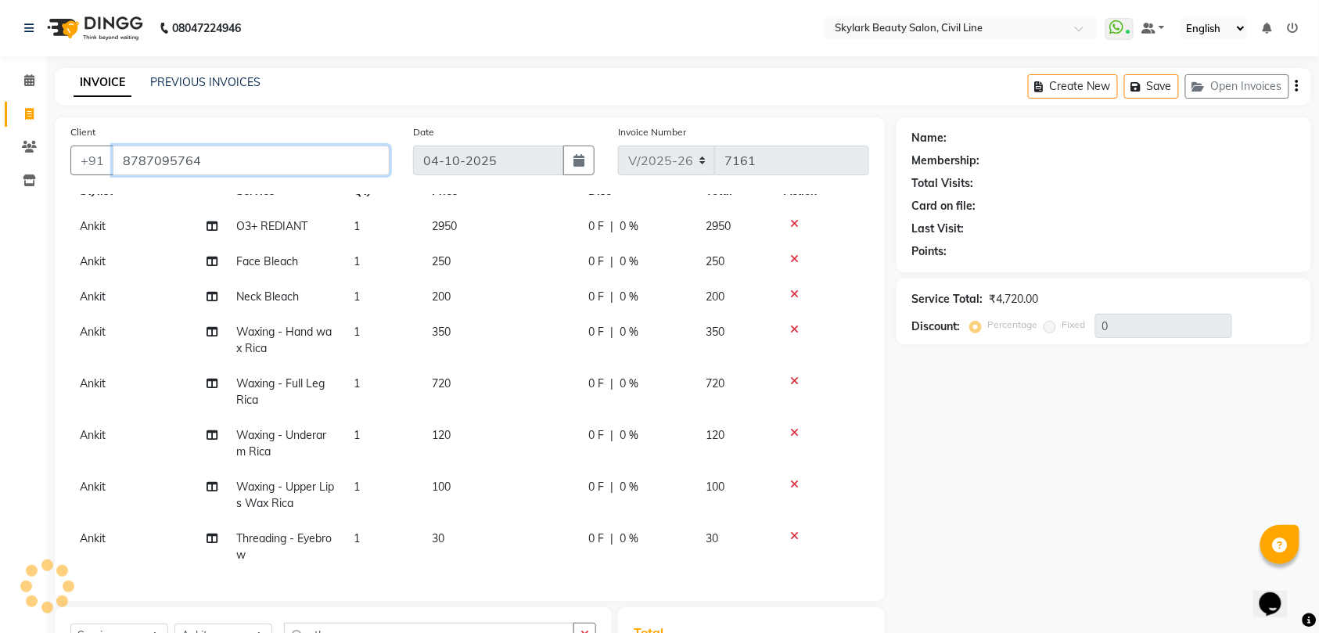
type input "8787095764"
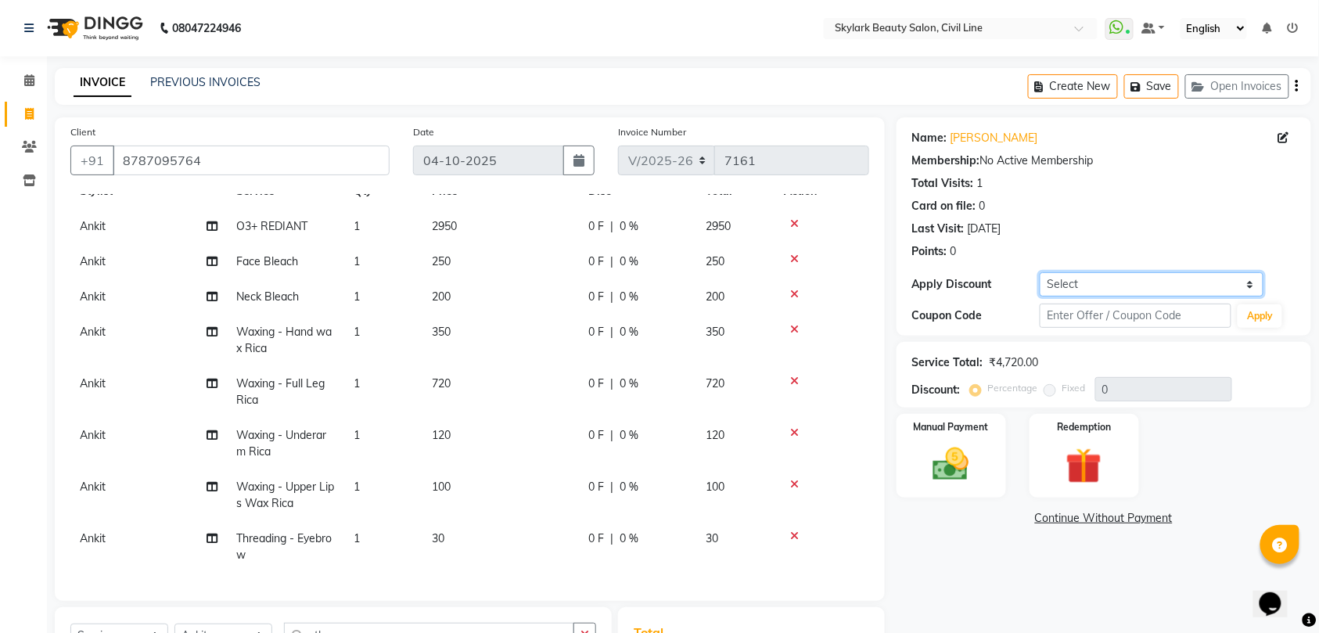
click at [1125, 285] on select "Select Coupon → Karwa 10 Coupon → Karwa 20 Coupon → Karwa 30 Coupon → Package 1…" at bounding box center [1152, 284] width 224 height 24
select select "2: Object"
click at [1040, 272] on select "Select Coupon → Karwa 10 Coupon → Karwa 20 Coupon → Karwa 30 Coupon → Package 1…" at bounding box center [1152, 284] width 224 height 24
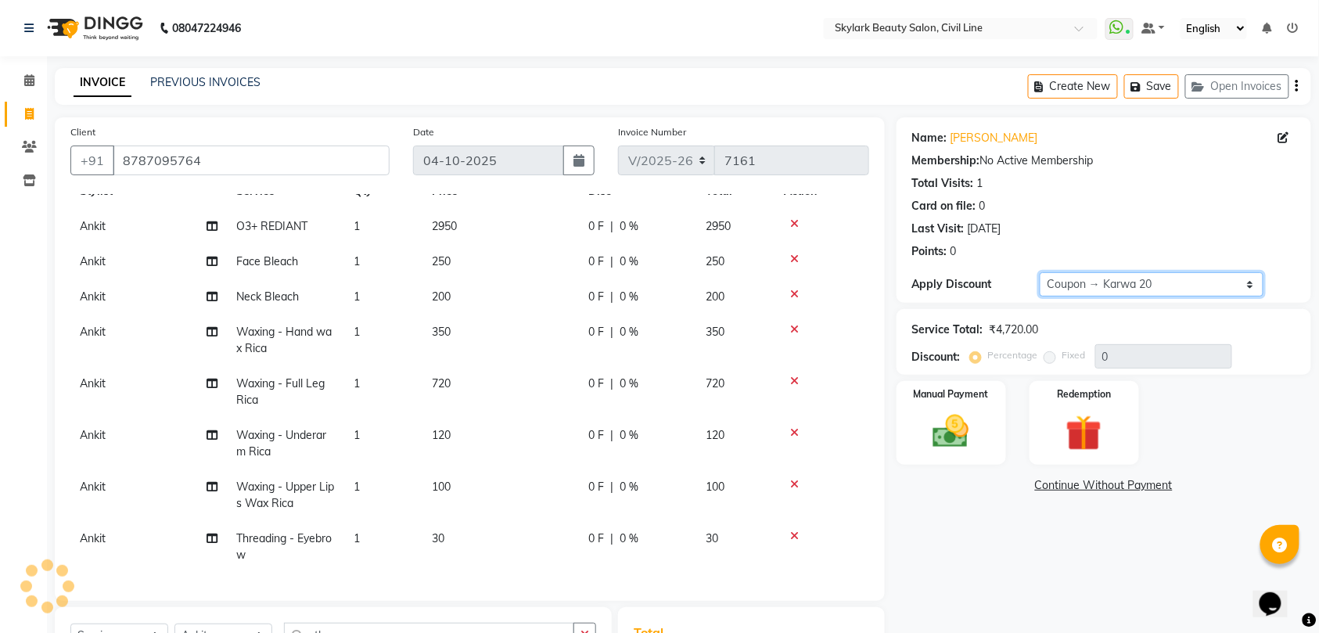
type input "20"
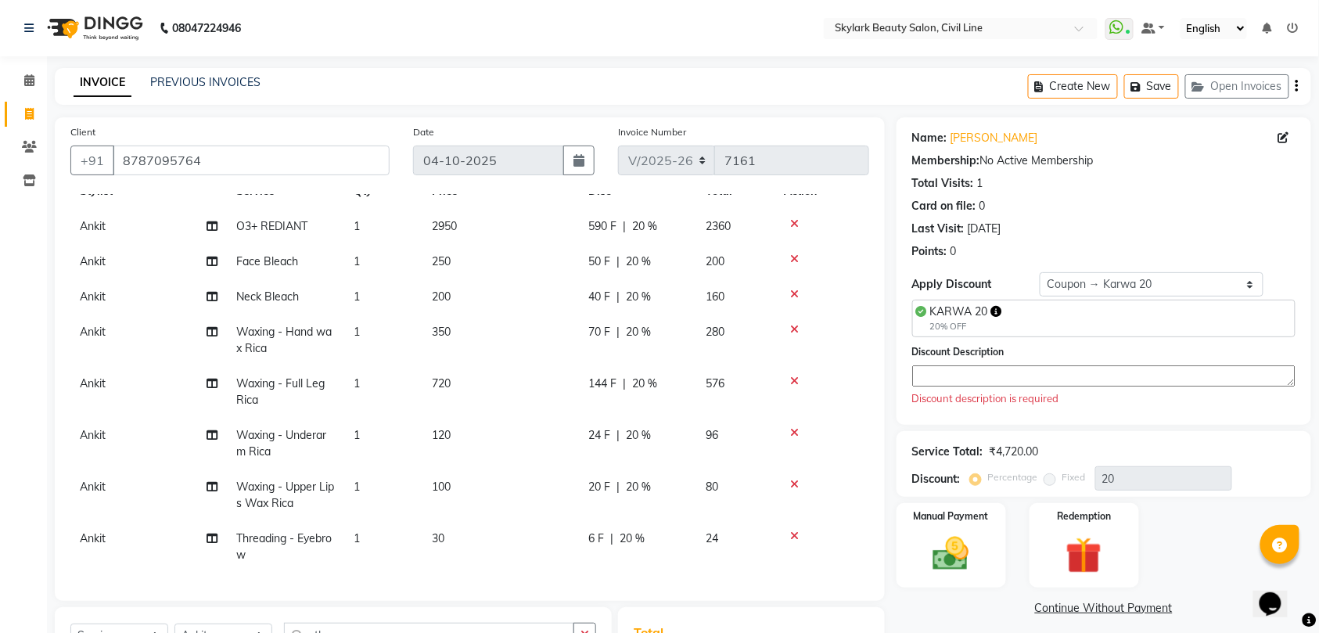
click at [1005, 376] on textarea at bounding box center [1103, 375] width 383 height 21
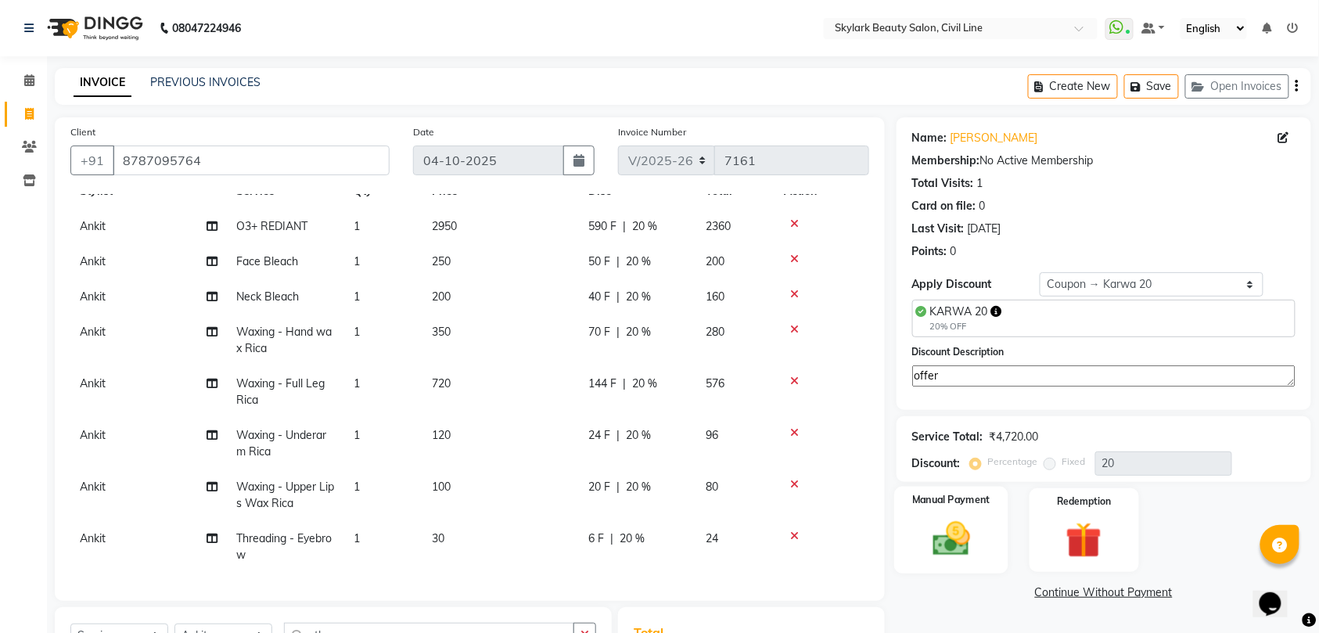
type textarea "offer"
click at [958, 521] on img at bounding box center [951, 538] width 61 height 43
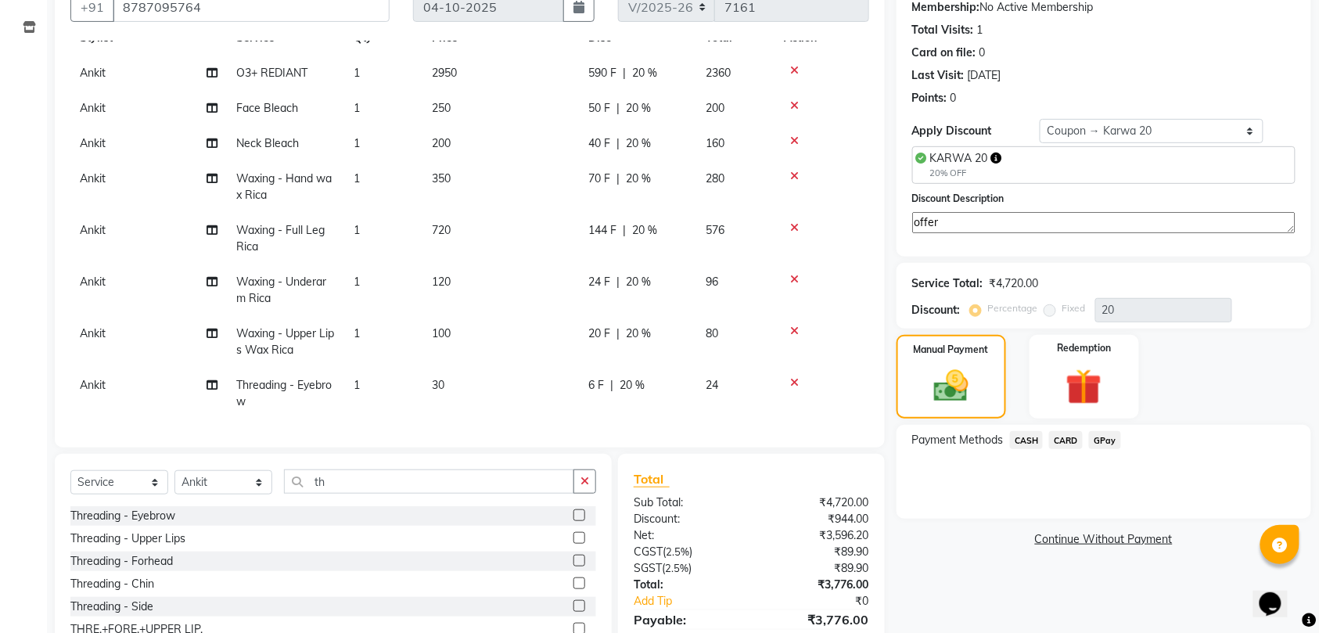
scroll to position [208, 0]
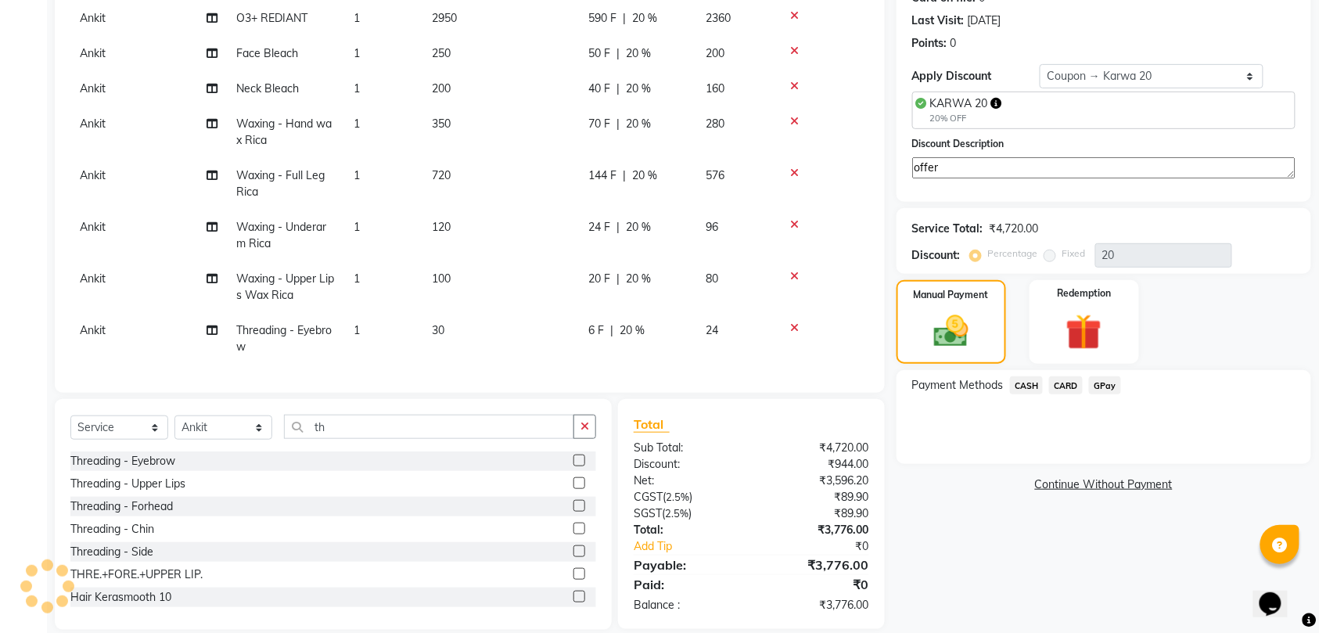
click at [1105, 386] on span "GPay" at bounding box center [1105, 385] width 32 height 18
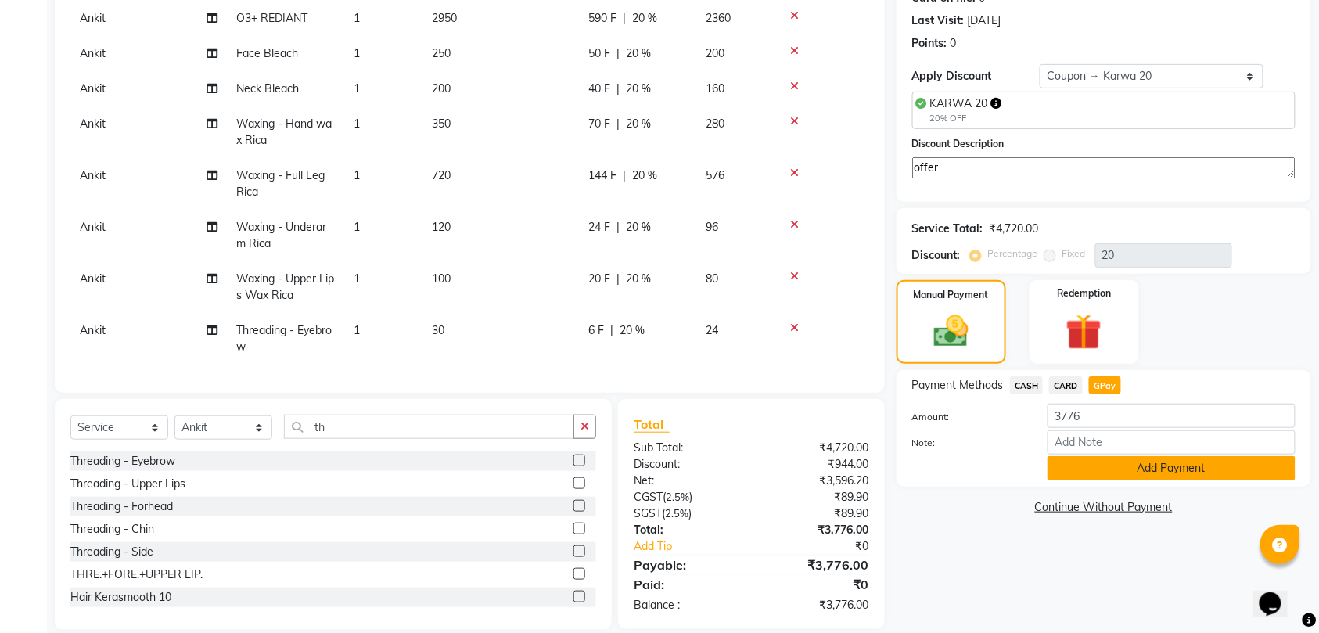
click at [1127, 468] on button "Add Payment" at bounding box center [1172, 468] width 248 height 24
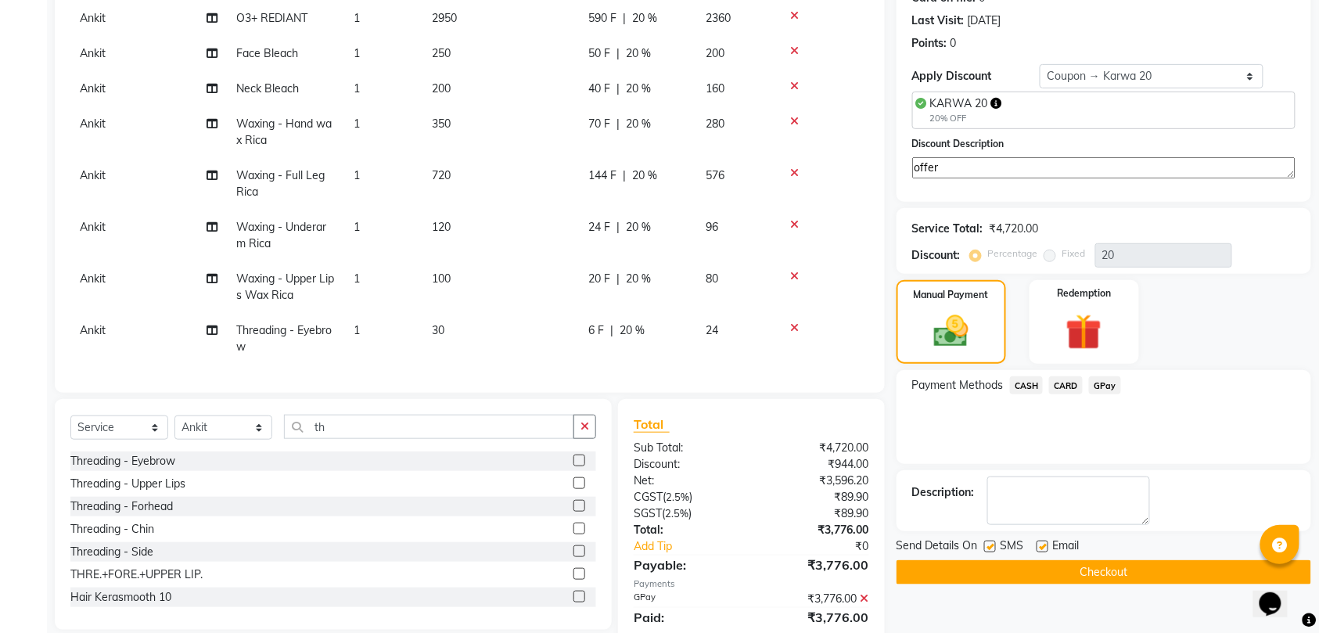
click at [1111, 570] on button "Checkout" at bounding box center [1104, 572] width 415 height 24
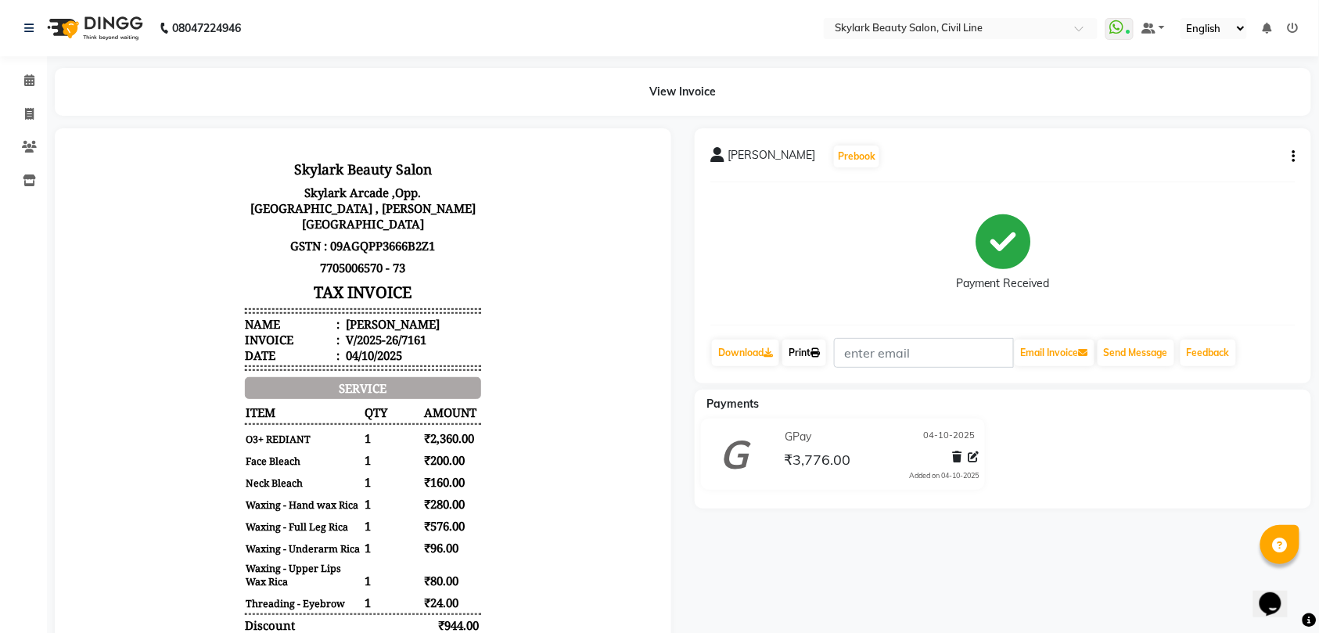
click at [805, 350] on link "Print" at bounding box center [804, 353] width 44 height 27
click at [24, 79] on icon at bounding box center [29, 80] width 10 height 12
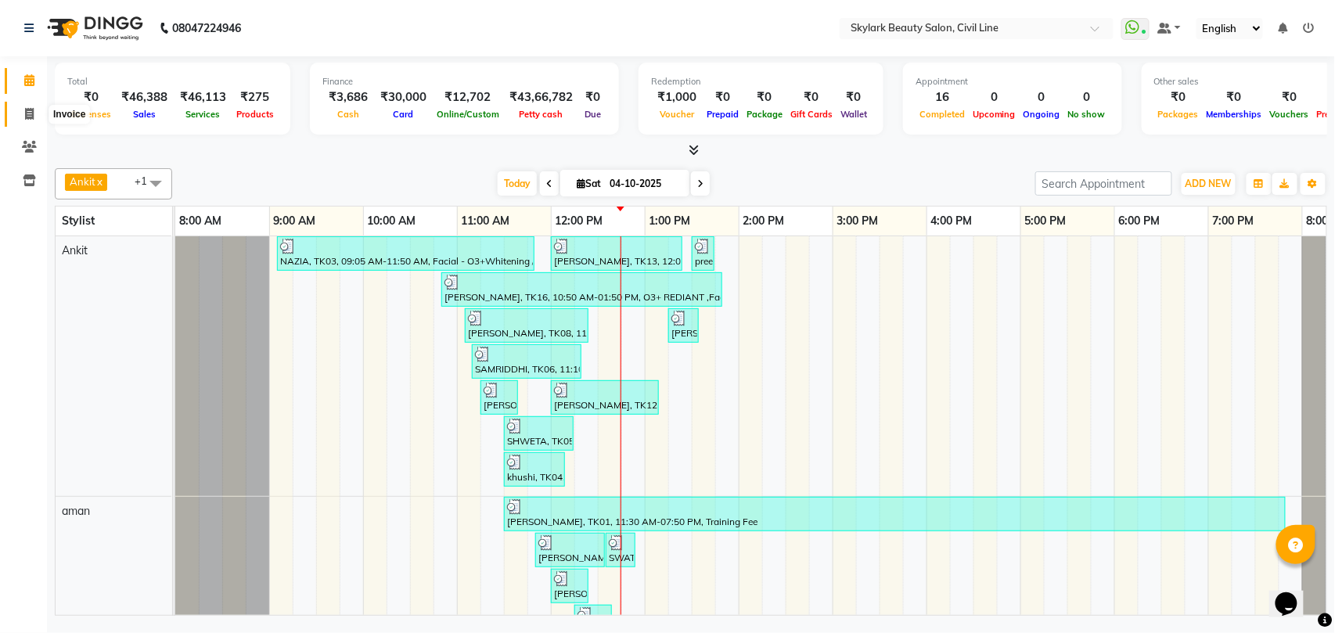
click at [26, 114] on icon at bounding box center [29, 114] width 9 height 12
select select "service"
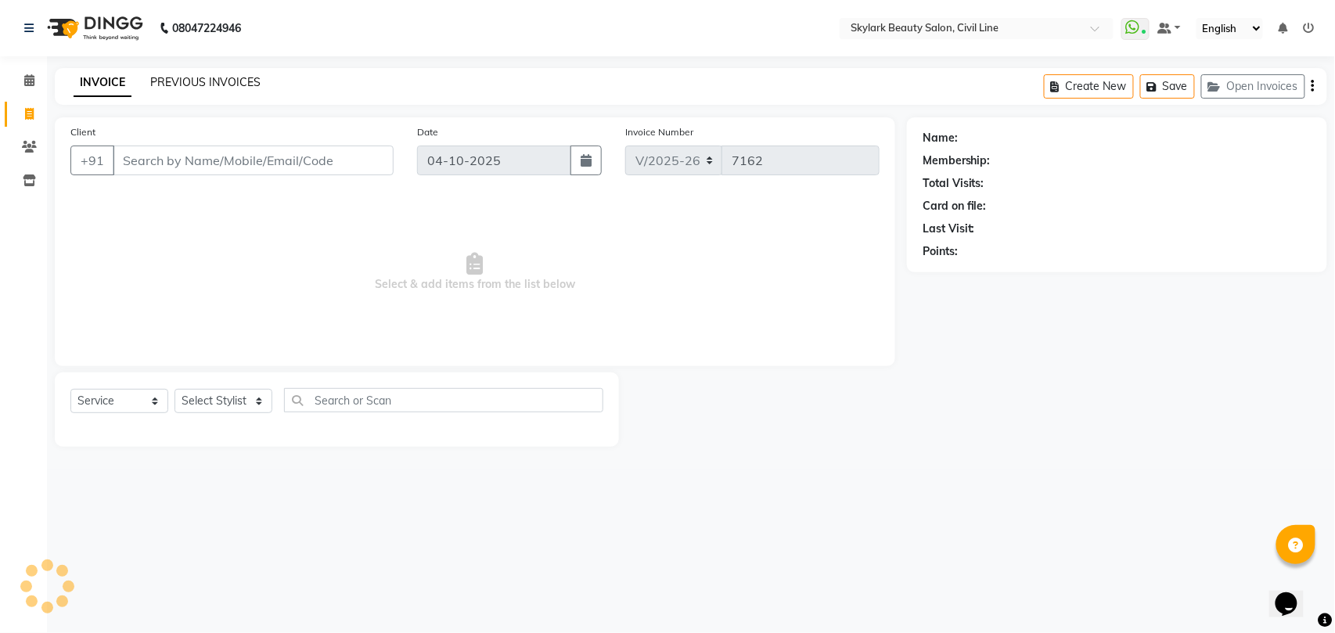
click at [208, 86] on link "PREVIOUS INVOICES" at bounding box center [205, 82] width 110 height 14
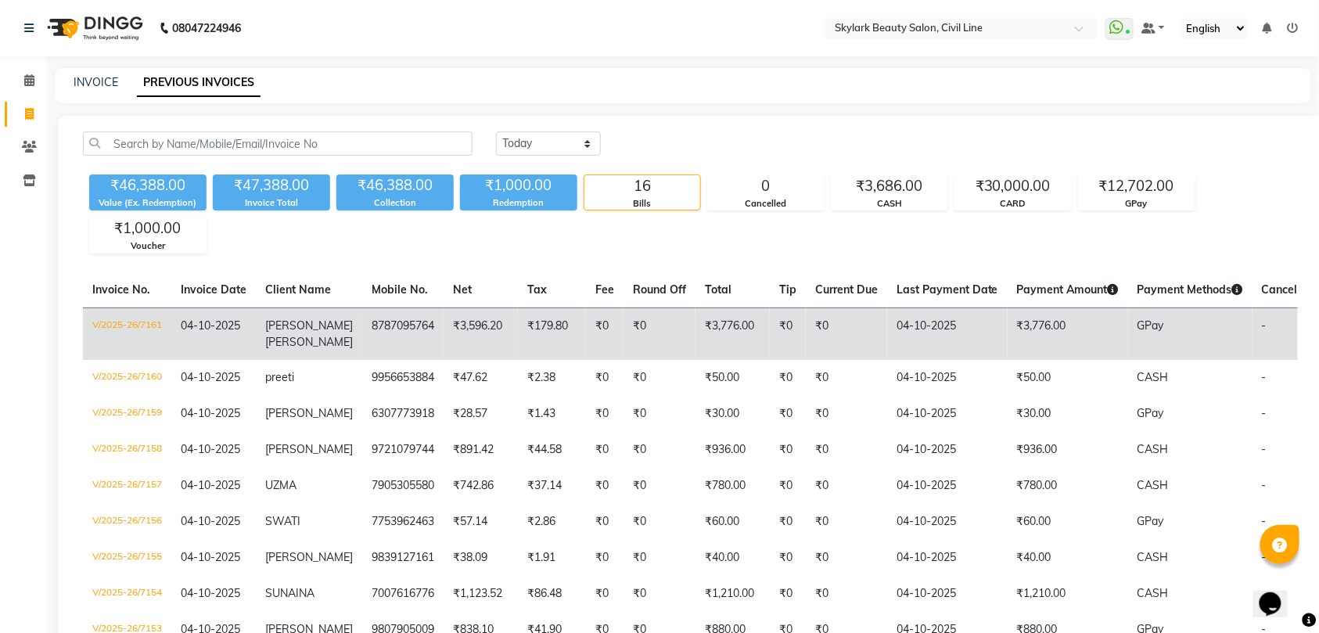
click at [398, 325] on td "8787095764" at bounding box center [402, 333] width 81 height 52
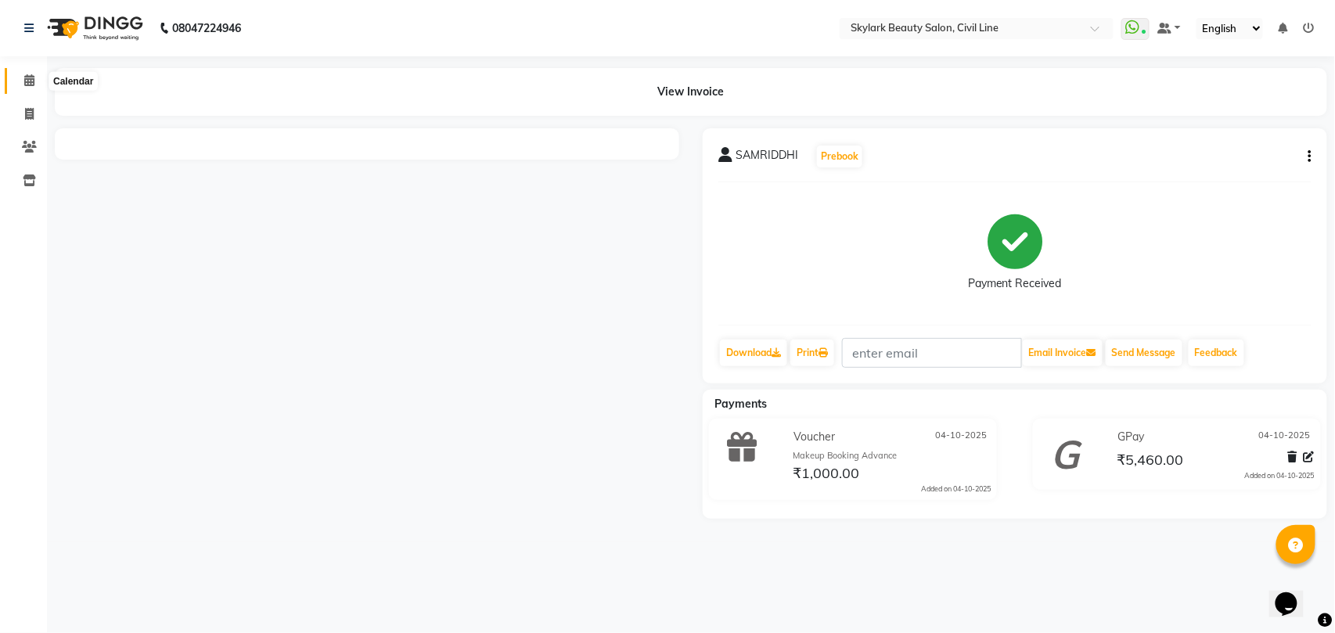
click at [28, 78] on icon at bounding box center [29, 80] width 10 height 12
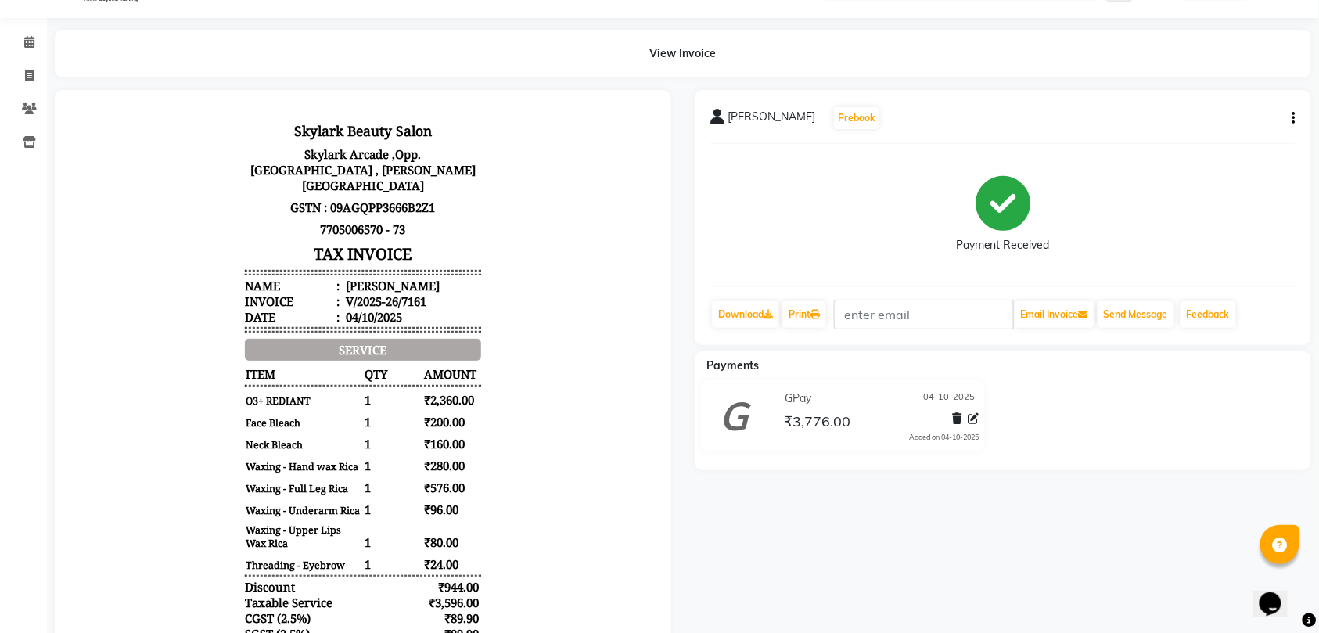
scroll to position [9, 0]
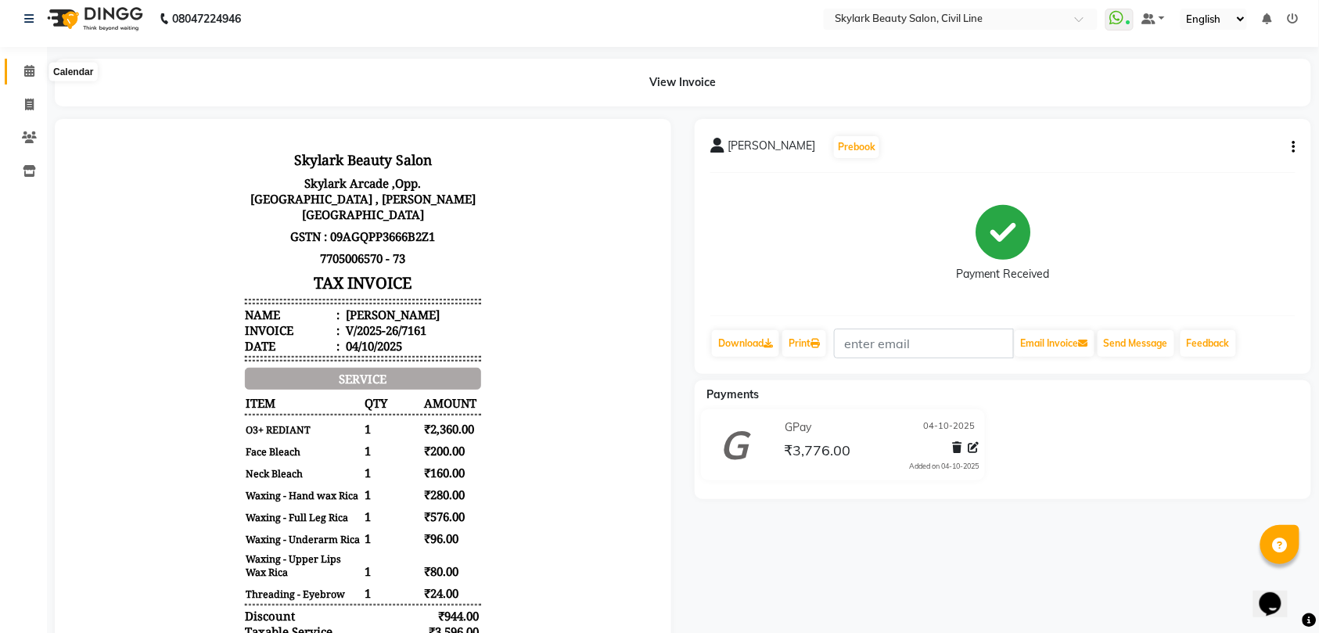
click at [28, 69] on icon at bounding box center [29, 71] width 10 height 12
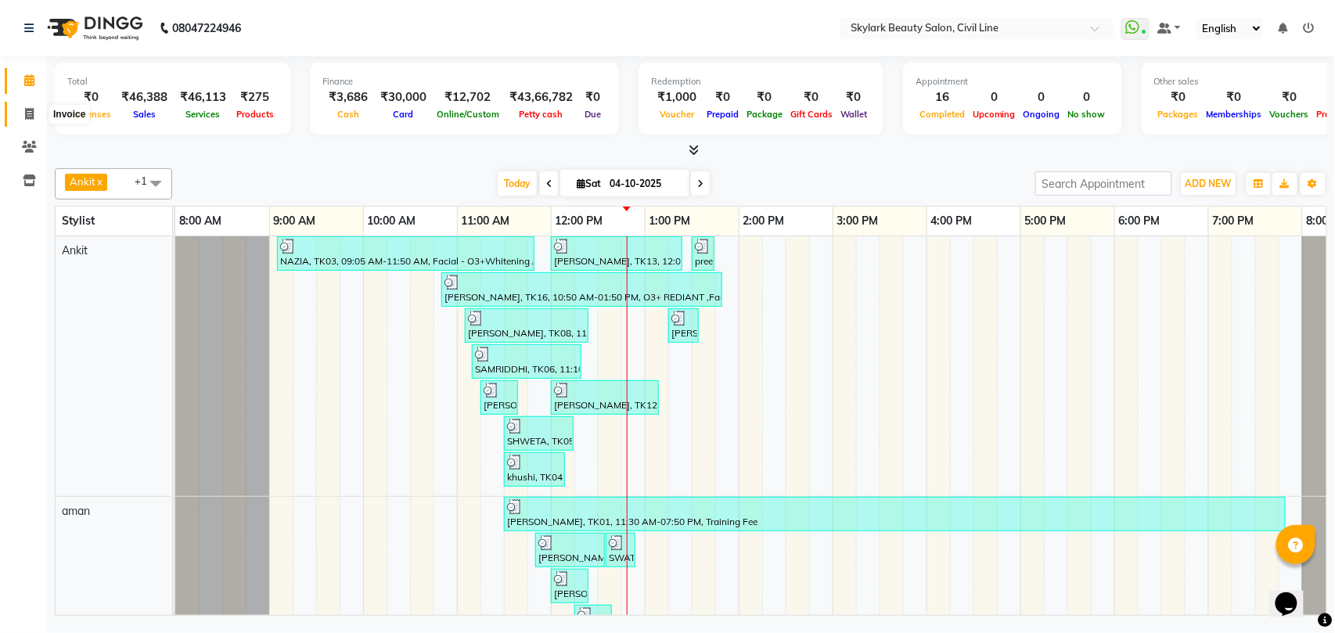
click at [31, 110] on icon at bounding box center [29, 114] width 9 height 12
select select "service"
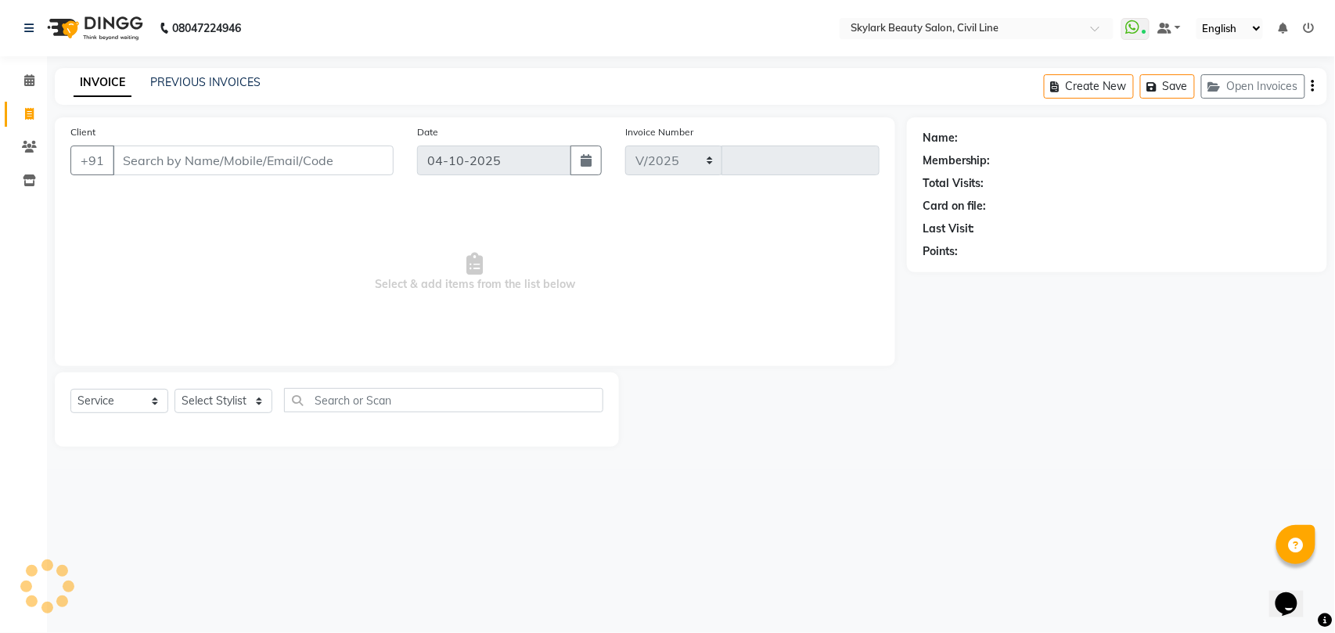
select select "4588"
type input "7162"
click at [217, 404] on select "Select Stylist" at bounding box center [223, 401] width 98 height 24
click at [174, 389] on select "Select Stylist [PERSON_NAME] [PERSON_NAME] [PERSON_NAME] WASU" at bounding box center [223, 401] width 98 height 24
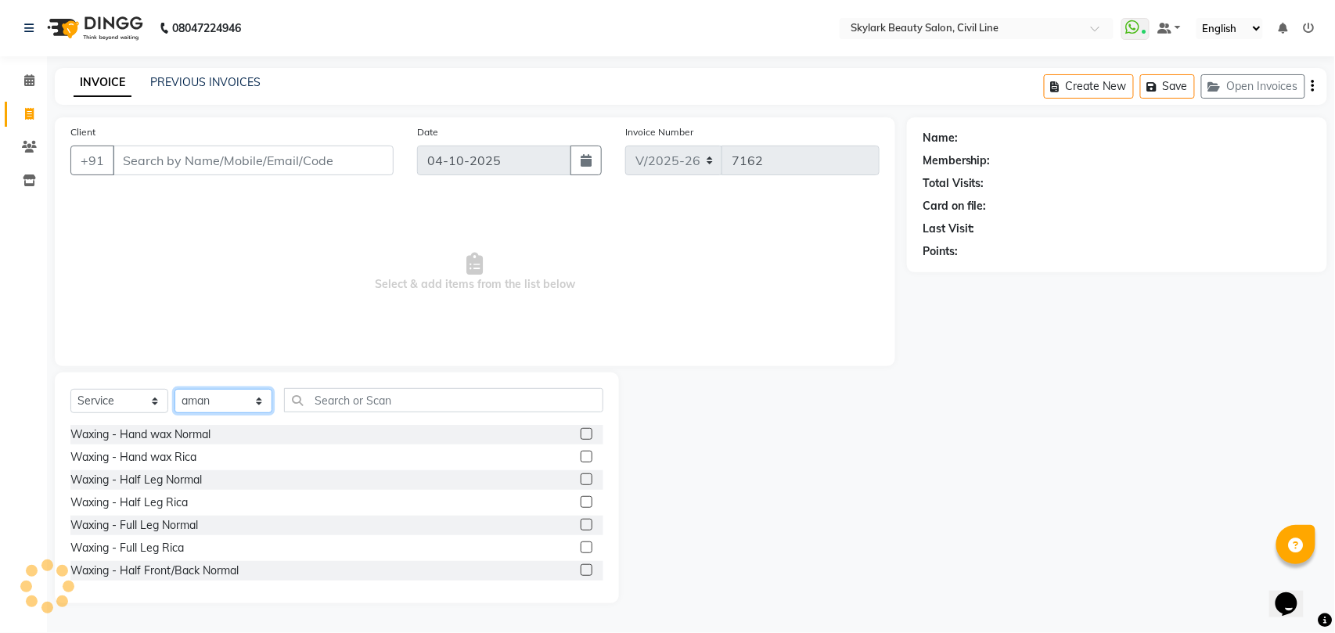
click at [230, 401] on select "Select Stylist [PERSON_NAME] [PERSON_NAME] [PERSON_NAME] WASU" at bounding box center [223, 401] width 98 height 24
select select "28120"
click at [174, 389] on select "Select Stylist [PERSON_NAME] [PERSON_NAME] [PERSON_NAME] WASU" at bounding box center [223, 401] width 98 height 24
click at [335, 405] on input "text" at bounding box center [443, 400] width 319 height 24
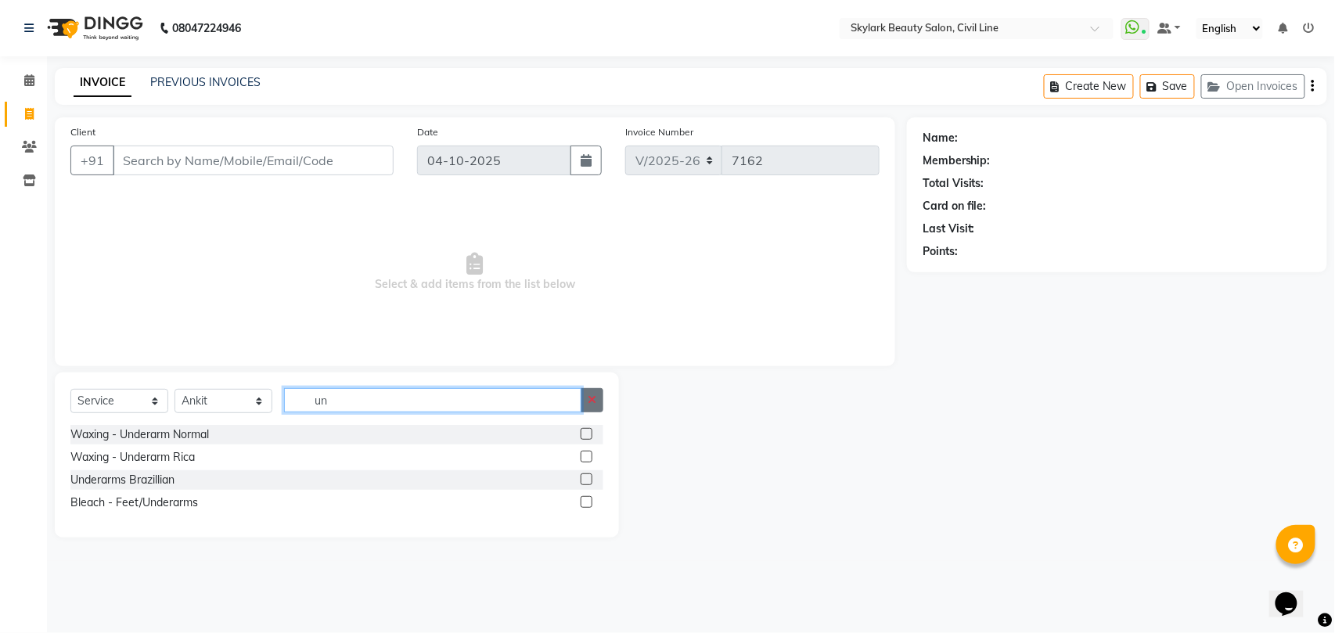
type input "un"
click at [592, 402] on icon "button" at bounding box center [592, 399] width 9 height 11
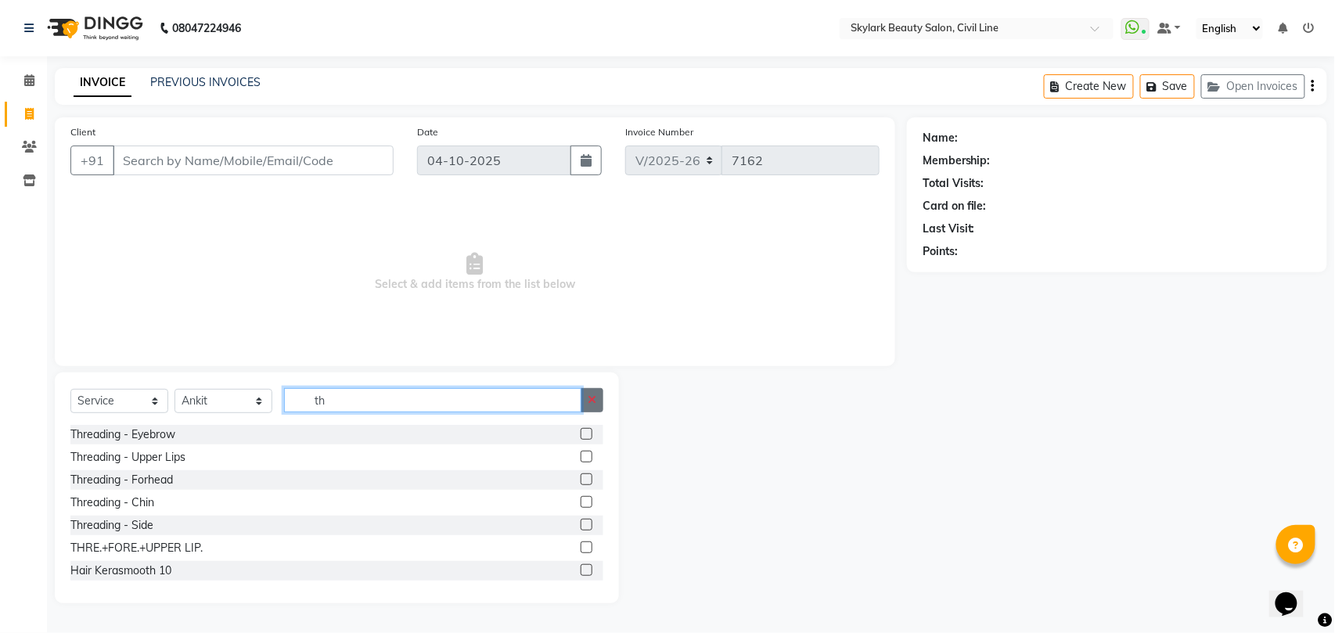
type input "th"
click at [592, 398] on icon "button" at bounding box center [592, 399] width 9 height 11
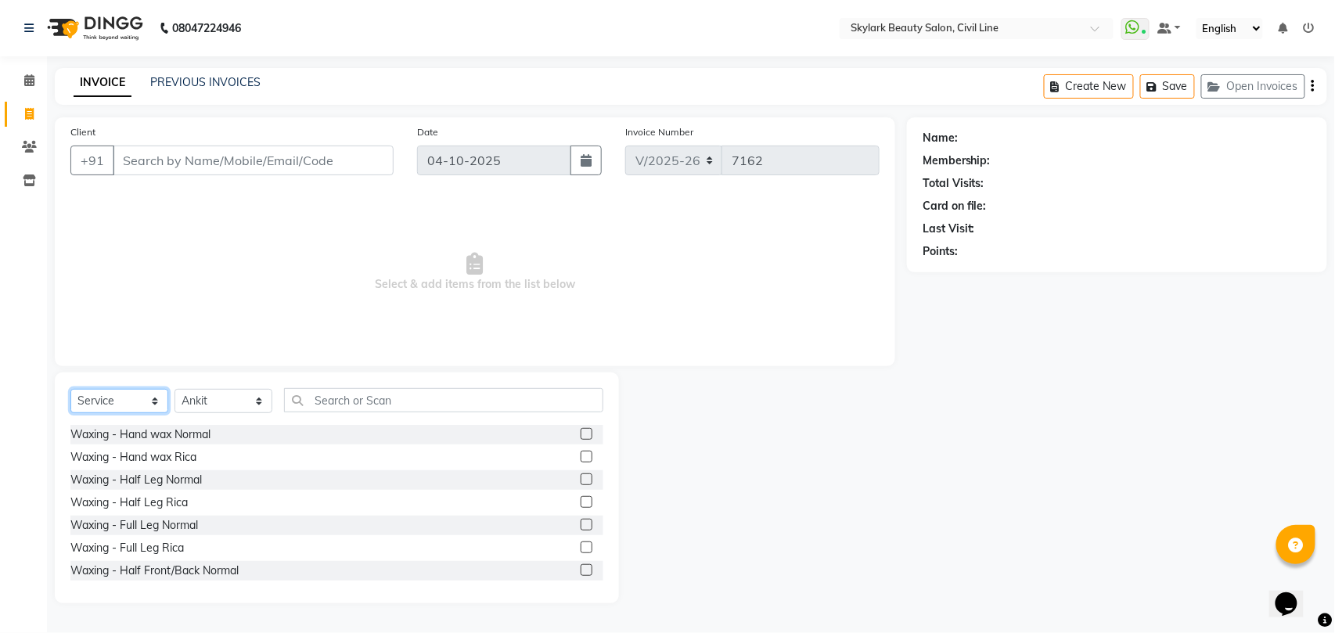
click at [99, 401] on select "Select Service Product Membership Package Voucher Prepaid Gift Card" at bounding box center [119, 401] width 98 height 24
select select "product"
click at [70, 389] on select "Select Service Product Membership Package Voucher Prepaid Gift Card" at bounding box center [119, 401] width 98 height 24
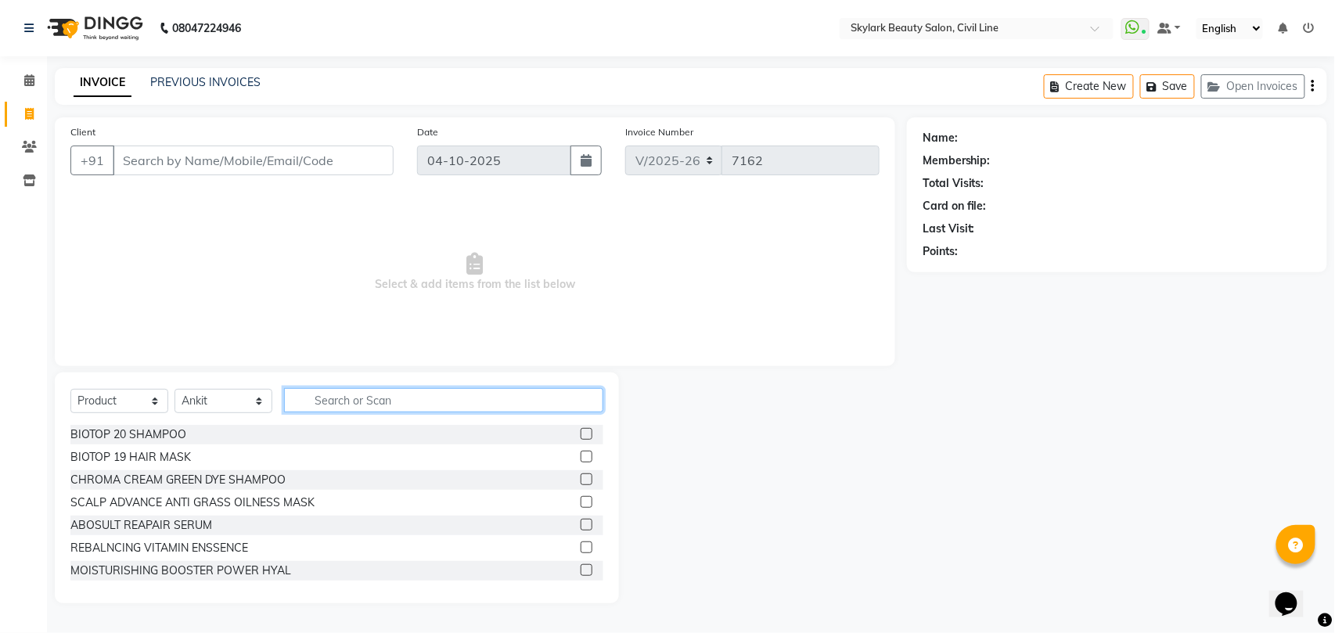
click at [360, 404] on input "text" at bounding box center [443, 400] width 319 height 24
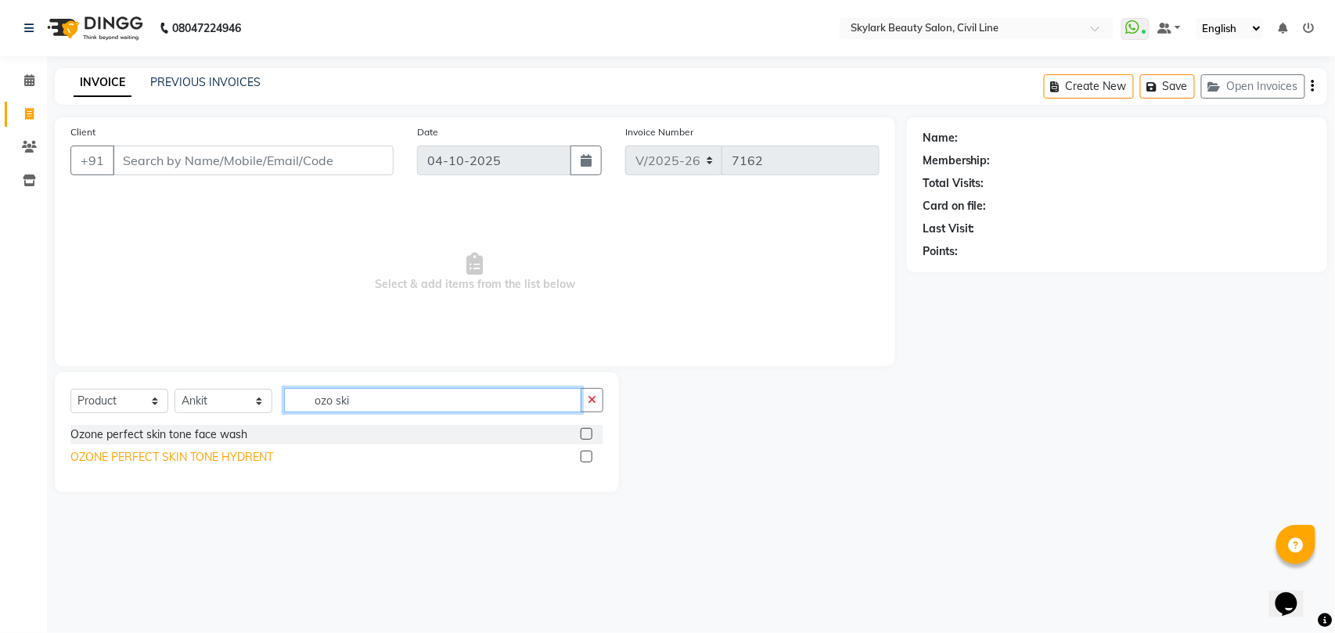
type input "ozo ski"
click at [214, 458] on div "OZONE PERFECT SKIN TONE HYDRENT" at bounding box center [171, 457] width 203 height 16
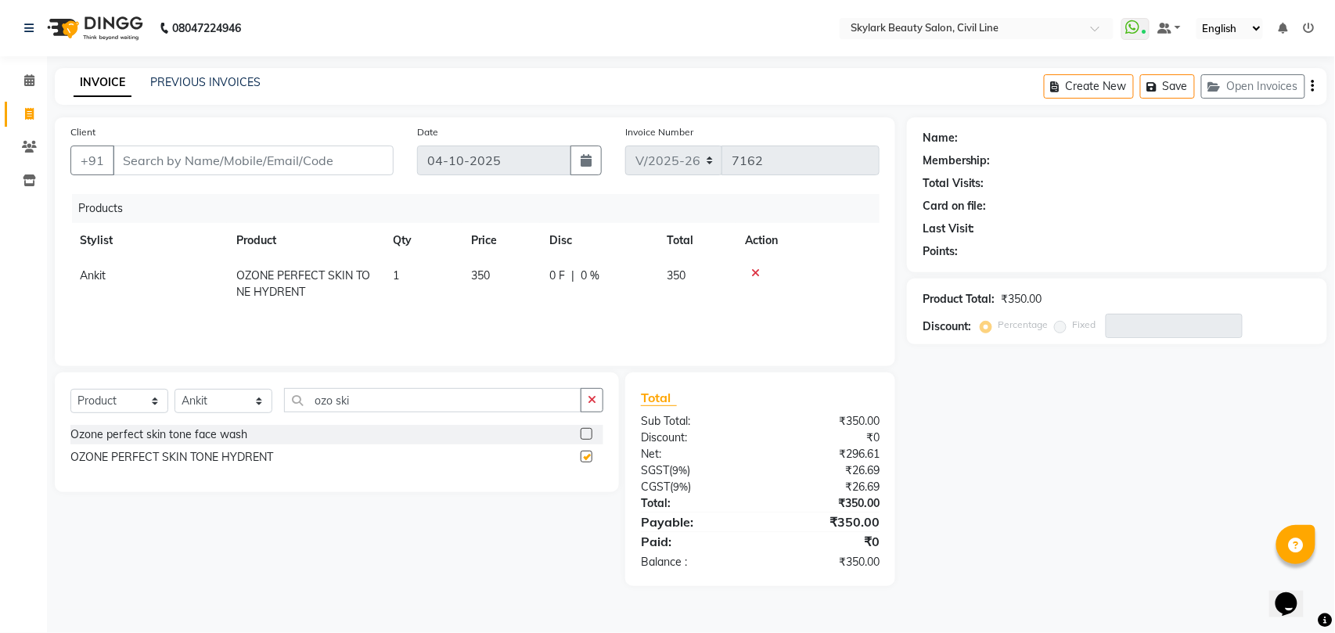
checkbox input "false"
click at [596, 401] on button "button" at bounding box center [592, 400] width 23 height 24
type input "ros"
click at [129, 435] on div "Ozone rose toner" at bounding box center [114, 434] width 88 height 16
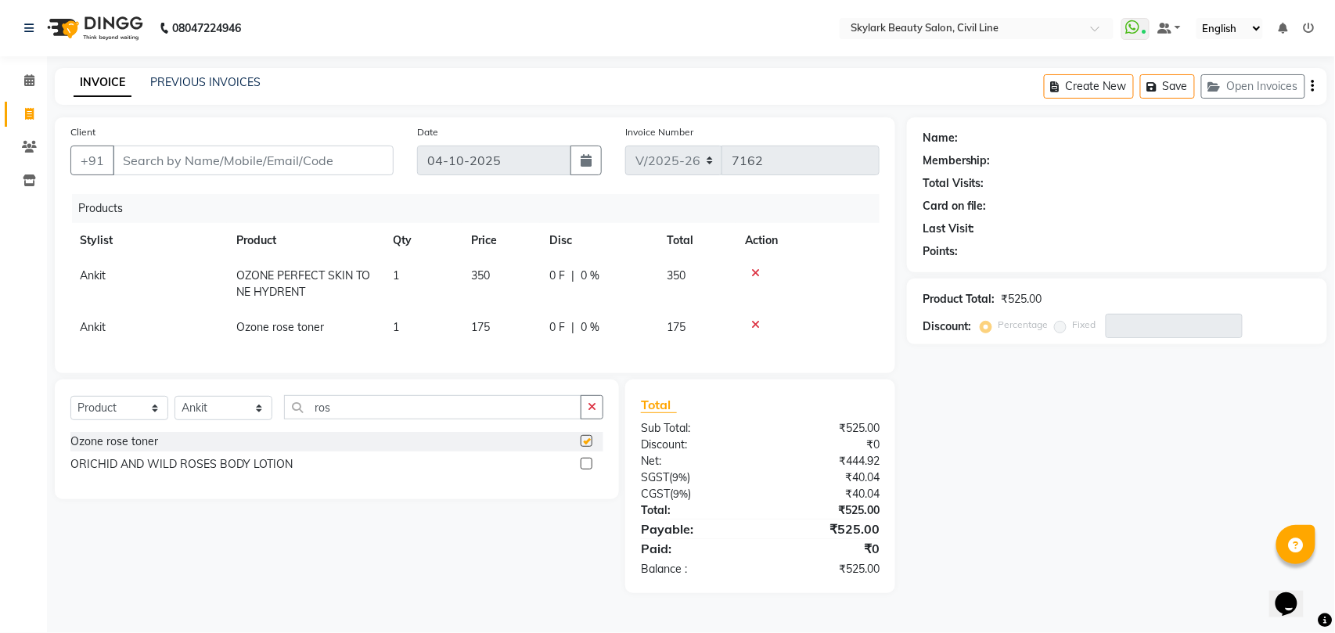
checkbox input "false"
click at [591, 412] on icon "button" at bounding box center [592, 406] width 9 height 11
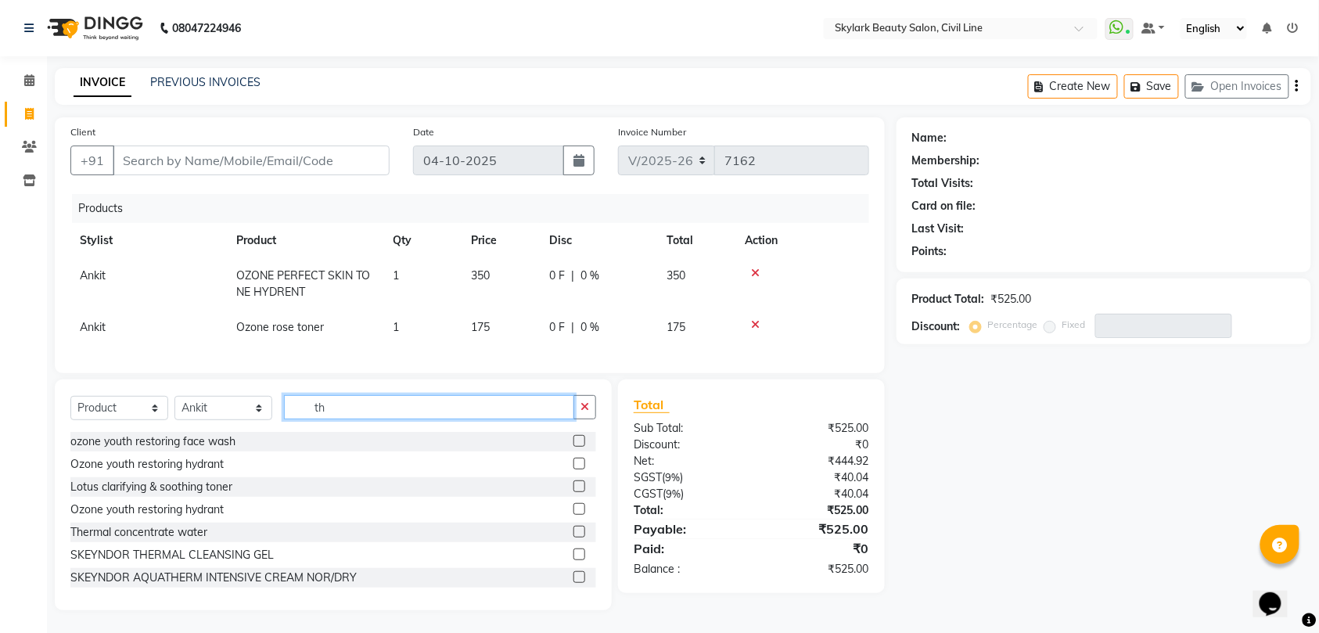
type input "th"
click at [110, 420] on select "Select Service Product Membership Package Voucher Prepaid Gift Card" at bounding box center [119, 408] width 98 height 24
select select "service"
click at [70, 412] on select "Select Service Product Membership Package Voucher Prepaid Gift Card" at bounding box center [119, 408] width 98 height 24
click at [351, 419] on input "th" at bounding box center [429, 407] width 290 height 24
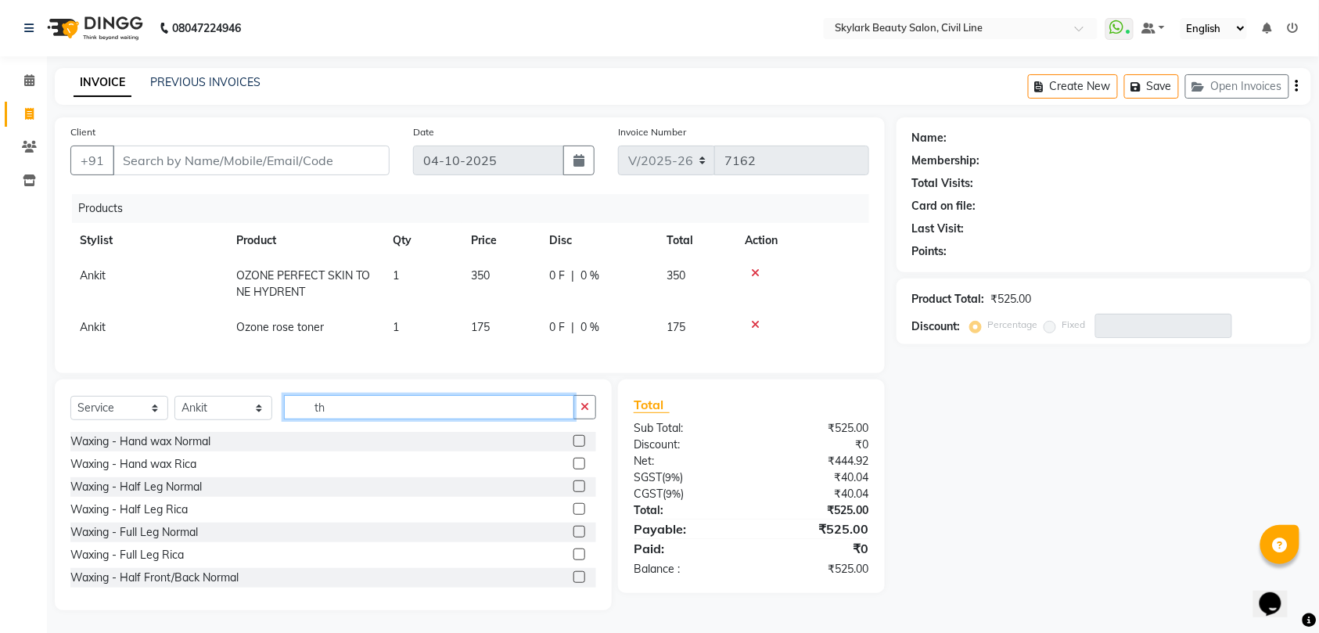
type input "t"
type input "th"
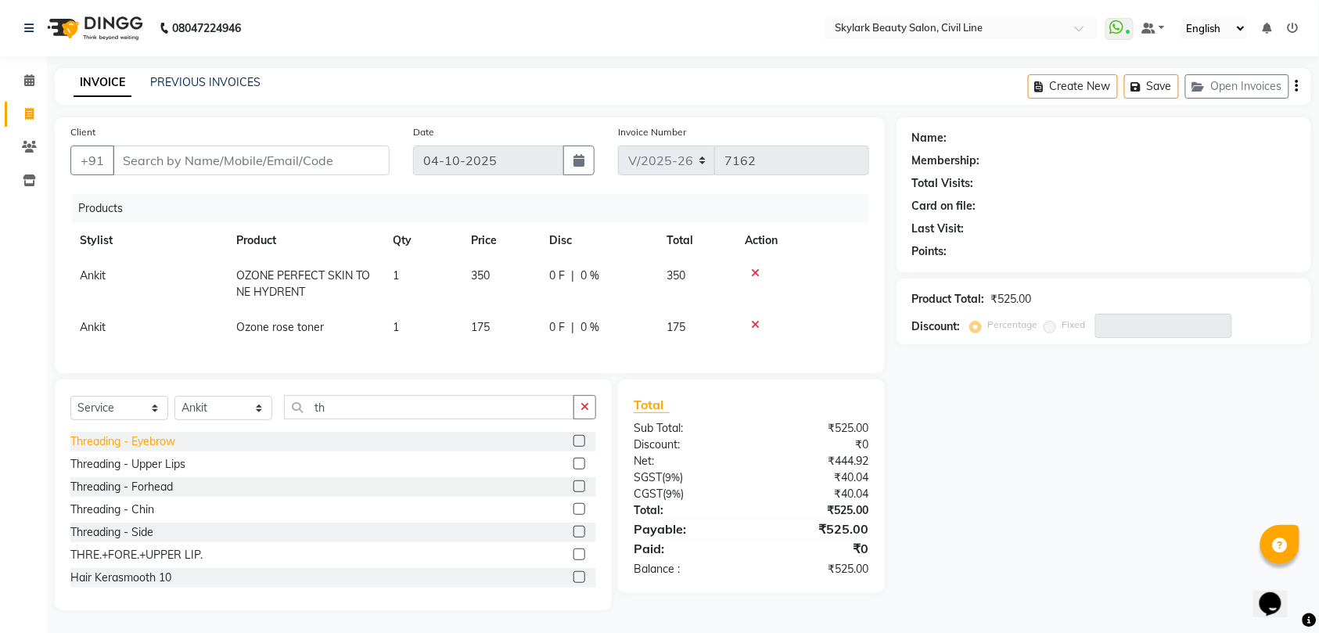
click at [147, 450] on div "Threading - Eyebrow" at bounding box center [122, 441] width 105 height 16
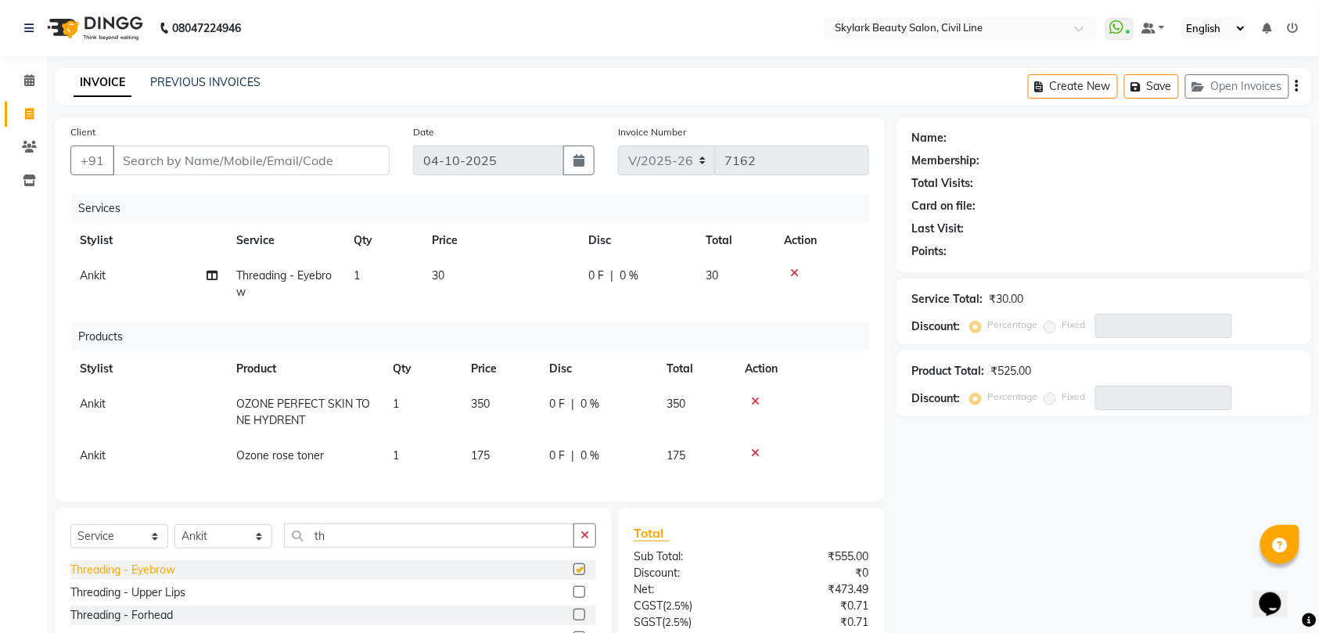
checkbox input "false"
click at [315, 158] on input "Client" at bounding box center [251, 161] width 277 height 30
type input "7"
type input "0"
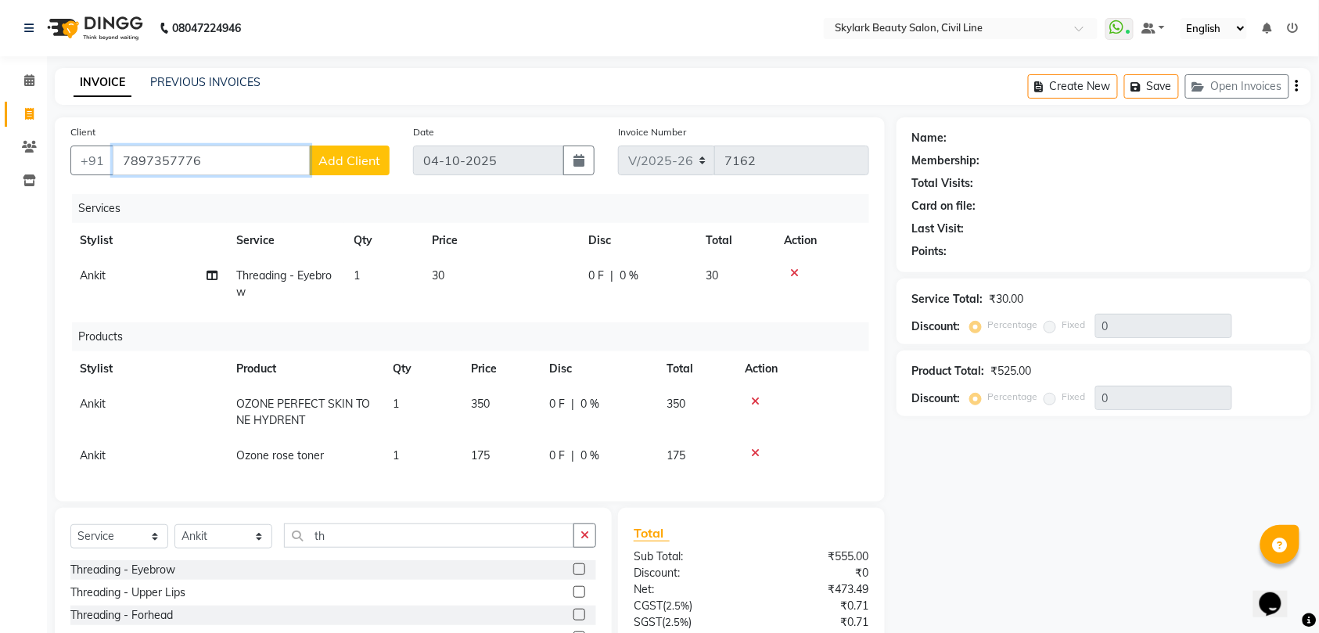
type input "7897357776"
click at [336, 156] on span "Add Client" at bounding box center [349, 161] width 62 height 16
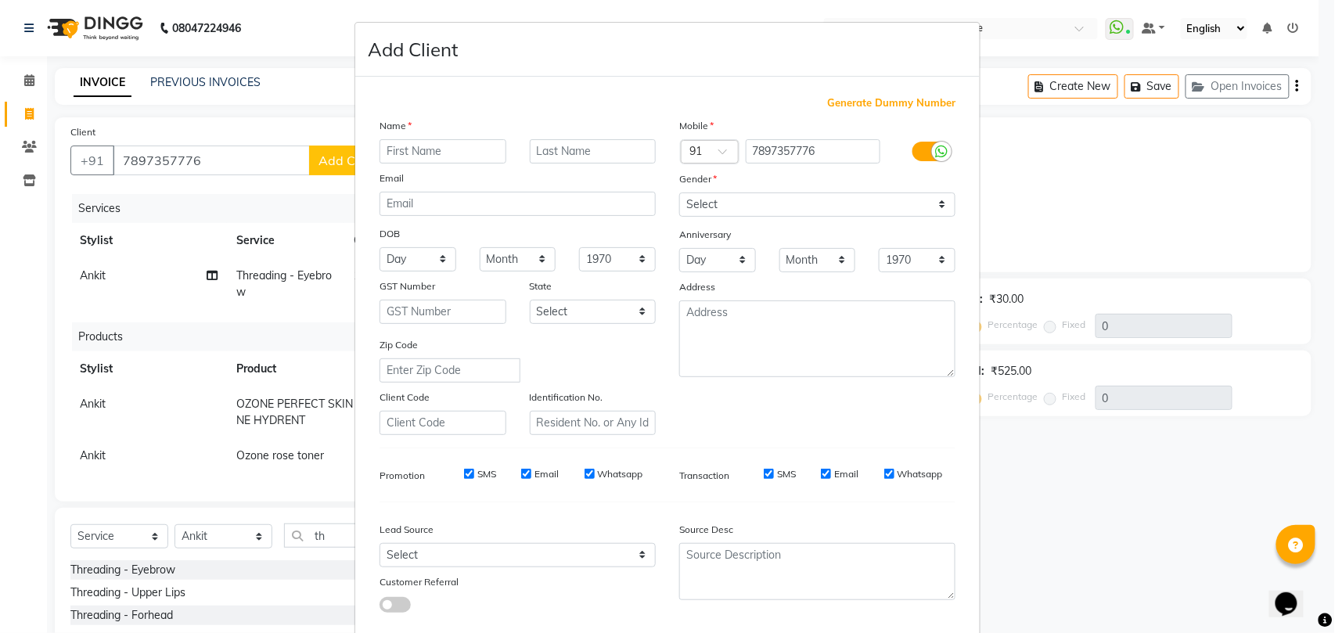
click at [415, 154] on input "text" at bounding box center [442, 151] width 127 height 24
type input "[PERSON_NAME]"
drag, startPoint x: 792, startPoint y: 196, endPoint x: 786, endPoint y: 207, distance: 13.0
click at [792, 196] on select "Select [DEMOGRAPHIC_DATA] [DEMOGRAPHIC_DATA] Other Prefer Not To Say" at bounding box center [817, 204] width 276 height 24
select select "[DEMOGRAPHIC_DATA]"
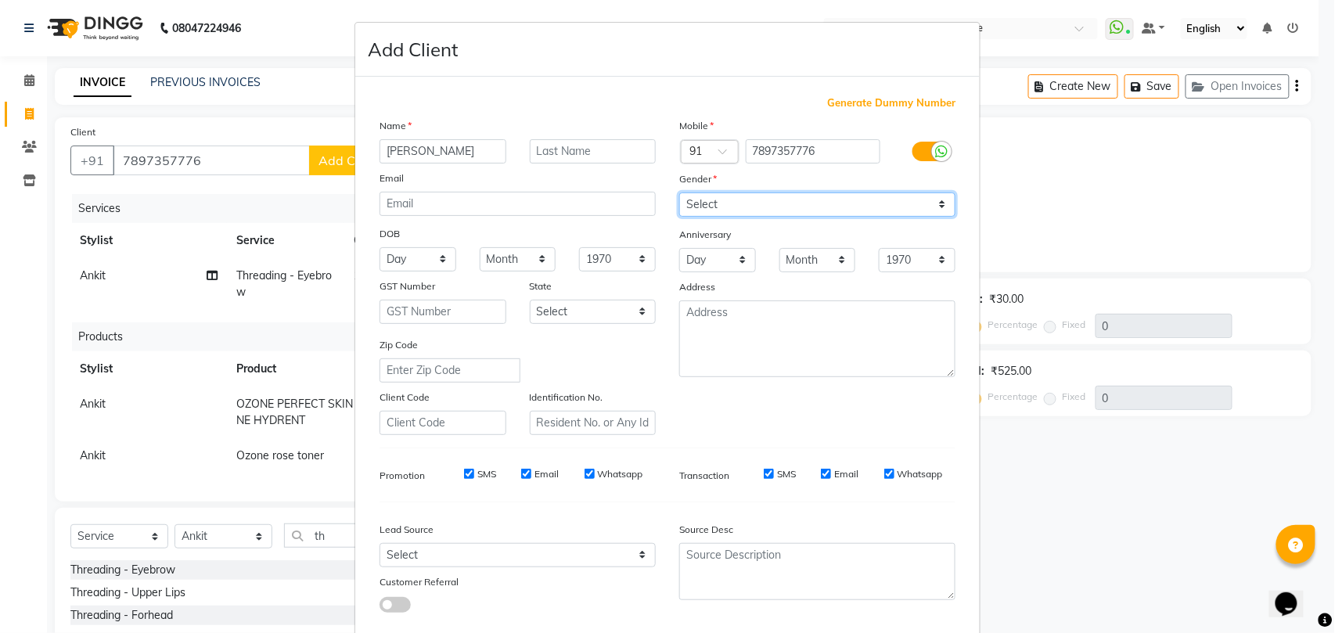
click at [679, 192] on select "Select [DEMOGRAPHIC_DATA] [DEMOGRAPHIC_DATA] Other Prefer Not To Say" at bounding box center [817, 204] width 276 height 24
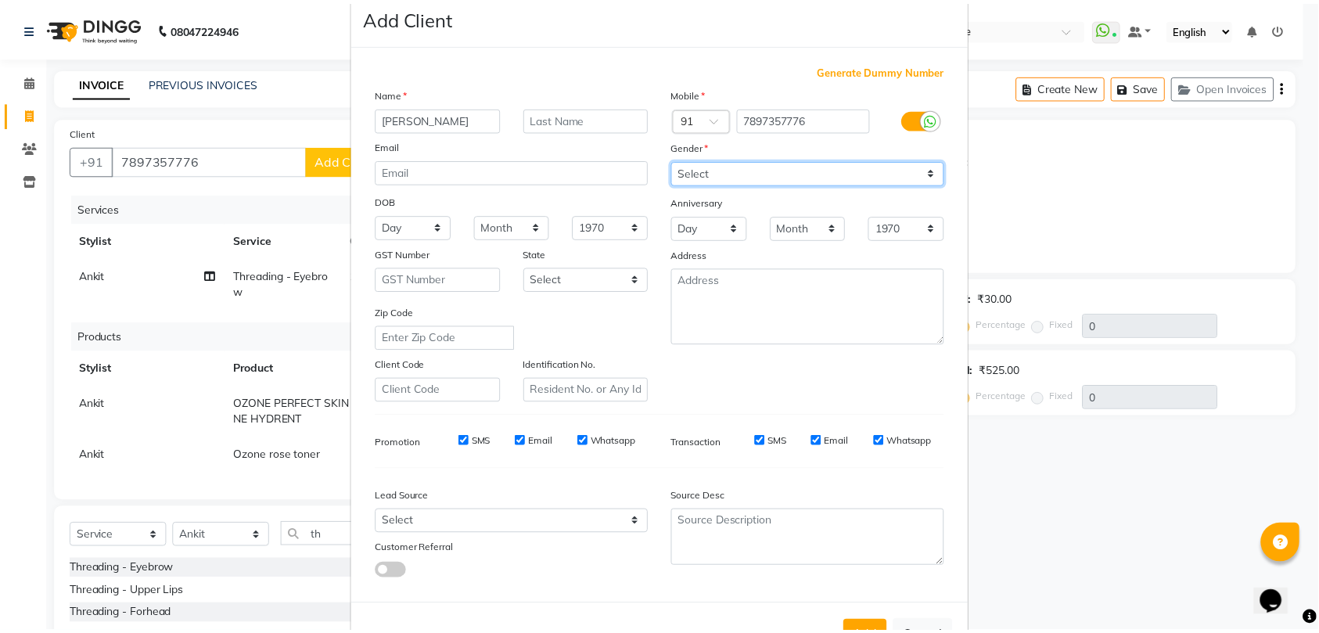
scroll to position [85, 0]
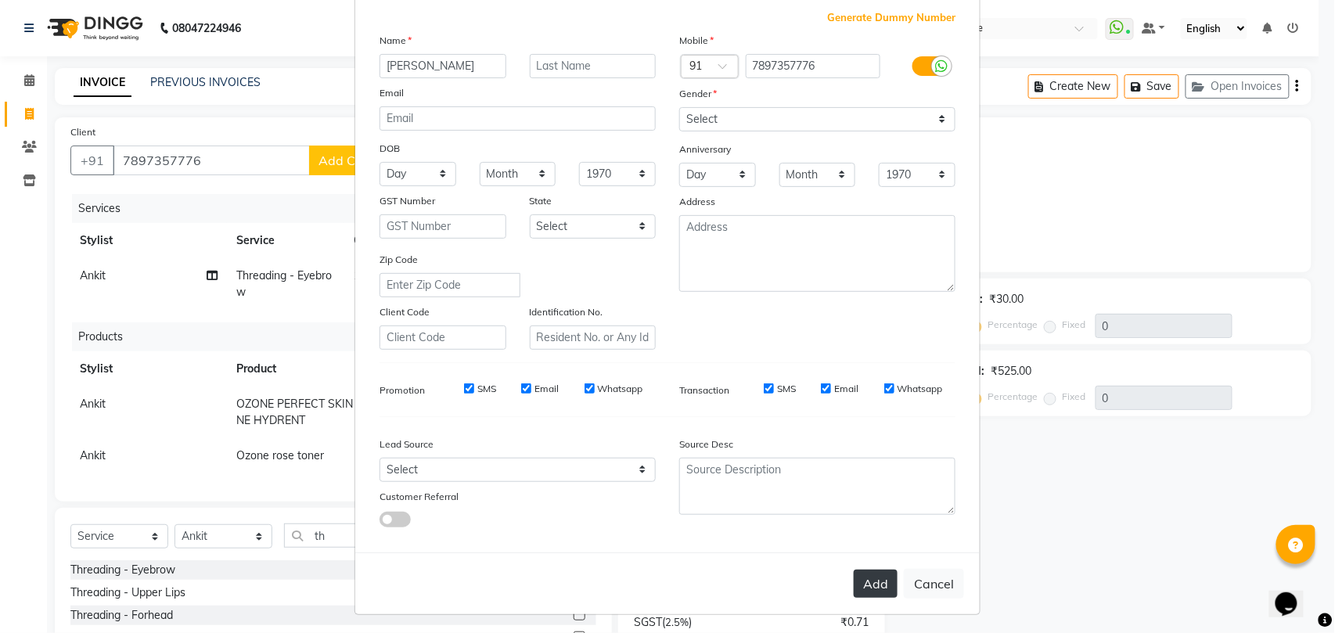
click at [875, 579] on button "Add" at bounding box center [876, 584] width 44 height 28
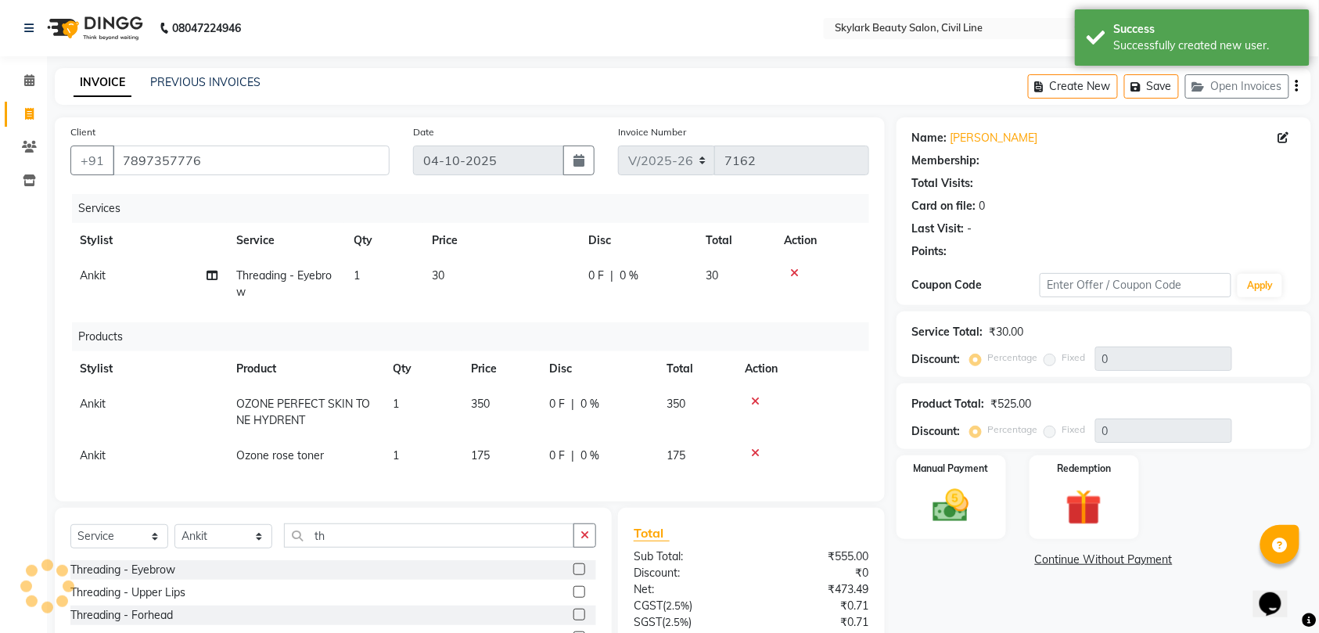
scroll to position [177, 0]
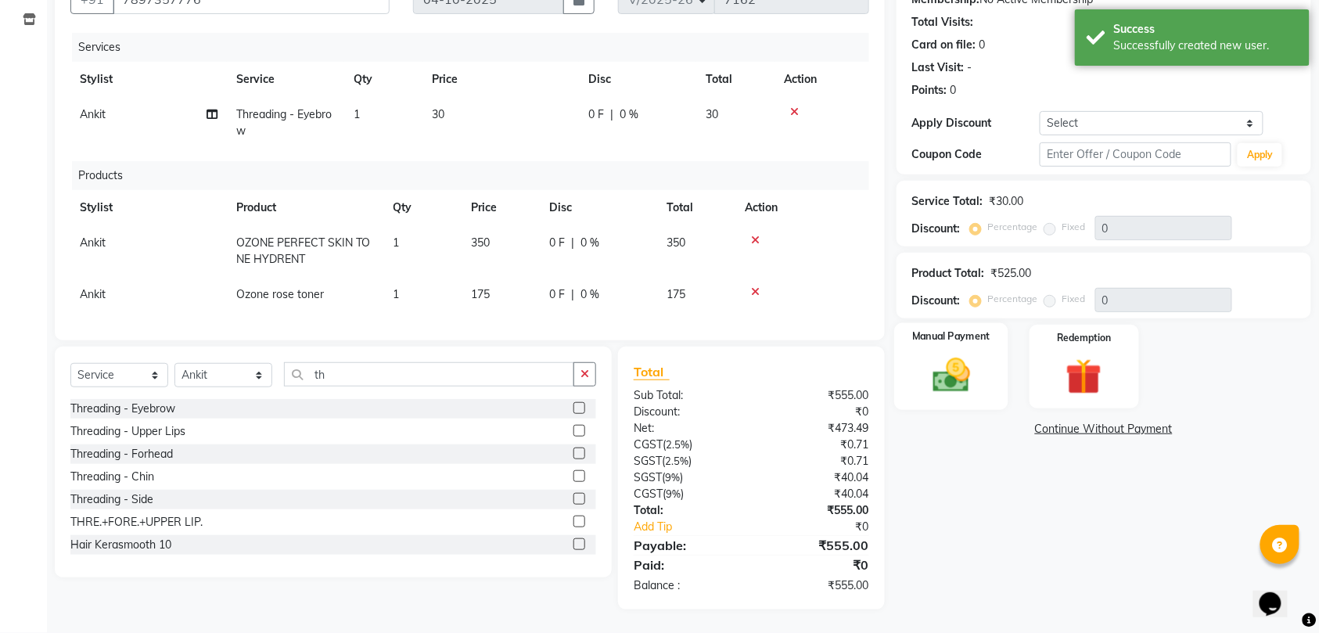
click at [976, 366] on img at bounding box center [951, 375] width 61 height 43
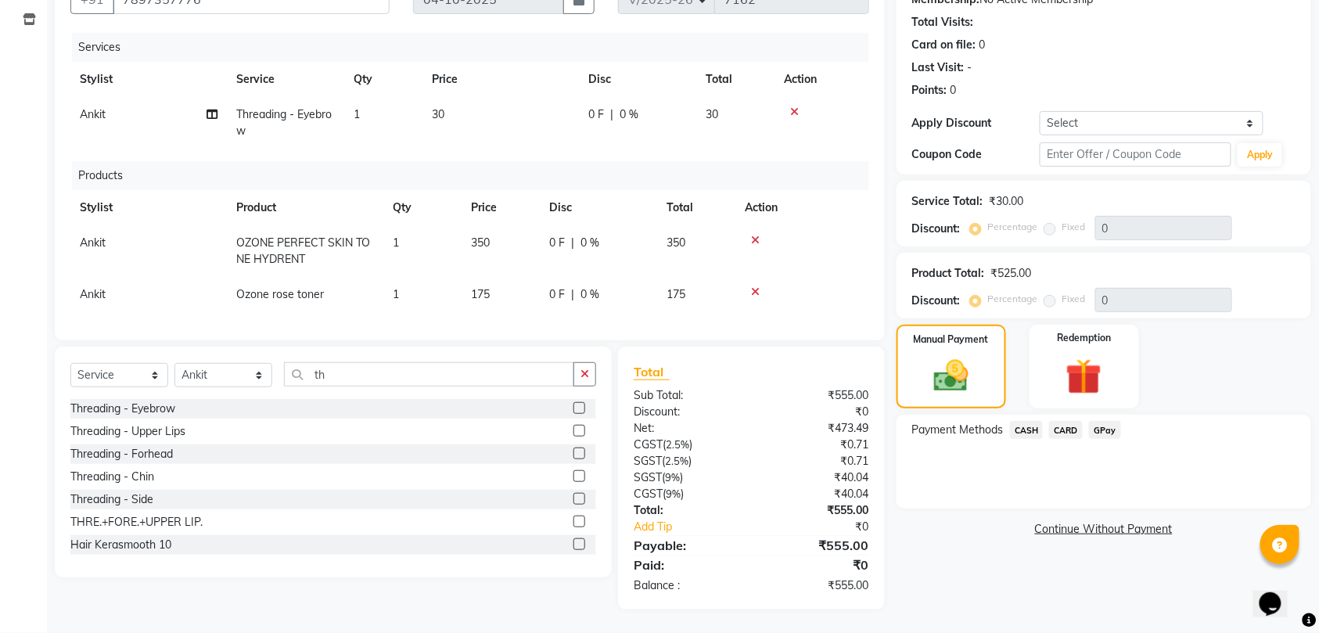
click at [1024, 421] on span "CASH" at bounding box center [1027, 430] width 34 height 18
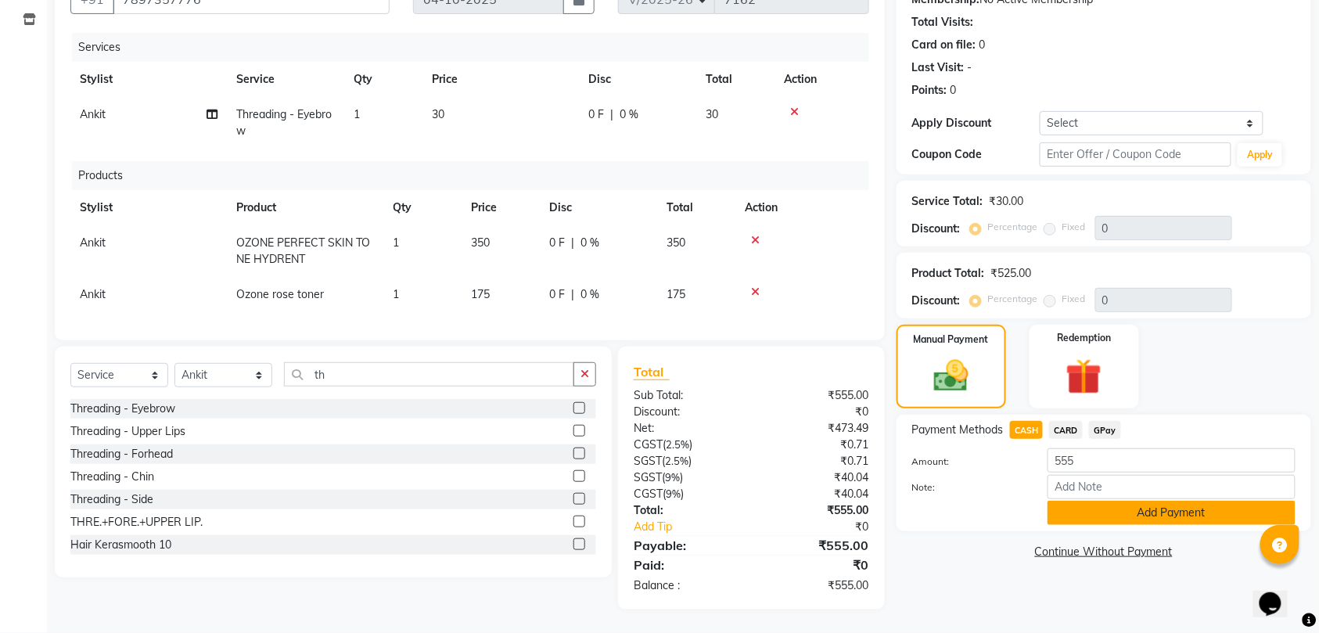
click at [1165, 501] on button "Add Payment" at bounding box center [1172, 513] width 248 height 24
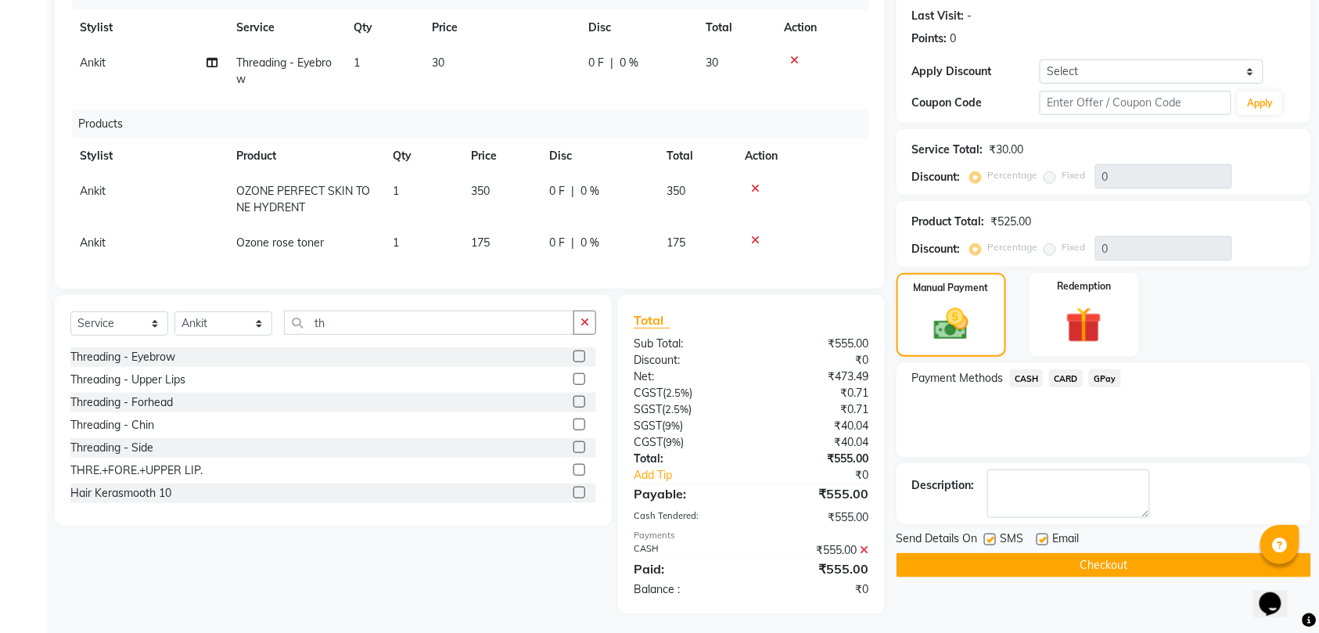
scroll to position [232, 0]
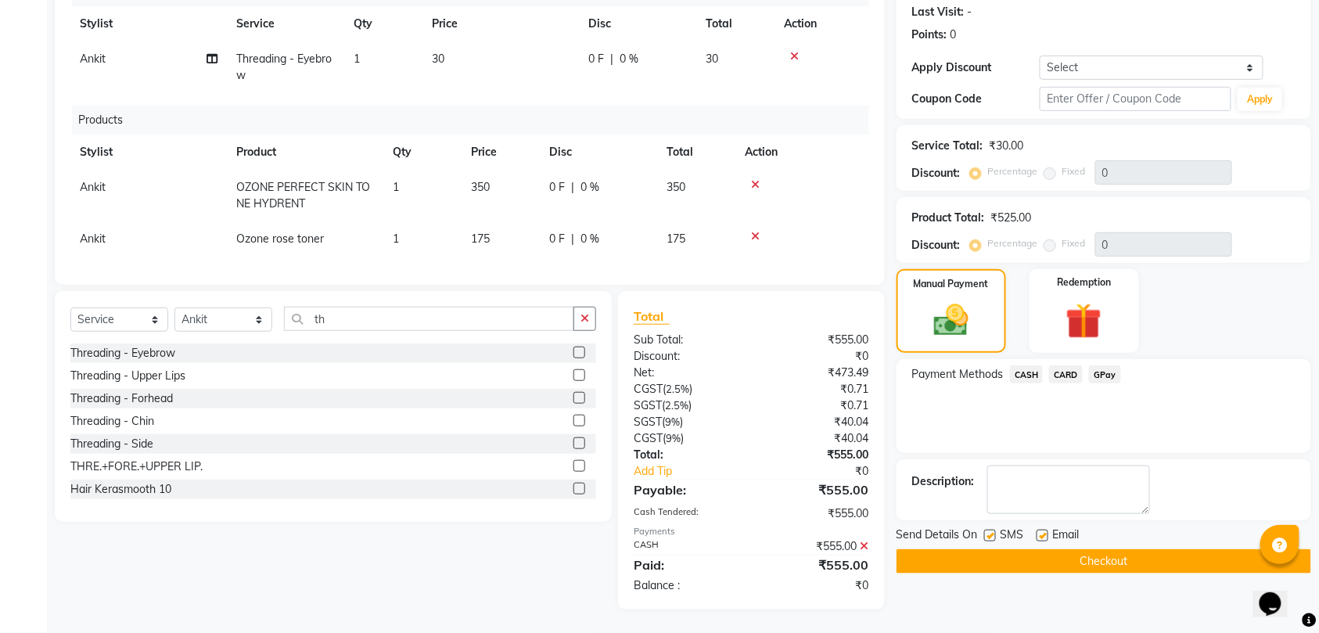
click at [1115, 549] on button "Checkout" at bounding box center [1104, 561] width 415 height 24
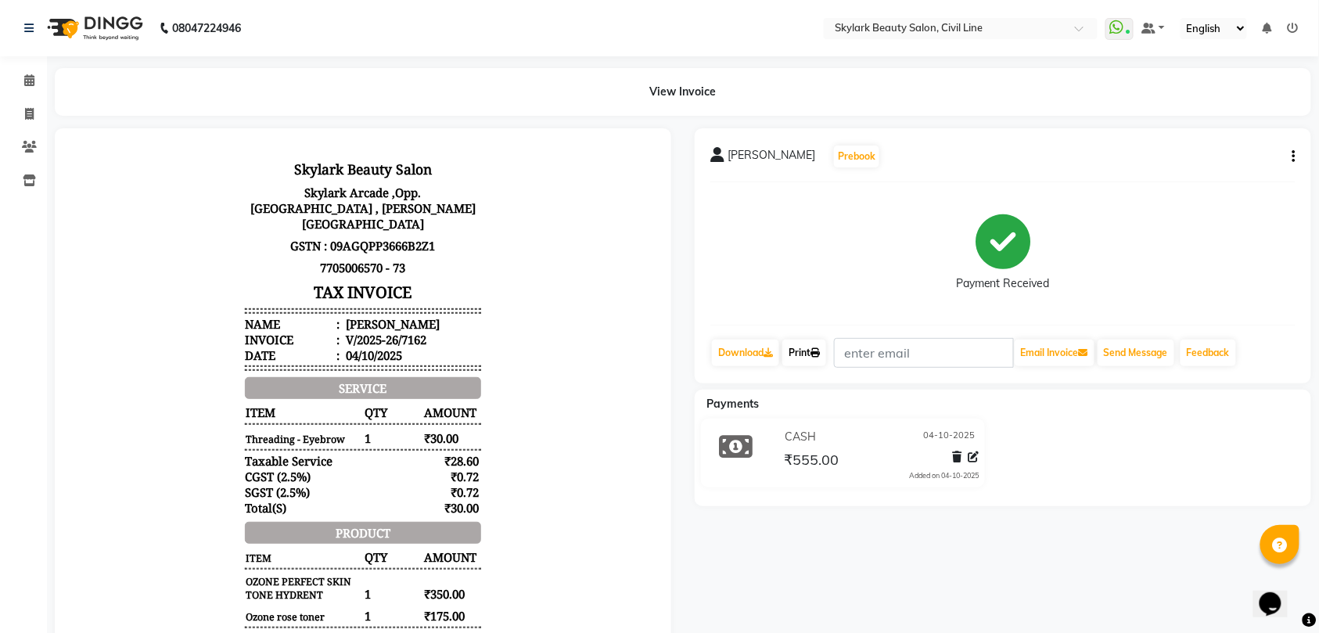
click at [803, 345] on link "Print" at bounding box center [804, 353] width 44 height 27
click at [23, 113] on span at bounding box center [29, 115] width 27 height 18
select select "service"
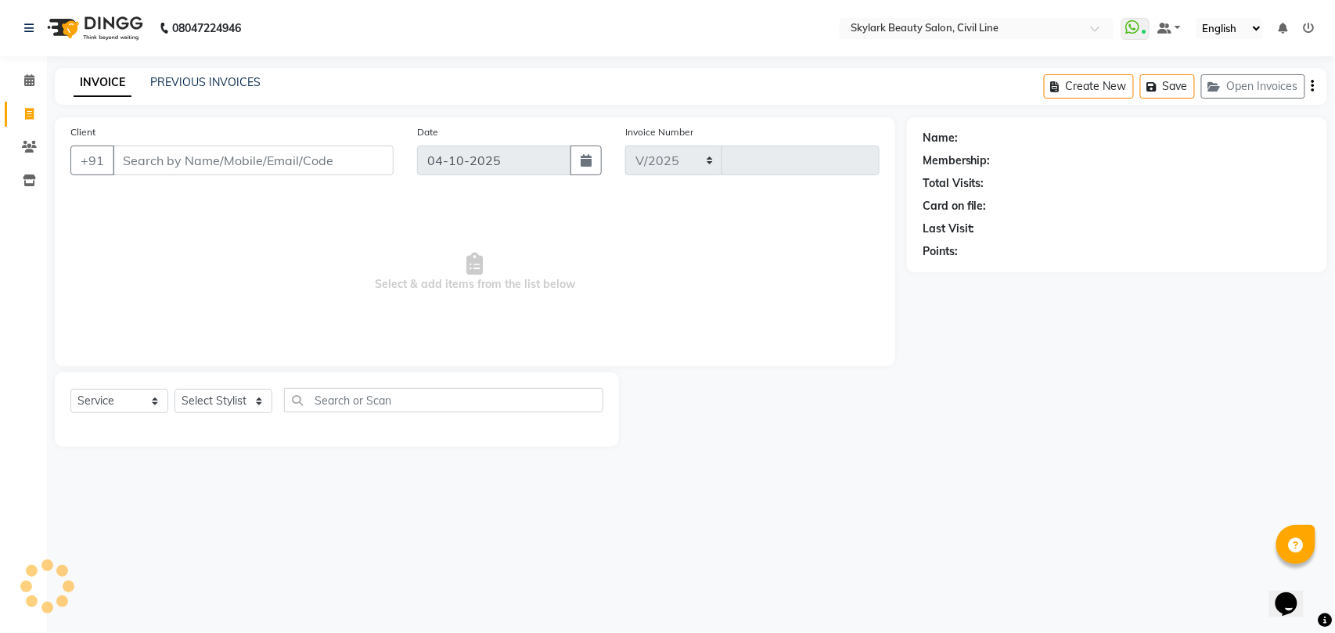
select select "4588"
type input "7163"
click at [198, 398] on select "Select Stylist" at bounding box center [223, 401] width 98 height 24
click at [272, 458] on main "INVOICE PREVIOUS INVOICES Create New Save Open Invoices Client +91 Date [DATE] …" at bounding box center [691, 269] width 1288 height 402
click at [208, 393] on select "Select Stylist [PERSON_NAME] [PERSON_NAME] [PERSON_NAME] WASU" at bounding box center [223, 401] width 98 height 24
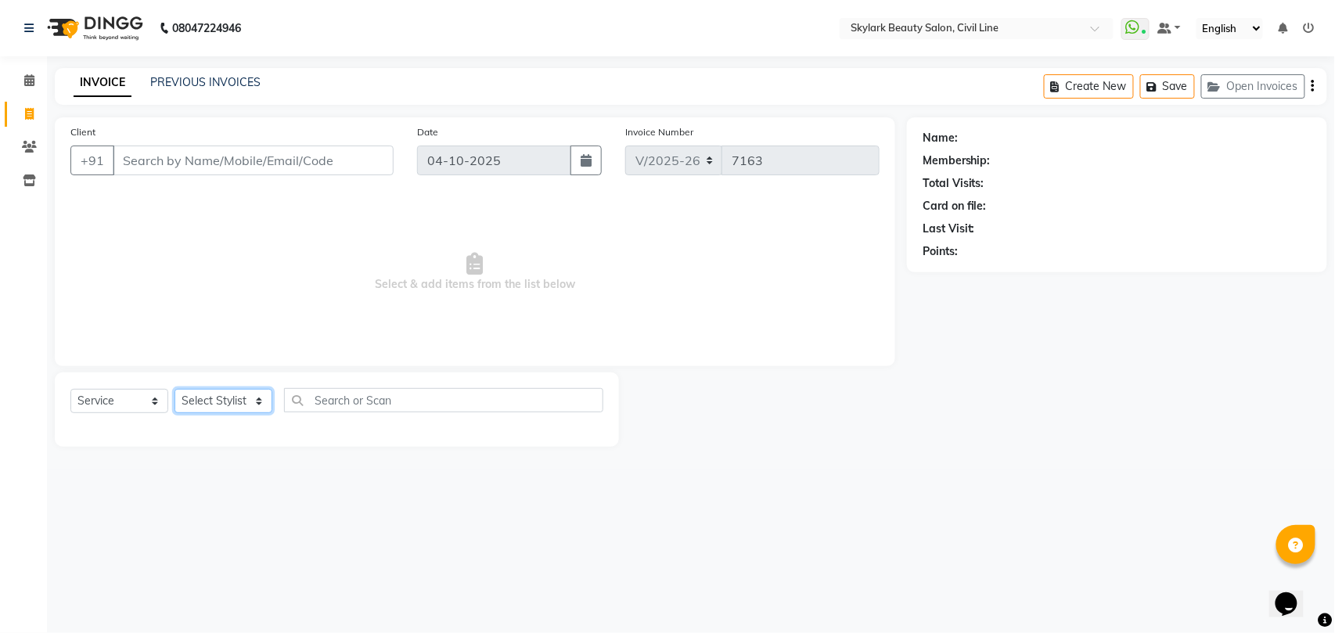
select select "28120"
click at [174, 389] on select "Select Stylist [PERSON_NAME] [PERSON_NAME] [PERSON_NAME] WASU" at bounding box center [223, 401] width 98 height 24
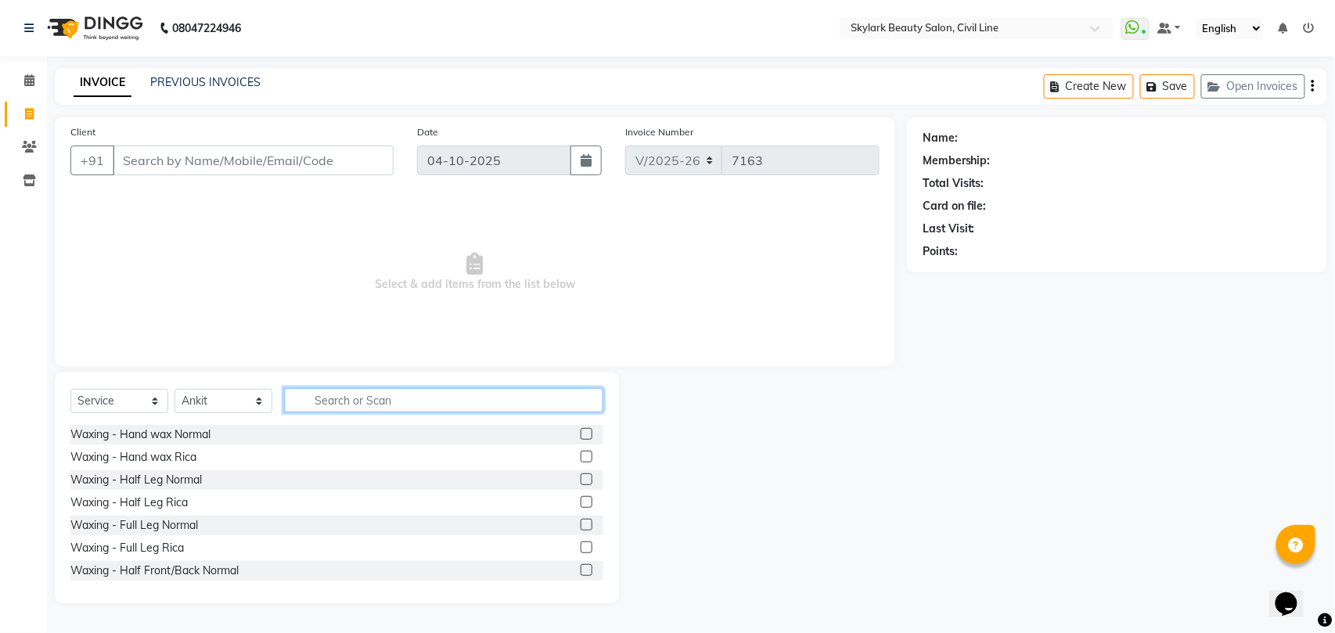
click at [418, 388] on input "text" at bounding box center [443, 400] width 319 height 24
click at [170, 501] on div "Waxing - Half Leg Rica" at bounding box center [128, 502] width 117 height 16
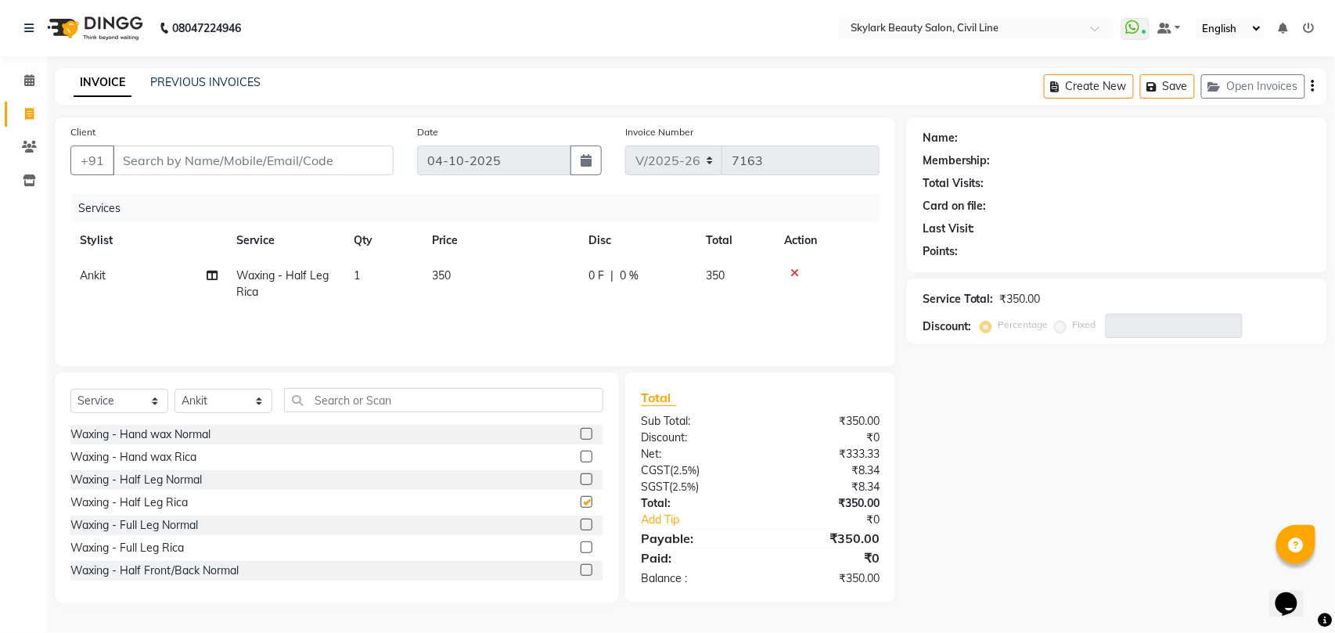
checkbox input "false"
click at [391, 401] on input "text" at bounding box center [443, 400] width 319 height 24
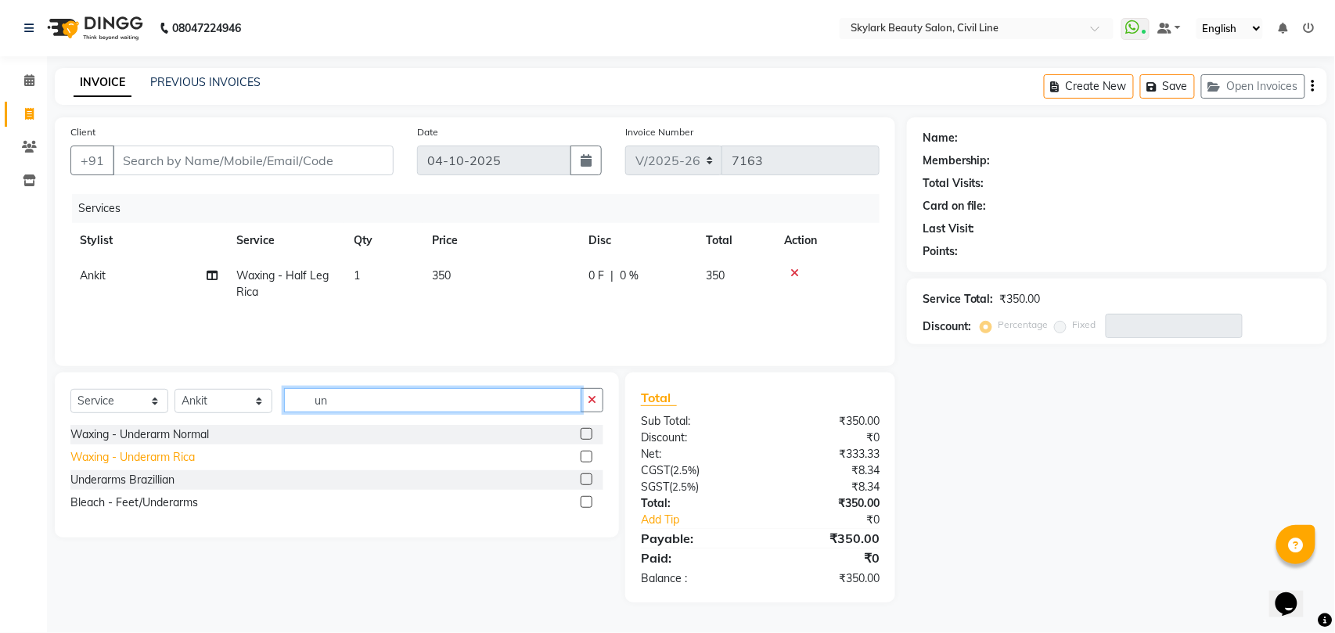
type input "un"
click at [167, 457] on div "Waxing - Underarm Rica" at bounding box center [132, 457] width 124 height 16
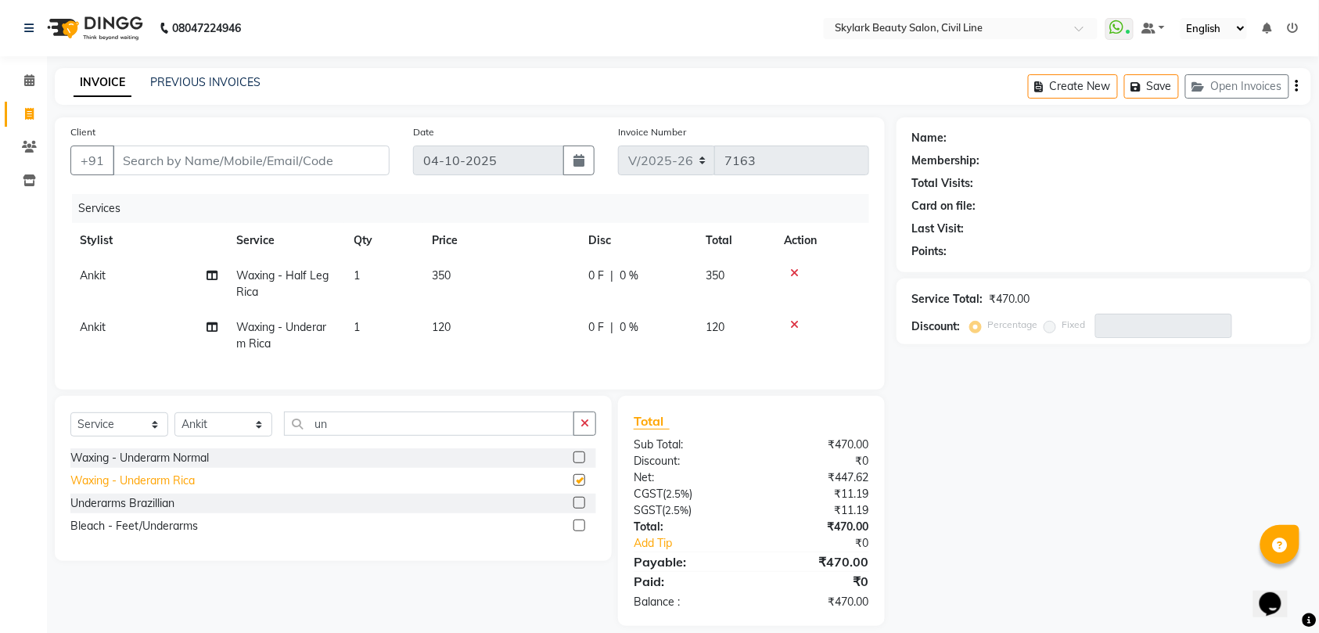
checkbox input "false"
click at [441, 436] on input "un" at bounding box center [429, 424] width 290 height 24
type input "u"
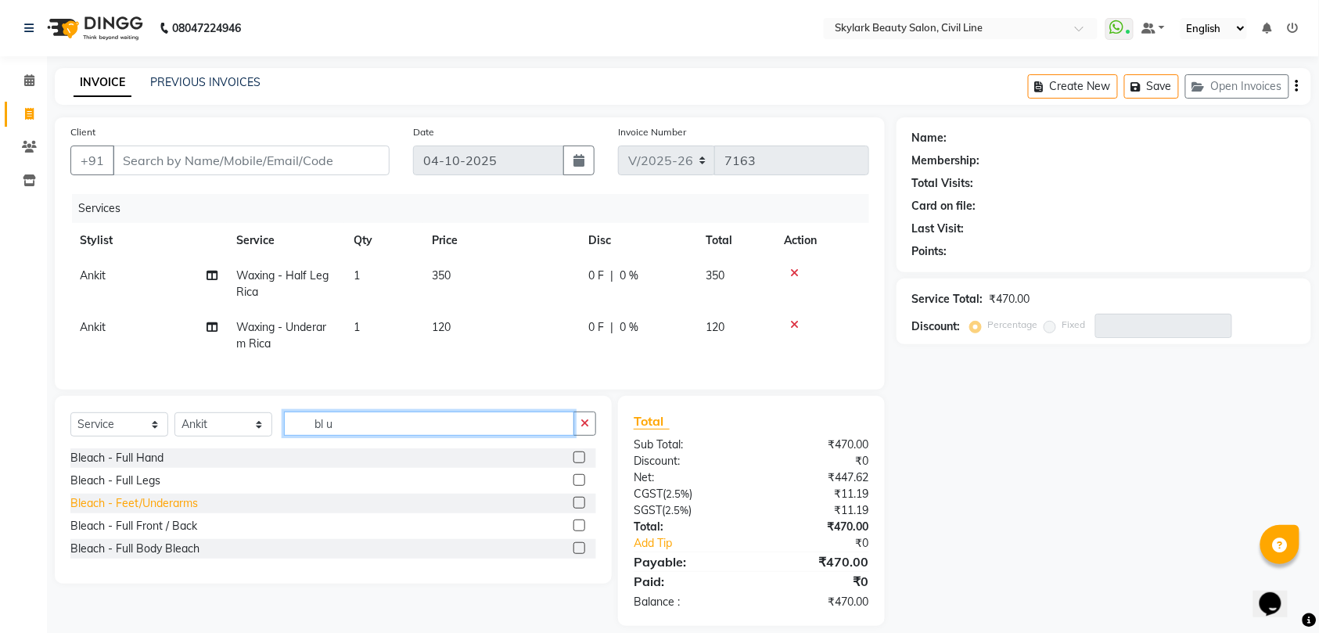
type input "bl u"
click at [177, 512] on div "Bleach - Feet/Underarms" at bounding box center [134, 503] width 128 height 16
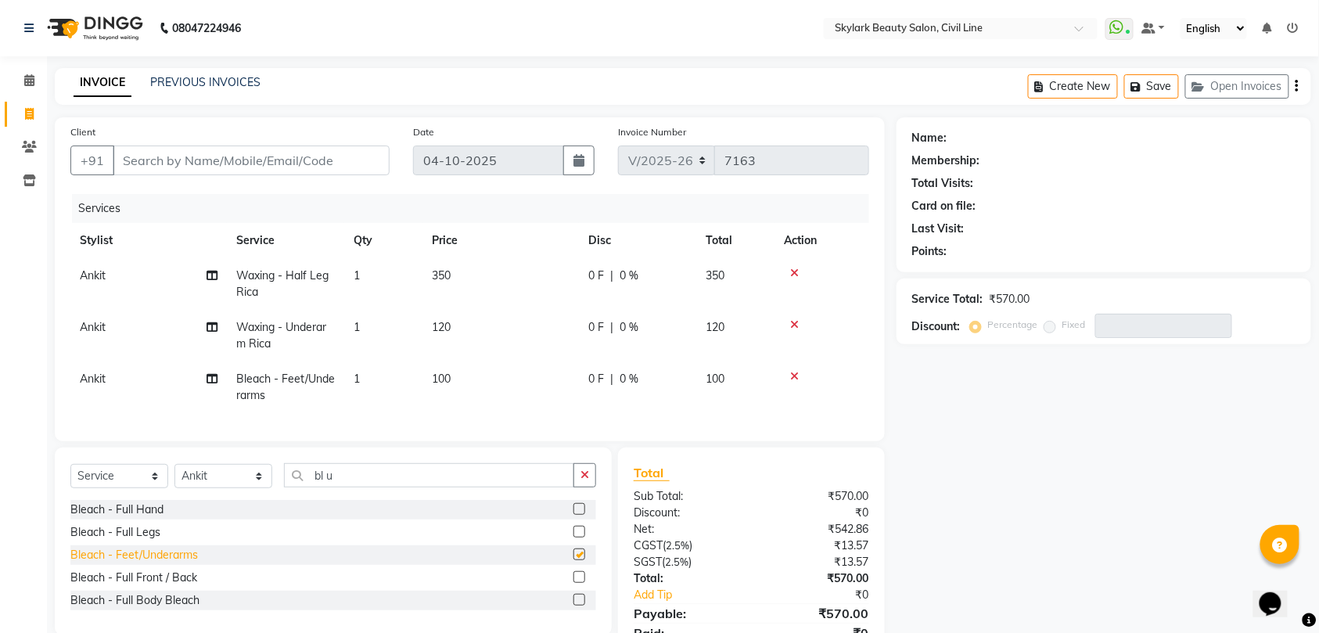
checkbox input "false"
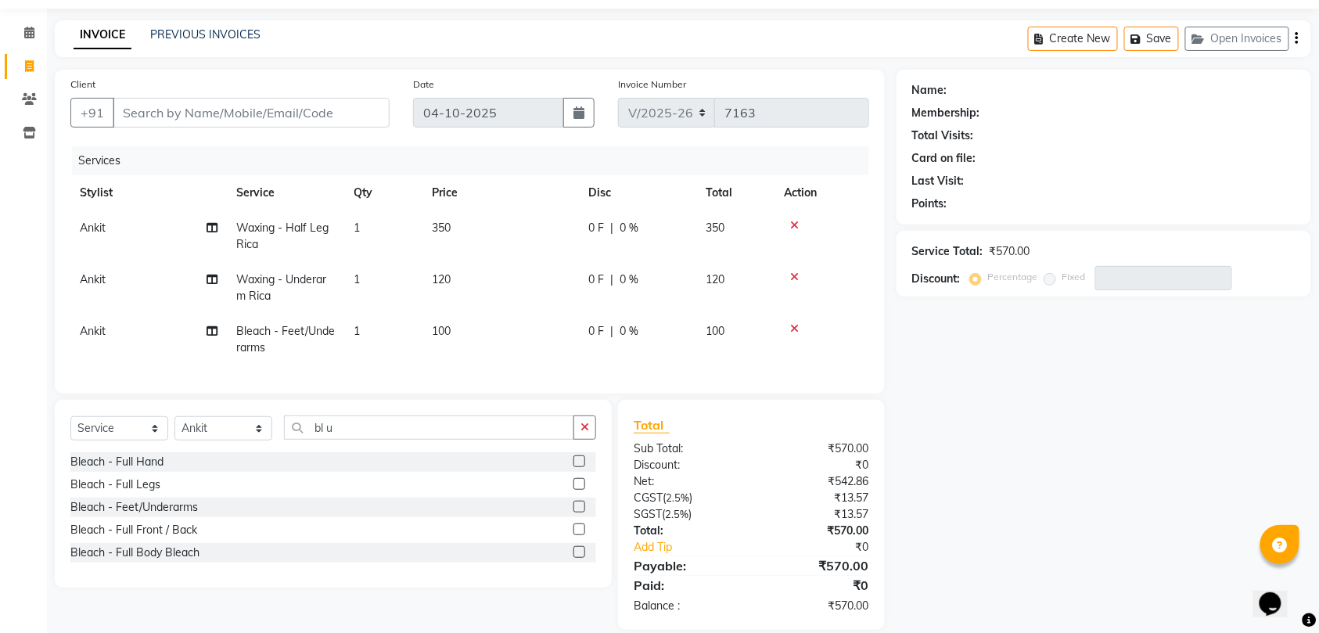
scroll to position [84, 0]
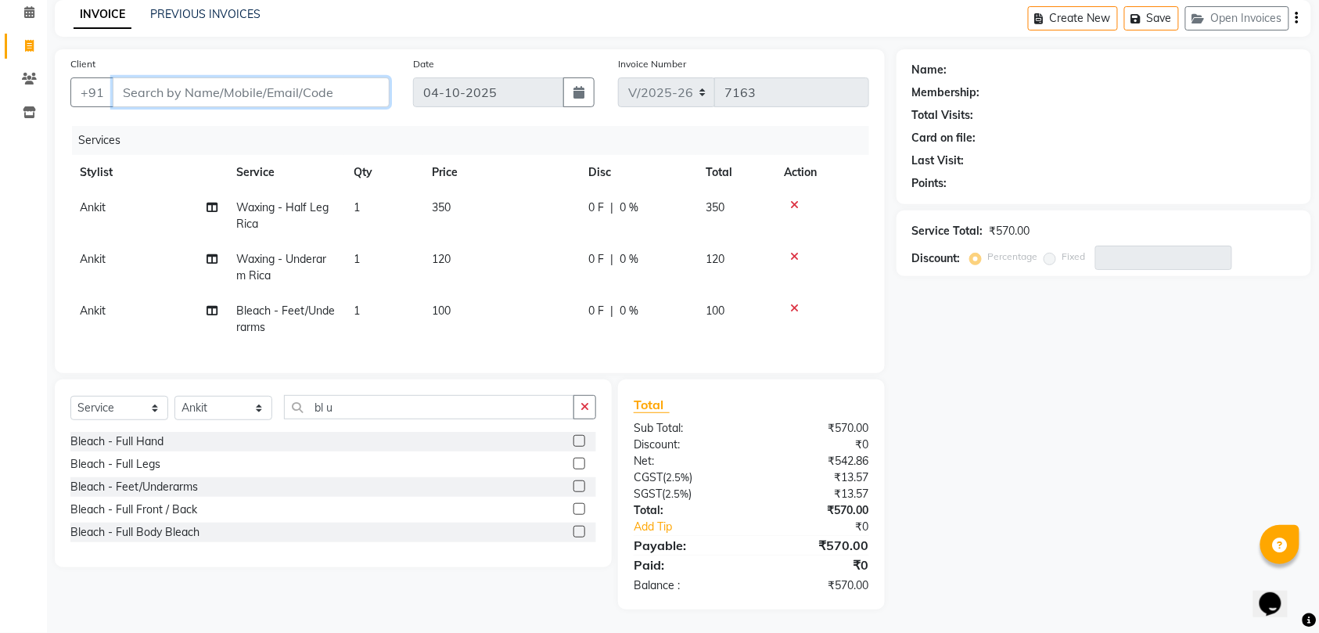
click at [345, 77] on input "Client" at bounding box center [251, 92] width 277 height 30
type input "7"
type input "0"
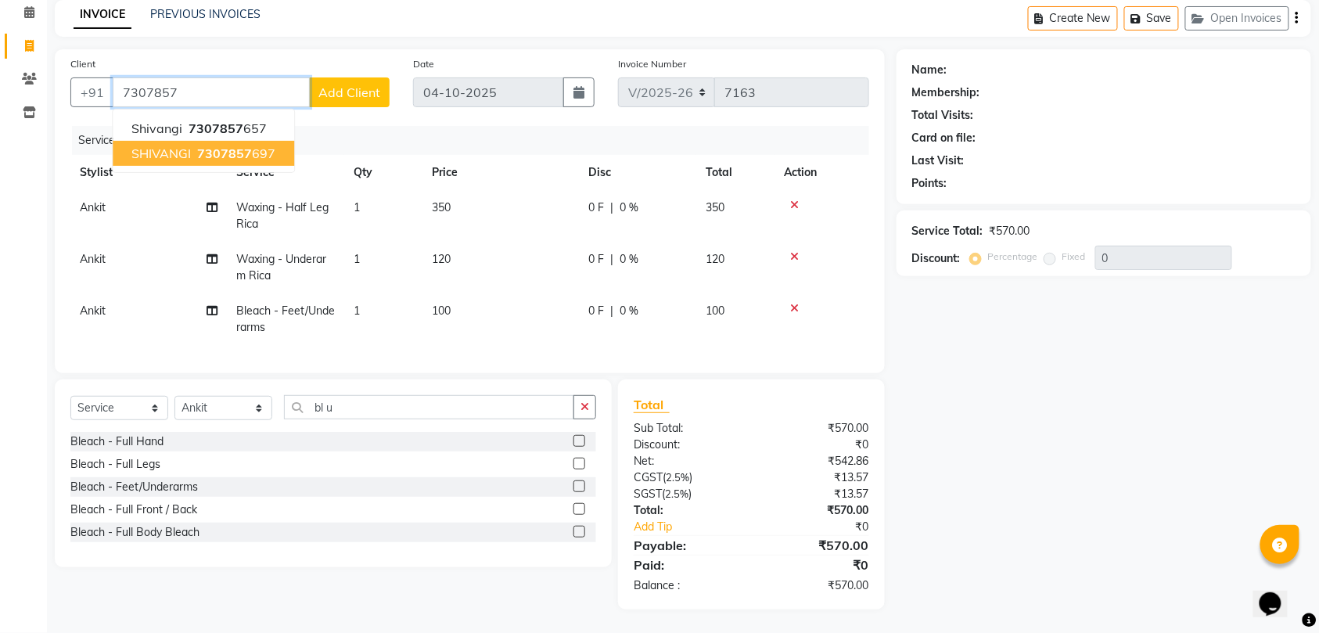
click at [228, 146] on span "7307857" at bounding box center [224, 154] width 55 height 16
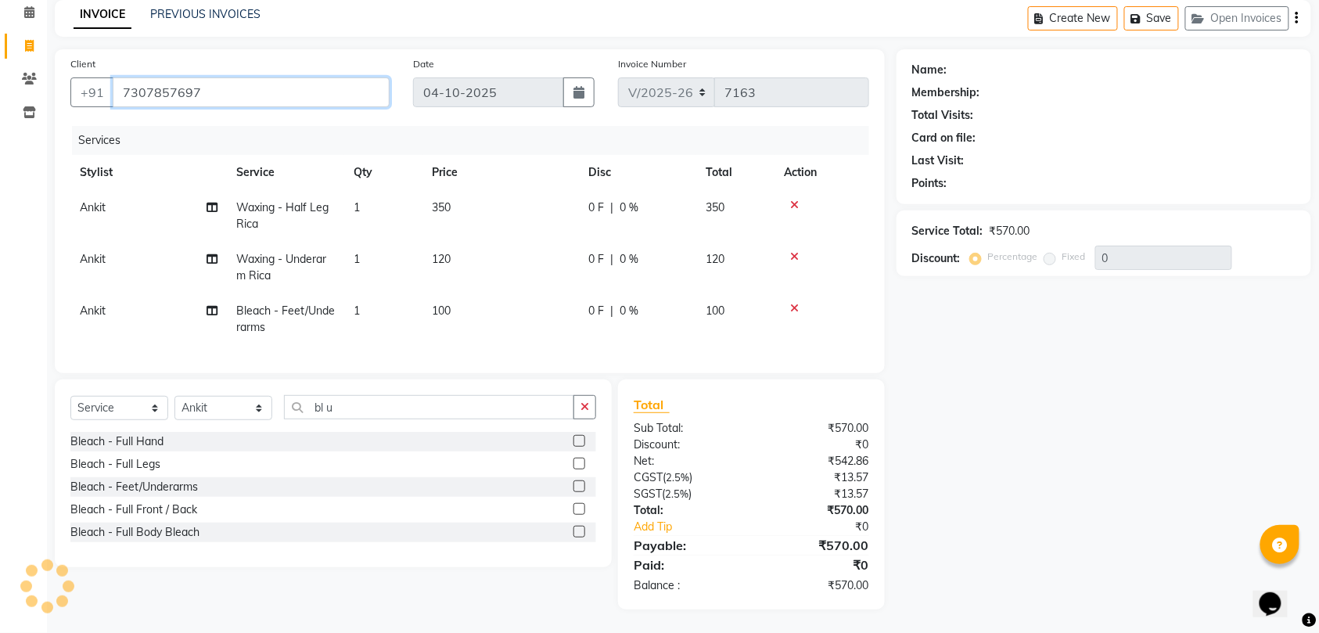
type input "7307857697"
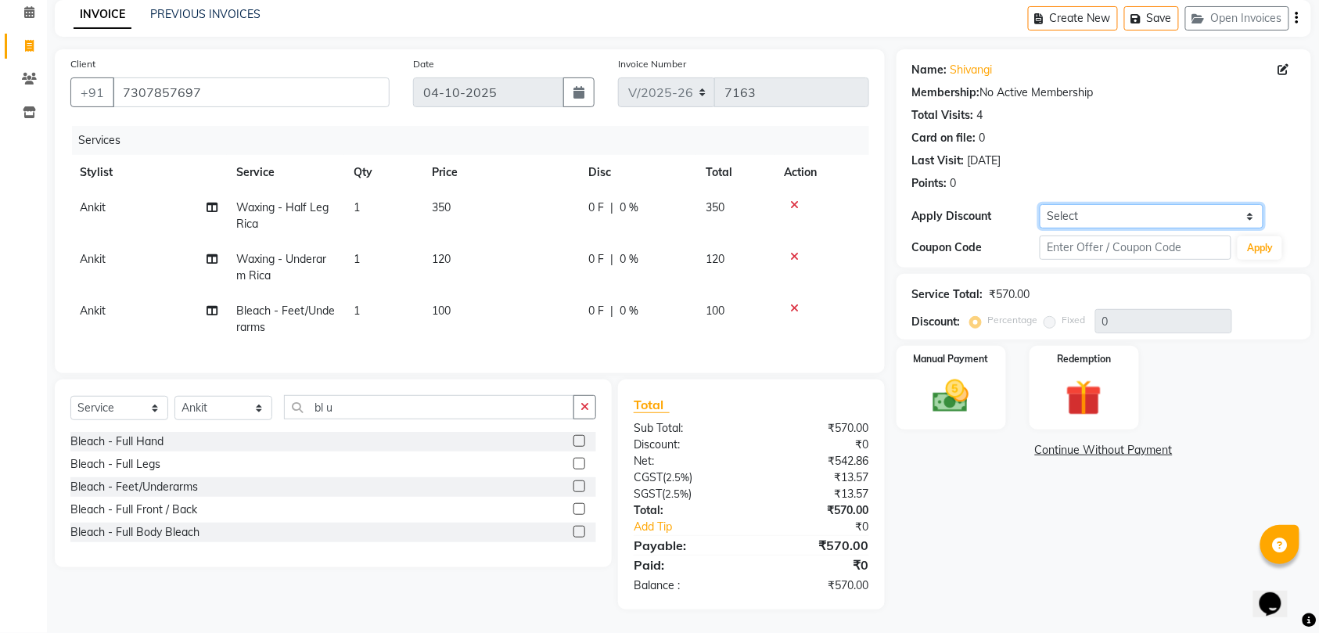
click at [1117, 204] on select "Select Coupon → Karwa 10 Coupon → Karwa 20 Coupon → Karwa 30 Coupon → Package 1…" at bounding box center [1152, 216] width 224 height 24
select select "1: Object"
click at [1040, 204] on select "Select Coupon → Karwa 10 Coupon → Karwa 20 Coupon → Karwa 30 Coupon → Package 1…" at bounding box center [1152, 216] width 224 height 24
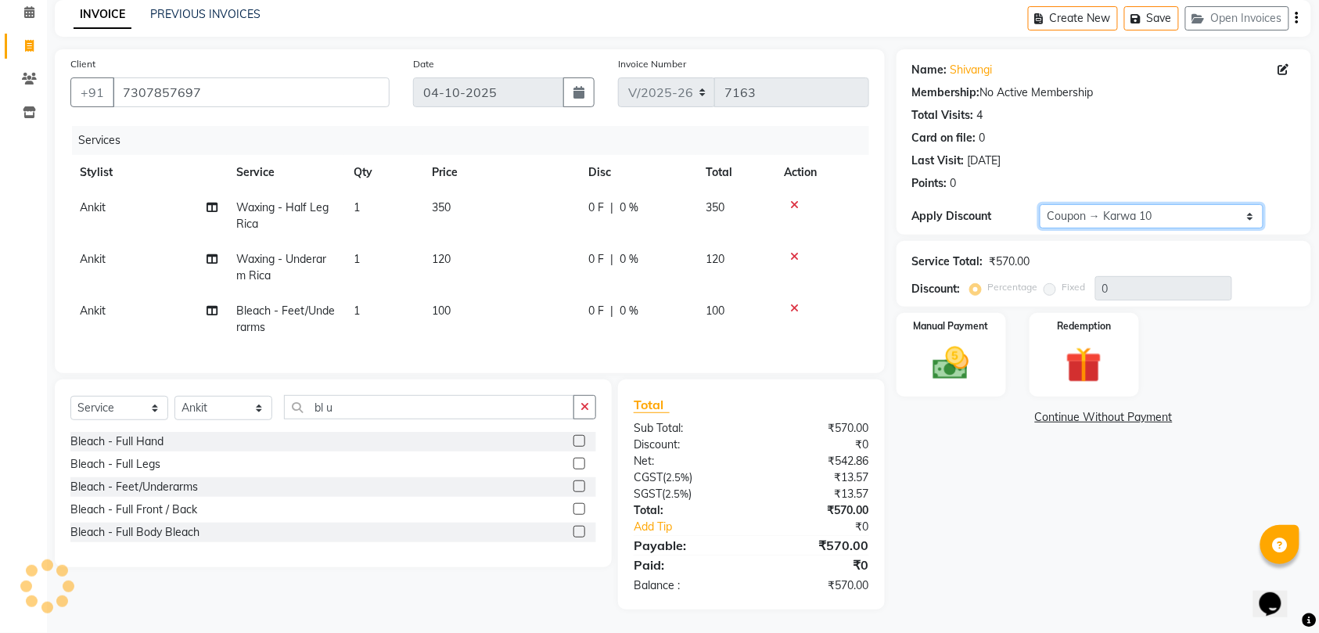
type input "10"
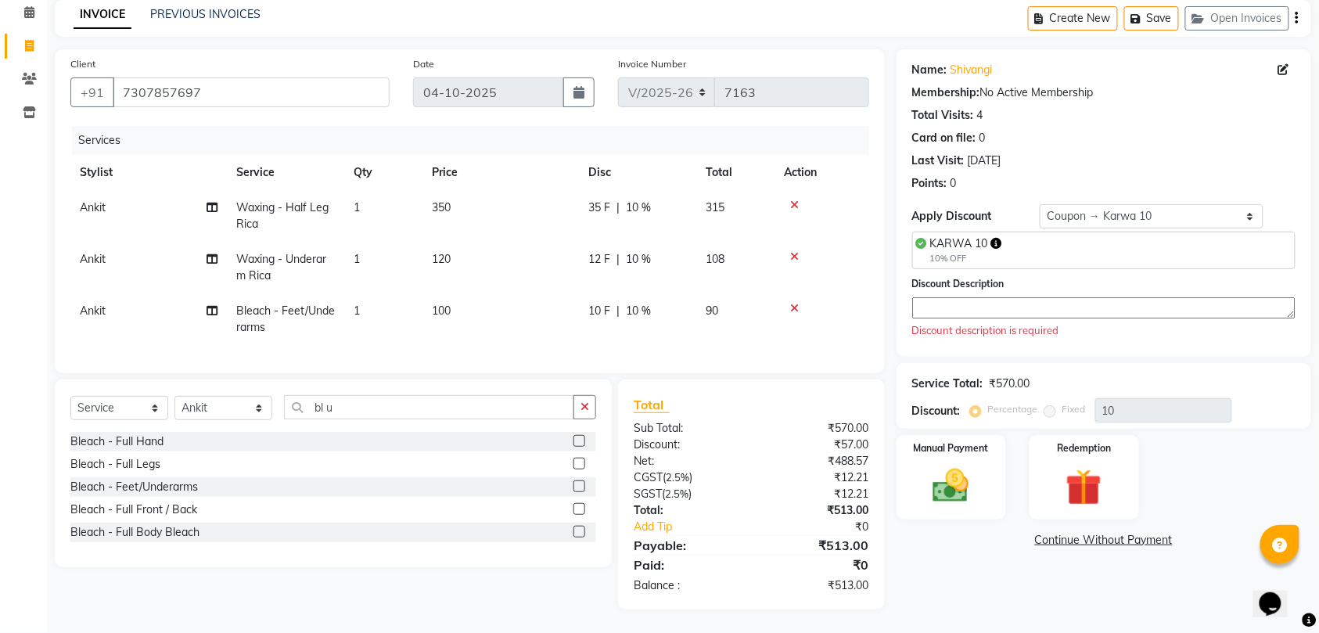
click at [989, 297] on textarea at bounding box center [1103, 307] width 383 height 21
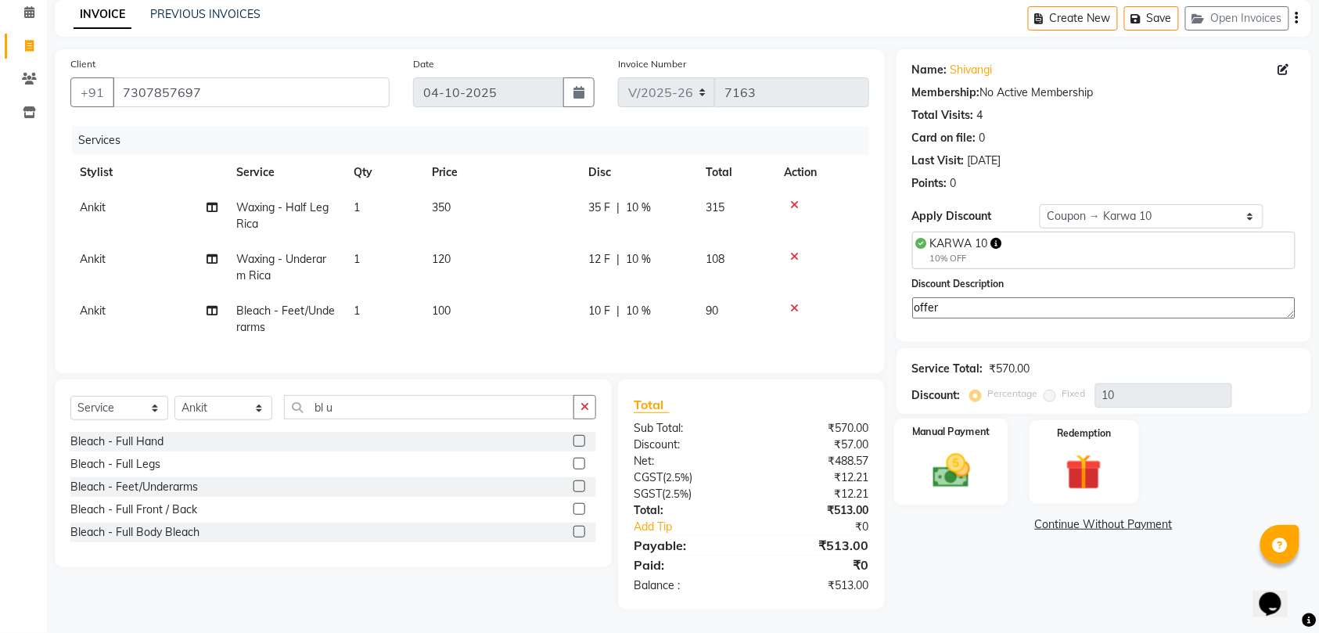
type textarea "offer"
click at [976, 462] on img at bounding box center [951, 470] width 61 height 43
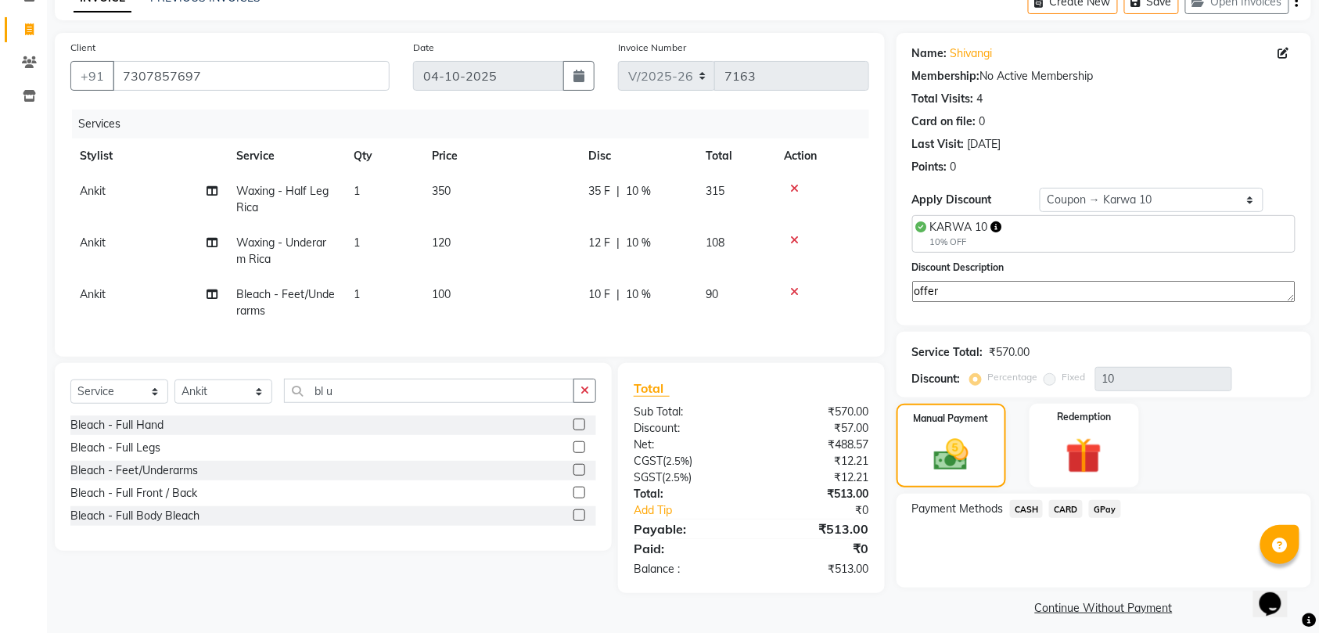
click at [1030, 507] on span "CASH" at bounding box center [1027, 509] width 34 height 18
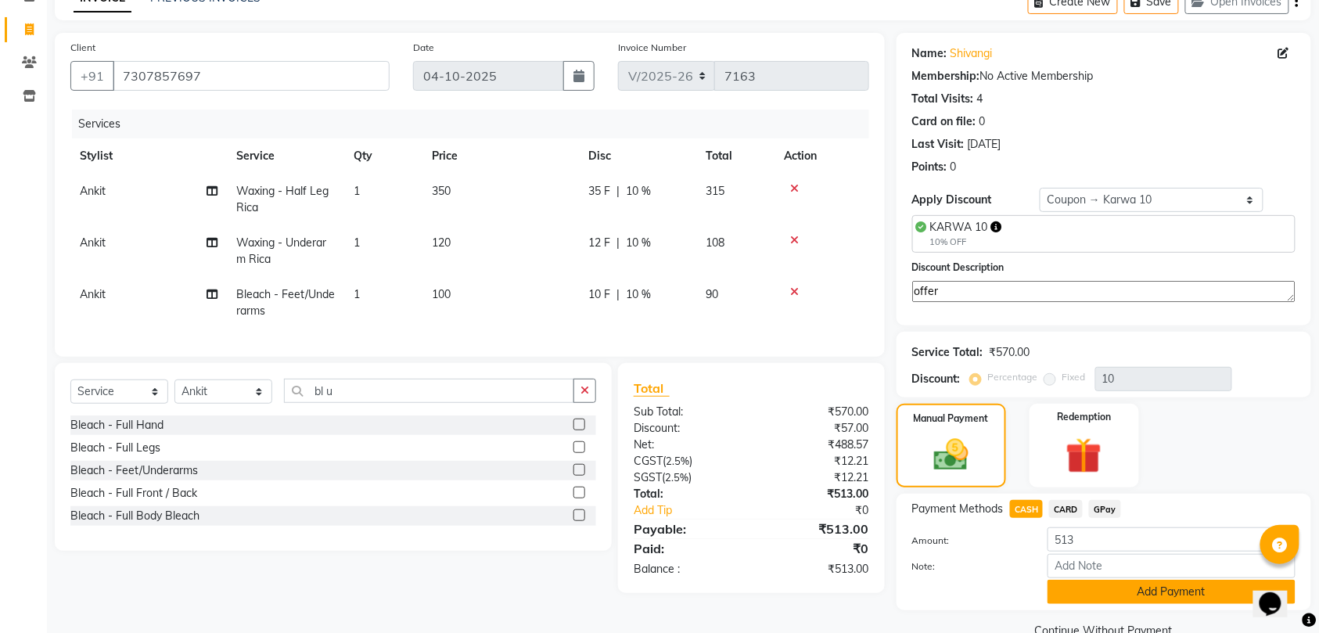
click at [1118, 593] on button "Add Payment" at bounding box center [1172, 592] width 248 height 24
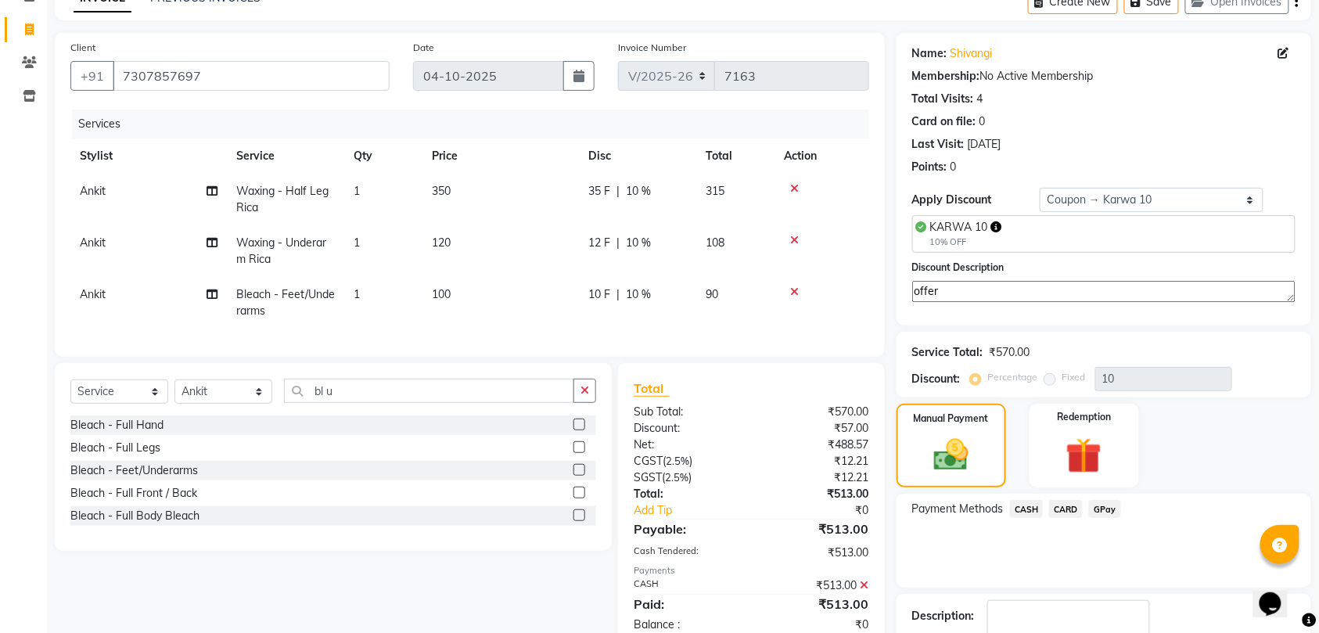
scroll to position [185, 0]
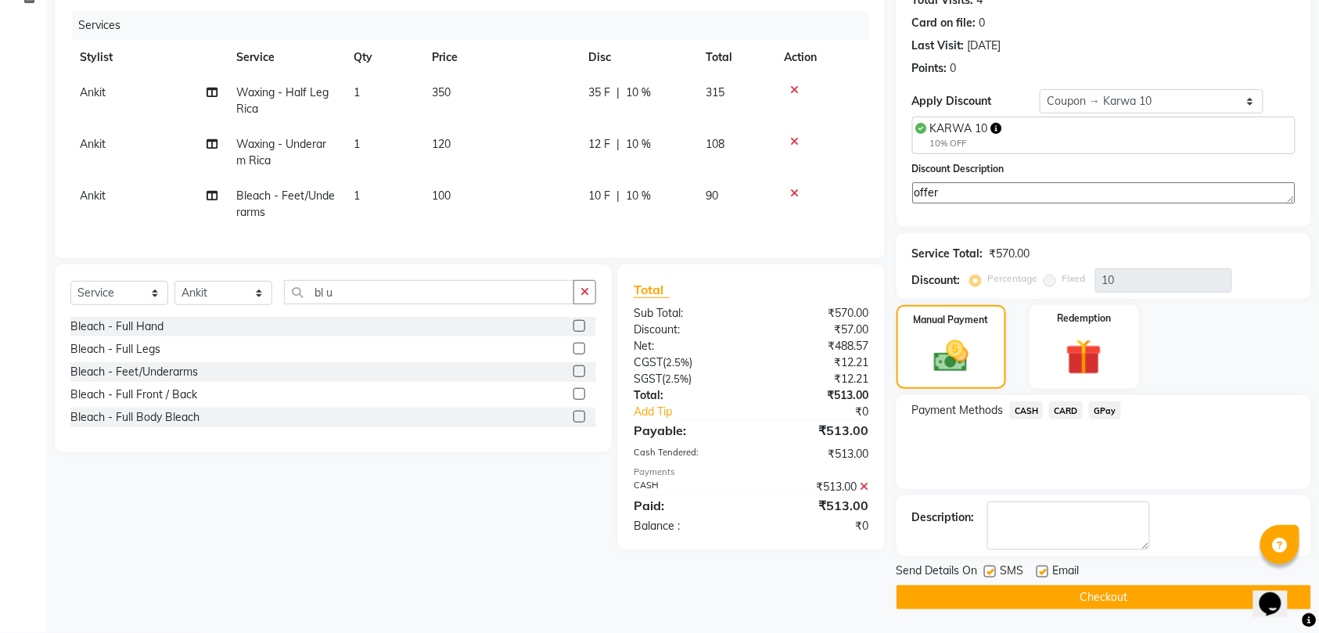
click at [1100, 589] on button "Checkout" at bounding box center [1104, 597] width 415 height 24
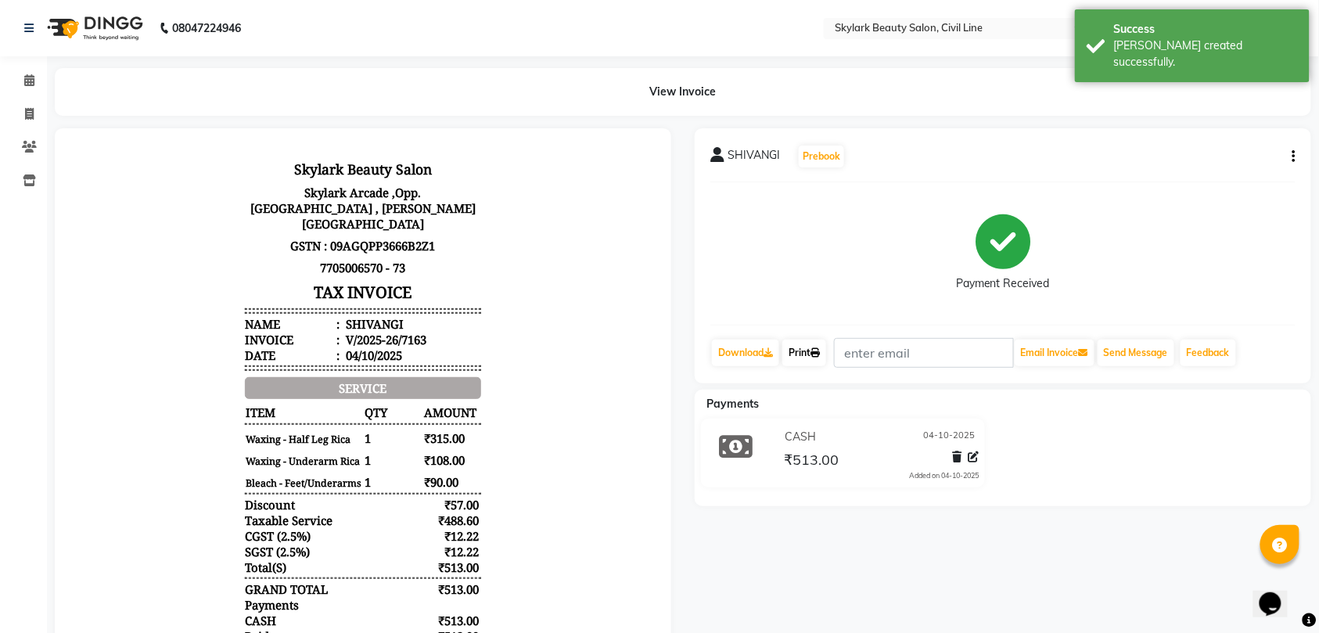
click at [809, 350] on link "Print" at bounding box center [804, 353] width 44 height 27
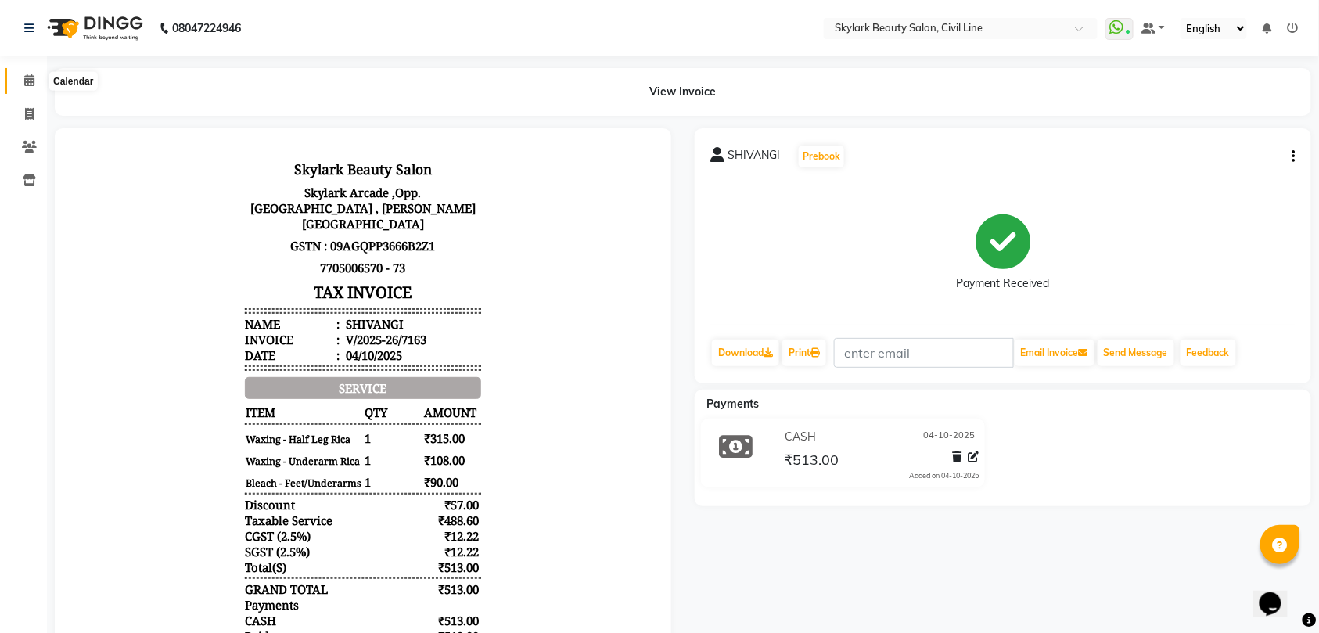
click at [30, 77] on icon at bounding box center [29, 80] width 10 height 12
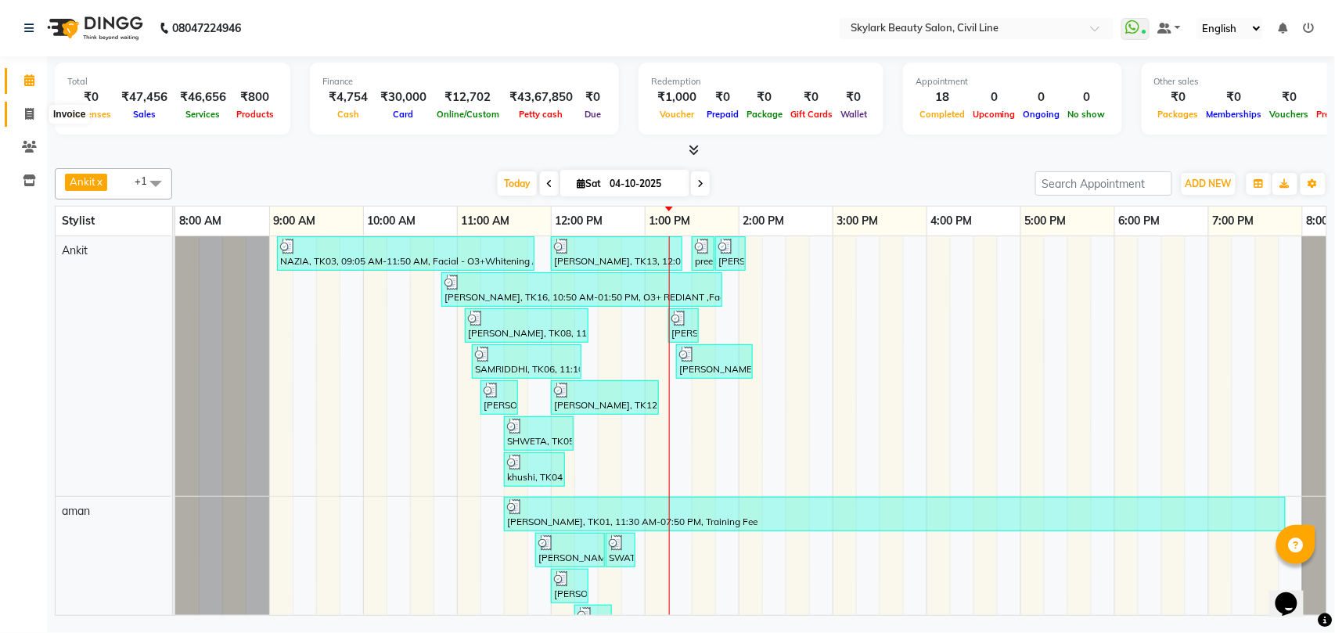
click at [27, 110] on icon at bounding box center [29, 114] width 9 height 12
select select "service"
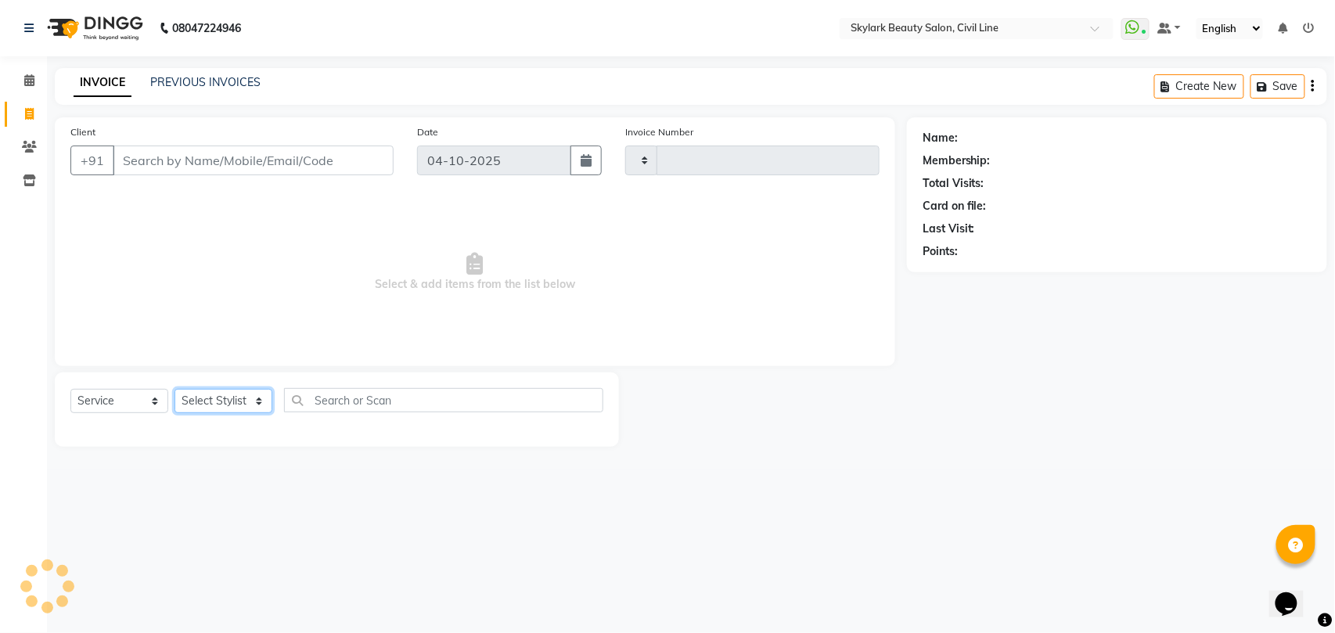
click at [224, 401] on select "Select Stylist" at bounding box center [223, 401] width 98 height 24
type input "7164"
select select "4588"
select select "28120"
click at [174, 389] on select "Select Stylist [PERSON_NAME] [PERSON_NAME] [PERSON_NAME] WASU" at bounding box center [223, 401] width 98 height 24
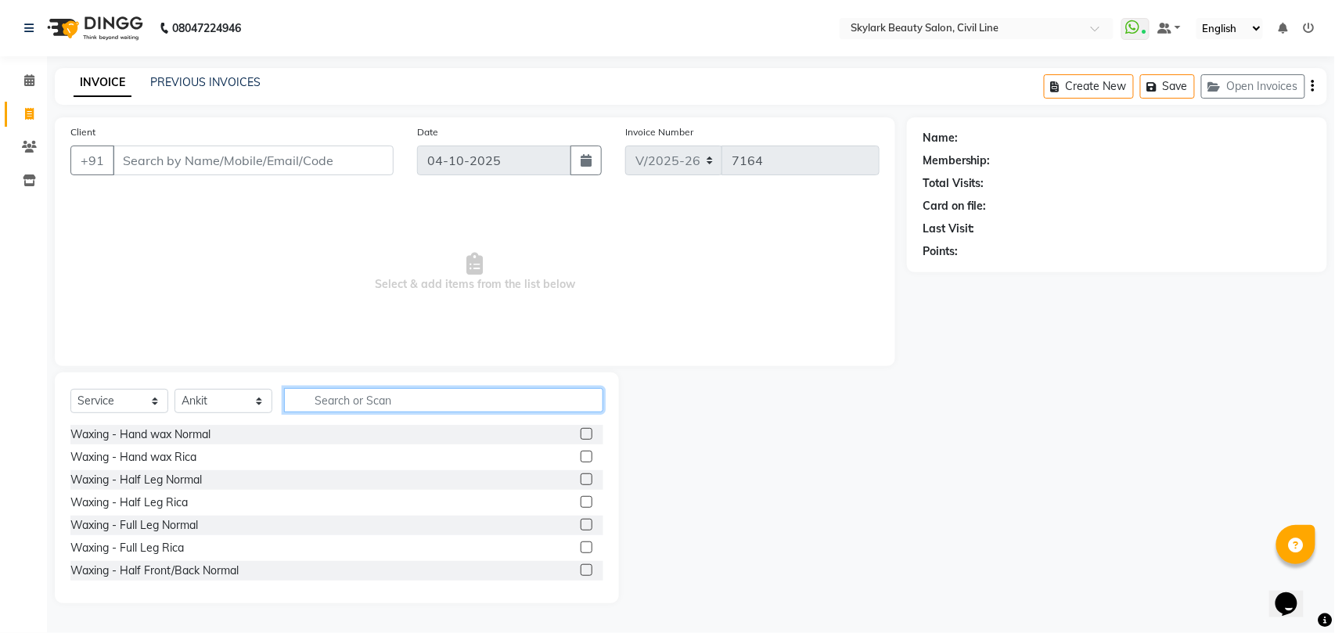
click at [423, 395] on input "text" at bounding box center [443, 400] width 319 height 24
type input "th"
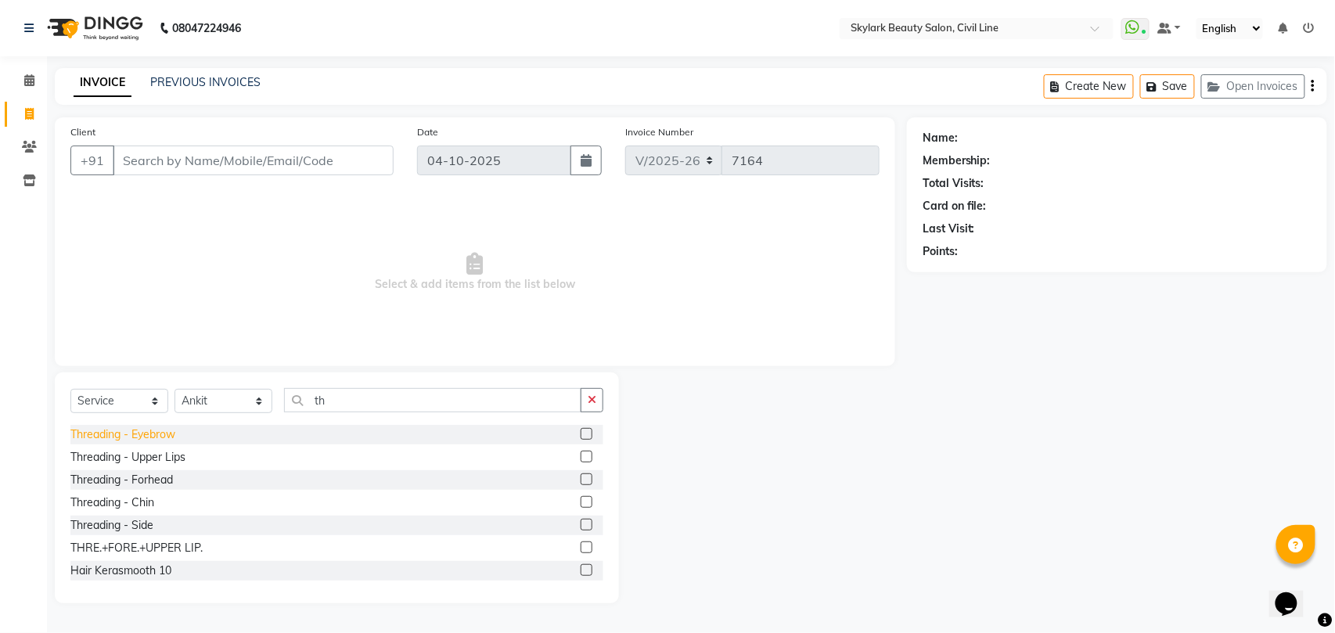
click at [155, 433] on div "Threading - Eyebrow" at bounding box center [122, 434] width 105 height 16
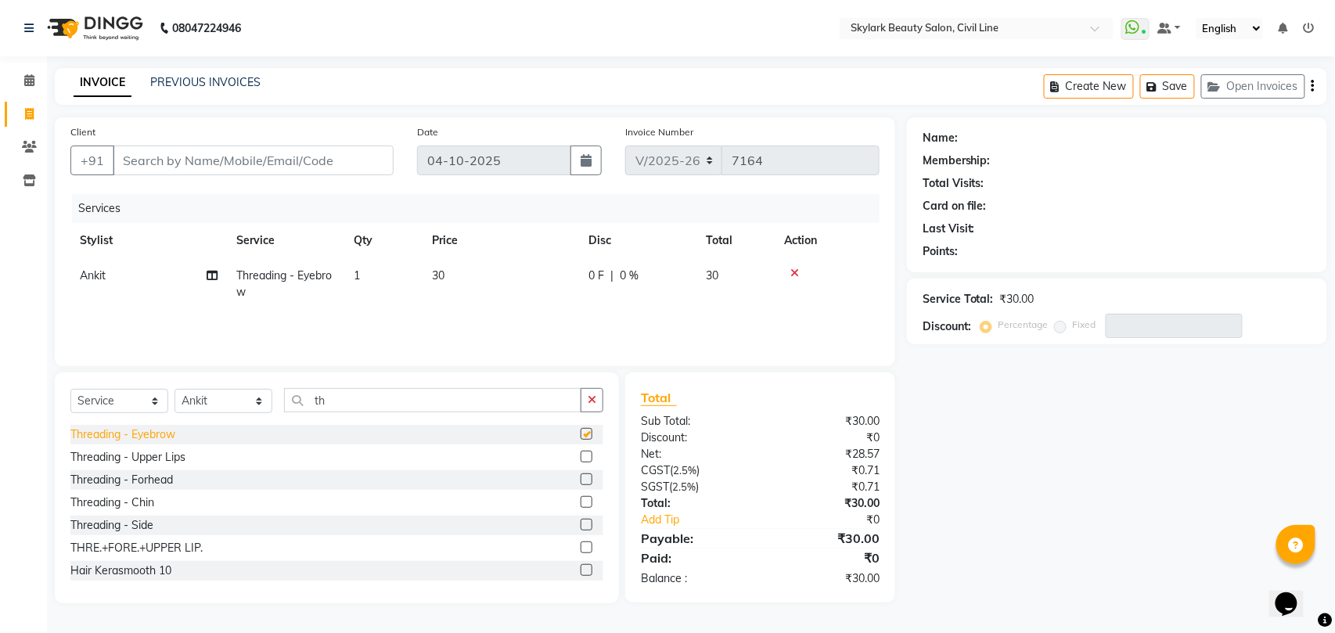
checkbox input "false"
click at [157, 476] on div "Threading - Forhead" at bounding box center [121, 480] width 102 height 16
checkbox input "false"
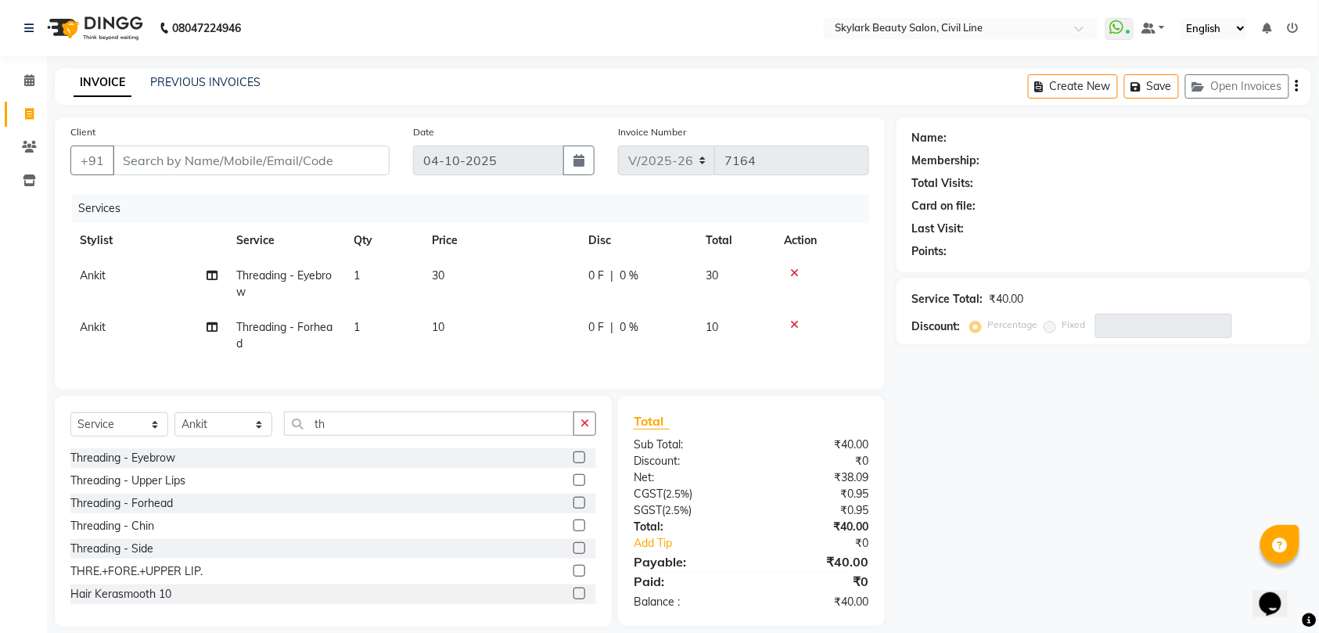
click at [361, 326] on td "1" at bounding box center [383, 336] width 78 height 52
select select "28120"
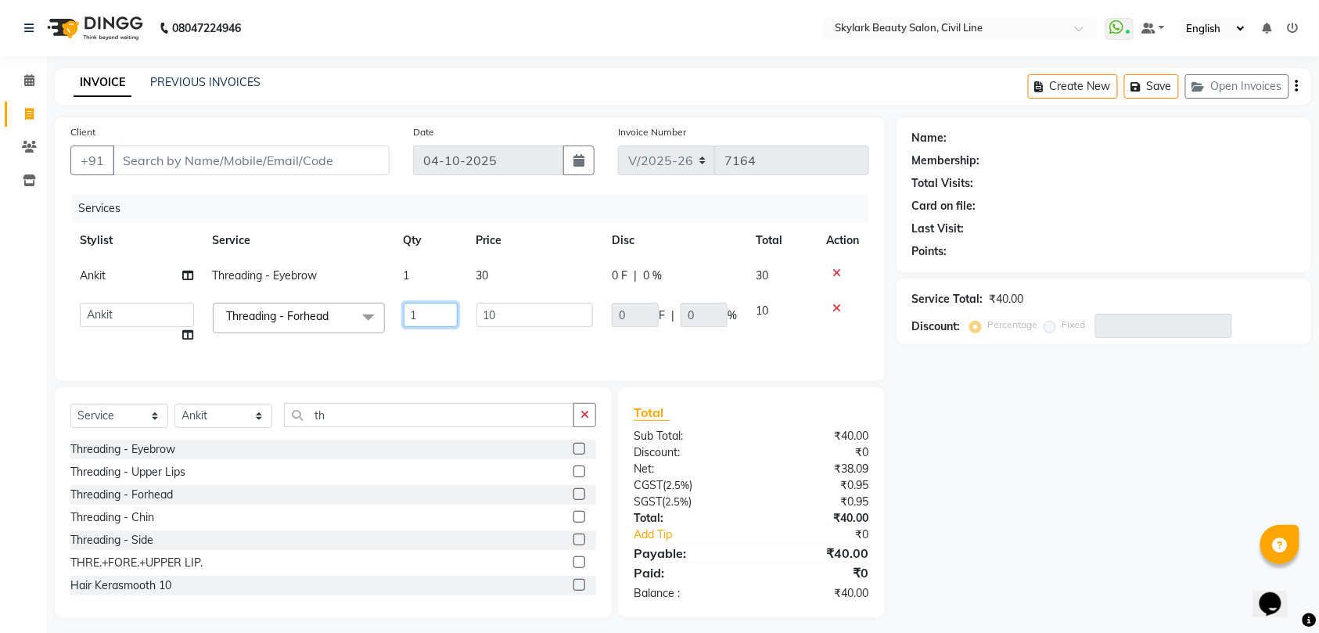
click at [423, 320] on input "1" at bounding box center [431, 315] width 54 height 24
type input "2"
click at [417, 343] on td "2" at bounding box center [430, 322] width 73 height 59
select select "28120"
click at [405, 266] on td "1" at bounding box center [430, 275] width 73 height 35
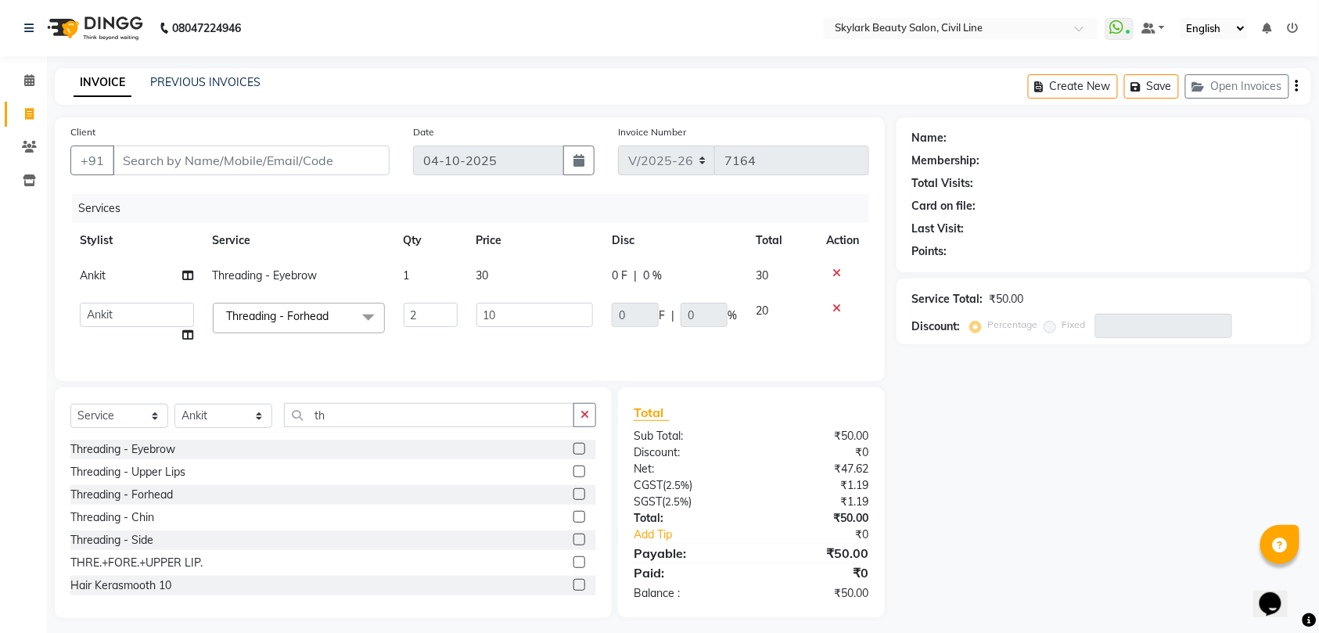
select select "28120"
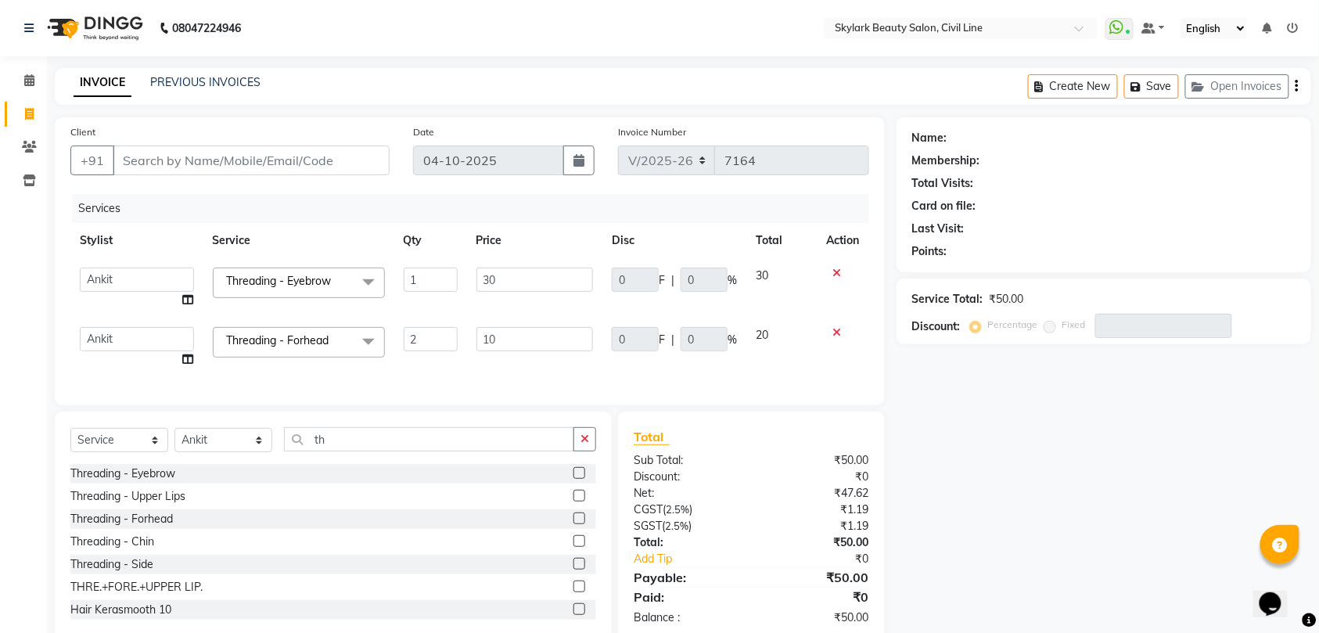
click at [424, 266] on td "1" at bounding box center [430, 287] width 73 height 59
click at [427, 277] on input "1" at bounding box center [431, 280] width 54 height 24
type input "2"
click at [430, 310] on tbody "[PERSON_NAME] [PERSON_NAME] [PERSON_NAME] WASU Threading - Eyebrow x Waxing - H…" at bounding box center [469, 317] width 799 height 119
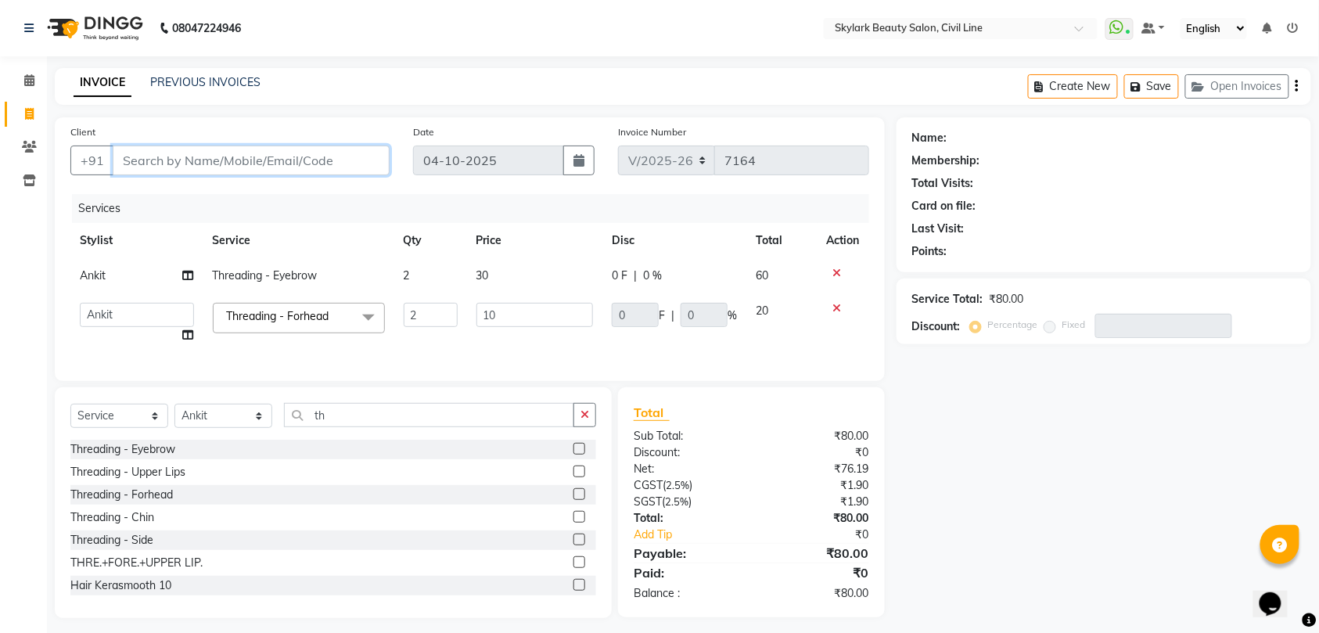
click at [333, 156] on input "Client" at bounding box center [251, 161] width 277 height 30
type input "8"
type input "0"
type input "8299291254"
click at [322, 166] on span "Add Client" at bounding box center [349, 161] width 62 height 16
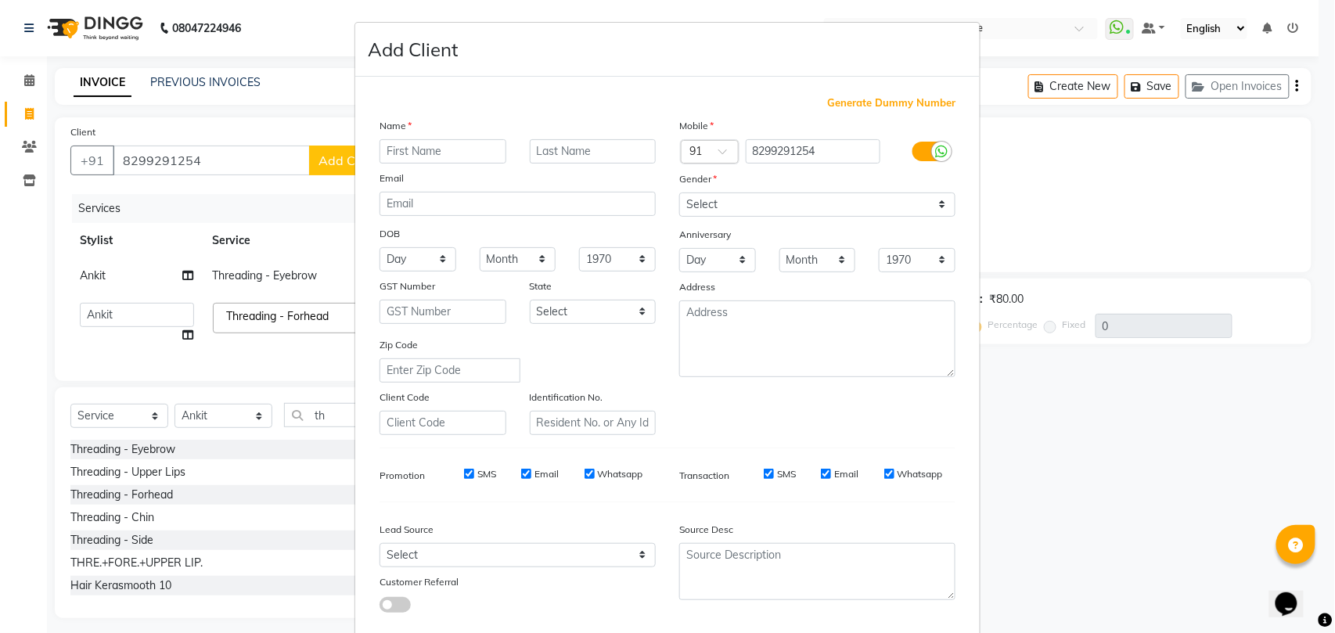
click at [429, 148] on input "text" at bounding box center [442, 151] width 127 height 24
type input "shristi"
drag, startPoint x: 773, startPoint y: 192, endPoint x: 774, endPoint y: 214, distance: 22.7
click at [773, 192] on select "Select [DEMOGRAPHIC_DATA] [DEMOGRAPHIC_DATA] Other Prefer Not To Say" at bounding box center [817, 204] width 276 height 24
select select "[DEMOGRAPHIC_DATA]"
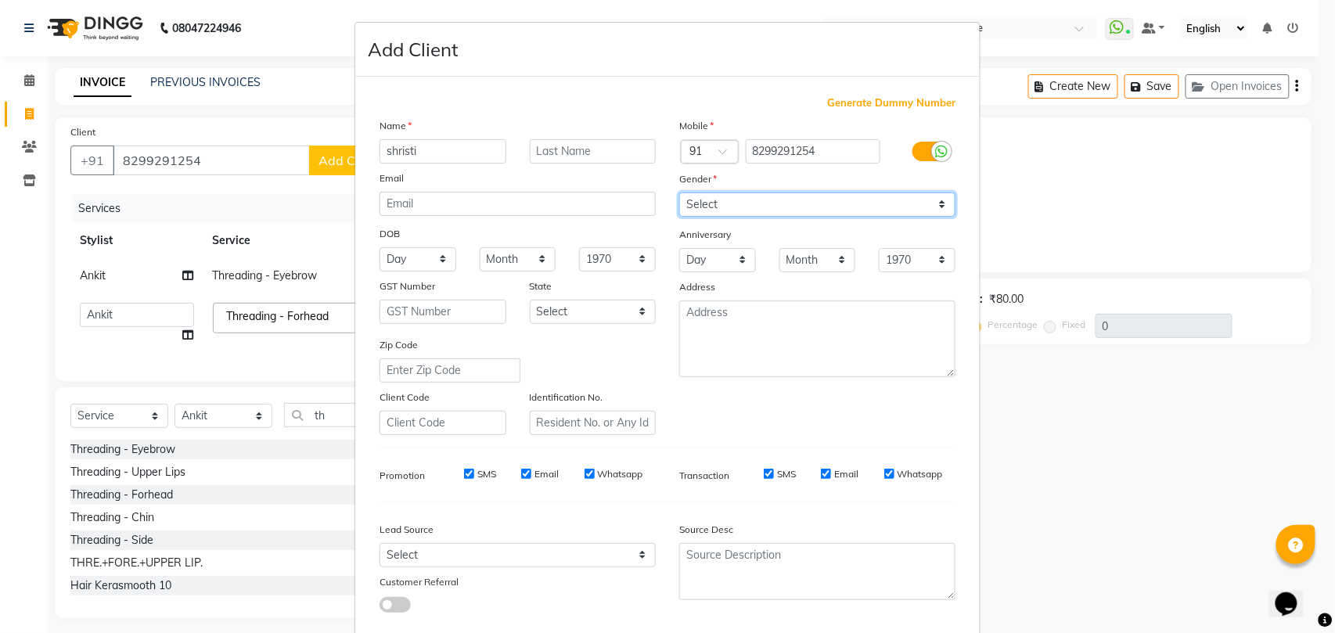
click at [679, 192] on select "Select [DEMOGRAPHIC_DATA] [DEMOGRAPHIC_DATA] Other Prefer Not To Say" at bounding box center [817, 204] width 276 height 24
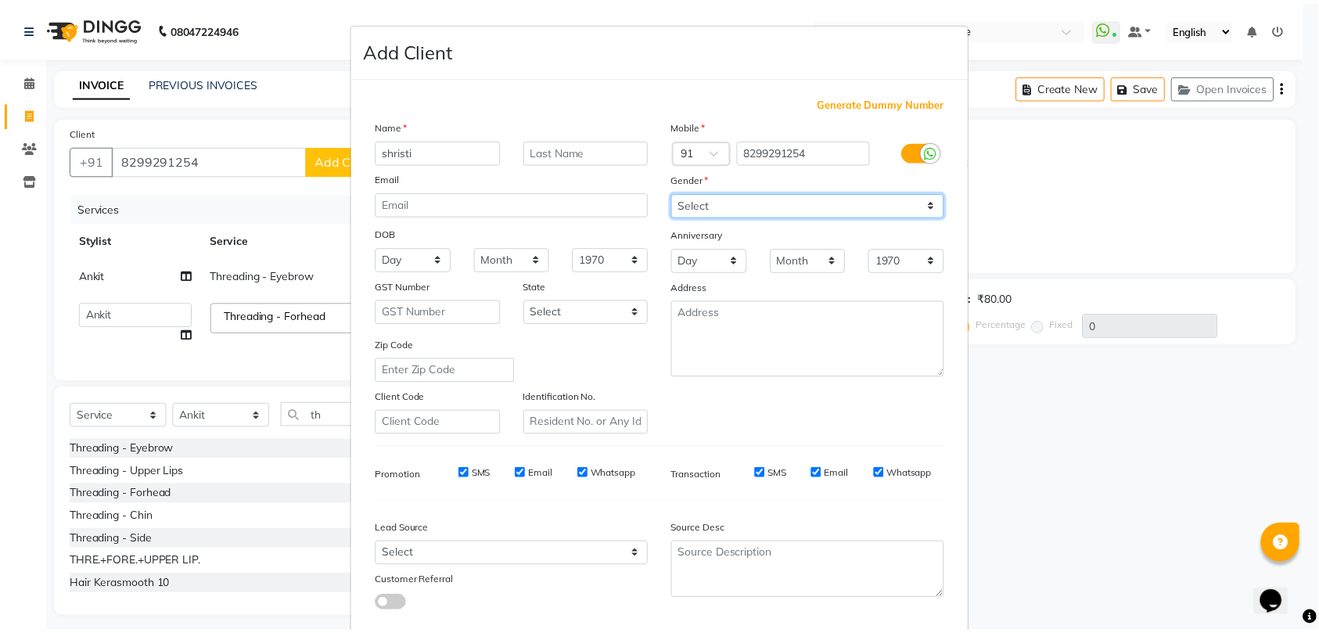
scroll to position [85, 0]
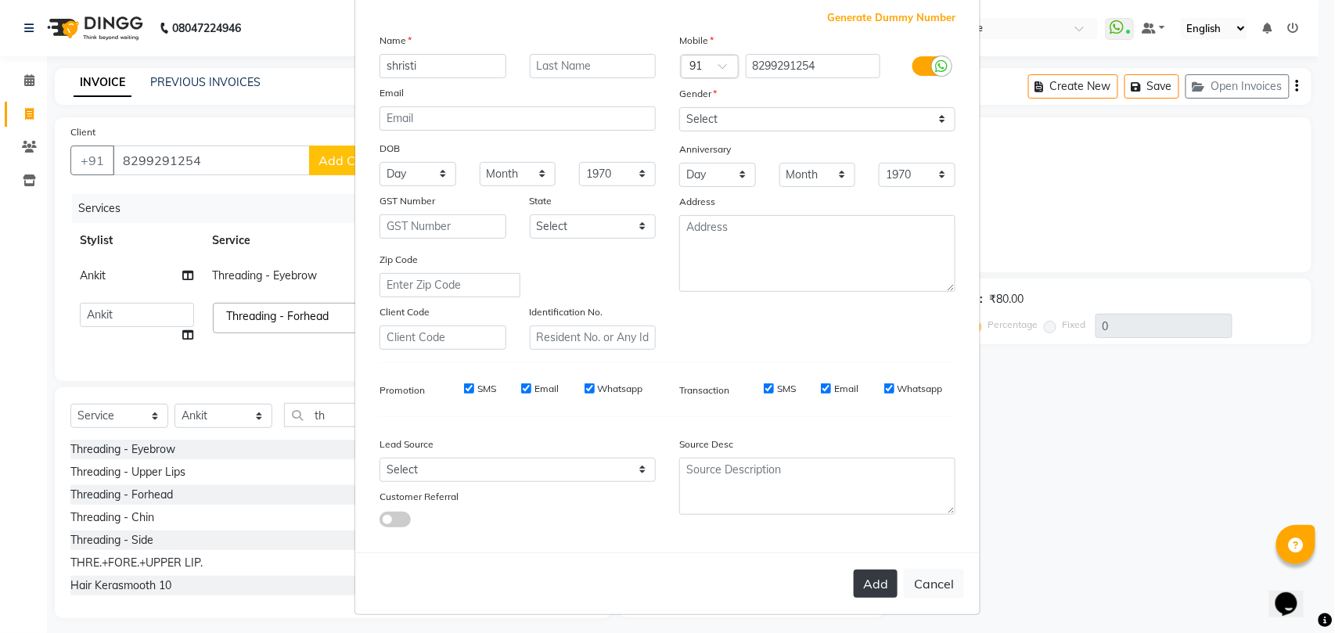
click at [878, 579] on button "Add" at bounding box center [876, 584] width 44 height 28
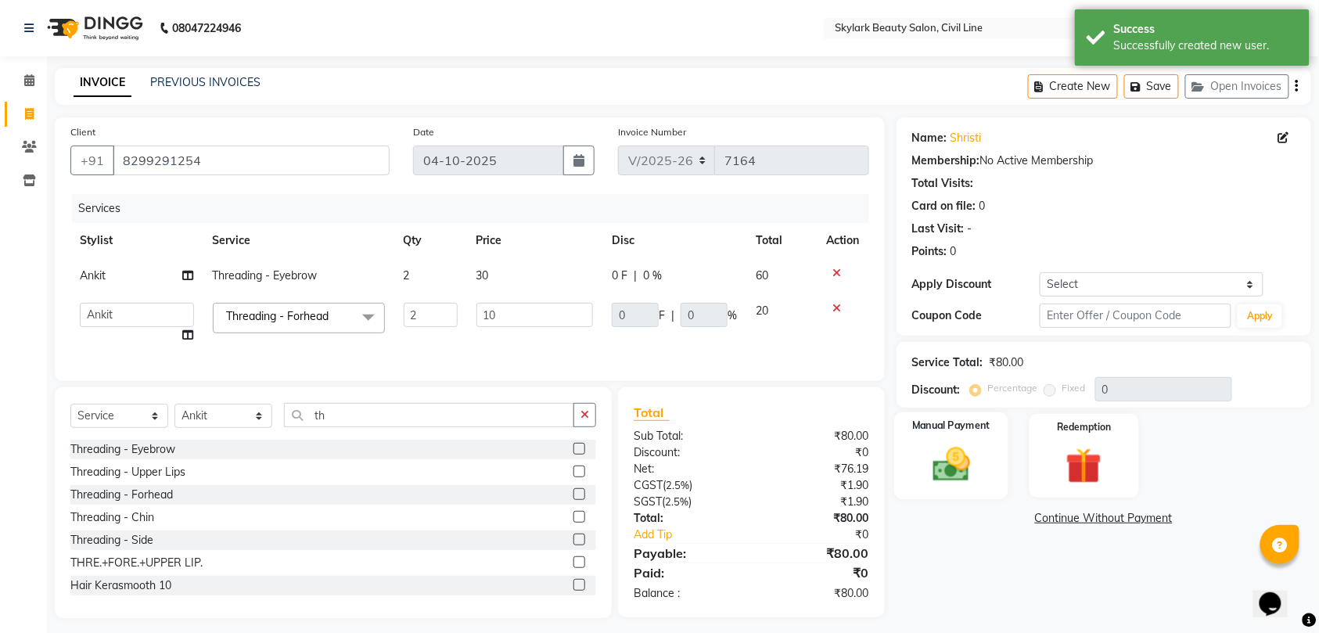
click at [946, 435] on div "Manual Payment" at bounding box center [951, 456] width 114 height 88
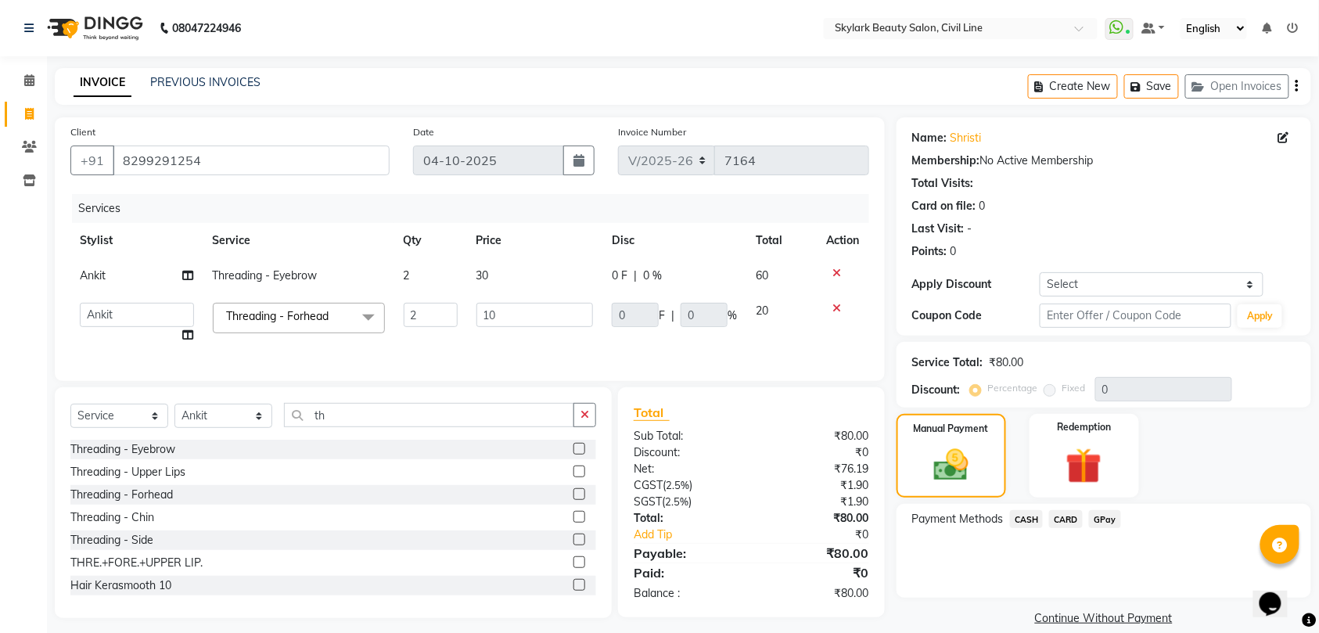
click at [1102, 518] on span "GPay" at bounding box center [1105, 519] width 32 height 18
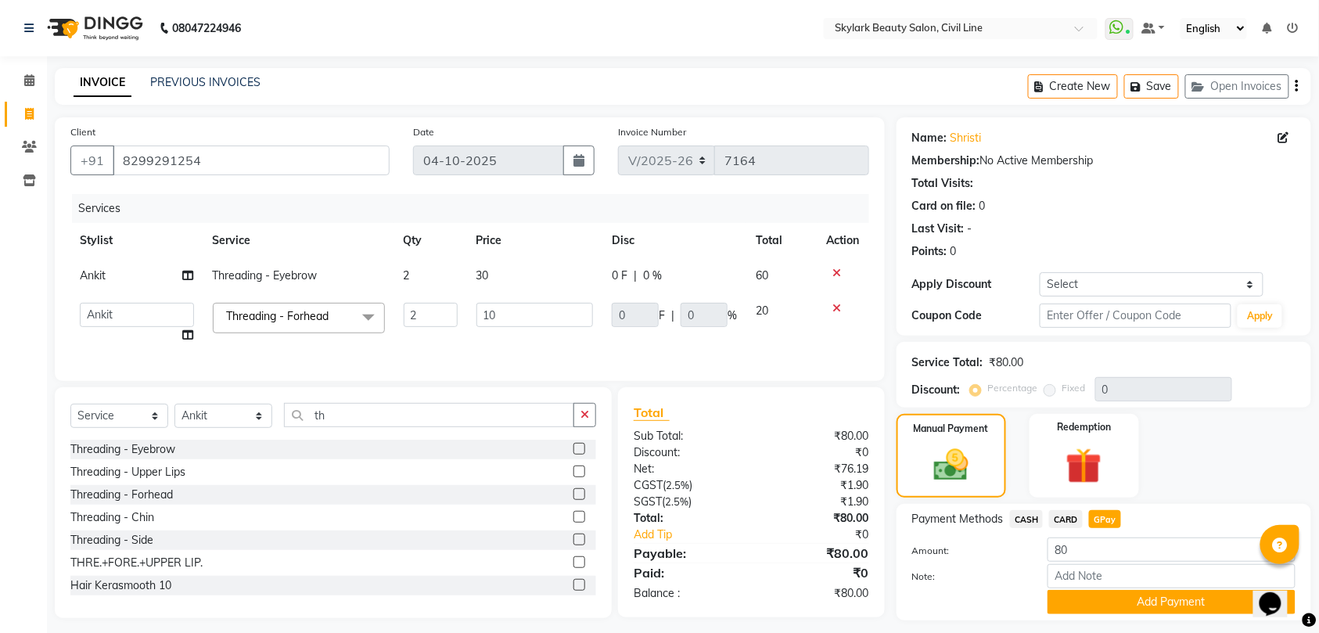
click at [1022, 520] on span "CASH" at bounding box center [1027, 519] width 34 height 18
click at [1150, 598] on button "Add Payment" at bounding box center [1172, 602] width 248 height 24
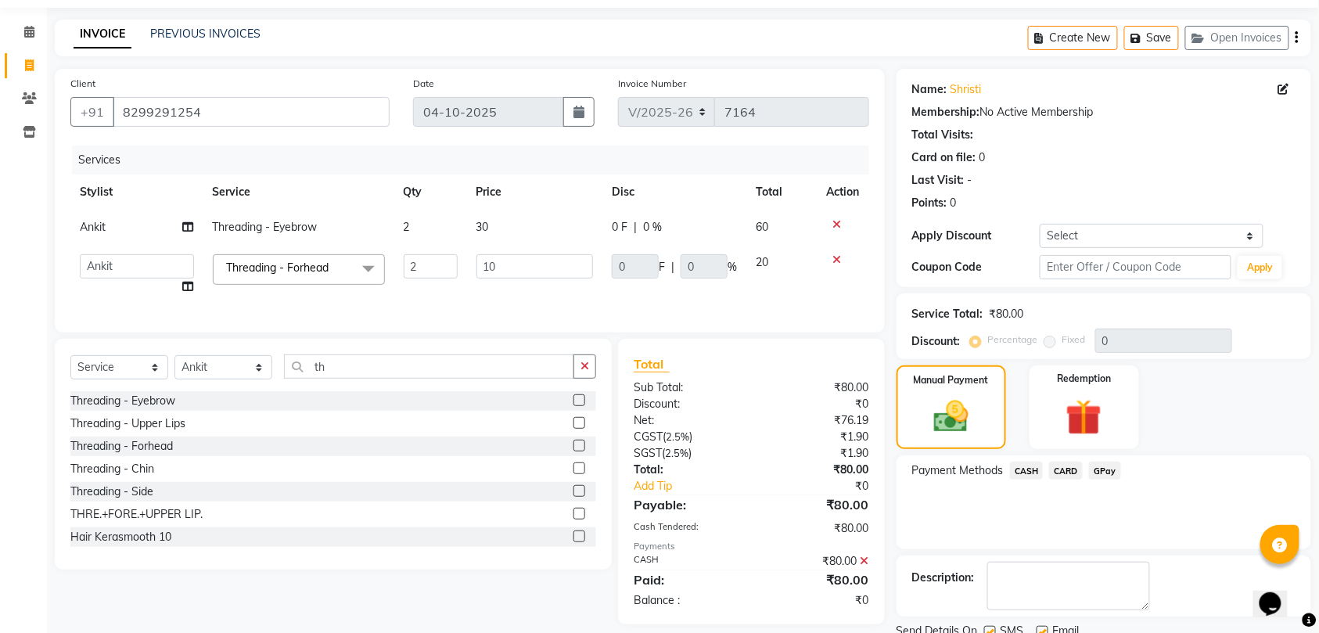
scroll to position [110, 0]
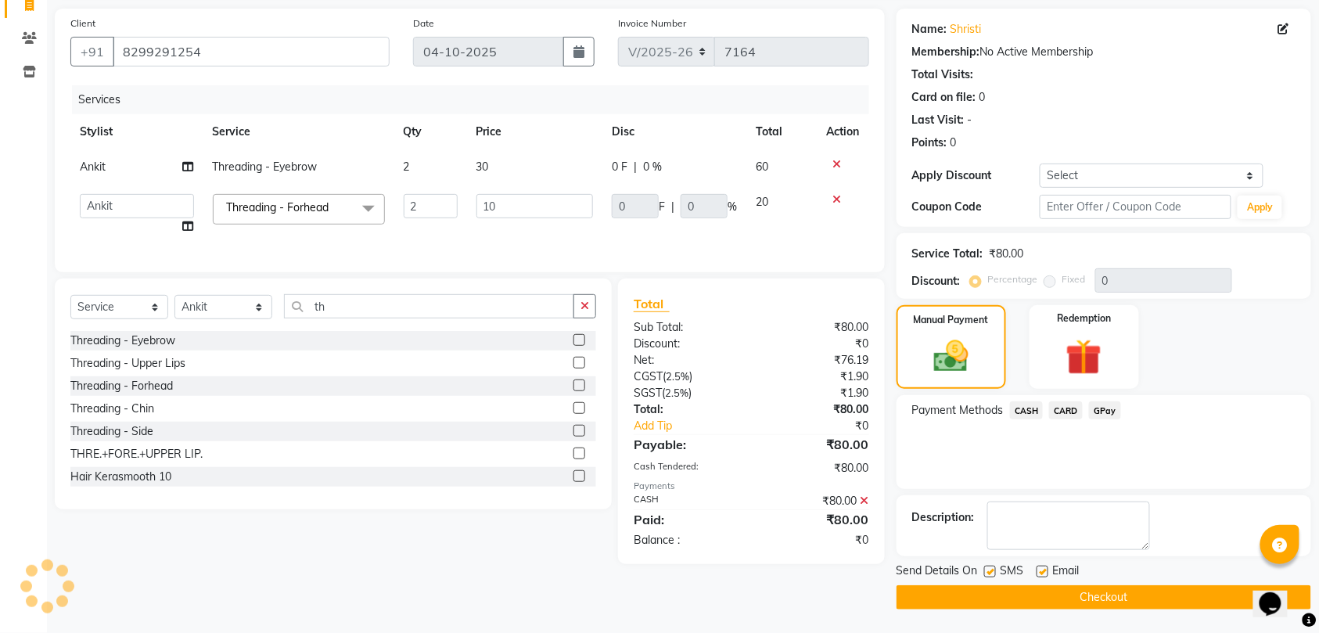
click at [1103, 596] on button "Checkout" at bounding box center [1104, 597] width 415 height 24
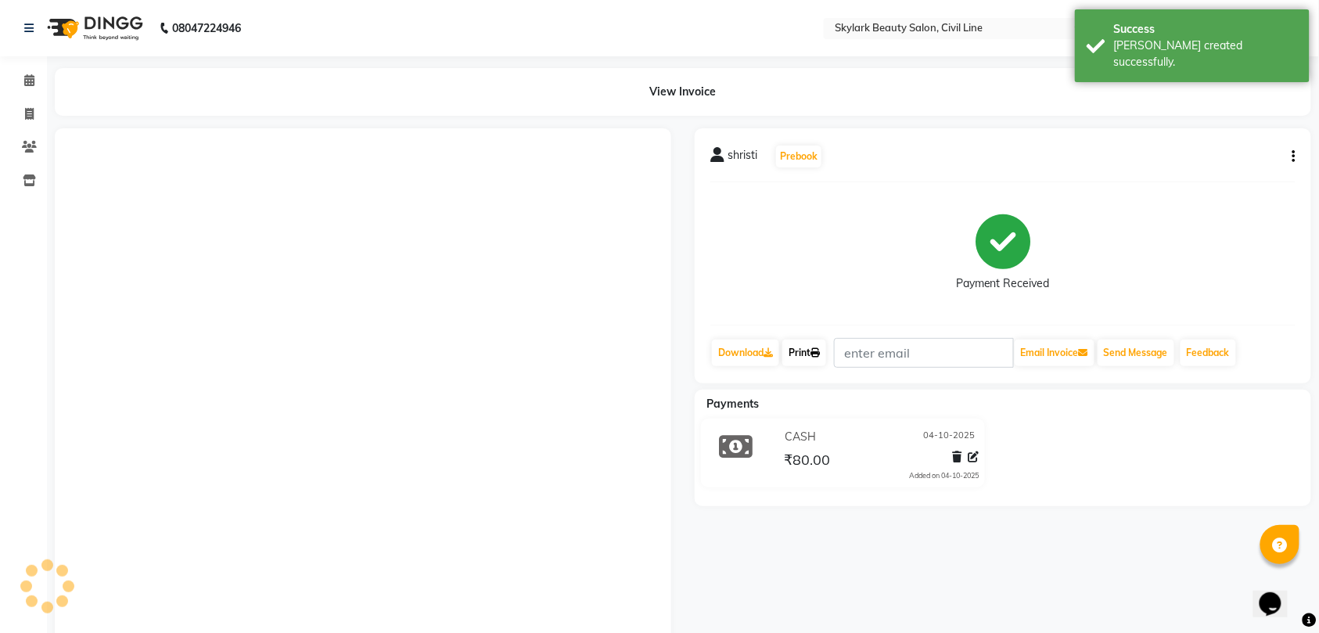
click at [814, 354] on link "Print" at bounding box center [804, 353] width 44 height 27
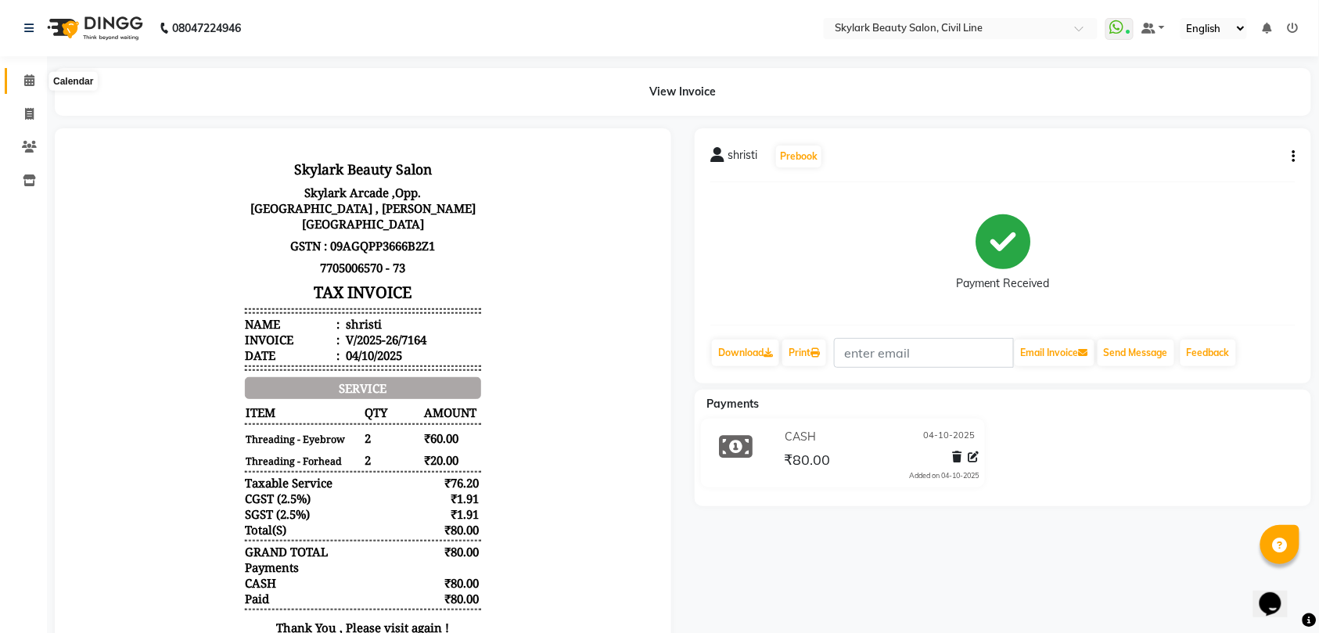
click at [27, 83] on icon at bounding box center [29, 80] width 10 height 12
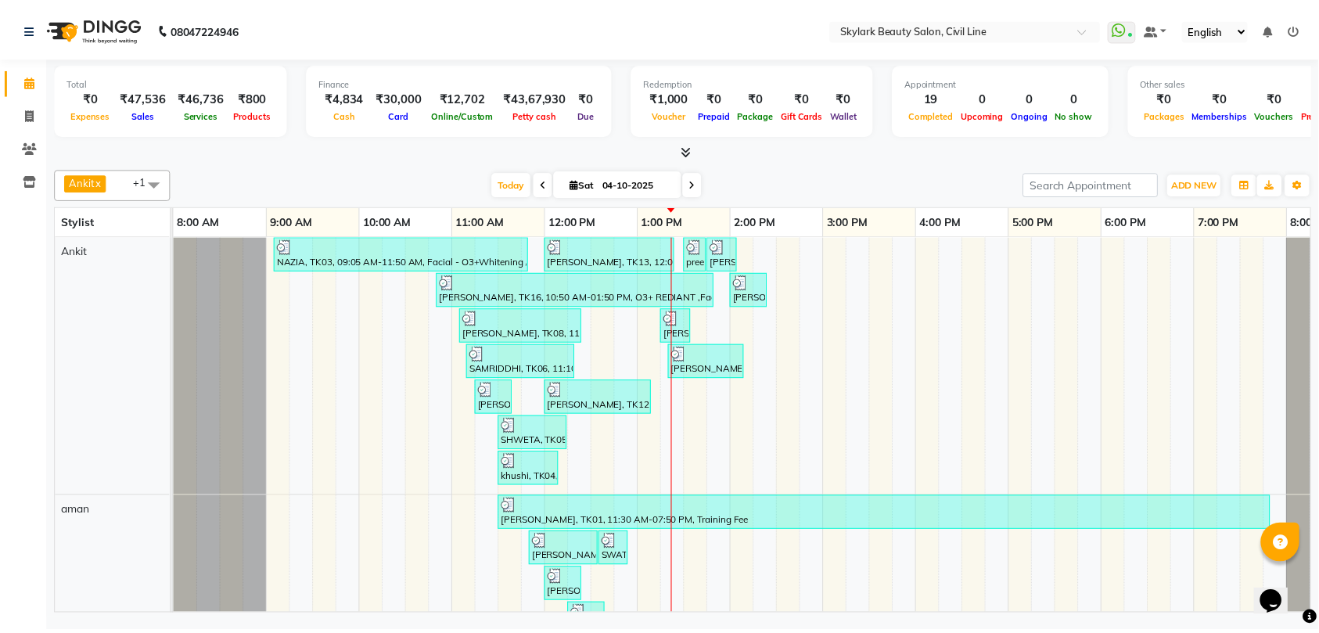
scroll to position [50, 0]
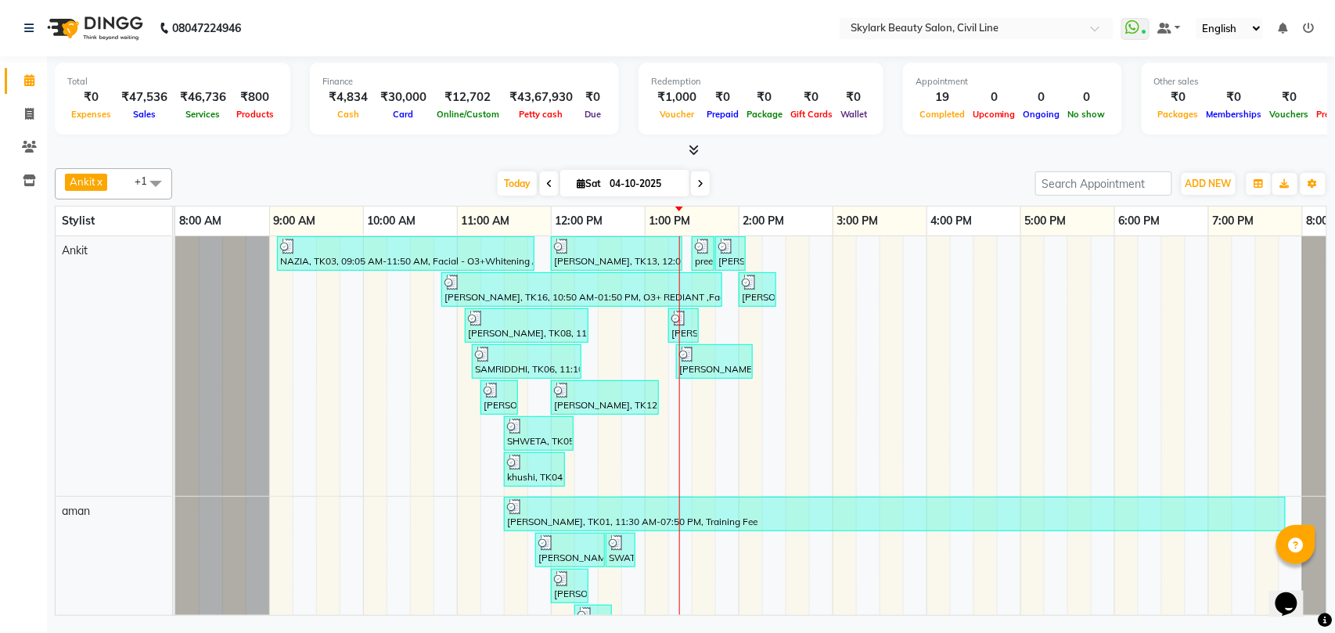
click at [31, 110] on icon at bounding box center [29, 114] width 9 height 12
select select "service"
click select "Select Stylist"
select select "4588"
type input "7165"
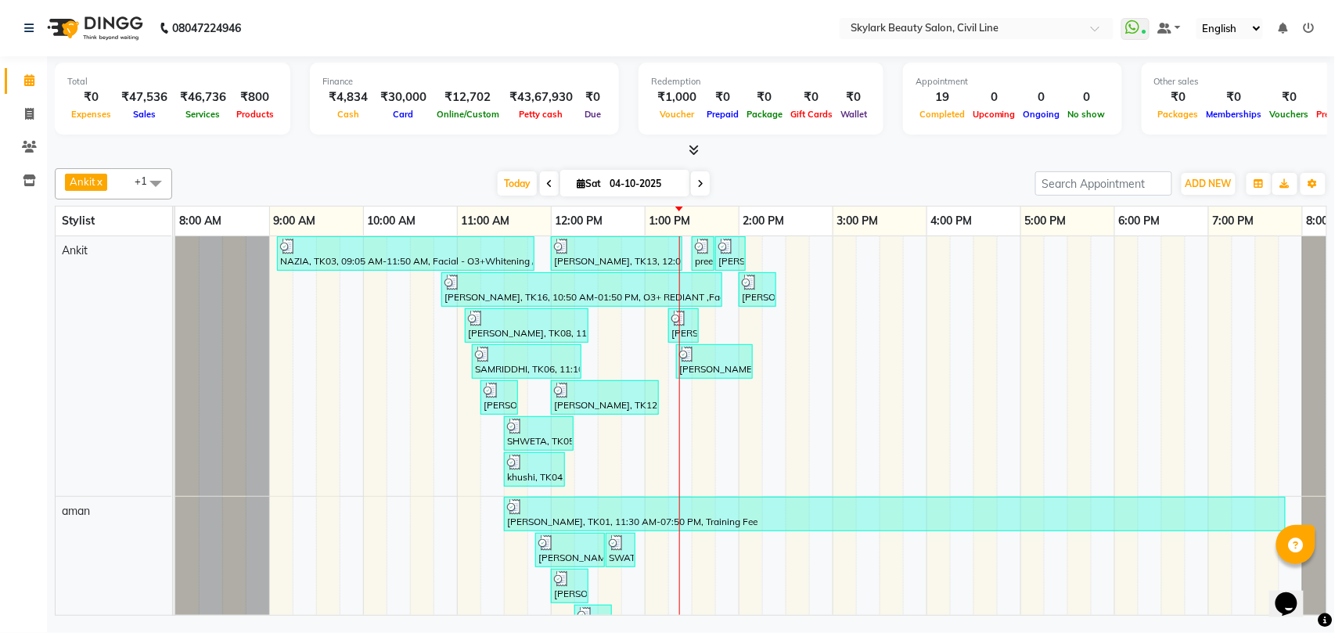
select select "28120"
click select "Select Stylist [PERSON_NAME] [PERSON_NAME] [PERSON_NAME] WASU"
click input "text"
type input "th"
click div "Threading - Eyebrow"
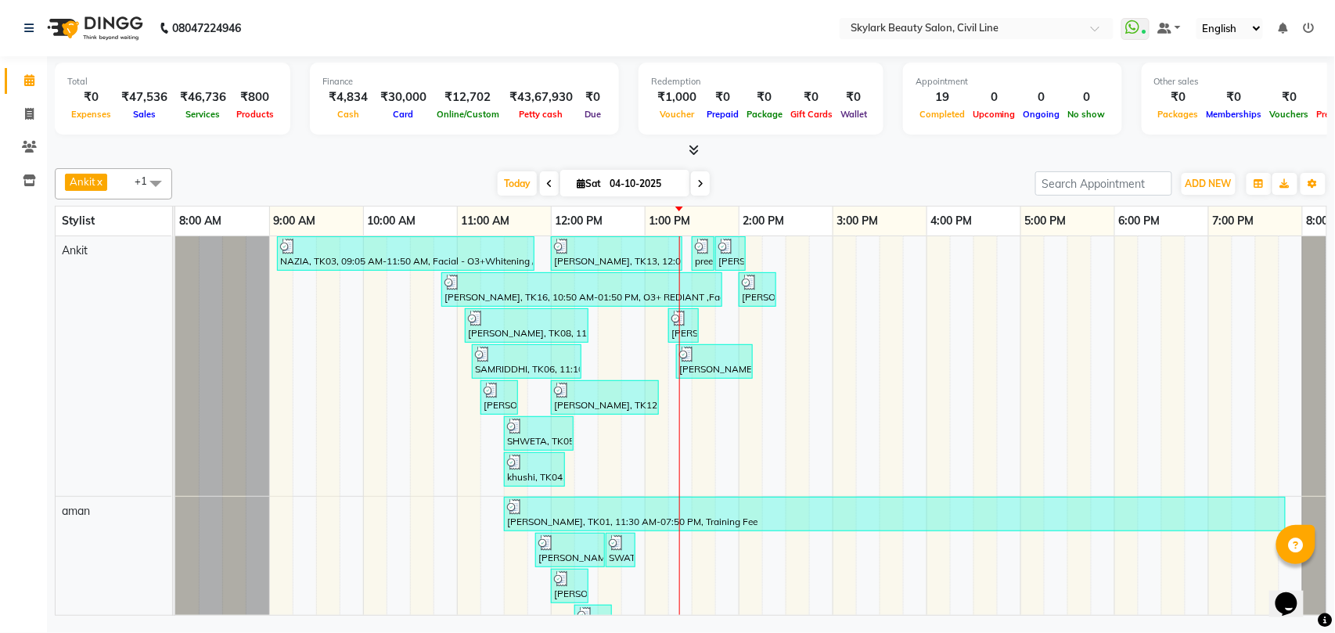
checkbox input "false"
click icon "button"
type input "un"
click div "Waxing - Underarm Normal"
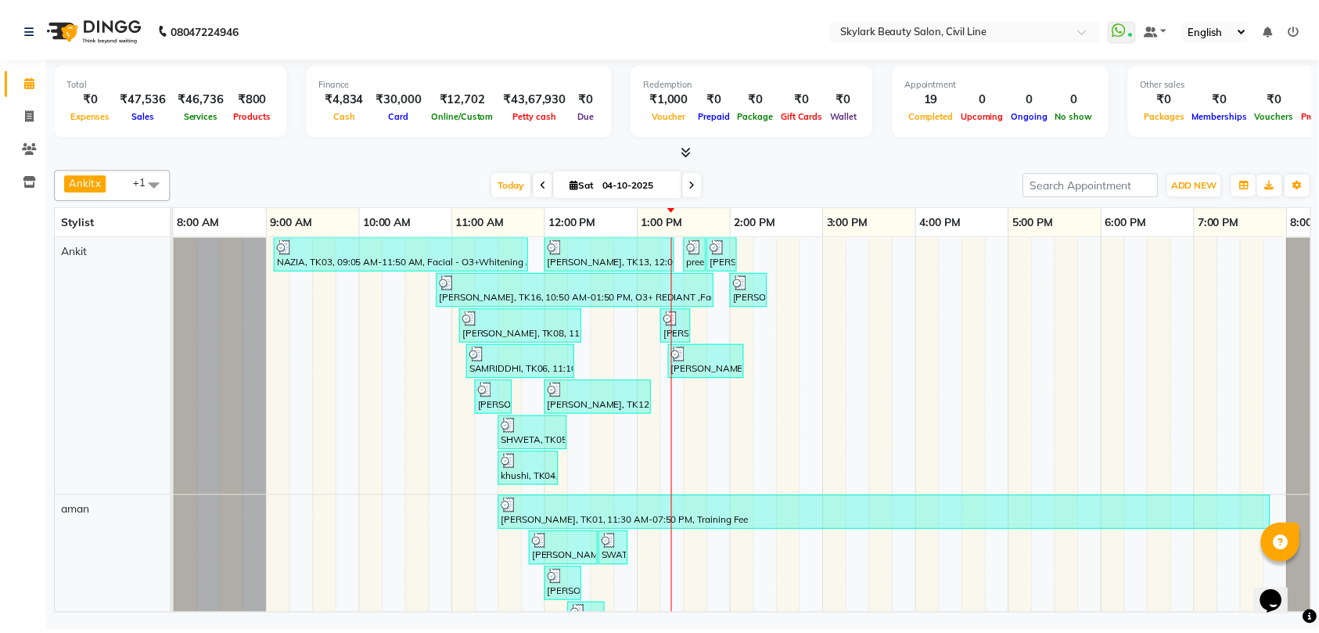
checkbox input "false"
click input "un"
type input "u"
click div "Waxing - Hand wax Normal"
checkbox input "false"
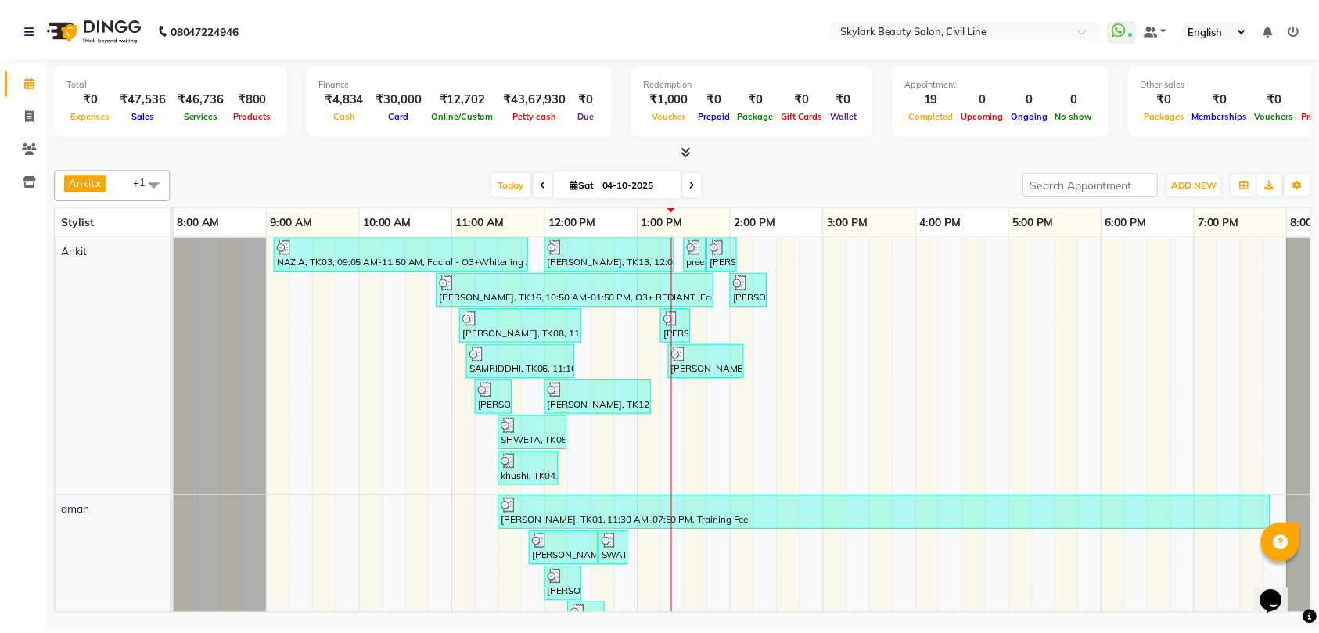
click td "1"
select select "28120"
click input "1"
type input "2"
click tr "[PERSON_NAME] [PERSON_NAME] [PERSON_NAME] WASU Waxing - Underarm Normal x Waxin…"
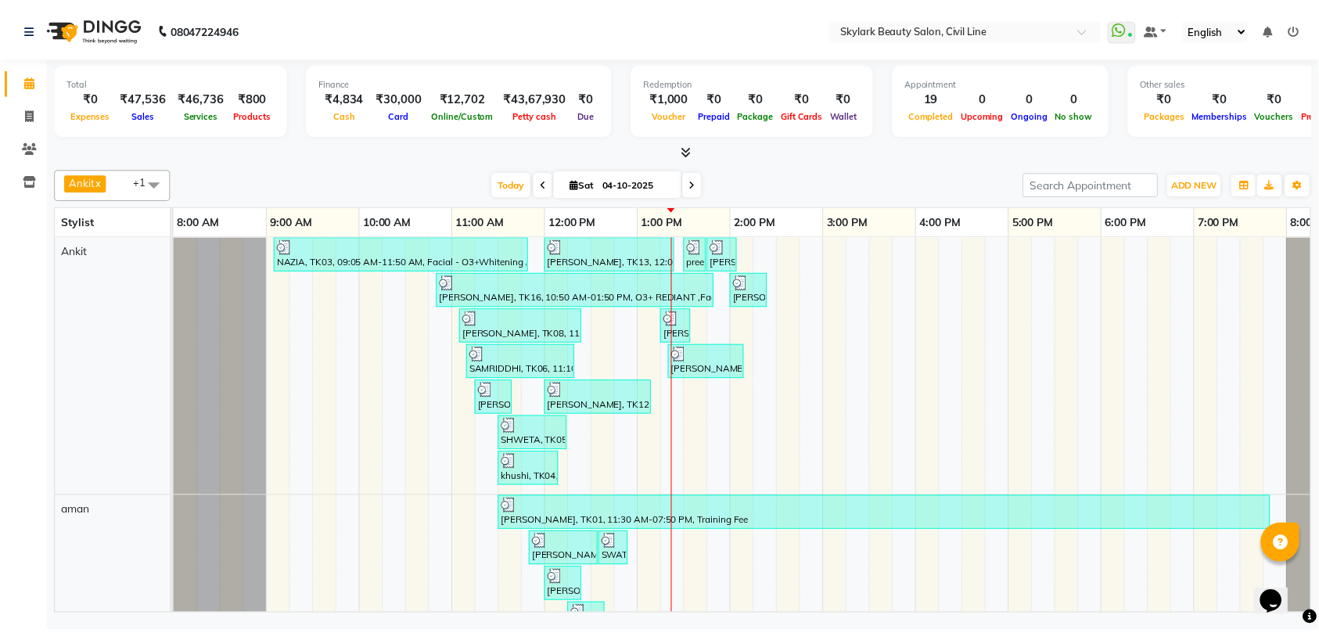
click input "Client"
type input "9"
type input "0"
click span "96482371"
type input "9648237156"
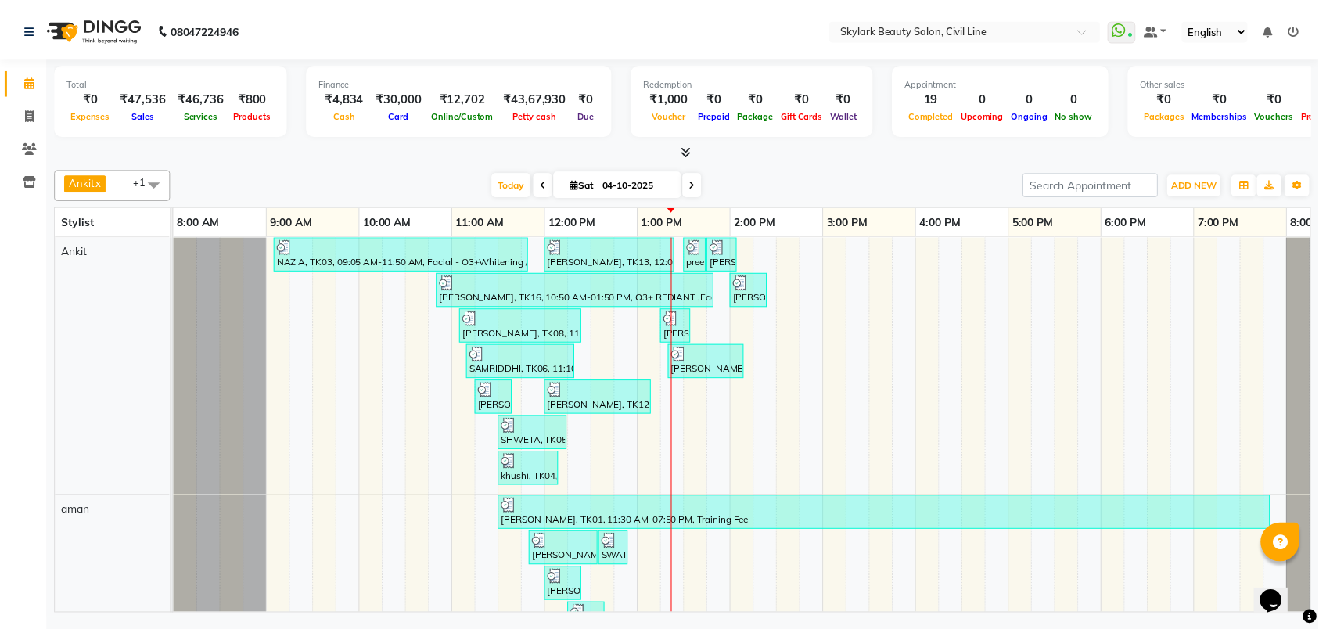
select select "1: Object"
click select "Select Coupon → Karwa 10 Coupon → Karwa 20 Coupon → Karwa 30 Coupon → Package 1…"
type input "10"
click textarea
type textarea "offer"
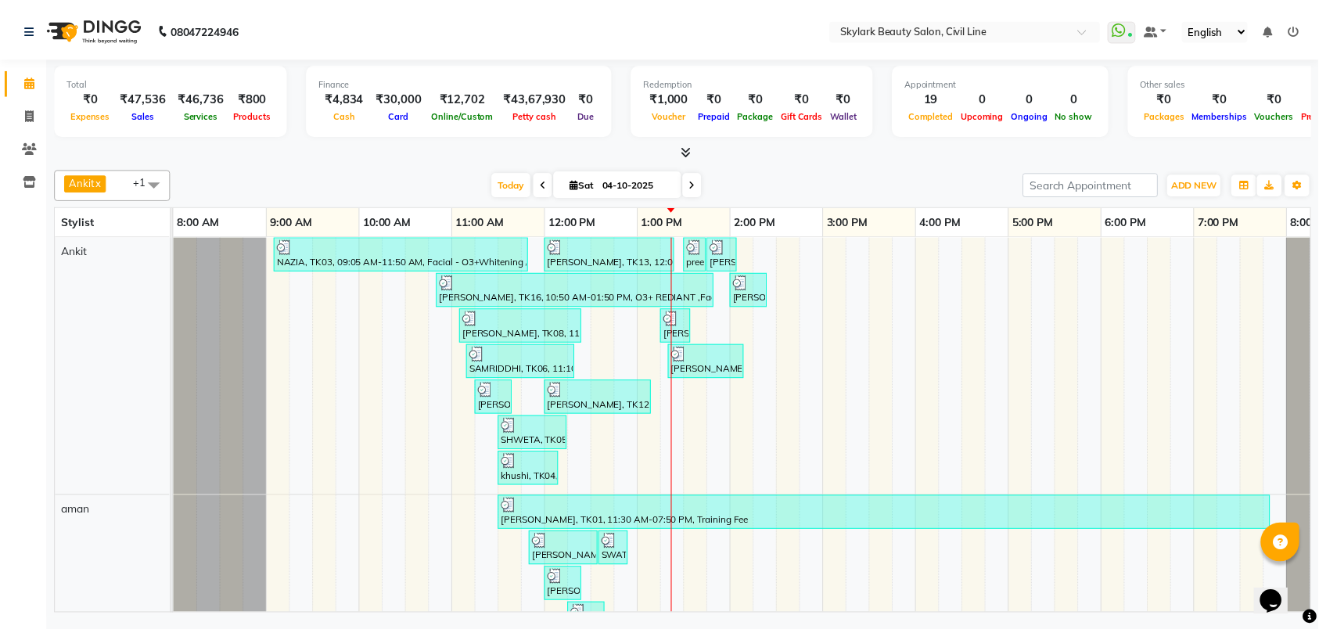
click img
click span "CASH"
click button "Add Payment"
click button "Checkout"
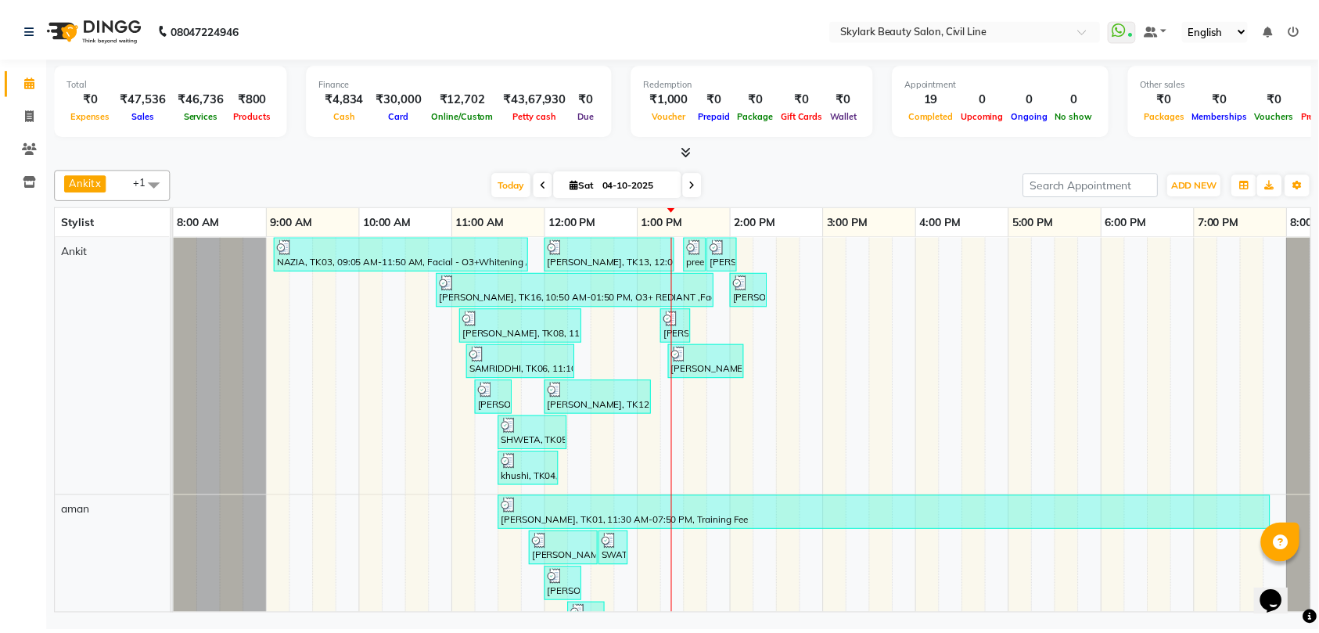
click link "Print"
click at [29, 111] on icon at bounding box center [29, 114] width 9 height 12
select select "service"
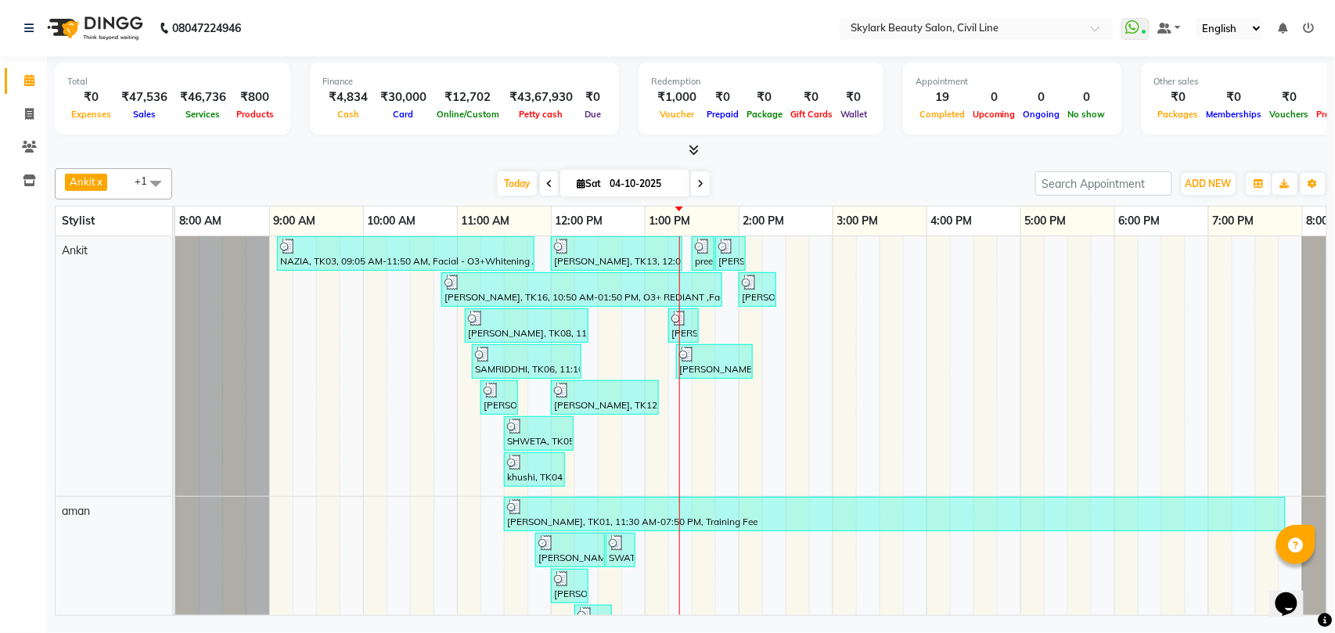
select select "4588"
type input "7166"
click select "Select Stylist [PERSON_NAME] [PERSON_NAME] [PERSON_NAME] WASU"
select select "28120"
click select "Select Stylist [PERSON_NAME] [PERSON_NAME] [PERSON_NAME] WASU"
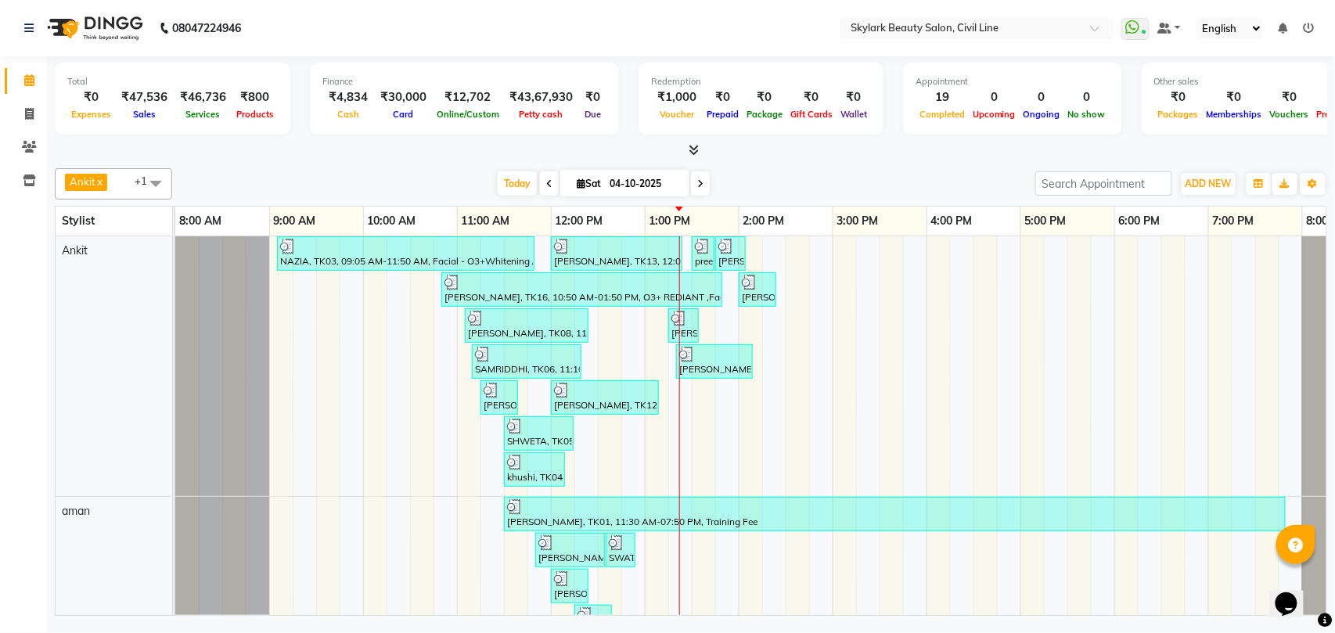
click input "text"
type input "hy"
click div "Facial Hydra"
checkbox input "false"
click button "button"
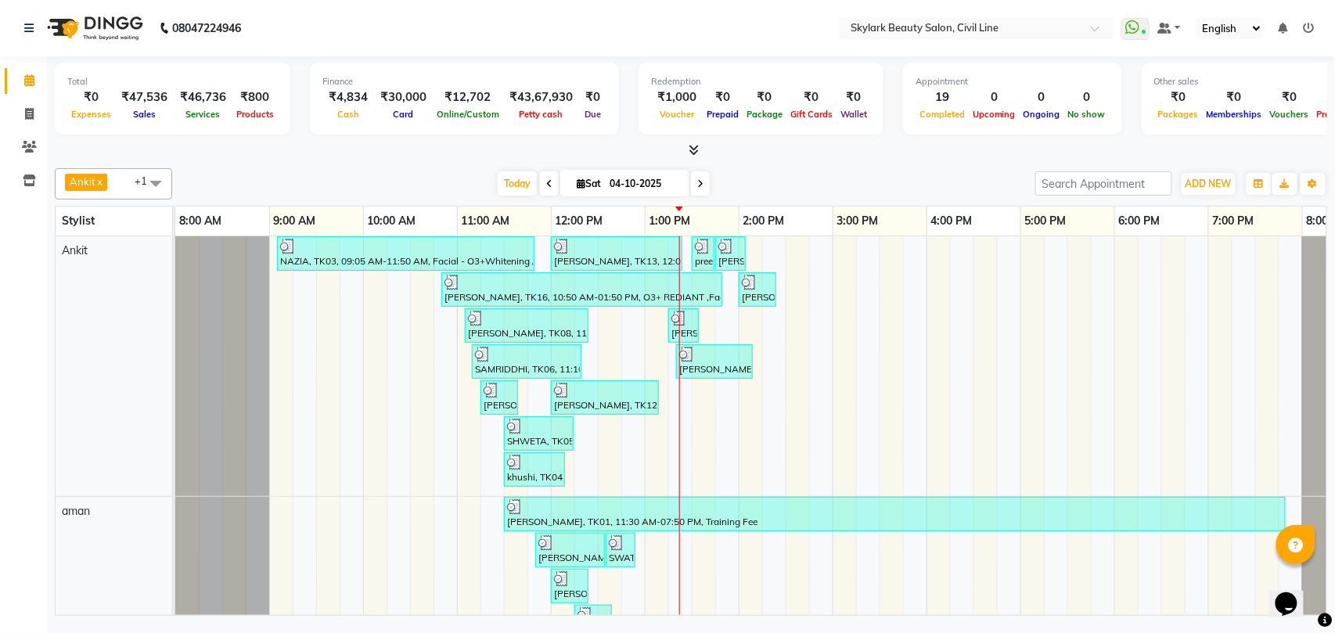
type input "d ta"
click div "Bleach - Face [PERSON_NAME]"
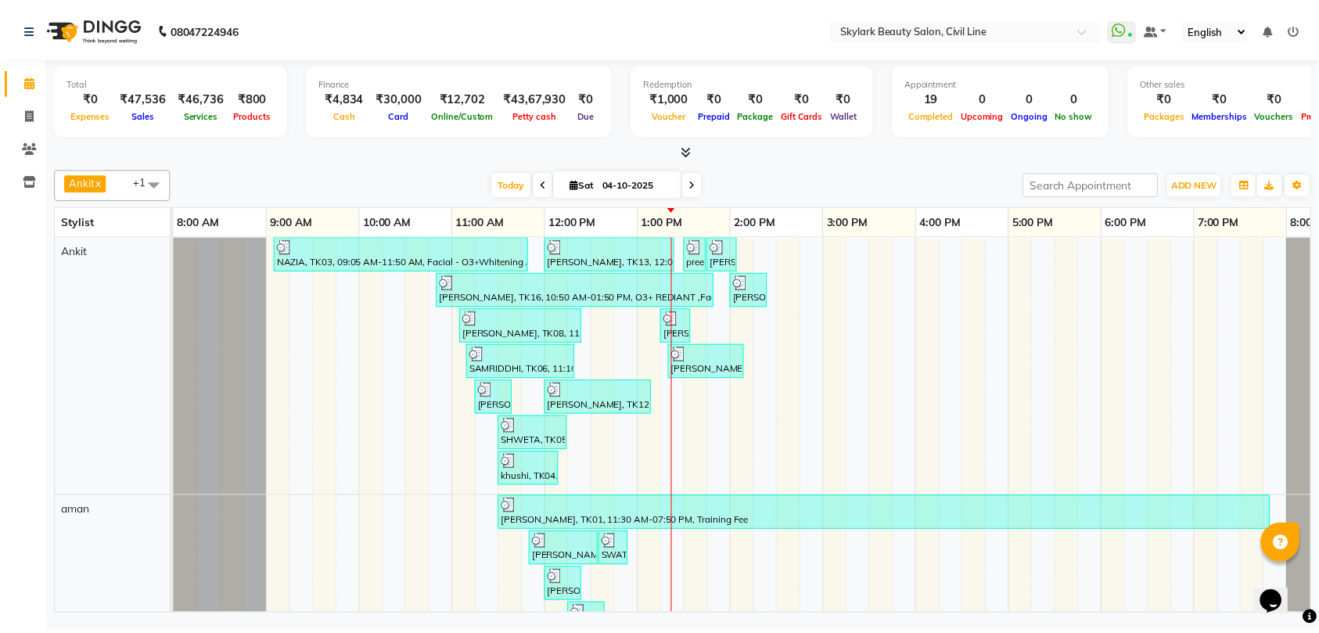
checkbox input "false"
click icon "button"
type input "un"
click div "Waxing - Underarm Normal"
checkbox input "false"
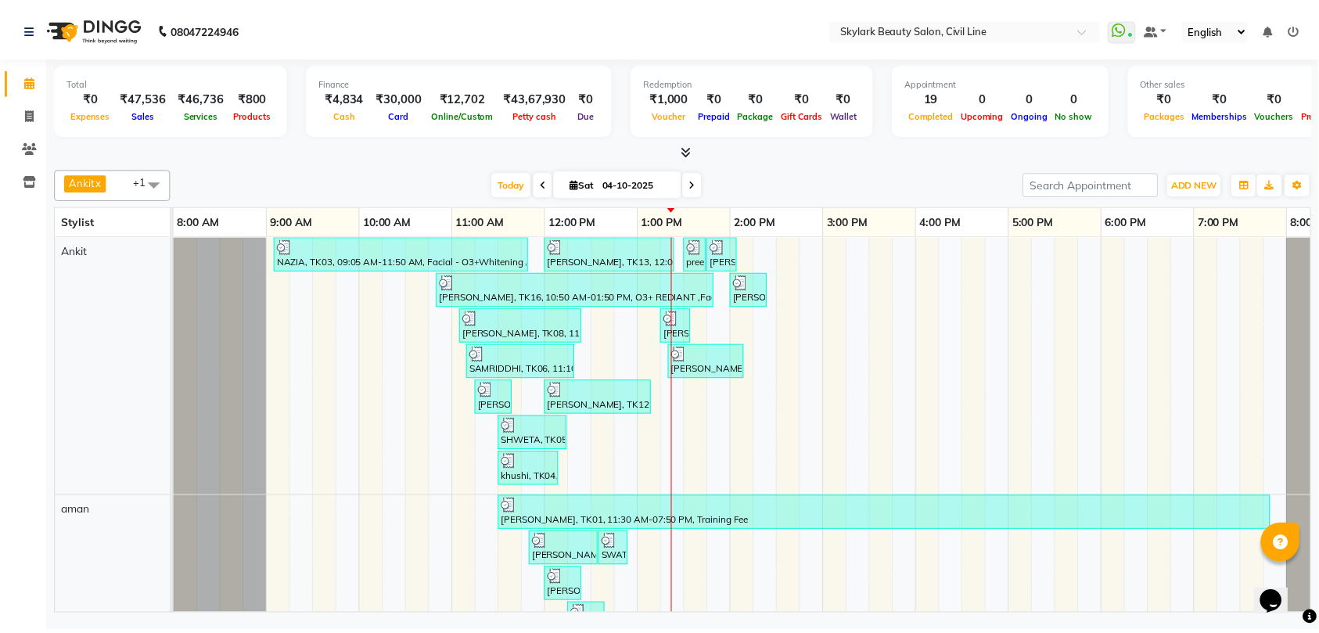
click input "un"
type input "u"
click div "Waxing - Half Leg Rica"
checkbox input "false"
click icon
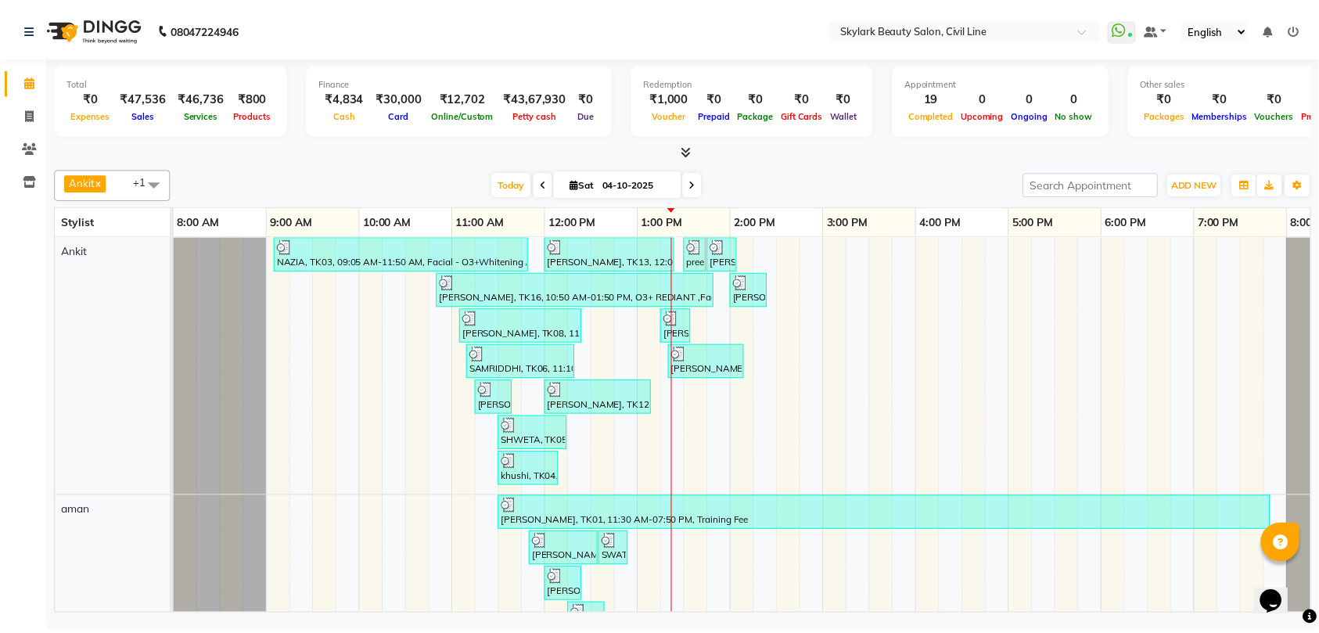
click input "text"
type input "un"
click div "Waxing - Underarm Rica"
checkbox input "false"
click input "Client"
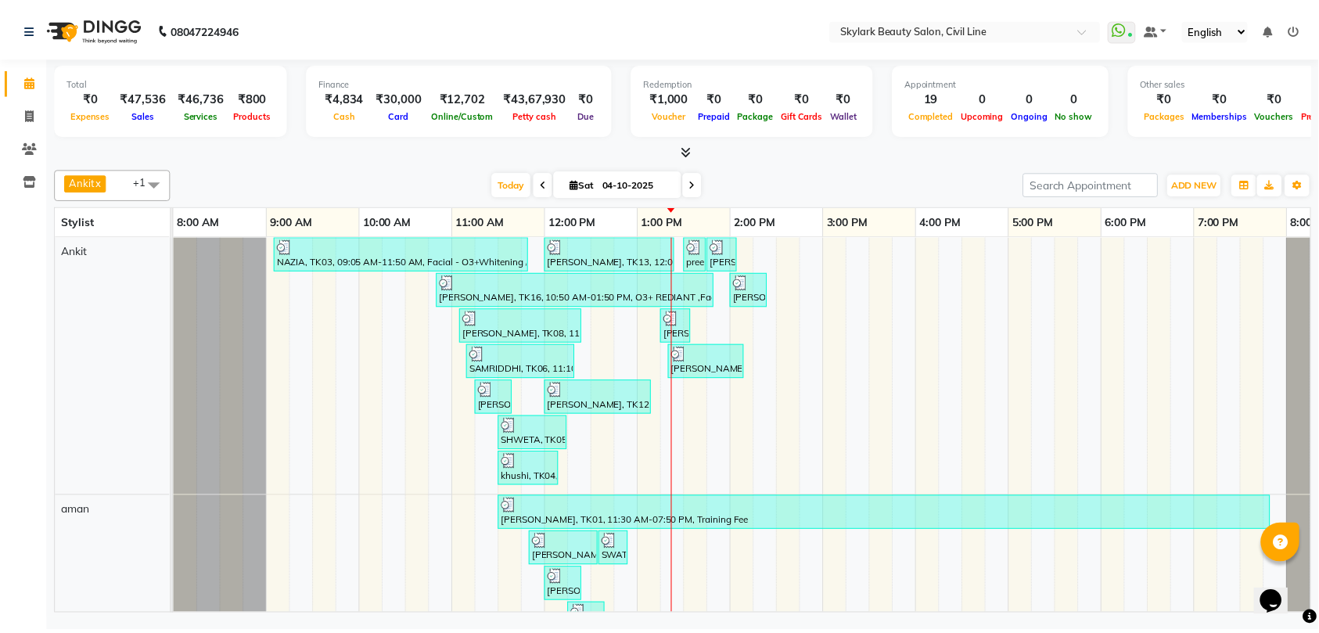
type input "7"
type input "0"
click ngb-highlight "79053540 85"
type input "7905354085"
click select "Select Coupon → Karwa 10 Coupon → Karwa 20 Coupon → Karwa 30 Coupon → Package 1…"
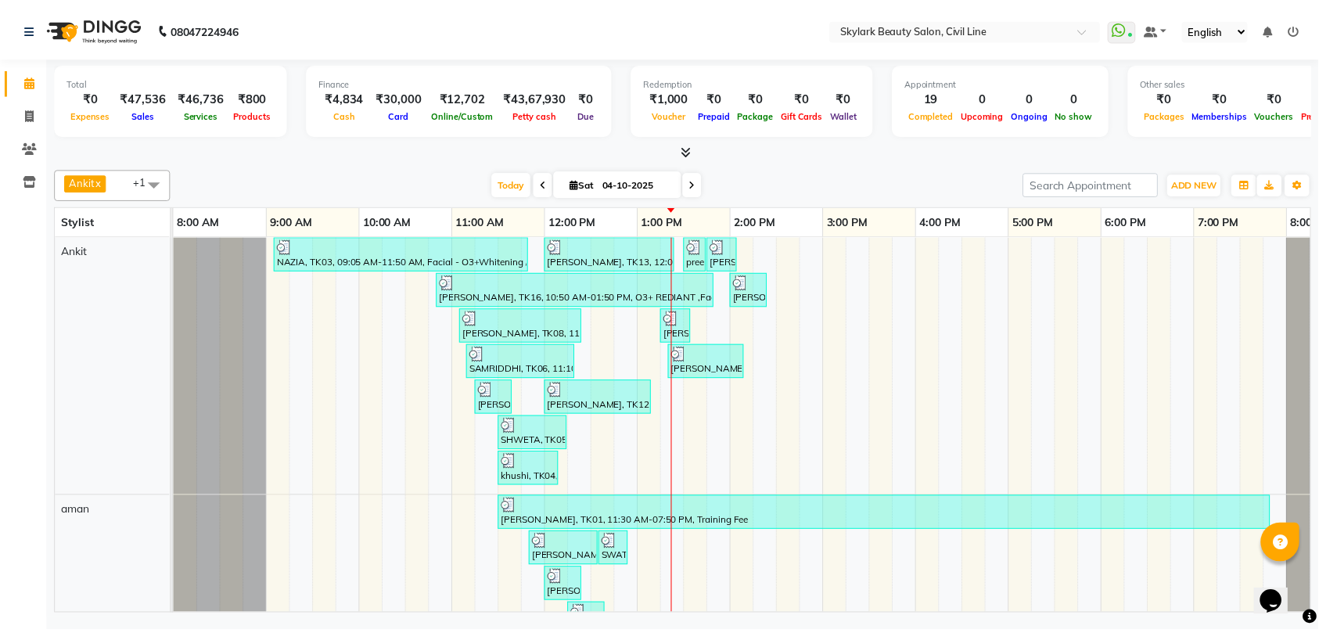
click div "Name: [PERSON_NAME] Membership: No Active Membership Total Visits: 5 Card on fi…"
click select "Select Coupon → Karwa 10 Coupon → Karwa 20 Coupon → Karwa 30 Coupon → Package 1…"
select select "2: Object"
click select "Select Coupon → Karwa 10 Coupon → Karwa 20 Coupon → Karwa 30 Coupon → Package 1…"
type input "20"
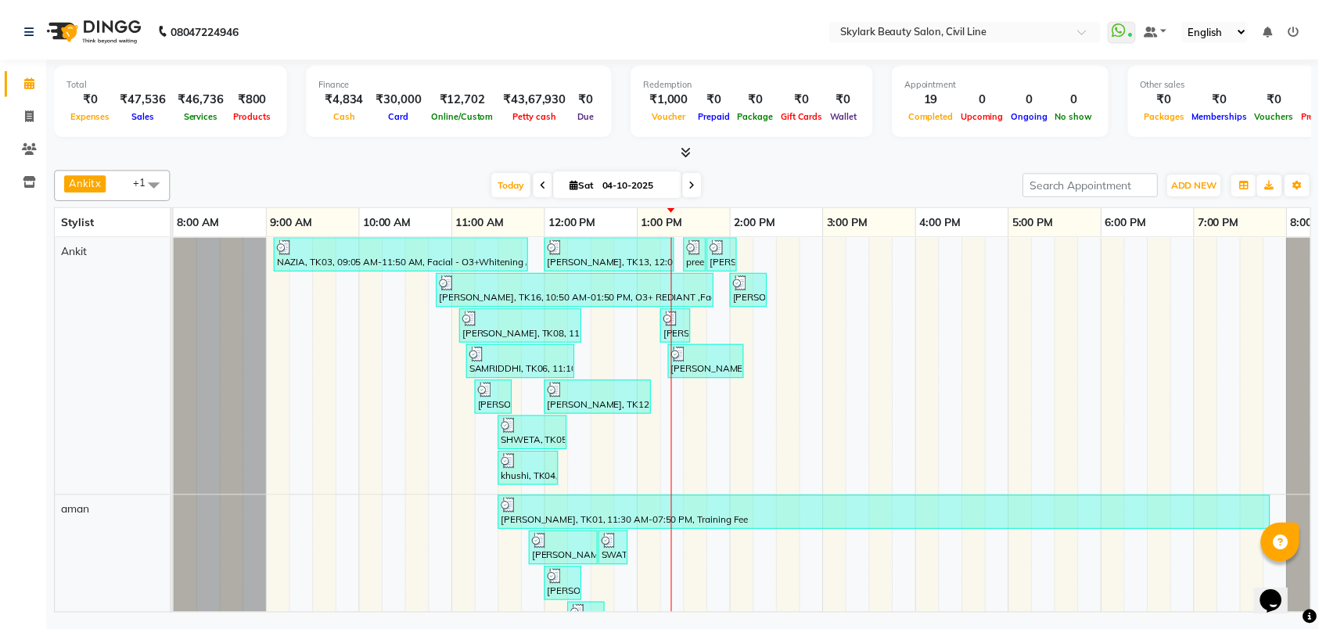
click select "Select Coupon → Karwa 10 Coupon → Karwa 20 Coupon → Karwa 30 Coupon → Package 1…"
select select "0:"
click select "Select Coupon → Karwa 10 Coupon → Karwa 20 Coupon → Karwa 30 Coupon → Package 1…"
type input "0"
click icon "button"
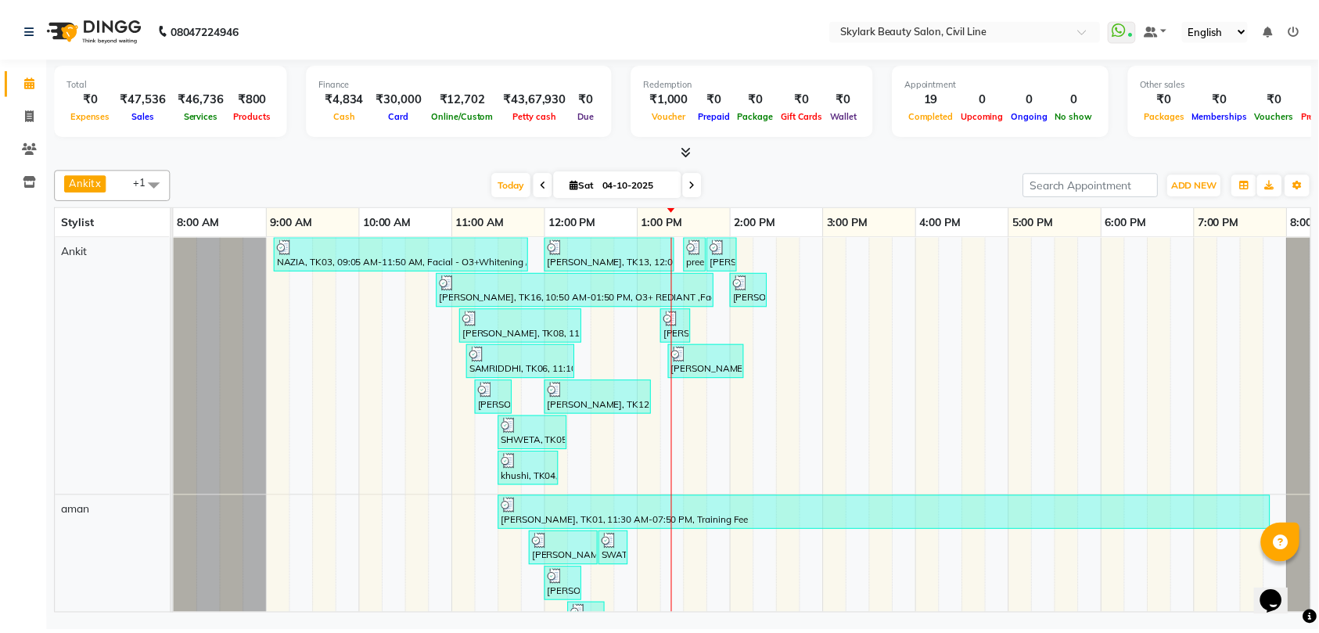
type input "hy"
click div "Advance Hydra"
checkbox input "false"
click icon
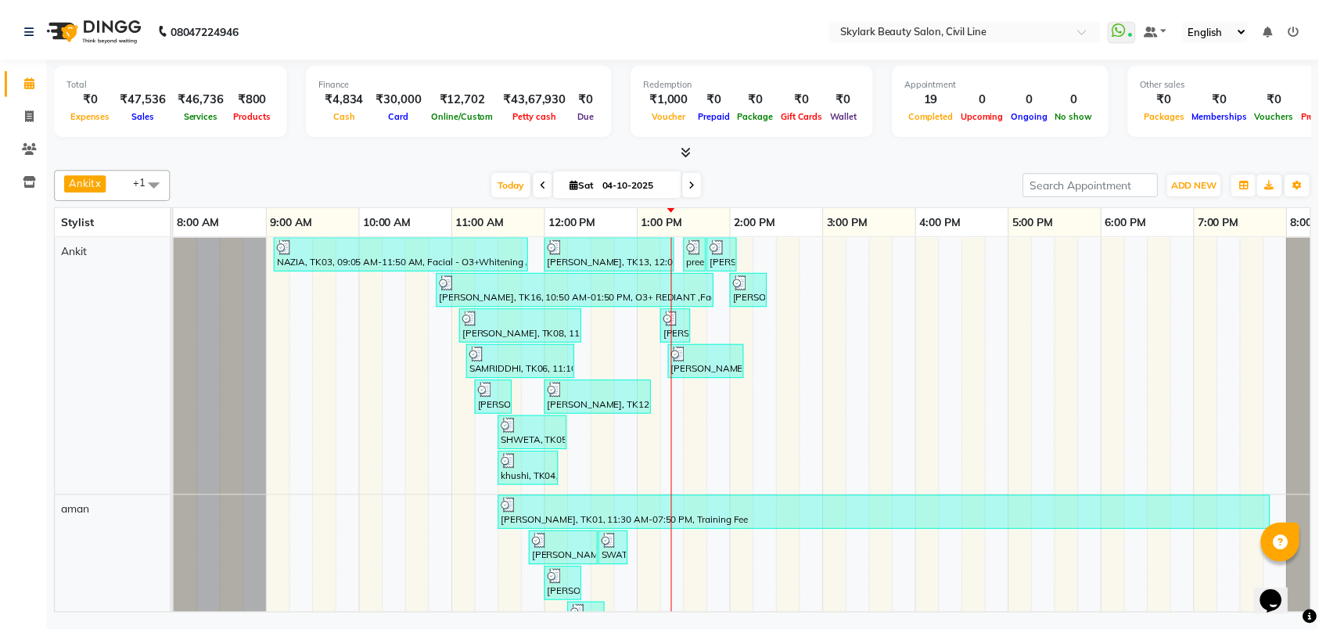
click select "Select Coupon → Karwa 10 Coupon → Karwa 20 Coupon → Karwa 30 Coupon → Package 1…"
select select "2: Object"
click select "Select Coupon → Karwa 10 Coupon → Karwa 20 Coupon → Karwa 30 Coupon → Package 1…"
type input "20"
click textarea
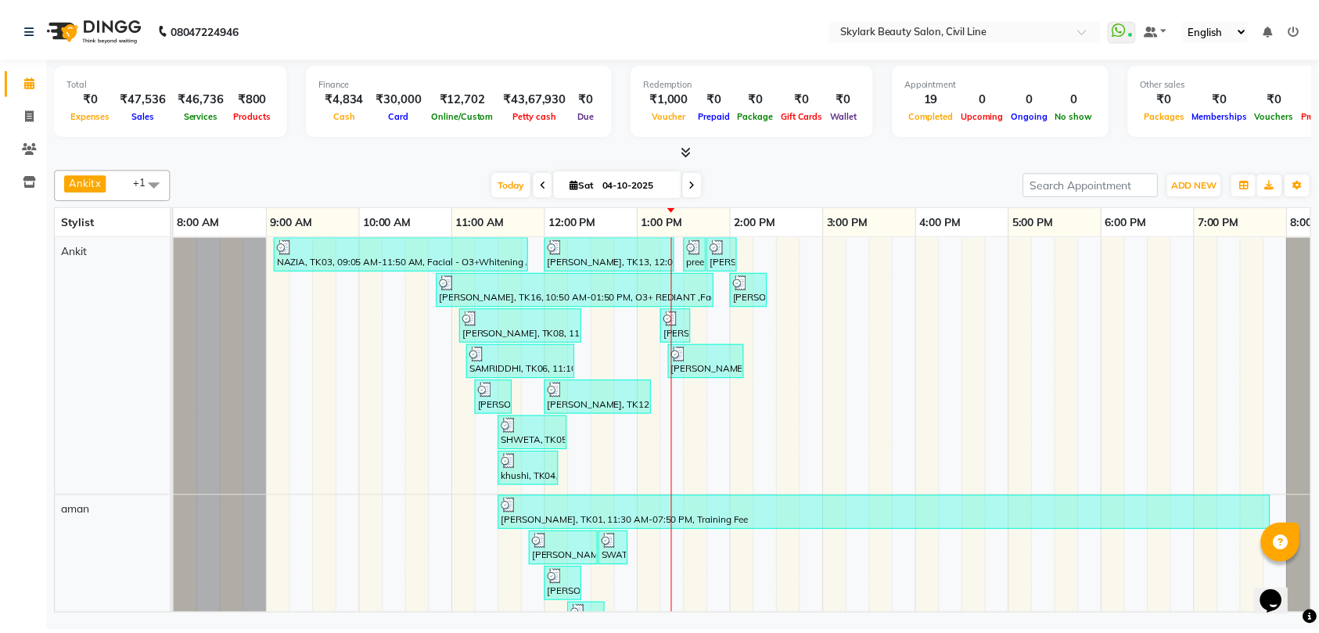
type textarea "offer"
click img
click span "GPay"
click button "Add Payment"
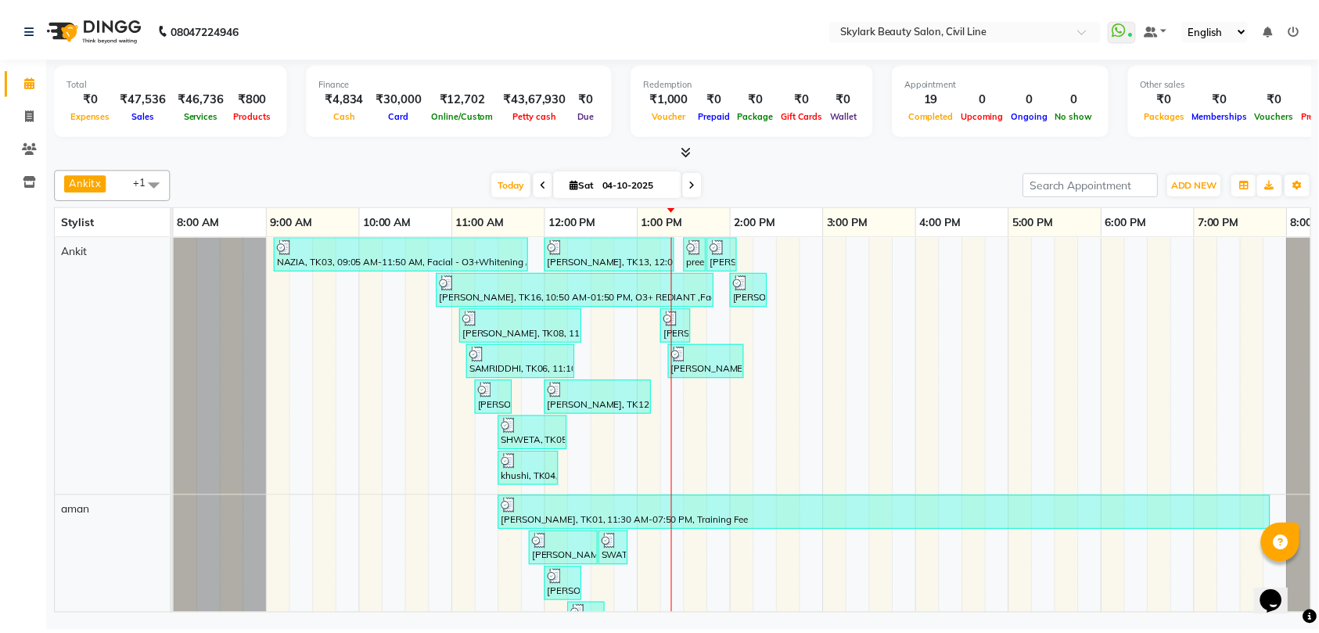
click button "Checkout"
click link "Print"
click at [29, 76] on icon at bounding box center [29, 80] width 10 height 12
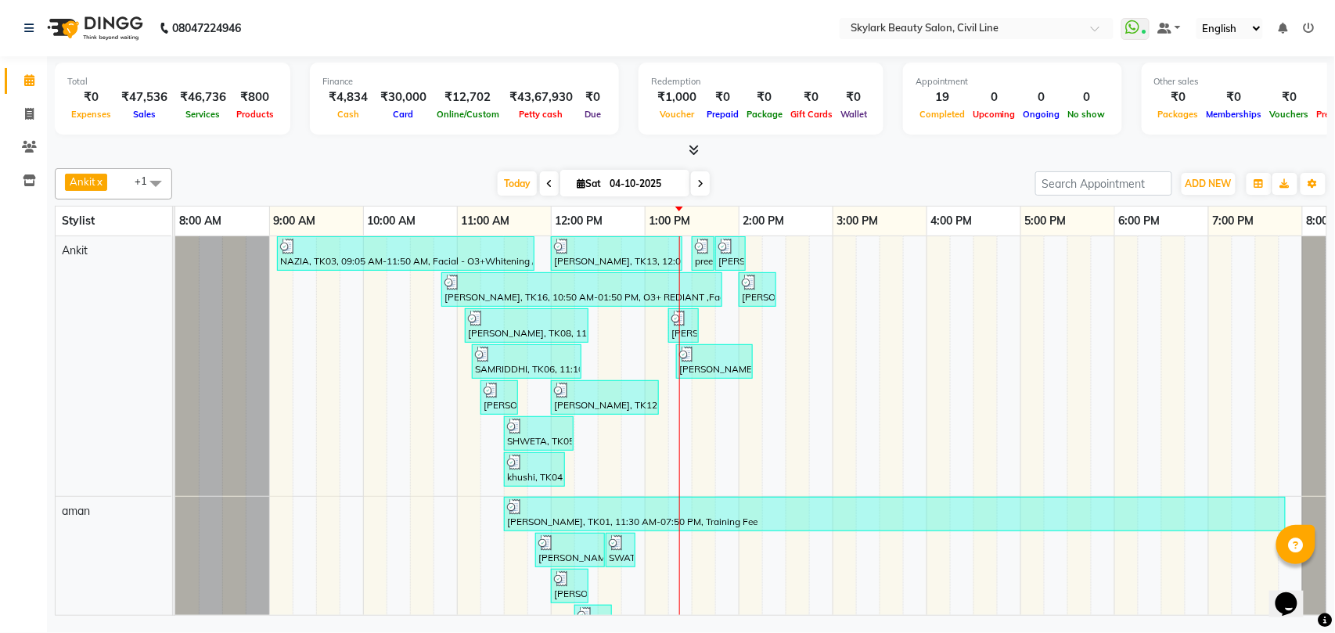
click at [29, 108] on icon at bounding box center [29, 114] width 9 height 12
select select "service"
select select "4588"
type input "7167"
click select "Select Stylist [PERSON_NAME] [PERSON_NAME] [PERSON_NAME] WASU"
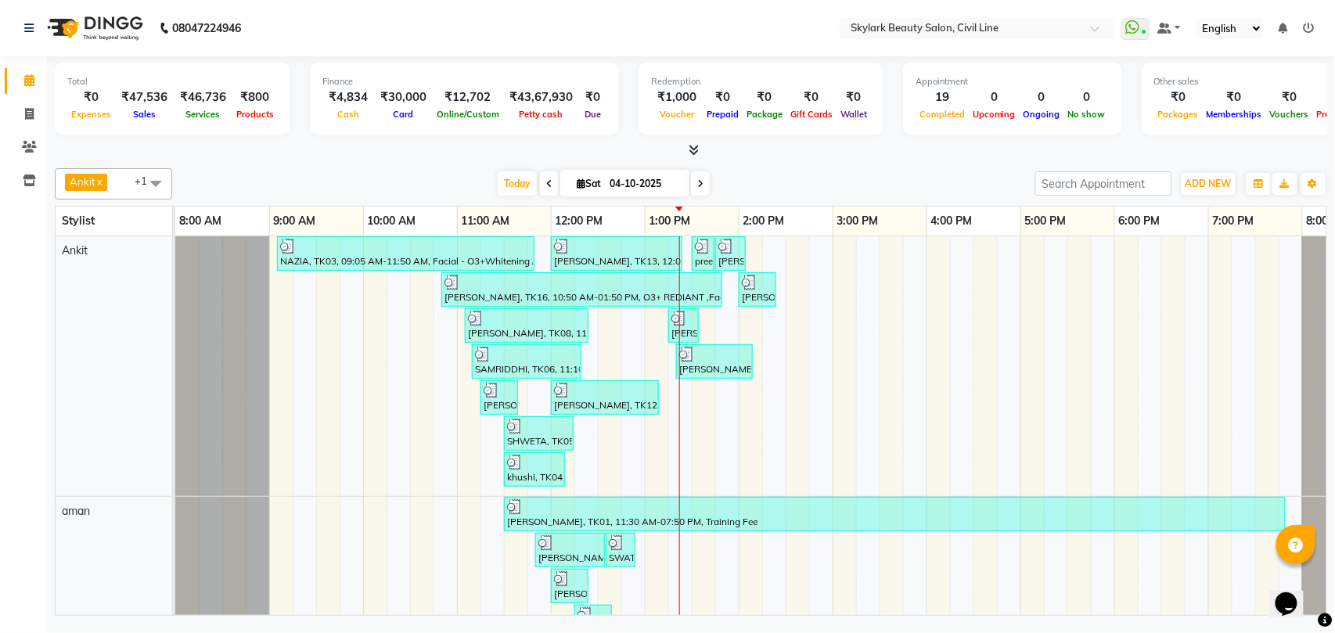
select select "28120"
click select "Select Stylist [PERSON_NAME] [PERSON_NAME] [PERSON_NAME] WASU"
click input "text"
type input "spa"
click div "Hair Spa - Biotop"
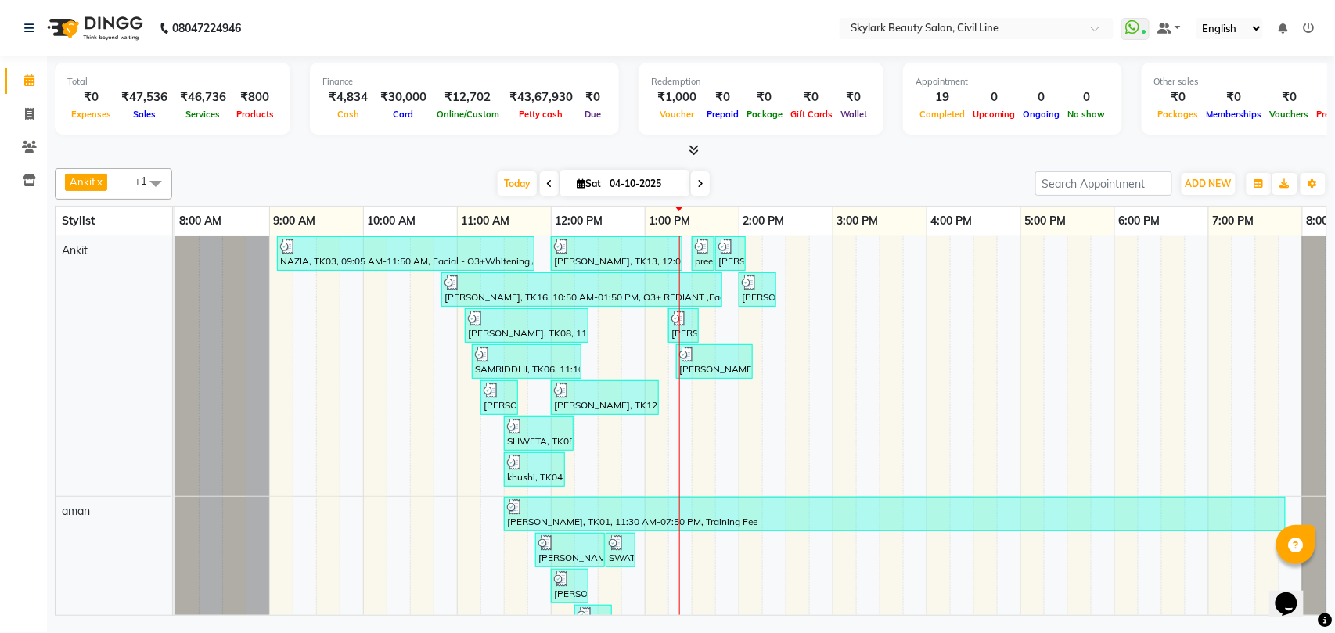
checkbox input "false"
click div "[MEDICAL_DATA] Hair spa"
checkbox input "false"
click div "Hair Spa - Treatment Base(Loreal)"
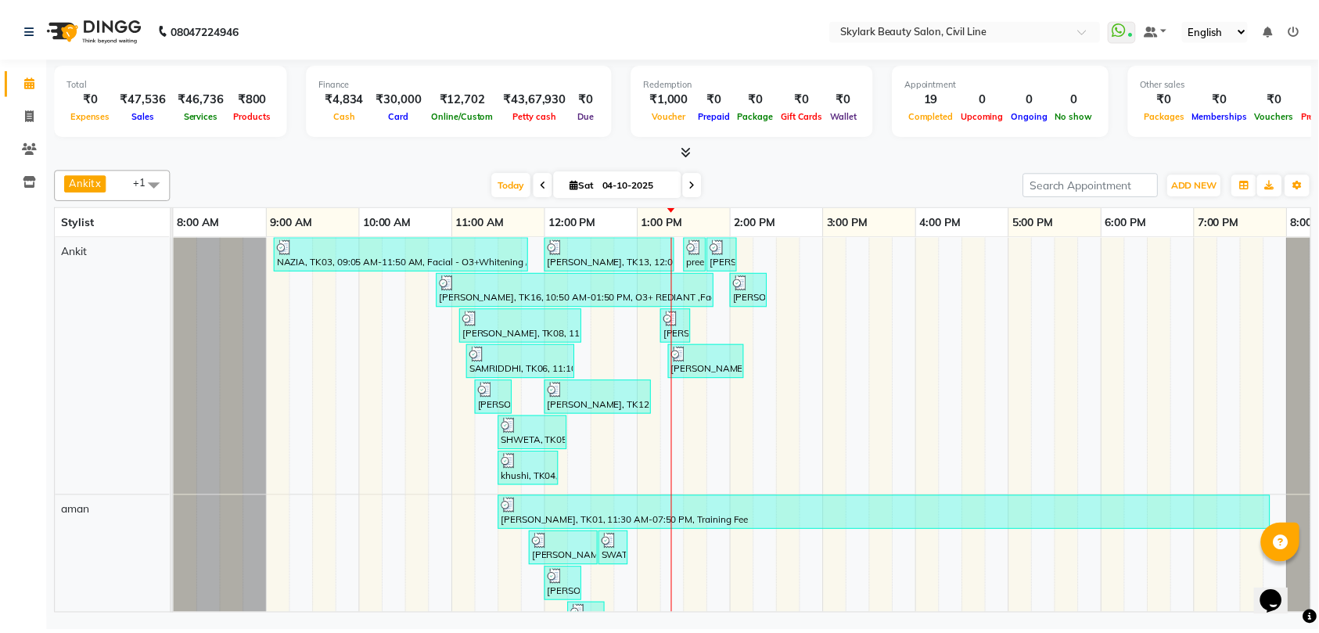
checkbox input "false"
click icon
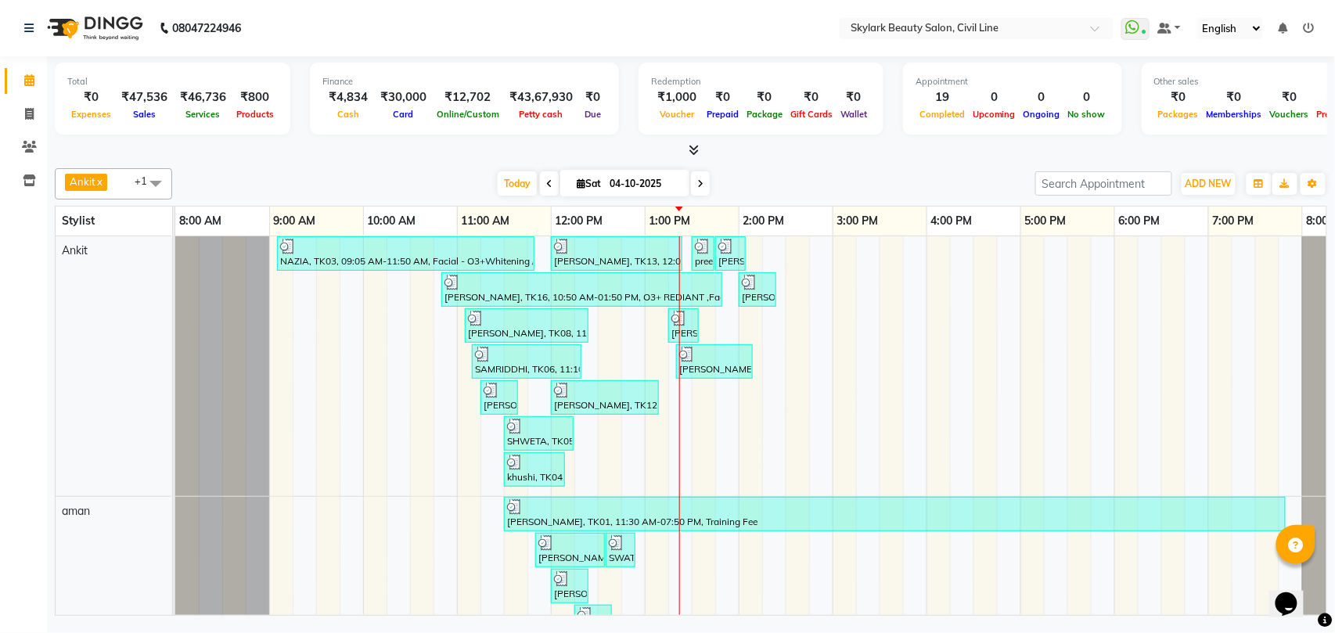
click icon
click div "[MEDICAL_DATA] Hair spa"
checkbox input "false"
click div "Hair Spa - Biotop"
checkbox input "false"
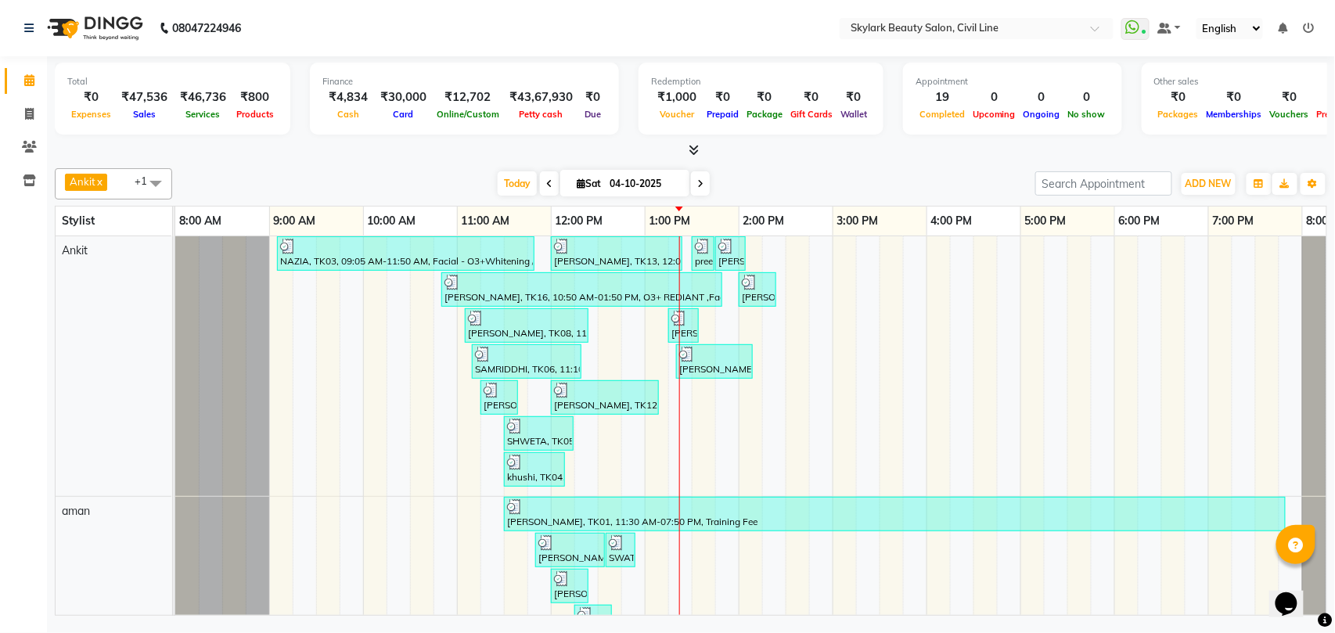
click div "Hair Spa - Treatment Base(Loreal)"
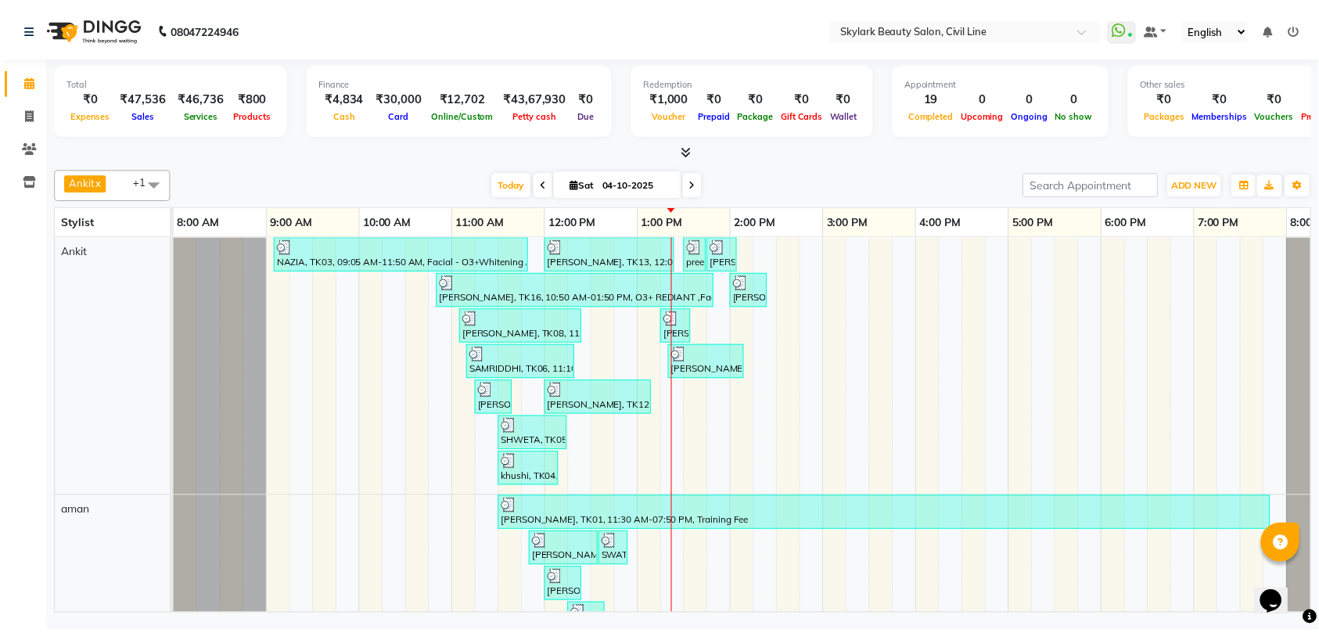
checkbox input "false"
click div "Hair Spa - Normal Hair Spa(Loreal)"
checkbox input "false"
click icon
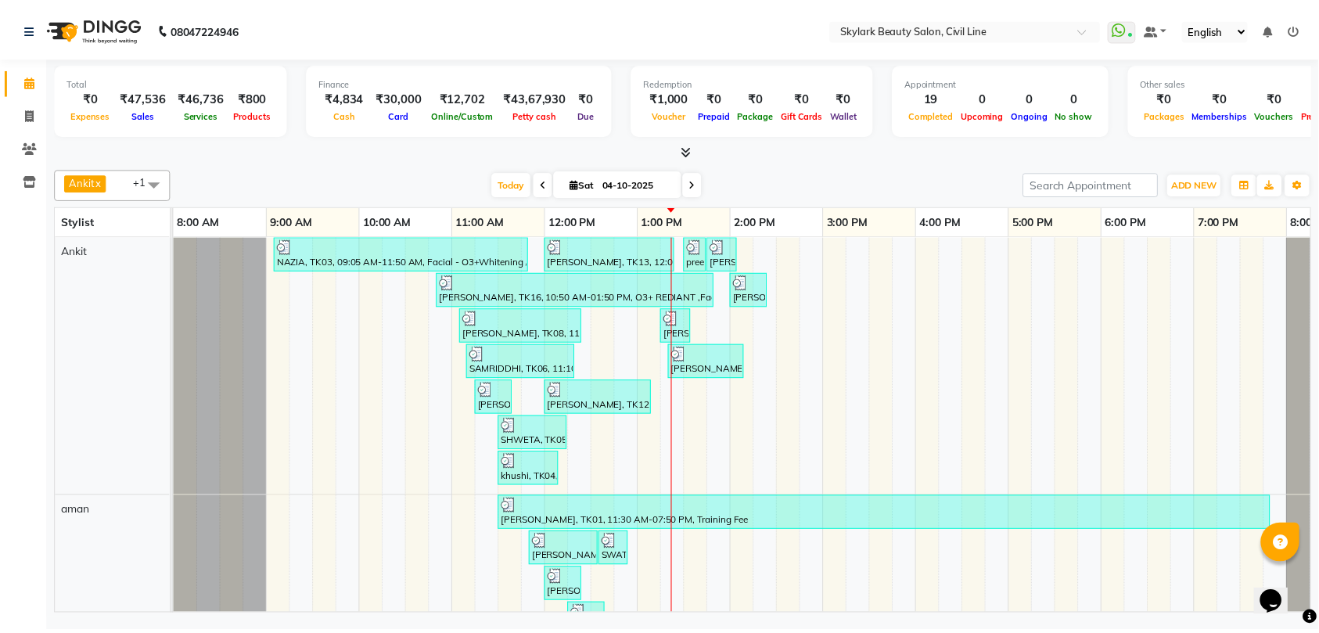
click icon
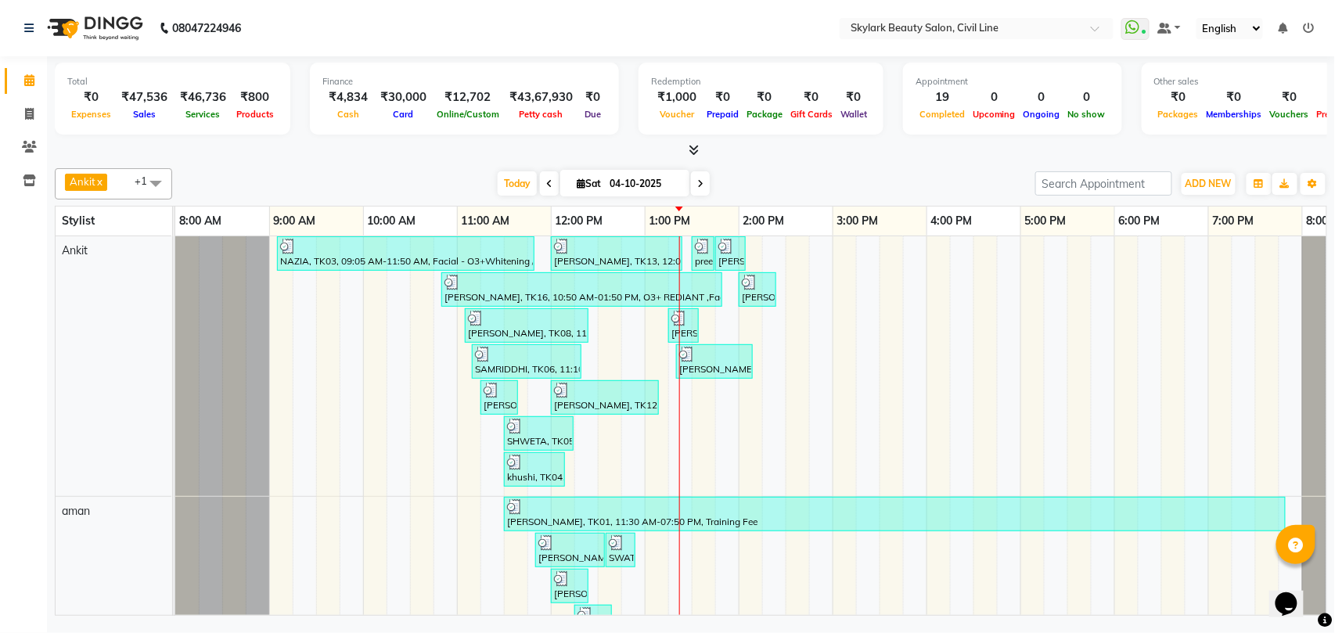
click button "button"
type input "fac"
click div "Facial - Raaga"
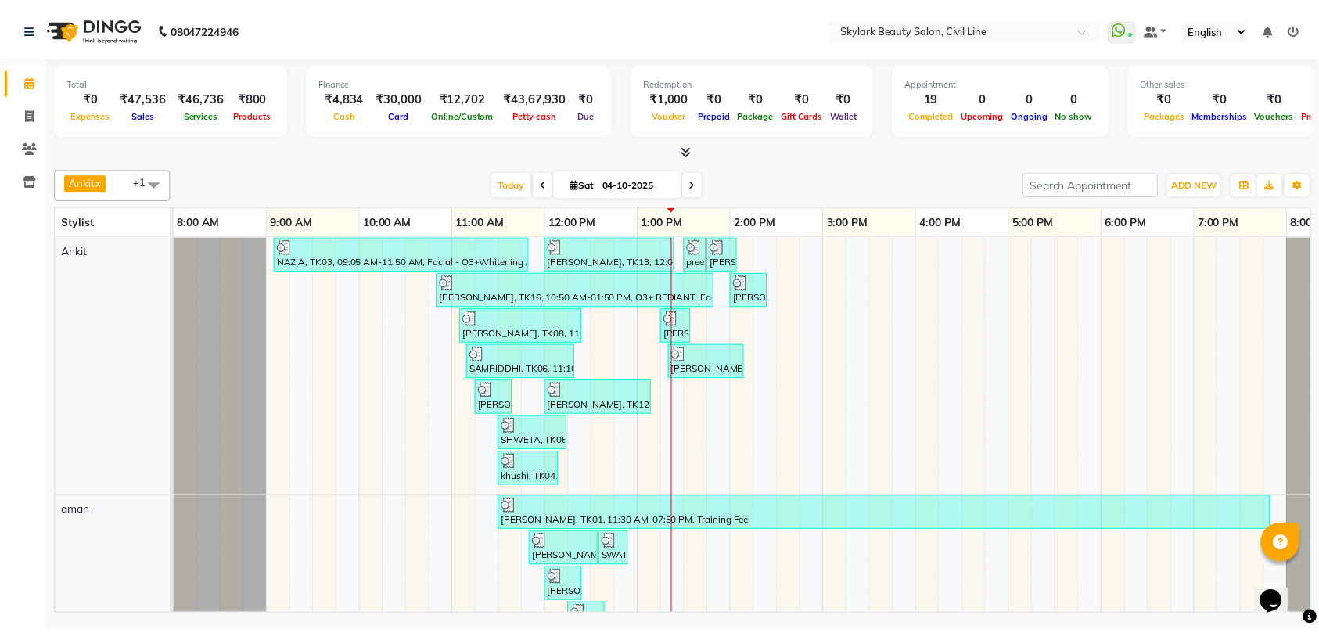
checkbox input "false"
click input "fac"
type input "f"
type input "bl"
click div "Neck Bleach"
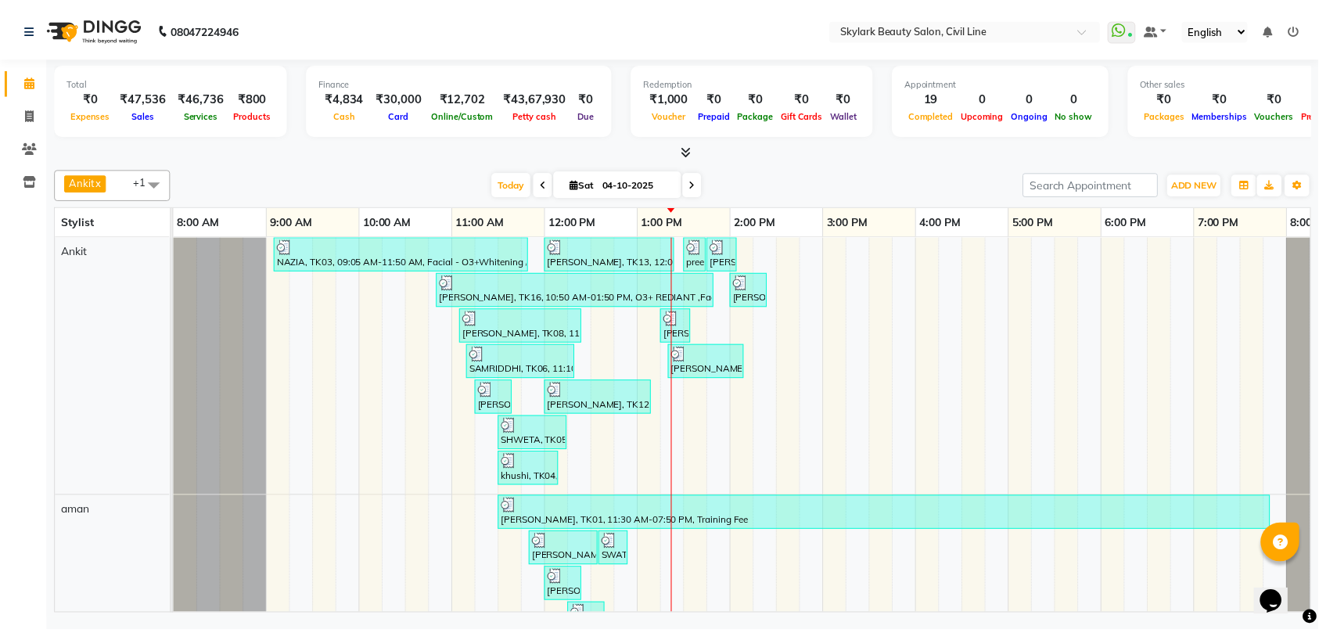
checkbox input "false"
click div "Bleach - Full Hand"
checkbox input "false"
click input "bl"
type input "b"
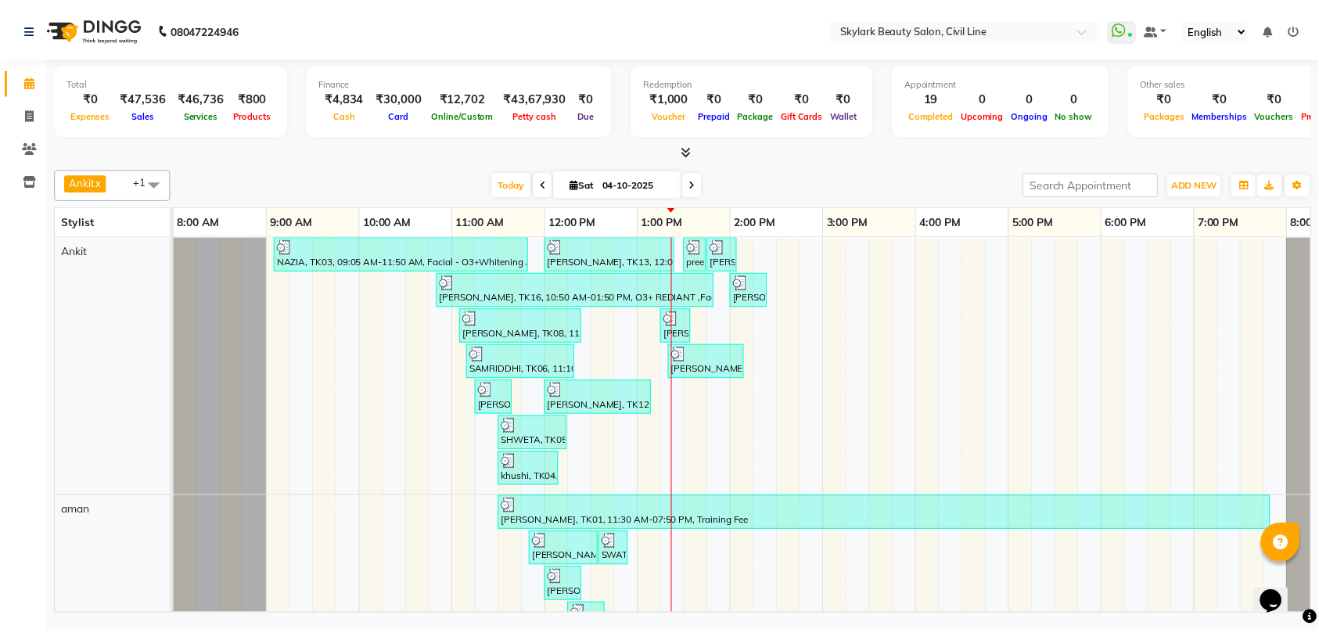
type input "th"
click div "Threading - Eyebrow"
checkbox input "false"
click input "Client"
type input "7"
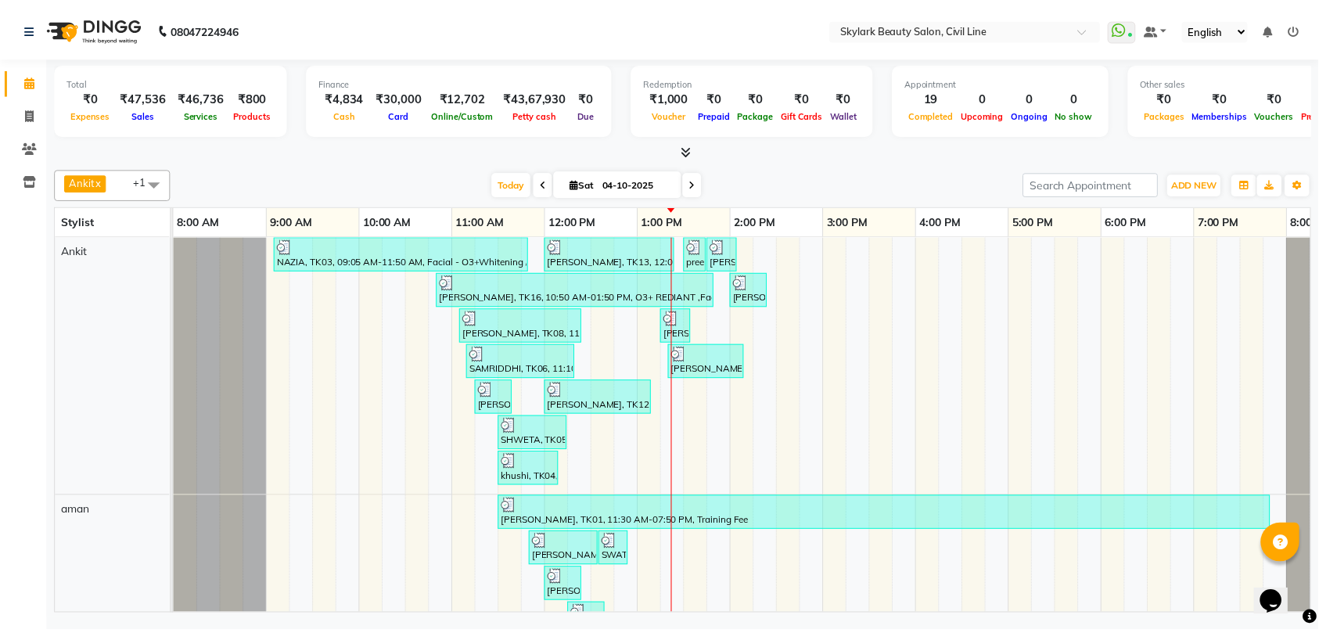
type input "0"
click ngb-highlight "70070113 77"
type input "7007011377"
click select "Select Coupon → Karwa 10 Coupon → Karwa 20 Coupon → Karwa 30 Coupon → Package 1…"
select select "2: Object"
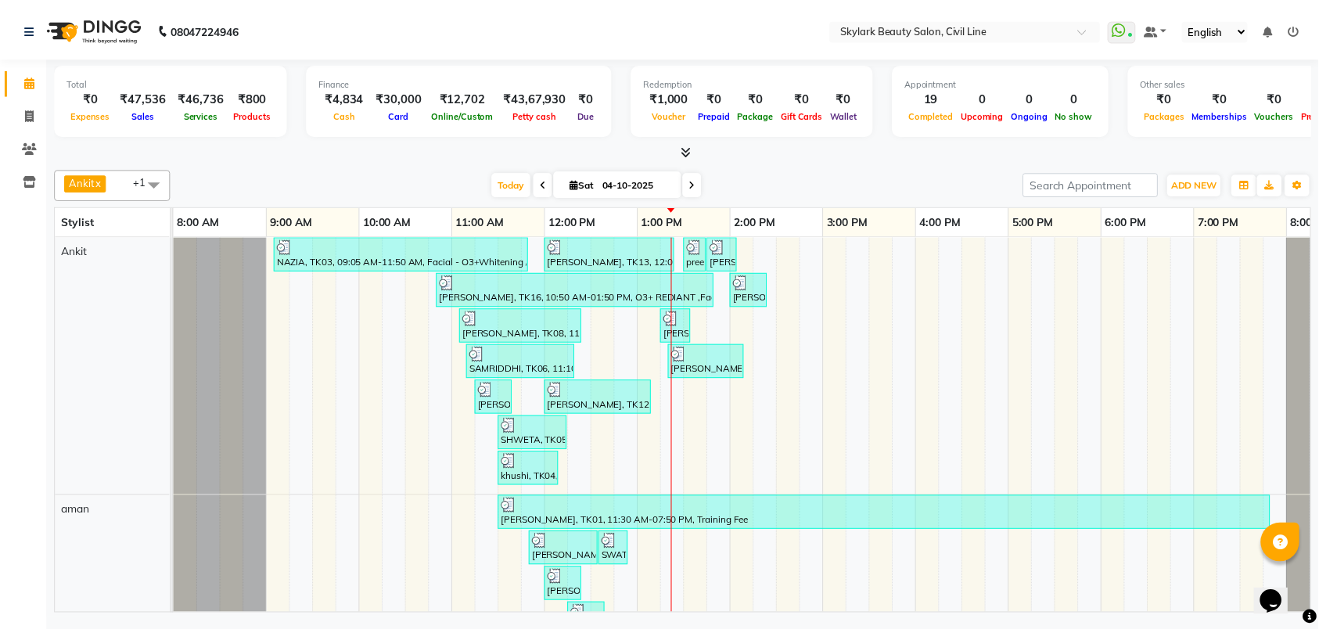
click select "Select Coupon → Karwa 10 Coupon → Karwa 20 Coupon → Karwa 30 Coupon → Package 1…"
type input "20"
click textarea
type textarea "offer"
click img
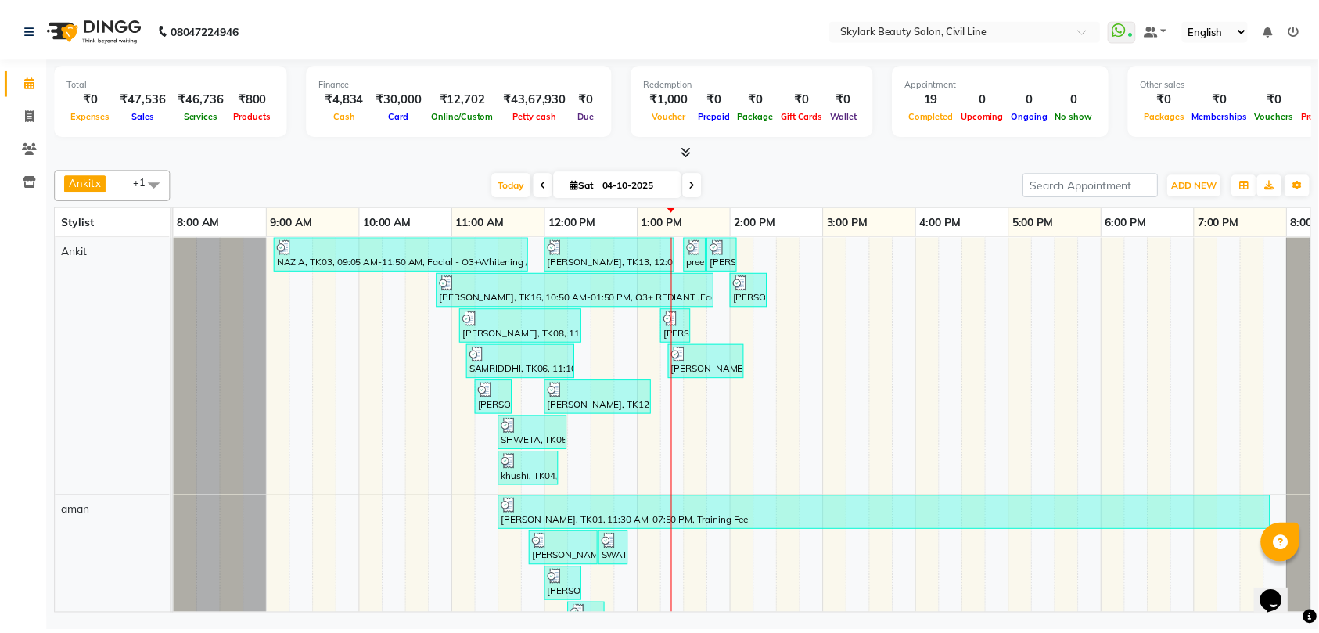
click select "Select Coupon → Karwa 10 Coupon → Karwa 20 Coupon → Karwa 30 Coupon → Package 1…"
select select "0:"
click select "Select Coupon → Karwa 10 Coupon → Karwa 20 Coupon → Karwa 30 Coupon → Package 1…"
type input "0"
click select "Select Coupon → Karwa 10 Coupon → Karwa 20 Coupon → Karwa 30 Coupon → Package 1…"
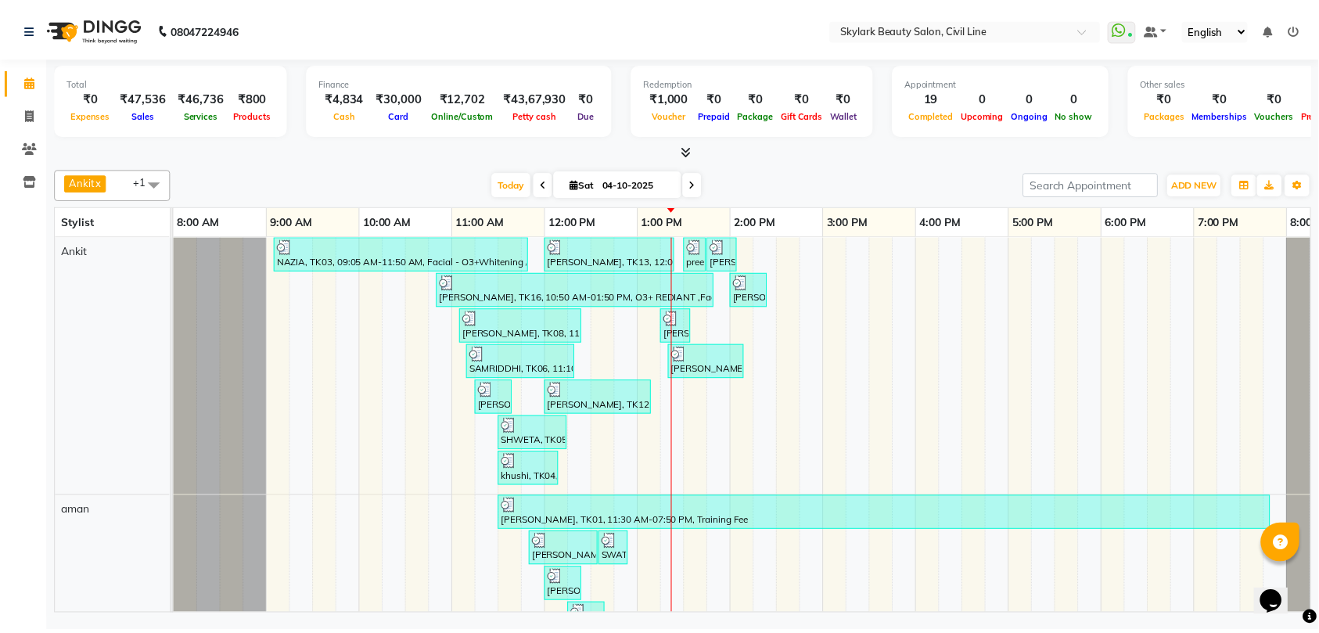
select select "2: Object"
click select "Select Coupon → Karwa 10 Coupon → Karwa 20 Coupon → Karwa 30 Coupon → Package 1…"
type input "20"
click span "GPay"
click button "Add Payment"
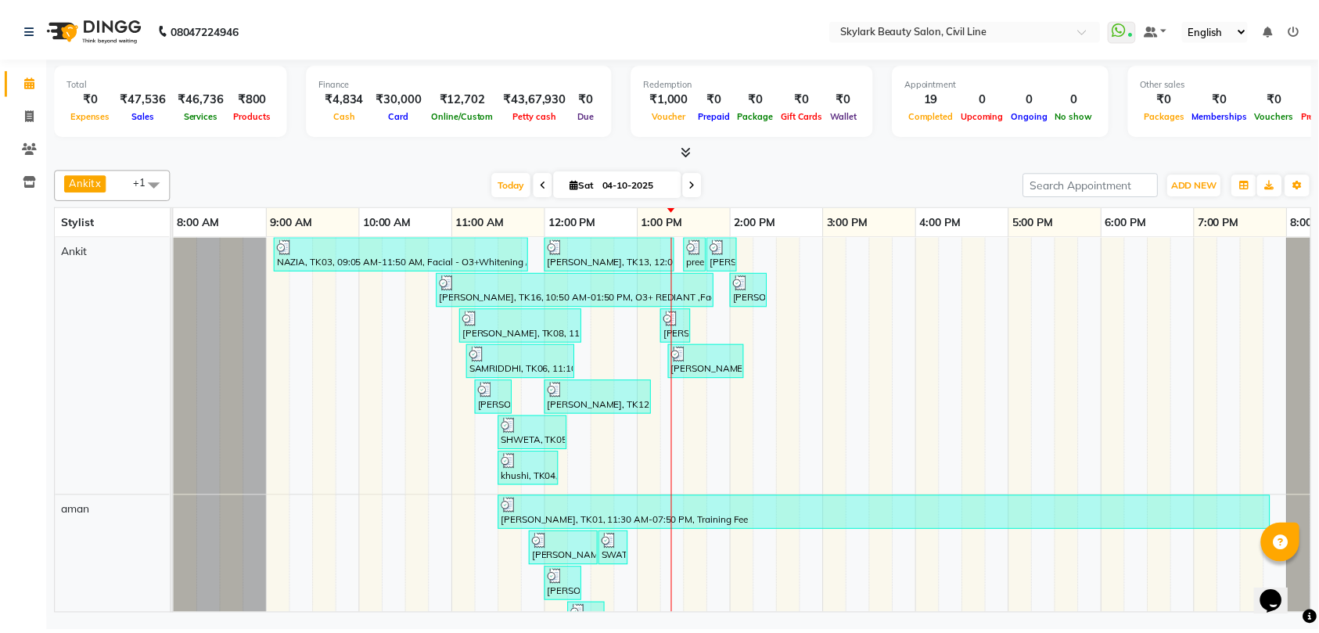
click button "Checkout"
click link "Print"
click at [29, 80] on icon at bounding box center [29, 80] width 10 height 12
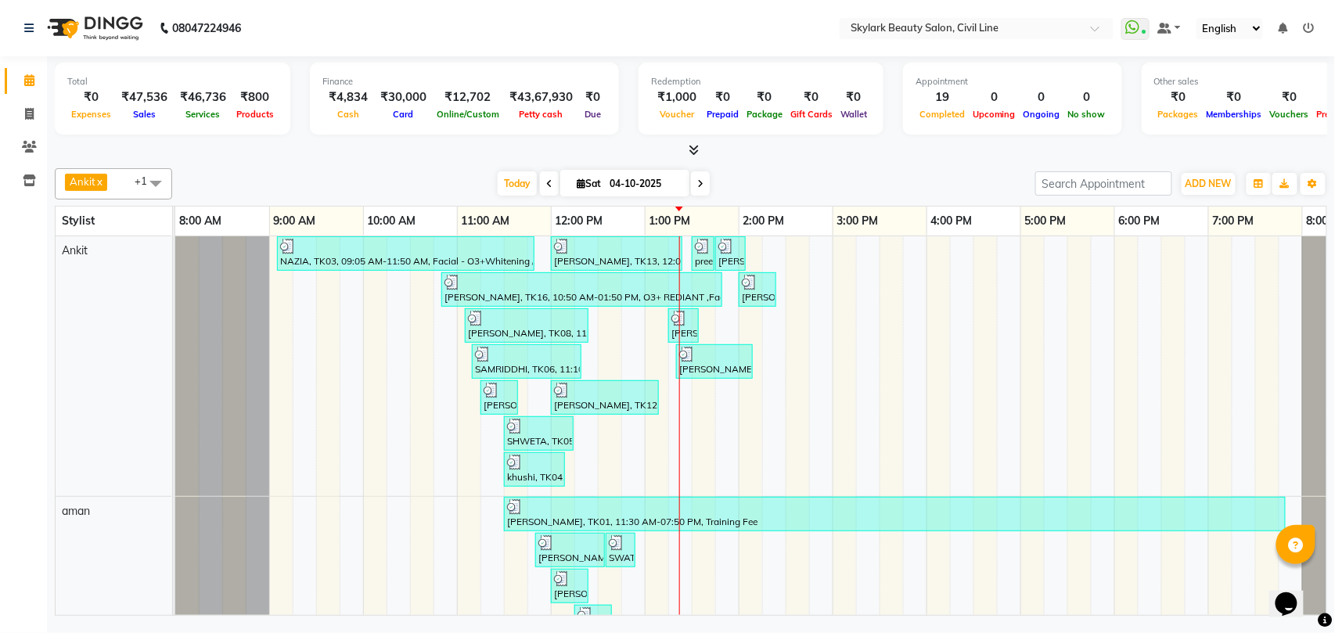
click at [27, 111] on icon at bounding box center [29, 114] width 9 height 12
select select "service"
select select "4588"
type input "7168"
click select "Select Stylist"
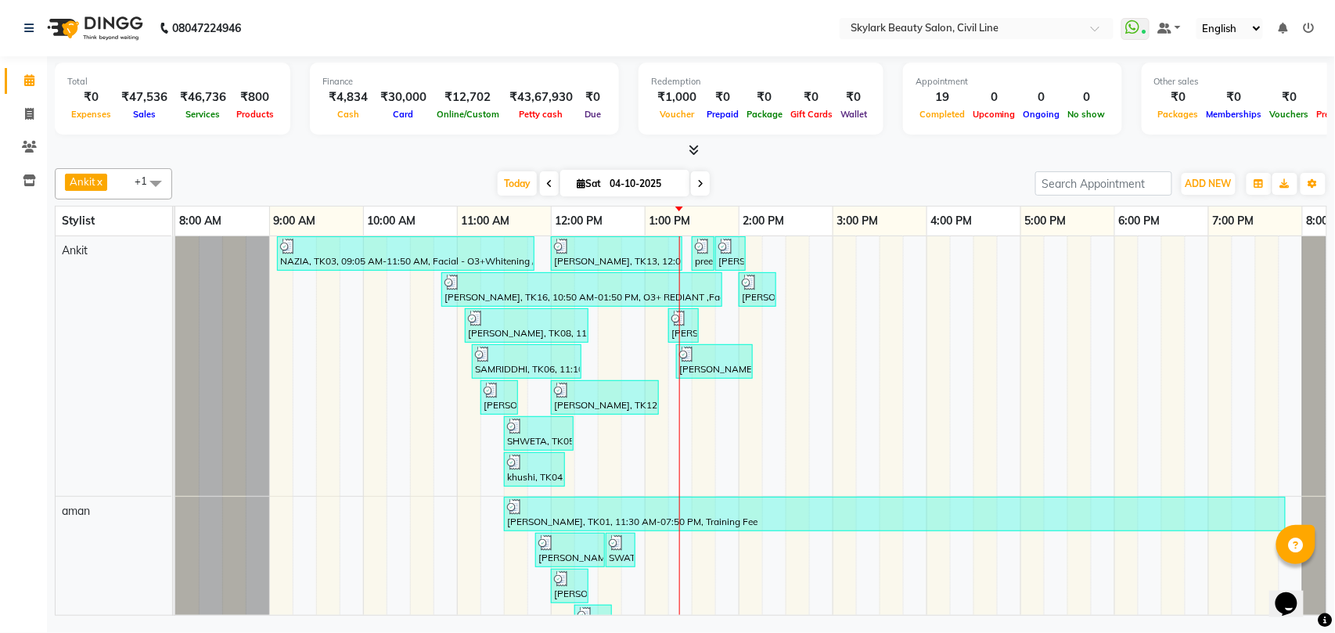
select select "28120"
click select "Select Stylist [PERSON_NAME] [PERSON_NAME] [PERSON_NAME] WASU"
click input "text"
type input "d ta"
click div "Bleach - Face [PERSON_NAME]"
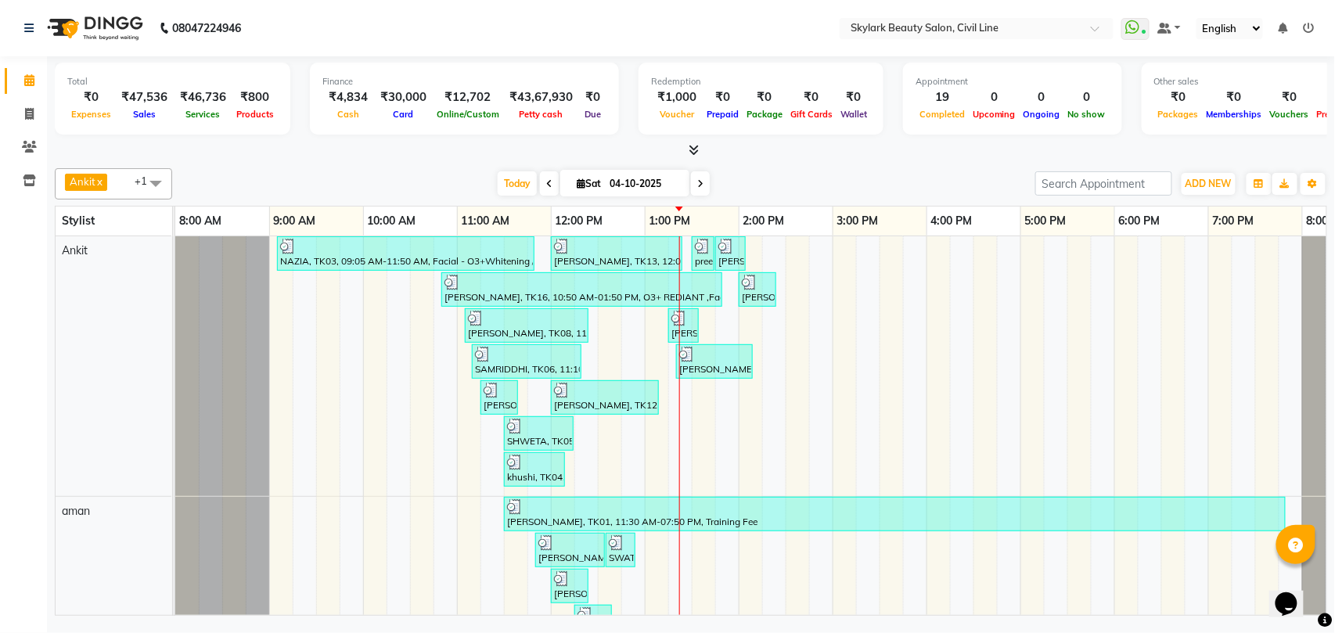
checkbox input "false"
click input "Client"
type input "a"
type input "0"
click button "avisha 7007011377"
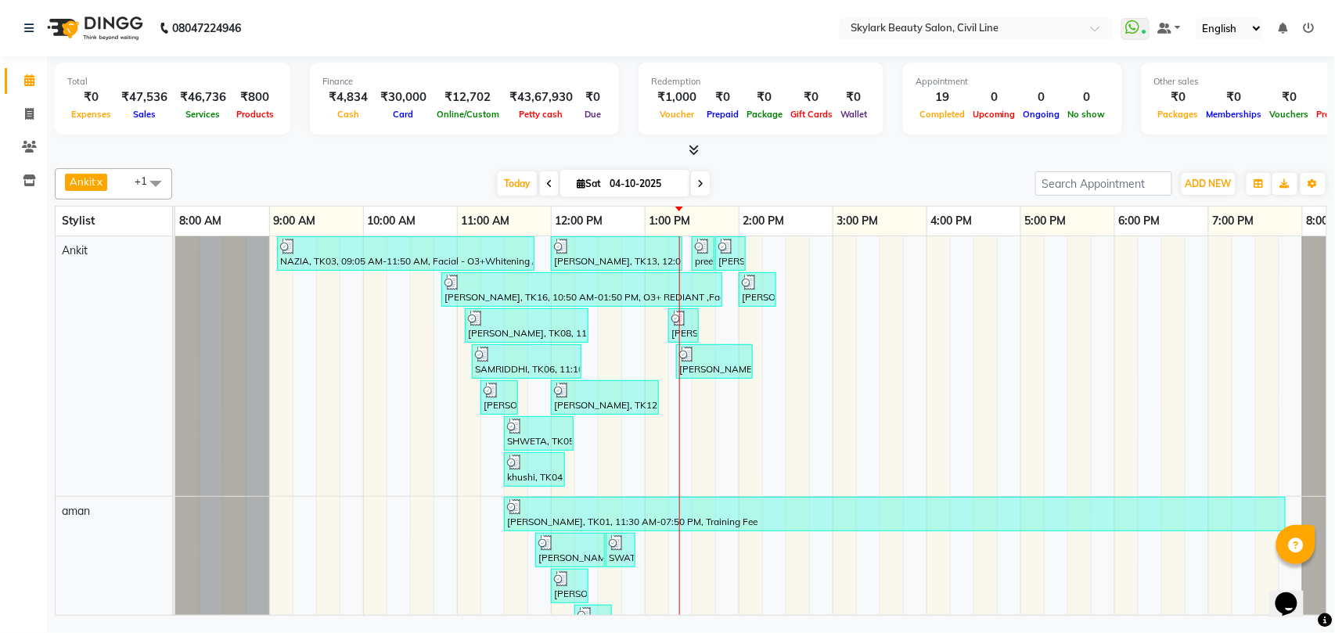
type input "7007011377"
click select "Select Coupon → Karwa 10 Coupon → Karwa 20 Coupon → Karwa 30 Coupon → Package 1…"
select select "1: Object"
click select "Select Coupon → Karwa 10 Coupon → Karwa 20 Coupon → Karwa 30 Coupon → Package 1…"
type input "10"
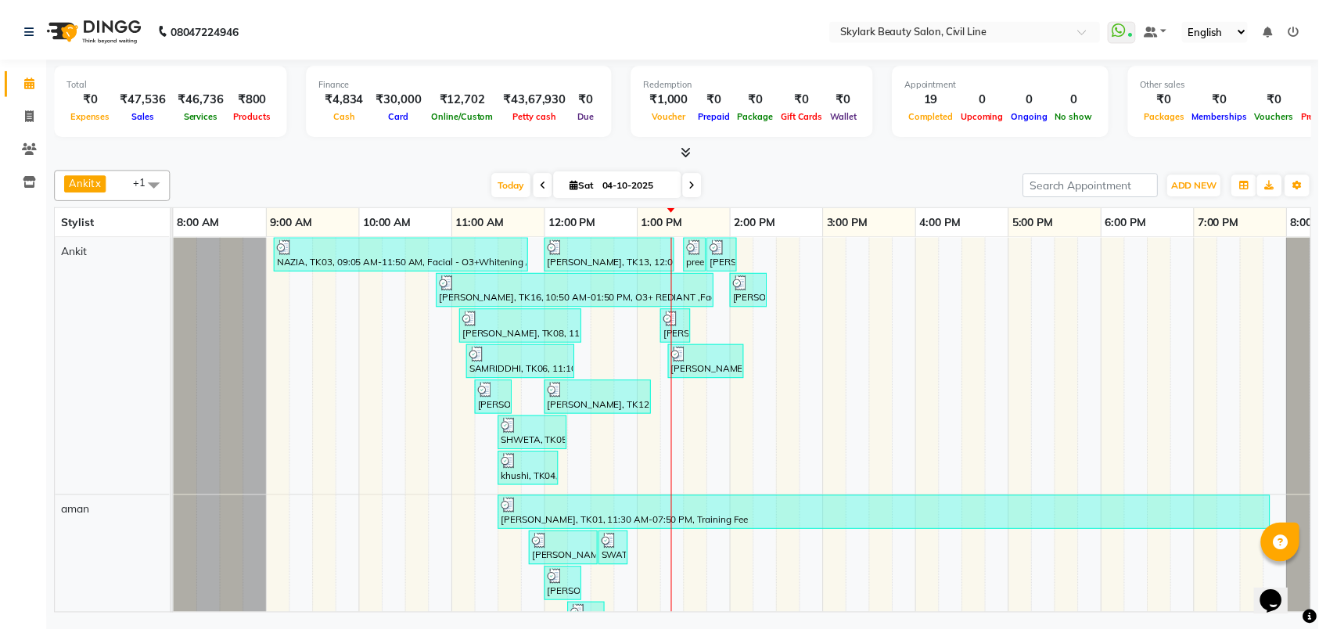
click textarea
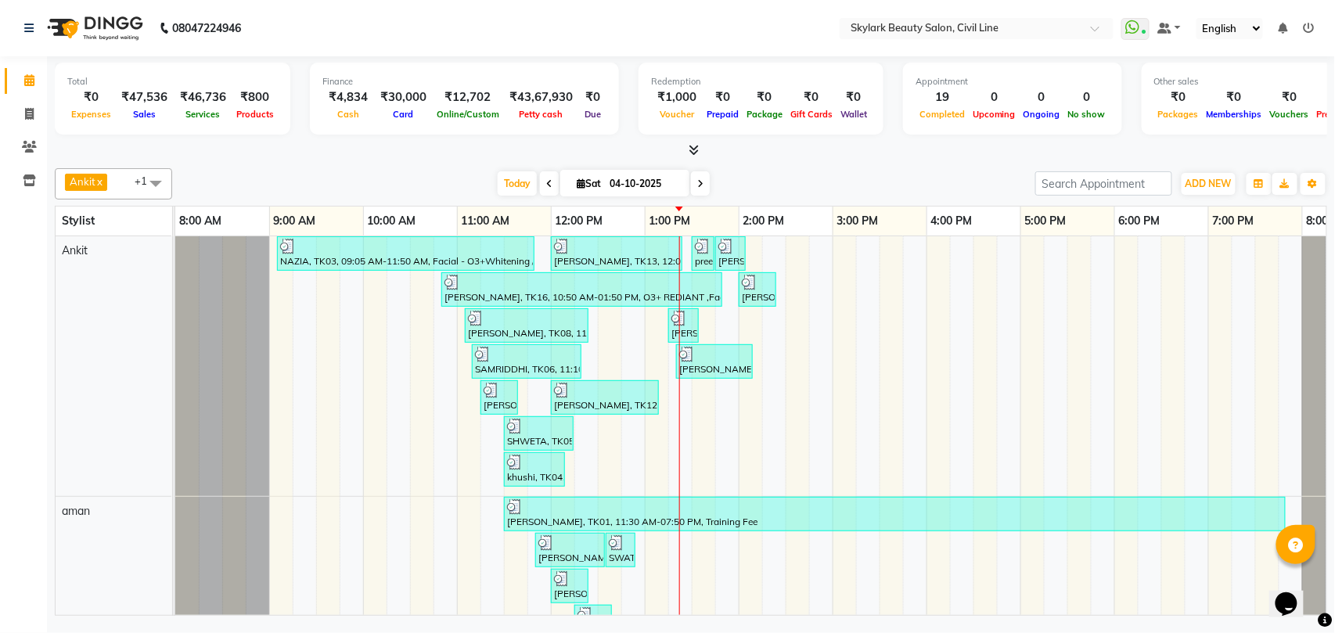
type textarea "offer"
click img
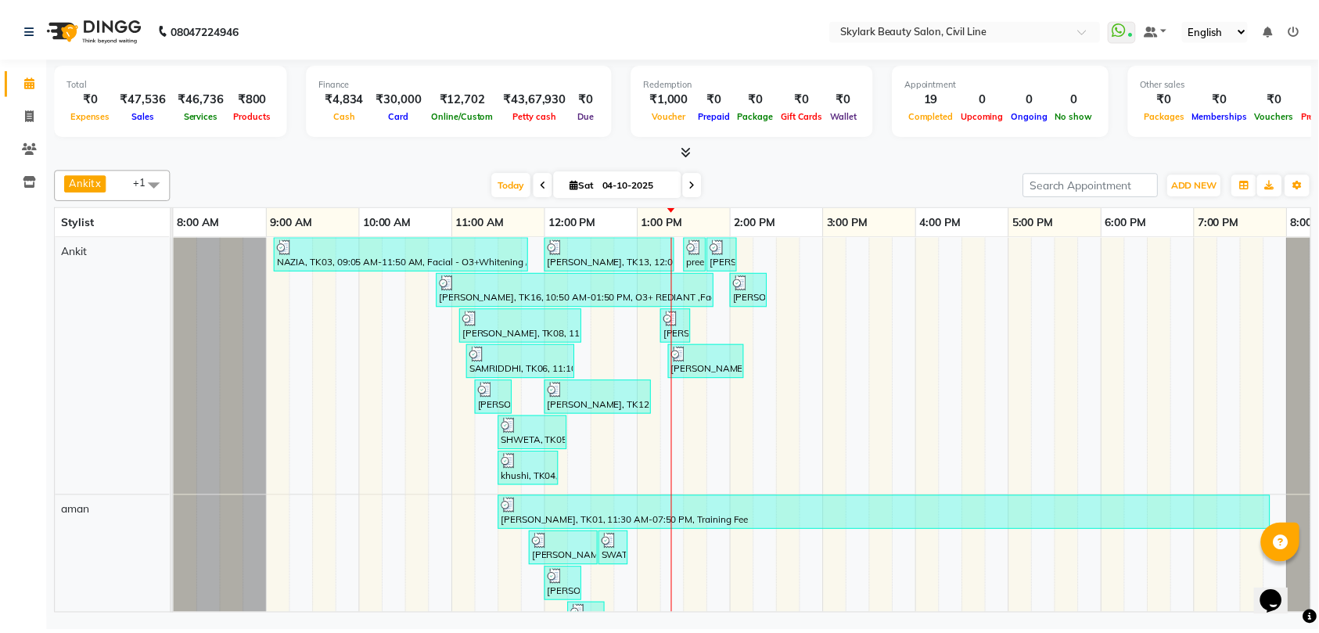
click span "GPay"
click span "CASH"
click button "Add Payment"
click button "Checkout"
click link "Print"
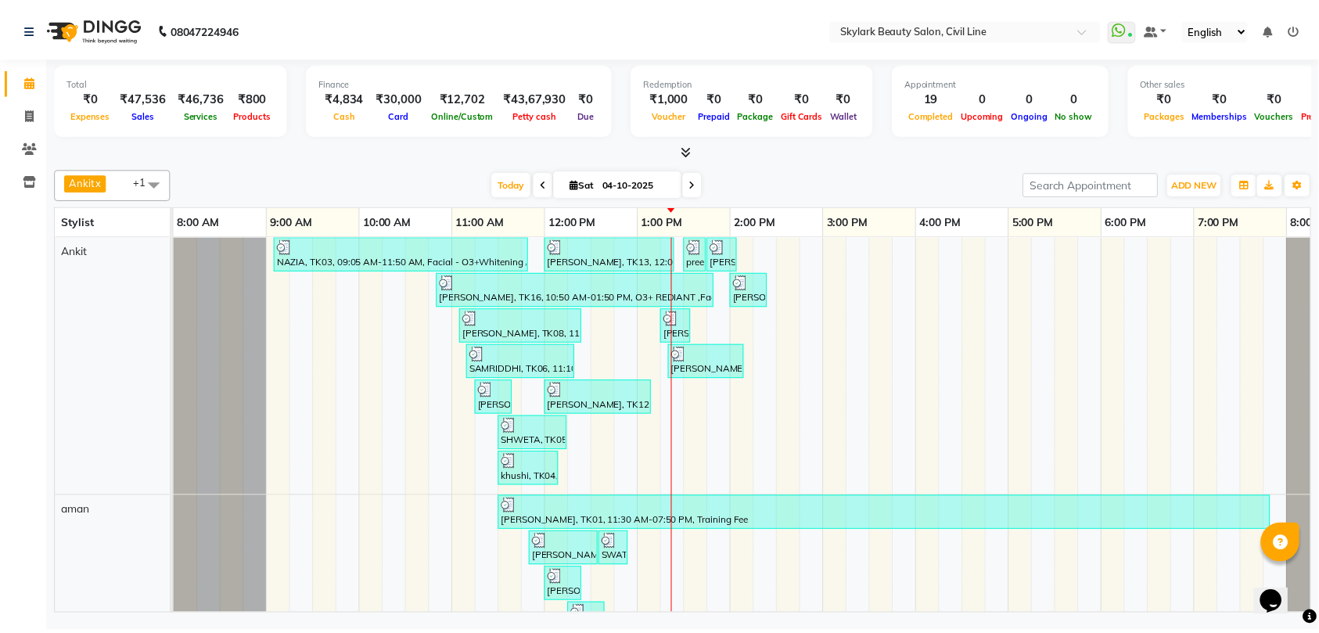
click at [26, 110] on icon at bounding box center [29, 114] width 9 height 12
select select "service"
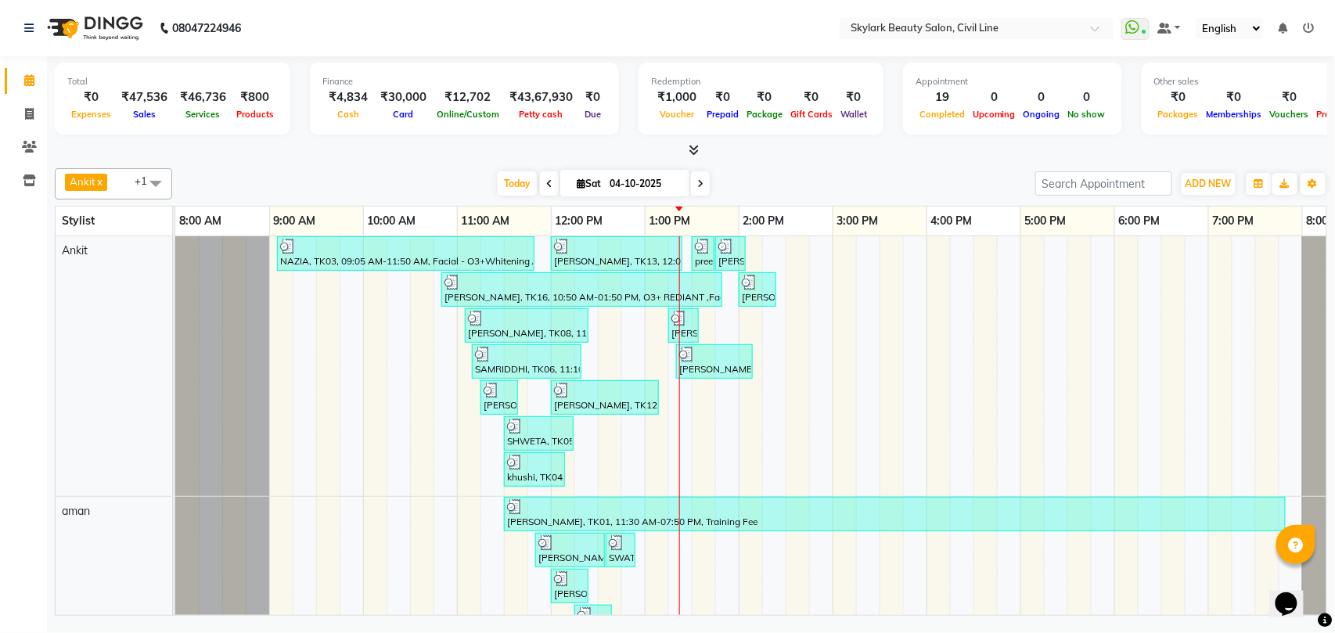
select select "4588"
type input "7169"
click select "Select Stylist [PERSON_NAME] [PERSON_NAME] [PERSON_NAME] WASU"
select select "28120"
click select "Select Stylist [PERSON_NAME] [PERSON_NAME] [PERSON_NAME] WASU"
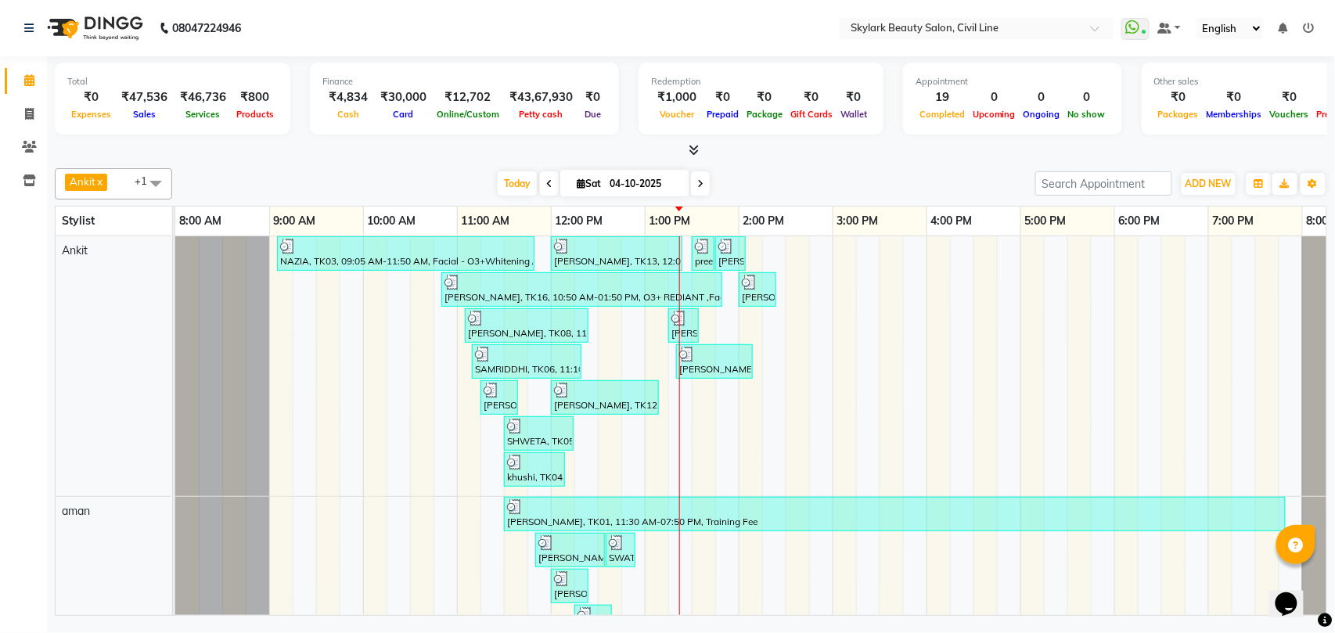
click input "text"
type input "spa"
click div "Hair Spa - Biotop"
checkbox input "false"
click icon "button"
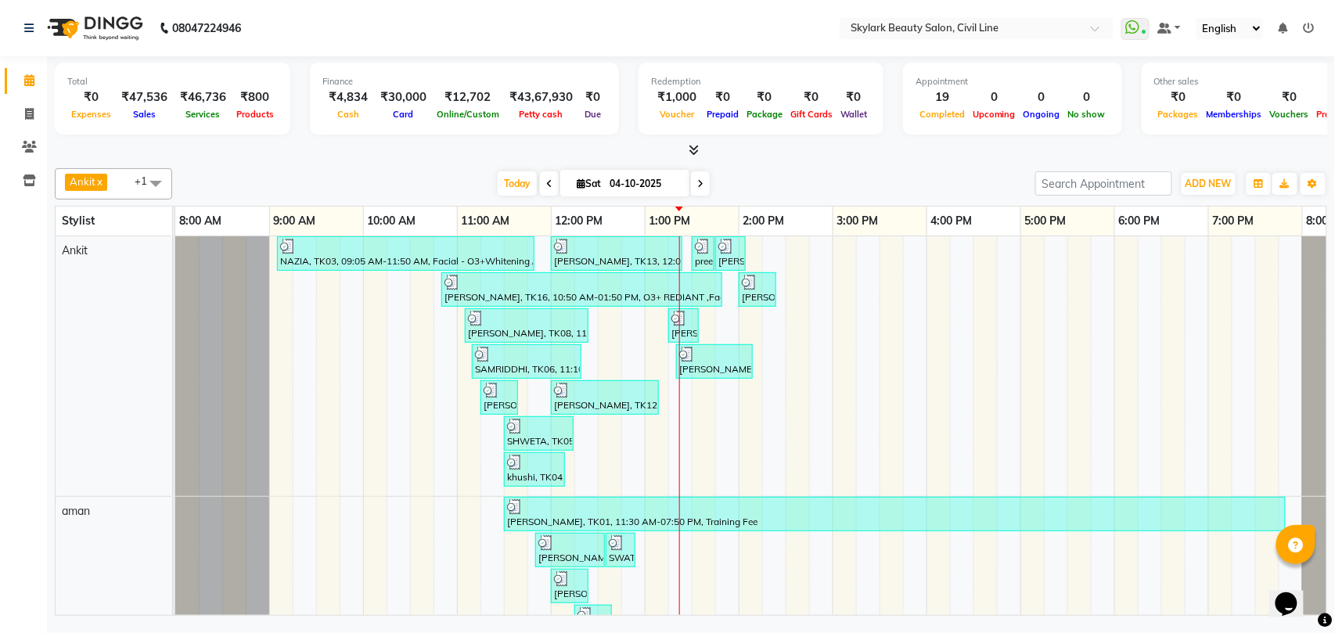
type input "th"
click div "Threading - Eyebrow"
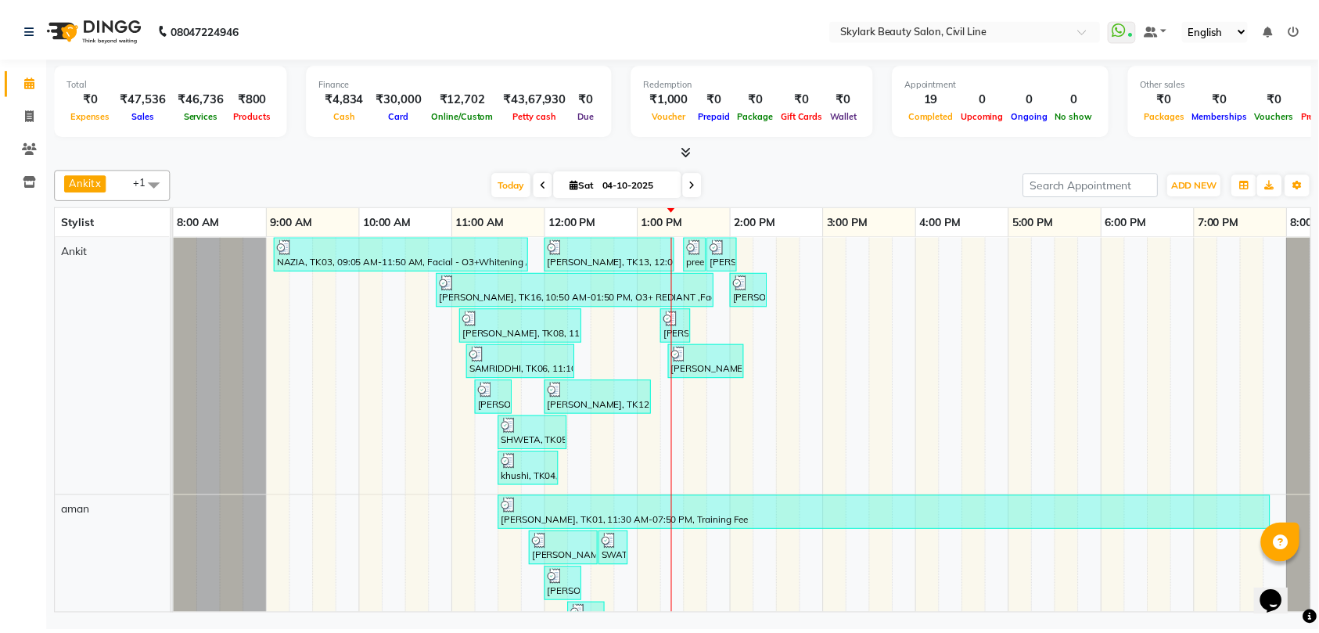
checkbox input "false"
click div "THRE.+FORE.+UPPER LIP."
checkbox input "false"
click icon
click input "Client"
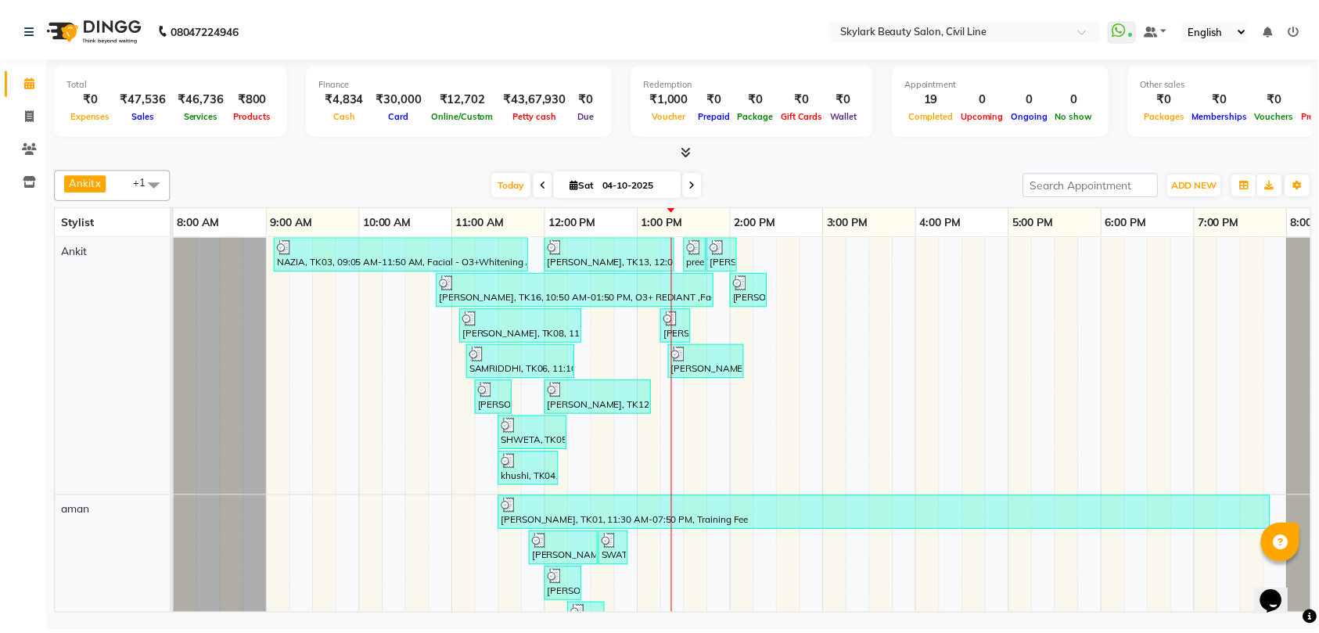
type input "9"
type input "0"
click span "94153591"
type input "9415359100"
click select "Select Coupon → Karwa 10 Coupon → Karwa 20 Coupon → Karwa 30 Coupon → Package 1…"
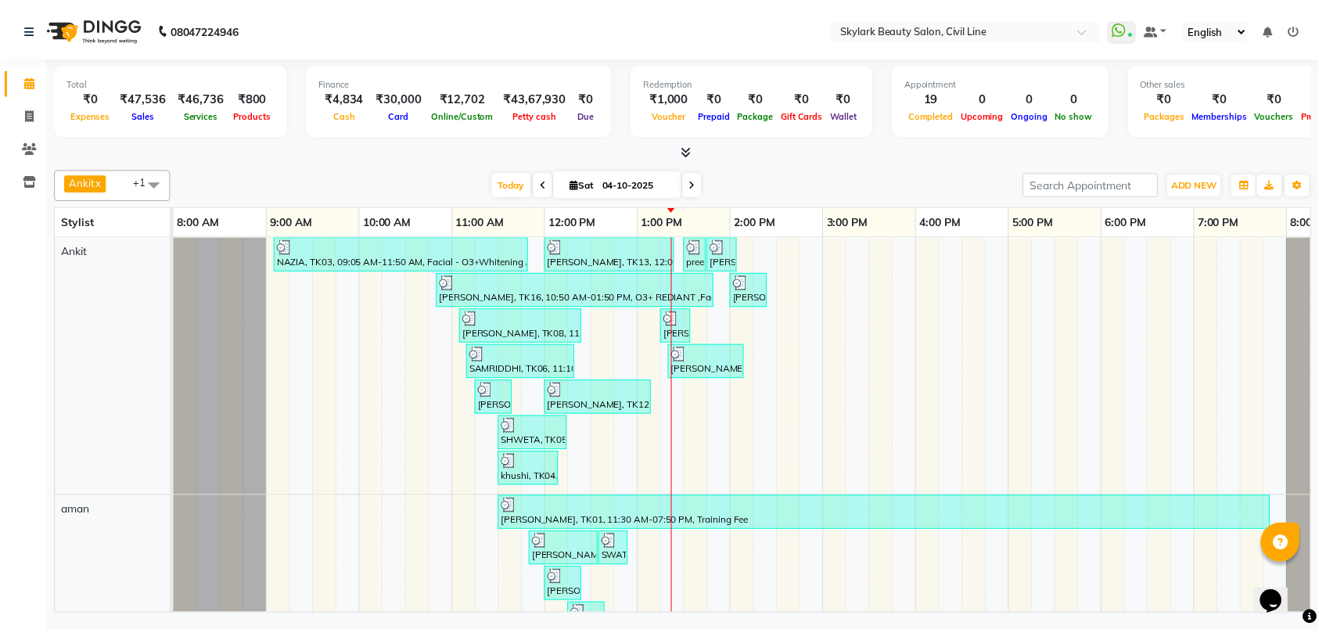
select select "2: Object"
click select "Select Coupon → Karwa 10 Coupon → Karwa 20 Coupon → Karwa 30 Coupon → Package 1…"
type input "20"
click textarea
type textarea "offer"
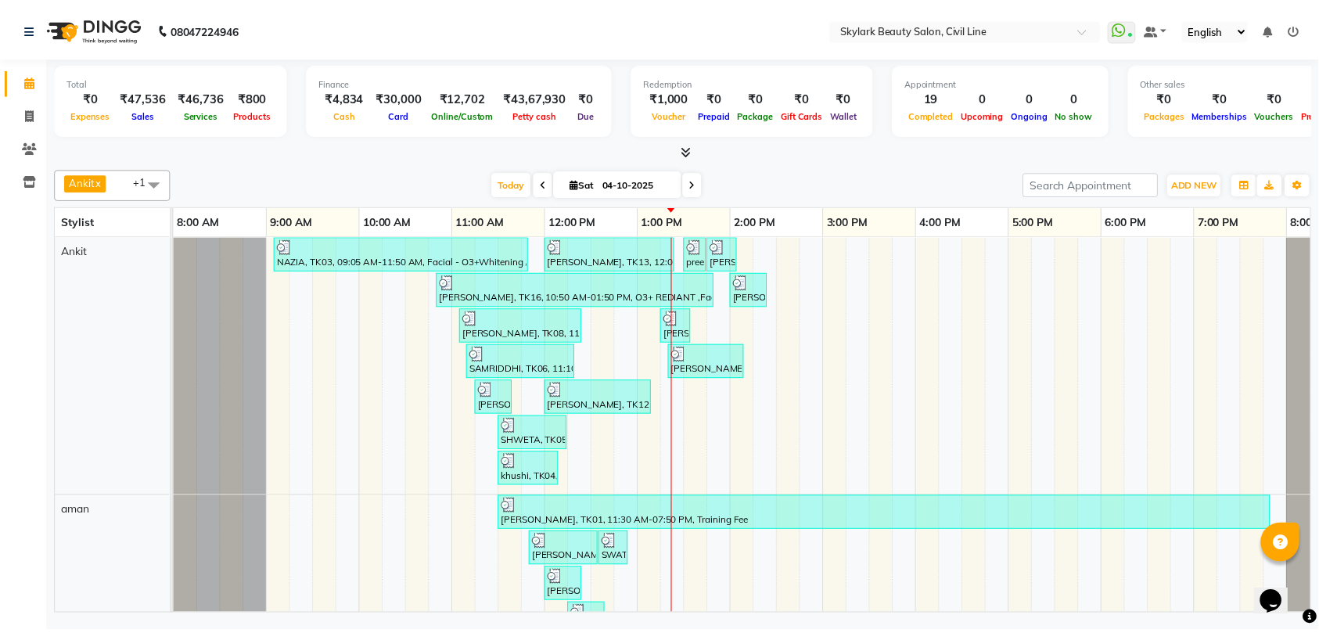
click img
click span "CASH"
click button "Add Payment"
click button "Checkout"
click link "Print"
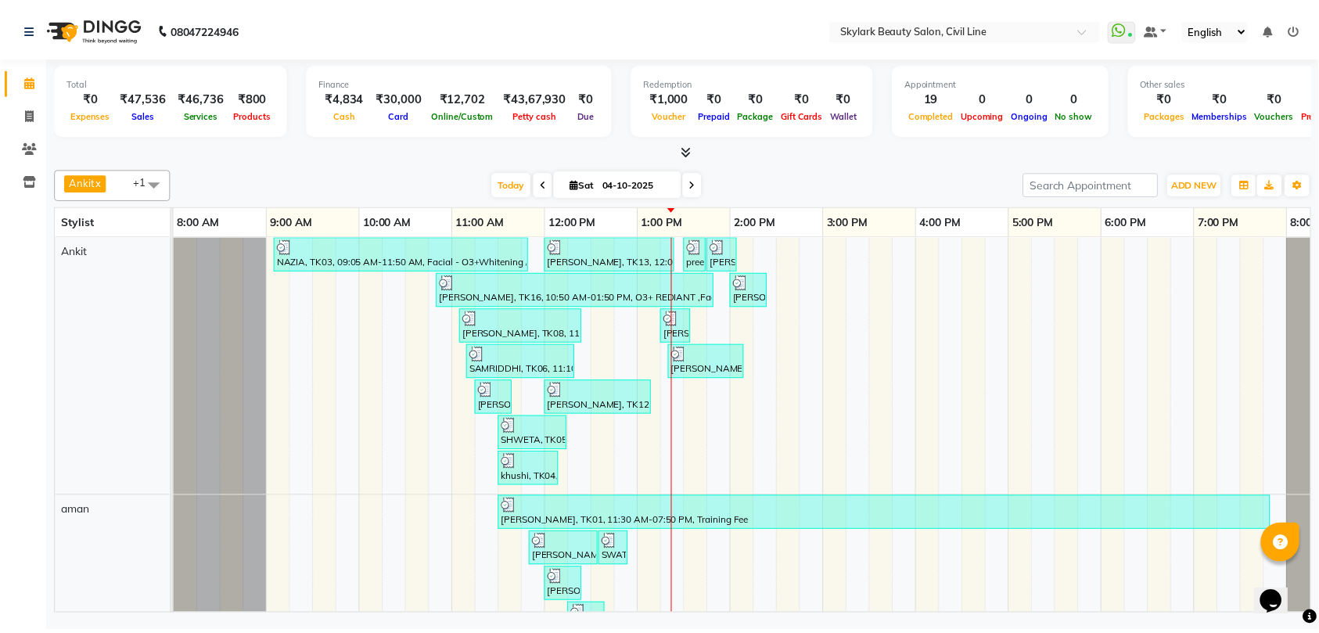
click at [32, 78] on icon at bounding box center [29, 80] width 10 height 12
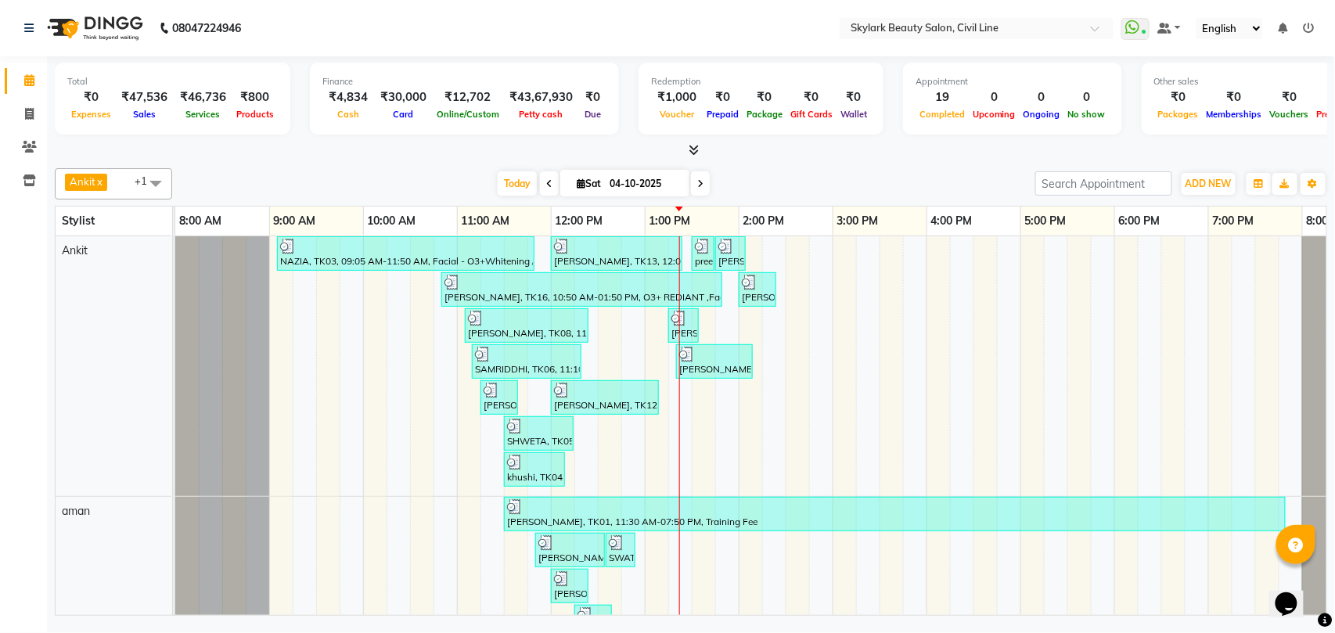
click at [28, 113] on icon at bounding box center [29, 114] width 9 height 12
select select "service"
click select "Select Stylist"
type input "7170"
select select "4588"
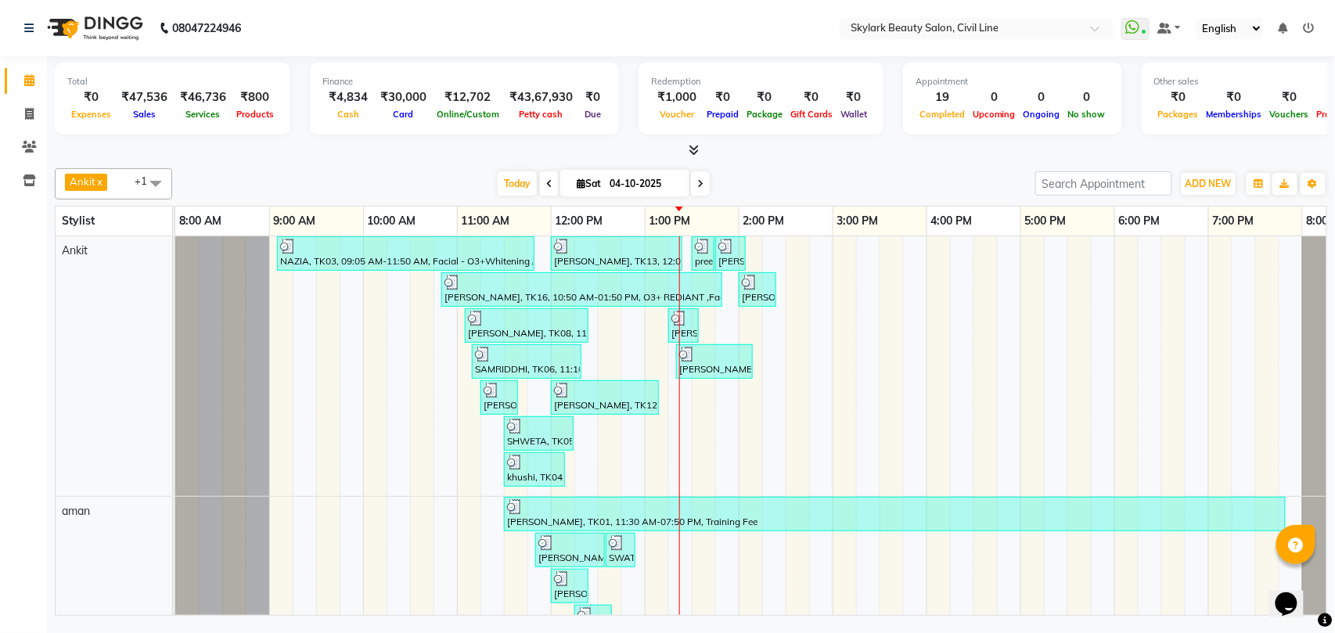
select select "28120"
click select "Select Stylist [PERSON_NAME] [PERSON_NAME] [PERSON_NAME] WASU"
click select "Select Service Product Membership Package Voucher Prepaid Gift Card"
select select "product"
click select "Select Service Product Membership Package Voucher Prepaid Gift Card"
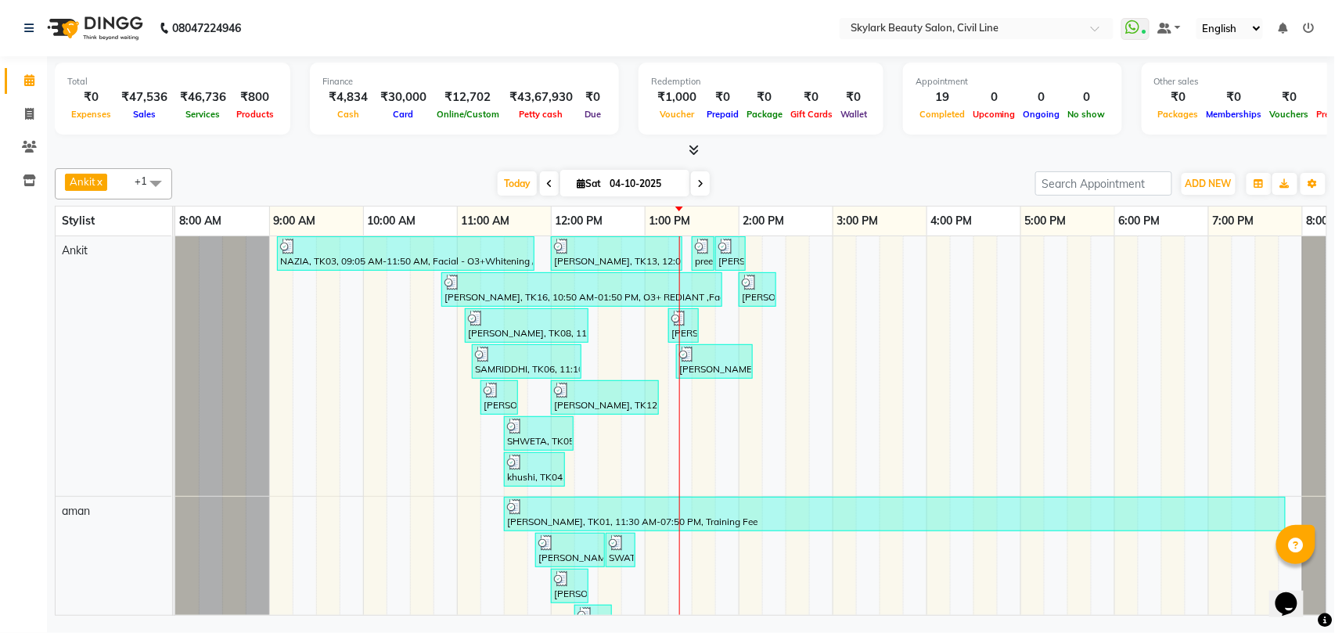
click input "text"
click link "PREVIOUS INVOICES"
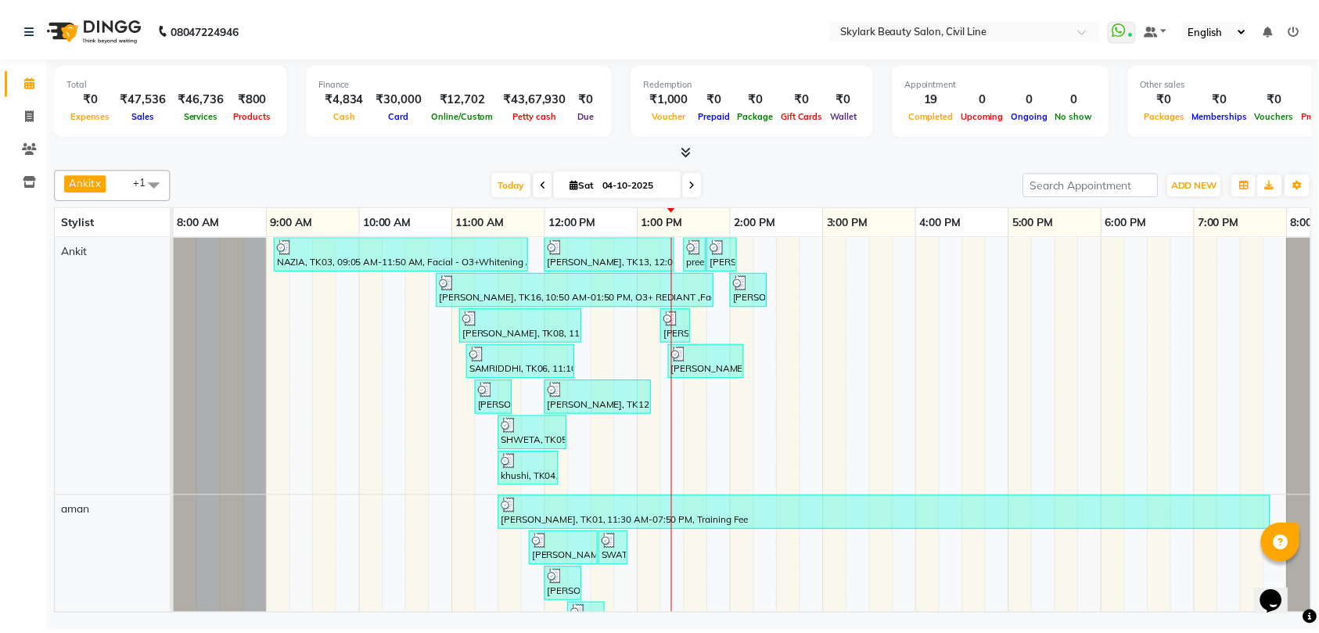
drag, startPoint x: 347, startPoint y: 323, endPoint x: 418, endPoint y: 319, distance: 70.5
click td "9415359100"
click link "INVOICE"
select select "service"
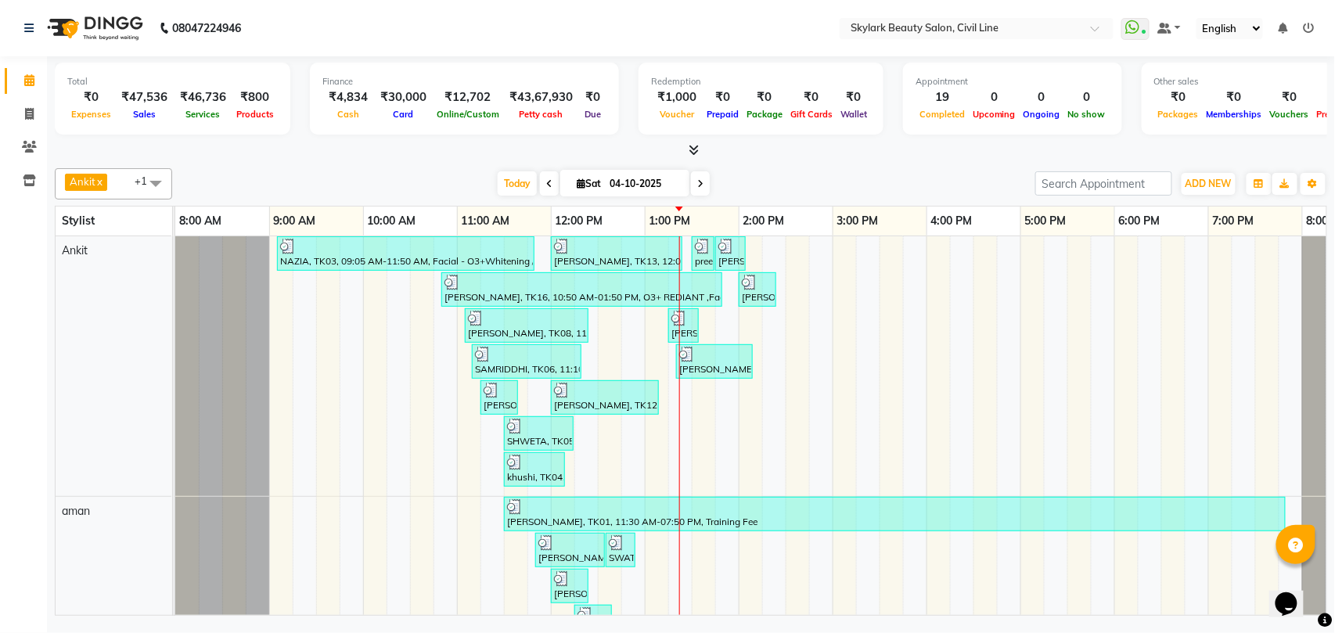
select select "4588"
type input "7170"
type input "9415359100"
click select "Select Stylist"
select select "28120"
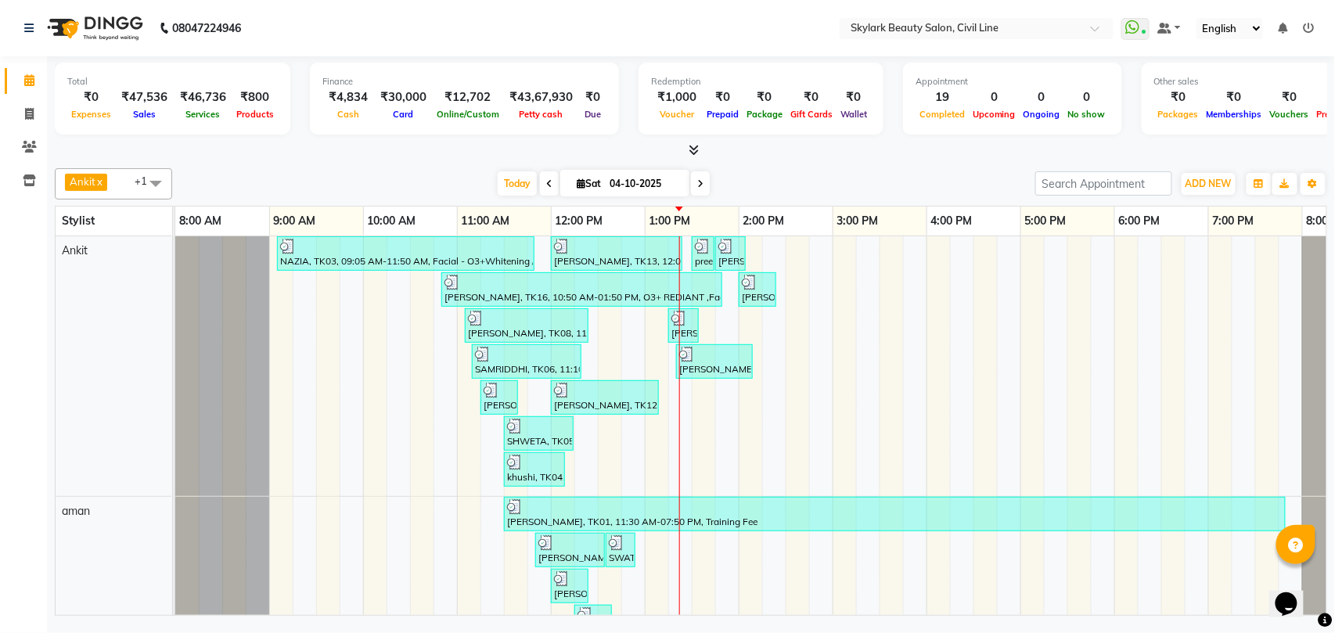
click select "Select Stylist [PERSON_NAME] [PERSON_NAME] [PERSON_NAME] WASU"
click select "Select Service Product Membership Package Voucher Prepaid Gift Card"
select select "product"
click select "Select Service Product Membership Package Voucher Prepaid Gift Card"
click input "text"
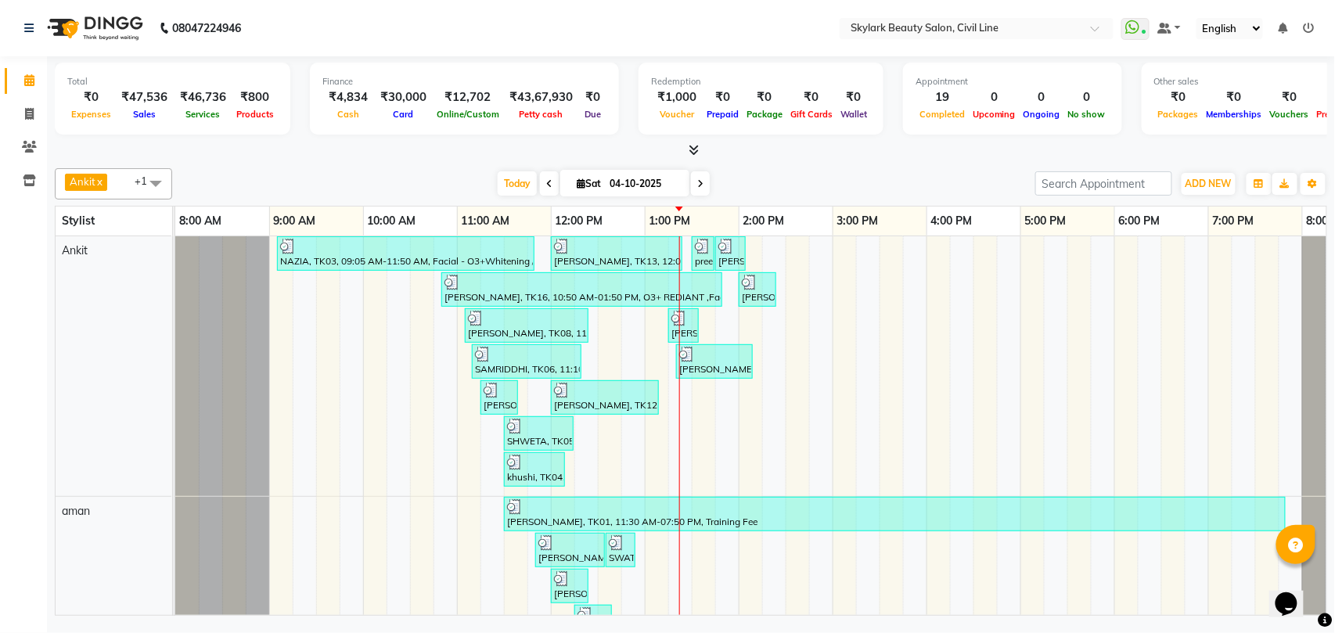
type input "vitami"
click div "Vitamino color mask"
checkbox input "false"
click img
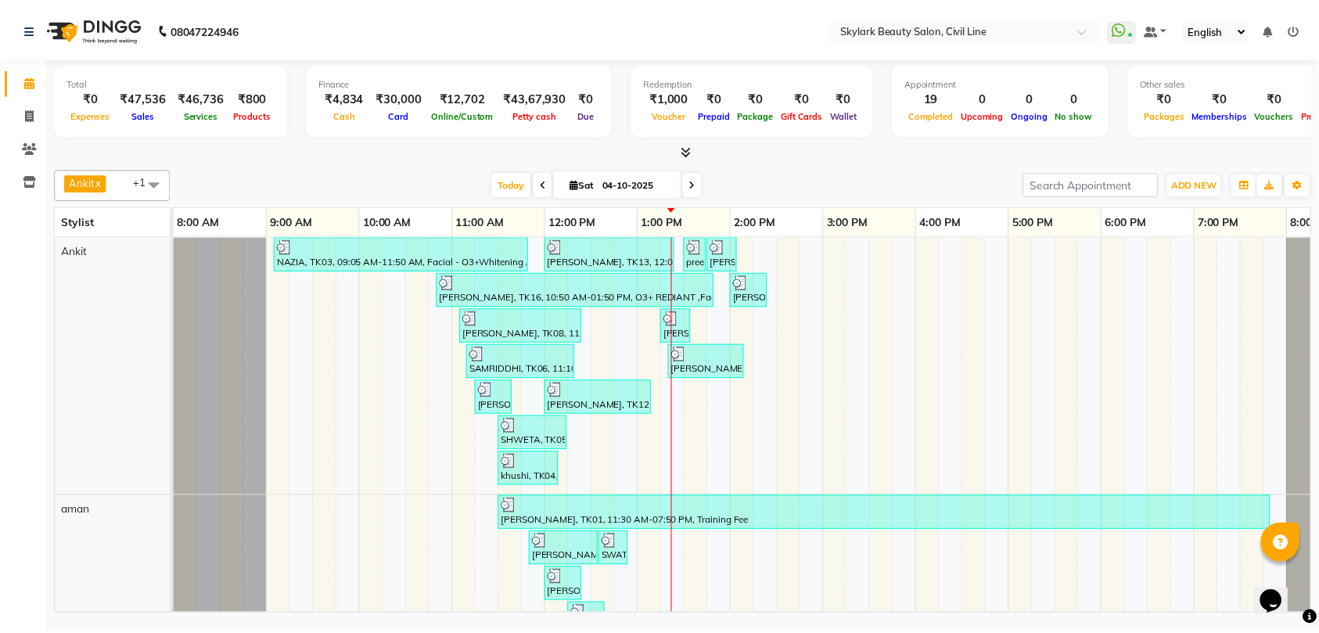
click span "CASH"
click button "Add Payment"
click button "Checkout"
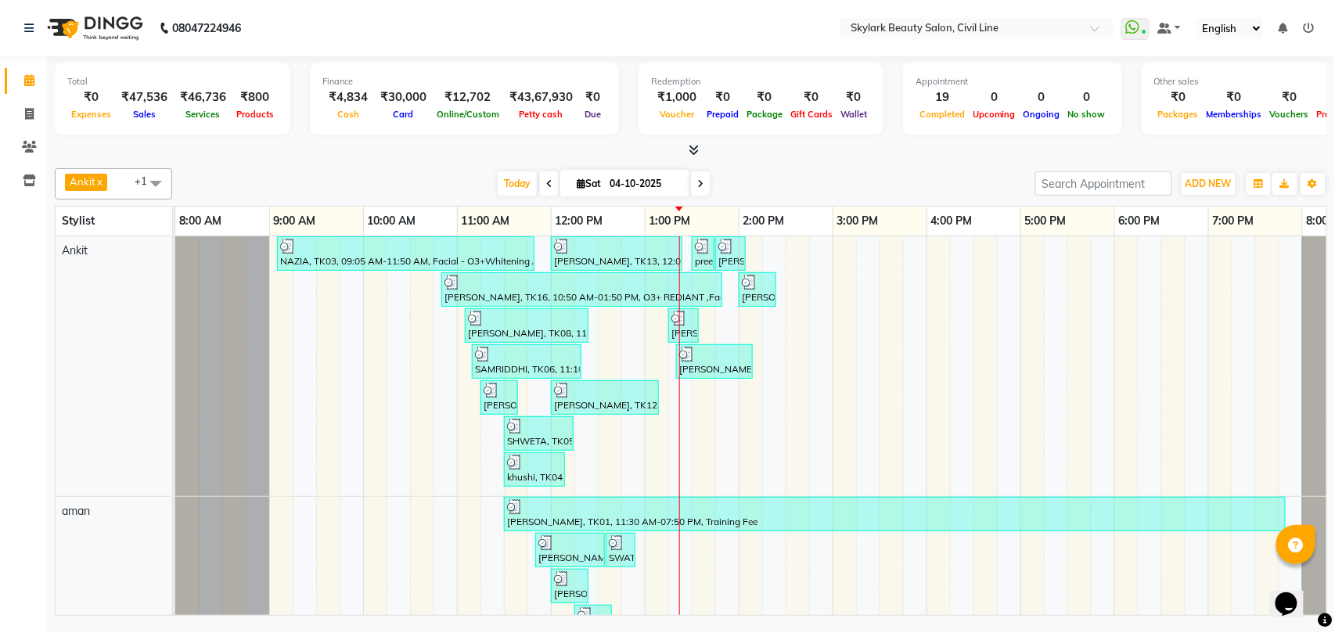
click at [29, 79] on icon at bounding box center [29, 80] width 10 height 12
click at [30, 110] on icon at bounding box center [29, 114] width 9 height 12
select select "service"
click link "PREVIOUS INVOICES"
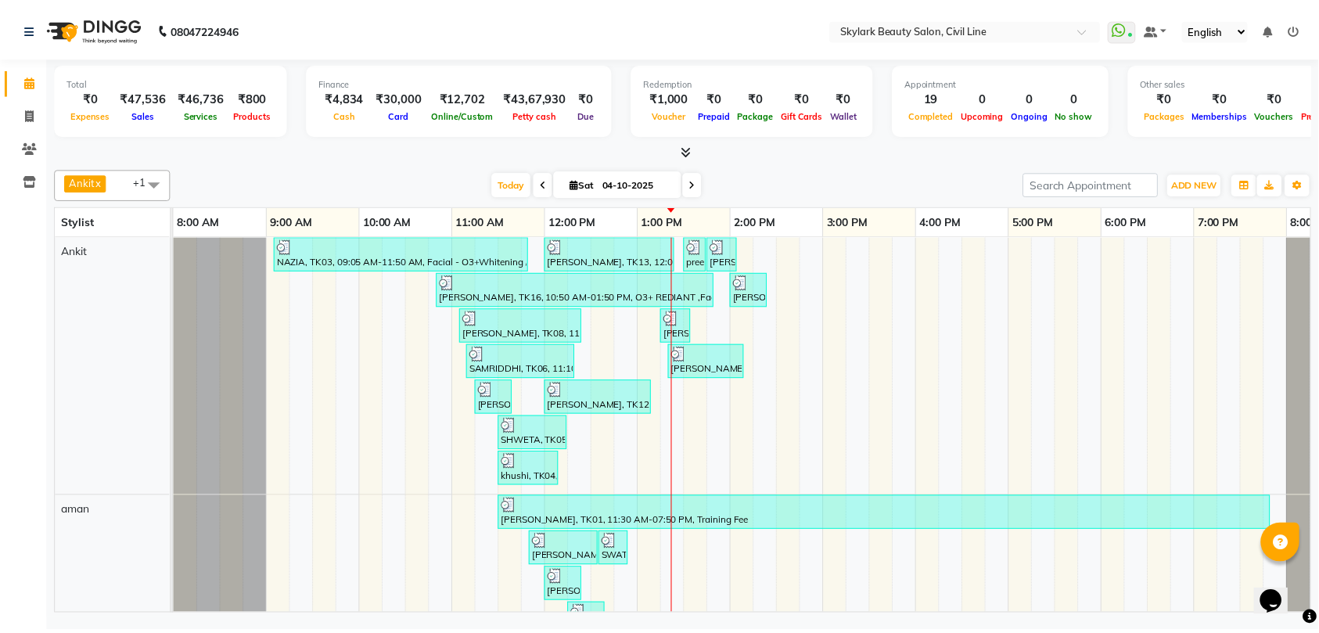
click link "INVOICE"
select select "service"
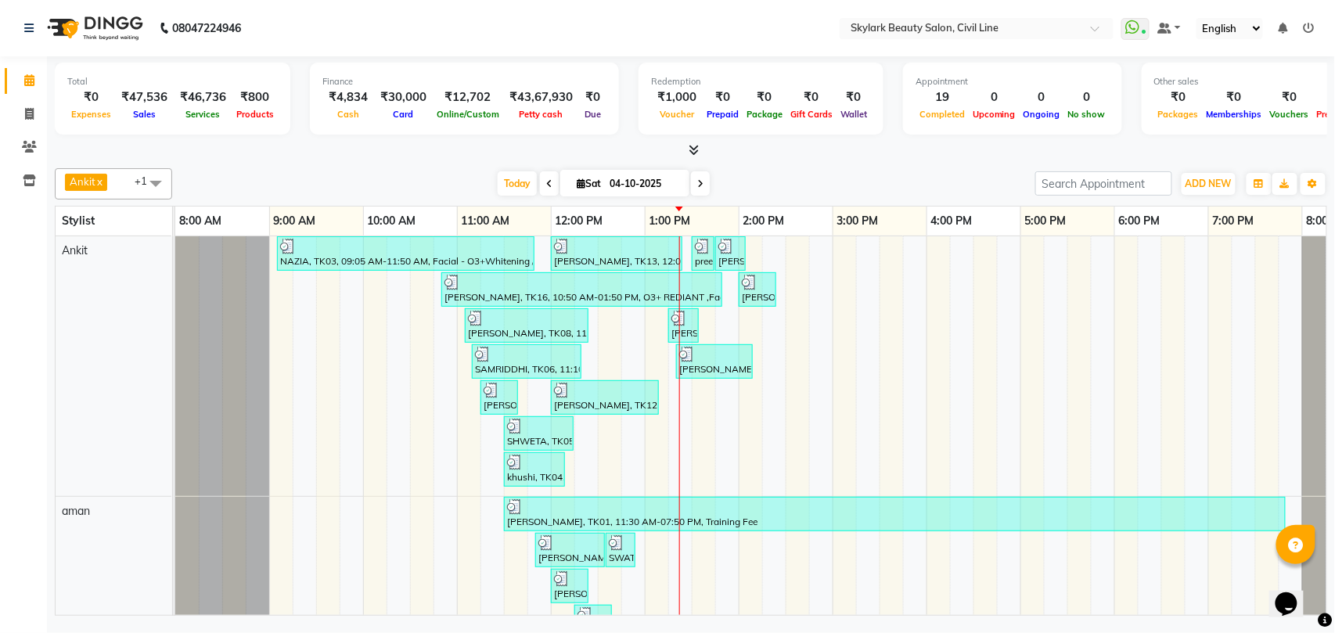
click at [30, 78] on icon at bounding box center [29, 80] width 10 height 12
click at [32, 113] on icon at bounding box center [29, 114] width 9 height 12
select select "service"
select select "4588"
type input "7171"
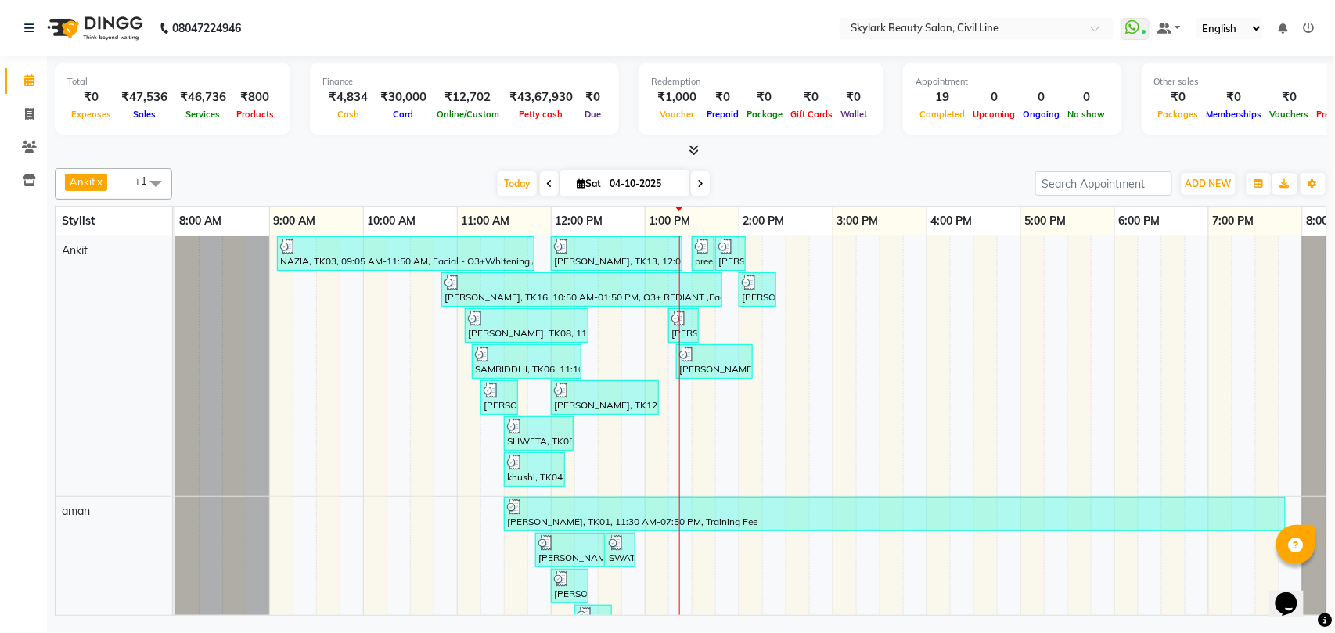
select select "28120"
click select "Select Stylist [PERSON_NAME] [PERSON_NAME] [PERSON_NAME] WASU"
click input "text"
type input "th"
click div "THRE.+FORE.+UPPER LIP."
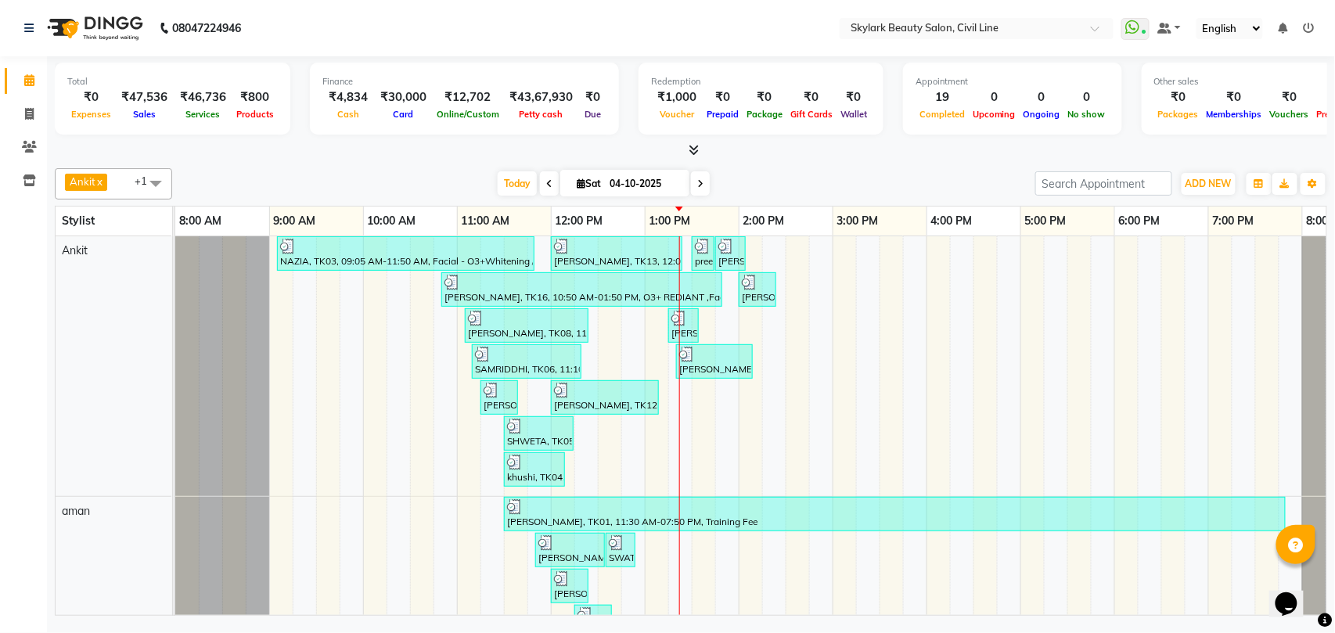
checkbox input "false"
click input "th"
type input "t"
type input "un"
click div "Waxing - Underarm Rica"
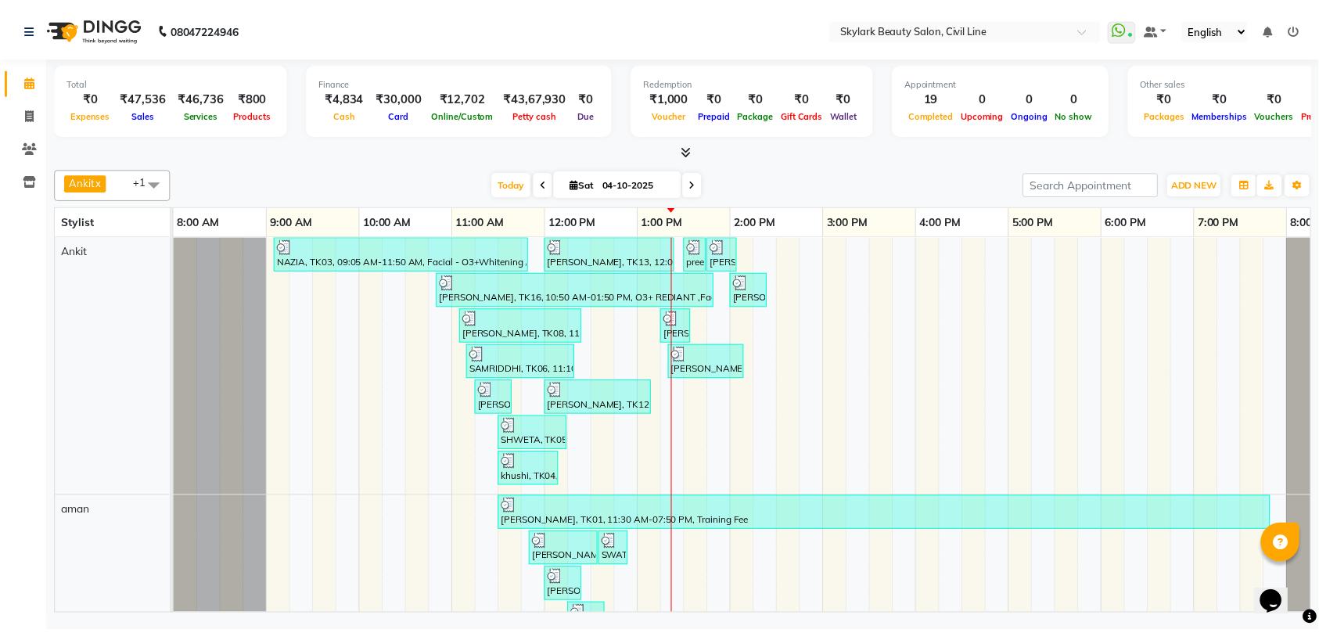
checkbox input "false"
click input "Client"
type input "8"
type input "0"
click span "SHASHI"
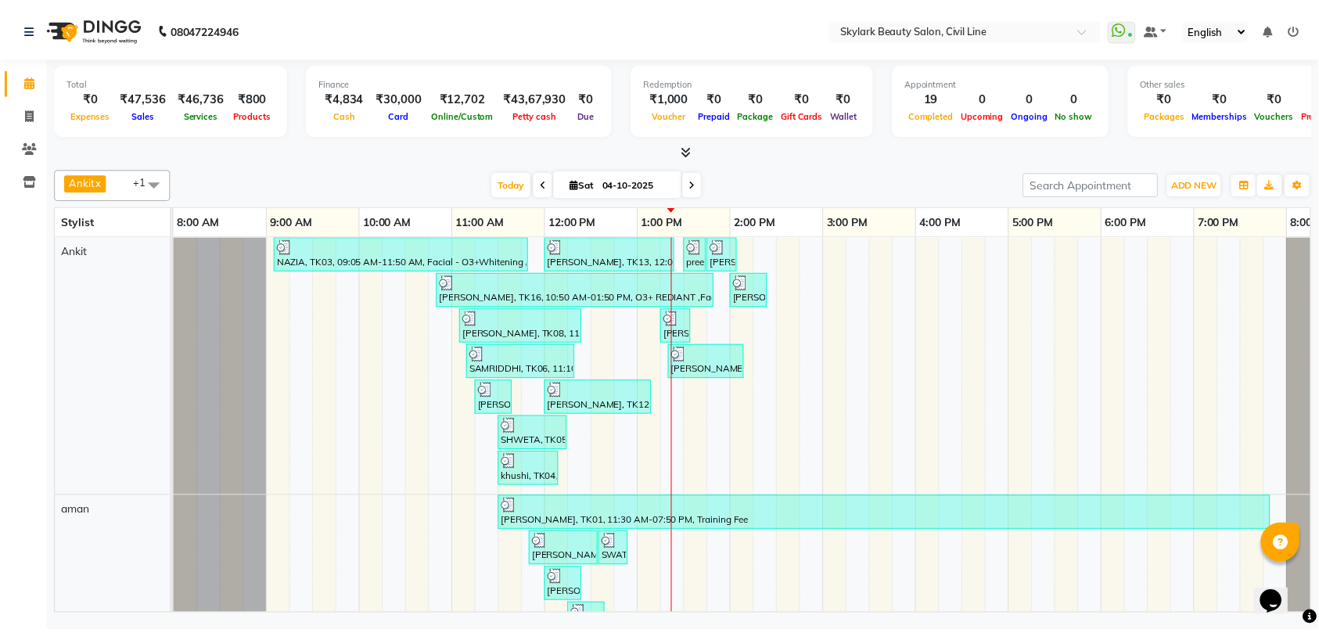
type input "8896850455"
click select "Select Coupon → Karwa 10 Coupon → Karwa 20 Coupon → Karwa 30 Coupon → Package 1…"
select select "1: Object"
click select "Select Coupon → Karwa 10 Coupon → Karwa 20 Coupon → Karwa 30 Coupon → Package 1…"
type input "10"
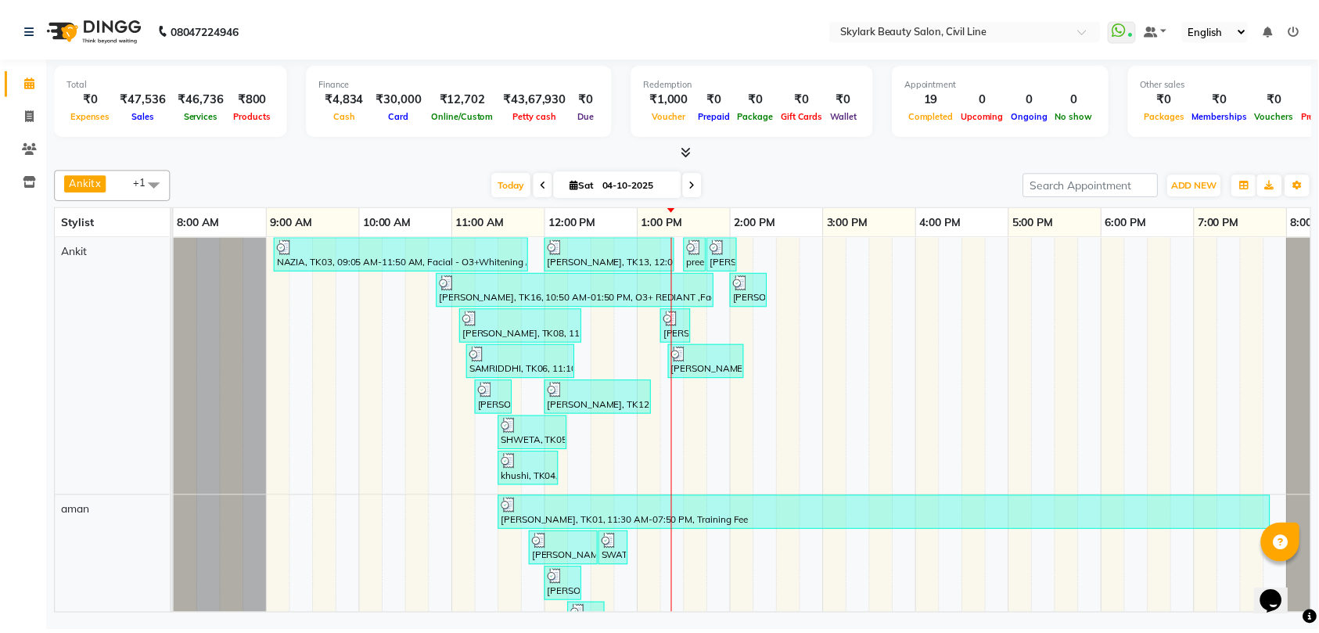
click textarea
type textarea "offer"
click img
click span "CASH"
click button "Add Payment"
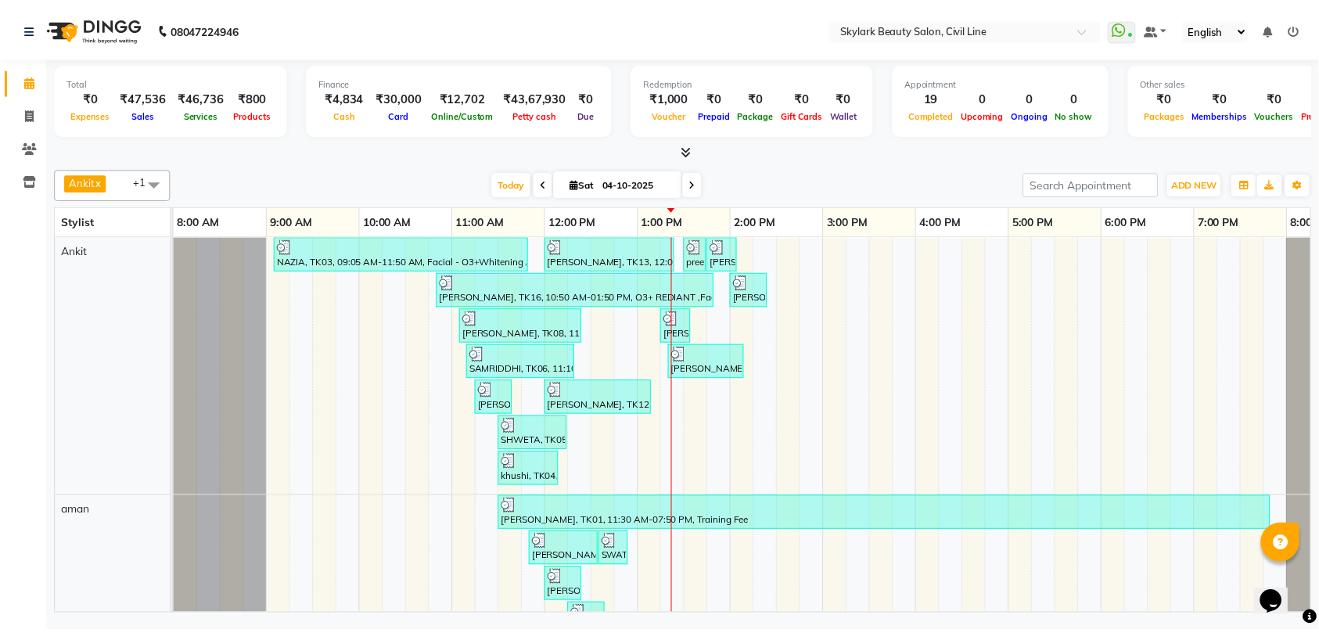
click button "Checkout"
click link "Print"
click at [28, 113] on icon at bounding box center [29, 114] width 9 height 12
select select "service"
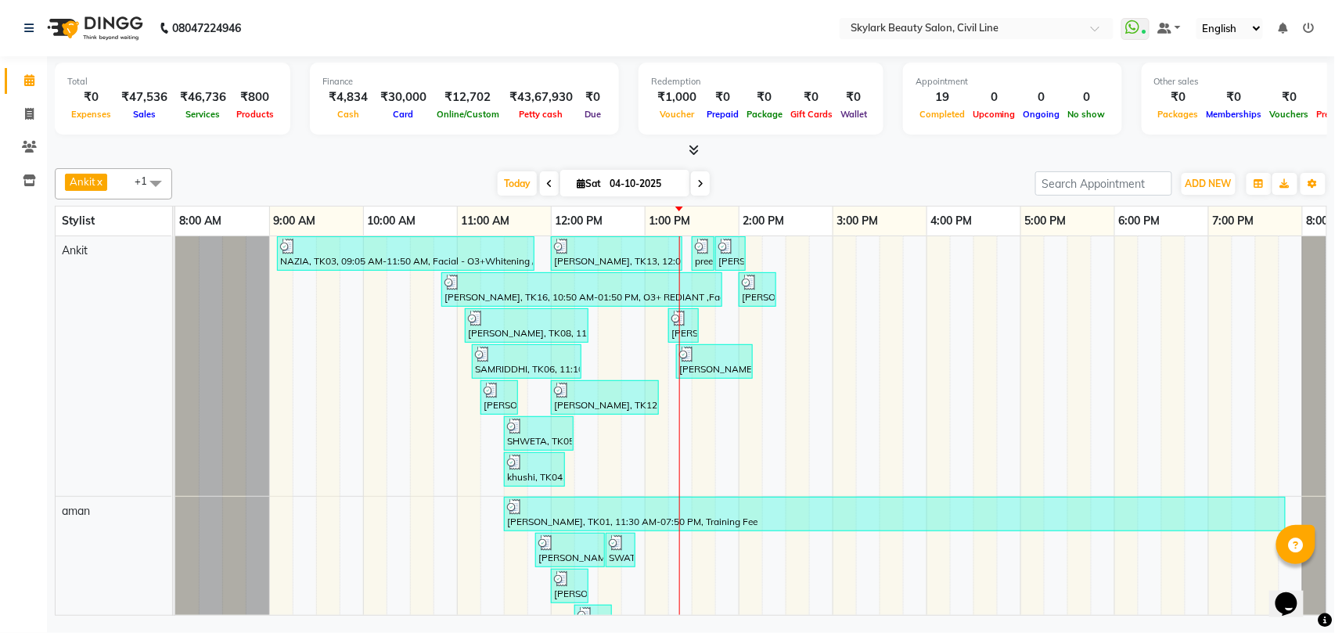
select select "4588"
type input "7172"
click select "Select Stylist"
click select "Select Stylist [PERSON_NAME] [PERSON_NAME] [PERSON_NAME] WASU"
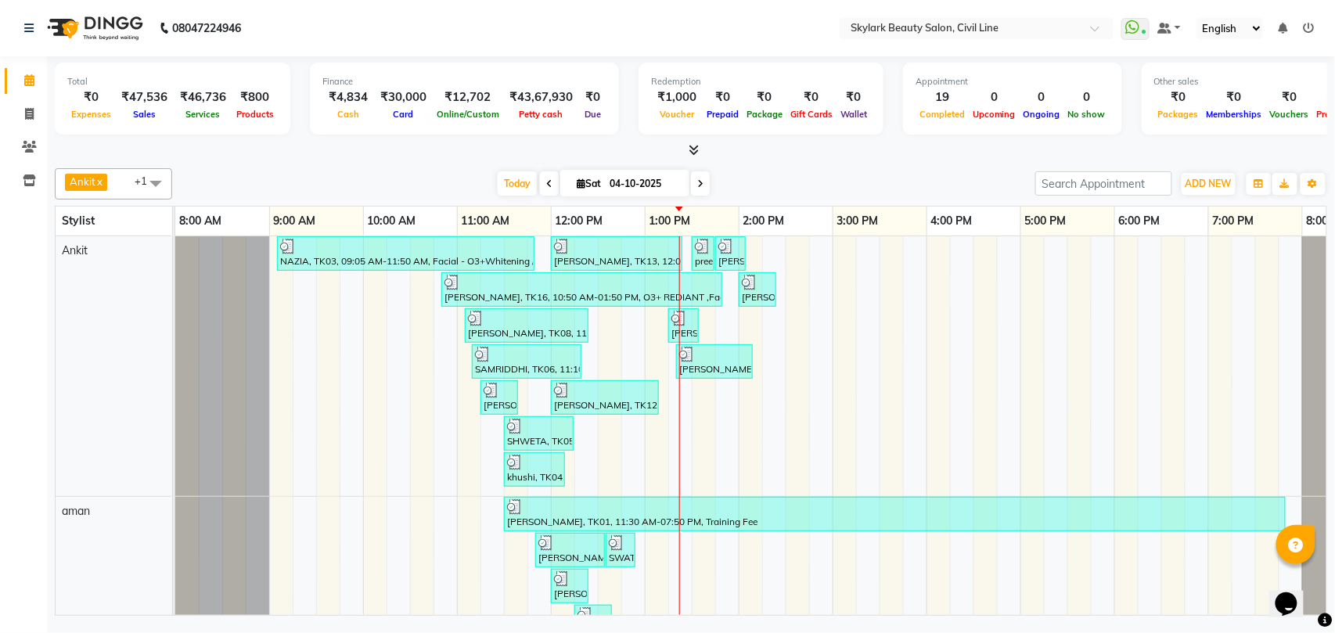
select select "28120"
click select "Select Stylist [PERSON_NAME] [PERSON_NAME] [PERSON_NAME] WASU"
click input "text"
type input "cut"
click div "Hair Cutting"
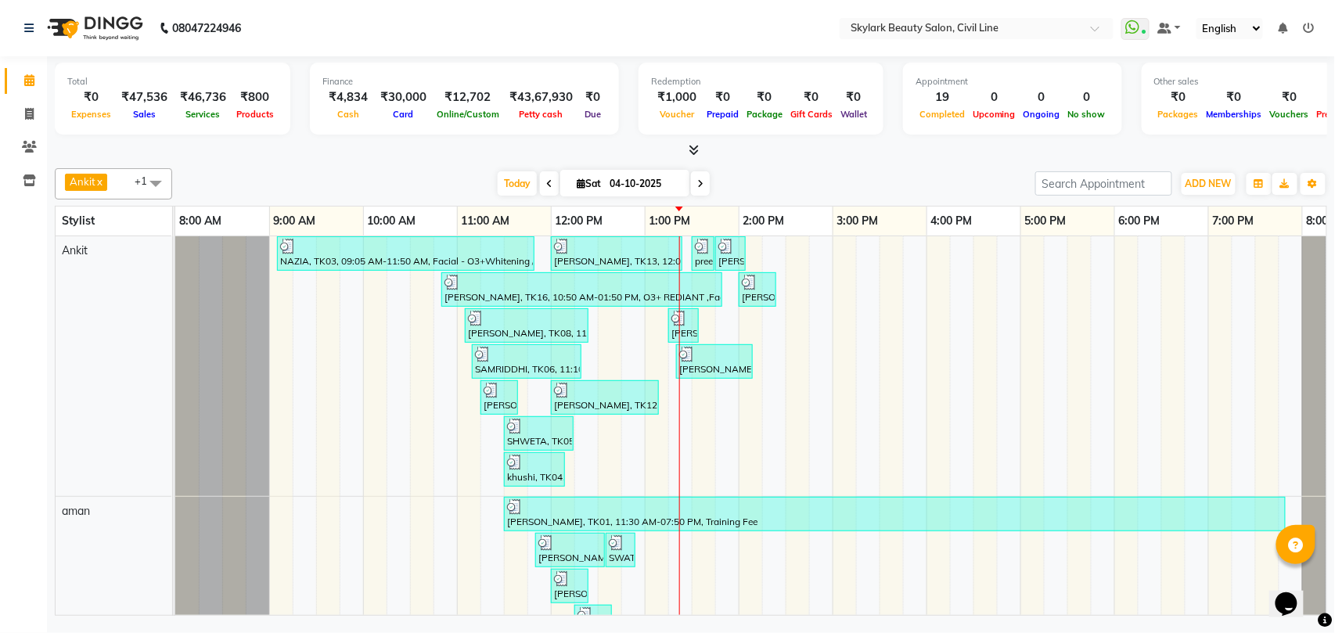
click label
click input "checkbox"
checkbox input "false"
click icon "button"
type input "eye"
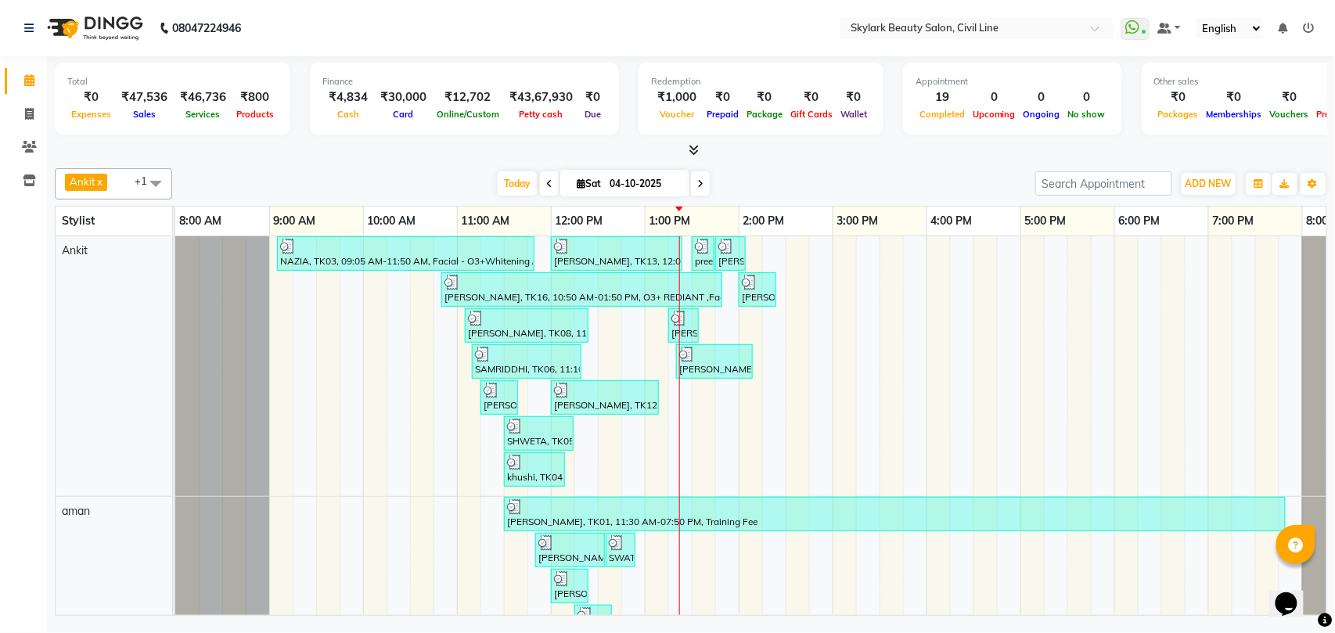
click label
click input "checkbox"
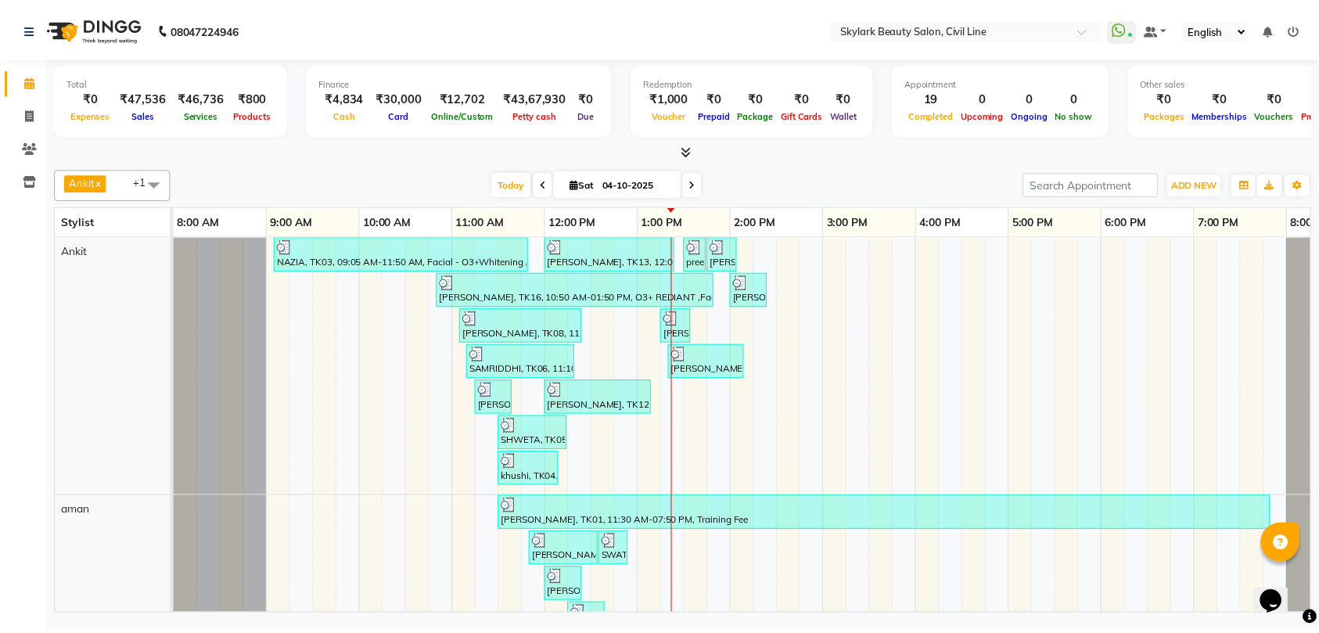
checkbox input "false"
click input "Client"
type input "7"
type input "0"
click span "7310085"
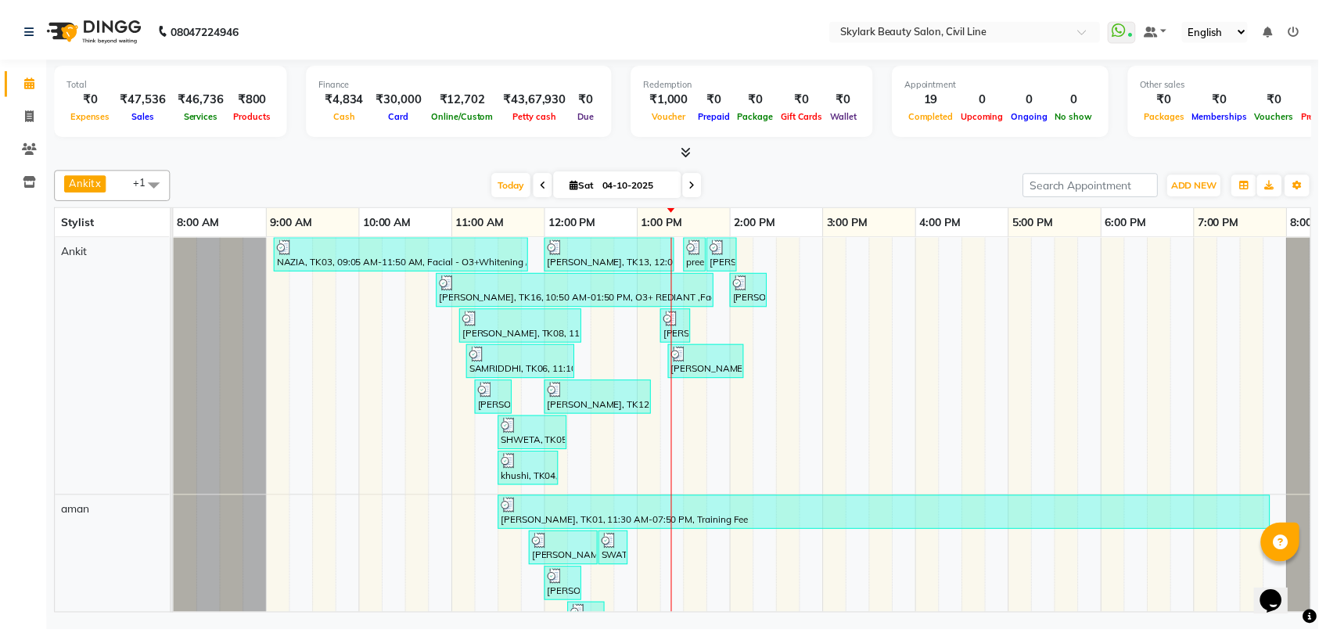
click select "Select Coupon → Karwa 10 Coupon → Karwa 20 Coupon → Karwa 30 Coupon → Package 1…"
click img
click span "GPay"
click button "Add Payment"
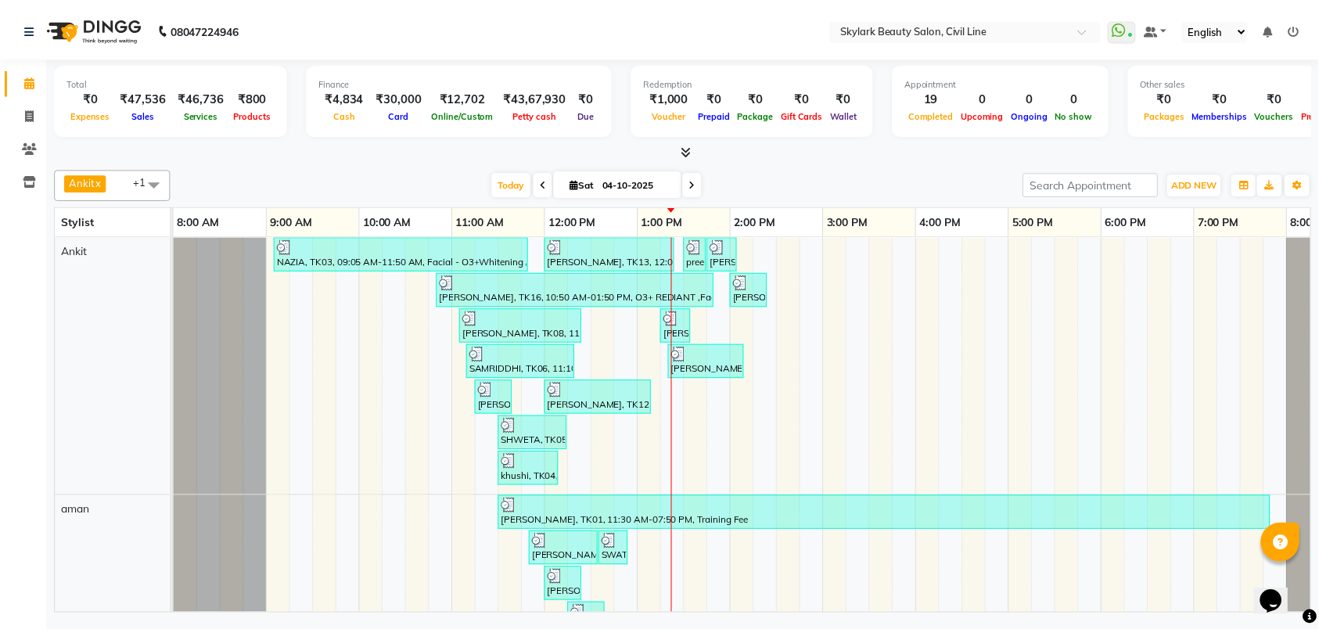
click div "Checkout"
click textarea
click button "Checkout"
click at [31, 81] on icon at bounding box center [29, 80] width 10 height 12
